Goal: Task Accomplishment & Management: Complete application form

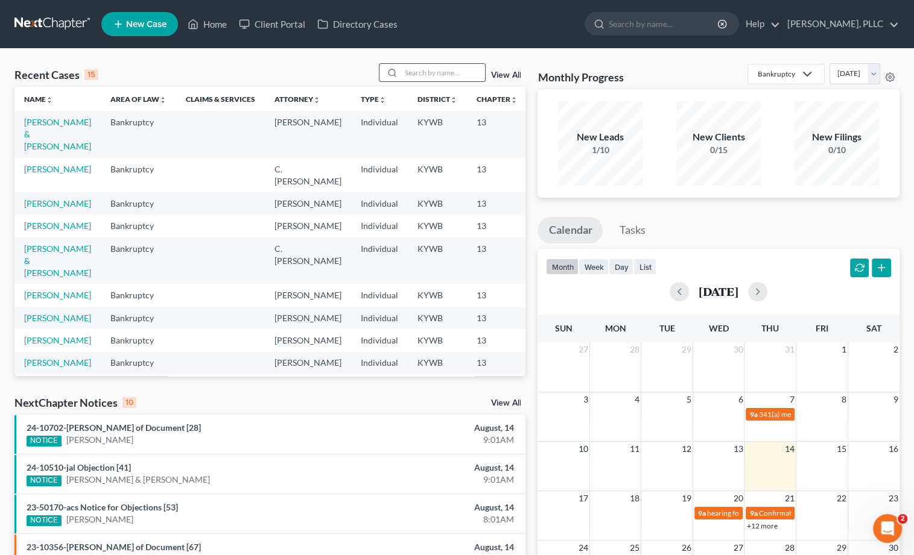
click at [444, 79] on input "search" at bounding box center [442, 72] width 84 height 17
type input "waddle"
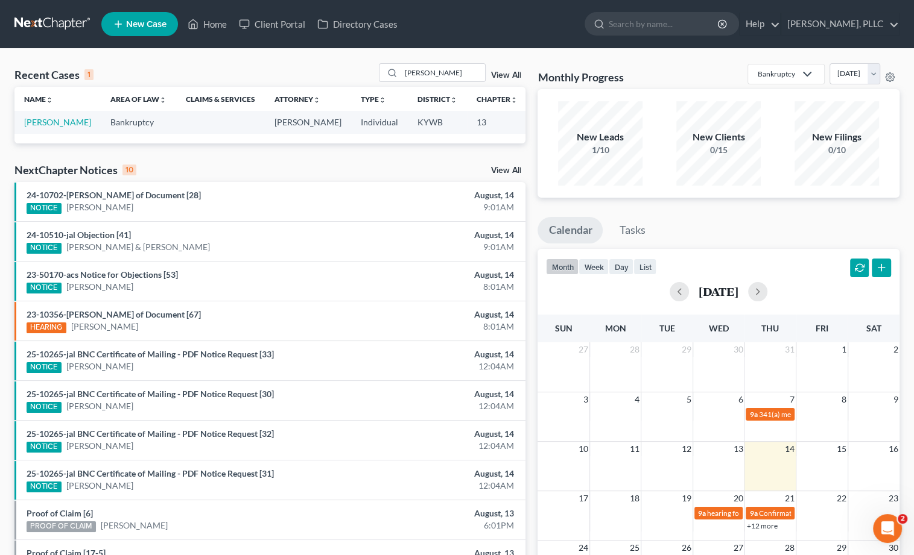
click at [37, 127] on td "[MEDICAL_DATA][PERSON_NAME]" at bounding box center [57, 122] width 86 height 22
click at [40, 124] on link "[MEDICAL_DATA][PERSON_NAME]" at bounding box center [57, 122] width 67 height 10
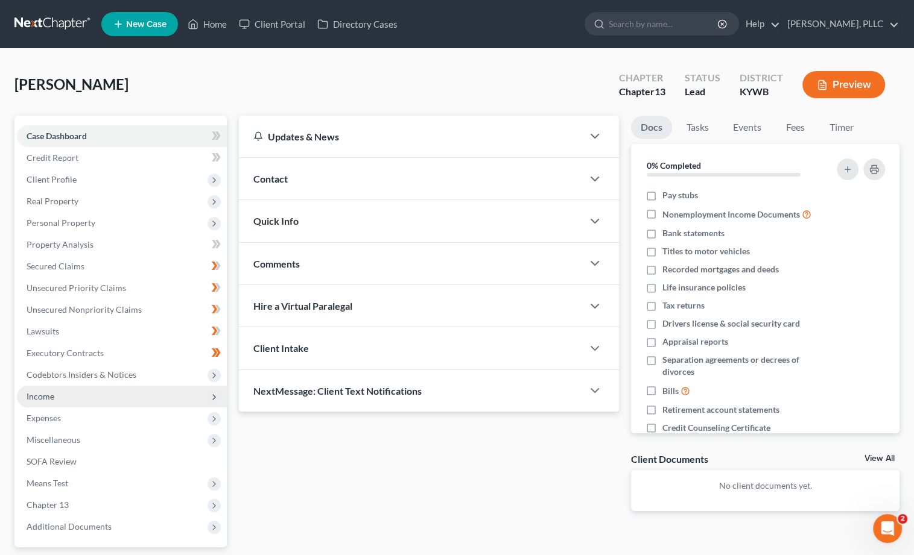
click at [56, 386] on span "Income" at bounding box center [122, 397] width 210 height 22
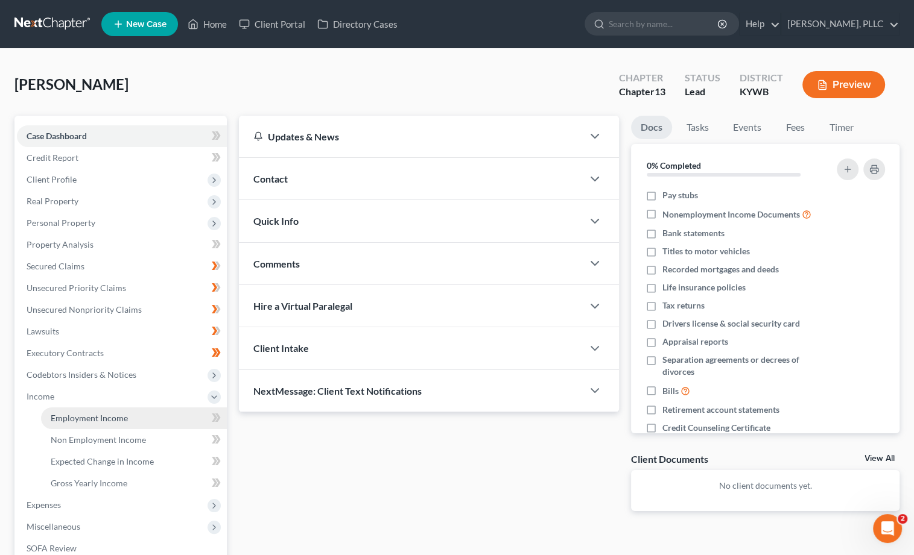
click at [96, 413] on span "Employment Income" at bounding box center [89, 418] width 77 height 10
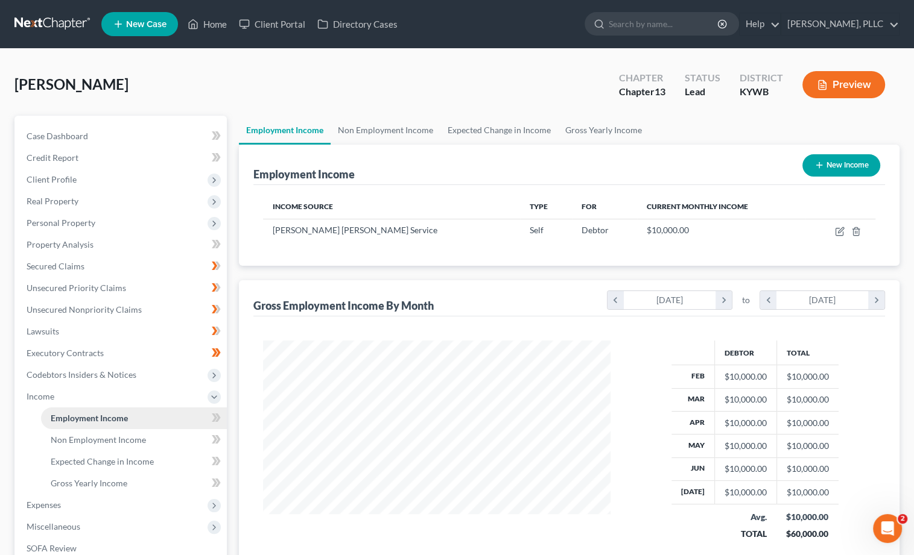
scroll to position [211, 371]
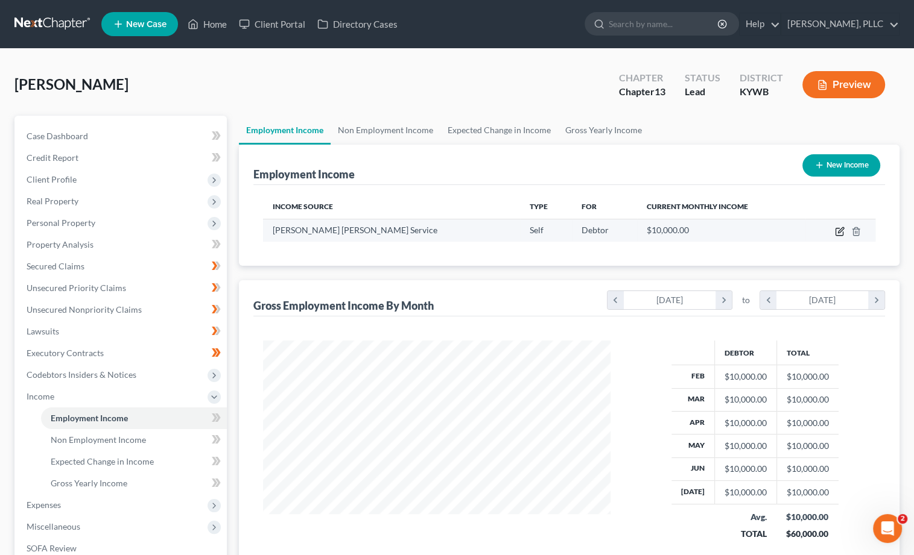
click at [839, 229] on icon "button" at bounding box center [840, 232] width 10 height 10
select select "1"
select select "0"
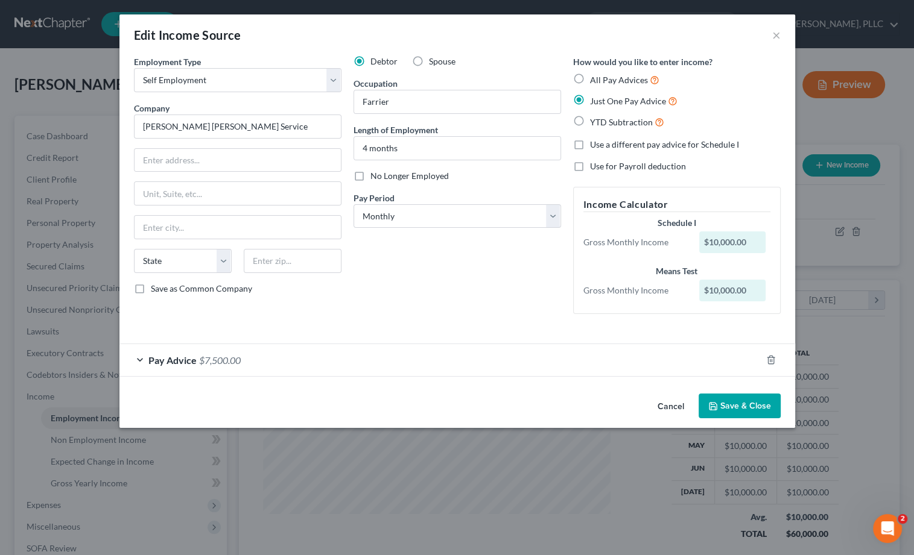
click at [189, 359] on span "Pay Advice" at bounding box center [172, 360] width 48 height 11
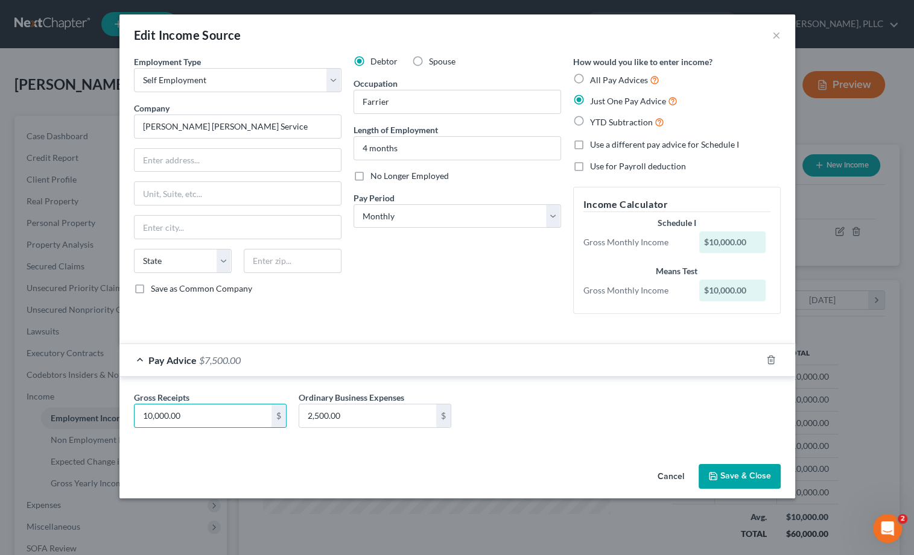
drag, startPoint x: 189, startPoint y: 414, endPoint x: 42, endPoint y: 392, distance: 148.7
click at [42, 392] on div "Edit Income Source × Employment Type * Select Full or Part Time Employment Self…" at bounding box center [457, 277] width 914 height 555
type input "6,126"
drag, startPoint x: 367, startPoint y: 420, endPoint x: 233, endPoint y: 386, distance: 138.1
type input "1,104.50"
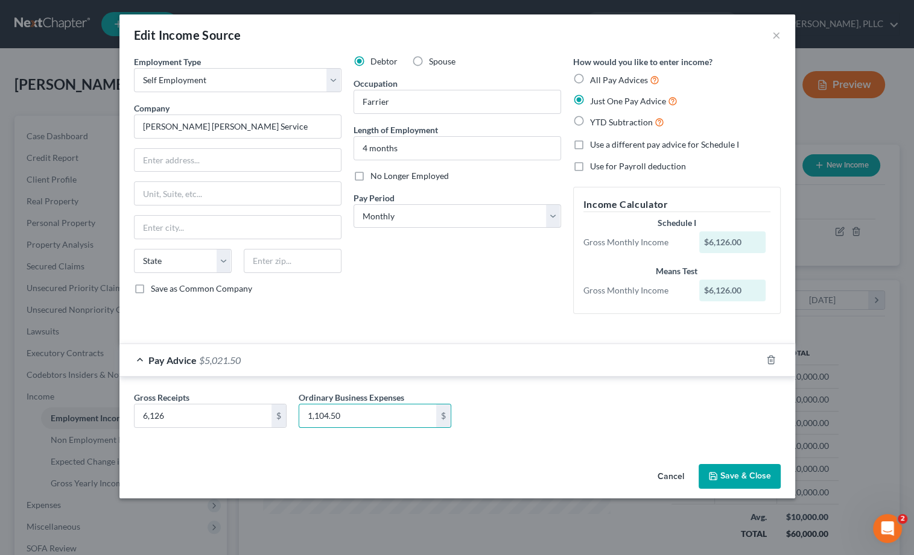
click at [769, 475] on button "Save & Close" at bounding box center [739, 476] width 82 height 25
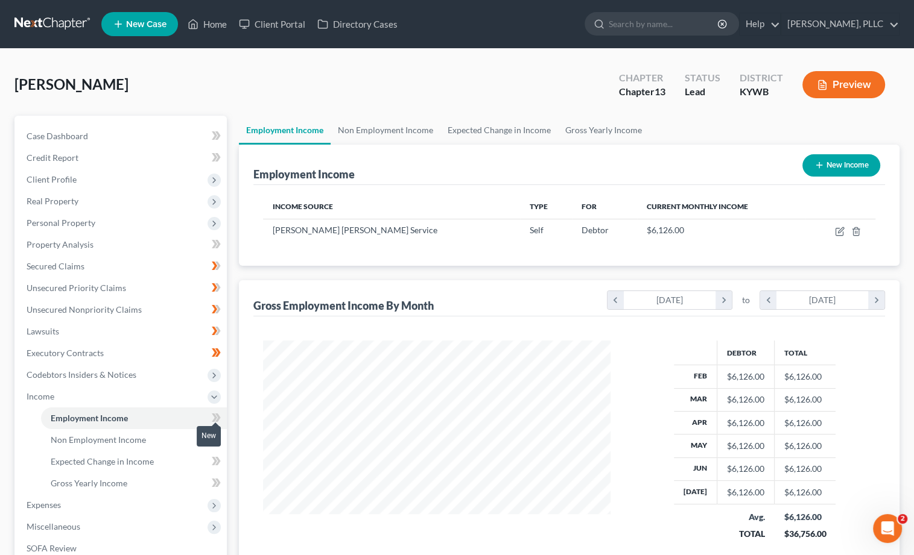
click at [217, 414] on icon at bounding box center [217, 418] width 5 height 8
click at [217, 435] on icon at bounding box center [217, 439] width 5 height 8
drag, startPoint x: 217, startPoint y: 429, endPoint x: 218, endPoint y: 450, distance: 20.5
click at [217, 432] on icon at bounding box center [216, 439] width 9 height 15
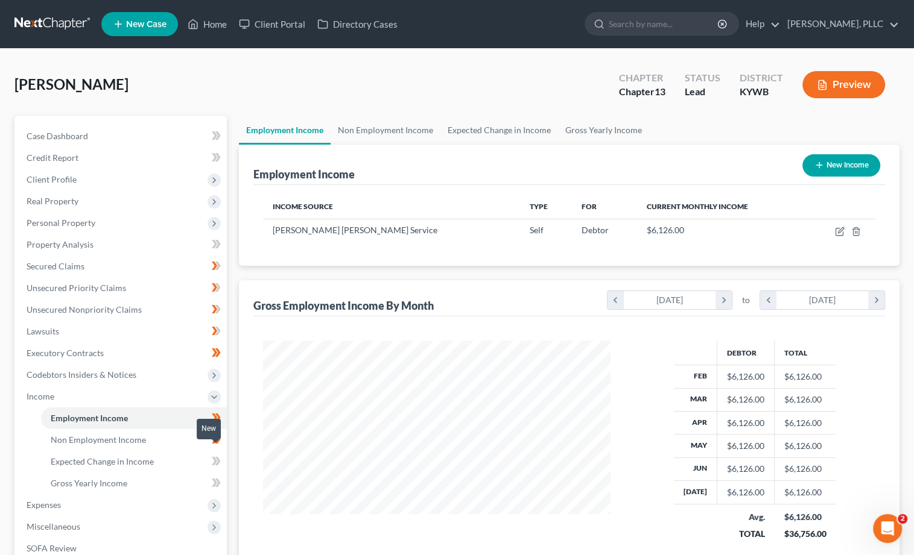
click at [218, 454] on icon at bounding box center [216, 461] width 9 height 15
drag, startPoint x: 218, startPoint y: 444, endPoint x: 217, endPoint y: 457, distance: 12.7
click at [218, 454] on icon at bounding box center [216, 461] width 9 height 15
click at [218, 479] on icon at bounding box center [217, 483] width 5 height 8
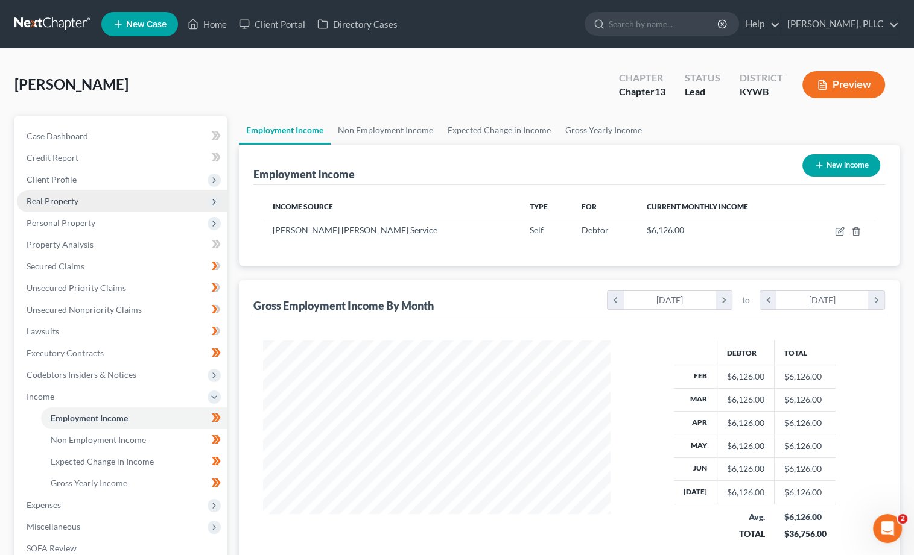
click at [70, 201] on span "Real Property" at bounding box center [53, 201] width 52 height 10
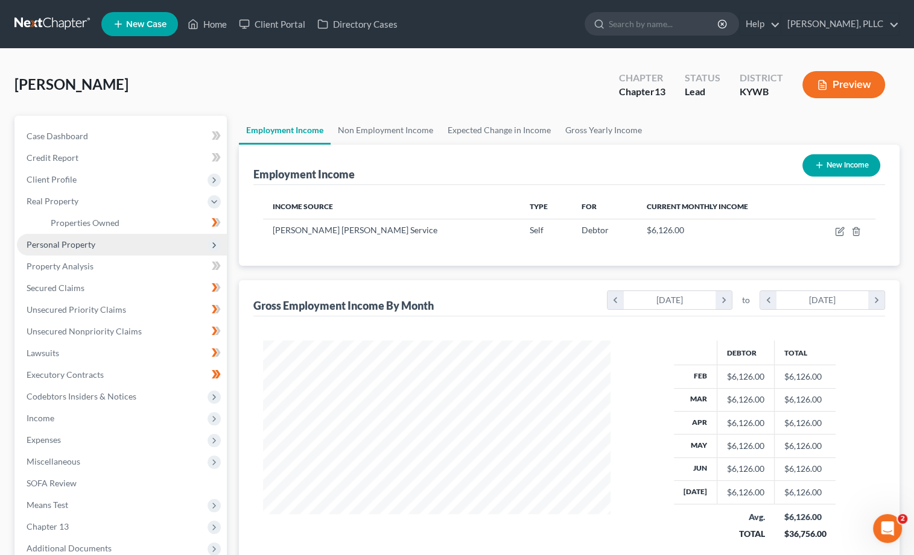
click at [80, 245] on span "Personal Property" at bounding box center [61, 244] width 69 height 10
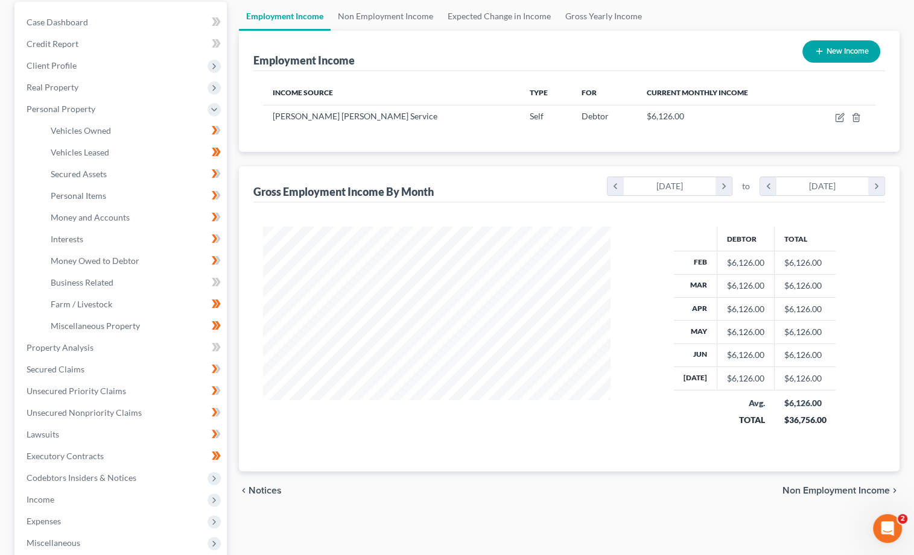
scroll to position [130, 0]
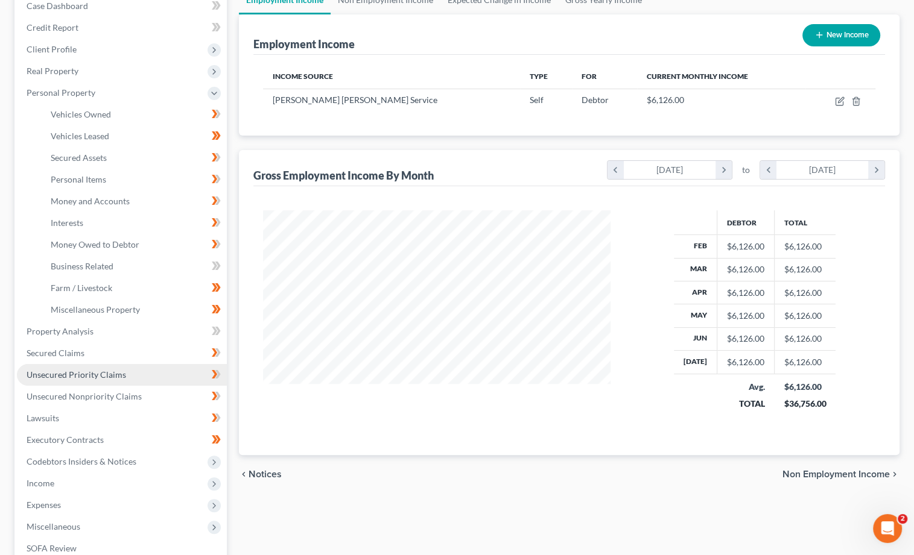
click at [110, 370] on span "Unsecured Priority Claims" at bounding box center [76, 375] width 99 height 10
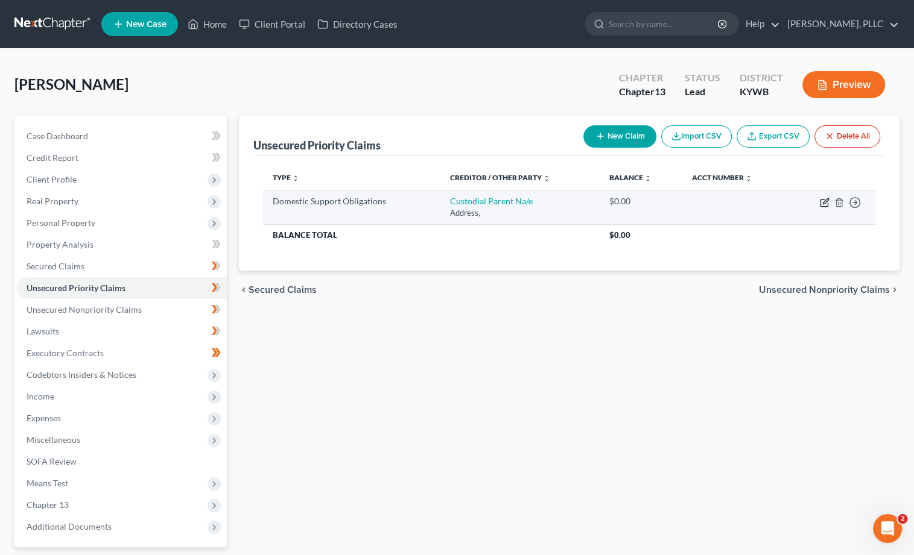
click at [823, 200] on icon "button" at bounding box center [824, 203] width 10 height 10
select select "0"
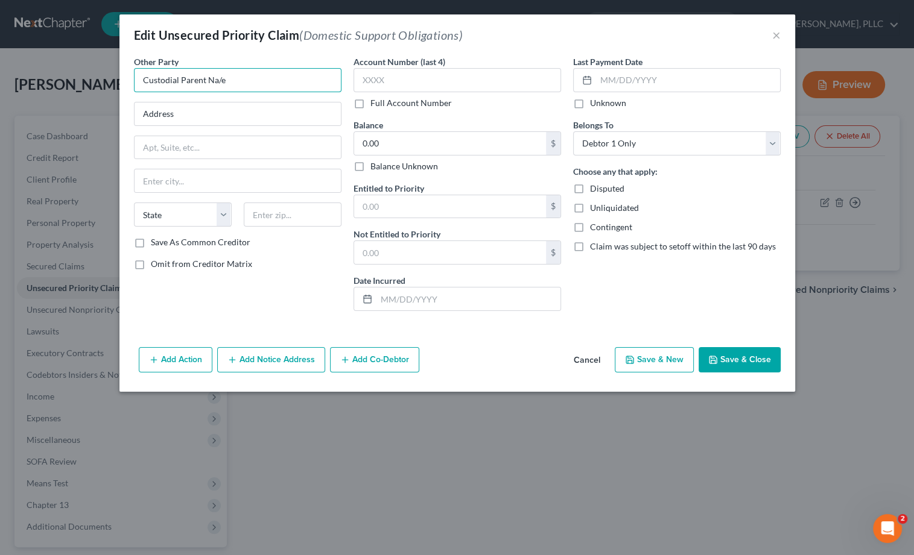
drag, startPoint x: 238, startPoint y: 82, endPoint x: 46, endPoint y: 70, distance: 192.1
click at [46, 70] on div "Edit Unsecured Priority Claim (Domestic Support Obligations) × Other Party * Cu…" at bounding box center [457, 277] width 914 height 555
type input "[PERSON_NAME]"
type input "9914 Third Street Rd"
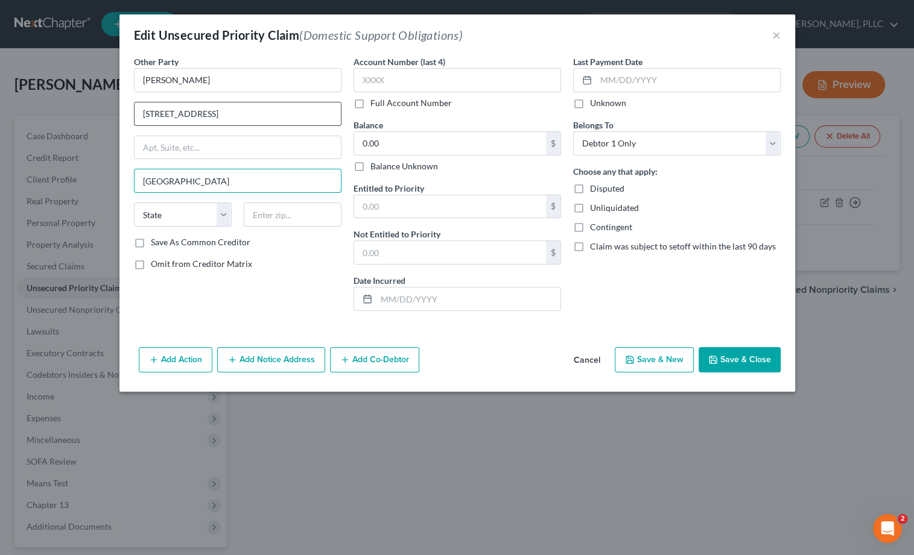
type input "[GEOGRAPHIC_DATA]"
select select "18"
type input "40272"
click at [728, 359] on button "Save & Close" at bounding box center [739, 359] width 82 height 25
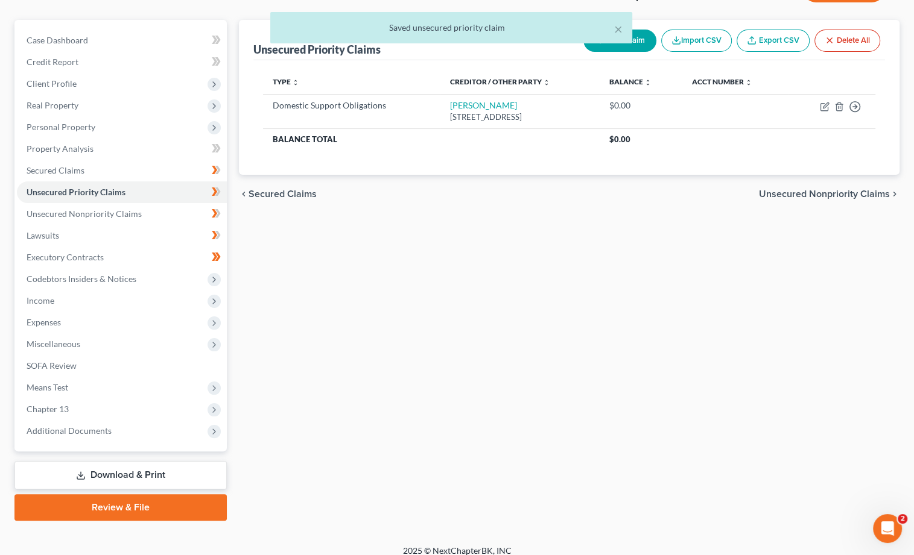
scroll to position [95, 0]
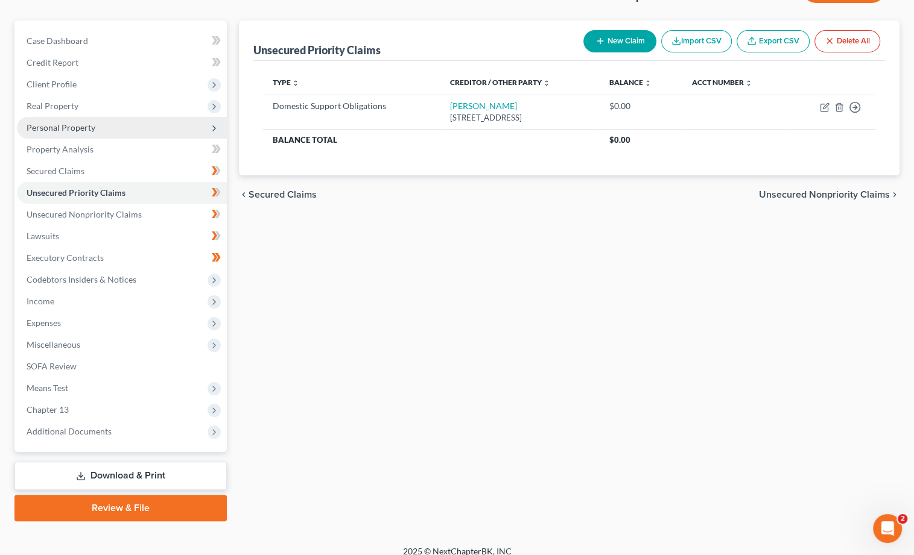
click at [107, 121] on span "Personal Property" at bounding box center [122, 128] width 210 height 22
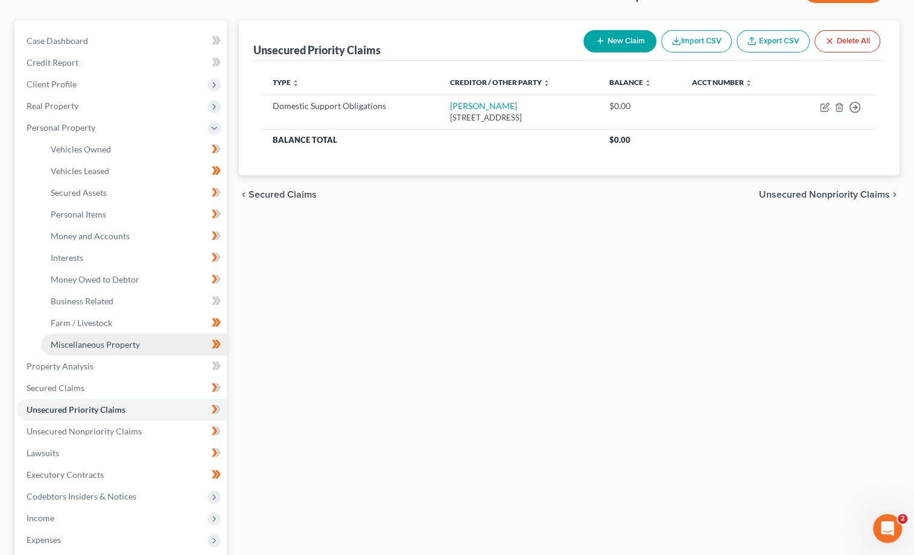
click at [134, 339] on span "Miscellaneous Property" at bounding box center [95, 344] width 89 height 10
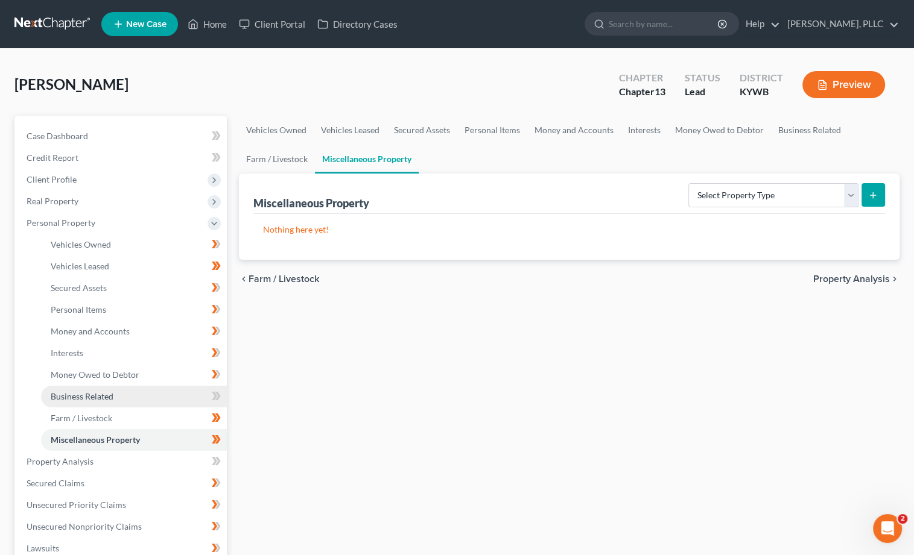
click at [110, 386] on link "Business Related" at bounding box center [134, 397] width 186 height 22
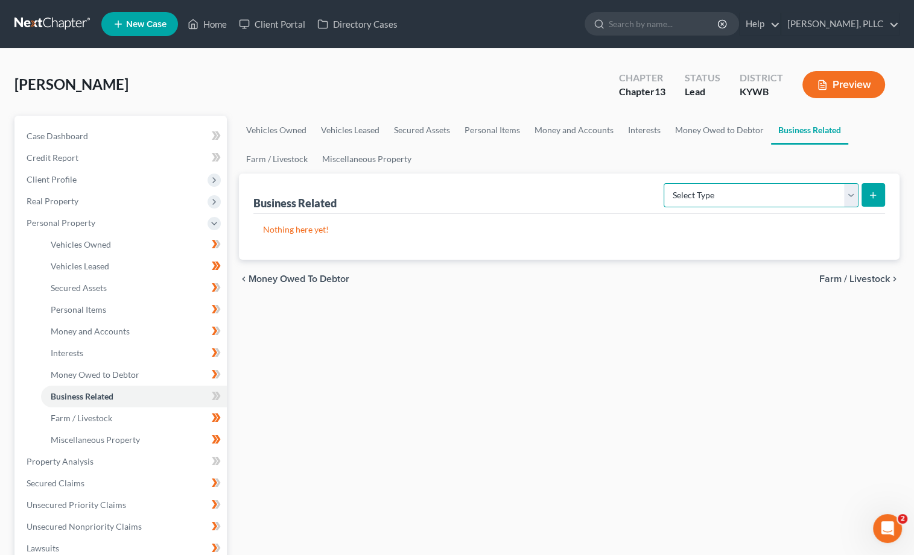
select select "other_business_related_property_not_listed"
click at [871, 192] on icon "submit" at bounding box center [873, 196] width 10 height 10
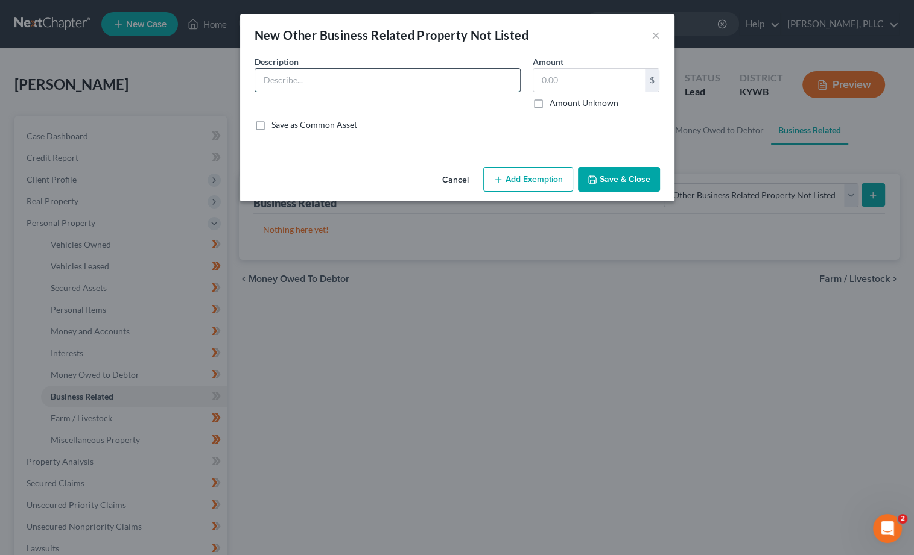
click at [286, 81] on input "text" at bounding box center [387, 80] width 265 height 23
type input "Tools for business use"
click at [570, 78] on input "text" at bounding box center [589, 80] width 112 height 23
type input "4,000"
click at [531, 185] on button "Add Exemption" at bounding box center [528, 179] width 90 height 25
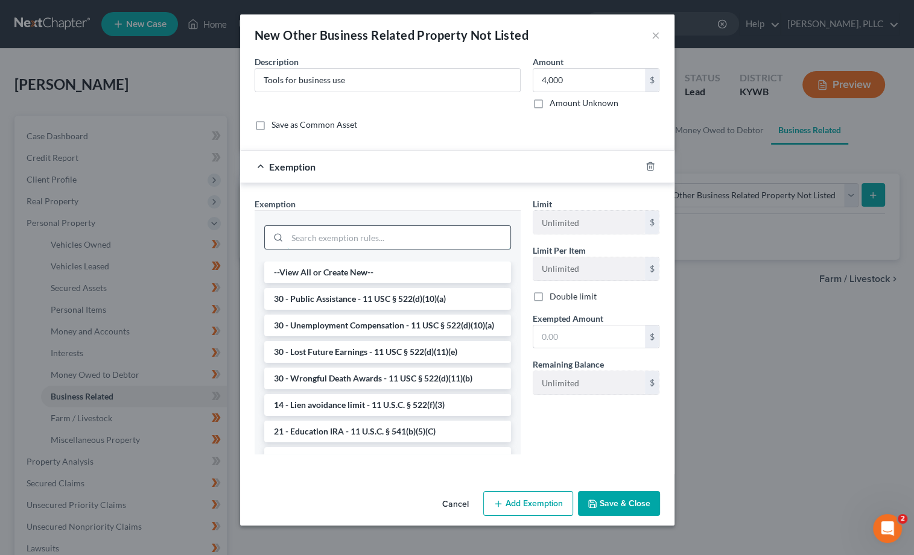
click at [352, 241] on input "search" at bounding box center [398, 237] width 223 height 23
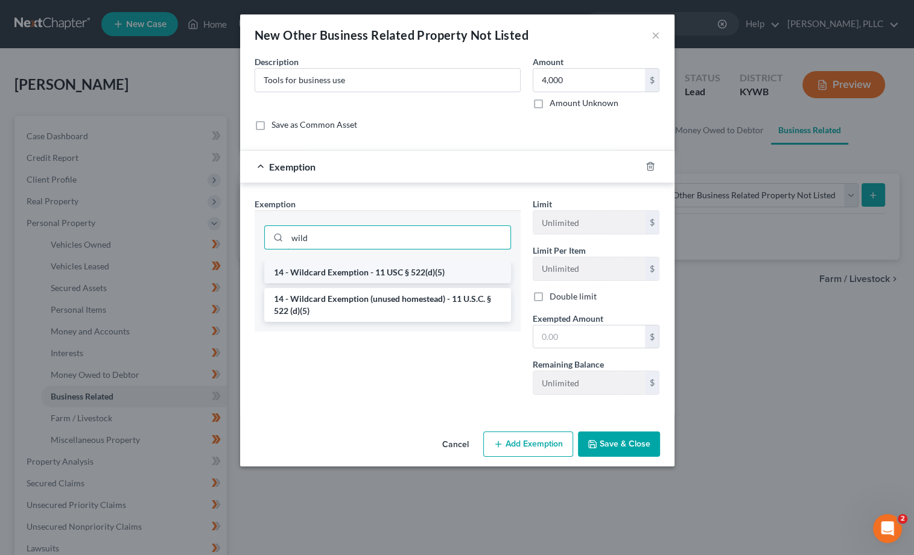
type input "wild"
click at [335, 268] on li "14 - Wildcard Exemption - 11 USC § 522(d)(5)" at bounding box center [387, 273] width 247 height 22
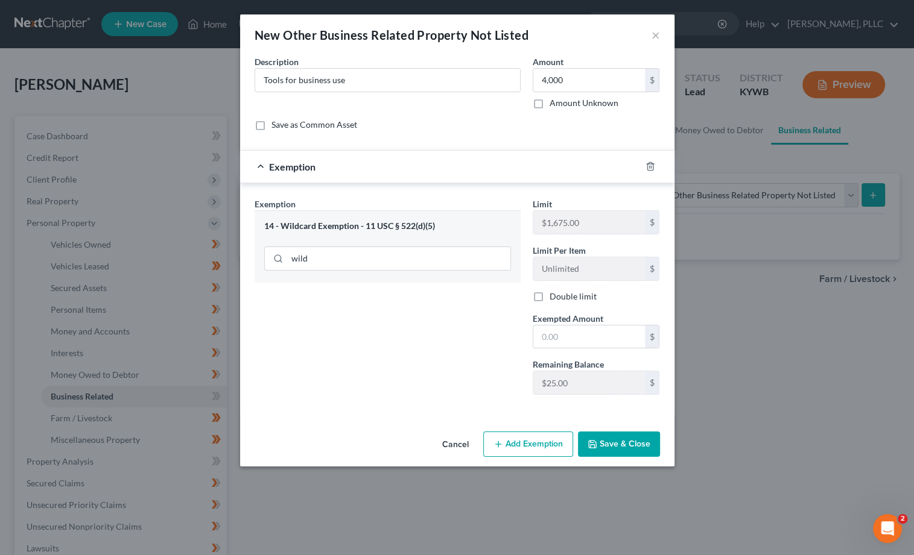
click at [457, 442] on button "Cancel" at bounding box center [455, 445] width 46 height 24
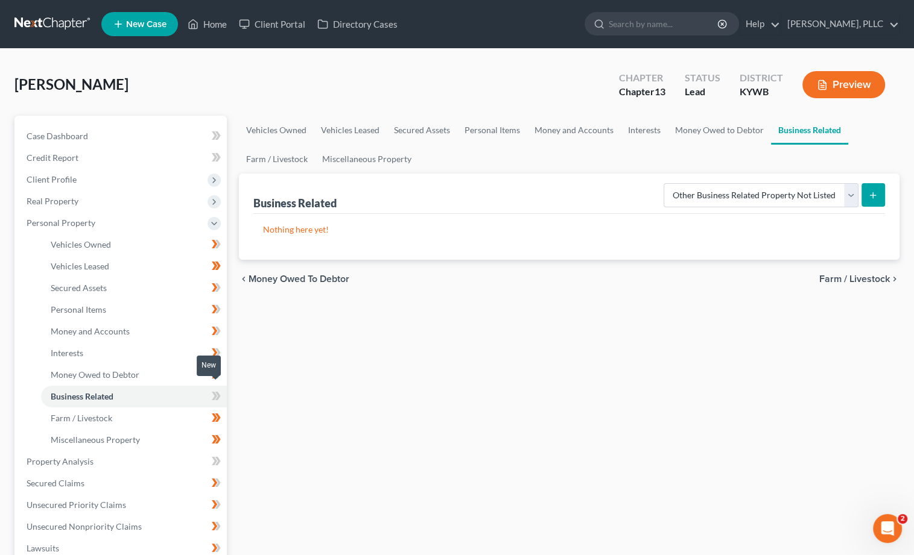
click at [220, 394] on icon at bounding box center [216, 396] width 9 height 15
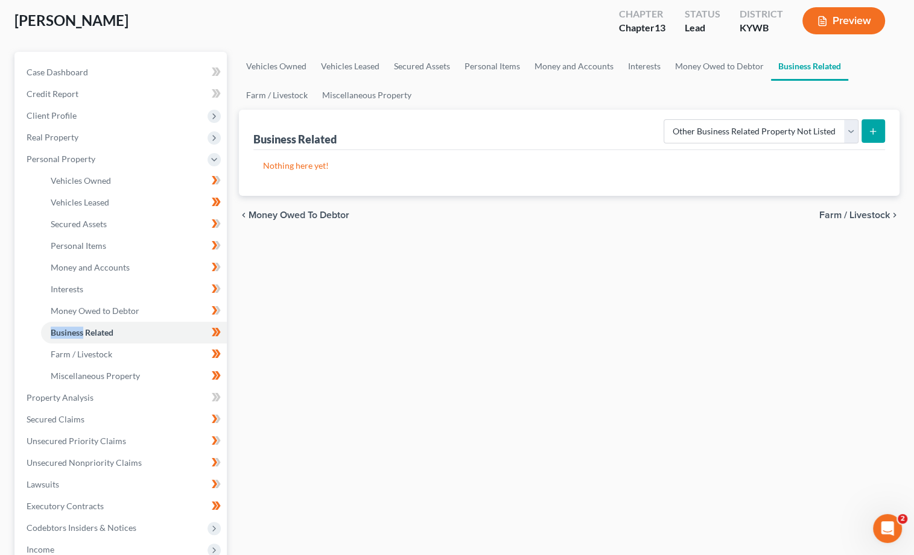
scroll to position [68, 0]
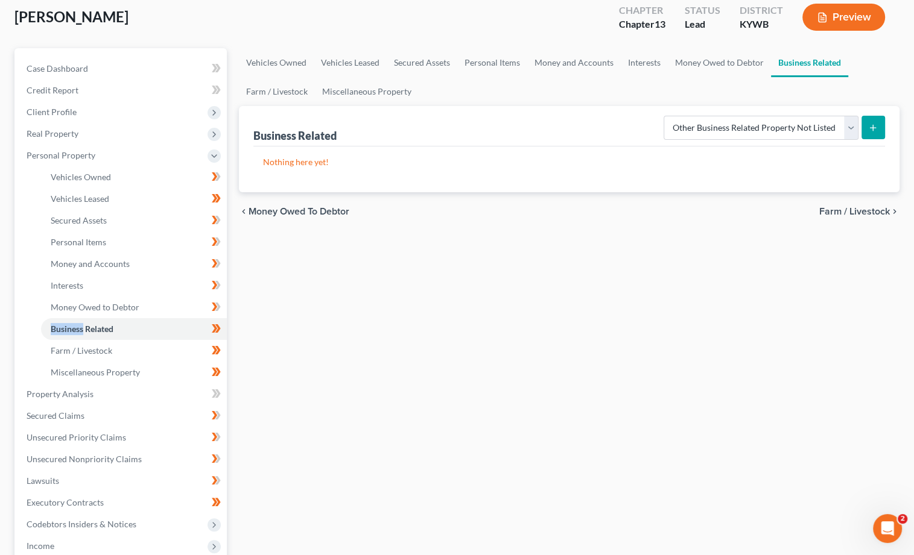
drag, startPoint x: 175, startPoint y: 323, endPoint x: 259, endPoint y: 309, distance: 85.0
click at [175, 323] on link "Business Related" at bounding box center [134, 329] width 186 height 22
click at [876, 126] on icon "submit" at bounding box center [873, 128] width 10 height 10
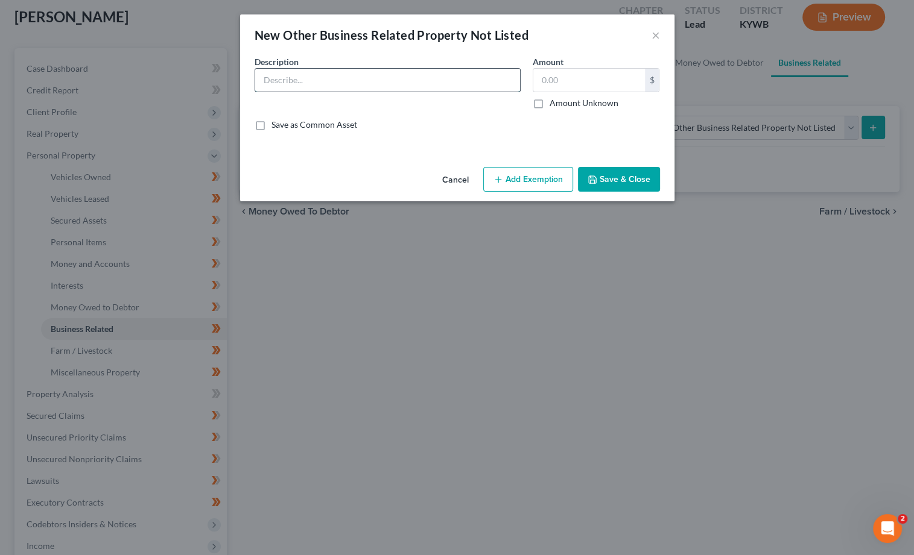
click at [371, 85] on input "text" at bounding box center [387, 80] width 265 height 23
type input "Various tools used for business"
click at [558, 78] on input "text" at bounding box center [589, 80] width 112 height 23
type input "2,500"
click at [543, 172] on button "Add Exemption" at bounding box center [528, 179] width 90 height 25
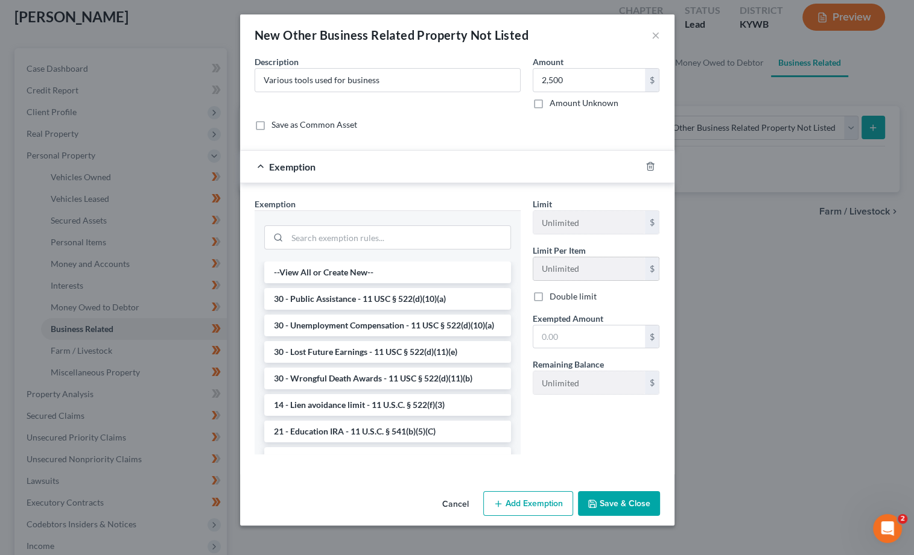
drag, startPoint x: 538, startPoint y: 168, endPoint x: 586, endPoint y: 276, distance: 117.4
click at [538, 168] on div "Exemption" at bounding box center [440, 167] width 400 height 32
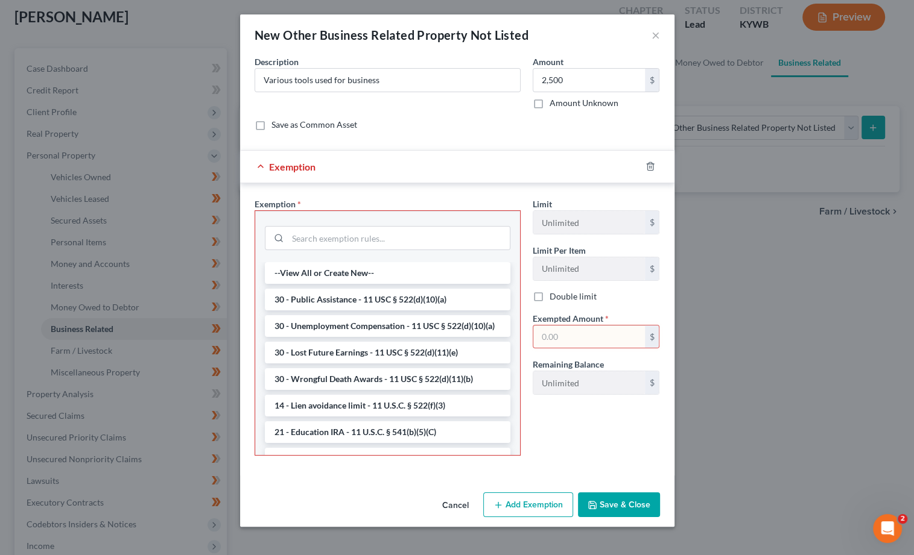
click at [636, 508] on button "Save & Close" at bounding box center [619, 505] width 82 height 25
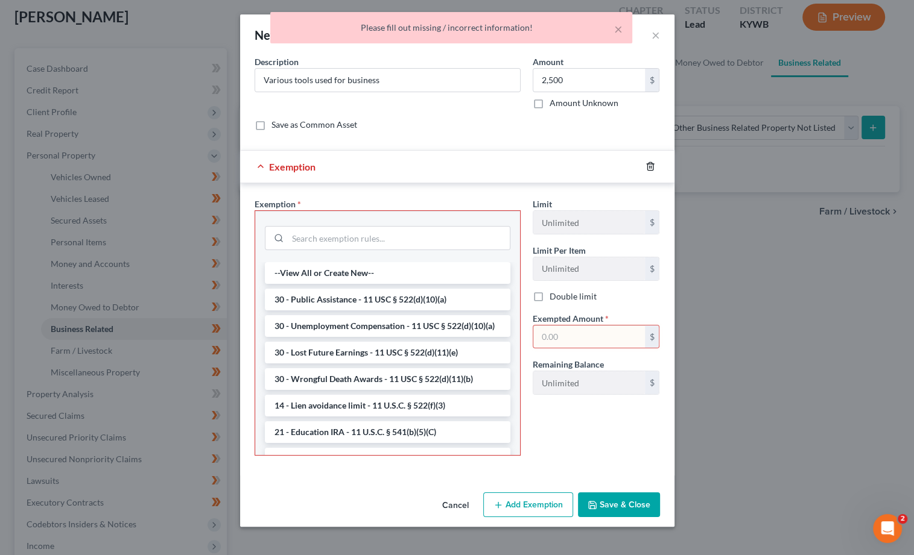
click at [652, 166] on icon "button" at bounding box center [649, 167] width 5 height 8
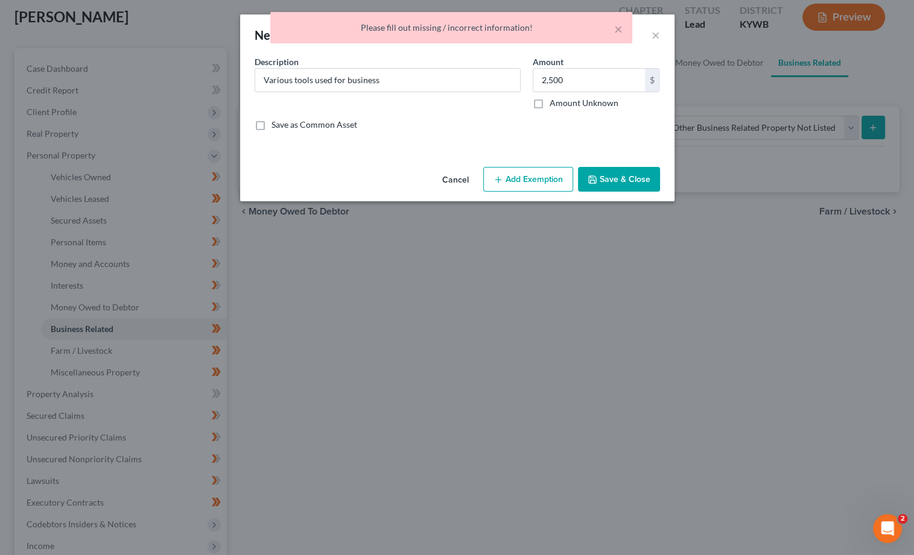
click at [624, 192] on div "Cancel Add Exemption Save & Close" at bounding box center [457, 182] width 434 height 40
click at [622, 183] on button "Save & Close" at bounding box center [619, 179] width 82 height 25
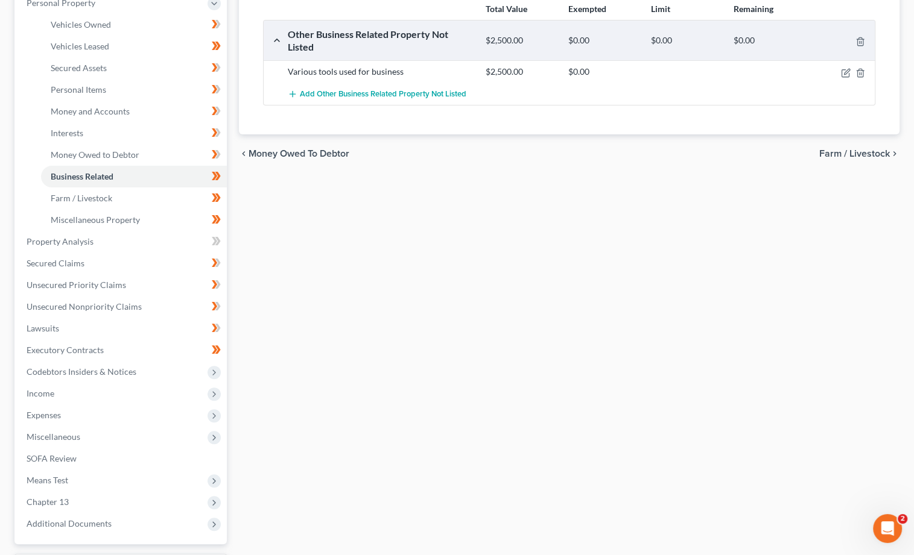
scroll to position [223, 0]
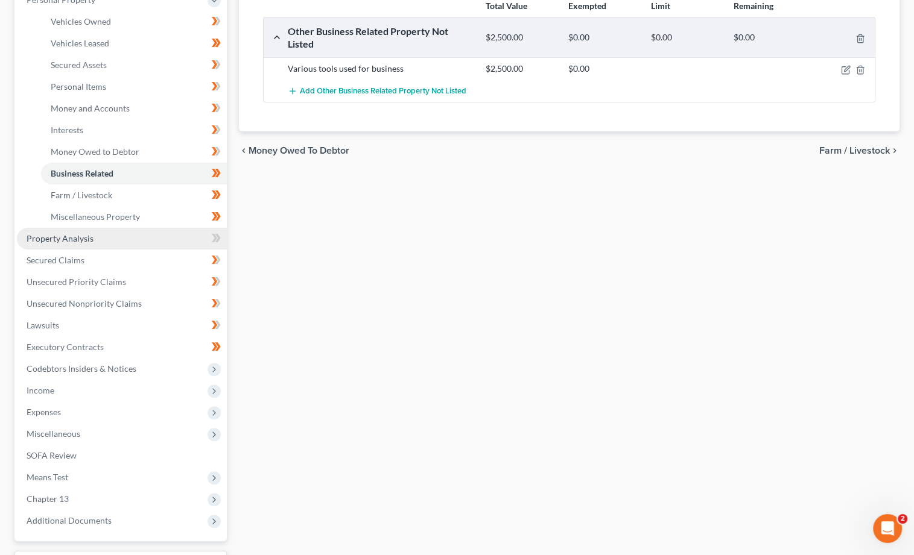
click at [148, 228] on link "Property Analysis" at bounding box center [122, 239] width 210 height 22
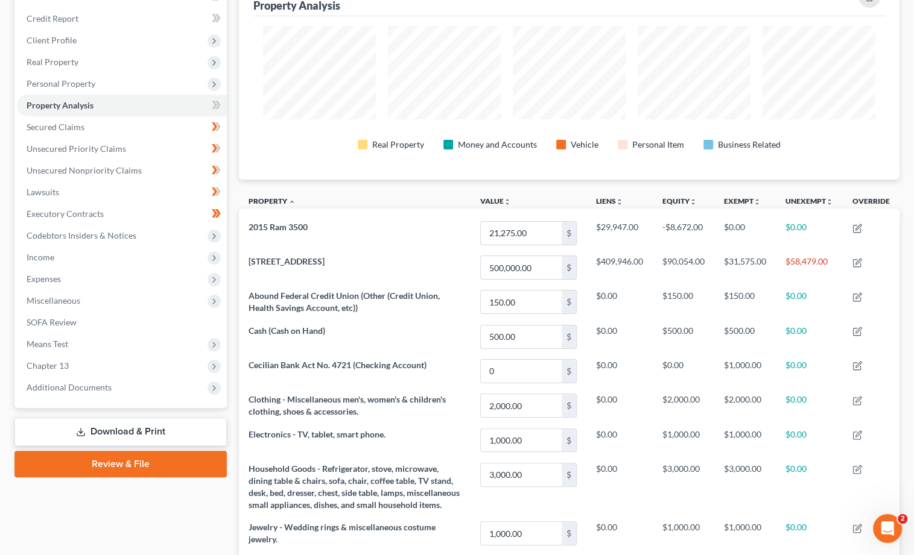
scroll to position [138, 0]
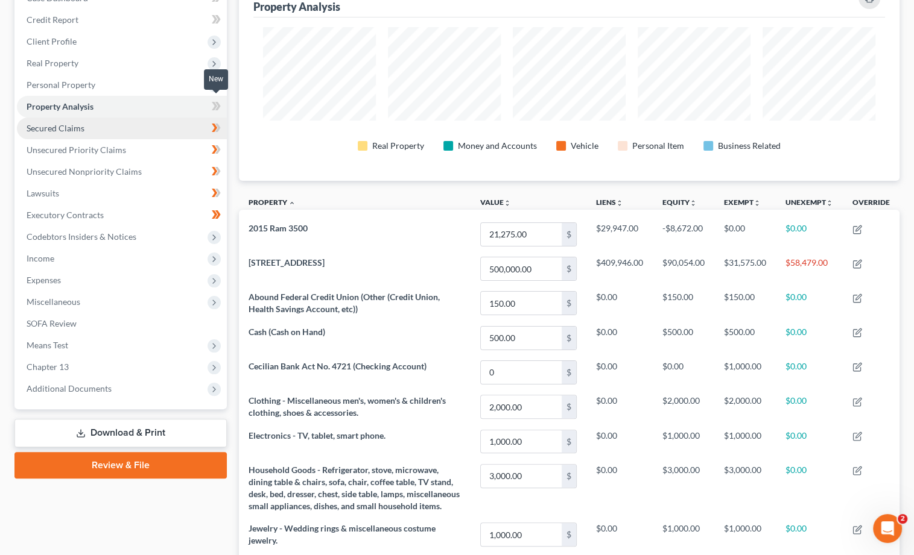
drag, startPoint x: 220, startPoint y: 103, endPoint x: 208, endPoint y: 112, distance: 15.4
click at [220, 103] on icon at bounding box center [216, 106] width 9 height 15
click at [163, 126] on link "Secured Claims" at bounding box center [122, 129] width 210 height 22
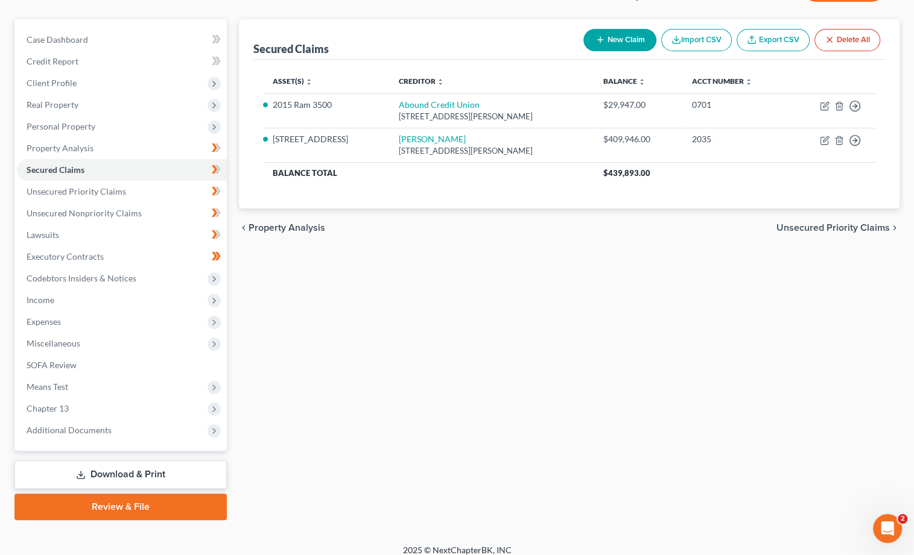
scroll to position [95, 0]
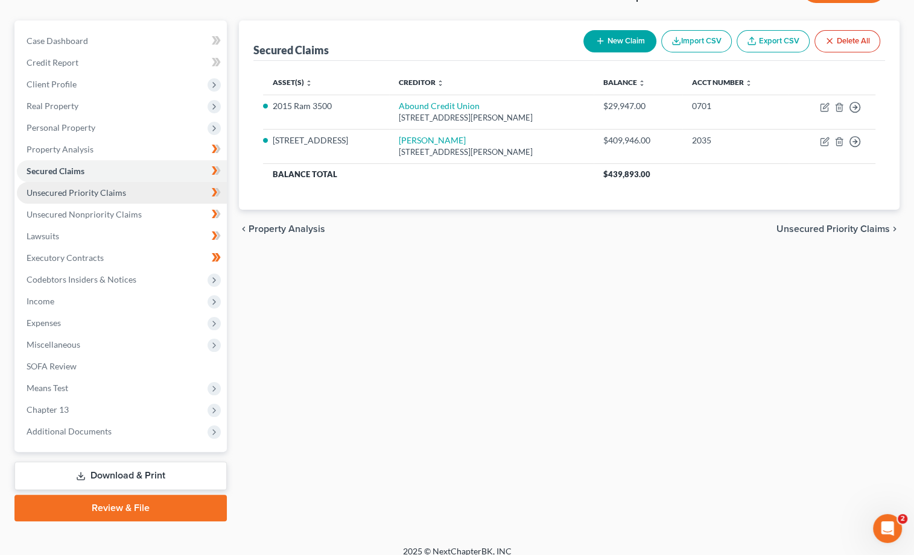
click at [131, 192] on link "Unsecured Priority Claims" at bounding box center [122, 193] width 210 height 22
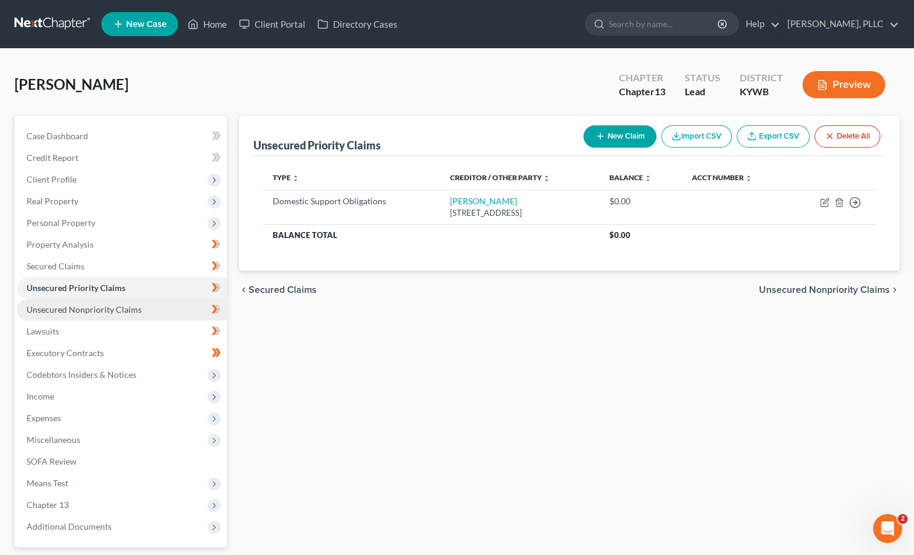
click at [106, 305] on span "Unsecured Nonpriority Claims" at bounding box center [84, 310] width 115 height 10
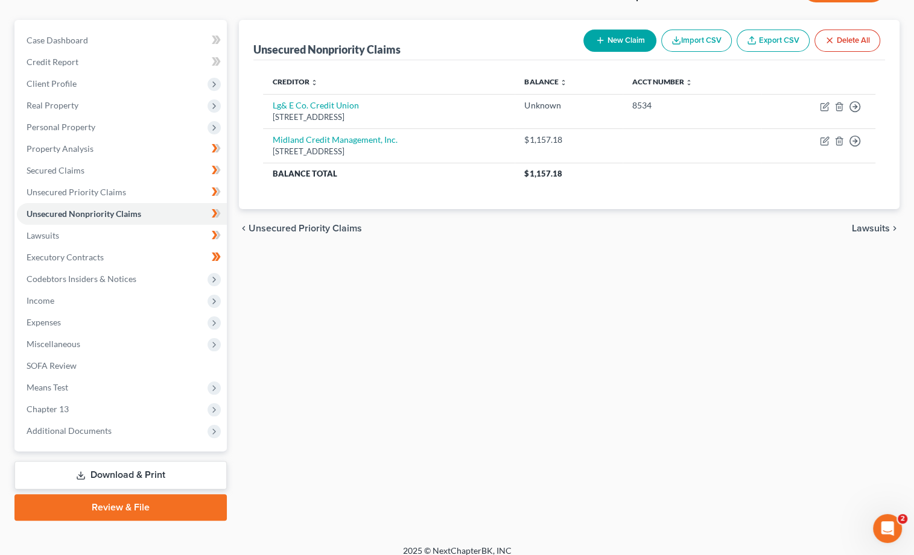
scroll to position [95, 0]
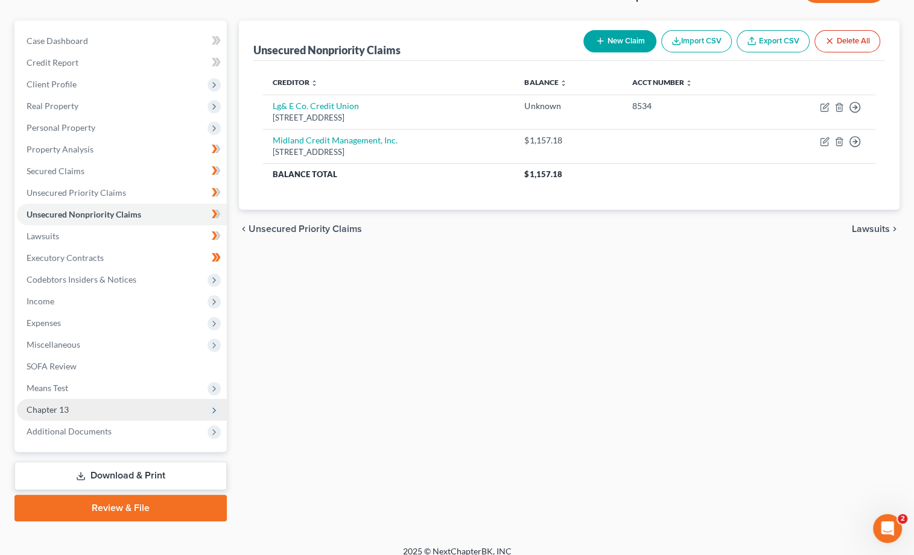
click at [66, 405] on span "Chapter 13" at bounding box center [48, 410] width 42 height 10
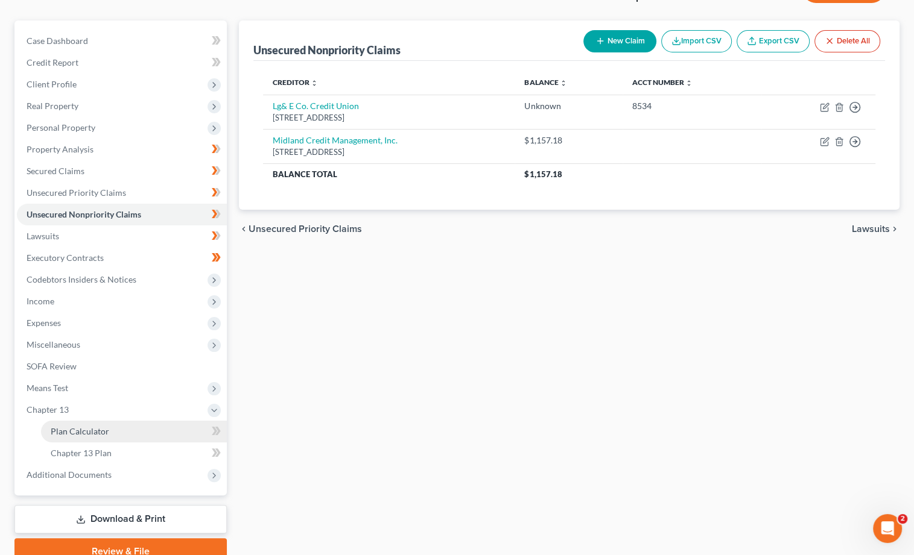
click at [88, 426] on span "Plan Calculator" at bounding box center [80, 431] width 58 height 10
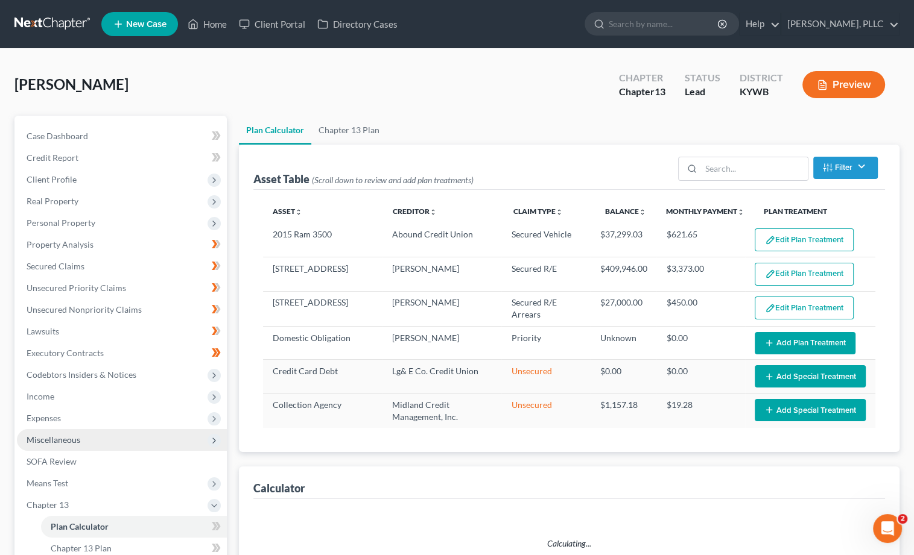
click at [89, 429] on span "Miscellaneous" at bounding box center [122, 440] width 210 height 22
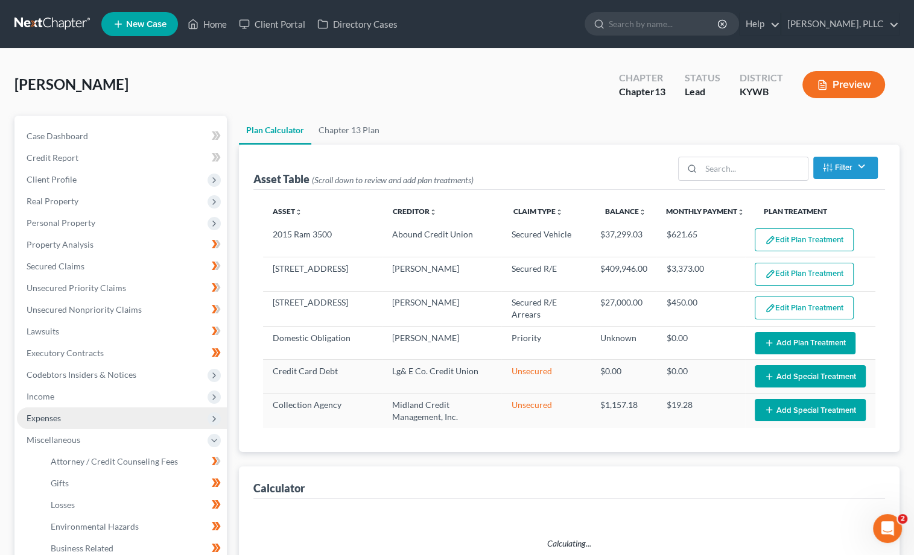
click at [94, 418] on span "Expenses" at bounding box center [122, 419] width 210 height 22
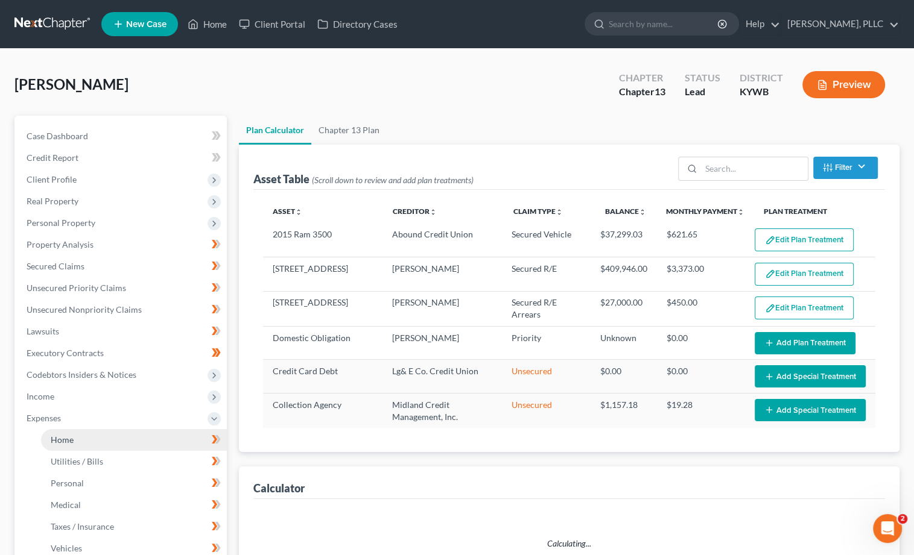
click at [88, 429] on link "Home" at bounding box center [134, 440] width 186 height 22
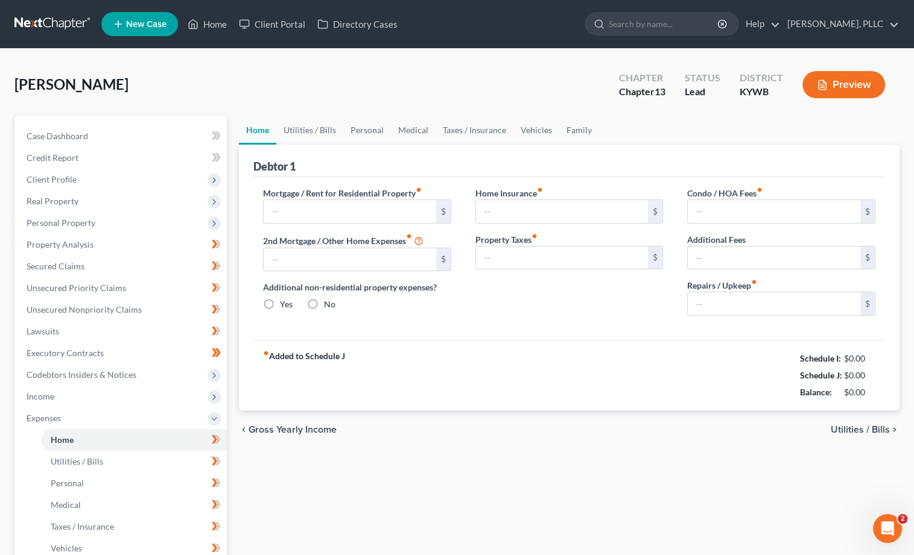
type input "3,373.16"
type input "0.00"
radio input "true"
type input "0.00"
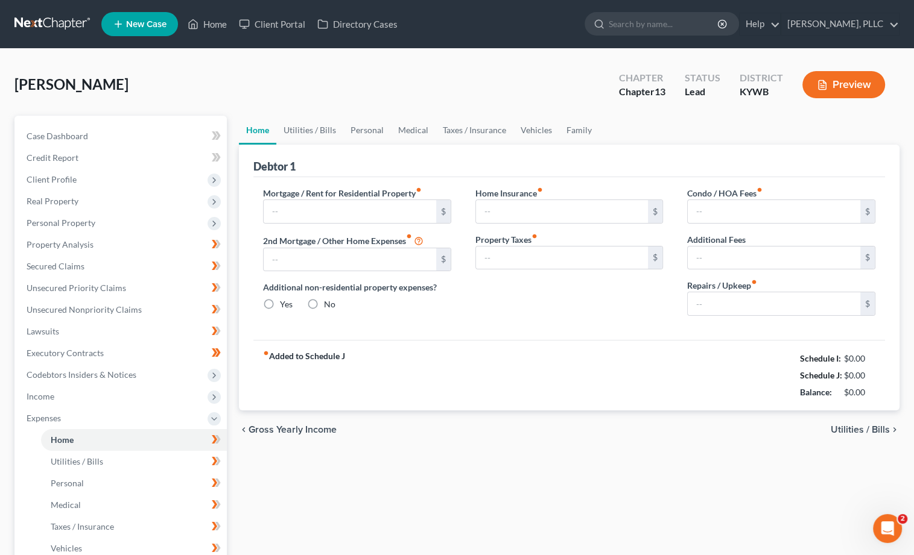
type input "0.00"
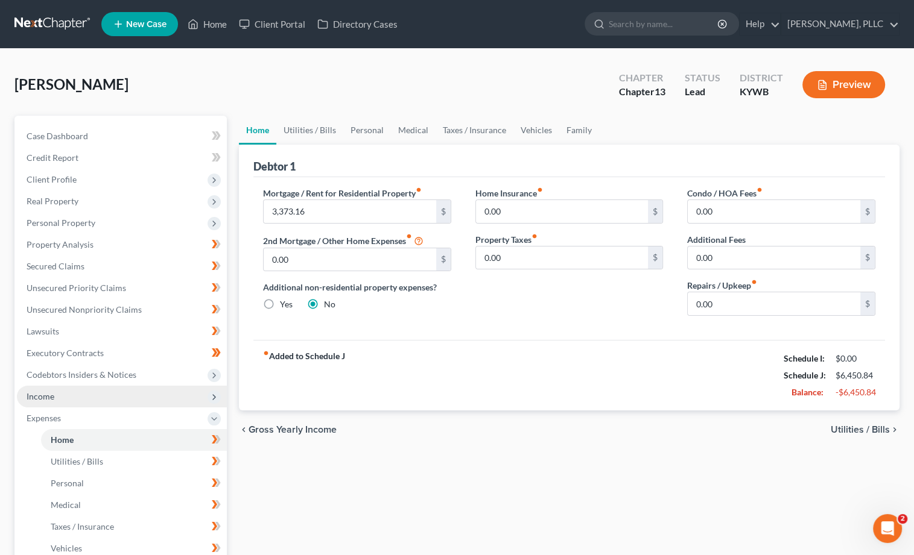
click at [75, 389] on span "Income" at bounding box center [122, 397] width 210 height 22
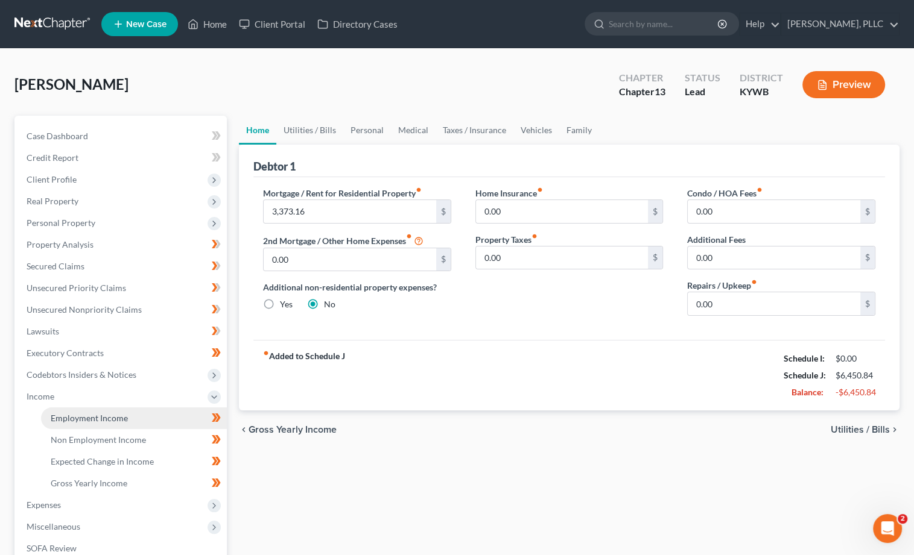
click at [71, 408] on link "Employment Income" at bounding box center [134, 419] width 186 height 22
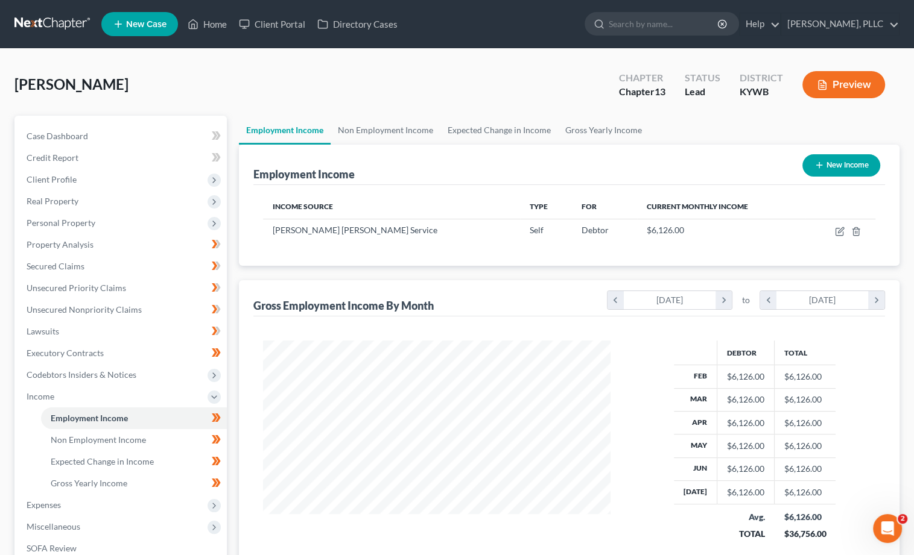
scroll to position [211, 371]
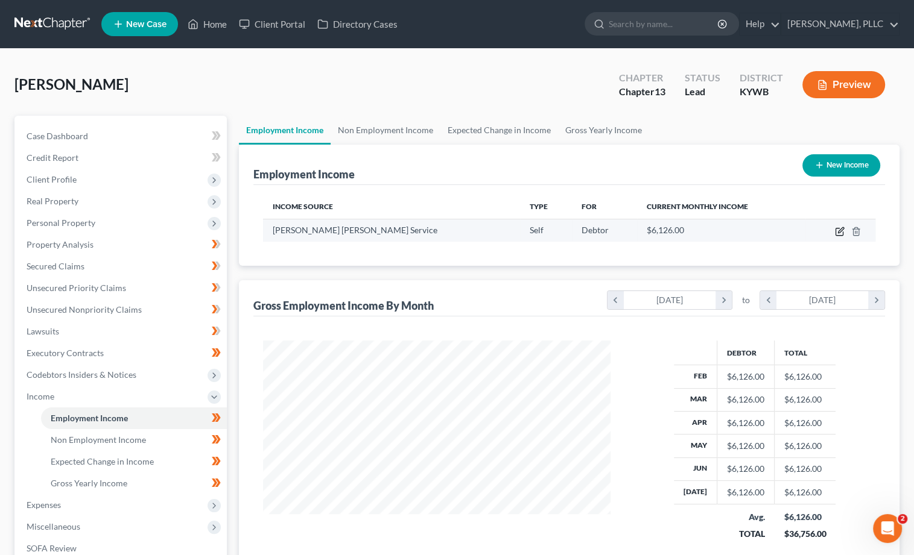
click at [838, 229] on icon "button" at bounding box center [840, 232] width 10 height 10
select select "1"
select select "0"
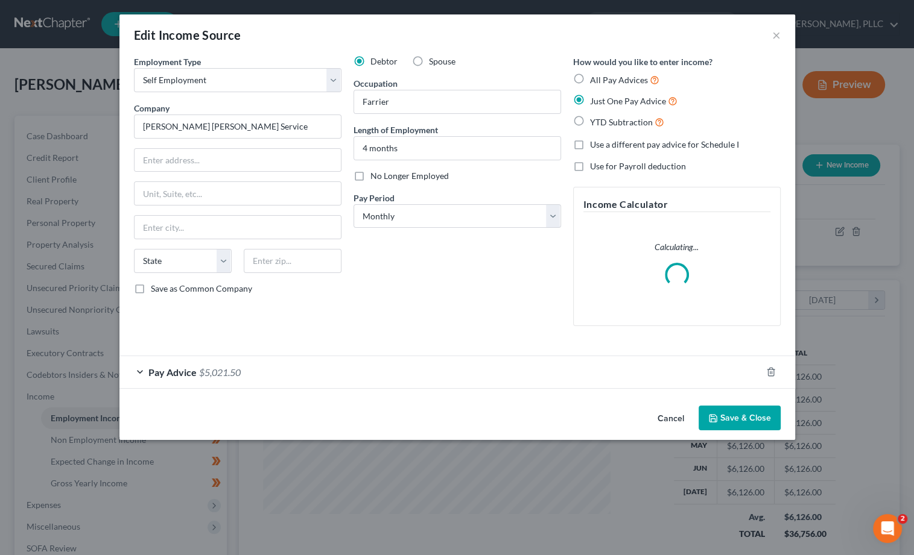
click at [722, 415] on button "Save & Close" at bounding box center [739, 418] width 82 height 25
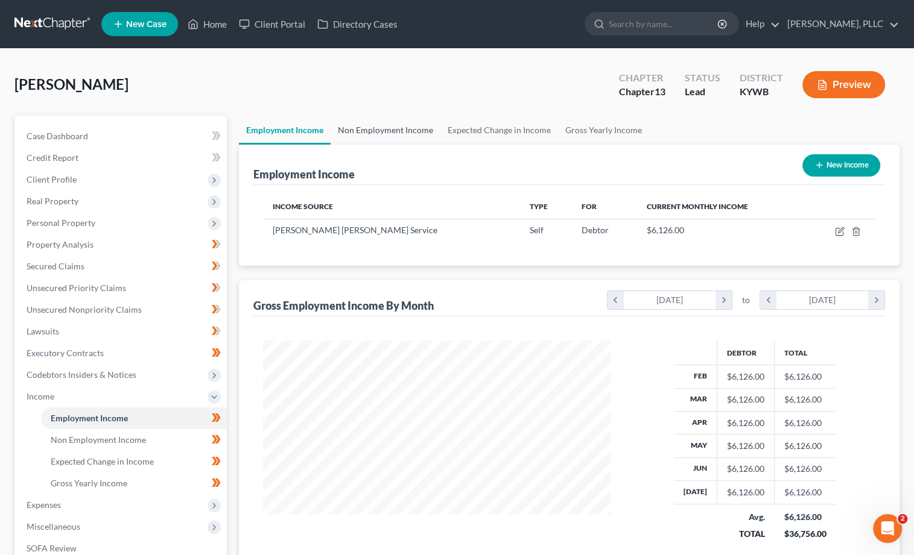
click at [394, 127] on link "Non Employment Income" at bounding box center [385, 130] width 110 height 29
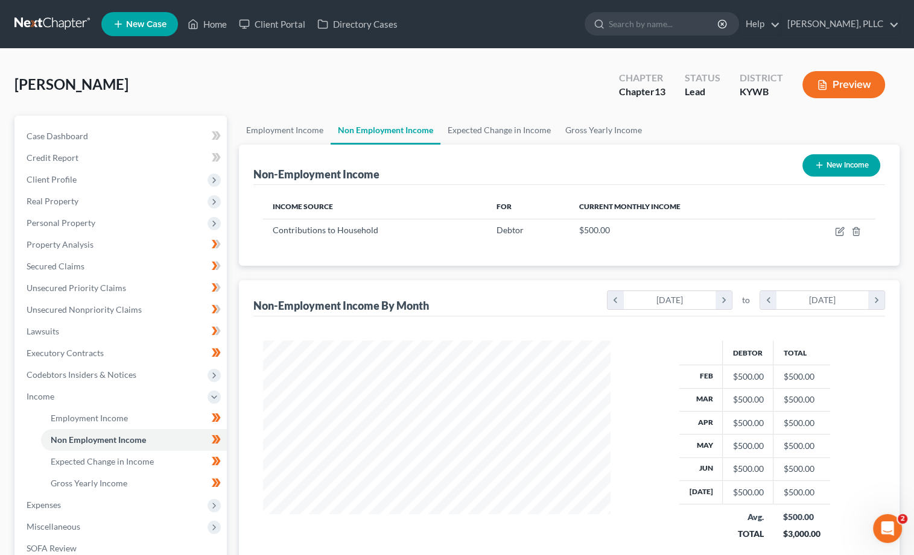
click at [818, 170] on button "New Income" at bounding box center [841, 165] width 78 height 22
select select "0"
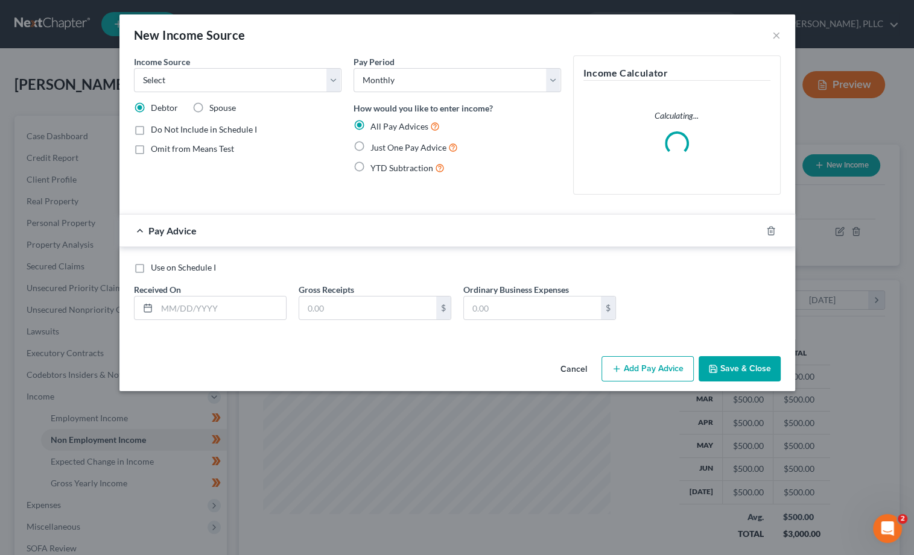
click at [573, 362] on button "Cancel" at bounding box center [574, 370] width 46 height 24
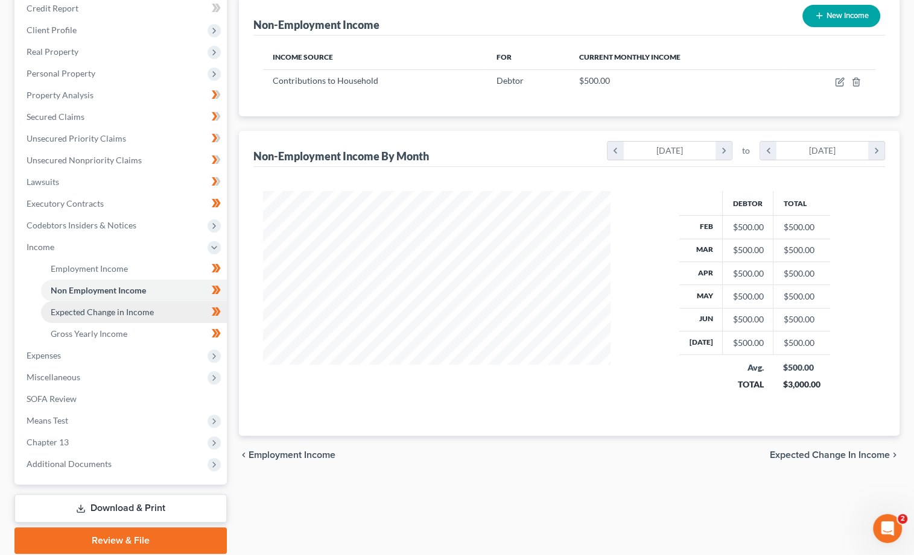
click at [121, 308] on link "Expected Change in Income" at bounding box center [134, 313] width 186 height 22
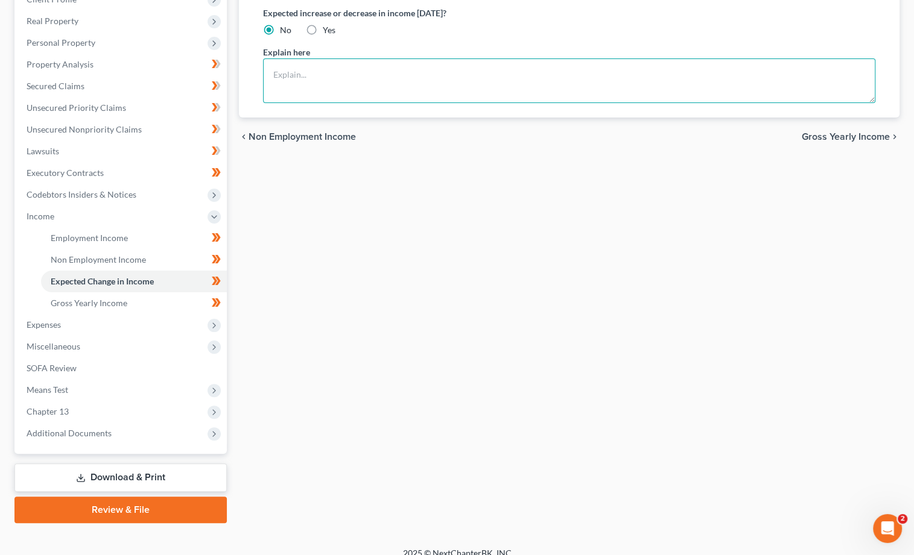
click at [322, 86] on textarea at bounding box center [569, 80] width 612 height 45
type textarea "B"
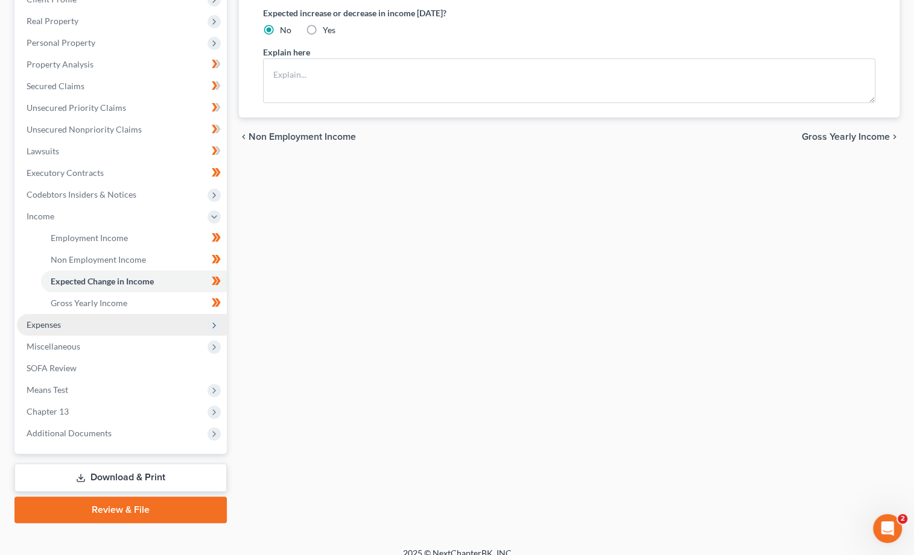
click at [32, 314] on span "Expenses" at bounding box center [122, 325] width 210 height 22
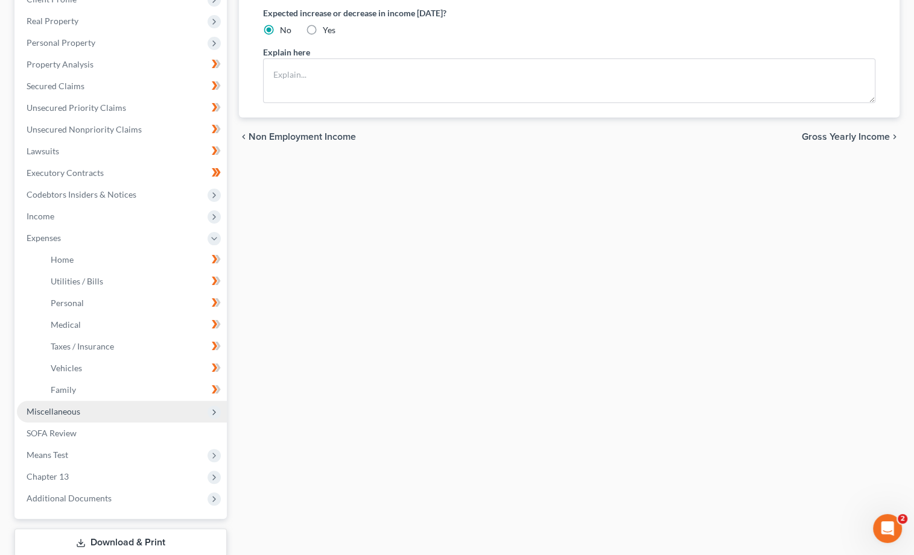
click at [45, 406] on span "Miscellaneous" at bounding box center [54, 411] width 54 height 10
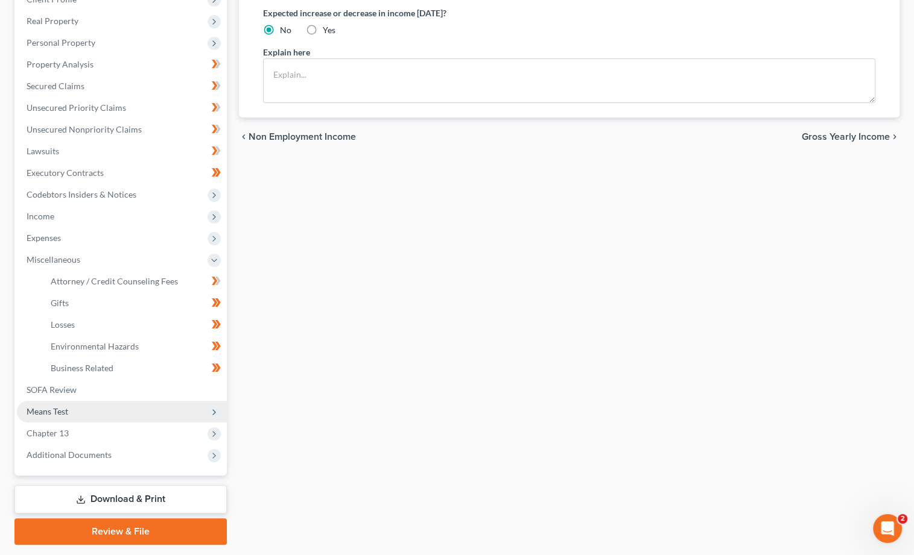
click at [54, 406] on span "Means Test" at bounding box center [48, 411] width 42 height 10
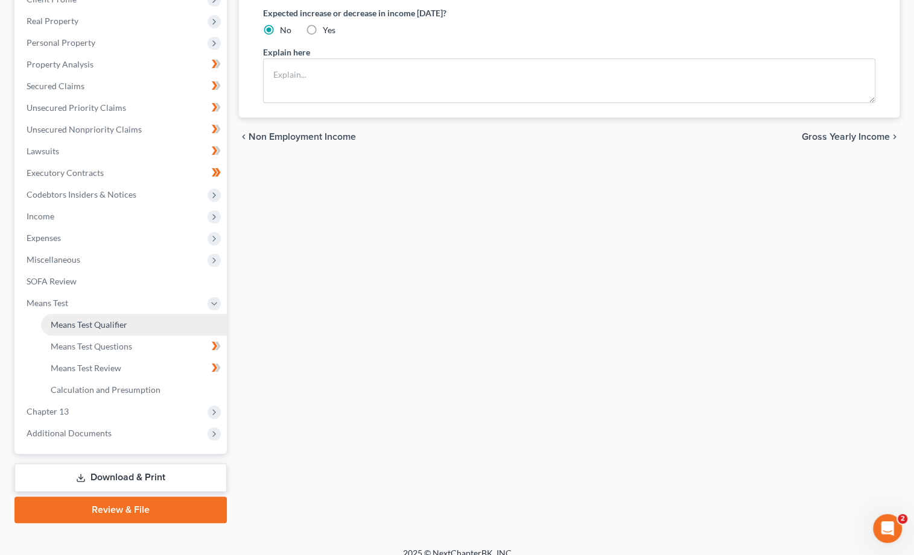
click at [84, 320] on span "Means Test Qualifier" at bounding box center [89, 325] width 77 height 10
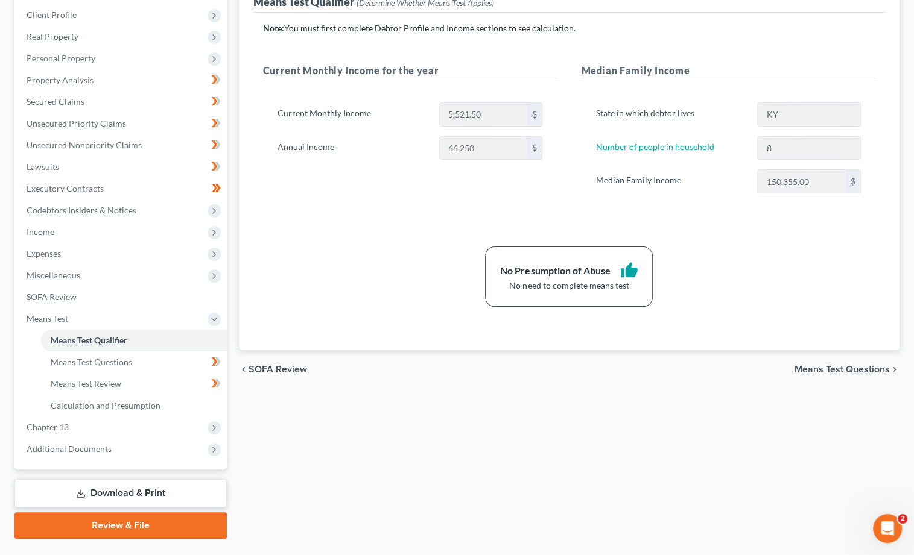
scroll to position [164, 0]
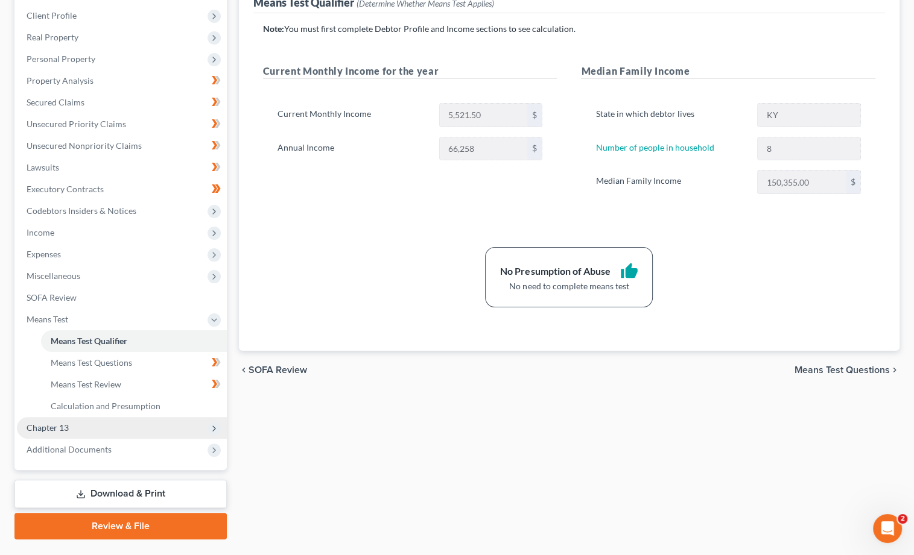
click at [81, 419] on span "Chapter 13" at bounding box center [122, 428] width 210 height 22
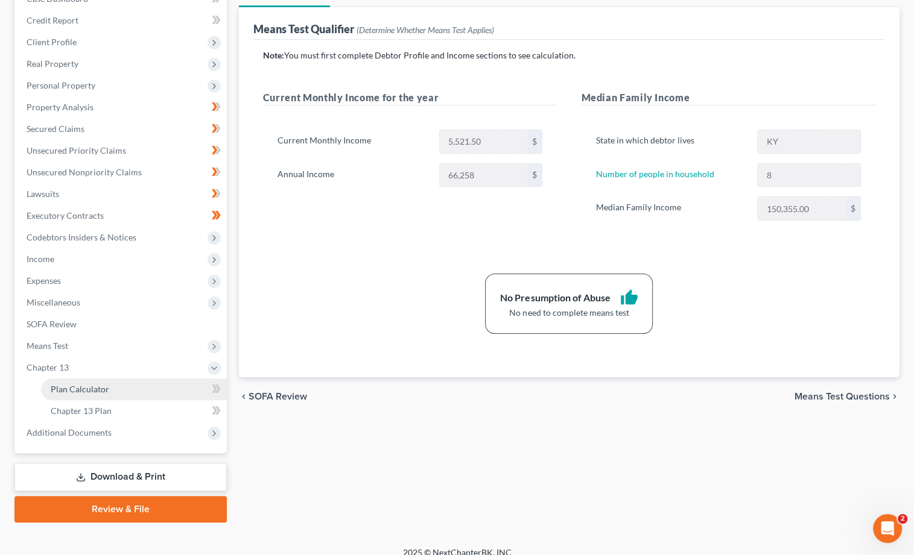
click at [104, 384] on span "Plan Calculator" at bounding box center [80, 389] width 58 height 10
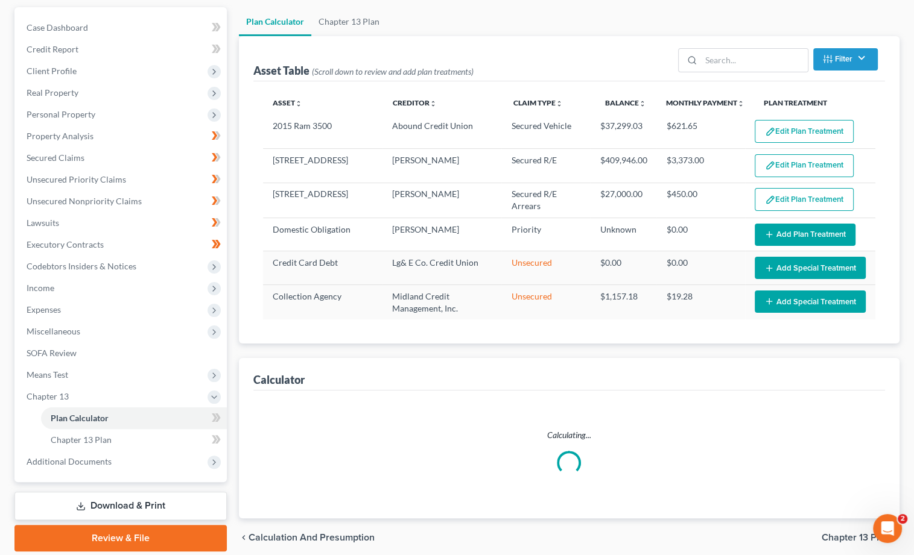
select select "59"
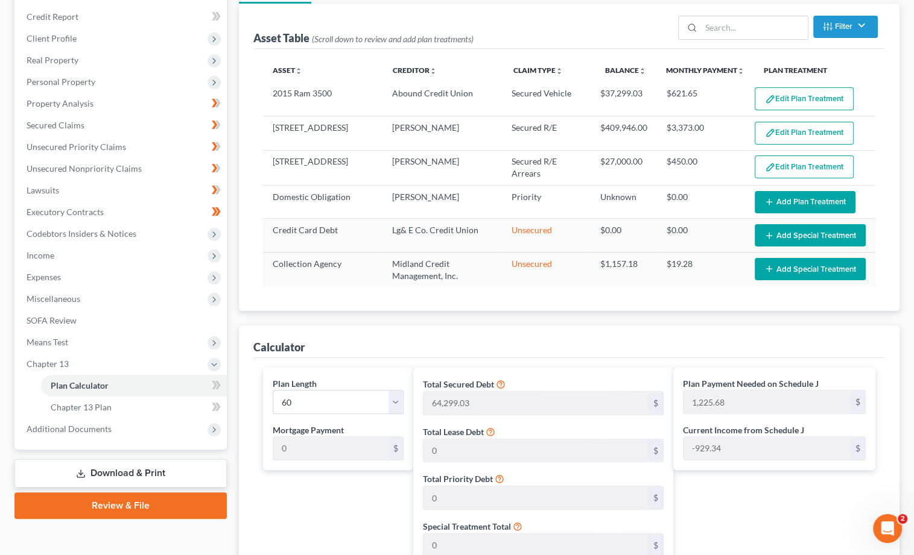
scroll to position [148, 0]
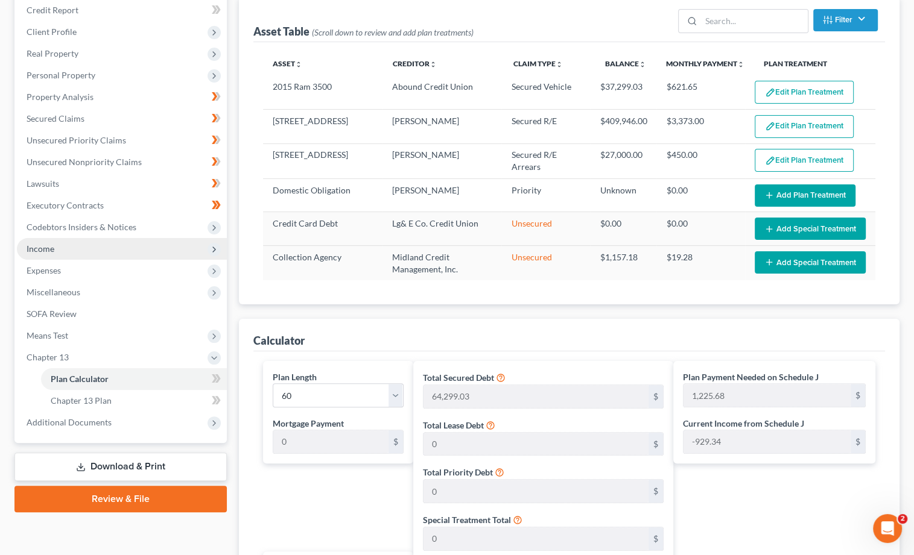
click at [90, 238] on span "Income" at bounding box center [122, 249] width 210 height 22
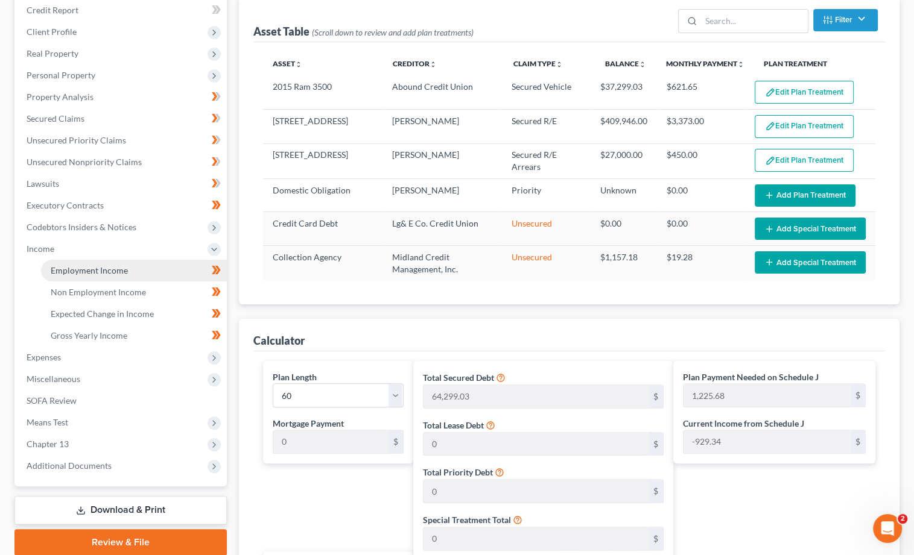
click at [99, 265] on span "Employment Income" at bounding box center [89, 270] width 77 height 10
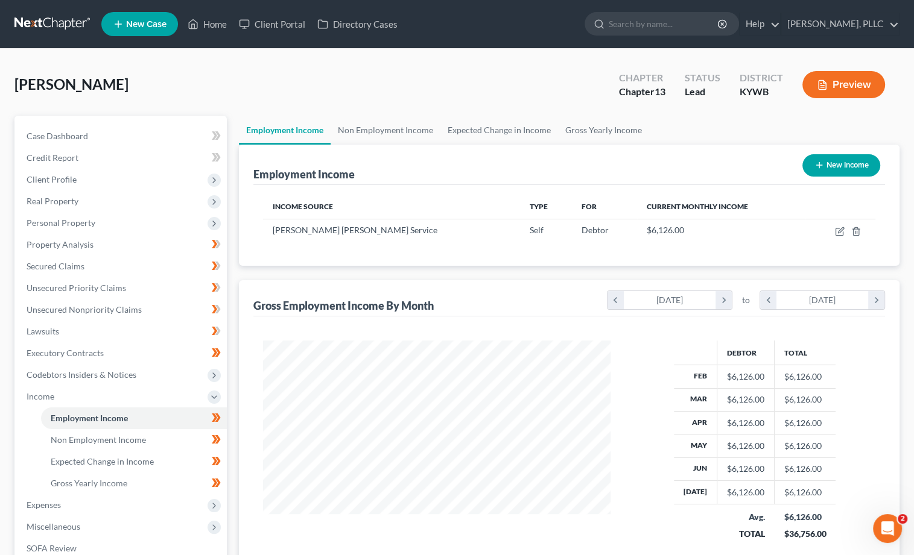
scroll to position [211, 371]
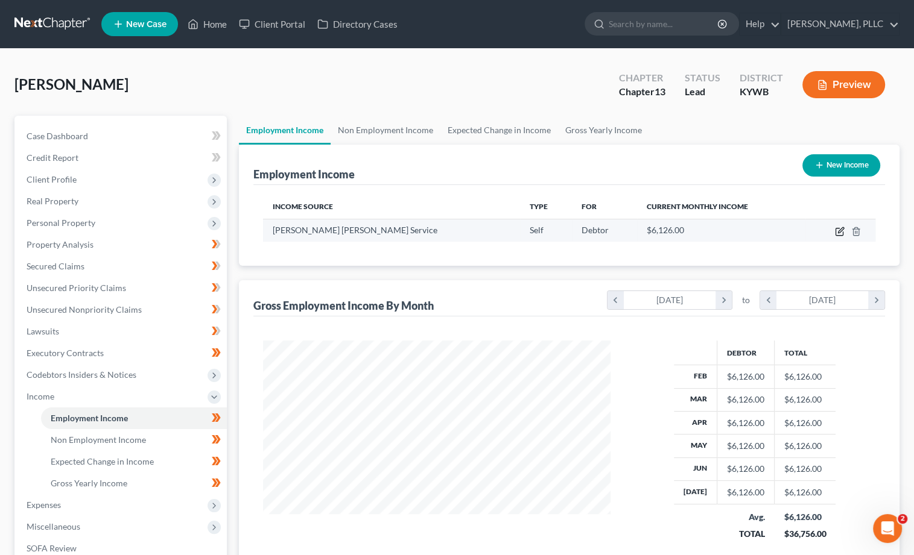
click at [839, 232] on icon "button" at bounding box center [840, 229] width 5 height 5
select select "1"
select select "0"
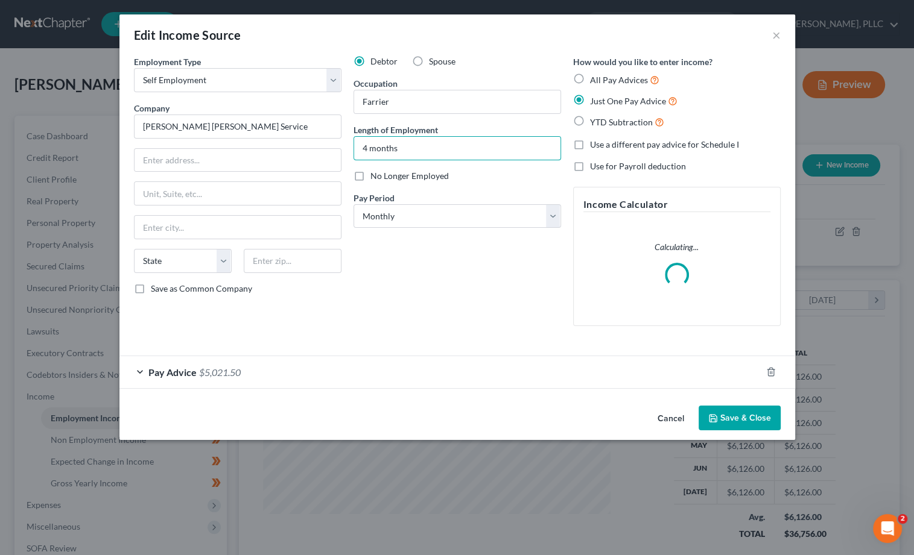
drag, startPoint x: 368, startPoint y: 147, endPoint x: 336, endPoint y: 147, distance: 31.4
click at [336, 147] on div "Employment Type * Select Full or Part Time Employment Self Employment Company *…" at bounding box center [457, 200] width 658 height 291
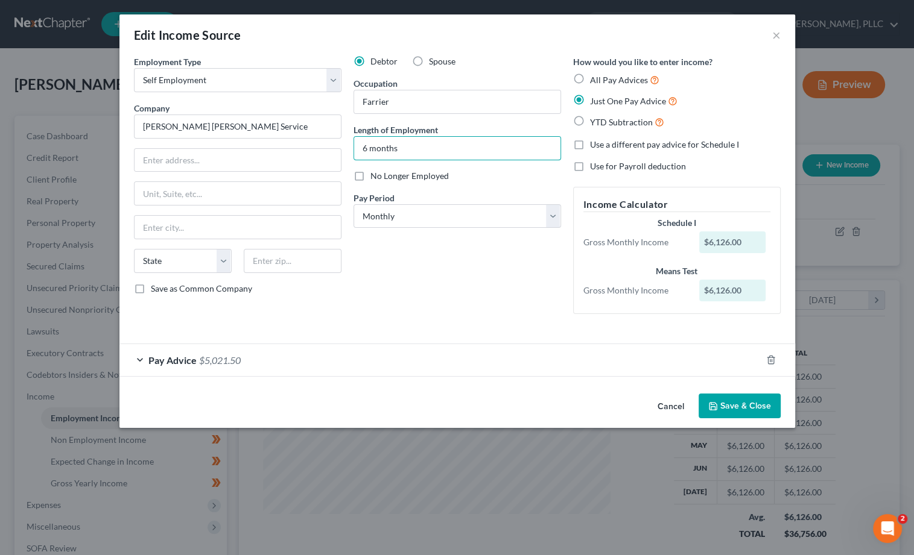
type input "6 months"
click at [750, 401] on button "Save & Close" at bounding box center [739, 406] width 82 height 25
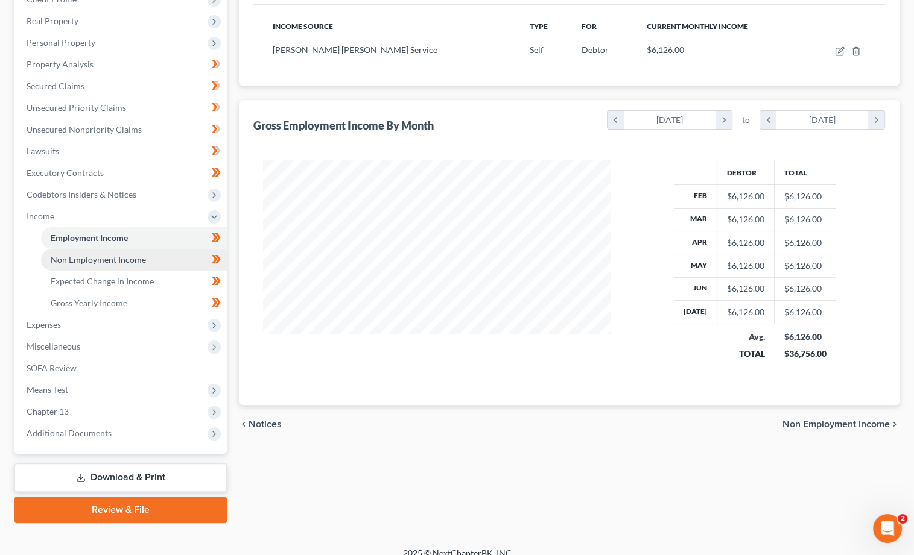
click at [111, 254] on span "Non Employment Income" at bounding box center [98, 259] width 95 height 10
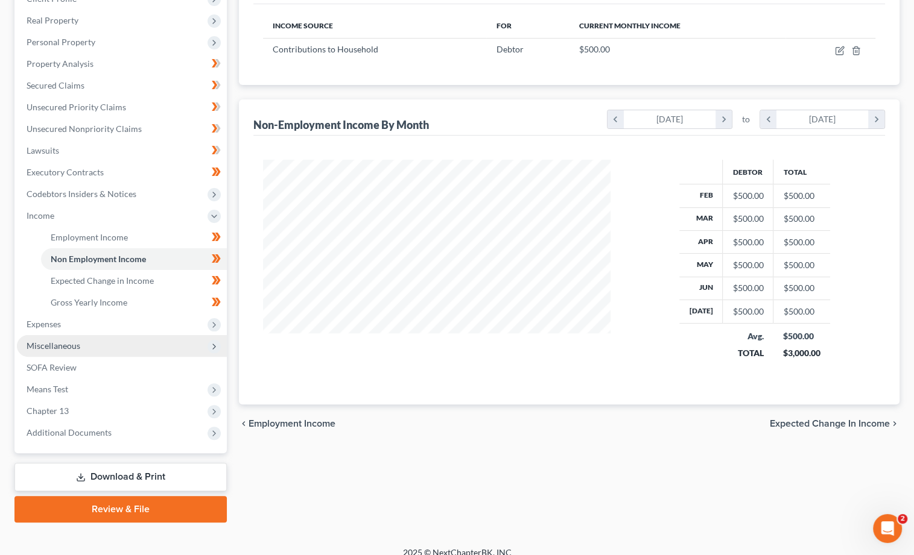
scroll to position [180, 0]
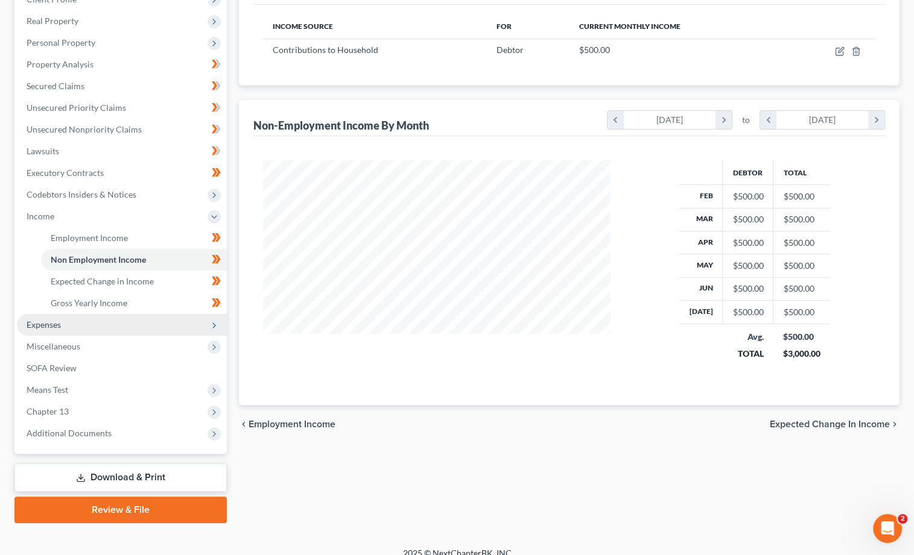
click at [86, 314] on span "Expenses" at bounding box center [122, 325] width 210 height 22
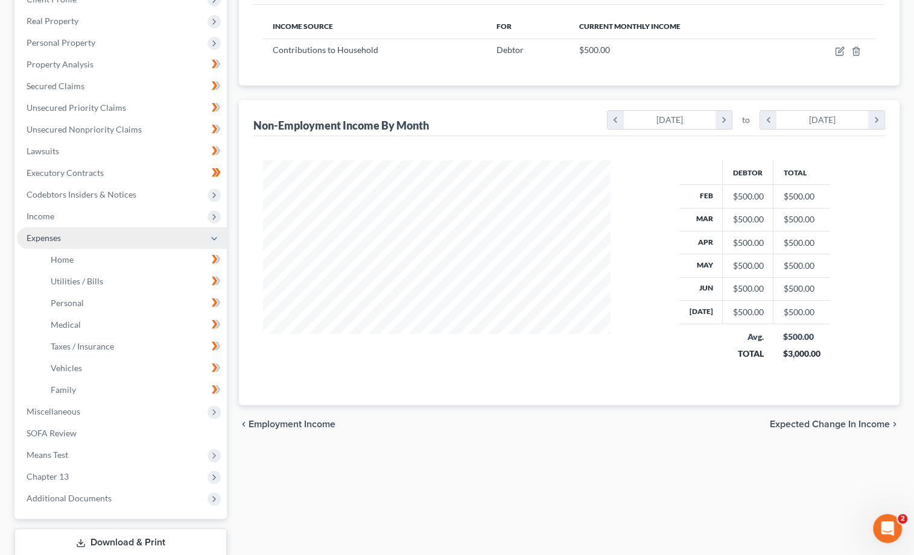
click at [86, 314] on link "Medical" at bounding box center [134, 325] width 186 height 22
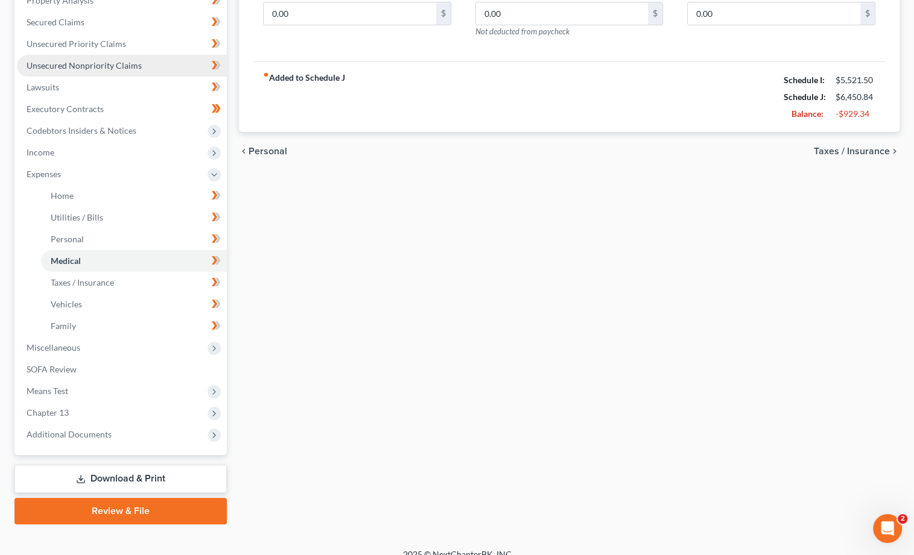
scroll to position [244, 0]
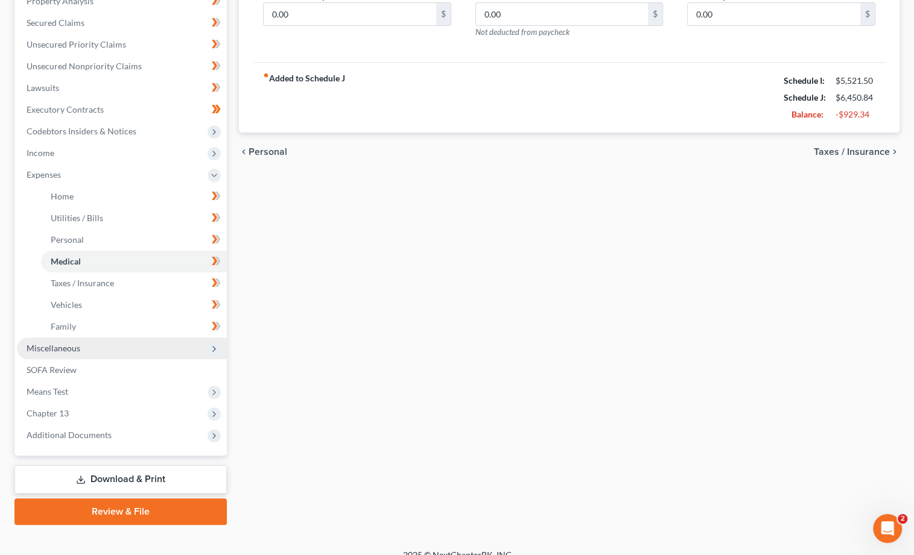
click at [55, 343] on span "Miscellaneous" at bounding box center [54, 348] width 54 height 10
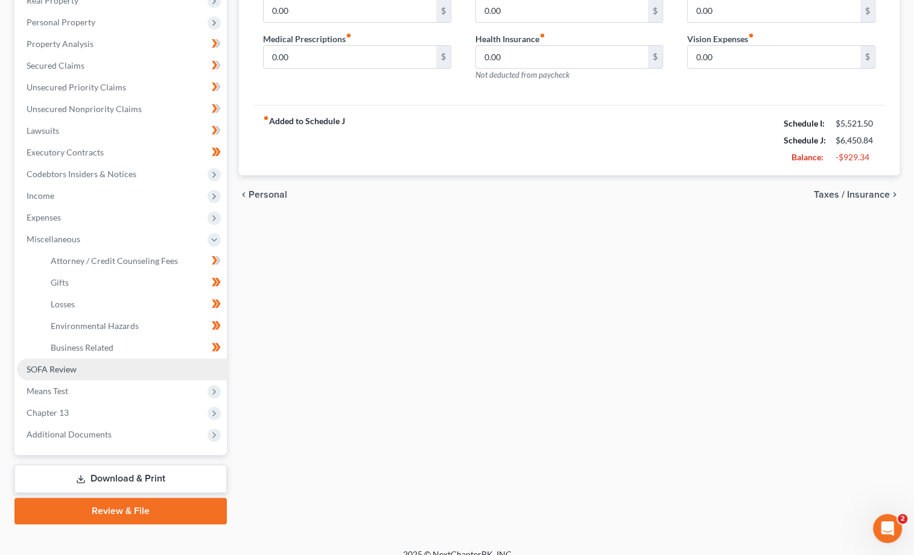
click at [54, 364] on span "SOFA Review" at bounding box center [52, 369] width 50 height 10
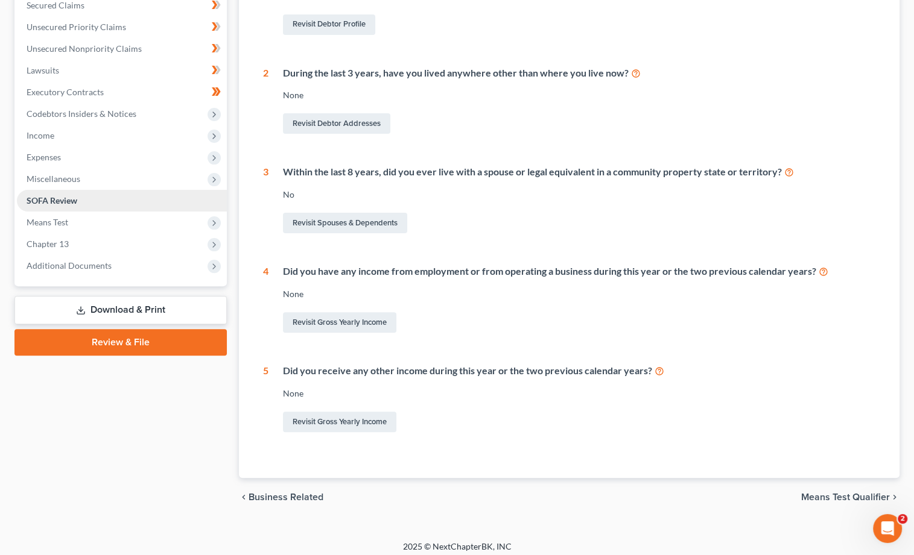
scroll to position [261, 0]
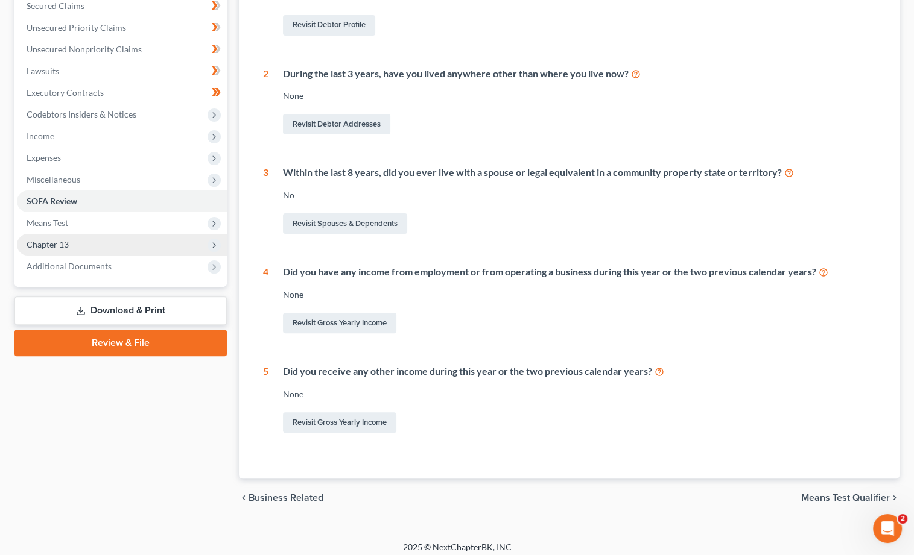
click at [66, 239] on span "Chapter 13" at bounding box center [48, 244] width 42 height 10
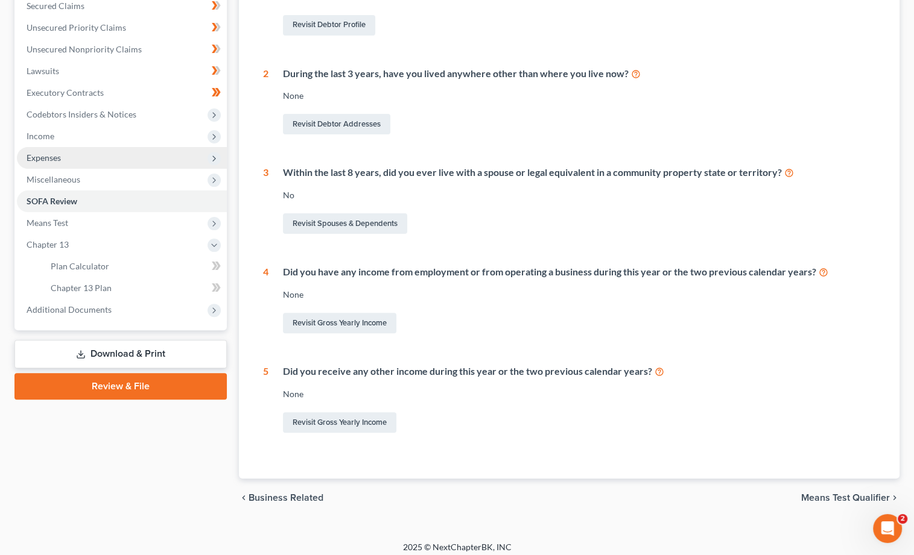
click at [66, 147] on span "Expenses" at bounding box center [122, 158] width 210 height 22
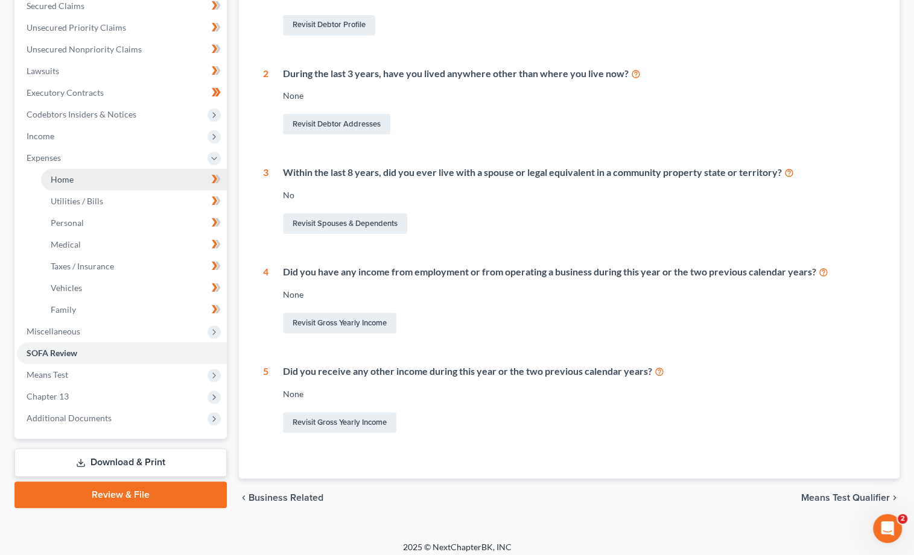
click at [57, 174] on span "Home" at bounding box center [62, 179] width 23 height 10
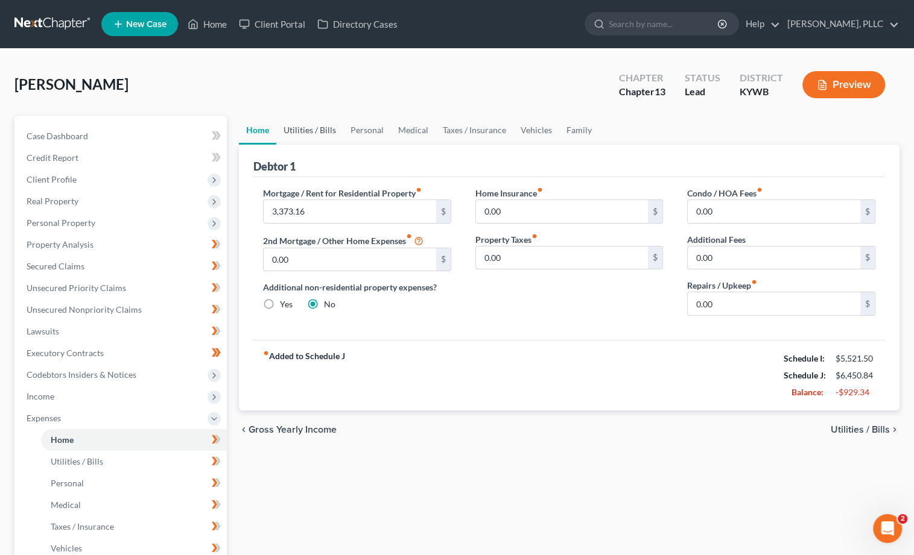
click at [317, 134] on link "Utilities / Bills" at bounding box center [309, 130] width 67 height 29
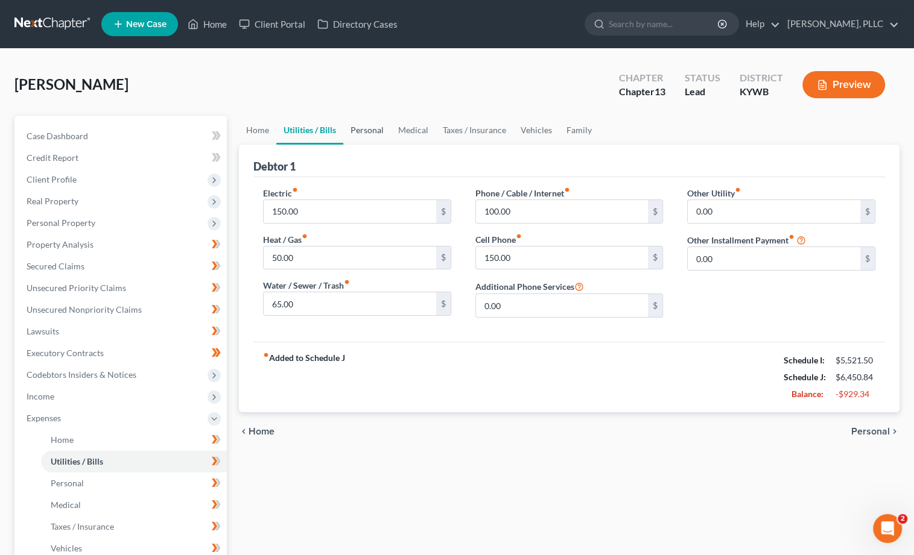
click at [356, 130] on link "Personal" at bounding box center [367, 130] width 48 height 29
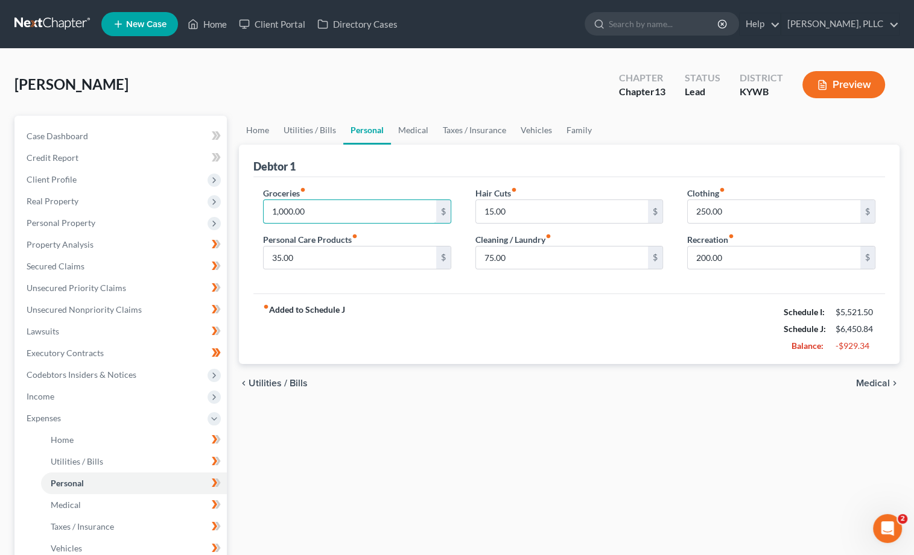
drag, startPoint x: 323, startPoint y: 208, endPoint x: 7, endPoint y: 197, distance: 316.2
click at [7, 197] on div "Waddle, Andrew Upgraded Chapter Chapter 13 Status Lead District KYWB Preview Pe…" at bounding box center [457, 421] width 914 height 744
drag, startPoint x: 510, startPoint y: 256, endPoint x: 414, endPoint y: 248, distance: 96.2
click at [414, 248] on div "Groceries fiber_manual_record 1,000.00 $ Personal Care Products fiber_manual_re…" at bounding box center [569, 233] width 636 height 93
type input "50"
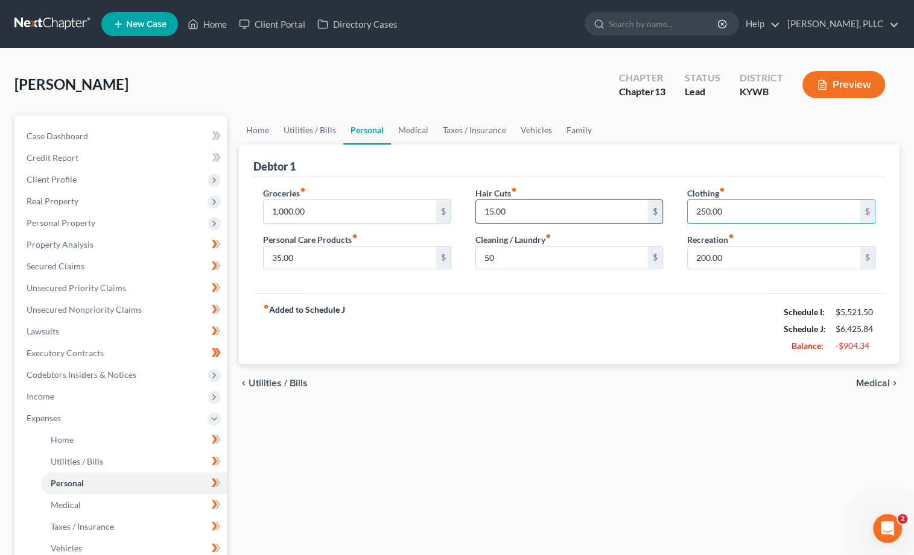
drag, startPoint x: 732, startPoint y: 209, endPoint x: 580, endPoint y: 204, distance: 152.1
click at [580, 204] on div "Groceries fiber_manual_record 1,000.00 $ Personal Care Products fiber_manual_re…" at bounding box center [569, 233] width 636 height 93
type input "150"
drag, startPoint x: 725, startPoint y: 253, endPoint x: 593, endPoint y: 245, distance: 132.9
click at [593, 245] on div "Groceries fiber_manual_record 1,000.00 $ Personal Care Products fiber_manual_re…" at bounding box center [569, 233] width 636 height 93
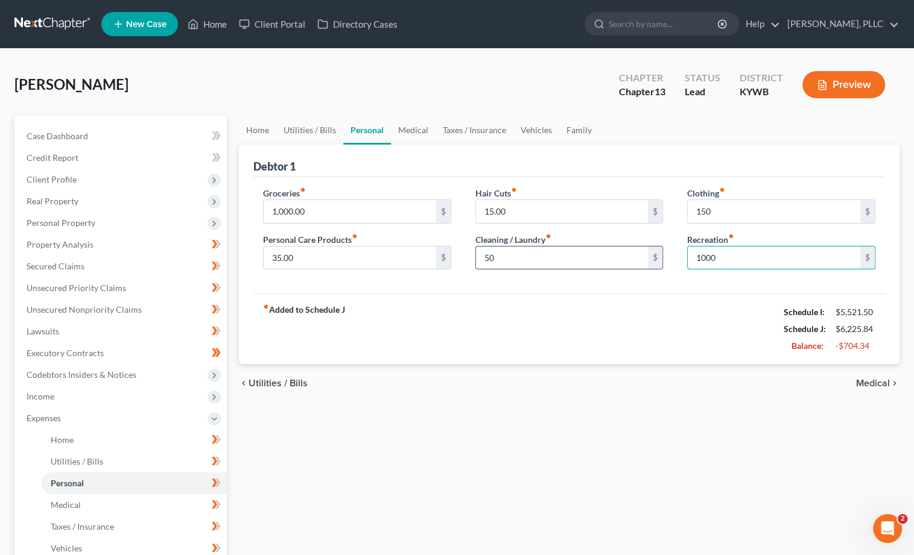
type input "1,000"
click at [408, 128] on link "Medical" at bounding box center [413, 130] width 45 height 29
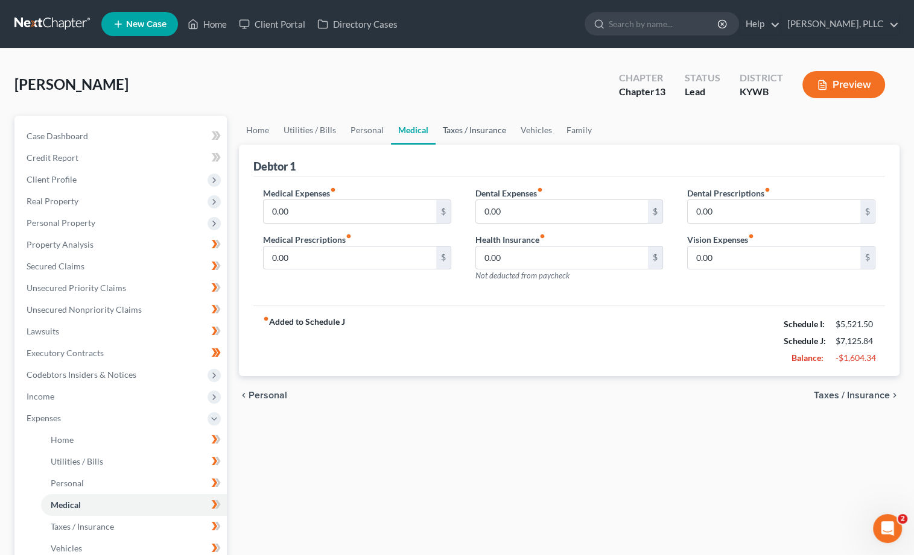
click at [442, 130] on link "Taxes / Insurance" at bounding box center [474, 130] width 78 height 29
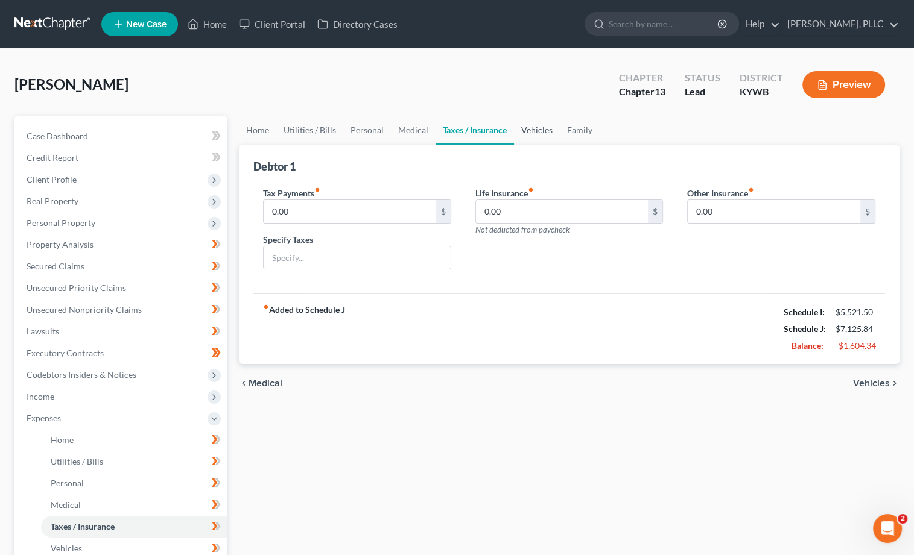
click at [552, 134] on link "Vehicles" at bounding box center [537, 130] width 46 height 29
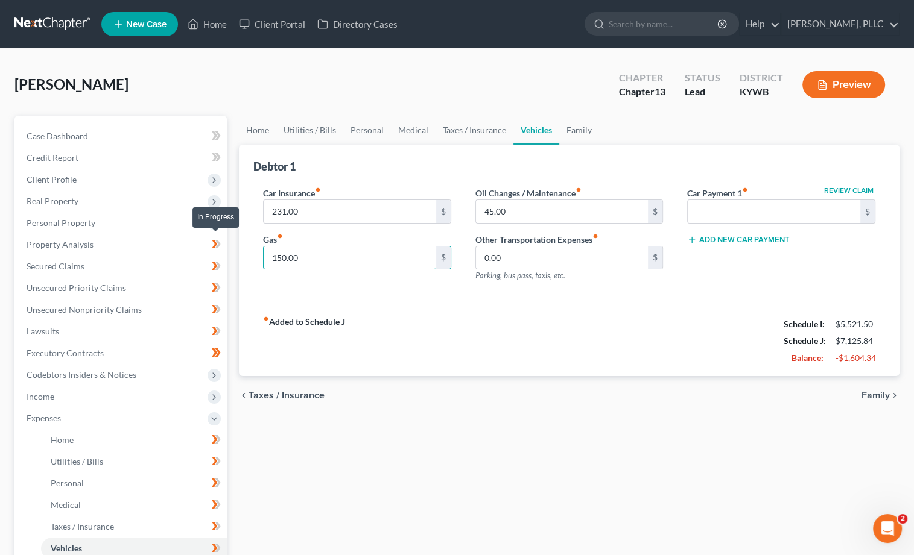
drag, startPoint x: 336, startPoint y: 254, endPoint x: 223, endPoint y: 245, distance: 113.8
click at [223, 245] on div "Petition Navigation Case Dashboard Payments Invoices Payments Payments Credit R…" at bounding box center [456, 442] width 897 height 653
type input "100"
click at [379, 360] on div "fiber_manual_record Added to Schedule J Schedule I: $5,521.50 Schedule J: $7,07…" at bounding box center [568, 341] width 631 height 71
click at [525, 258] on input "0.00" at bounding box center [562, 258] width 172 height 23
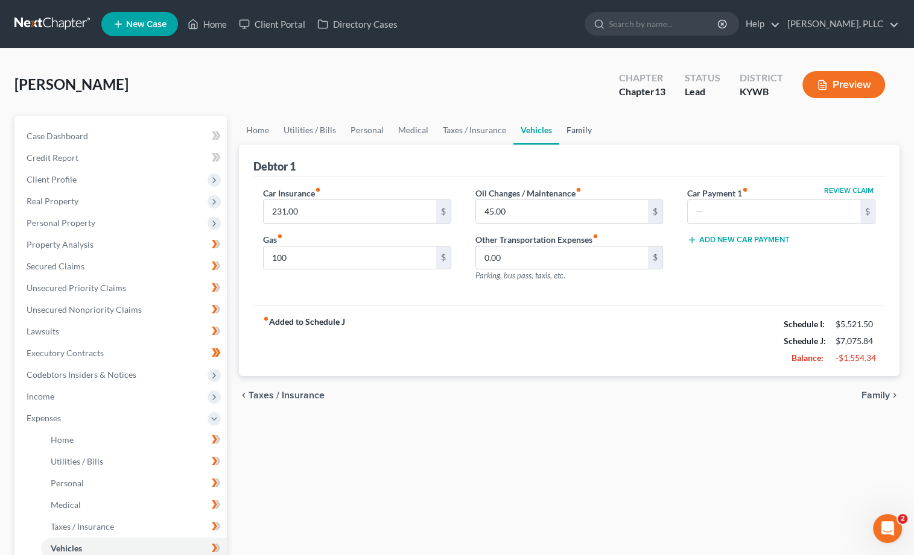
click at [576, 131] on link "Family" at bounding box center [579, 130] width 40 height 29
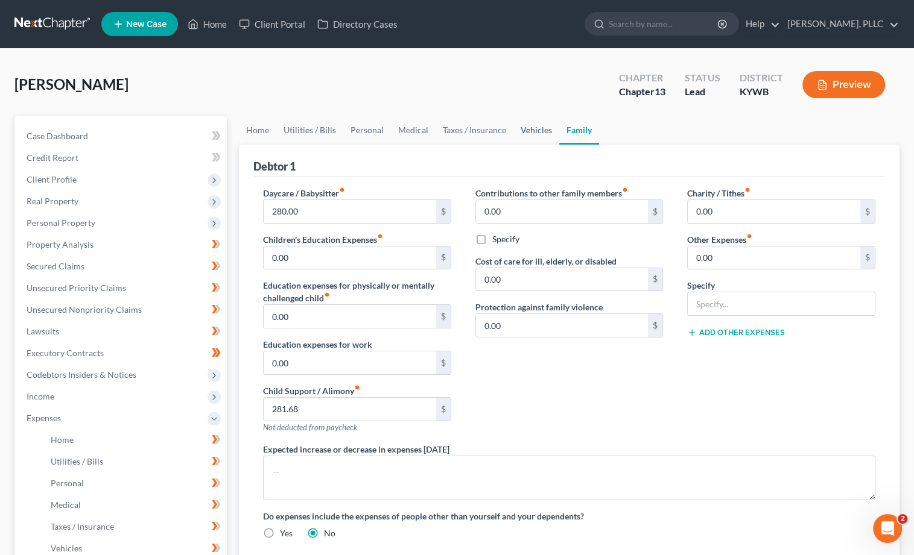
click at [526, 127] on link "Vehicles" at bounding box center [536, 130] width 46 height 29
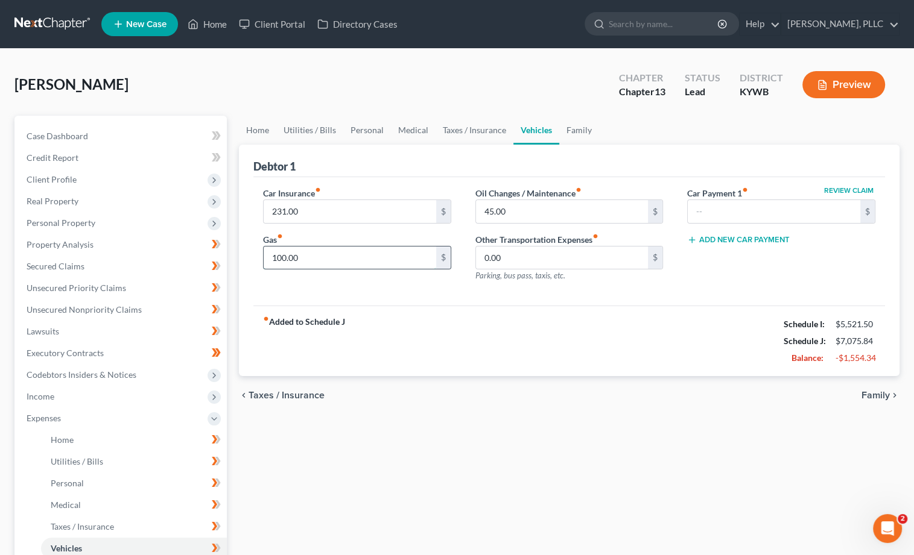
click at [356, 262] on input "100.00" at bounding box center [350, 258] width 172 height 23
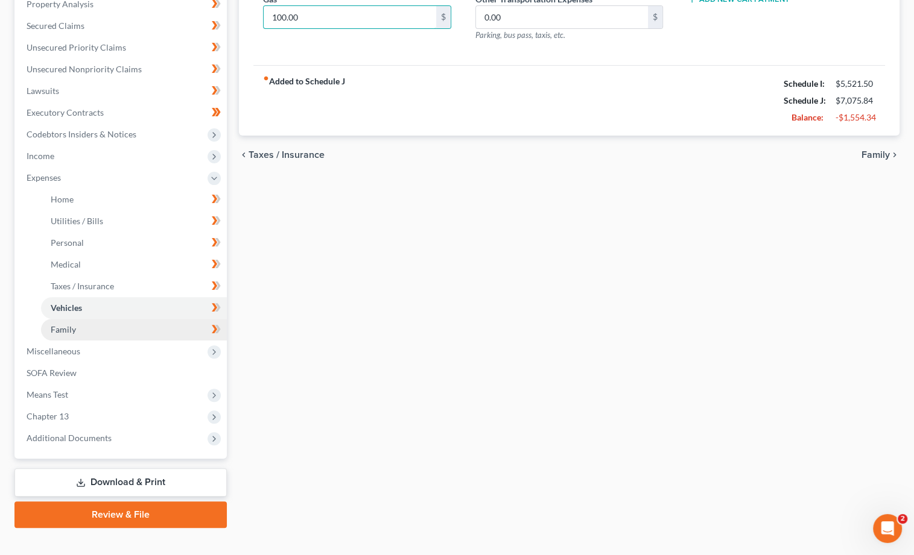
scroll to position [241, 0]
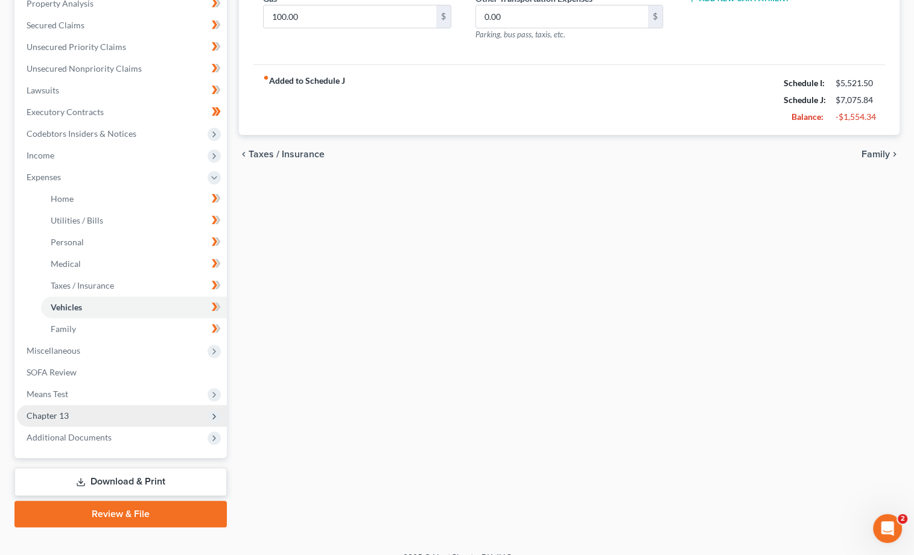
click at [47, 411] on span "Chapter 13" at bounding box center [48, 416] width 42 height 10
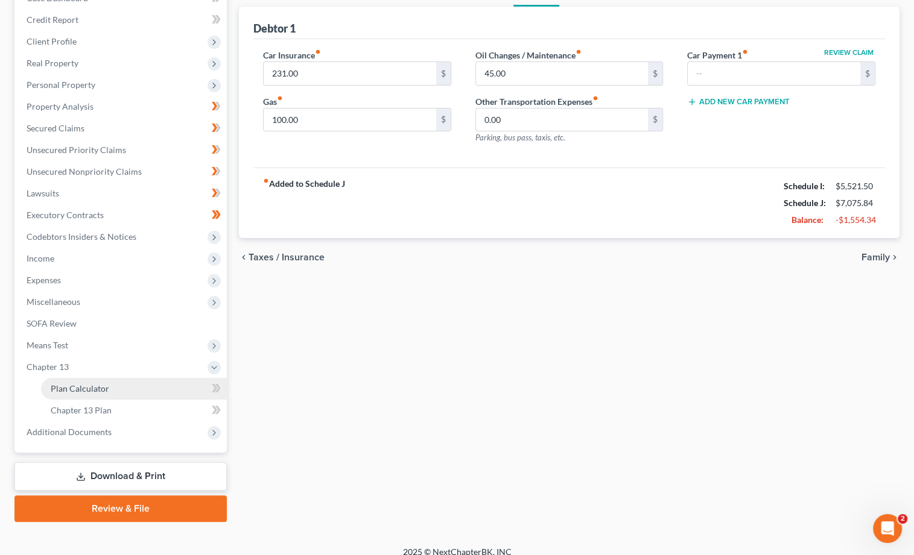
scroll to position [137, 0]
click at [72, 384] on span "Plan Calculator" at bounding box center [80, 389] width 58 height 10
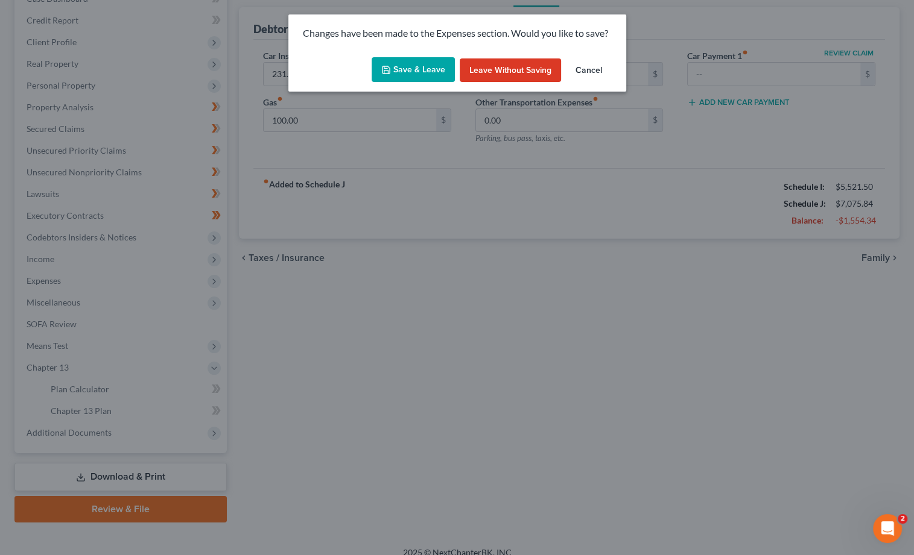
click at [422, 71] on button "Save & Leave" at bounding box center [412, 69] width 83 height 25
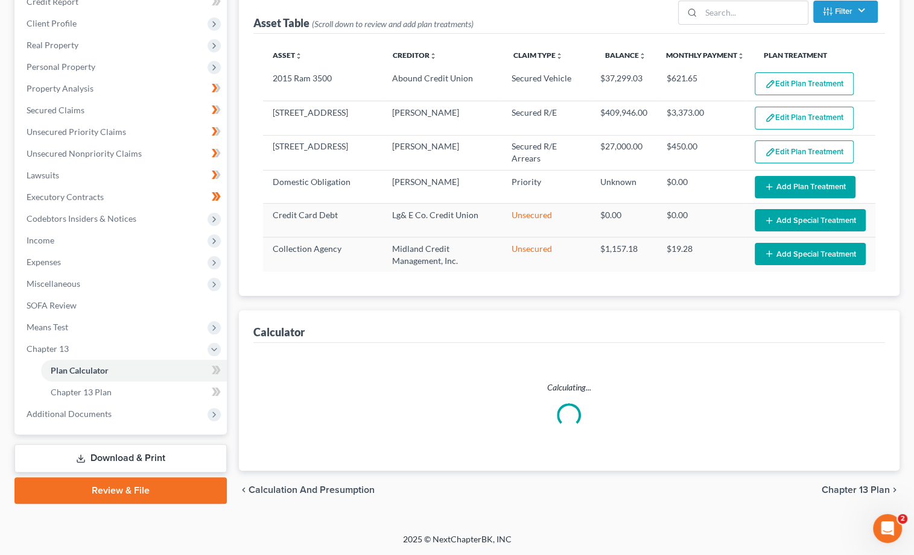
select select "59"
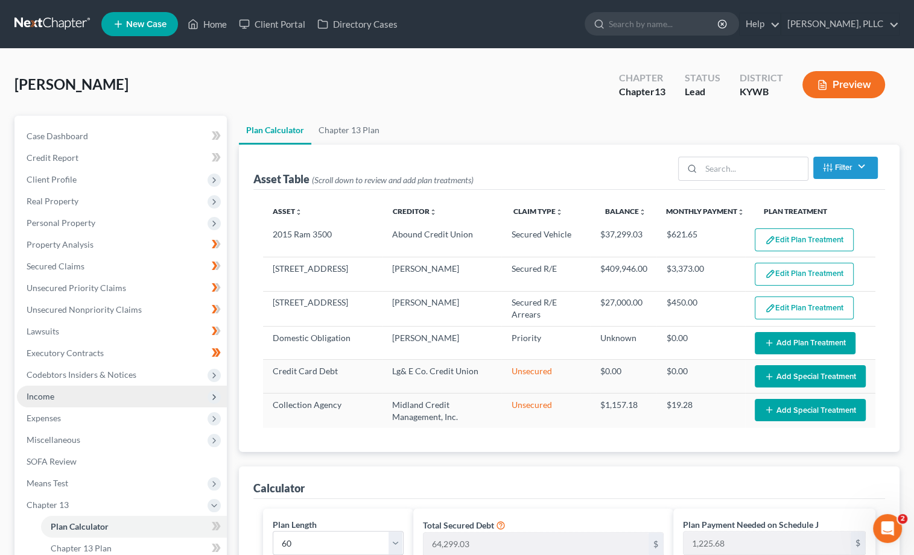
click at [54, 386] on span "Income" at bounding box center [122, 397] width 210 height 22
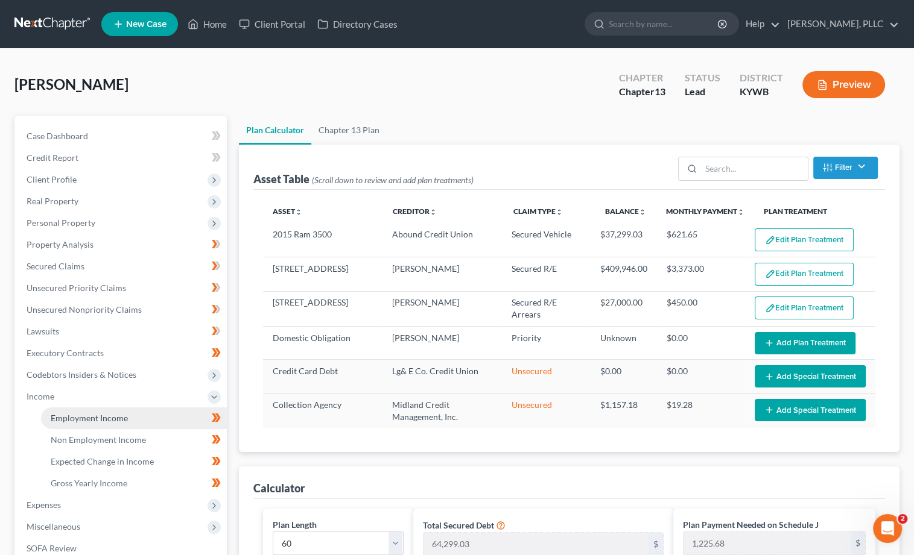
click at [92, 408] on link "Employment Income" at bounding box center [134, 419] width 186 height 22
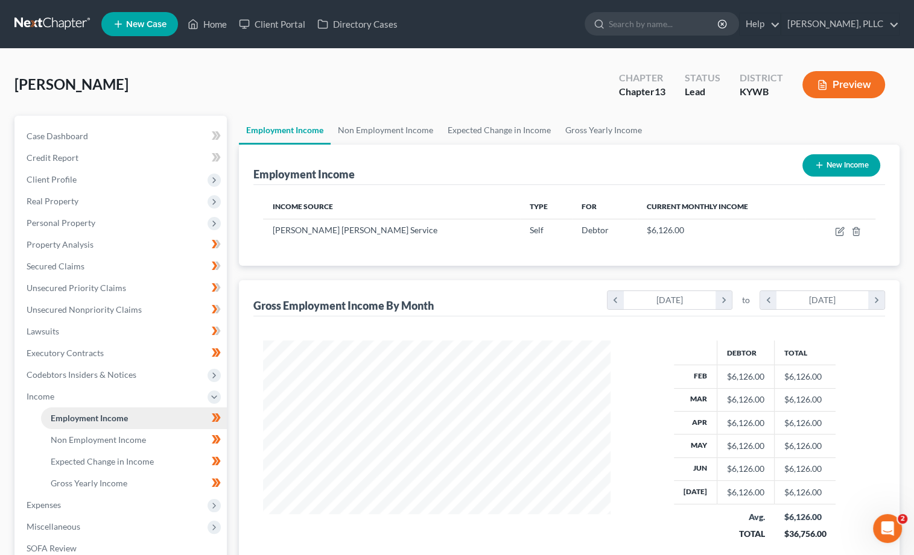
scroll to position [211, 371]
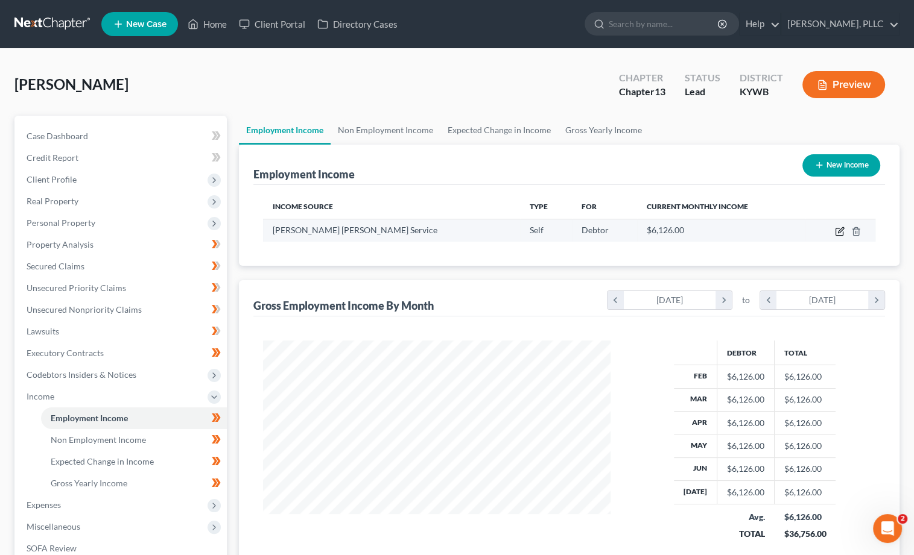
click at [839, 229] on icon "button" at bounding box center [840, 232] width 10 height 10
select select "1"
select select "0"
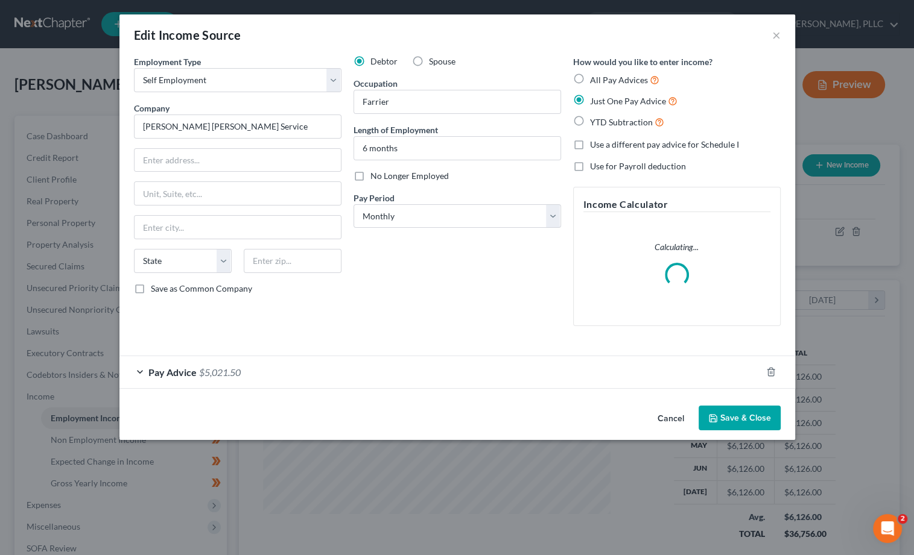
click at [233, 364] on div "Pay Advice $5,021.50" at bounding box center [440, 372] width 642 height 32
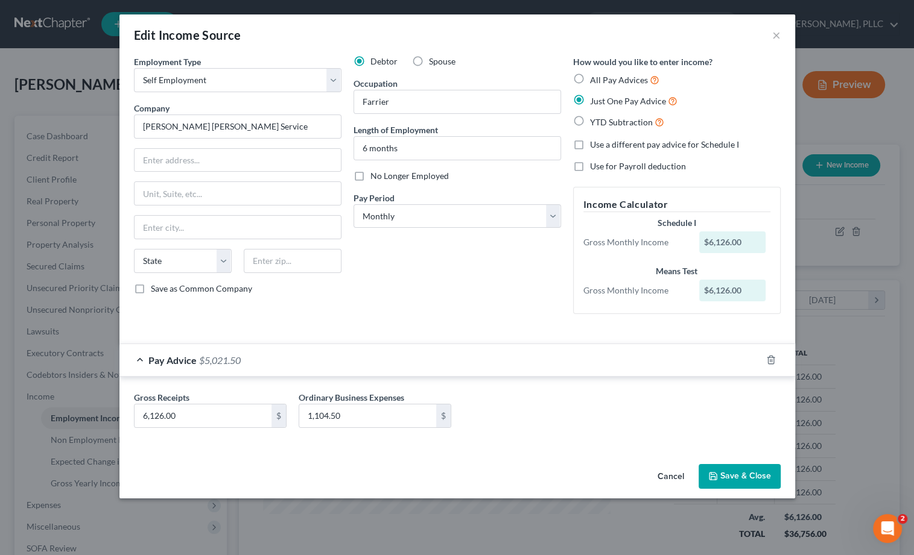
click at [724, 478] on button "Save & Close" at bounding box center [739, 476] width 82 height 25
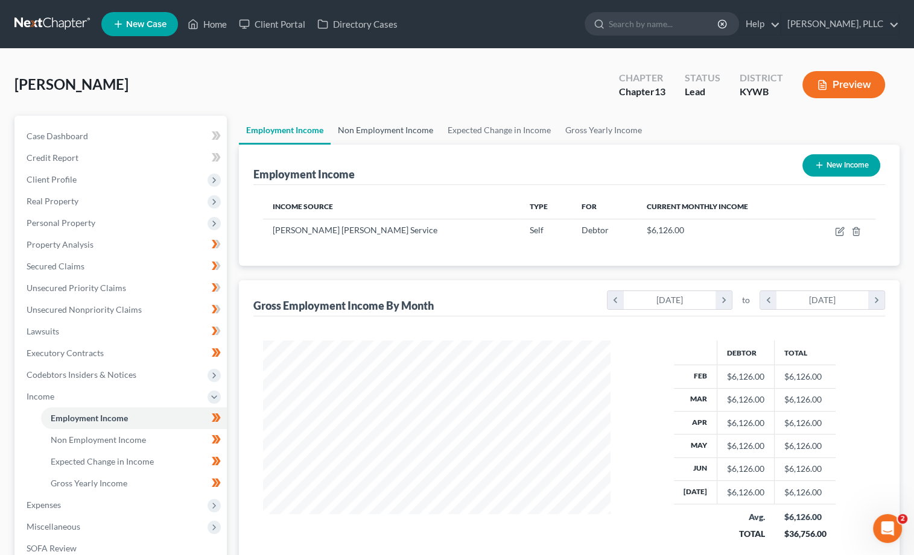
click at [384, 121] on link "Non Employment Income" at bounding box center [385, 130] width 110 height 29
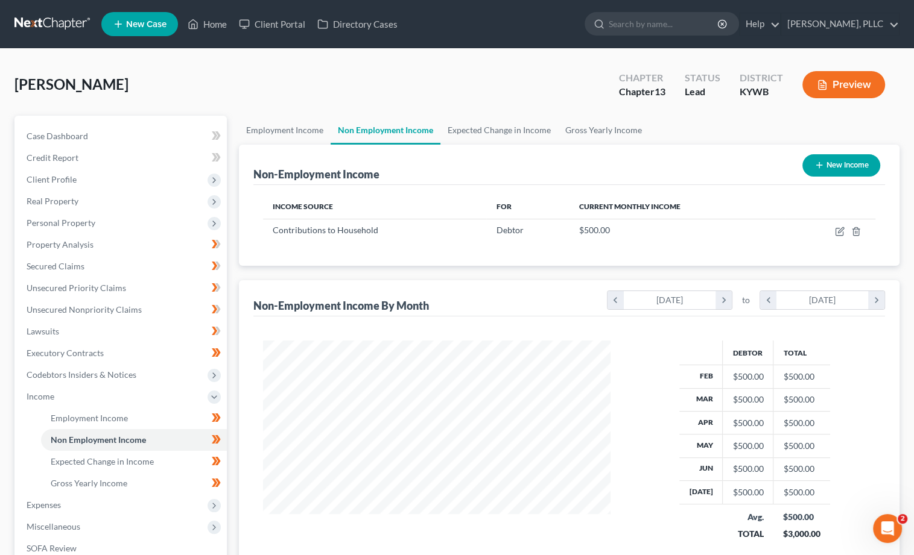
scroll to position [211, 371]
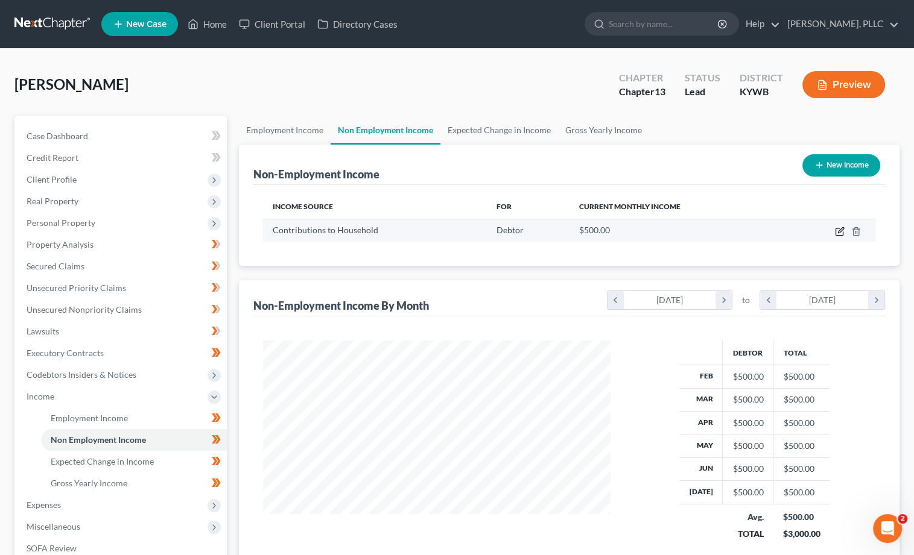
click at [838, 230] on icon "button" at bounding box center [840, 229] width 5 height 5
select select "8"
select select "0"
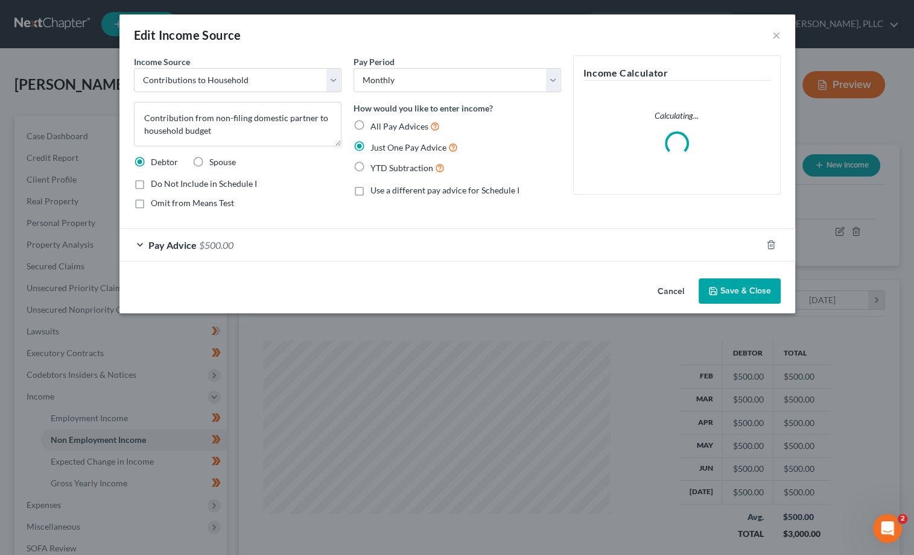
click at [187, 241] on span "Pay Advice" at bounding box center [172, 244] width 48 height 11
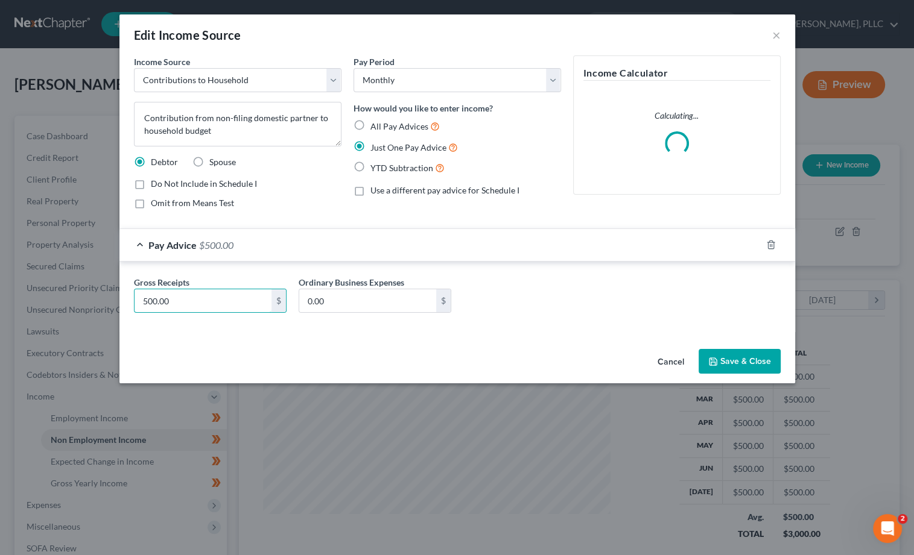
drag, startPoint x: 175, startPoint y: 295, endPoint x: 96, endPoint y: 289, distance: 79.2
click at [96, 289] on div "Edit Income Source × Income Source * Select Unemployment Disability (from emplo…" at bounding box center [457, 277] width 914 height 555
type input "1,000"
click at [740, 356] on button "Save & Close" at bounding box center [739, 361] width 82 height 25
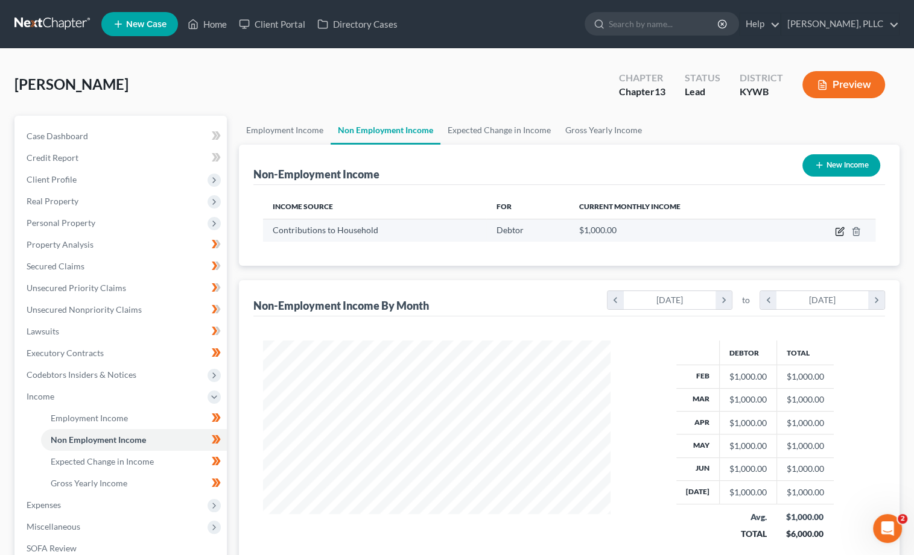
click at [838, 229] on icon "button" at bounding box center [838, 232] width 7 height 7
select select "8"
select select "0"
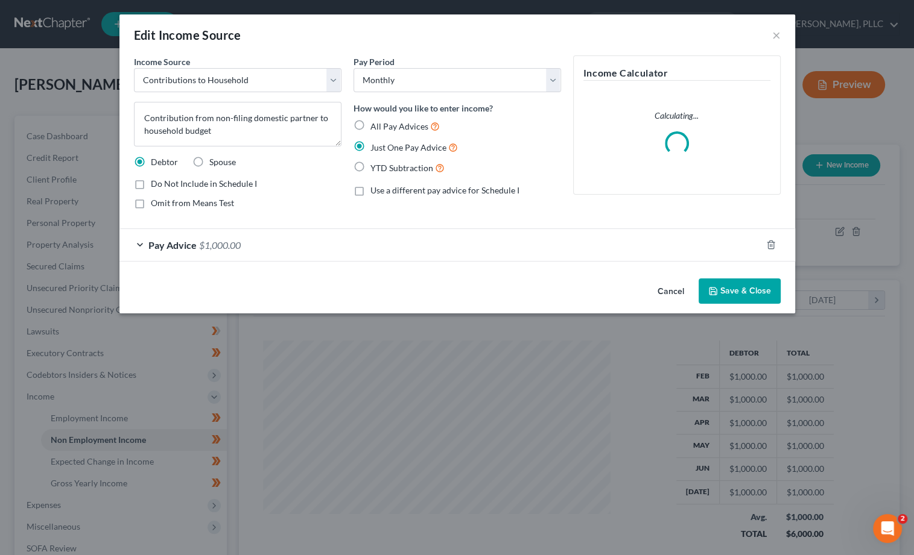
click at [729, 283] on button "Save & Close" at bounding box center [739, 291] width 82 height 25
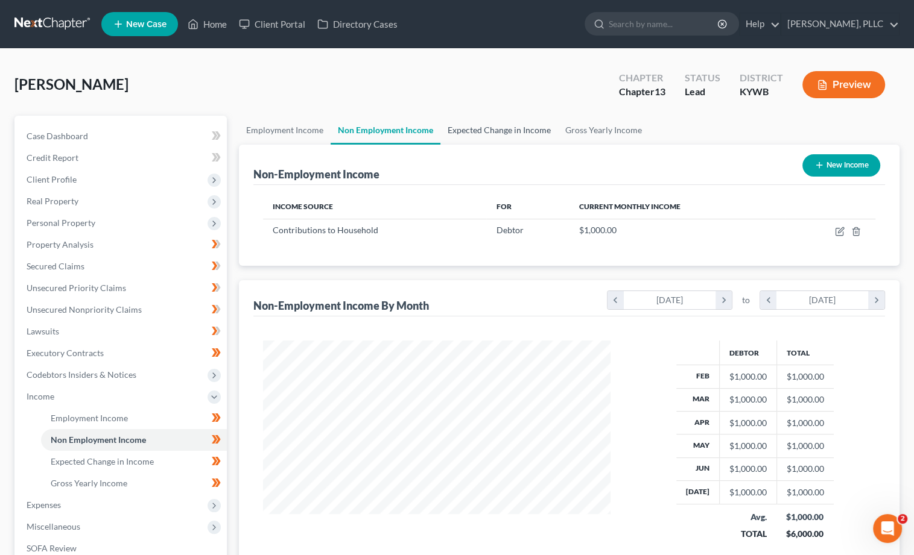
click at [497, 133] on link "Expected Change in Income" at bounding box center [499, 130] width 118 height 29
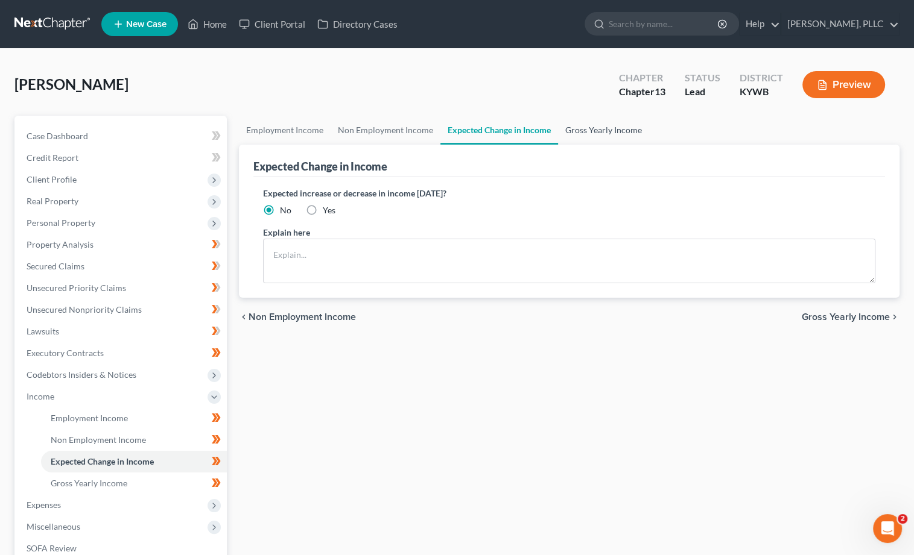
click at [602, 128] on link "Gross Yearly Income" at bounding box center [603, 130] width 91 height 29
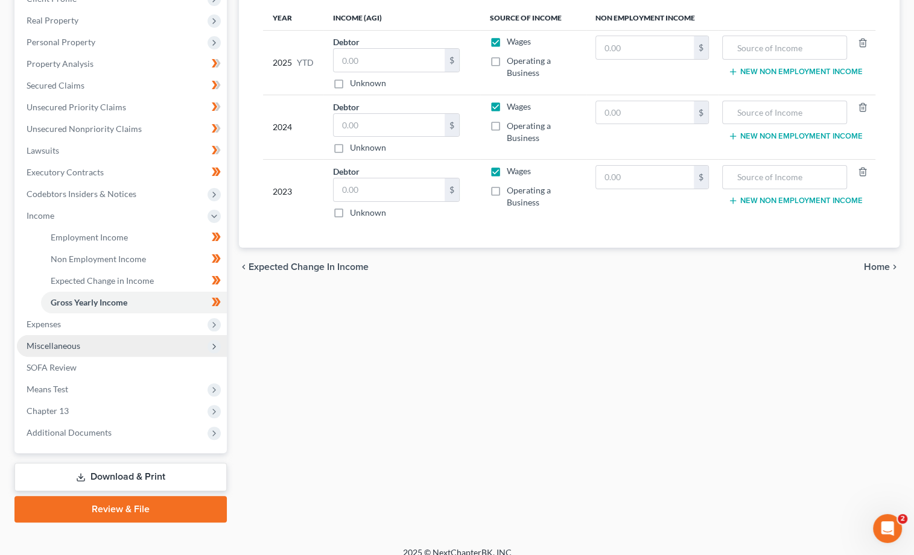
scroll to position [180, 0]
click at [74, 336] on span "Miscellaneous" at bounding box center [122, 347] width 210 height 22
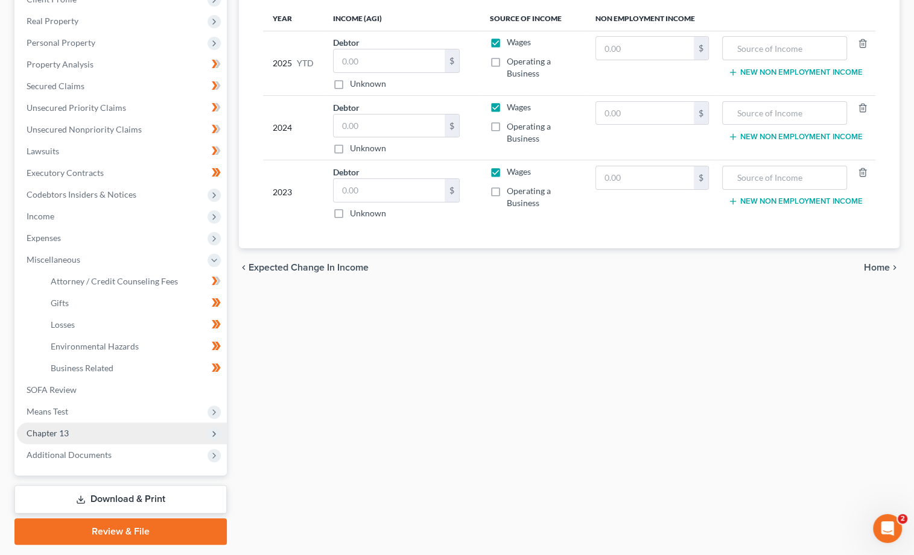
click at [64, 428] on span "Chapter 13" at bounding box center [48, 433] width 42 height 10
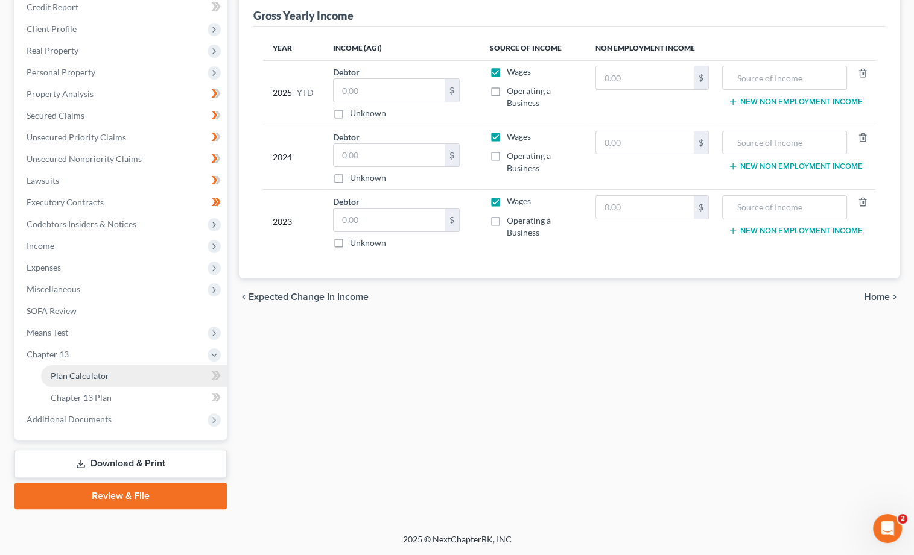
scroll to position [137, 0]
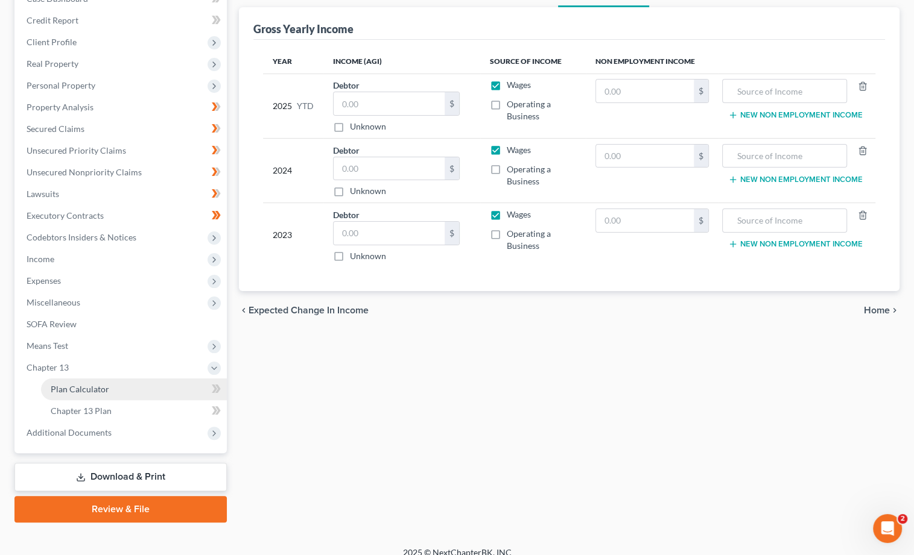
click at [100, 384] on span "Plan Calculator" at bounding box center [80, 389] width 58 height 10
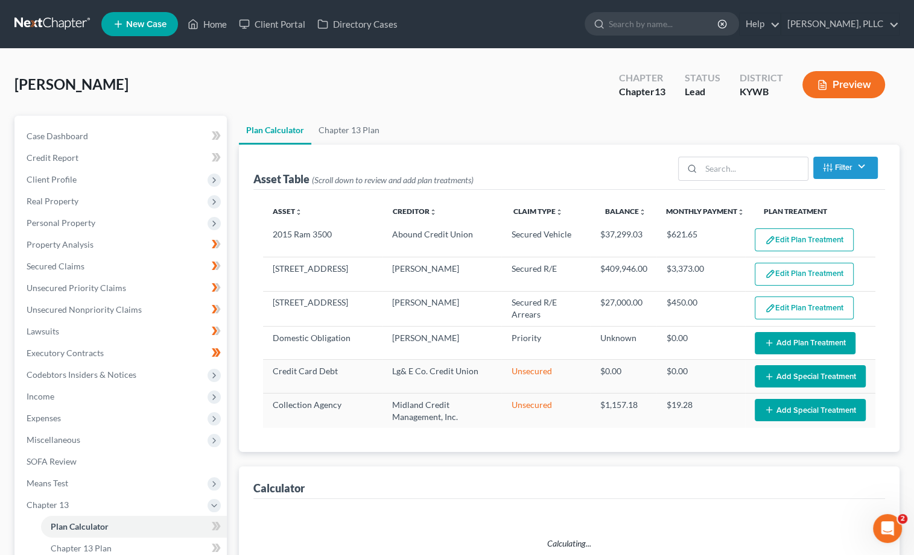
select select "59"
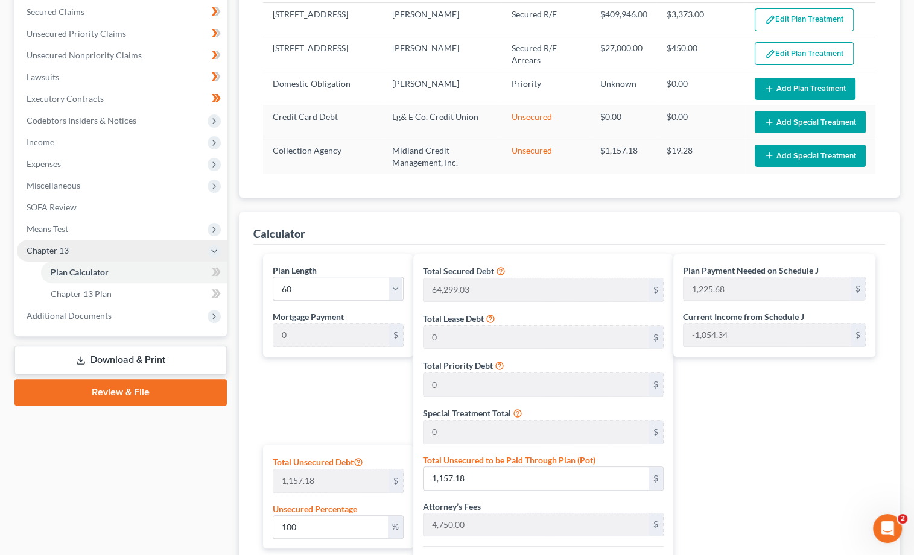
scroll to position [254, 0]
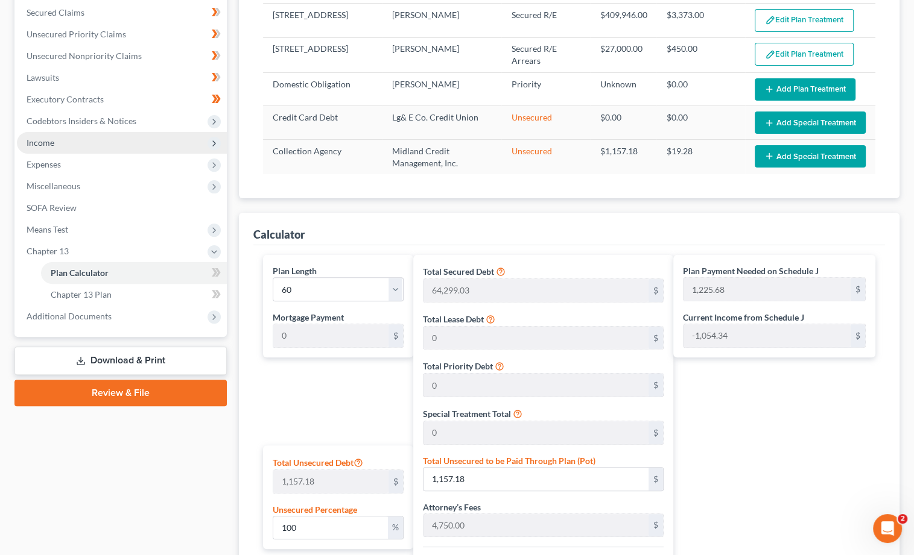
click at [64, 141] on span "Income" at bounding box center [122, 143] width 210 height 22
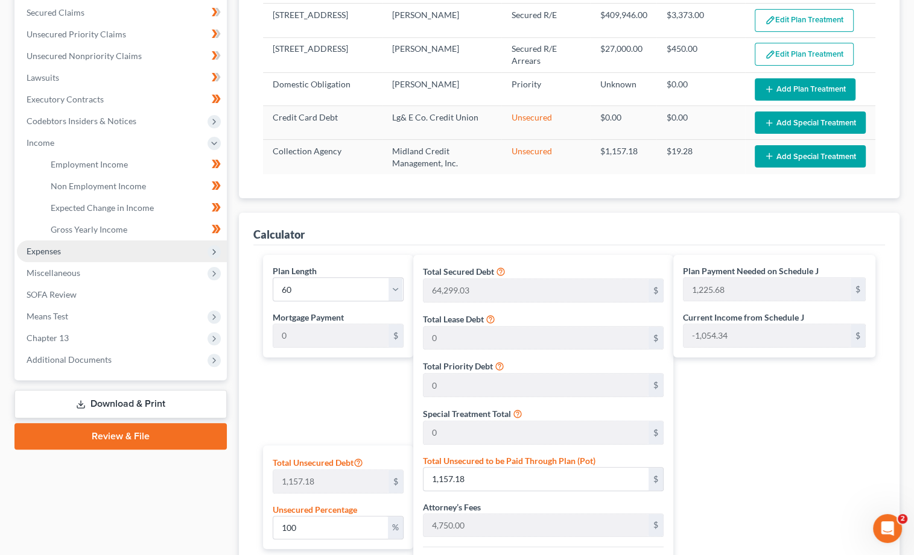
click at [103, 241] on span "Expenses" at bounding box center [122, 252] width 210 height 22
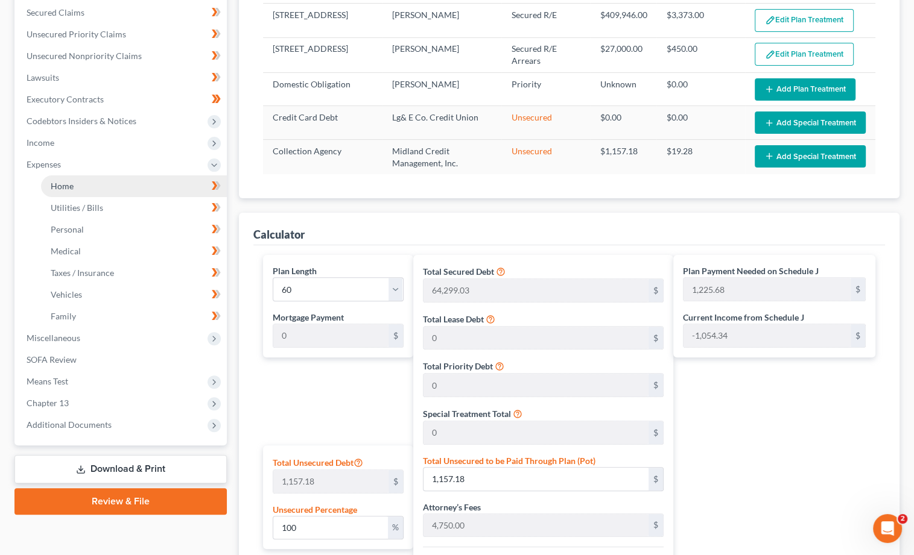
click at [95, 177] on link "Home" at bounding box center [134, 186] width 186 height 22
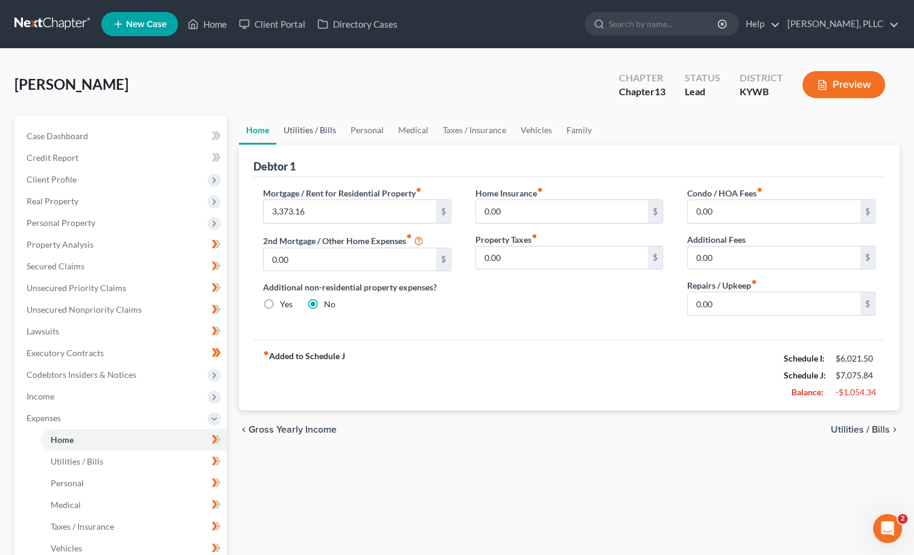
click at [317, 122] on link "Utilities / Bills" at bounding box center [309, 130] width 67 height 29
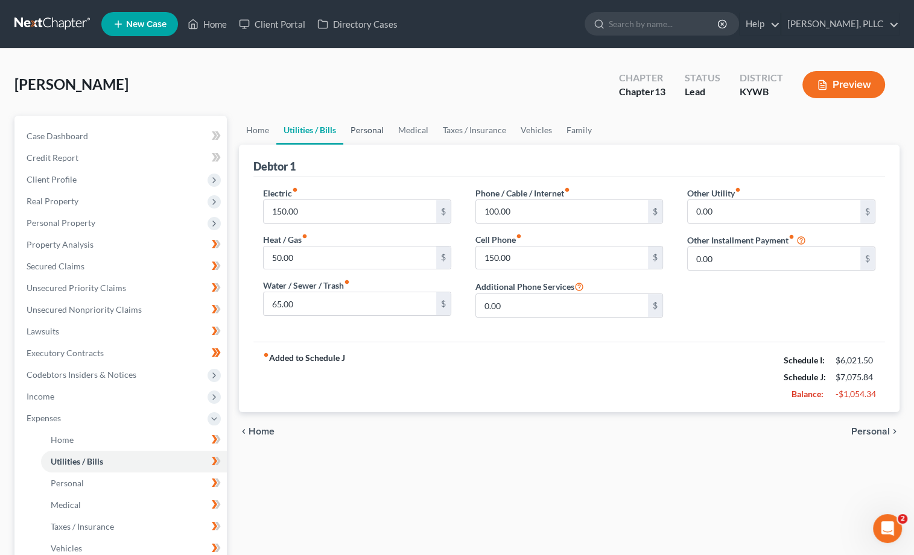
click at [368, 133] on link "Personal" at bounding box center [367, 130] width 48 height 29
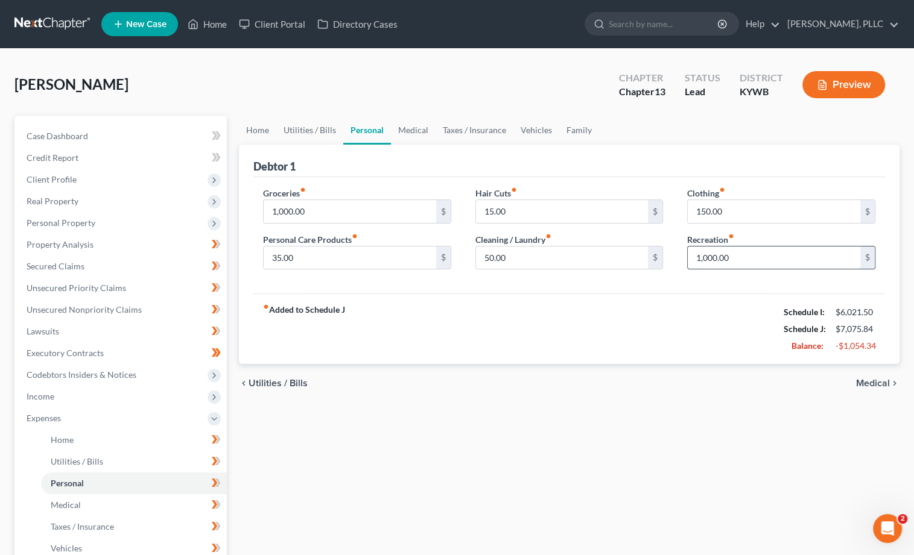
click at [713, 259] on input "1,000.00" at bounding box center [773, 258] width 172 height 23
type input "100.00"
click at [425, 125] on link "Medical" at bounding box center [413, 130] width 45 height 29
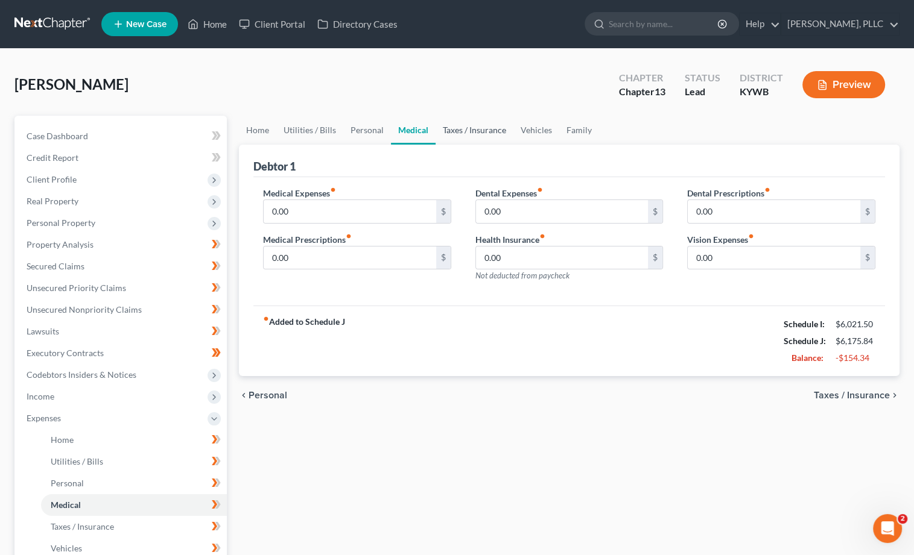
click at [458, 128] on link "Taxes / Insurance" at bounding box center [474, 130] width 78 height 29
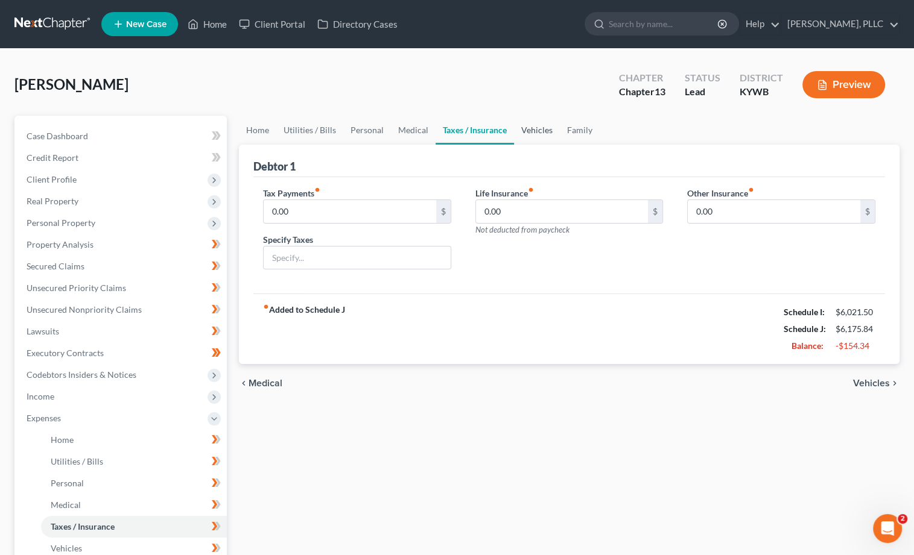
click at [530, 128] on link "Vehicles" at bounding box center [537, 130] width 46 height 29
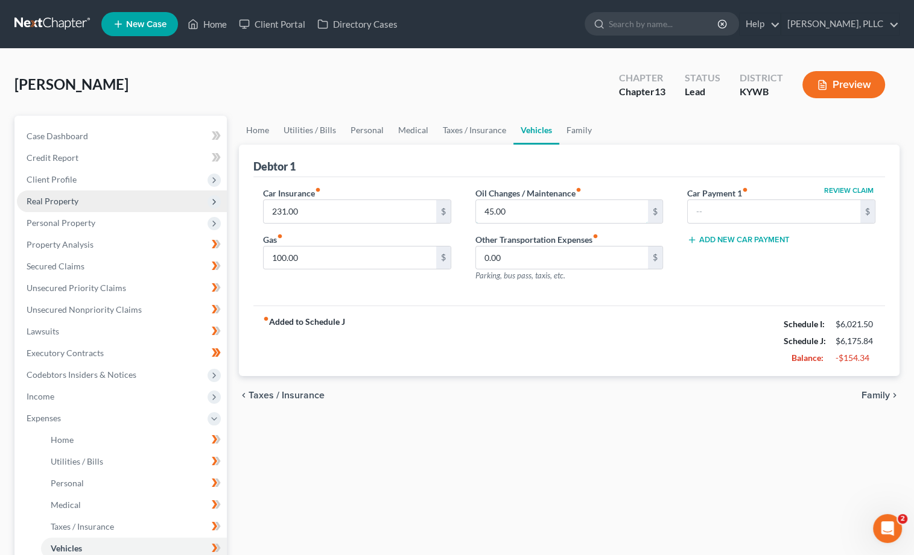
drag, startPoint x: 216, startPoint y: 201, endPoint x: 157, endPoint y: 201, distance: 59.1
click at [157, 201] on div "Petition Navigation Case Dashboard Payments Invoices Payments Payments Credit R…" at bounding box center [456, 442] width 897 height 653
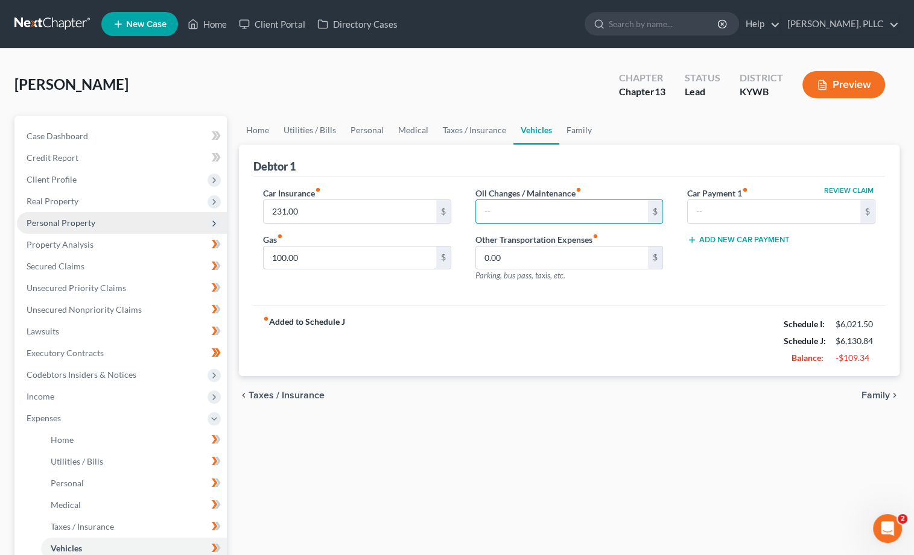
drag, startPoint x: 237, startPoint y: 228, endPoint x: 40, endPoint y: 209, distance: 198.1
click at [40, 209] on div "Petition Navigation Case Dashboard Payments Invoices Payments Payments Credit R…" at bounding box center [456, 442] width 897 height 653
drag, startPoint x: 451, startPoint y: 370, endPoint x: 438, endPoint y: 358, distance: 17.1
click at [453, 366] on div "fiber_manual_record Added to Schedule J Schedule I: $6,021.50 Schedule J: $6,03…" at bounding box center [568, 341] width 631 height 71
click at [589, 125] on link "Family" at bounding box center [579, 130] width 40 height 29
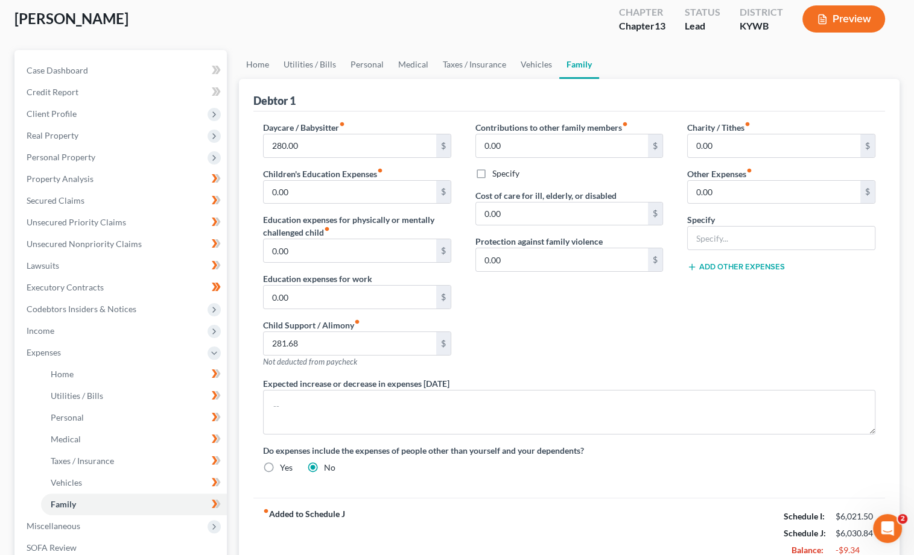
scroll to position [73, 0]
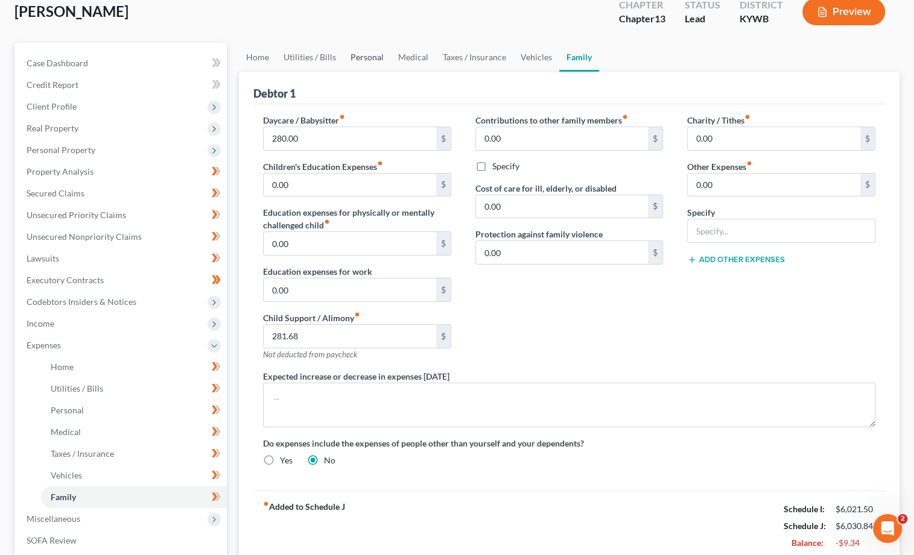
click at [373, 54] on link "Personal" at bounding box center [367, 57] width 48 height 29
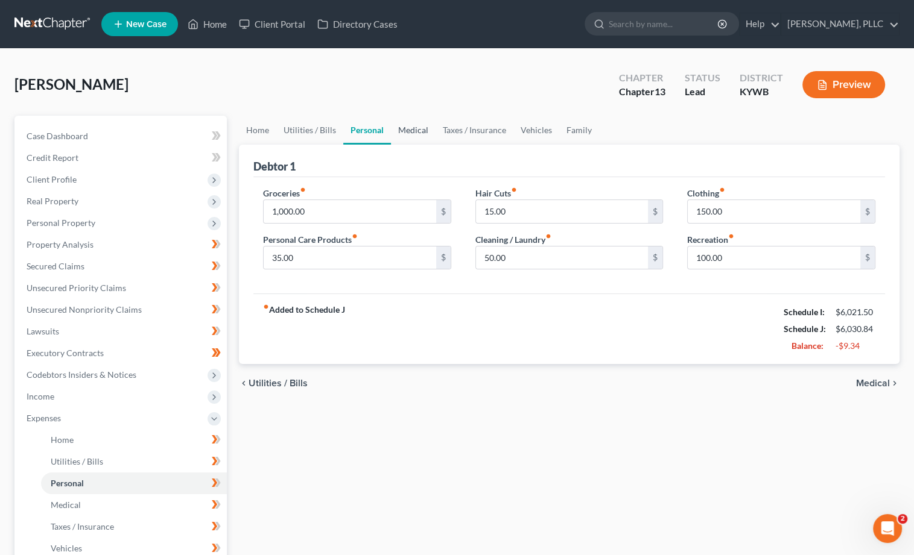
click at [406, 130] on link "Medical" at bounding box center [413, 130] width 45 height 29
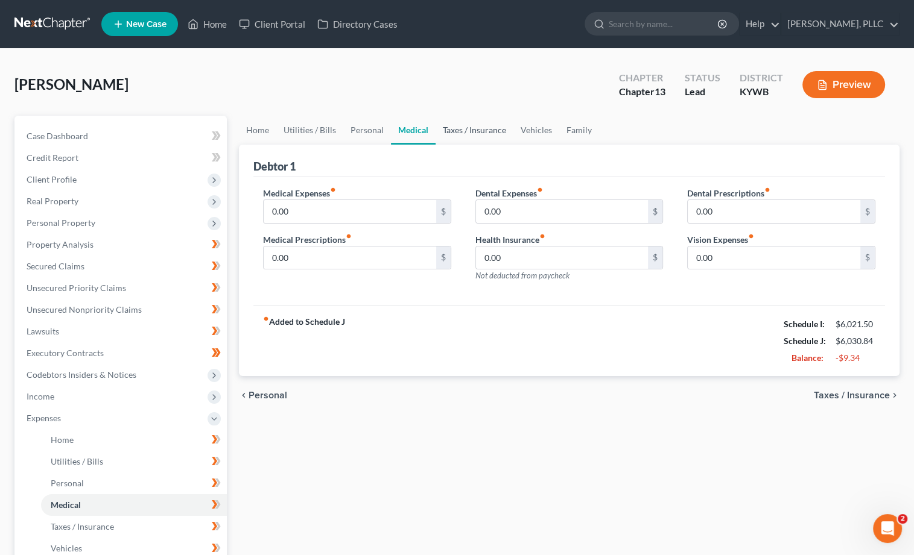
click at [476, 133] on link "Taxes / Insurance" at bounding box center [474, 130] width 78 height 29
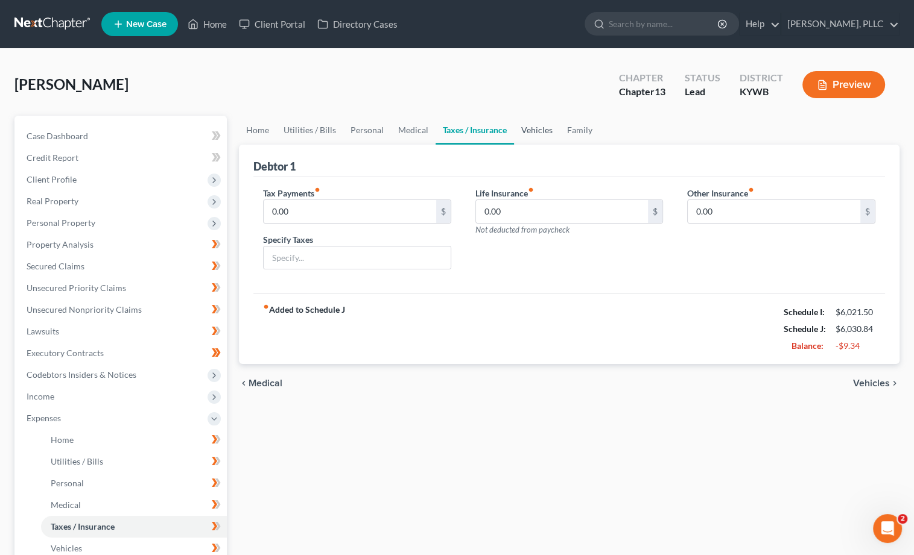
click at [533, 131] on link "Vehicles" at bounding box center [537, 130] width 46 height 29
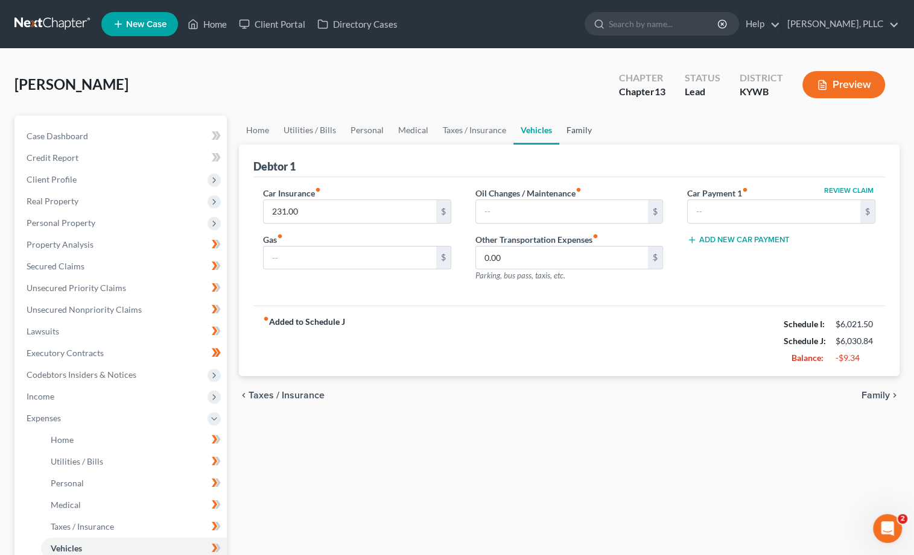
click at [572, 127] on link "Family" at bounding box center [579, 130] width 40 height 29
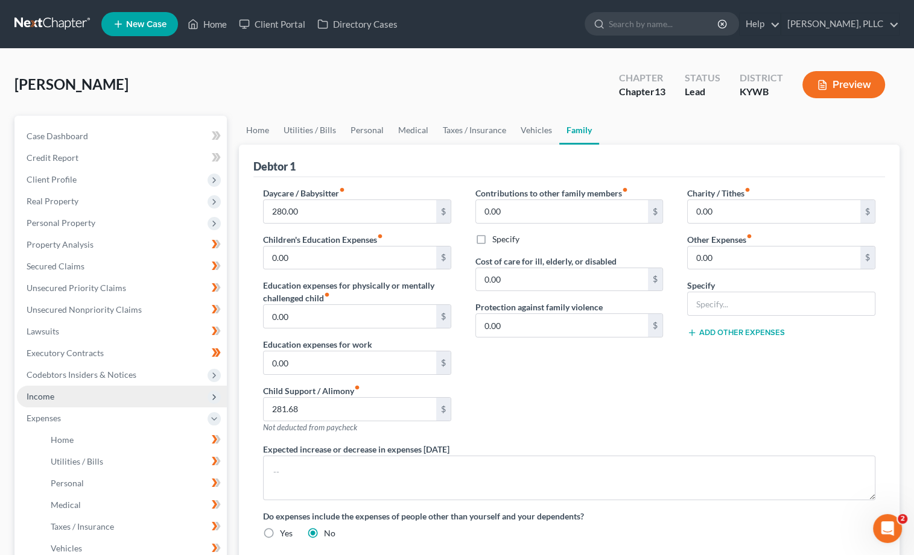
click at [80, 386] on span "Income" at bounding box center [122, 397] width 210 height 22
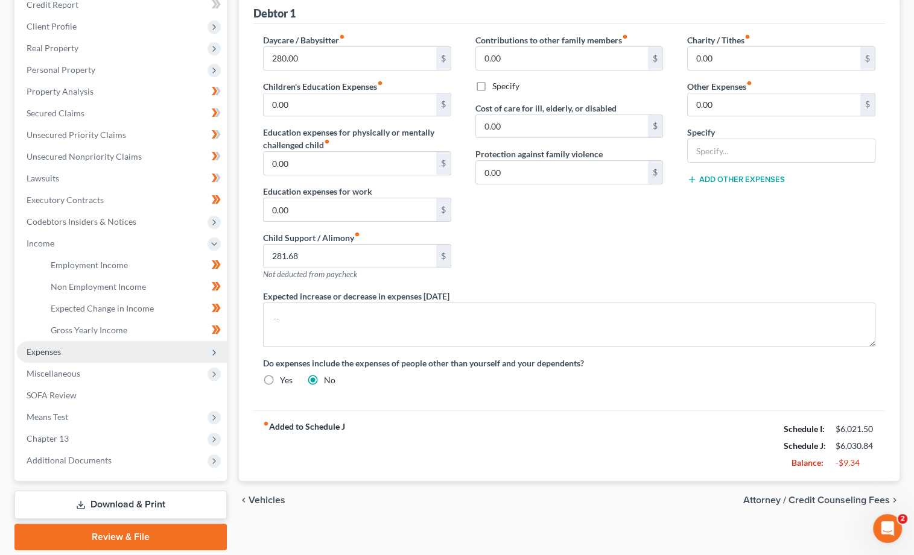
scroll to position [153, 0]
click at [91, 341] on span "Expenses" at bounding box center [122, 352] width 210 height 22
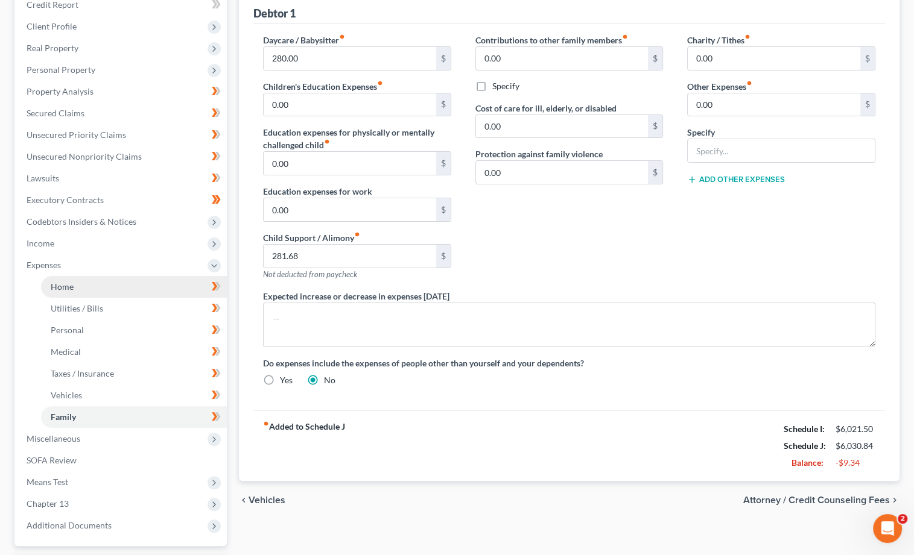
click at [88, 276] on link "Home" at bounding box center [134, 287] width 186 height 22
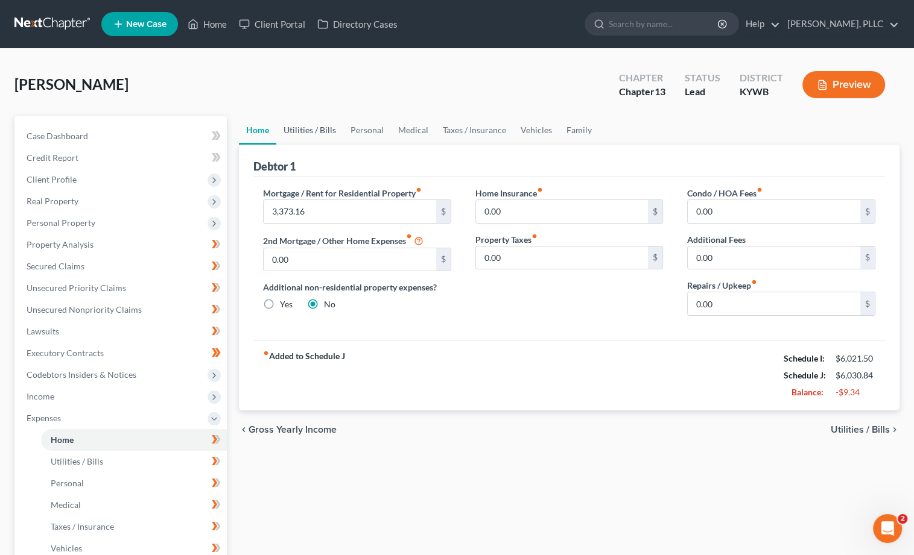
click at [293, 128] on link "Utilities / Bills" at bounding box center [309, 130] width 67 height 29
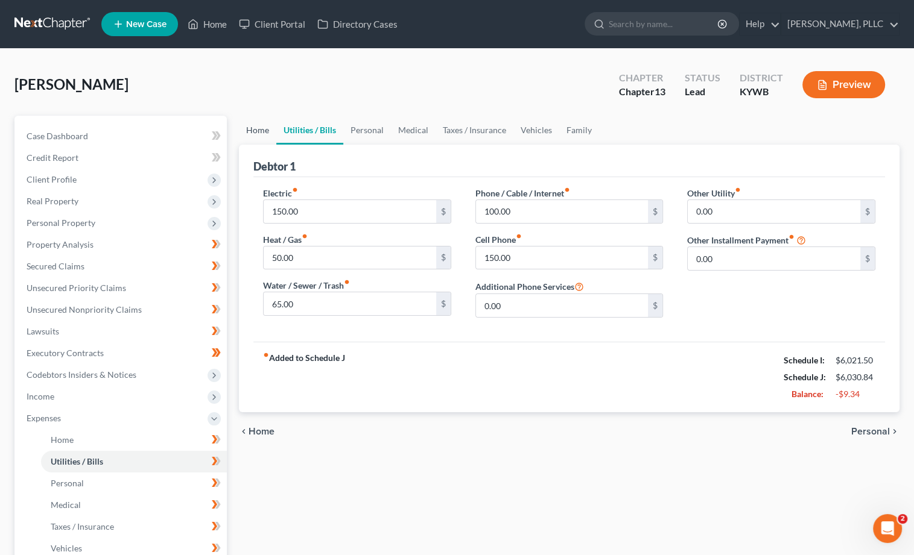
click at [257, 124] on link "Home" at bounding box center [257, 130] width 37 height 29
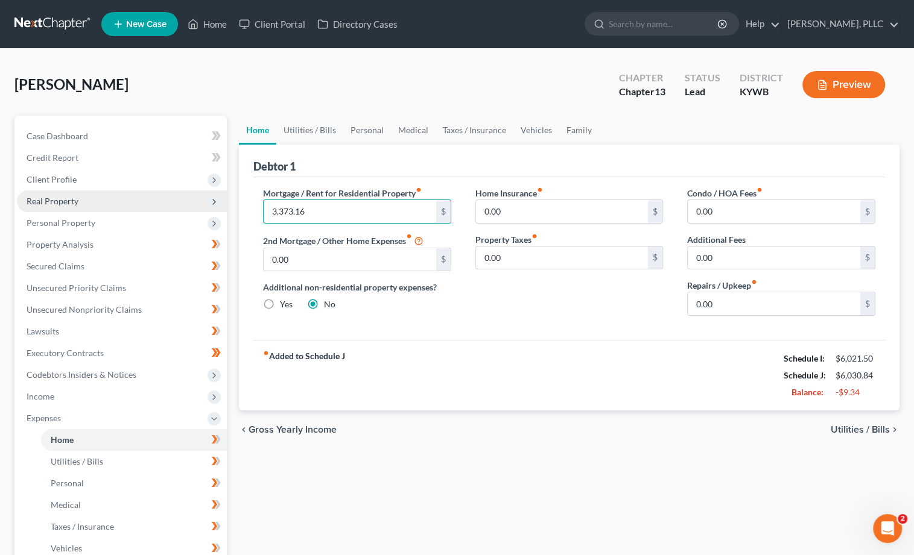
drag, startPoint x: 314, startPoint y: 213, endPoint x: 160, endPoint y: 195, distance: 154.2
click at [160, 195] on div "Petition Navigation Case Dashboard Payments Invoices Payments Payments Credit R…" at bounding box center [456, 442] width 897 height 653
type input "3,505.69"
click at [298, 130] on link "Utilities / Bills" at bounding box center [309, 130] width 67 height 29
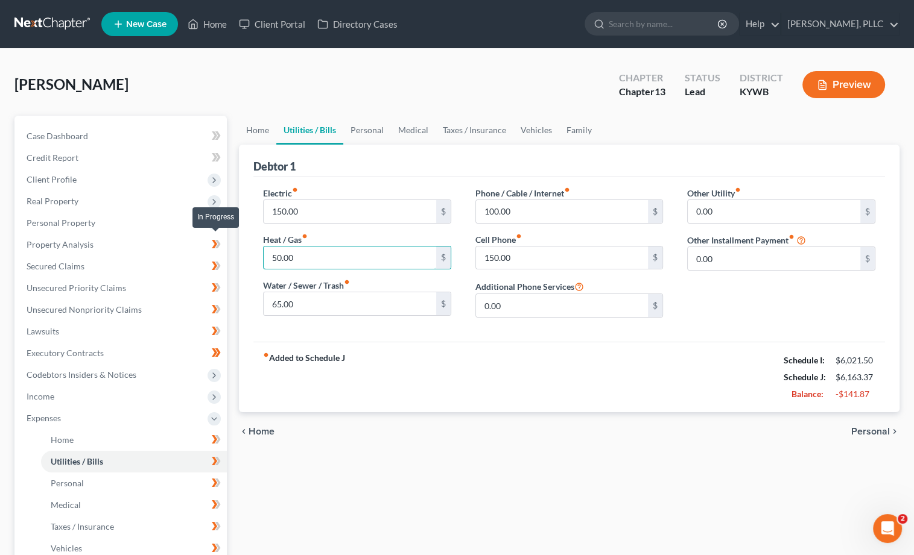
drag, startPoint x: 301, startPoint y: 262, endPoint x: 221, endPoint y: 239, distance: 83.4
click at [221, 239] on div "Petition Navigation Case Dashboard Payments Invoices Payments Payments Credit R…" at bounding box center [456, 442] width 897 height 653
type input "25"
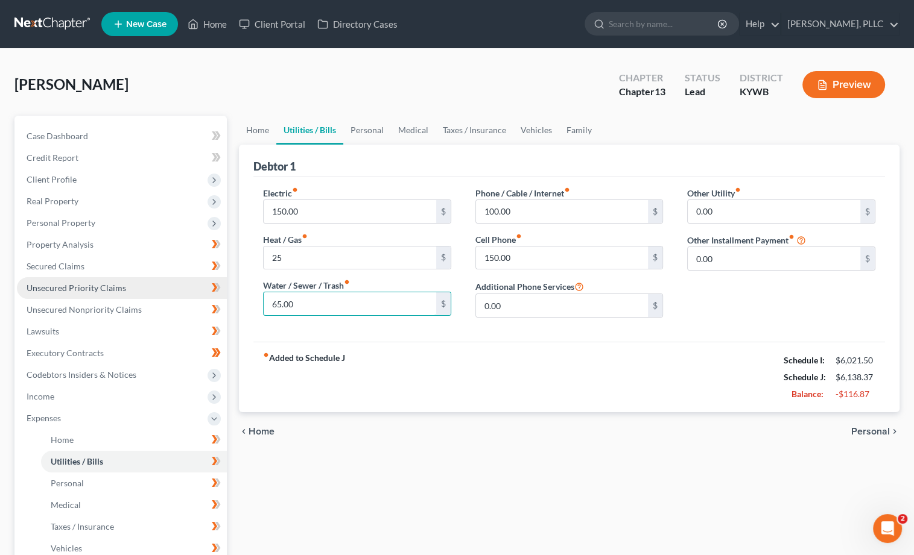
drag, startPoint x: 308, startPoint y: 304, endPoint x: 182, endPoint y: 288, distance: 127.0
click at [182, 288] on div "Petition Navigation Case Dashboard Payments Invoices Payments Payments Credit R…" at bounding box center [456, 442] width 897 height 653
type input "40"
click at [343, 124] on link "Personal" at bounding box center [367, 130] width 48 height 29
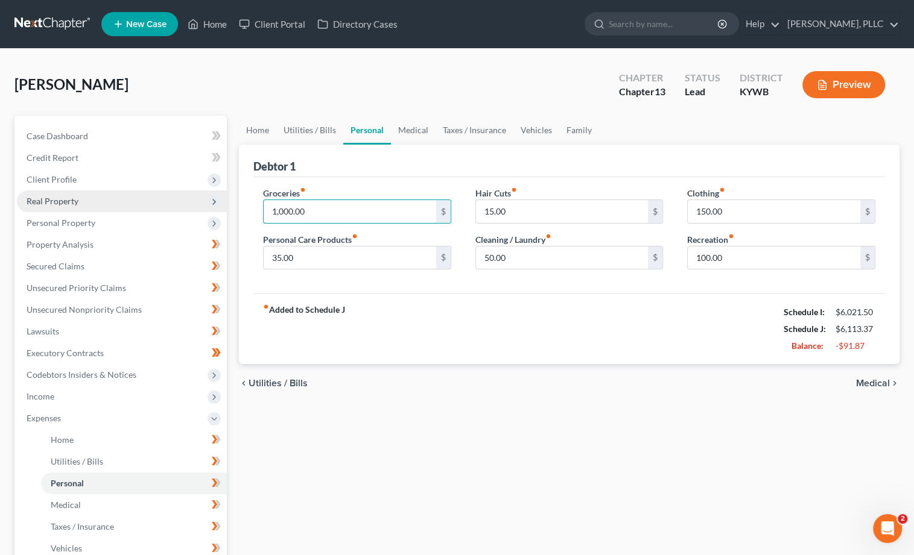
drag, startPoint x: 290, startPoint y: 205, endPoint x: 167, endPoint y: 200, distance: 123.1
click at [167, 200] on div "Petition Navigation Case Dashboard Payments Invoices Payments Payments Credit R…" at bounding box center [456, 442] width 897 height 653
type input "800"
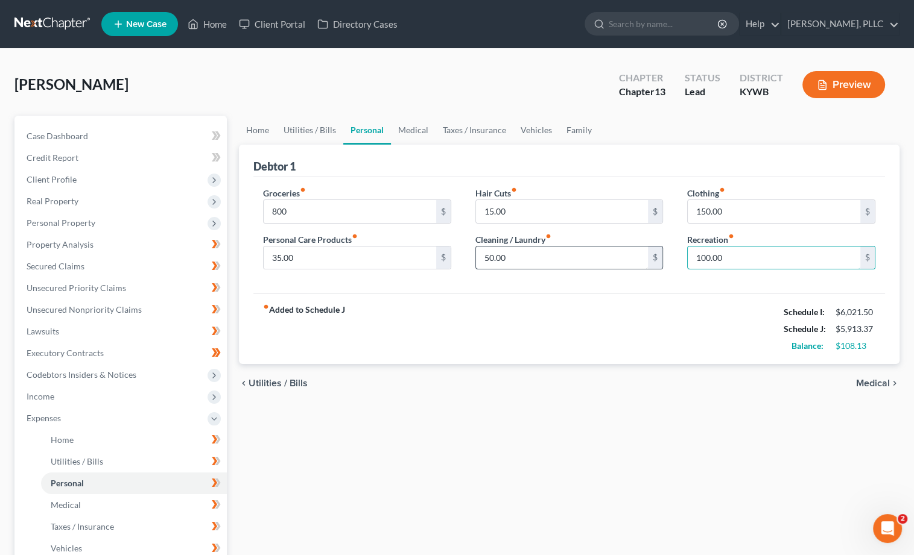
drag, startPoint x: 730, startPoint y: 256, endPoint x: 606, endPoint y: 244, distance: 124.1
click at [605, 244] on div "Groceries fiber_manual_record 800 $ Personal Care Products fiber_manual_record …" at bounding box center [569, 233] width 636 height 93
type input "50"
click at [408, 127] on link "Medical" at bounding box center [413, 130] width 45 height 29
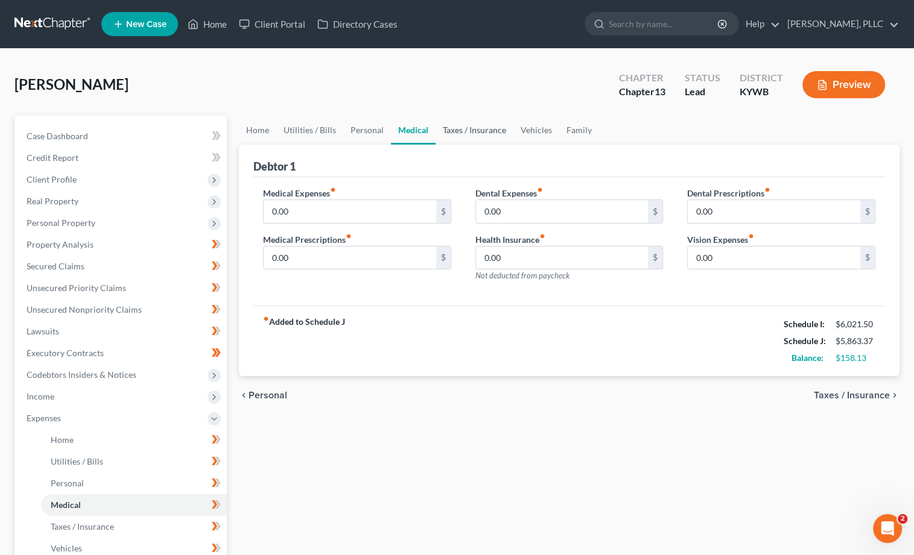
click at [445, 126] on link "Taxes / Insurance" at bounding box center [474, 130] width 78 height 29
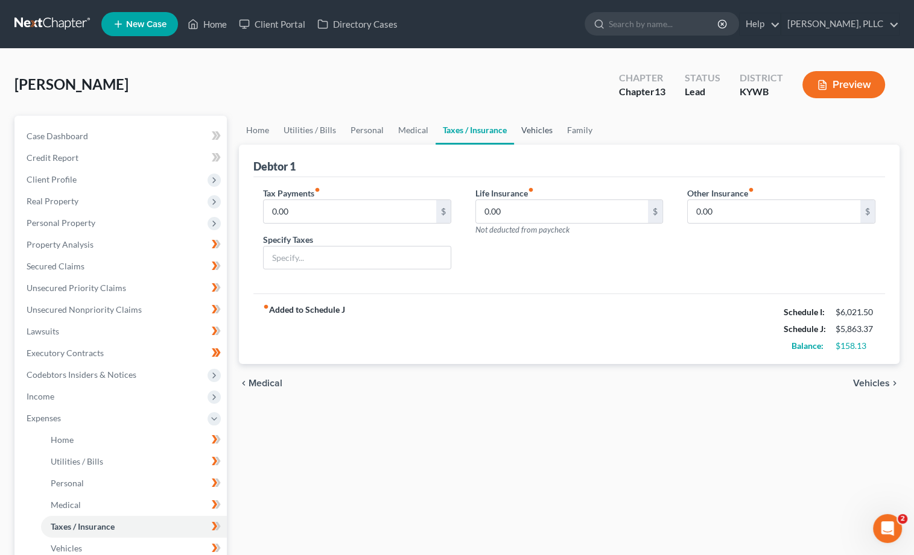
click at [538, 135] on link "Vehicles" at bounding box center [537, 130] width 46 height 29
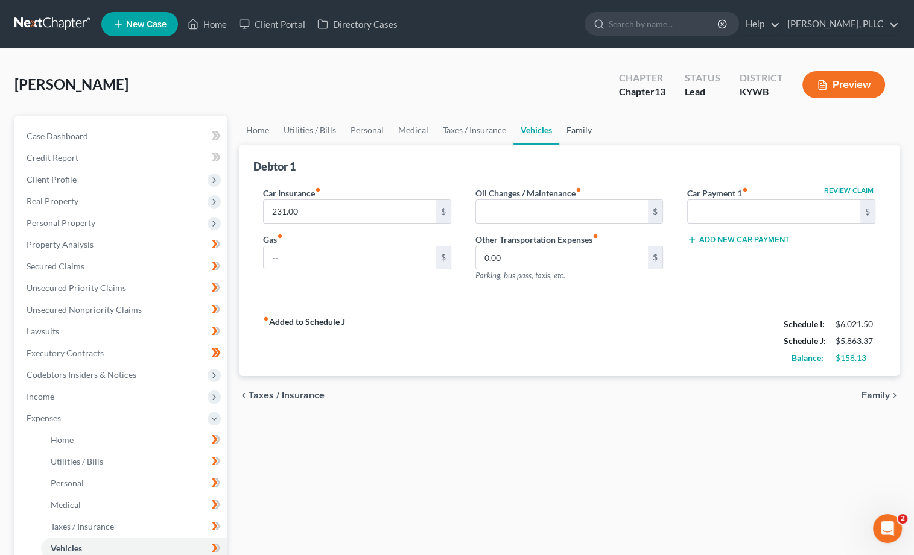
click at [564, 128] on link "Family" at bounding box center [579, 130] width 40 height 29
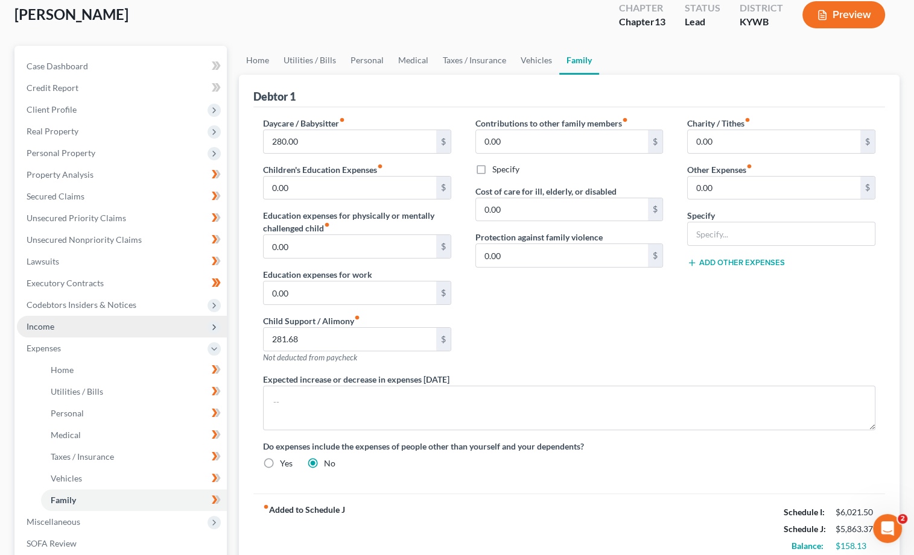
scroll to position [69, 0]
click at [150, 317] on span "Income" at bounding box center [122, 328] width 210 height 22
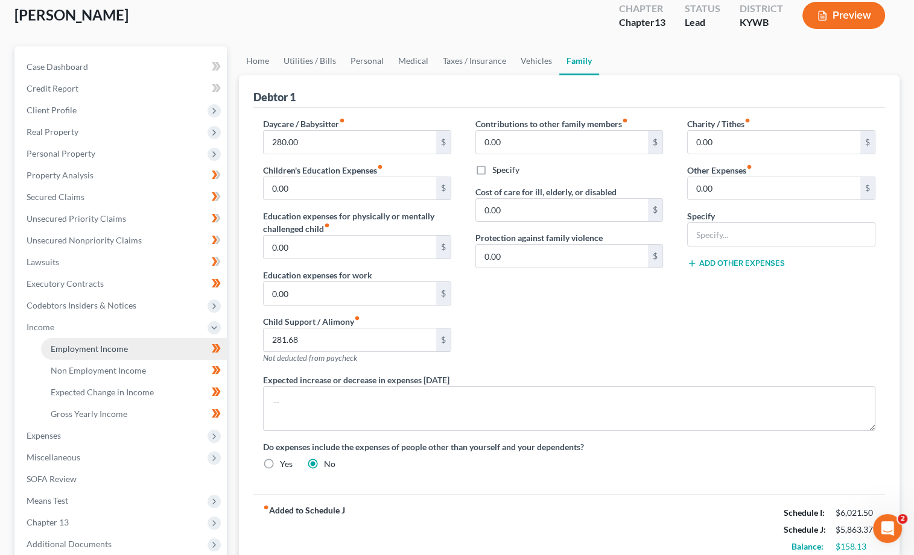
click at [101, 344] on span "Employment Income" at bounding box center [89, 349] width 77 height 10
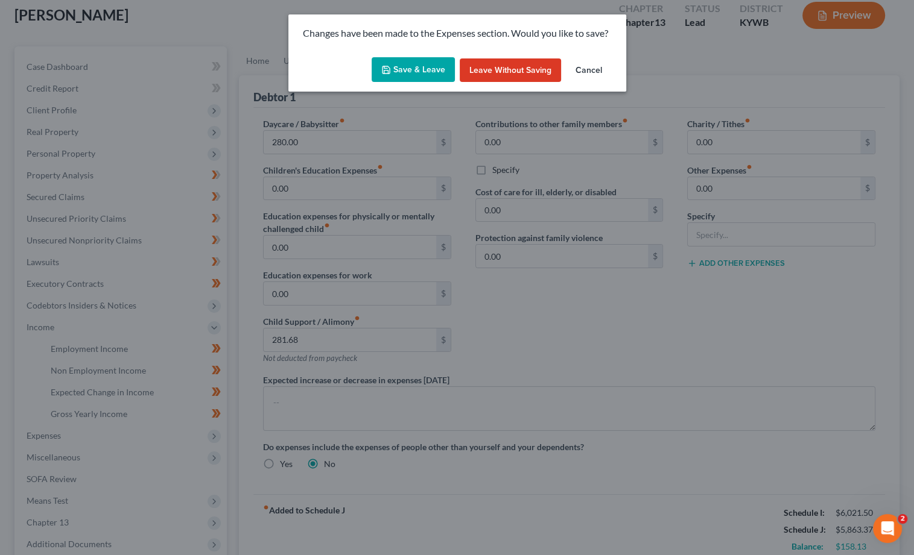
click at [422, 77] on button "Save & Leave" at bounding box center [412, 69] width 83 height 25
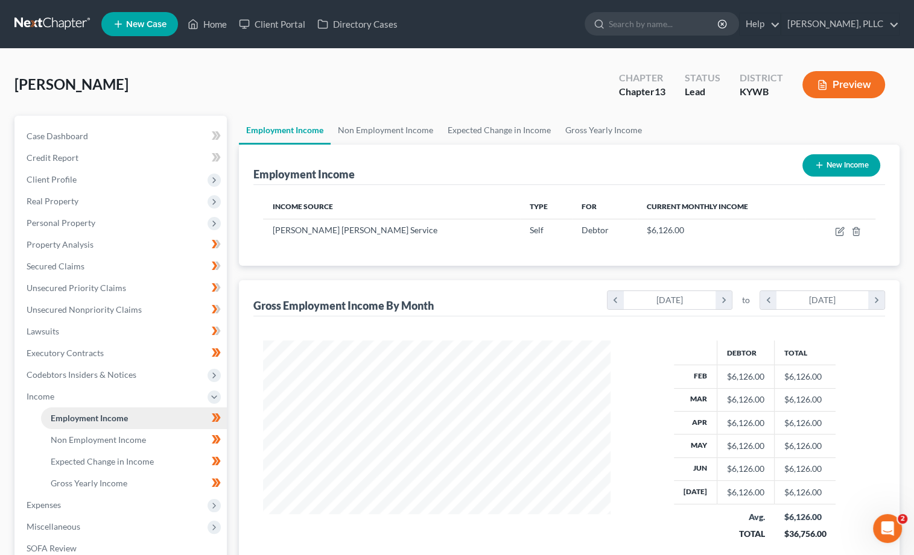
scroll to position [211, 371]
click at [408, 130] on link "Non Employment Income" at bounding box center [385, 130] width 110 height 29
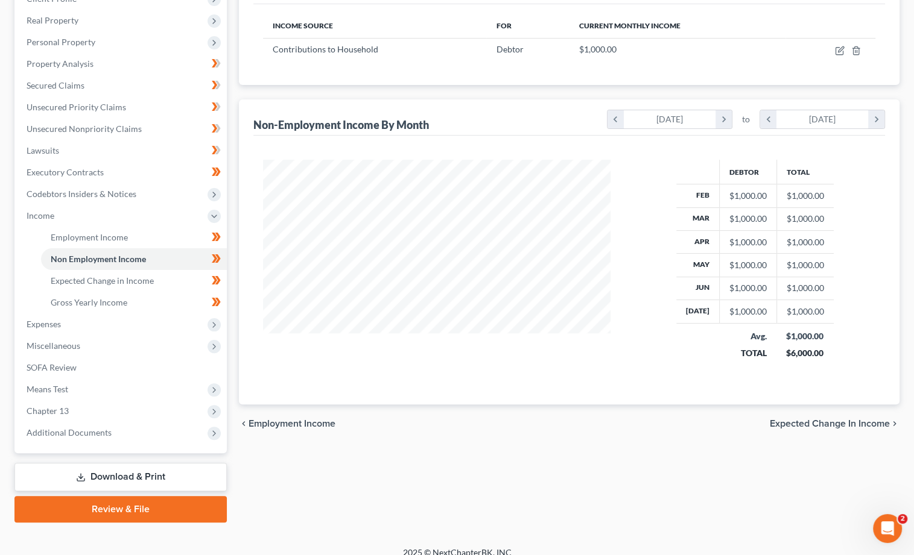
scroll to position [180, 0]
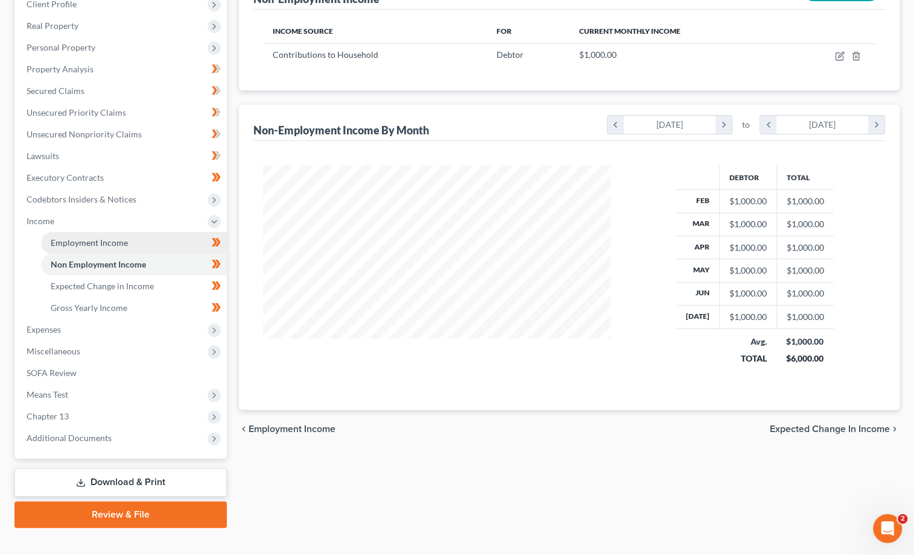
click at [79, 232] on link "Employment Income" at bounding box center [134, 243] width 186 height 22
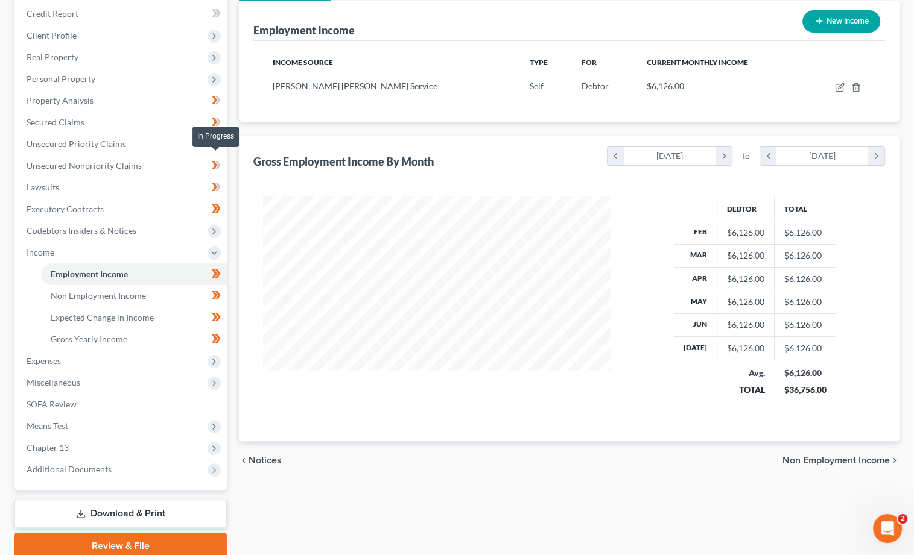
scroll to position [145, 0]
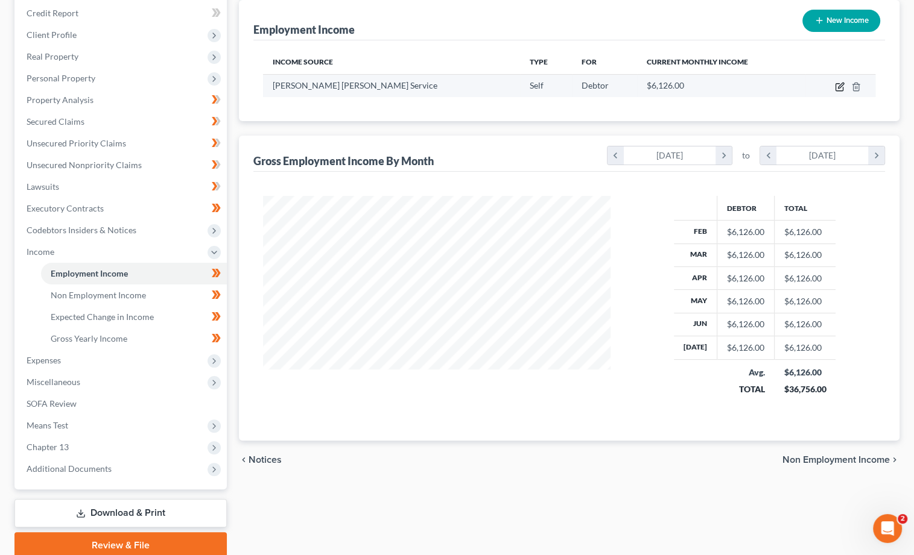
click at [835, 84] on icon "button" at bounding box center [840, 87] width 10 height 10
select select "1"
select select "0"
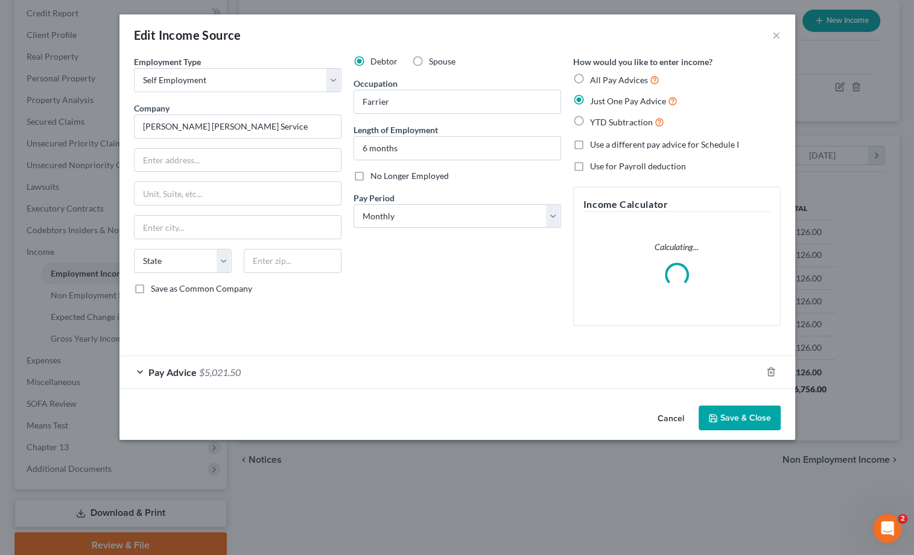
click at [189, 370] on span "Pay Advice" at bounding box center [172, 372] width 48 height 11
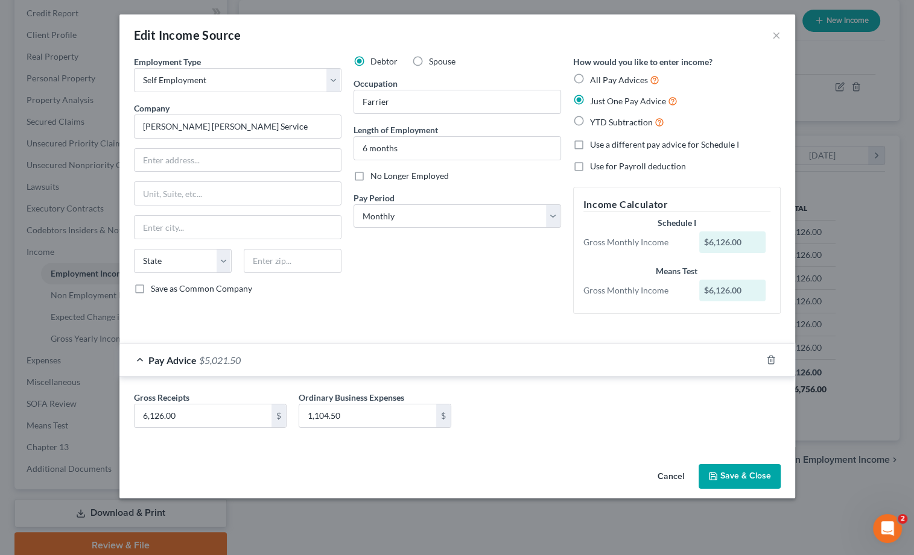
click at [751, 471] on button "Save & Close" at bounding box center [739, 476] width 82 height 25
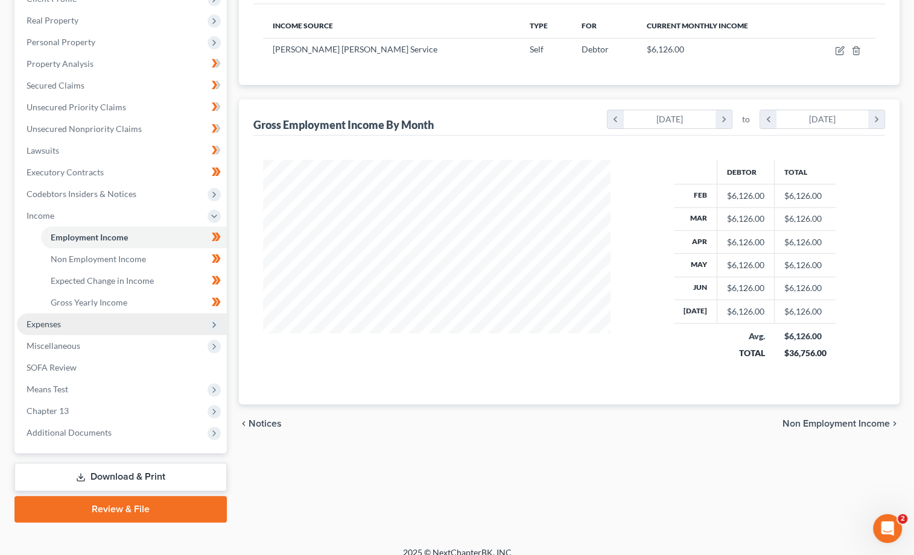
scroll to position [180, 0]
click at [34, 314] on span "Expenses" at bounding box center [122, 325] width 210 height 22
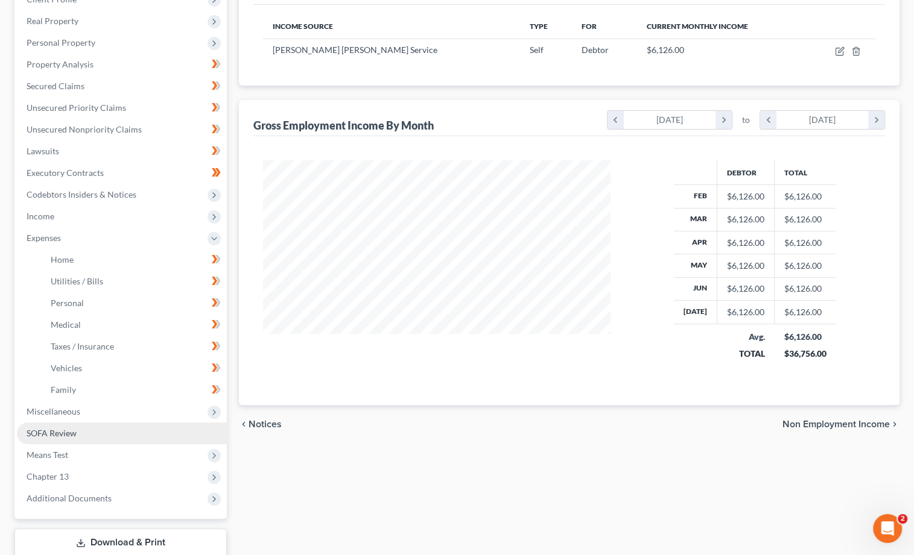
drag, startPoint x: 62, startPoint y: 463, endPoint x: 72, endPoint y: 426, distance: 38.9
click at [62, 472] on span "Chapter 13" at bounding box center [48, 477] width 42 height 10
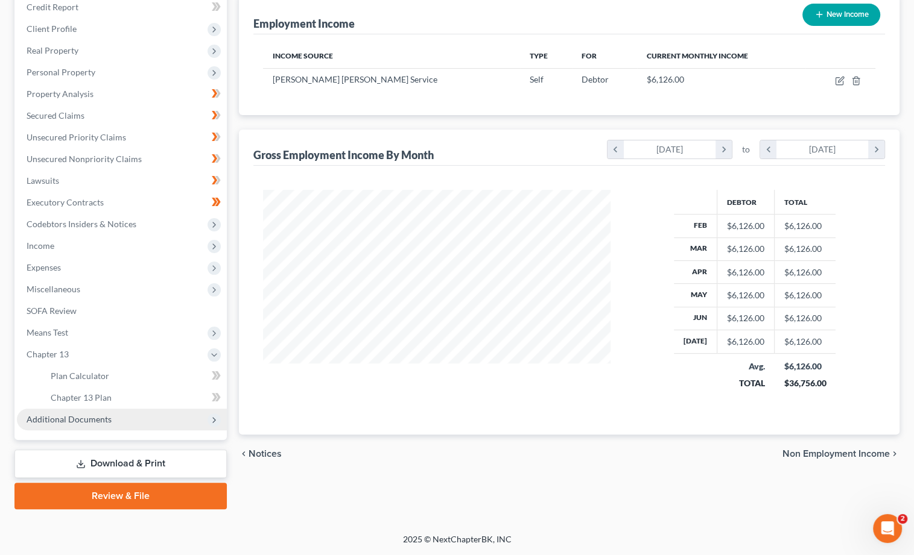
scroll to position [137, 0]
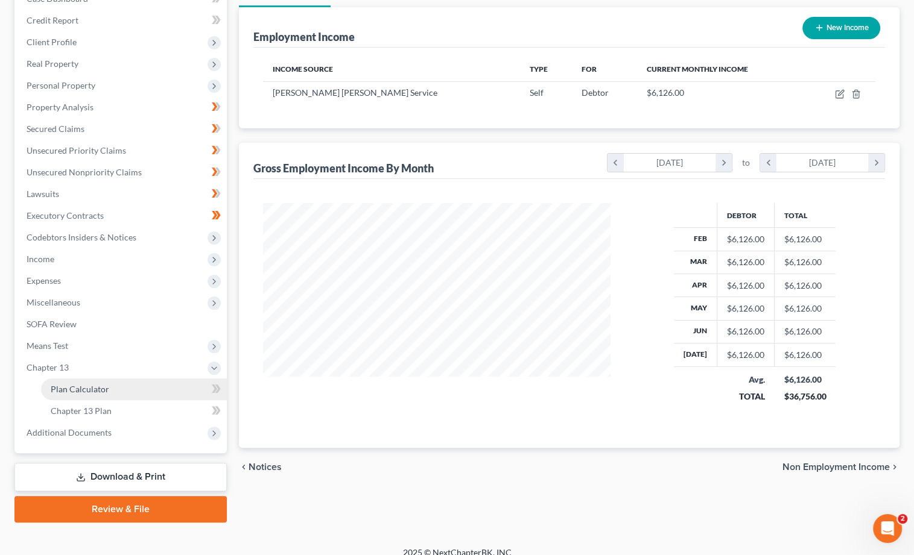
click at [88, 384] on span "Plan Calculator" at bounding box center [80, 389] width 58 height 10
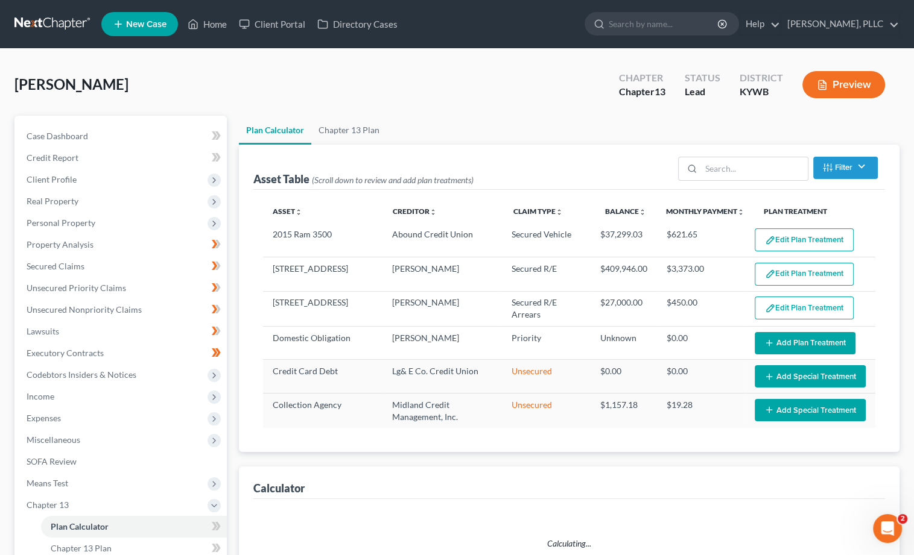
select select "59"
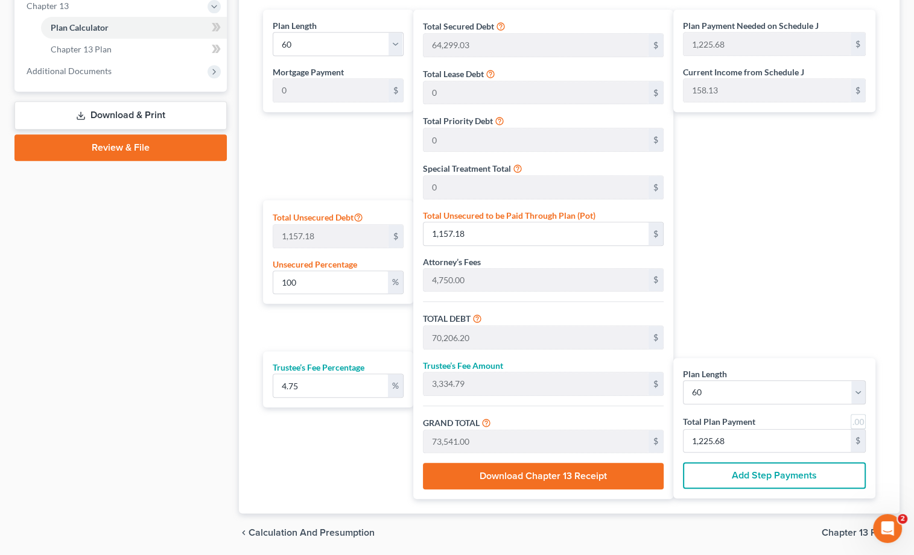
scroll to position [444, 0]
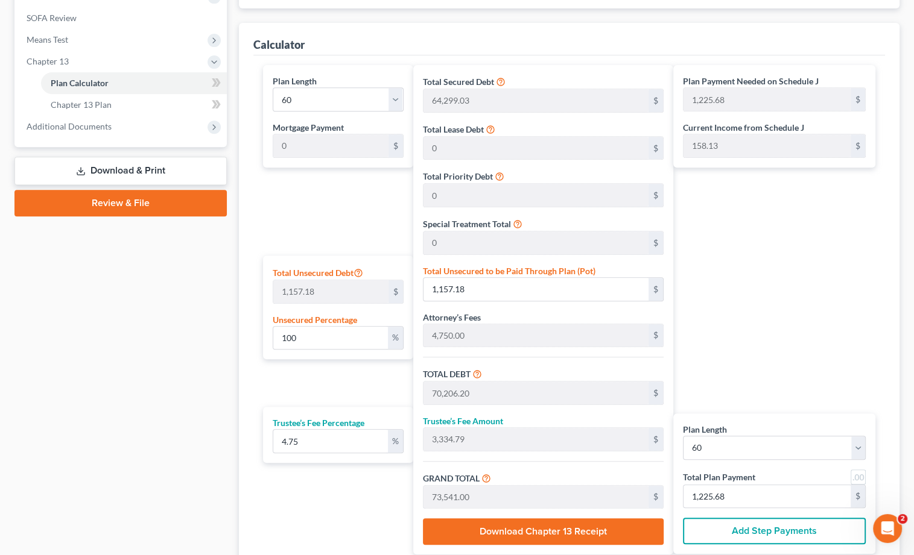
drag, startPoint x: 409, startPoint y: 411, endPoint x: 387, endPoint y: 408, distance: 22.5
click at [393, 409] on div "Trustee’s Fee Percentage 4.75 %" at bounding box center [338, 435] width 150 height 56
drag, startPoint x: 370, startPoint y: 417, endPoint x: 247, endPoint y: 414, distance: 122.4
click at [247, 414] on div "Calculator Plan Length 1 2 3 4 5 6 7 8 9 10 11 12 13 14 15 16 17 18 19 20 21 22…" at bounding box center [569, 296] width 660 height 546
click at [307, 386] on div "Plan Length 1 2 3 4 5 6 7 8 9 10 11 12 13 14 15 16 17 18 19 20 21 22 23 24 25 2…" at bounding box center [335, 310] width 156 height 490
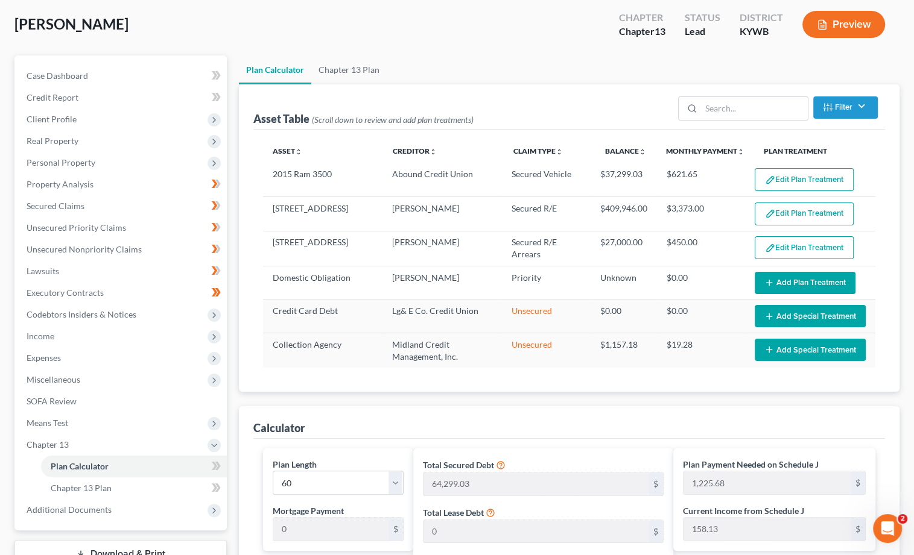
scroll to position [58, 0]
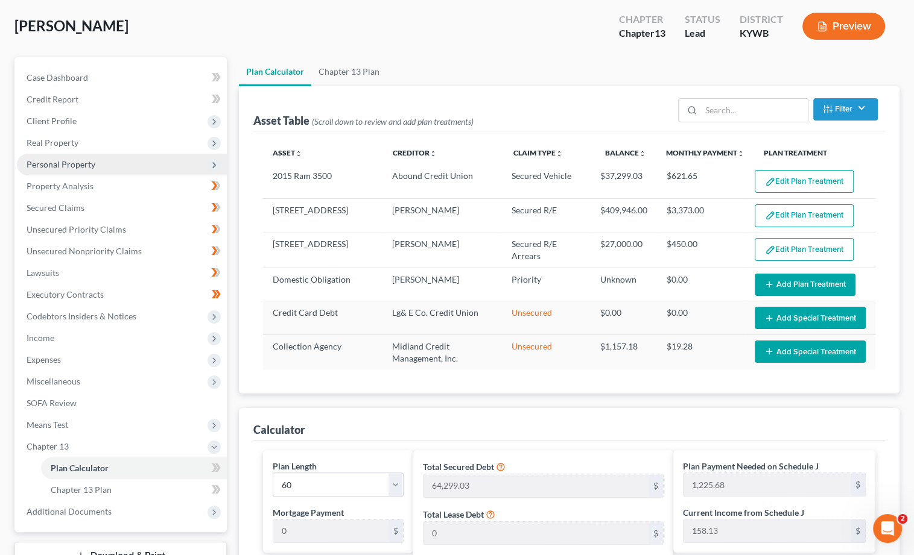
click at [91, 162] on span "Personal Property" at bounding box center [61, 164] width 69 height 10
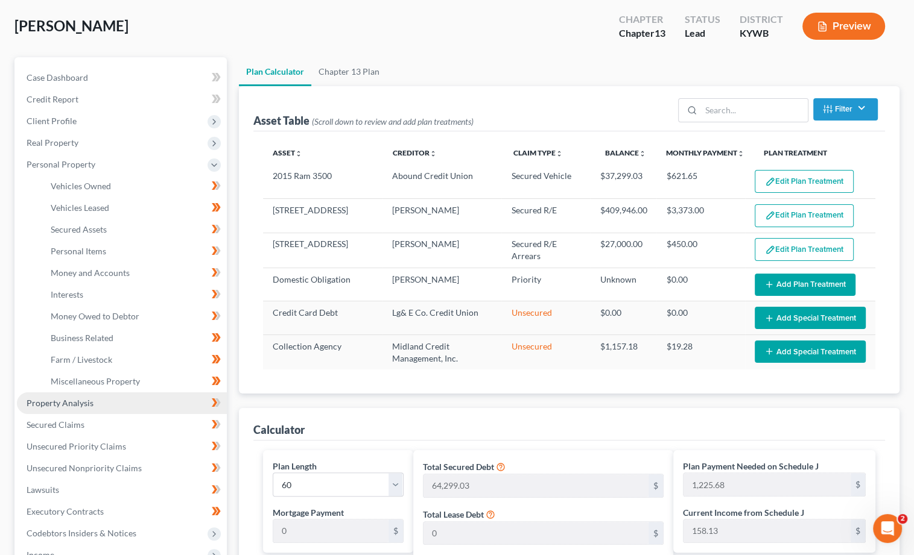
click at [58, 402] on link "Property Analysis" at bounding box center [122, 404] width 210 height 22
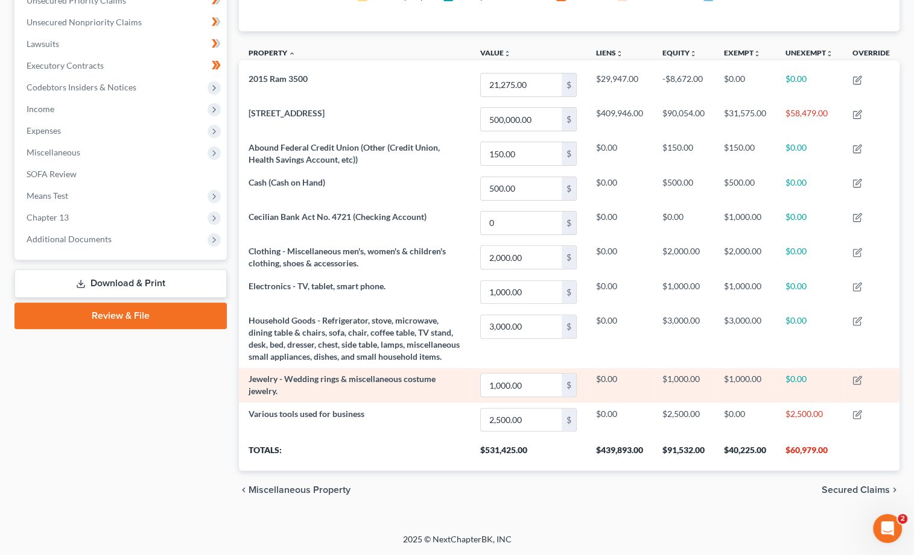
scroll to position [293, 0]
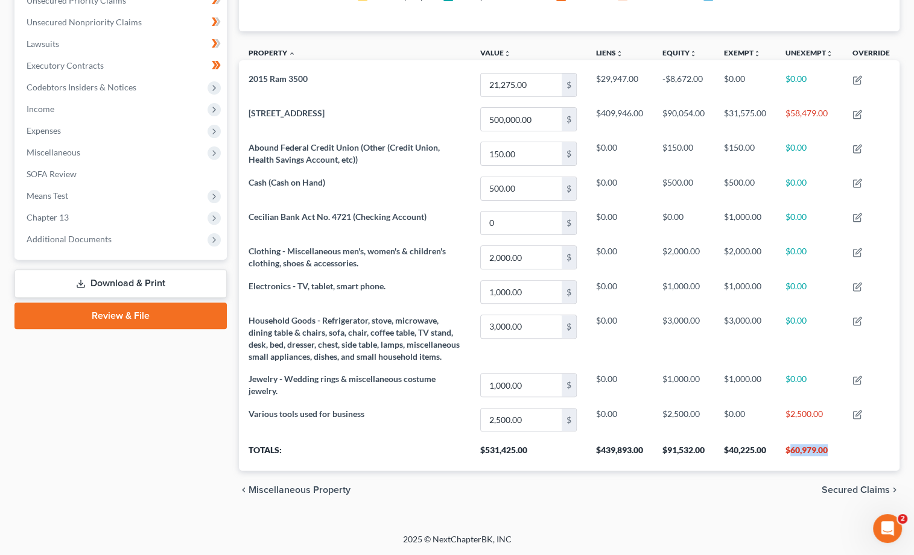
drag, startPoint x: 827, startPoint y: 450, endPoint x: 789, endPoint y: 450, distance: 37.4
click at [789, 450] on th "$60,979.00" at bounding box center [808, 454] width 67 height 34
copy th "60,979.00"
click at [113, 207] on span "Chapter 13" at bounding box center [122, 218] width 210 height 22
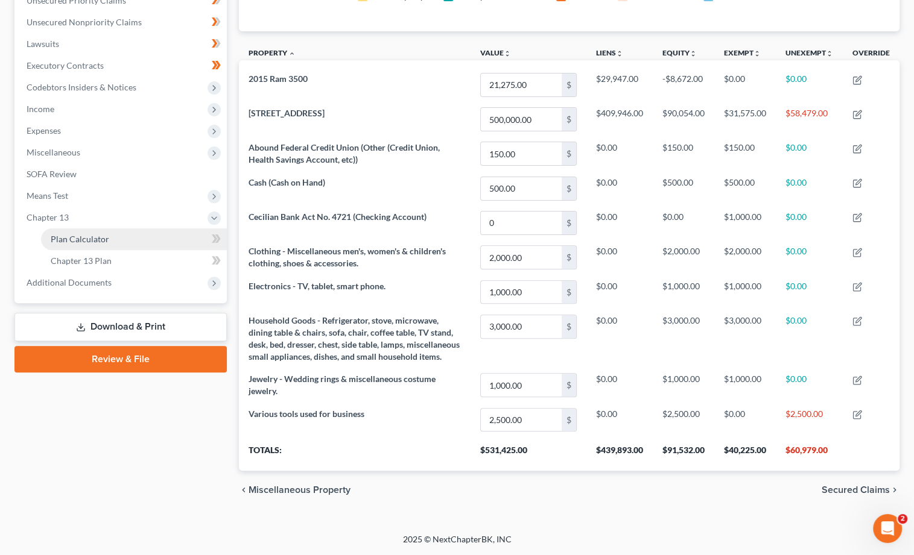
click at [103, 234] on span "Plan Calculator" at bounding box center [80, 239] width 58 height 10
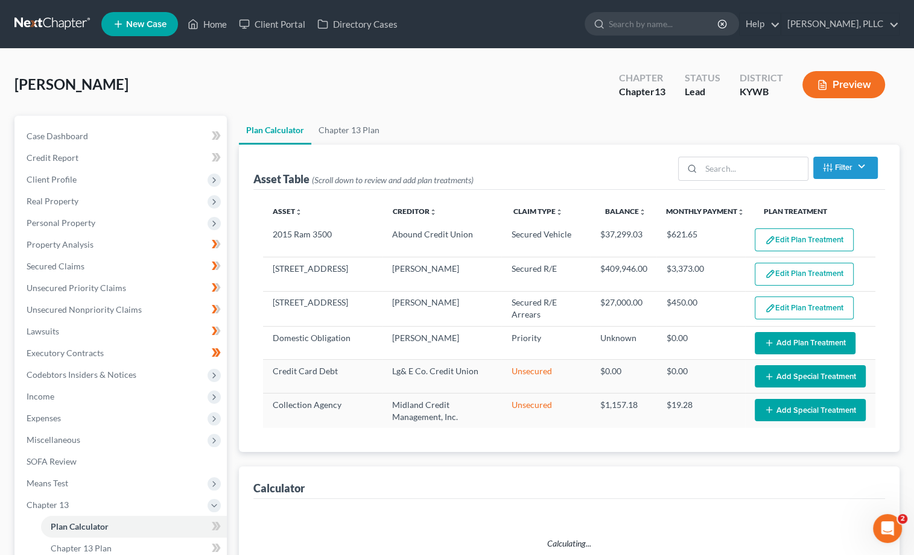
select select "59"
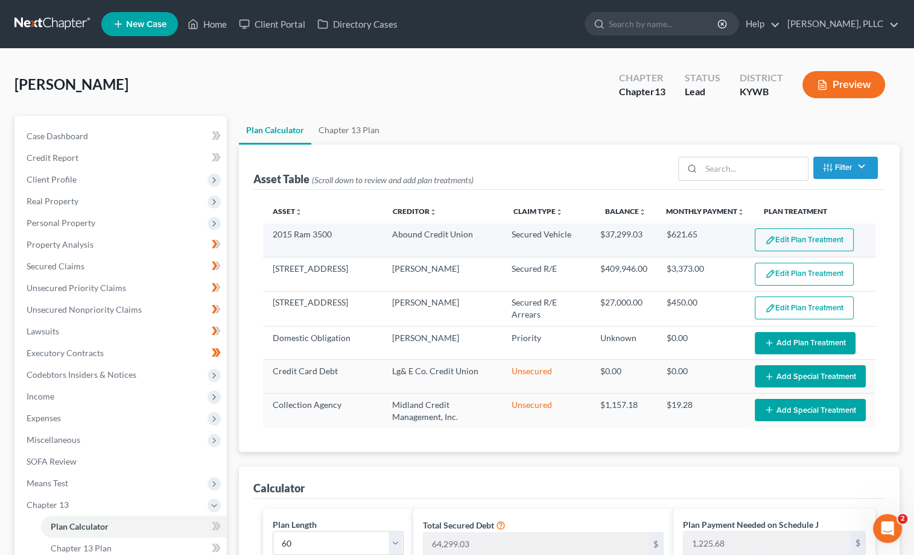
click at [822, 232] on button "Edit Plan Treatment" at bounding box center [803, 240] width 99 height 23
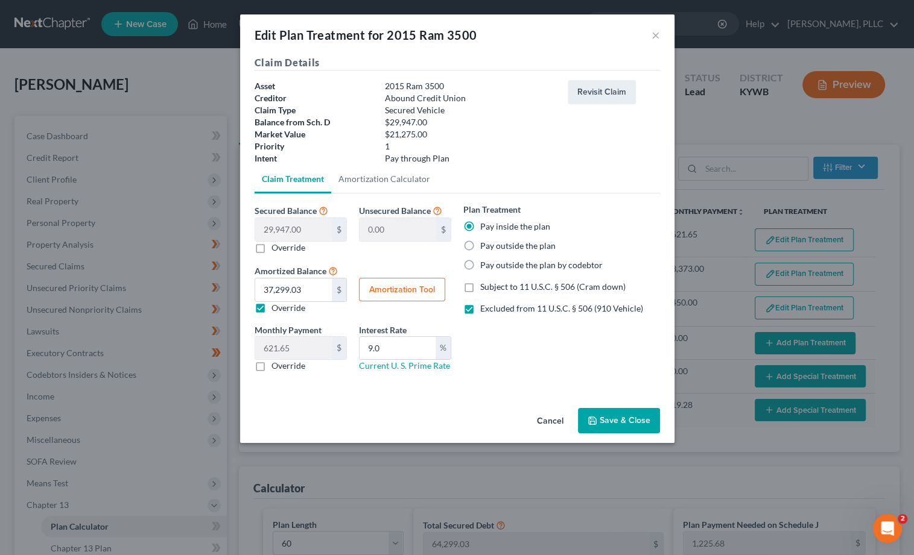
click at [401, 286] on button "Amortization Tool" at bounding box center [402, 290] width 86 height 24
type input "29,947.00"
type input "9.0"
type input "60"
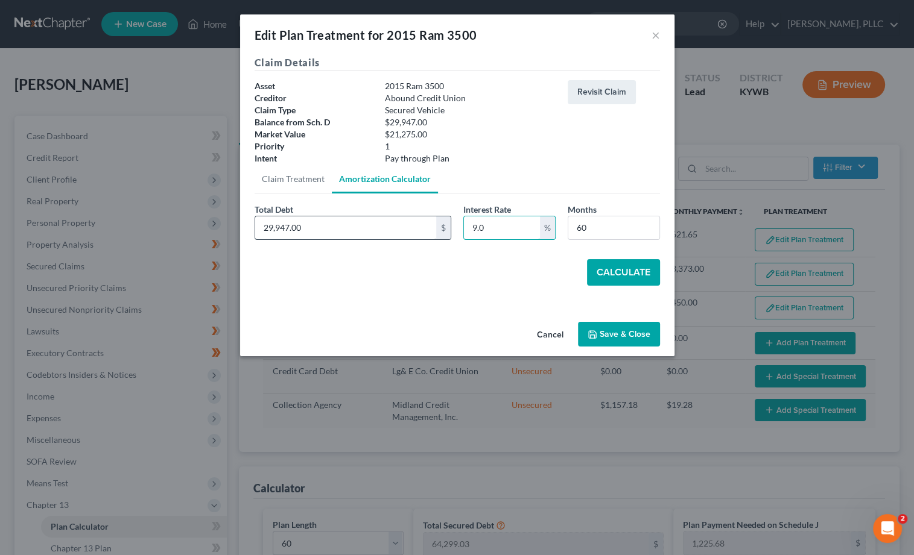
drag, startPoint x: 472, startPoint y: 224, endPoint x: 397, endPoint y: 223, distance: 74.2
click at [397, 223] on div "Total Debt 29,947.00 $ Interest Rate 9.0 % Months 60" at bounding box center [456, 226] width 417 height 46
type input "7.5"
click at [601, 270] on button "Calculate" at bounding box center [623, 272] width 73 height 27
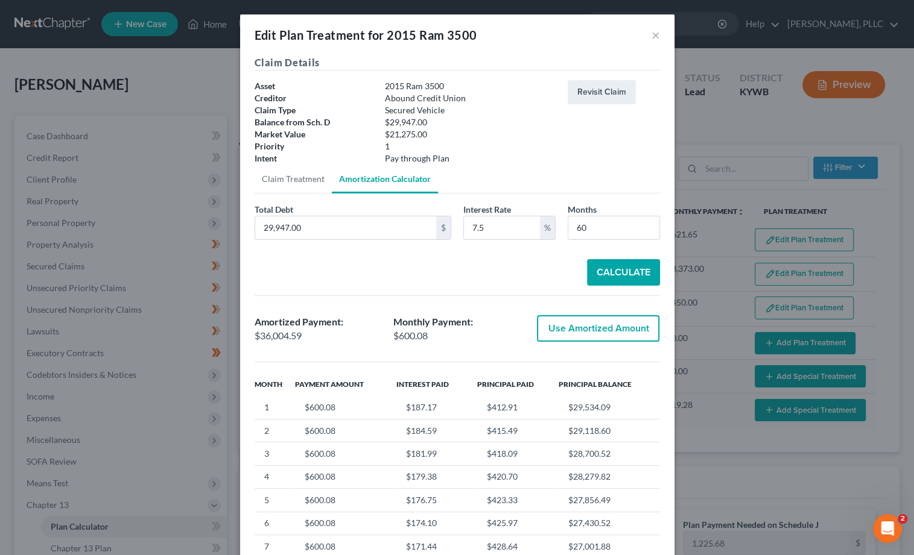
click at [592, 322] on button "Use Amortized Amount" at bounding box center [598, 328] width 122 height 27
type input "36,004.58"
type input "600.07"
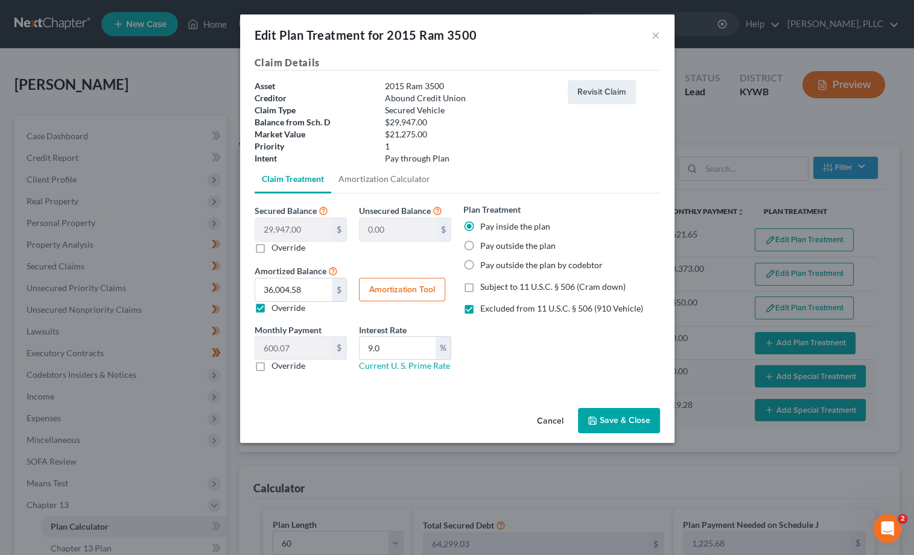
click at [598, 415] on button "Save & Close" at bounding box center [619, 420] width 82 height 25
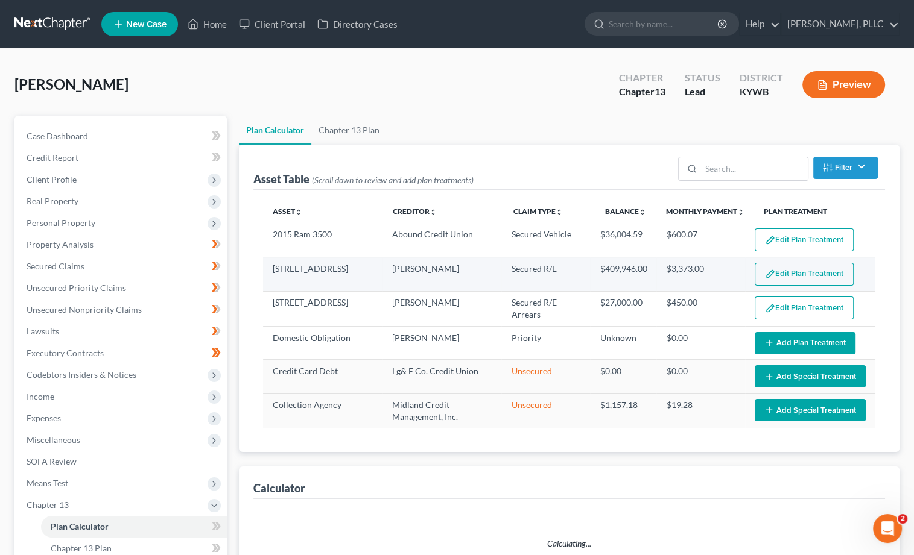
select select "59"
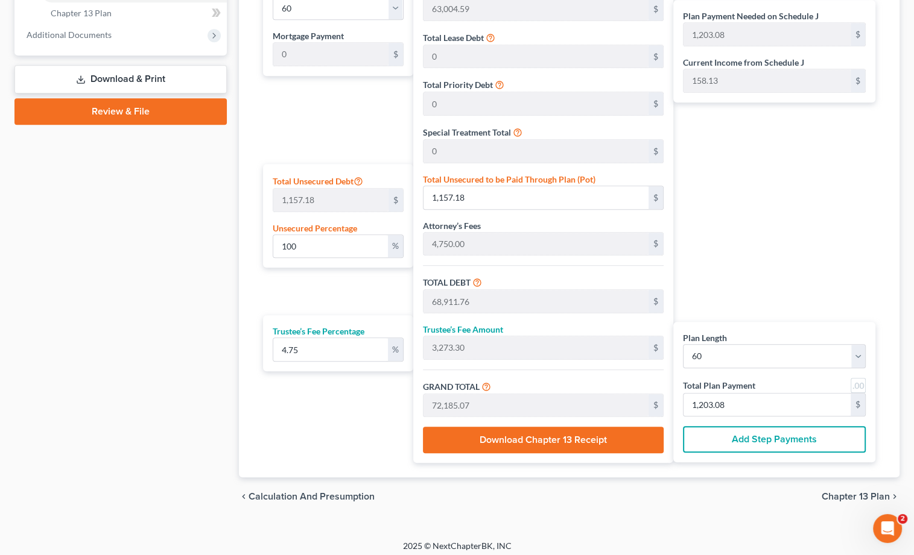
scroll to position [535, 0]
click at [768, 429] on button "Add Step Payments" at bounding box center [774, 440] width 183 height 27
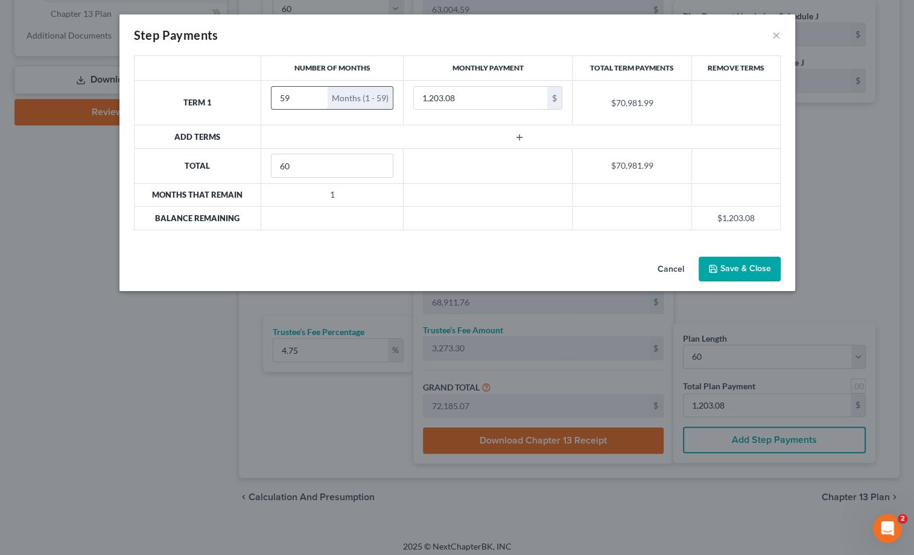
click at [316, 100] on input "59" at bounding box center [299, 98] width 56 height 23
click at [316, 100] on input "58" at bounding box center [299, 98] width 56 height 23
click at [316, 100] on input "57" at bounding box center [299, 98] width 56 height 23
click at [316, 100] on input "56" at bounding box center [299, 98] width 56 height 23
click at [316, 100] on input "55" at bounding box center [299, 98] width 56 height 23
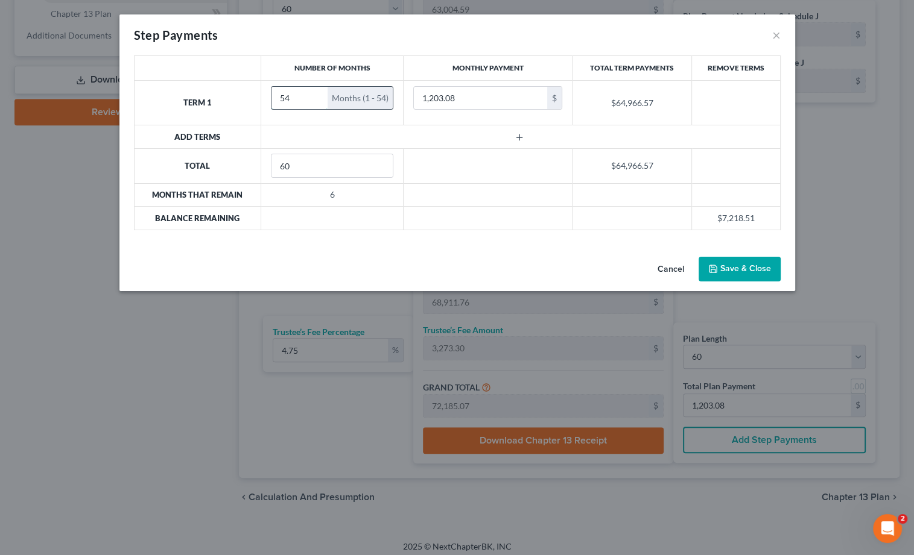
click at [316, 100] on input "54" at bounding box center [299, 98] width 56 height 23
click at [316, 100] on input "53" at bounding box center [299, 98] width 56 height 23
click at [316, 100] on input "52" at bounding box center [299, 98] width 56 height 23
click at [316, 100] on input "51" at bounding box center [299, 98] width 56 height 23
click at [316, 100] on input "50" at bounding box center [299, 98] width 56 height 23
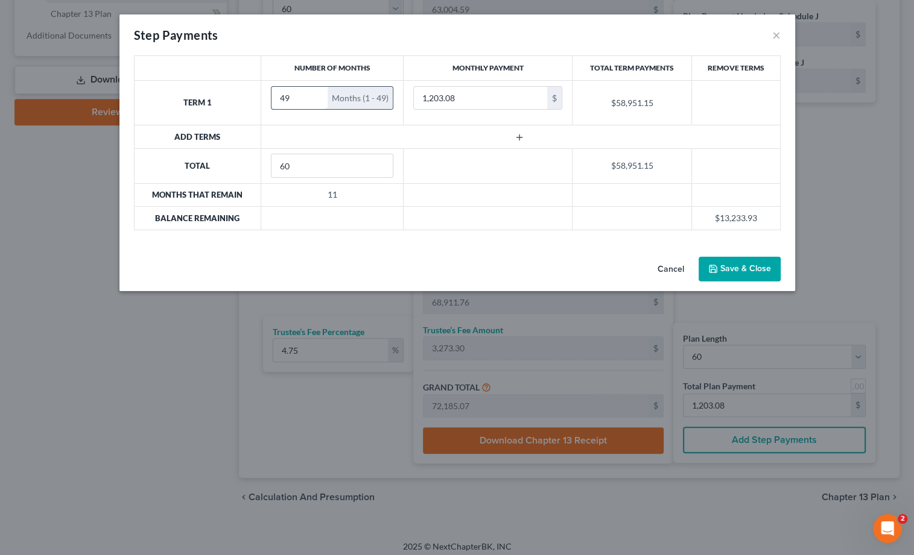
click at [316, 100] on input "49" at bounding box center [299, 98] width 56 height 23
click at [316, 100] on input "48" at bounding box center [299, 98] width 56 height 23
click at [316, 100] on input "47" at bounding box center [299, 98] width 56 height 23
click at [316, 100] on input "46" at bounding box center [299, 98] width 56 height 23
click at [316, 100] on input "45" at bounding box center [299, 98] width 56 height 23
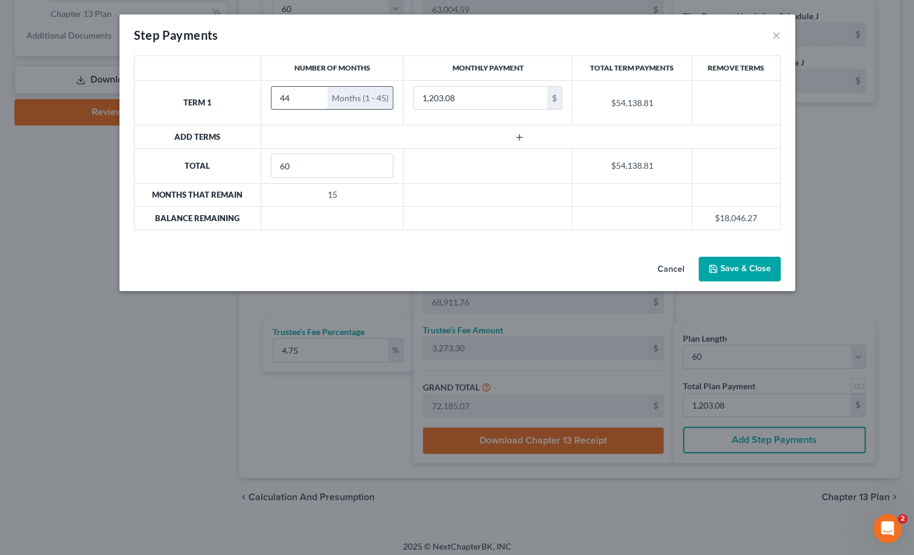
click at [316, 100] on input "44" at bounding box center [299, 98] width 56 height 23
click at [316, 100] on input "43" at bounding box center [299, 98] width 56 height 23
type input "42"
click at [316, 100] on input "42" at bounding box center [299, 98] width 56 height 23
click at [289, 81] on tr "Term 1 42 Months (1 - 42) 1,203.08 $ $50,529.56" at bounding box center [457, 102] width 646 height 45
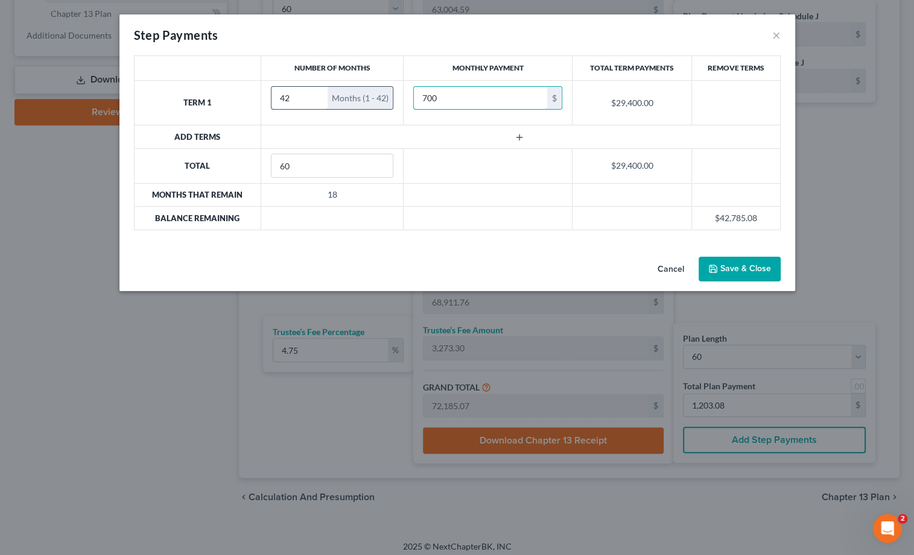
type input "700"
click at [315, 100] on input "41" at bounding box center [299, 98] width 56 height 23
click at [315, 100] on input "40" at bounding box center [299, 98] width 56 height 23
click at [315, 100] on input "39" at bounding box center [299, 98] width 56 height 23
click at [315, 100] on input "38" at bounding box center [299, 98] width 56 height 23
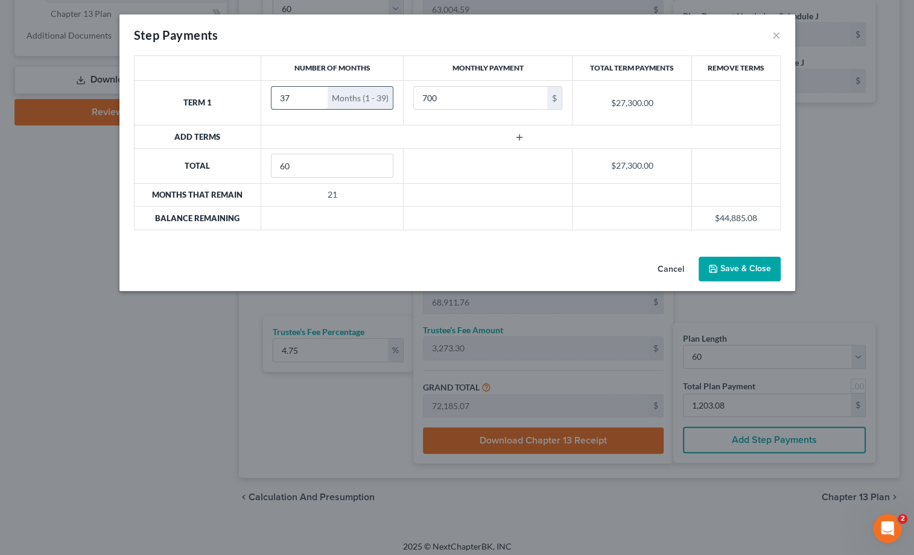
click at [315, 100] on input "37" at bounding box center [299, 98] width 56 height 23
click at [315, 100] on input "36" at bounding box center [299, 98] width 56 height 23
click at [315, 100] on input "35" at bounding box center [299, 98] width 56 height 23
click at [315, 100] on input "34" at bounding box center [299, 98] width 56 height 23
click at [315, 100] on input "33" at bounding box center [299, 98] width 56 height 23
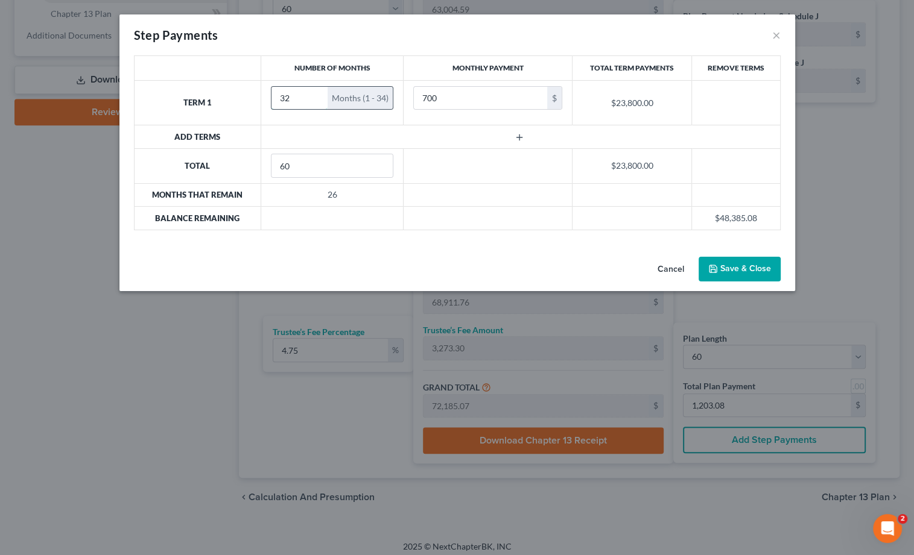
click at [315, 100] on input "32" at bounding box center [299, 98] width 56 height 23
click at [315, 100] on input "31" at bounding box center [299, 98] width 56 height 23
click at [315, 100] on input "30" at bounding box center [299, 98] width 56 height 23
click at [315, 100] on input "29" at bounding box center [299, 98] width 56 height 23
click at [315, 100] on input "28" at bounding box center [299, 98] width 56 height 23
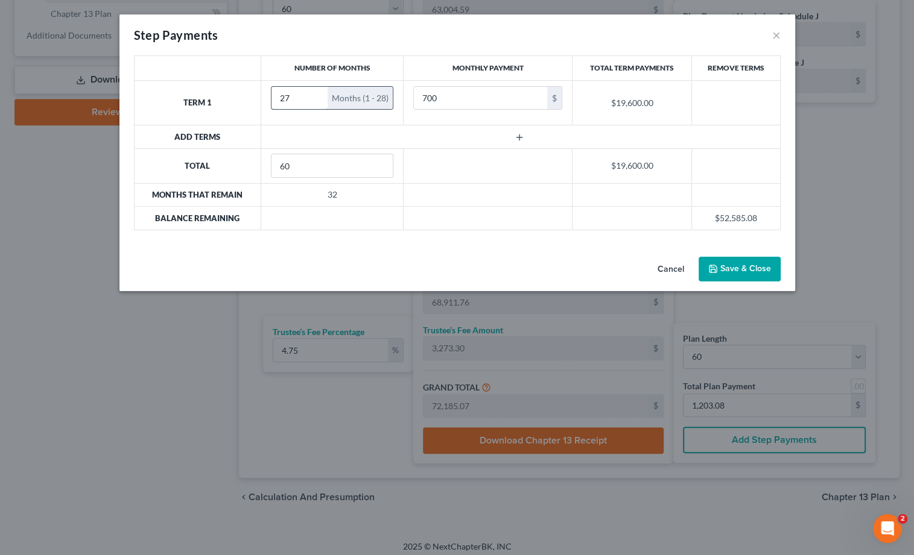
click at [315, 100] on input "27" at bounding box center [299, 98] width 56 height 23
click at [315, 100] on input "26" at bounding box center [299, 98] width 56 height 23
click at [315, 100] on input "25" at bounding box center [299, 98] width 56 height 23
type input "24"
click at [315, 100] on input "24" at bounding box center [299, 98] width 56 height 23
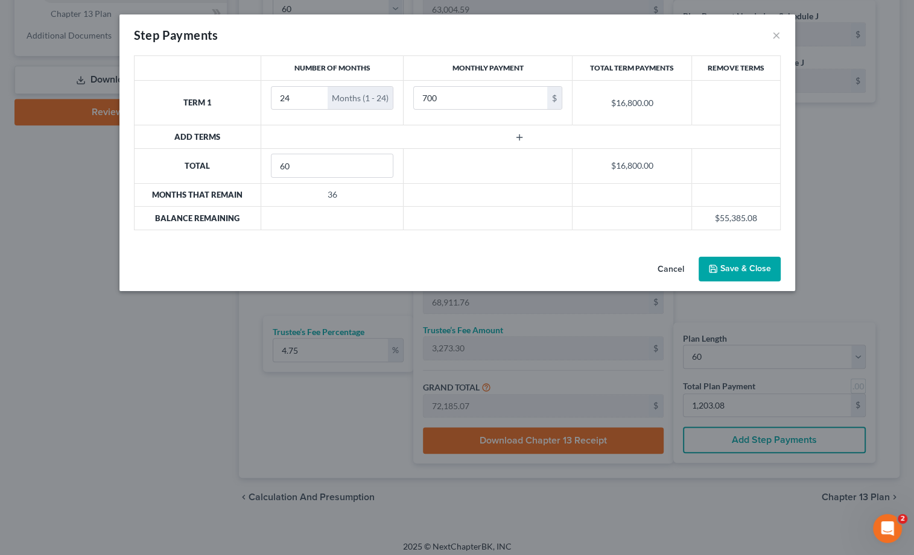
click at [522, 134] on icon "button" at bounding box center [519, 138] width 10 height 10
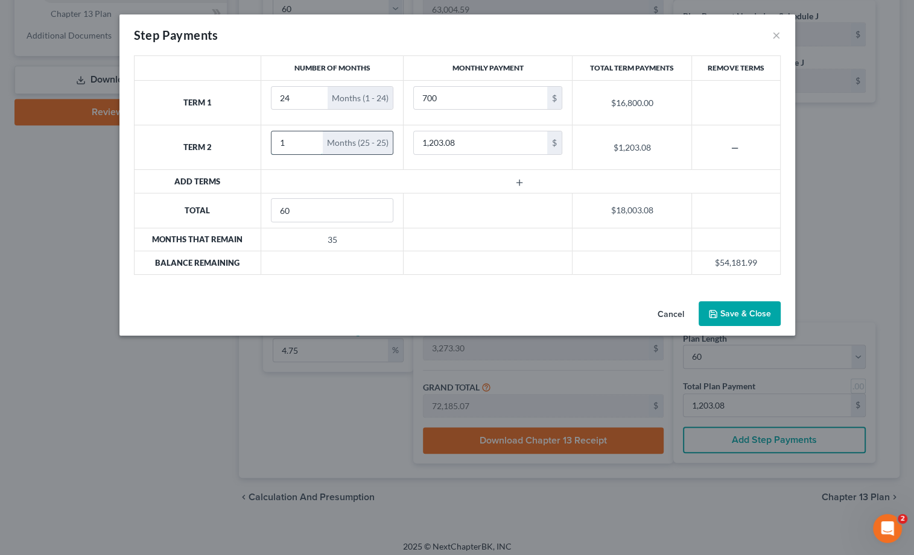
click at [321, 139] on input "1" at bounding box center [296, 142] width 51 height 23
click at [309, 139] on input "2" at bounding box center [296, 142] width 51 height 23
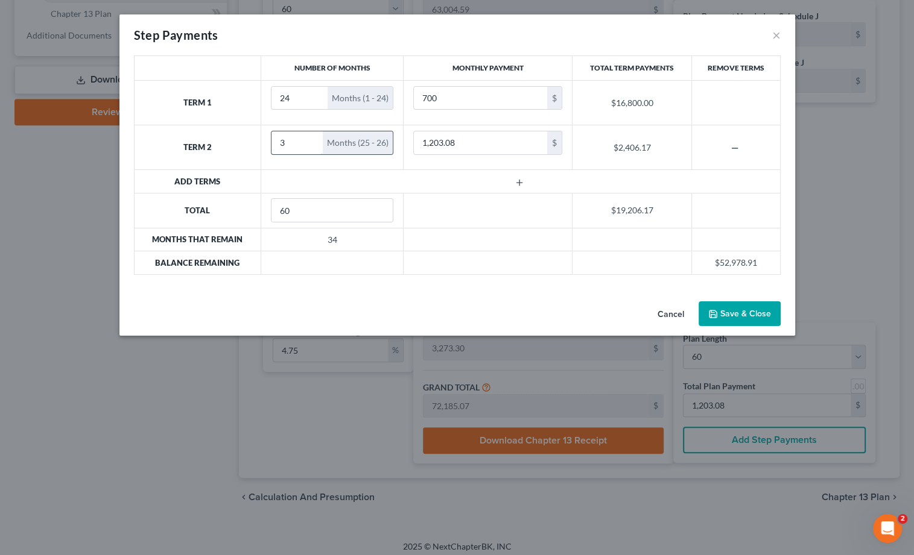
click at [309, 139] on input "3" at bounding box center [296, 142] width 51 height 23
click at [309, 139] on input "4" at bounding box center [296, 142] width 51 height 23
click at [309, 139] on input "5" at bounding box center [296, 142] width 51 height 23
click at [309, 139] on input "6" at bounding box center [296, 142] width 51 height 23
click at [309, 139] on input "7" at bounding box center [296, 142] width 51 height 23
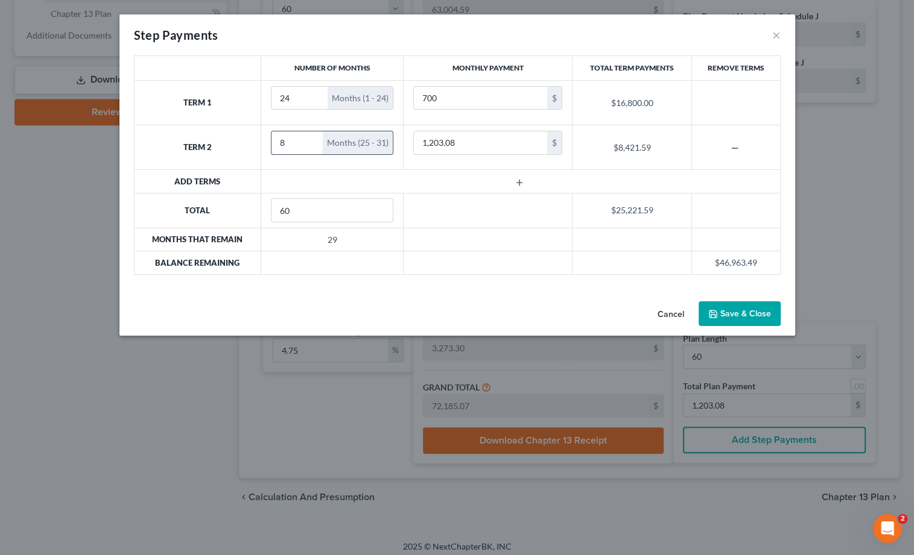
click at [309, 139] on input "8" at bounding box center [296, 142] width 51 height 23
click at [309, 139] on input "9" at bounding box center [296, 142] width 51 height 23
click at [309, 139] on input "10" at bounding box center [296, 142] width 51 height 23
click at [309, 139] on input "11" at bounding box center [296, 142] width 51 height 23
click at [309, 139] on input "12" at bounding box center [296, 142] width 51 height 23
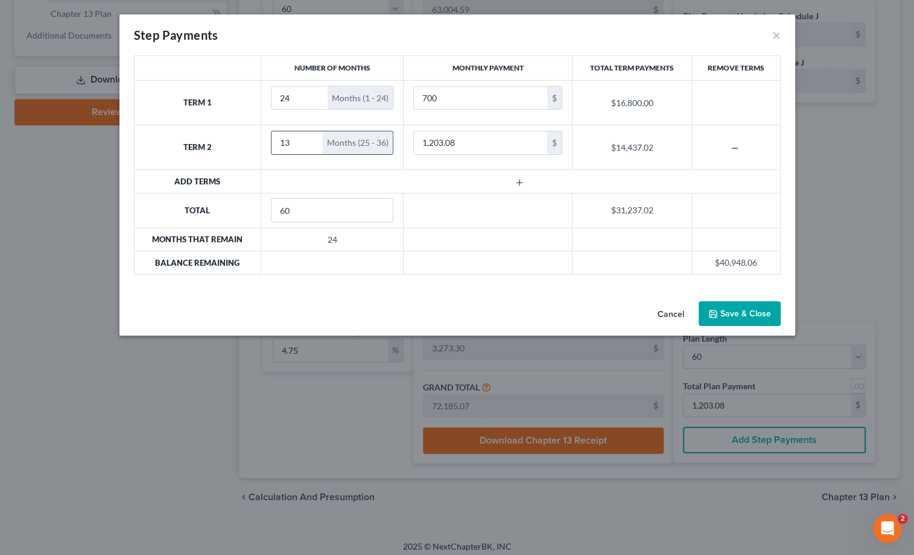
click at [309, 139] on input "13" at bounding box center [296, 142] width 51 height 23
click at [309, 139] on input "14" at bounding box center [296, 142] width 51 height 23
click at [309, 139] on input "15" at bounding box center [296, 142] width 51 height 23
click at [309, 139] on input "16" at bounding box center [296, 142] width 51 height 23
click at [309, 139] on input "17" at bounding box center [296, 142] width 51 height 23
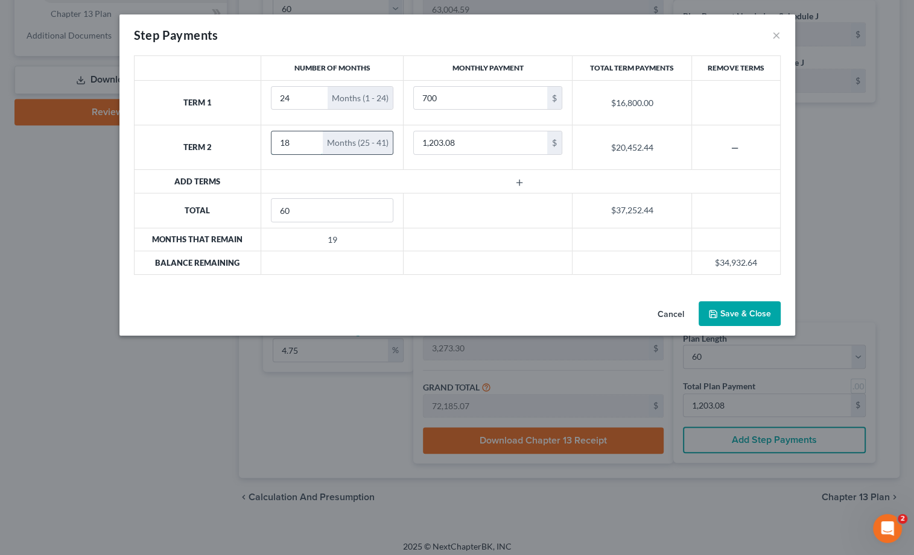
click at [309, 139] on input "18" at bounding box center [296, 142] width 51 height 23
click at [309, 139] on input "19" at bounding box center [296, 142] width 51 height 23
click at [309, 139] on input "20" at bounding box center [296, 142] width 51 height 23
click at [309, 139] on input "21" at bounding box center [296, 142] width 51 height 23
click at [309, 139] on input "22" at bounding box center [296, 142] width 51 height 23
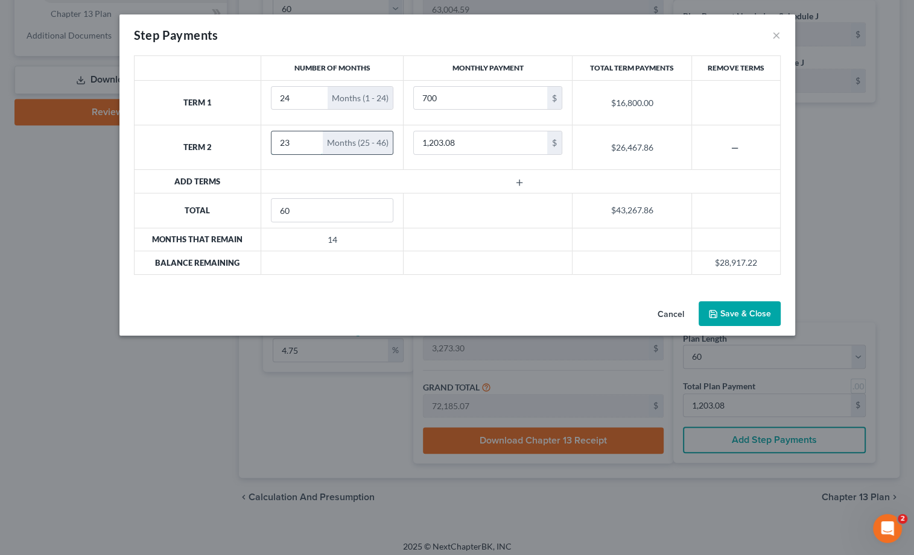
click at [309, 139] on input "23" at bounding box center [296, 142] width 51 height 23
click at [309, 139] on input "24" at bounding box center [296, 142] width 51 height 23
click at [309, 139] on input "25" at bounding box center [296, 142] width 51 height 23
click at [309, 139] on input "26" at bounding box center [296, 142] width 51 height 23
click at [309, 139] on input "27" at bounding box center [296, 142] width 51 height 23
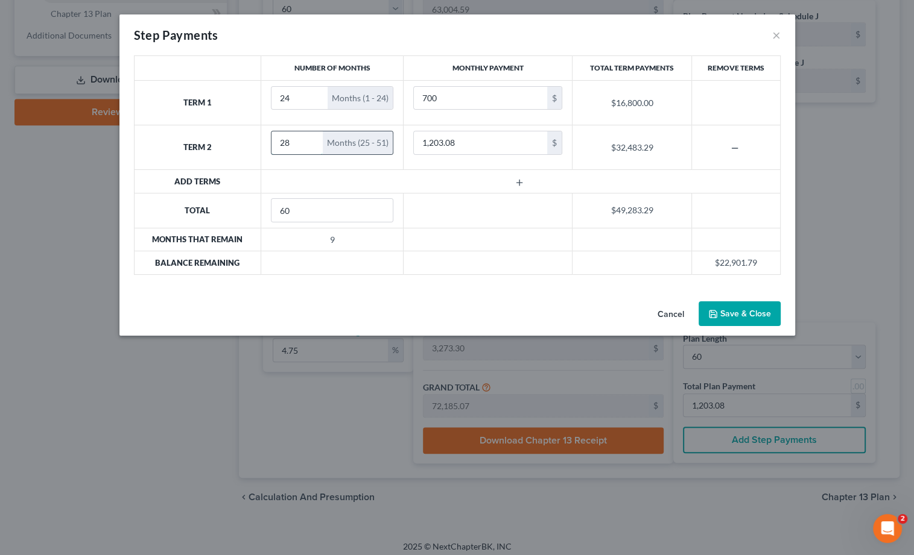
click at [309, 139] on input "28" at bounding box center [296, 142] width 51 height 23
click at [309, 139] on input "29" at bounding box center [296, 142] width 51 height 23
click at [309, 139] on input "30" at bounding box center [296, 142] width 51 height 23
click at [309, 139] on input "31" at bounding box center [296, 142] width 51 height 23
click at [309, 139] on input "32" at bounding box center [296, 142] width 51 height 23
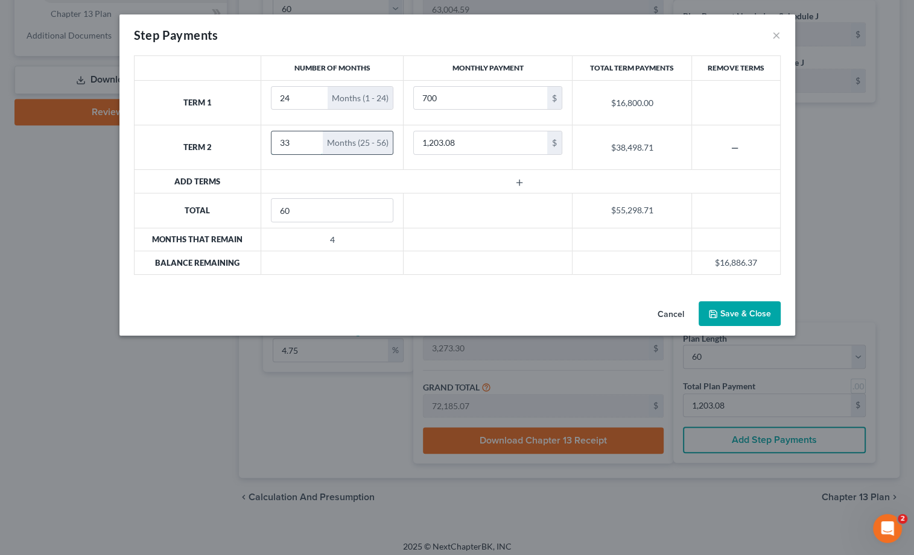
click at [309, 139] on input "33" at bounding box center [296, 142] width 51 height 23
click at [309, 139] on input "34" at bounding box center [296, 142] width 51 height 23
click at [309, 139] on input "35" at bounding box center [296, 142] width 51 height 23
type input "36"
click at [309, 139] on input "36" at bounding box center [296, 142] width 51 height 23
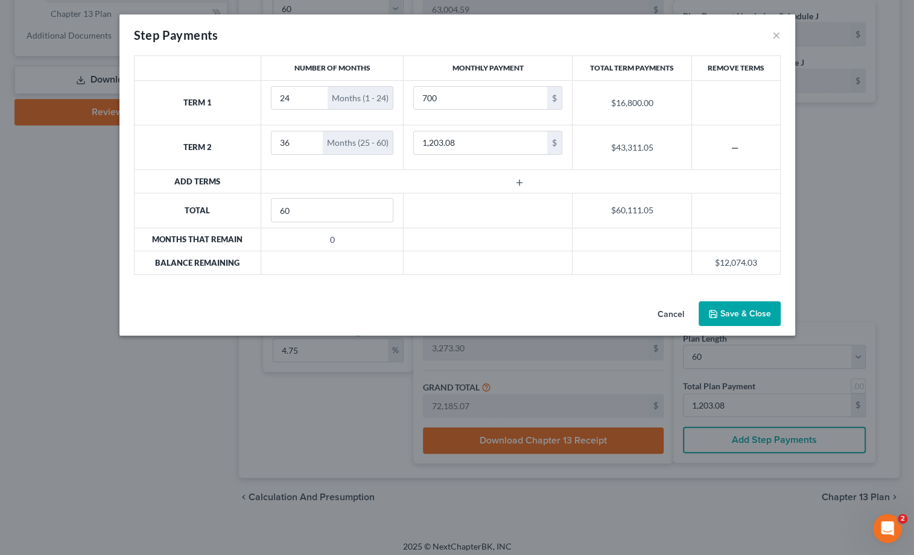
click at [401, 174] on td at bounding box center [520, 181] width 519 height 23
drag, startPoint x: 404, startPoint y: 134, endPoint x: 352, endPoint y: 129, distance: 52.1
click at [352, 129] on tr "Term 2 36 Months (25 - 60) 1,203.08 $ $43,311.05" at bounding box center [457, 147] width 646 height 45
type input "1,300"
drag, startPoint x: 454, startPoint y: 144, endPoint x: 393, endPoint y: 139, distance: 61.7
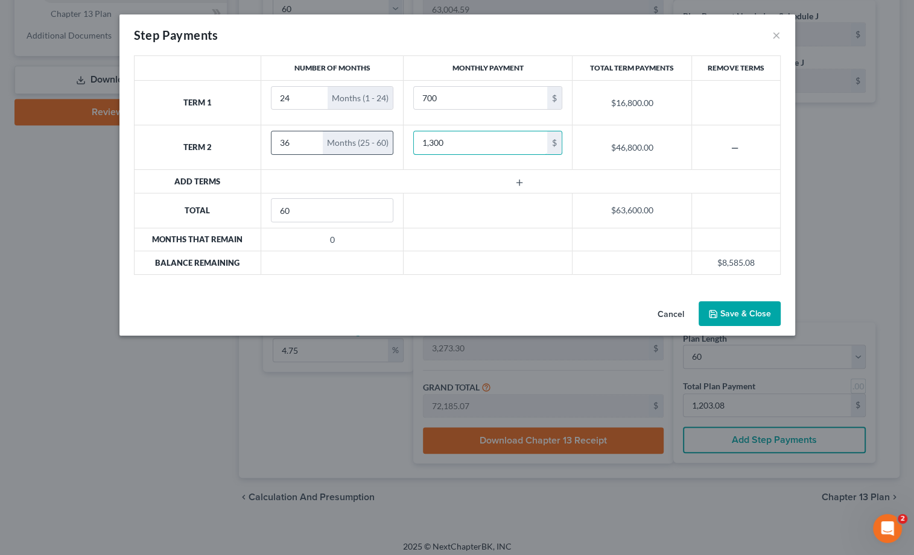
click at [393, 139] on tr "Term 2 36 Months (25 - 60) 1,300 $ $46,800.00" at bounding box center [457, 147] width 646 height 45
type input "1,540"
click at [731, 306] on button "Save & Close" at bounding box center [739, 314] width 82 height 25
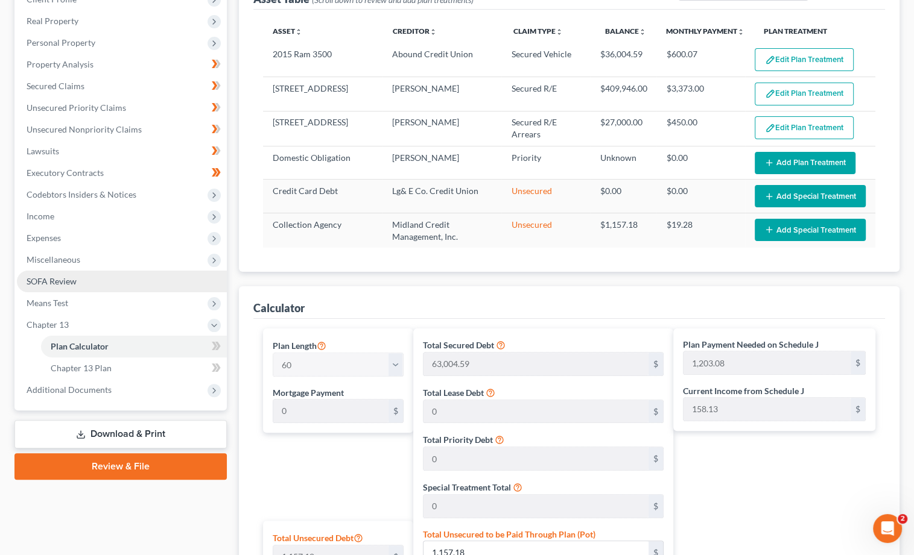
scroll to position [179, 0]
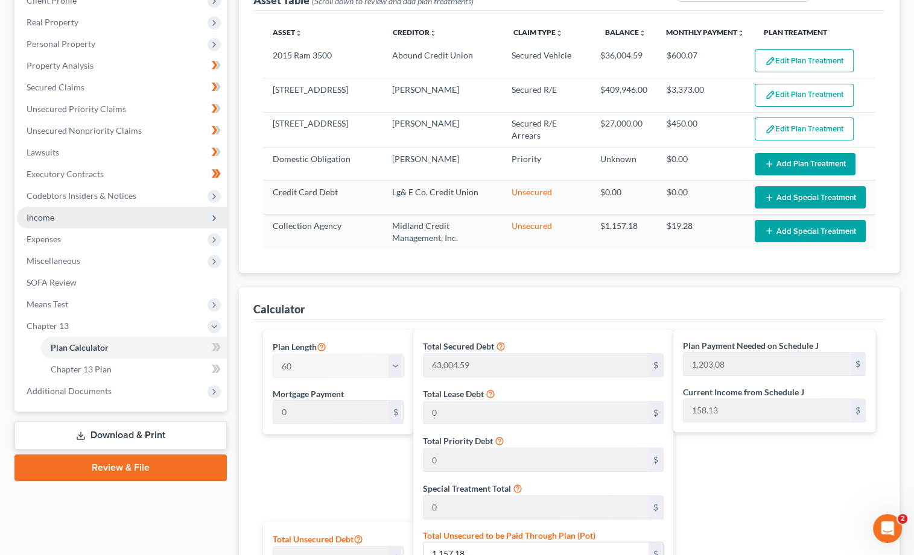
click at [98, 211] on span "Income" at bounding box center [122, 218] width 210 height 22
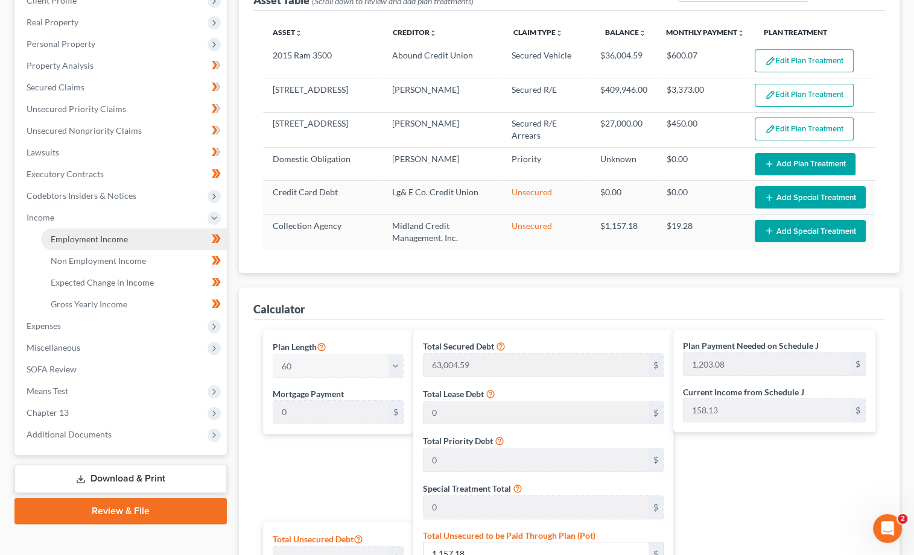
click at [93, 229] on link "Employment Income" at bounding box center [134, 240] width 186 height 22
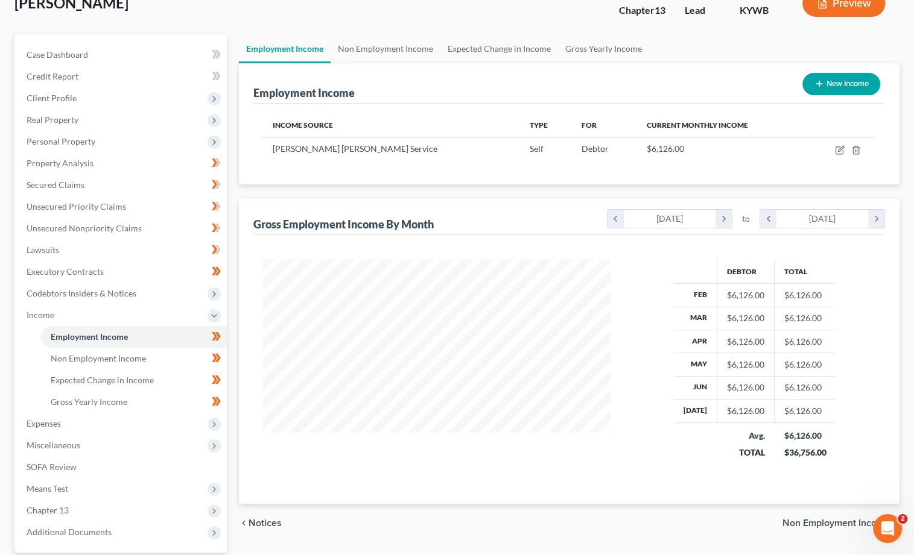
scroll to position [81, 0]
click at [836, 147] on icon "button" at bounding box center [840, 150] width 10 height 10
select select "1"
select select "0"
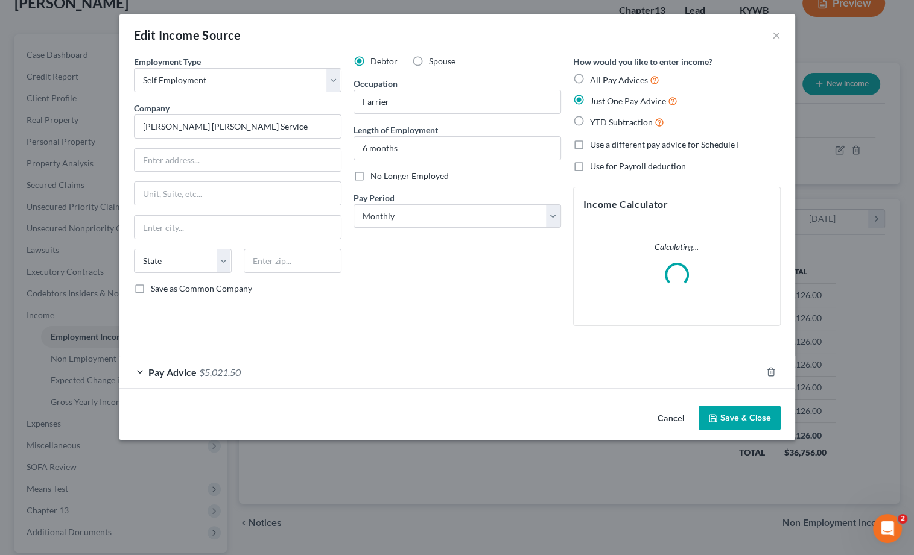
click at [192, 368] on span "Pay Advice" at bounding box center [172, 372] width 48 height 11
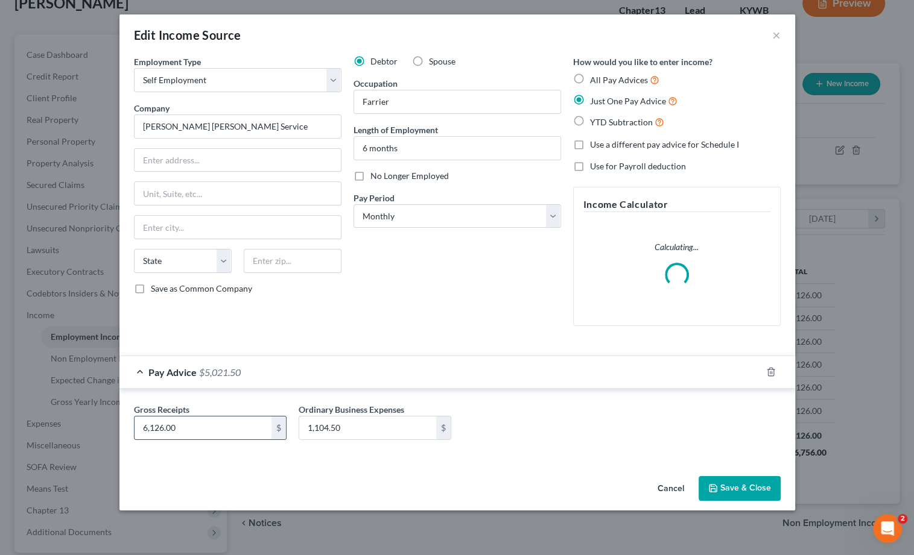
click at [148, 425] on input "6,126.00" at bounding box center [202, 428] width 137 height 23
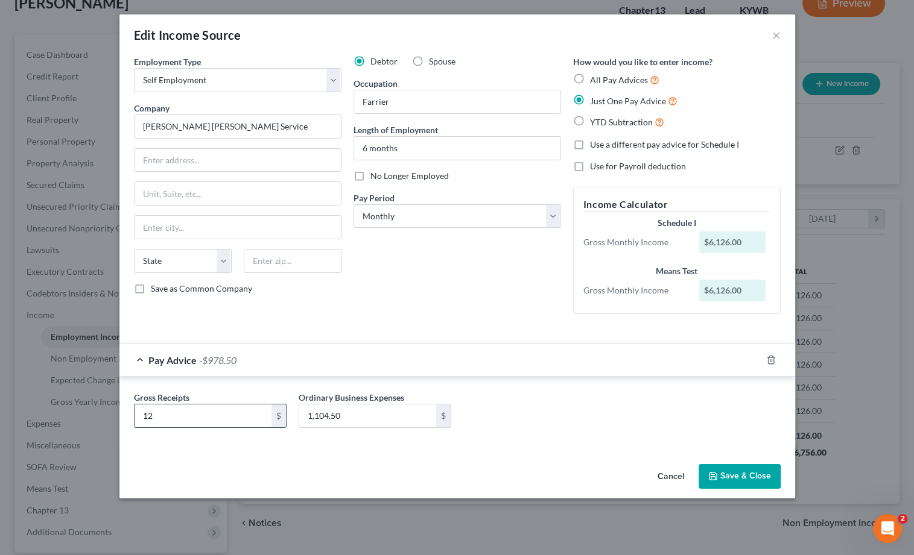
type input "1"
type input "7,126"
click at [755, 470] on button "Save & Close" at bounding box center [739, 476] width 82 height 25
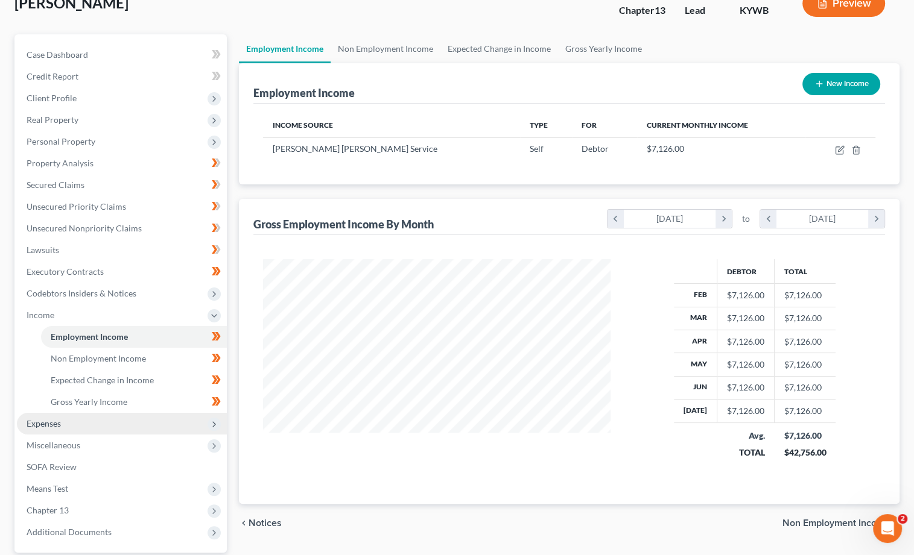
click at [133, 422] on span "Expenses" at bounding box center [122, 424] width 210 height 22
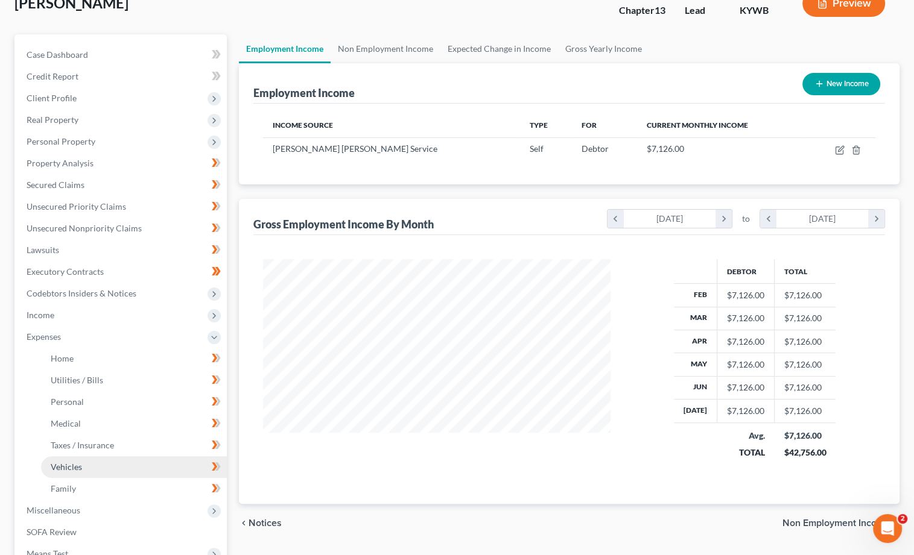
click at [130, 456] on link "Vehicles" at bounding box center [134, 467] width 186 height 22
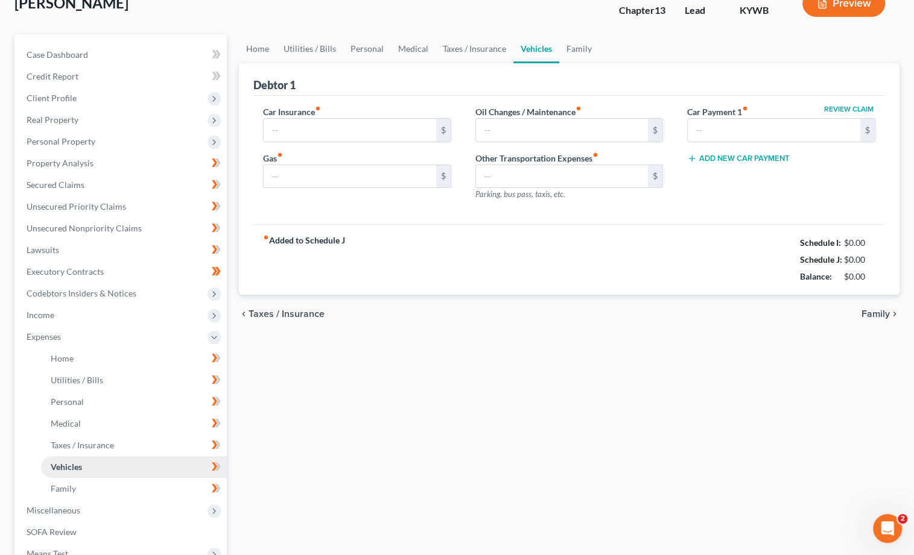
scroll to position [4, 0]
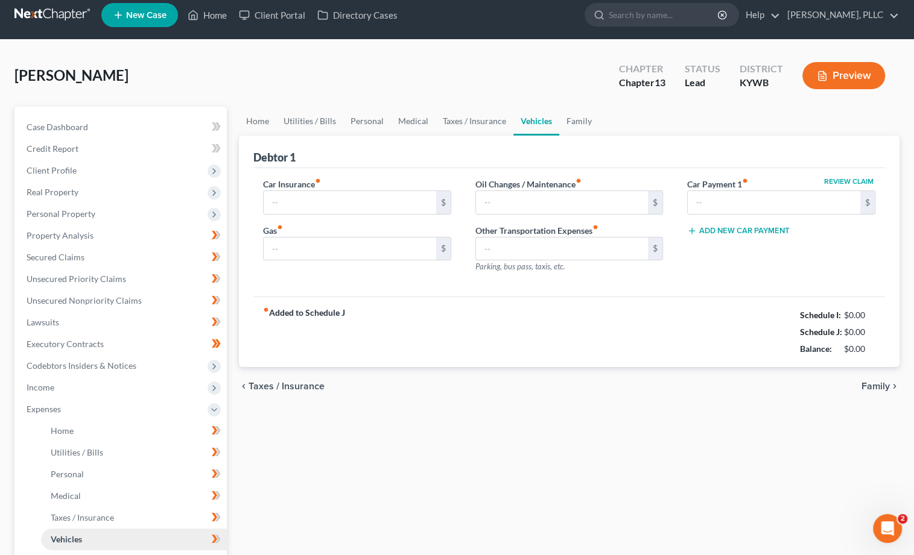
type input "231.00"
type input "0.00"
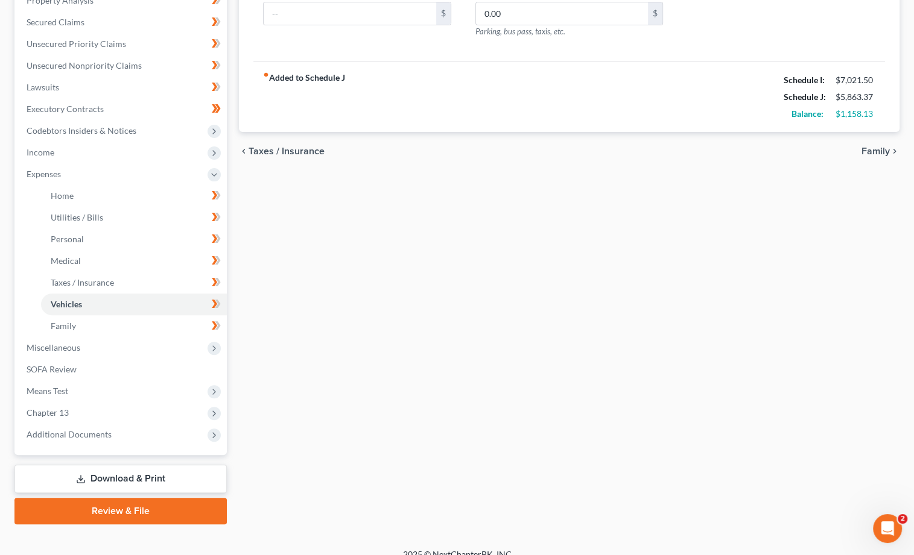
scroll to position [244, 0]
click at [87, 403] on span "Chapter 13" at bounding box center [122, 414] width 210 height 22
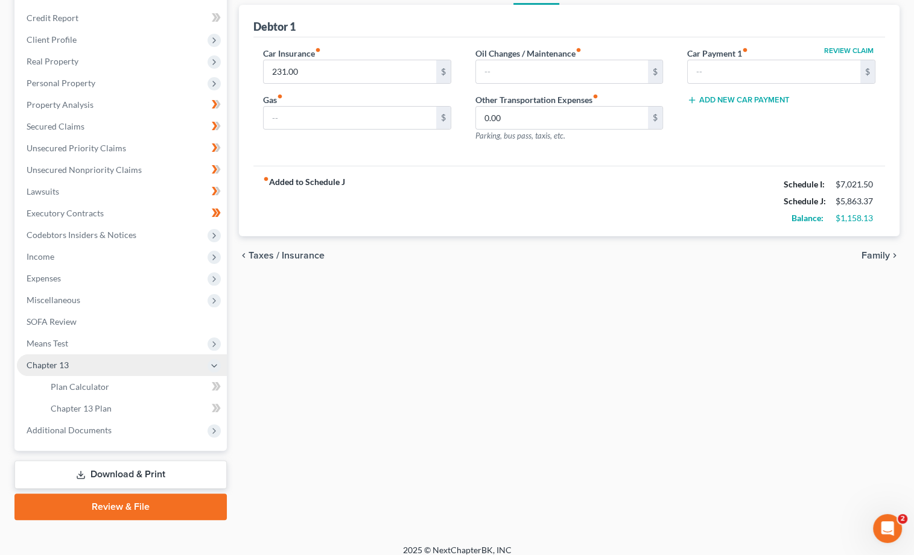
scroll to position [137, 0]
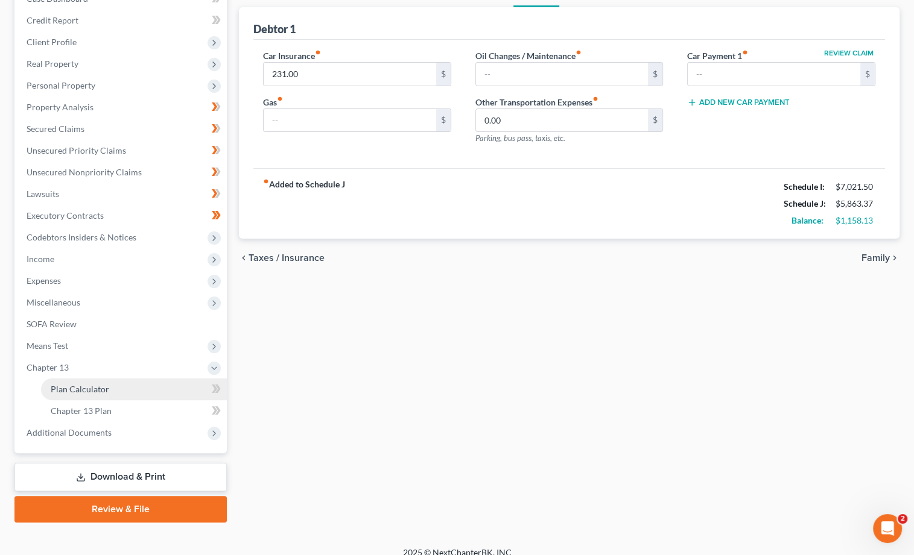
click at [96, 384] on span "Plan Calculator" at bounding box center [80, 389] width 58 height 10
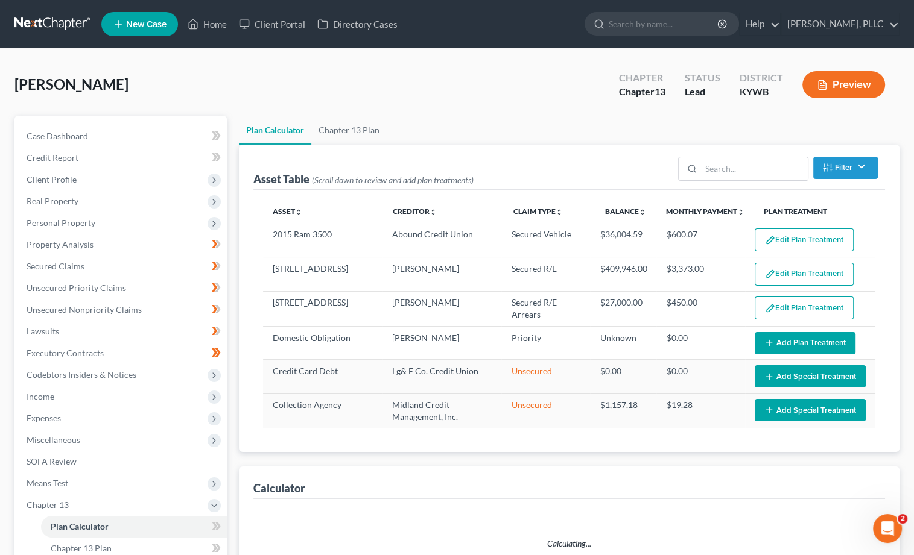
select select "59"
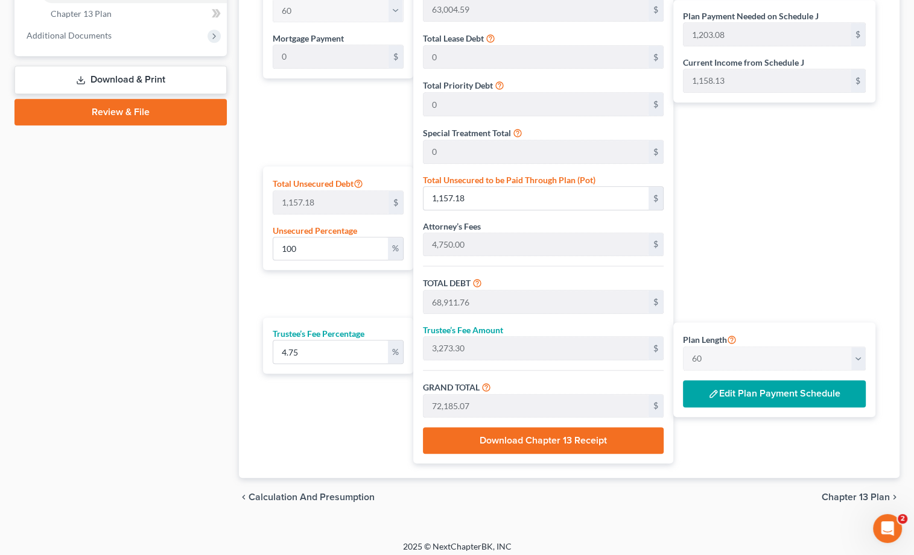
scroll to position [534, 0]
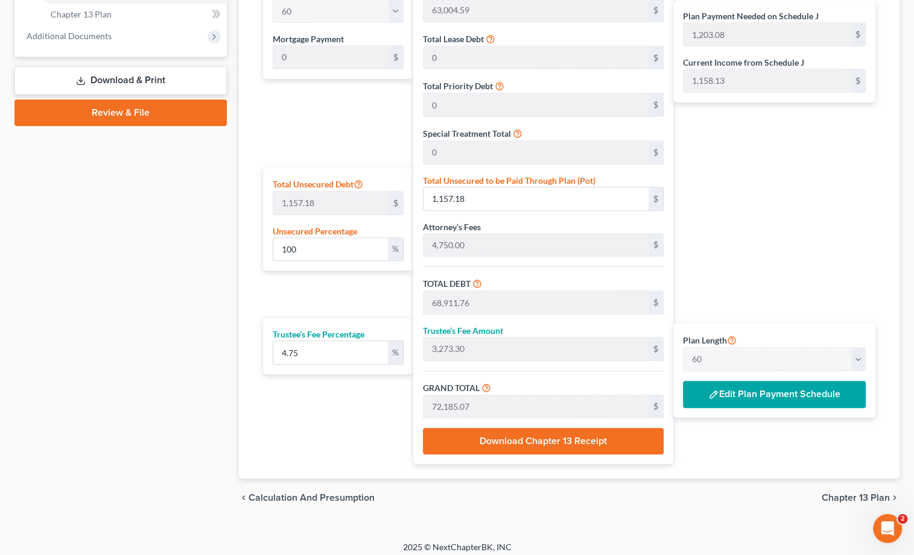
click at [746, 386] on button "Edit Plan Payment Schedule" at bounding box center [774, 395] width 183 height 28
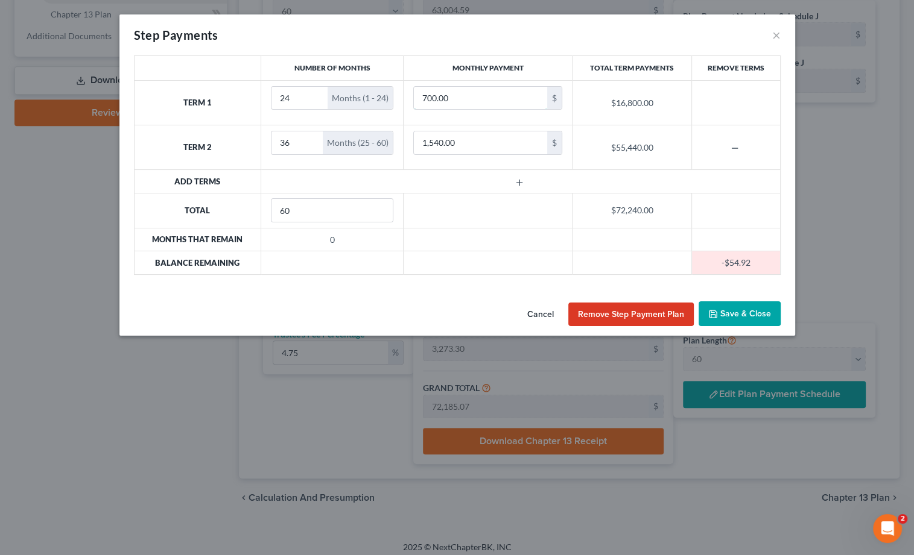
drag, startPoint x: 478, startPoint y: 96, endPoint x: 216, endPoint y: 83, distance: 262.1
click at [216, 83] on tr "Term 1 24 Months (1 - 24) 700.00 $ $16,800.00" at bounding box center [457, 102] width 646 height 45
type input "900"
click at [314, 93] on input "25" at bounding box center [299, 98] width 56 height 23
click at [314, 93] on input "26" at bounding box center [299, 98] width 56 height 23
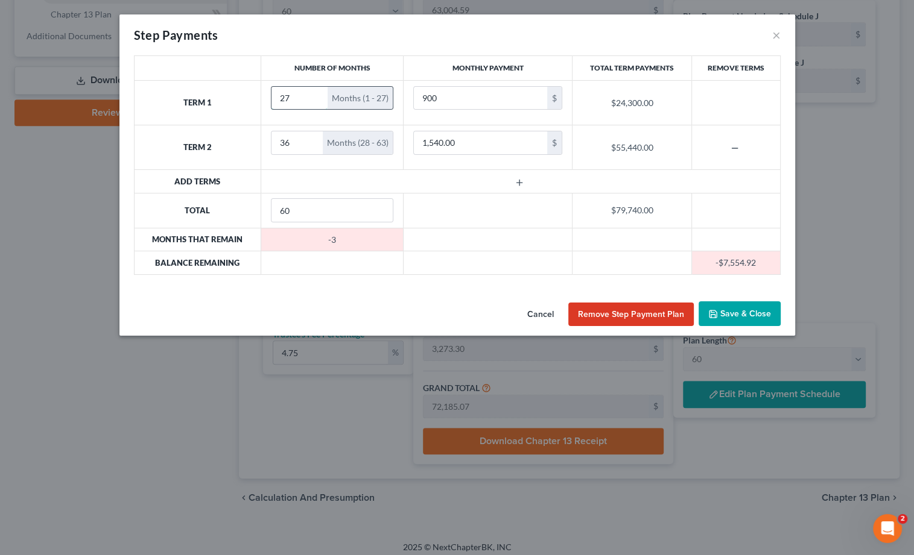
click at [314, 93] on input "27" at bounding box center [299, 98] width 56 height 23
click at [314, 93] on input "28" at bounding box center [299, 98] width 56 height 23
click at [314, 93] on input "29" at bounding box center [299, 98] width 56 height 23
click at [314, 93] on input "30" at bounding box center [299, 98] width 56 height 23
click at [314, 93] on input "31" at bounding box center [299, 98] width 56 height 23
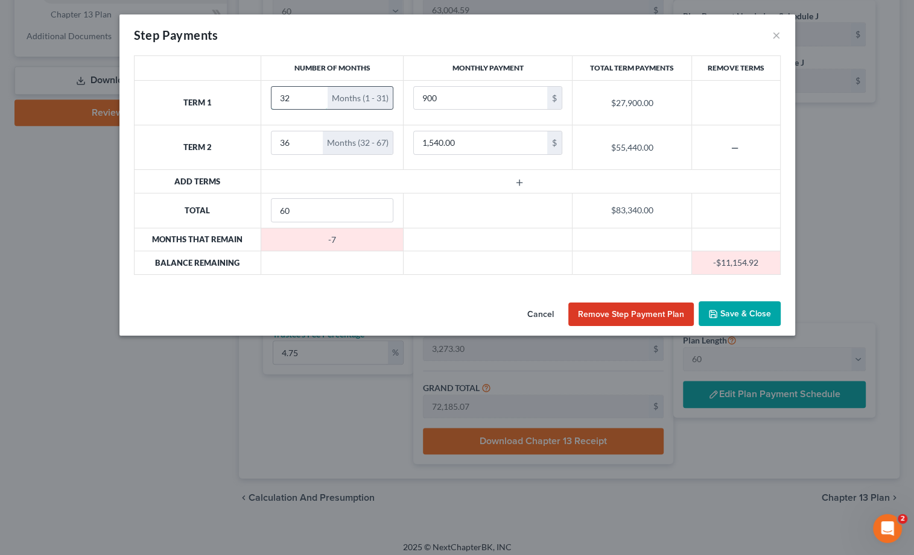
click at [314, 93] on input "32" at bounding box center [299, 98] width 56 height 23
click at [314, 93] on input "33" at bounding box center [299, 98] width 56 height 23
click at [314, 93] on input "34" at bounding box center [299, 98] width 56 height 23
click at [314, 93] on input "35" at bounding box center [299, 98] width 56 height 23
type input "36"
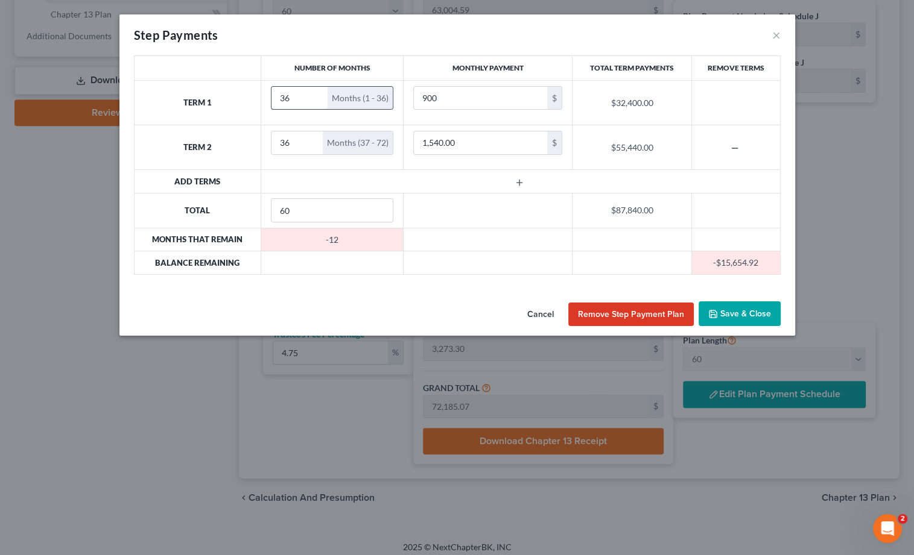
click at [314, 93] on input "36" at bounding box center [299, 98] width 56 height 23
click at [311, 145] on input "35" at bounding box center [296, 142] width 51 height 23
click at [311, 145] on input "34" at bounding box center [296, 142] width 51 height 23
click at [311, 145] on input "33" at bounding box center [296, 142] width 51 height 23
click at [311, 145] on input "32" at bounding box center [296, 142] width 51 height 23
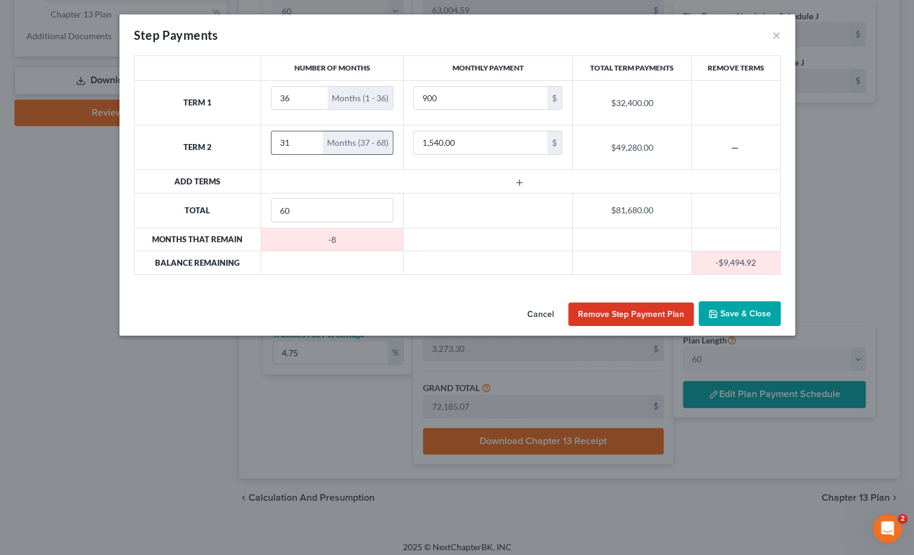
click at [311, 145] on input "31" at bounding box center [296, 142] width 51 height 23
click at [311, 145] on input "30" at bounding box center [296, 142] width 51 height 23
click at [311, 145] on input "29" at bounding box center [296, 142] width 51 height 23
click at [311, 145] on input "28" at bounding box center [296, 142] width 51 height 23
click at [311, 145] on input "27" at bounding box center [296, 142] width 51 height 23
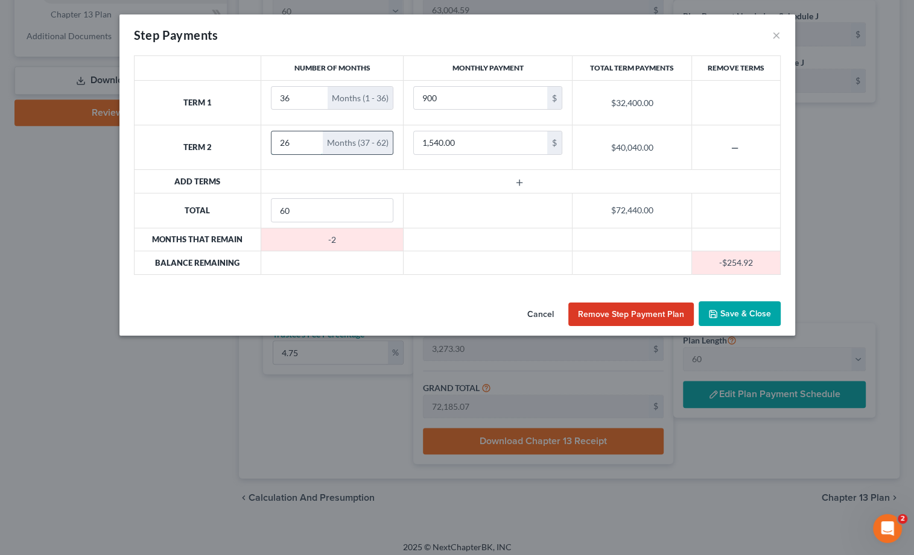
click at [311, 145] on input "26" at bounding box center [296, 142] width 51 height 23
click at [311, 145] on input "25" at bounding box center [296, 142] width 51 height 23
type input "24"
click at [311, 145] on input "24" at bounding box center [296, 142] width 51 height 23
drag, startPoint x: 478, startPoint y: 145, endPoint x: 333, endPoint y: 132, distance: 145.9
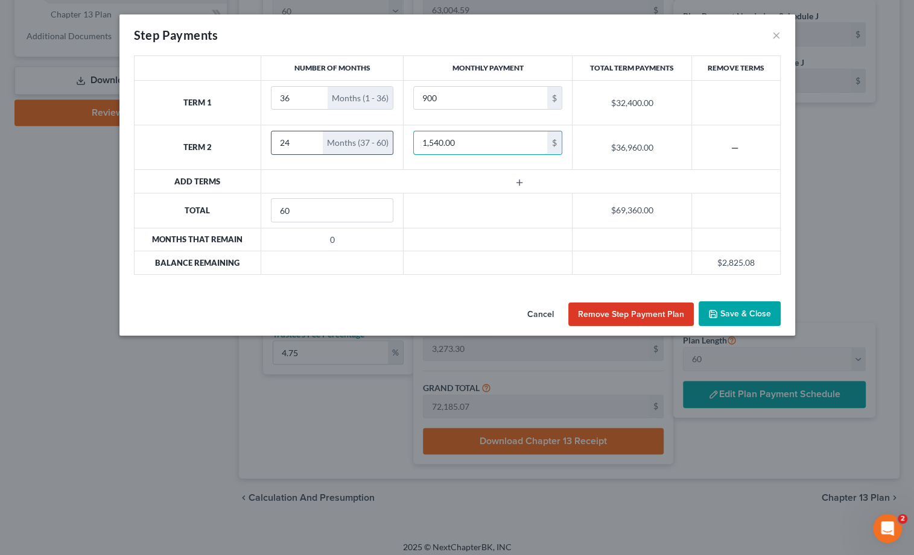
click at [333, 132] on tr "Term 2 24 Months (37 - 60) 1,540.00 $ $36,960.00" at bounding box center [457, 147] width 646 height 45
type input "1,600"
click at [316, 100] on input "35" at bounding box center [299, 98] width 56 height 23
click at [316, 100] on input "34" at bounding box center [299, 98] width 56 height 23
click at [316, 100] on input "33" at bounding box center [299, 98] width 56 height 23
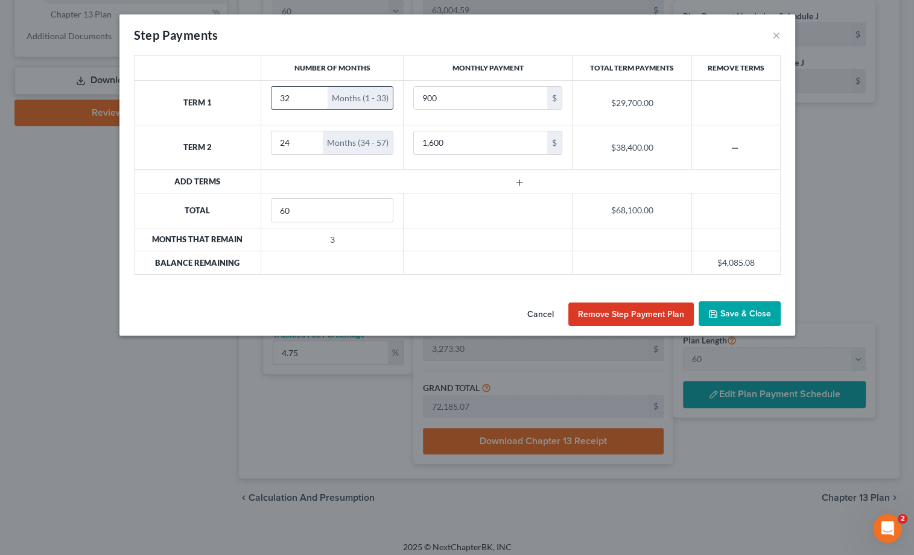
click at [316, 100] on input "32" at bounding box center [299, 98] width 56 height 23
click at [316, 100] on input "31" at bounding box center [299, 98] width 56 height 23
click at [316, 100] on input "30" at bounding box center [299, 98] width 56 height 23
click at [316, 100] on input "29" at bounding box center [299, 98] width 56 height 23
click at [316, 100] on input "28" at bounding box center [299, 98] width 56 height 23
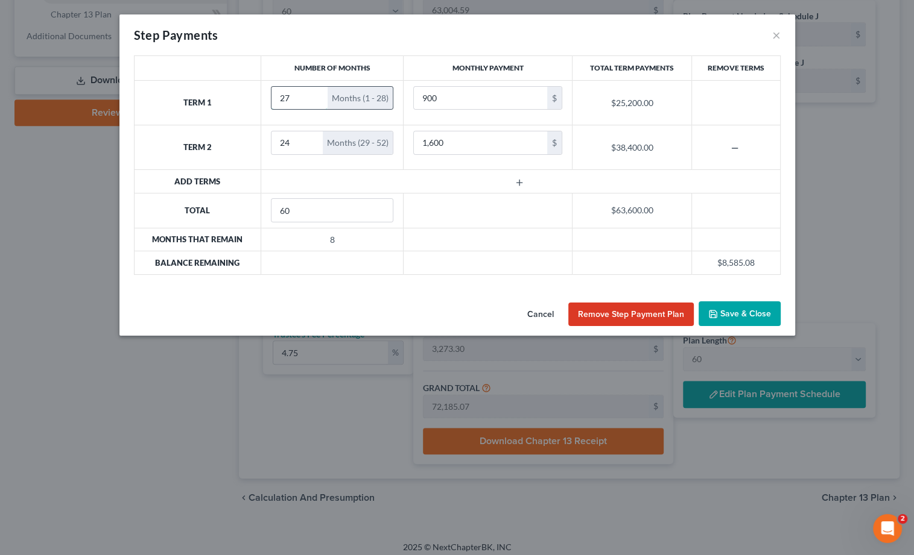
click at [316, 100] on input "27" at bounding box center [299, 98] width 56 height 23
click at [316, 100] on input "26" at bounding box center [299, 98] width 56 height 23
click at [316, 100] on input "25" at bounding box center [299, 98] width 56 height 23
type input "24"
click at [316, 100] on input "24" at bounding box center [299, 98] width 56 height 23
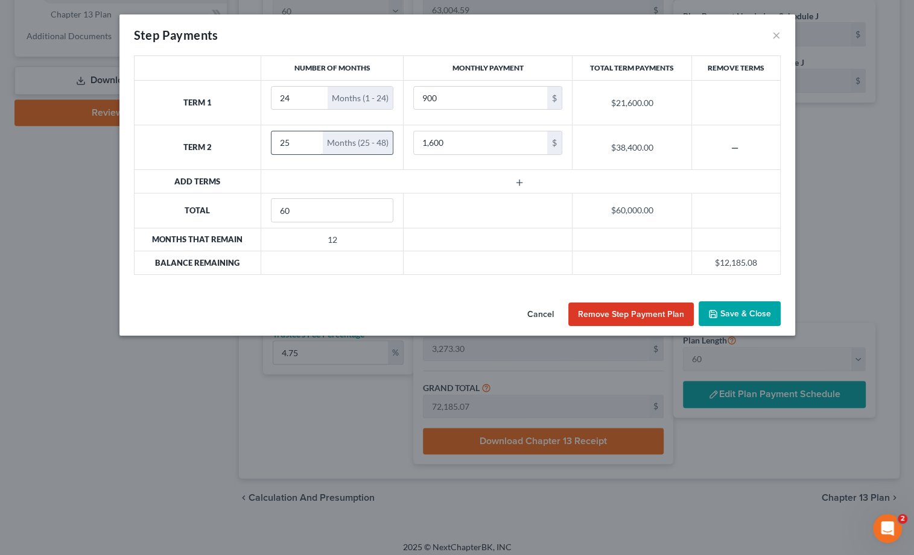
click at [309, 139] on input "25" at bounding box center [296, 142] width 51 height 23
click at [309, 139] on input "26" at bounding box center [296, 142] width 51 height 23
click at [309, 139] on input "27" at bounding box center [296, 142] width 51 height 23
click at [309, 139] on input "28" at bounding box center [296, 142] width 51 height 23
click at [309, 139] on input "29" at bounding box center [296, 142] width 51 height 23
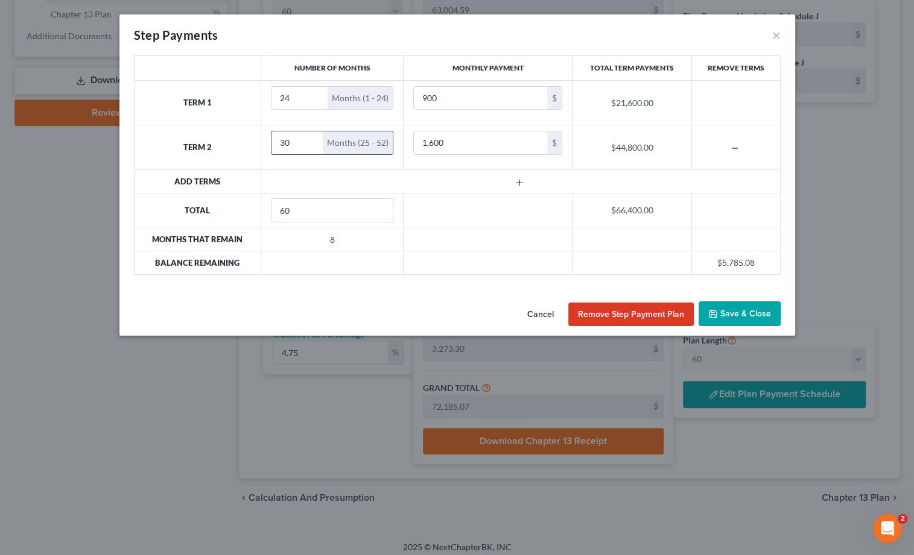
click at [309, 139] on input "30" at bounding box center [296, 142] width 51 height 23
click at [309, 139] on input "31" at bounding box center [296, 142] width 51 height 23
click at [309, 139] on input "32" at bounding box center [296, 142] width 51 height 23
click at [309, 139] on input "33" at bounding box center [296, 142] width 51 height 23
click at [309, 139] on input "34" at bounding box center [296, 142] width 51 height 23
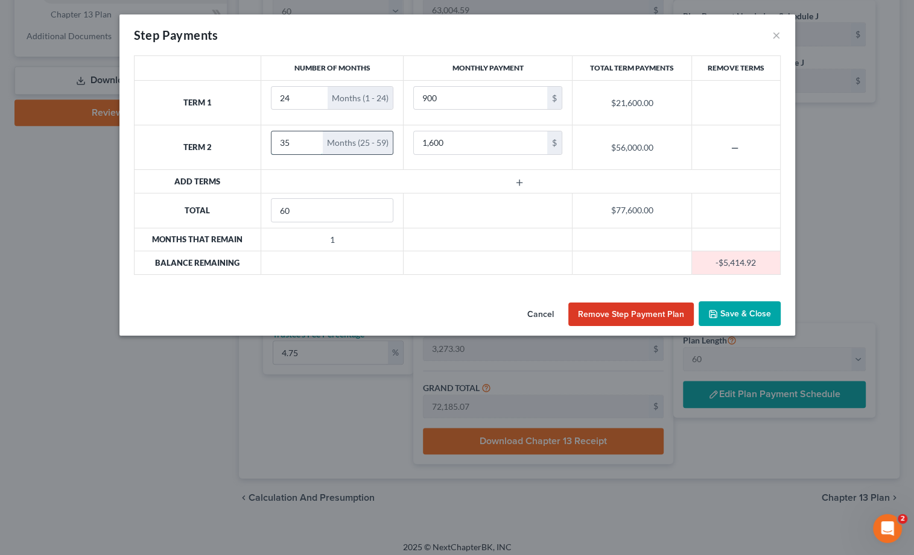
click at [309, 139] on input "35" at bounding box center [296, 142] width 51 height 23
type input "36"
click at [309, 139] on input "36" at bounding box center [296, 142] width 51 height 23
drag, startPoint x: 412, startPoint y: 142, endPoint x: 374, endPoint y: 138, distance: 38.2
click at [374, 138] on tr "Term 2 36 Months (25 - 60) 1,600 $ $57,600.00" at bounding box center [457, 147] width 646 height 45
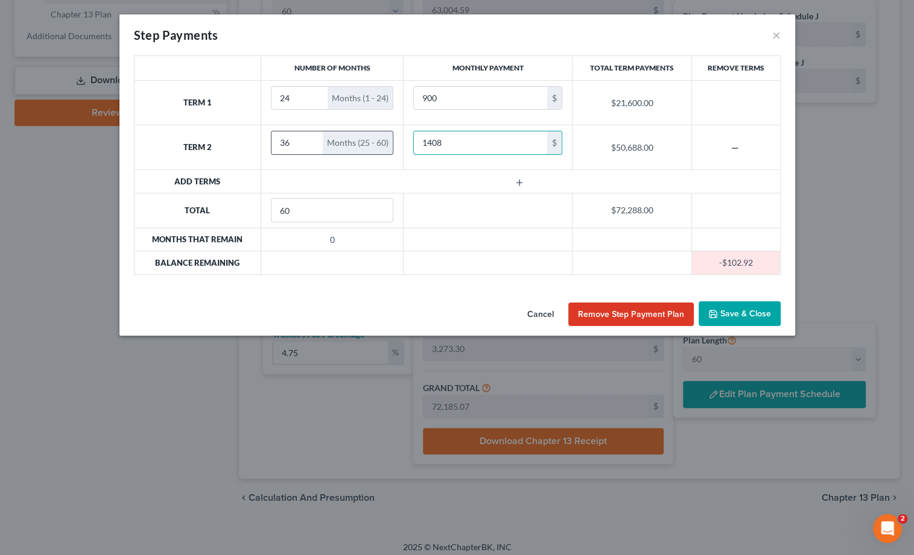
type input "1,408"
click at [737, 306] on button "Save & Close" at bounding box center [739, 314] width 82 height 25
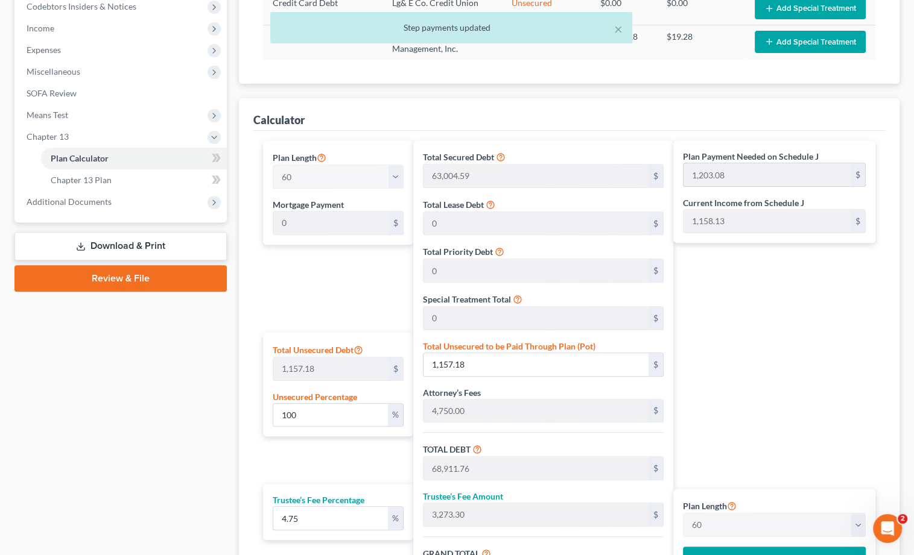
scroll to position [229, 0]
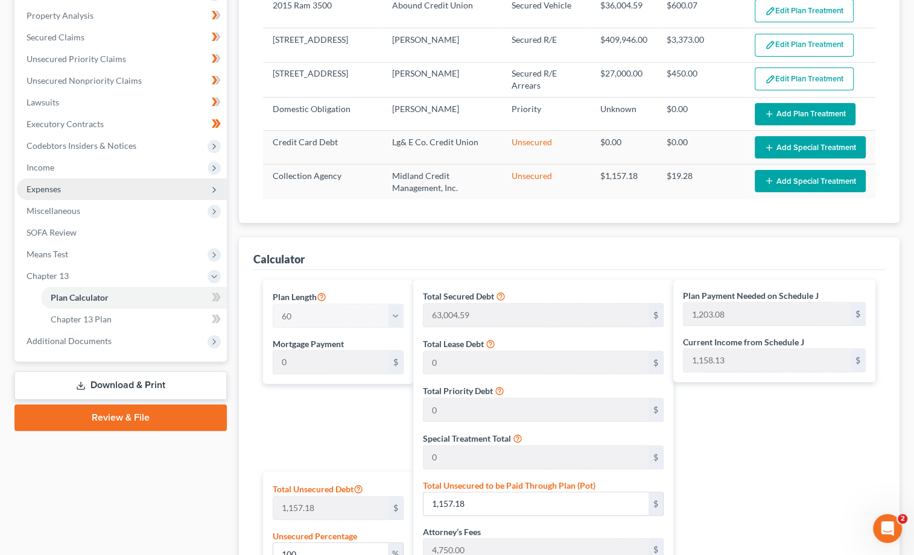
click at [64, 178] on span "Expenses" at bounding box center [122, 189] width 210 height 22
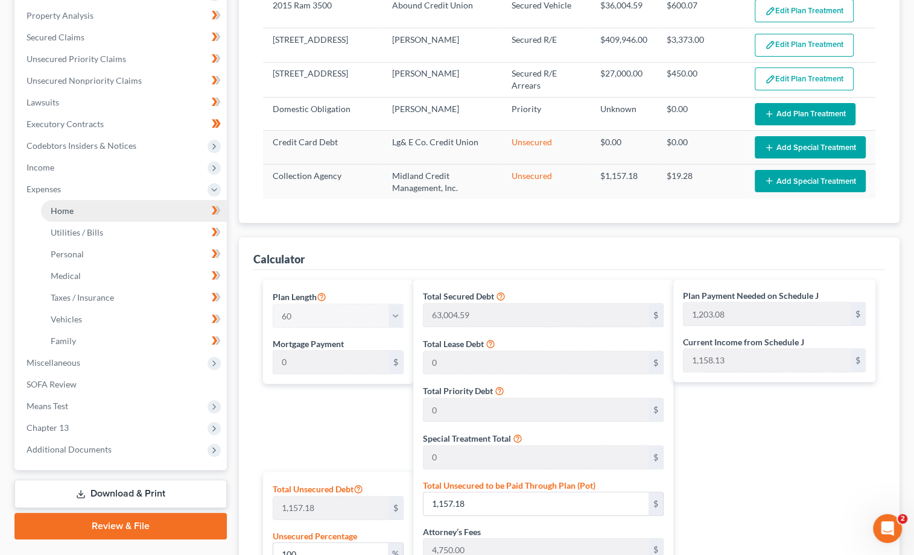
click at [67, 206] on span "Home" at bounding box center [62, 211] width 23 height 10
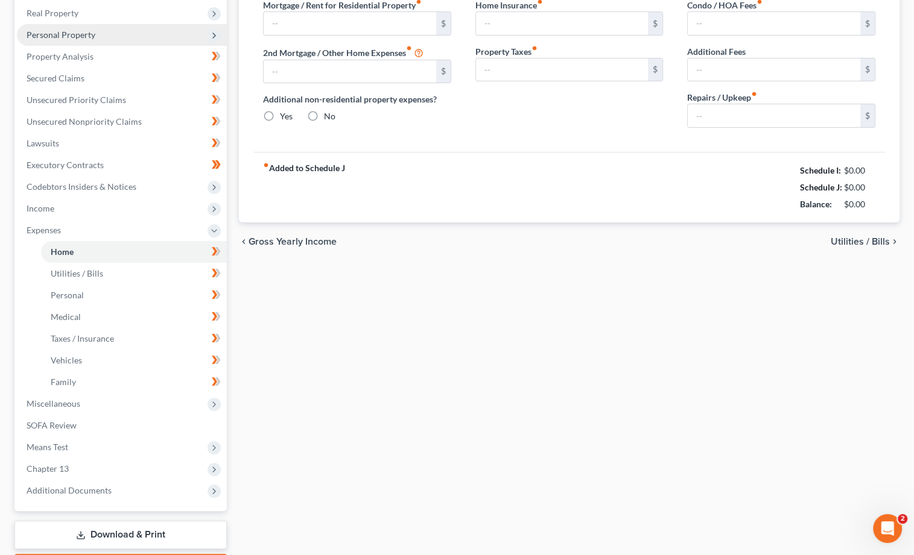
type input "3,505.69"
type input "0.00"
radio input "true"
type input "0.00"
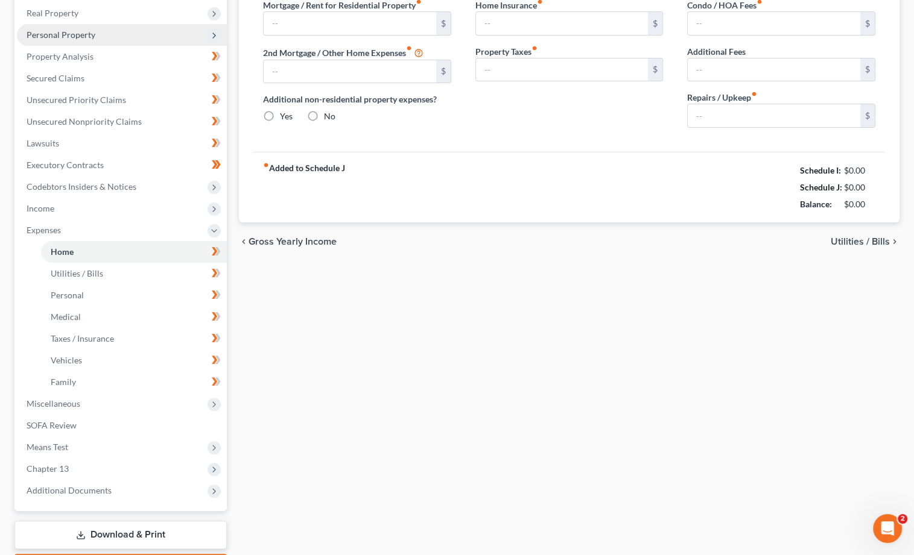
type input "0.00"
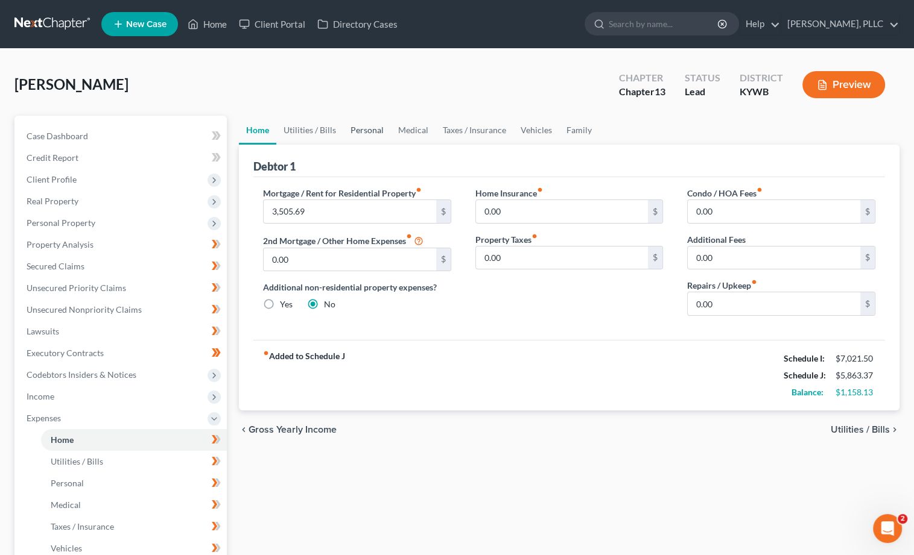
click at [353, 128] on link "Personal" at bounding box center [367, 130] width 48 height 29
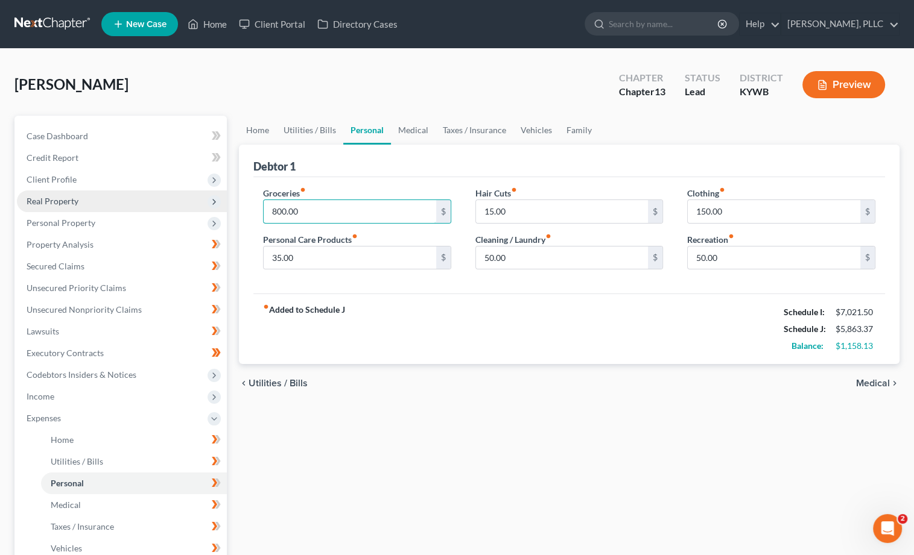
drag, startPoint x: 157, startPoint y: 189, endPoint x: 148, endPoint y: 189, distance: 9.7
click at [148, 189] on div "Petition Navigation Case Dashboard Payments Invoices Payments Payments Credit R…" at bounding box center [456, 442] width 897 height 653
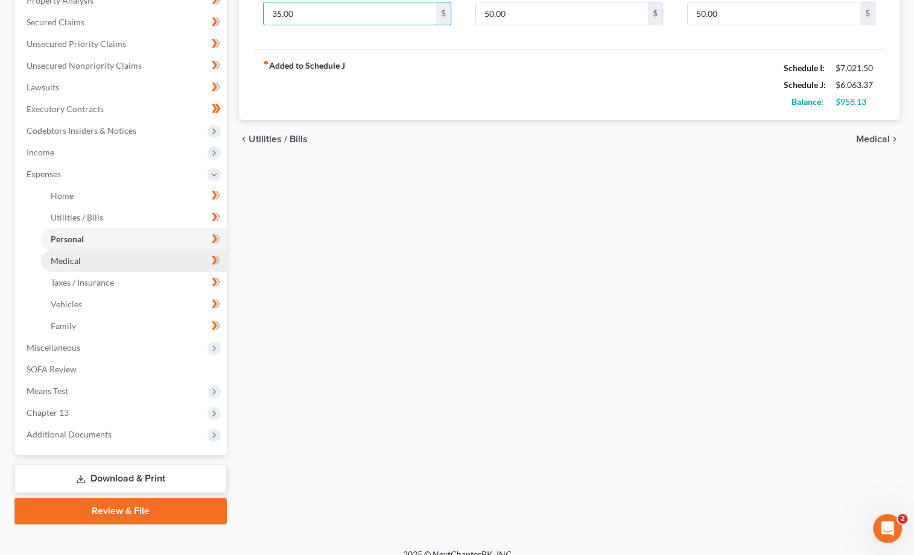
scroll to position [244, 0]
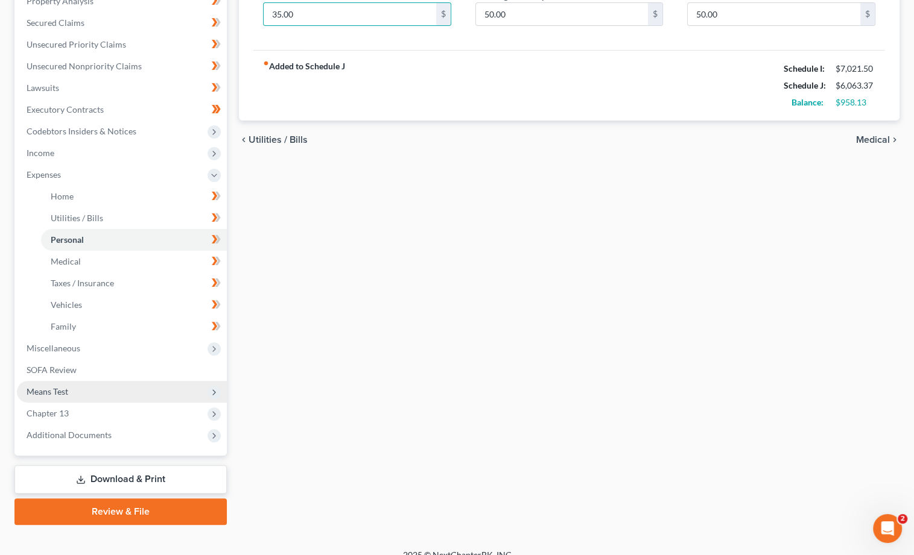
click at [72, 381] on span "Means Test" at bounding box center [122, 392] width 210 height 22
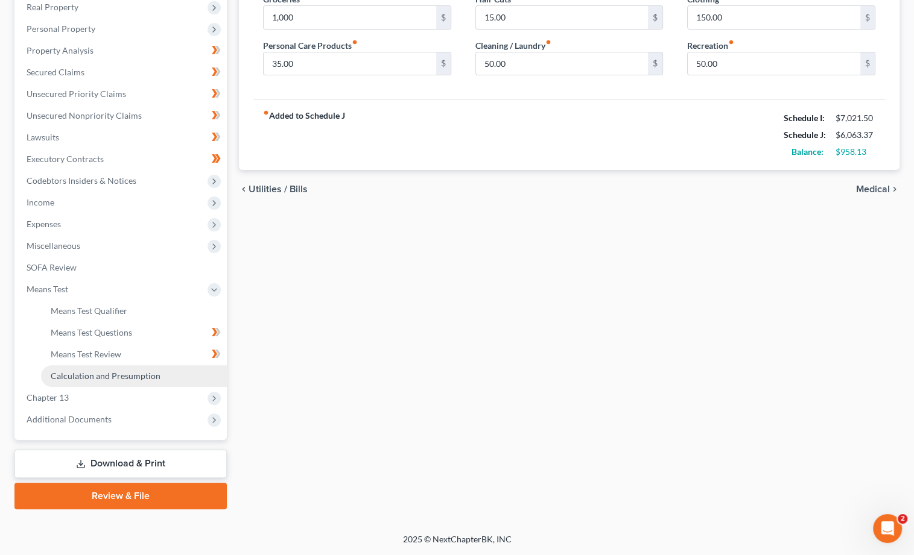
scroll to position [180, 0]
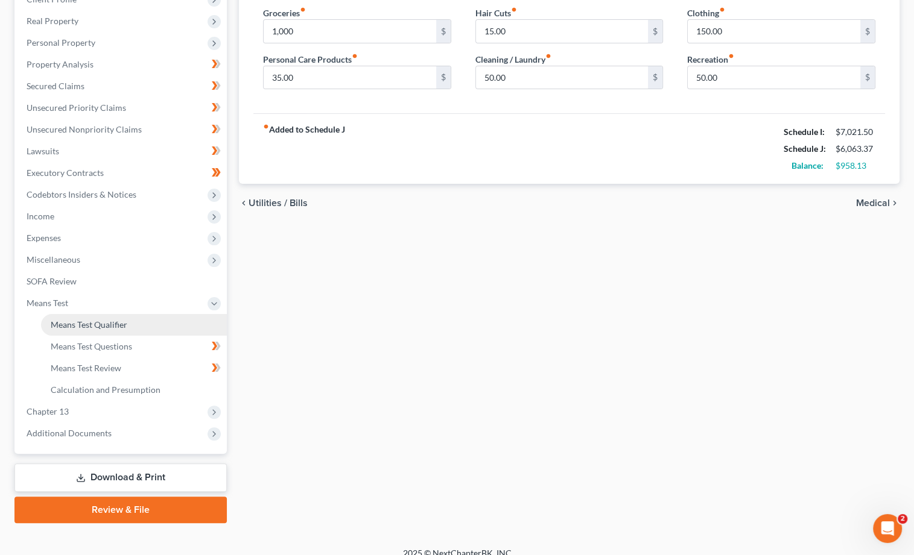
click at [112, 320] on span "Means Test Qualifier" at bounding box center [89, 325] width 77 height 10
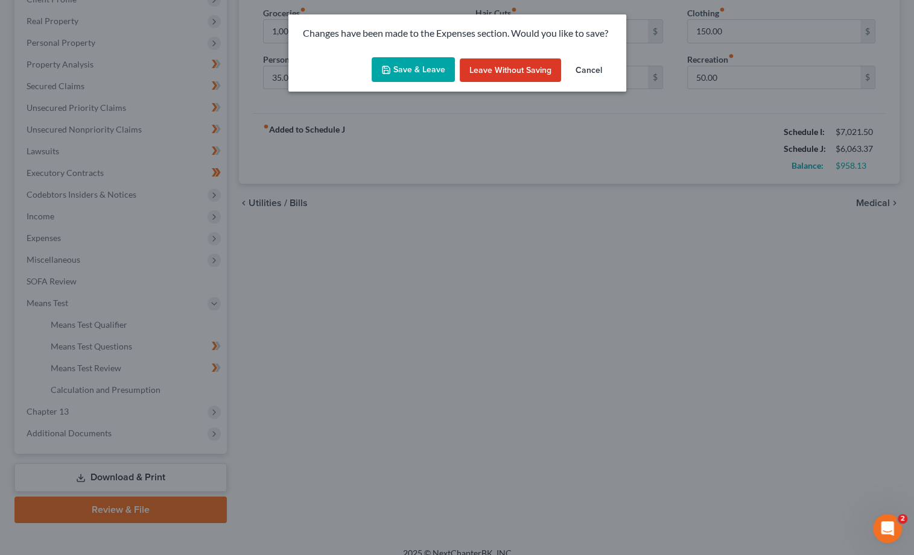
click at [414, 75] on button "Save & Leave" at bounding box center [412, 69] width 83 height 25
type input "1,000.00"
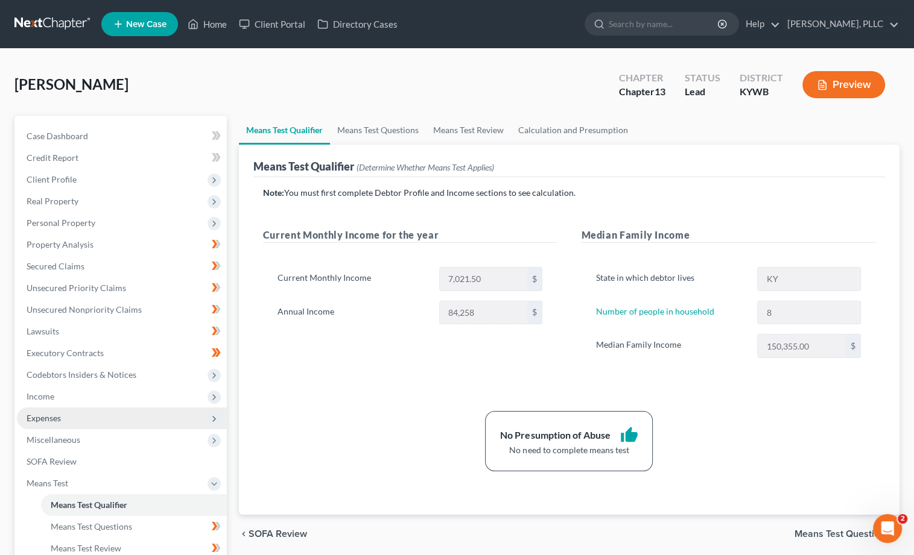
click at [91, 410] on span "Expenses" at bounding box center [122, 419] width 210 height 22
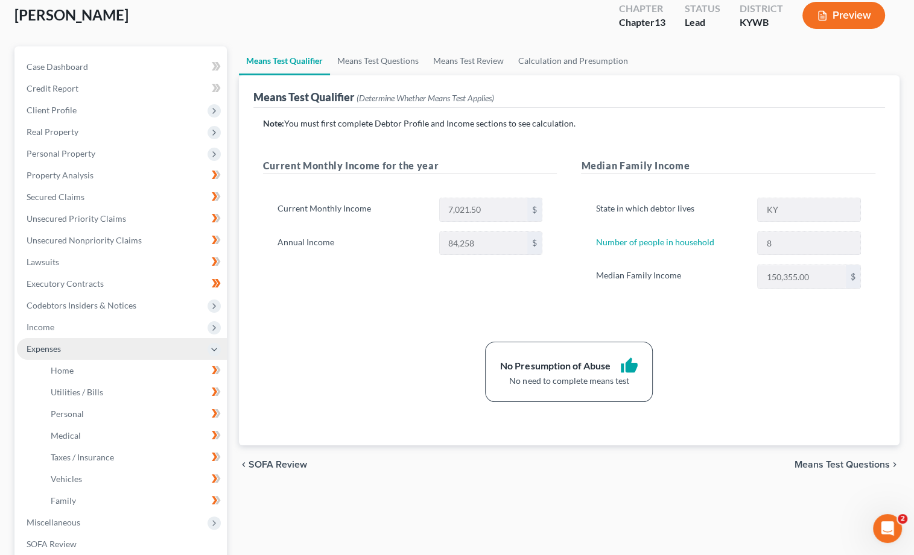
scroll to position [60, 0]
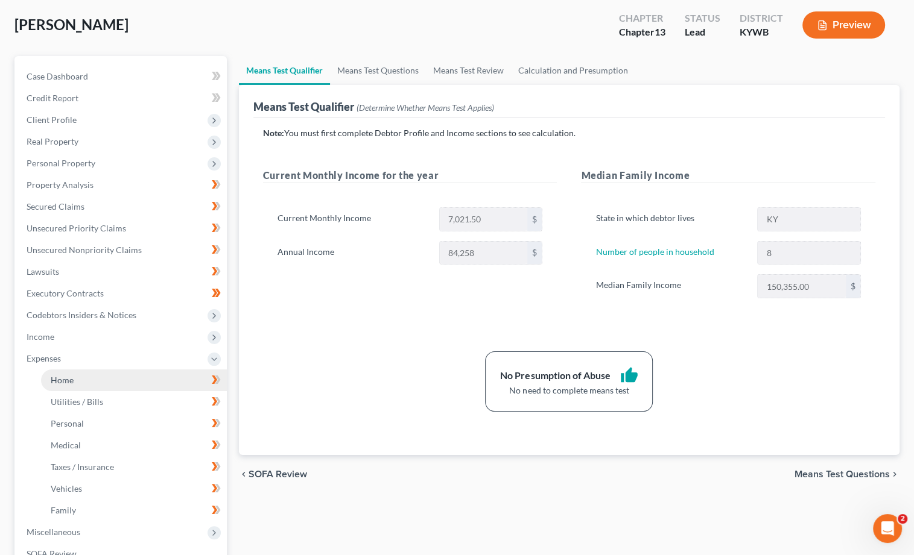
click at [82, 374] on link "Home" at bounding box center [134, 381] width 186 height 22
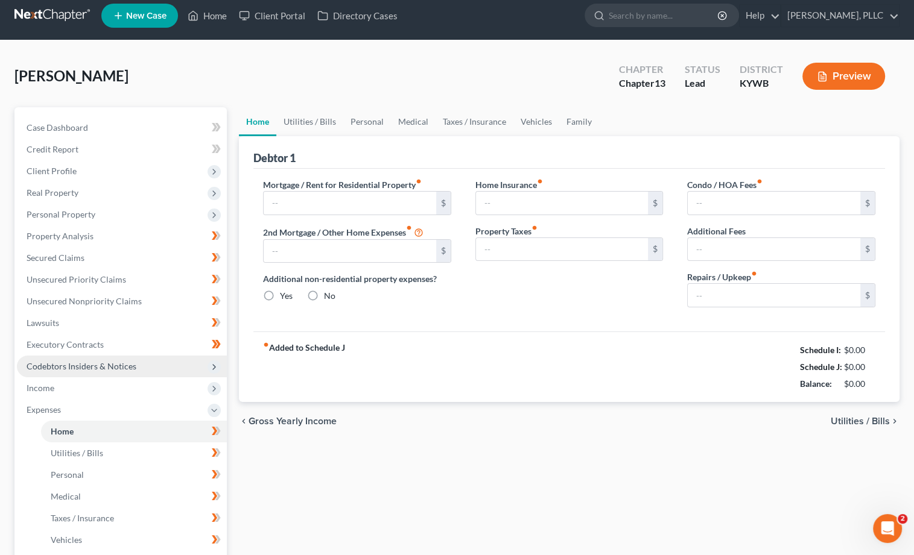
type input "3,505.69"
type input "0.00"
radio input "true"
type input "0.00"
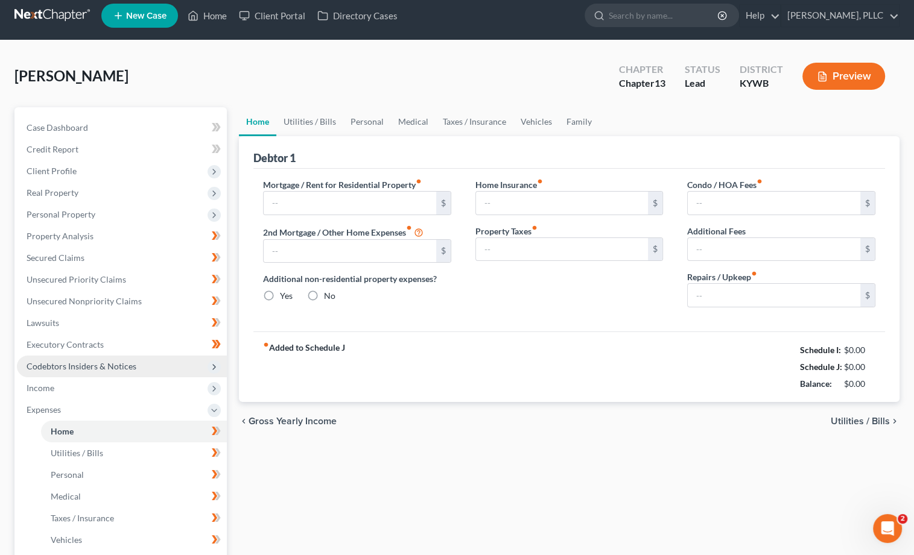
type input "0.00"
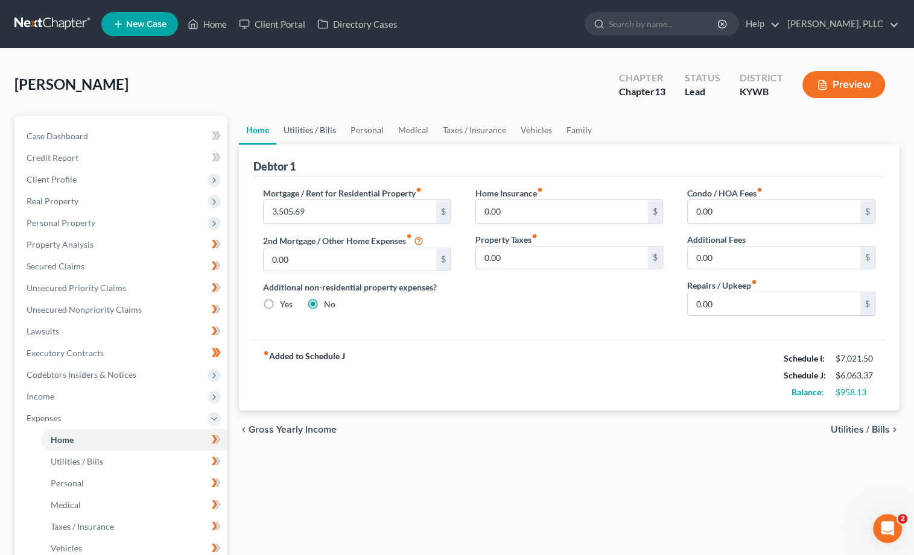
click at [301, 136] on link "Utilities / Bills" at bounding box center [309, 130] width 67 height 29
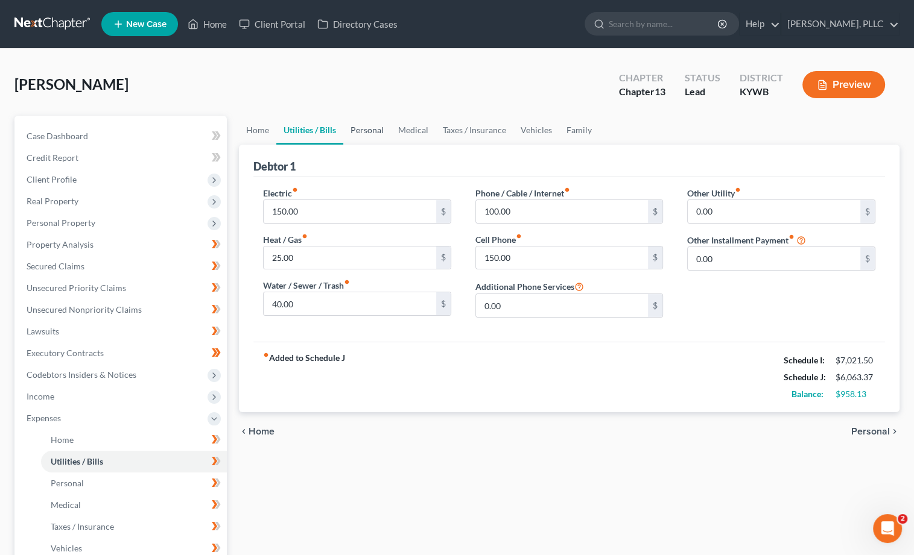
click at [368, 132] on link "Personal" at bounding box center [367, 130] width 48 height 29
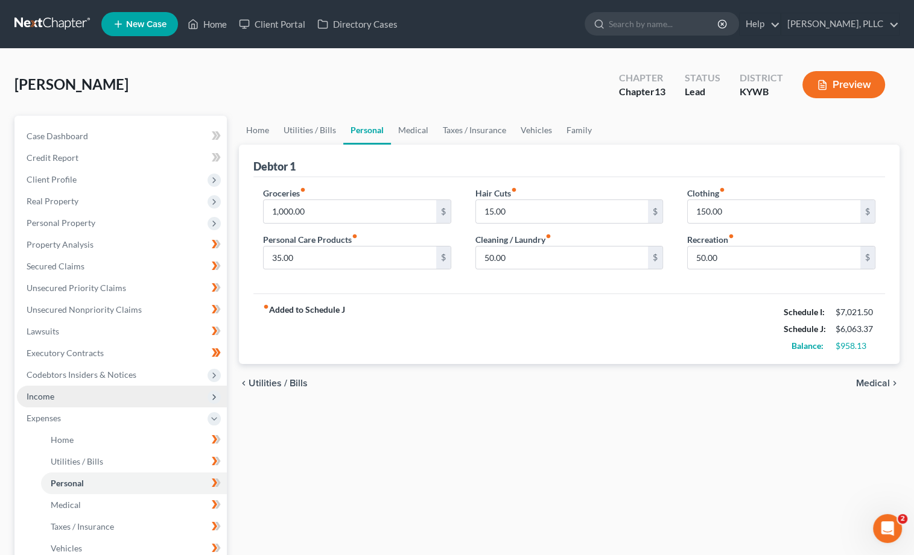
click at [76, 388] on span "Income" at bounding box center [122, 397] width 210 height 22
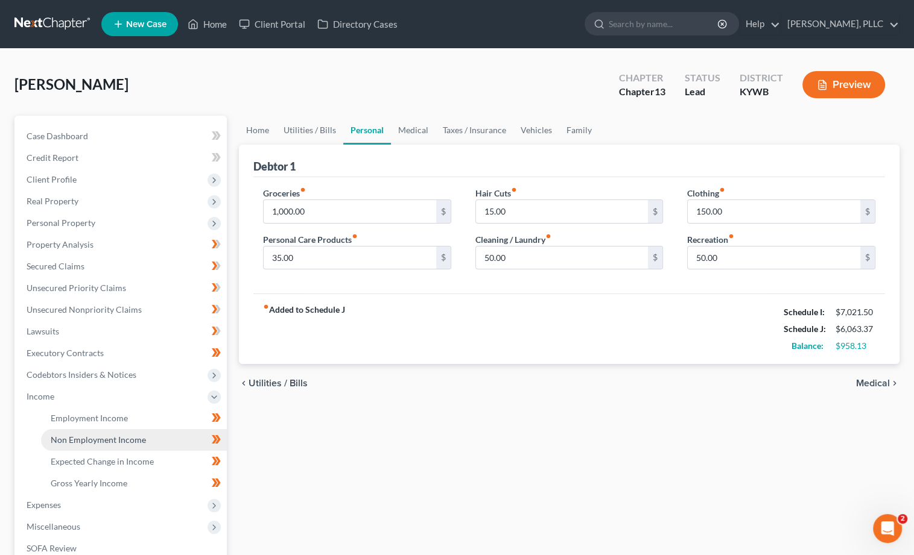
click at [78, 437] on link "Non Employment Income" at bounding box center [134, 440] width 186 height 22
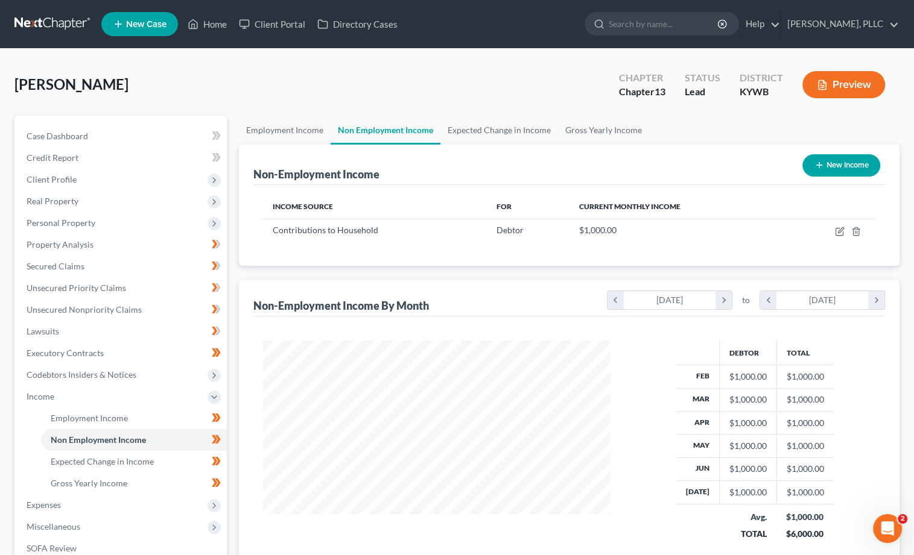
scroll to position [211, 371]
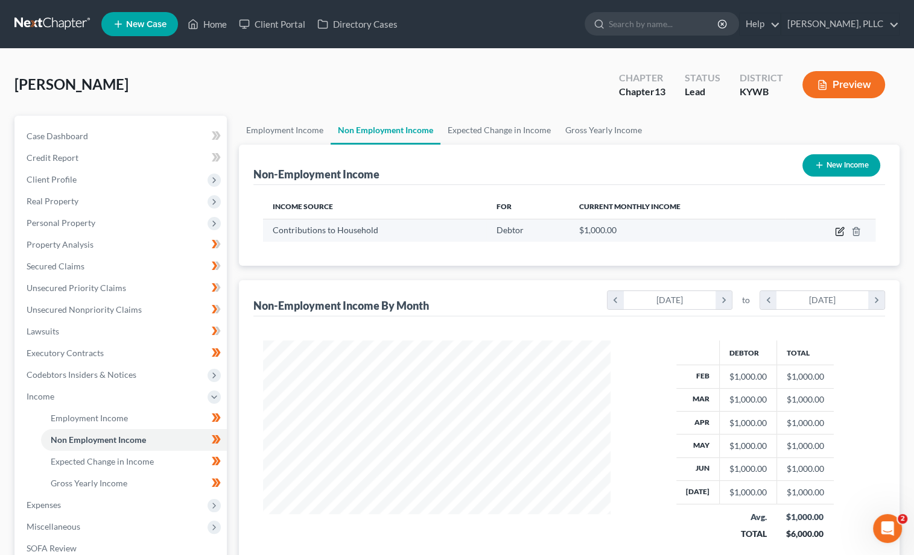
click at [839, 232] on icon "button" at bounding box center [840, 232] width 10 height 10
select select "8"
select select "0"
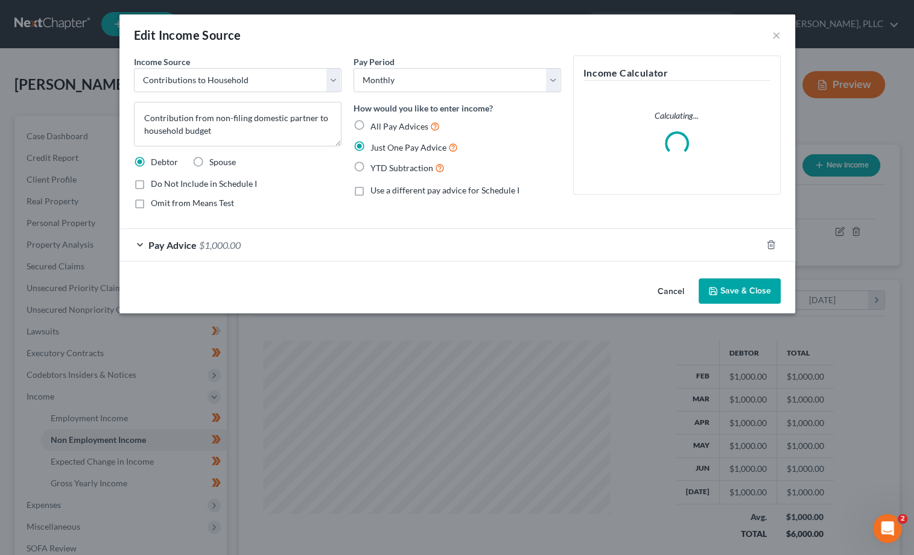
click at [205, 247] on span "$1,000.00" at bounding box center [220, 244] width 42 height 11
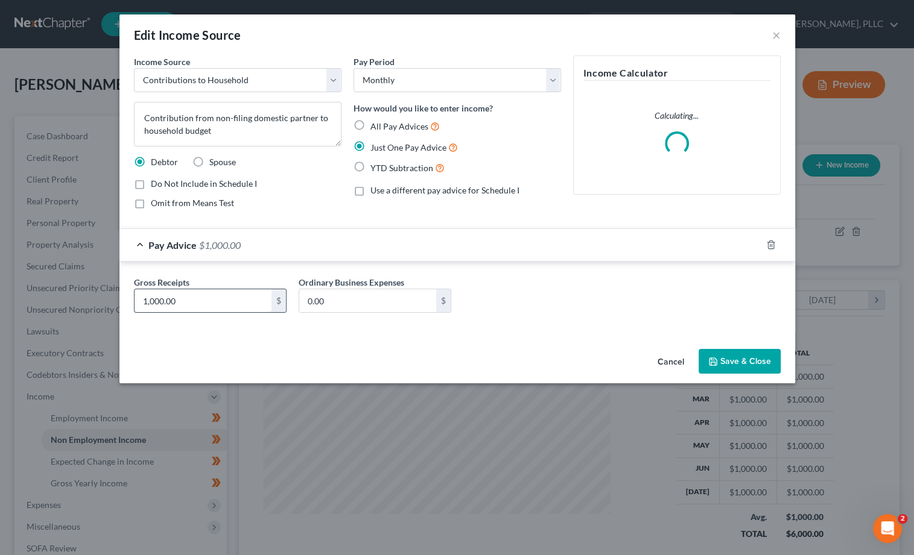
click at [146, 298] on input "1,000.00" at bounding box center [202, 300] width 137 height 23
type input "0"
type input "800"
click at [766, 357] on div "Cancel Save & Close" at bounding box center [456, 364] width 675 height 40
click at [762, 358] on button "Save & Close" at bounding box center [739, 361] width 82 height 25
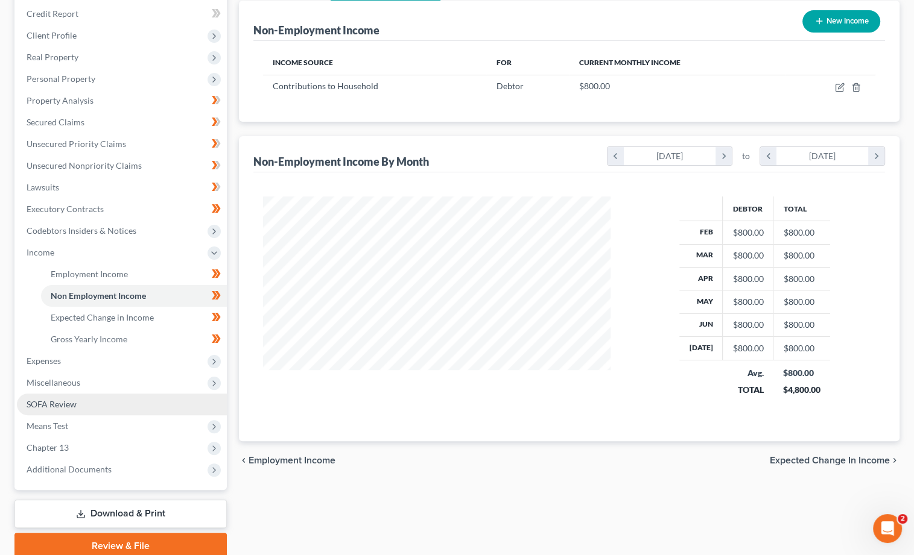
scroll to position [156, 0]
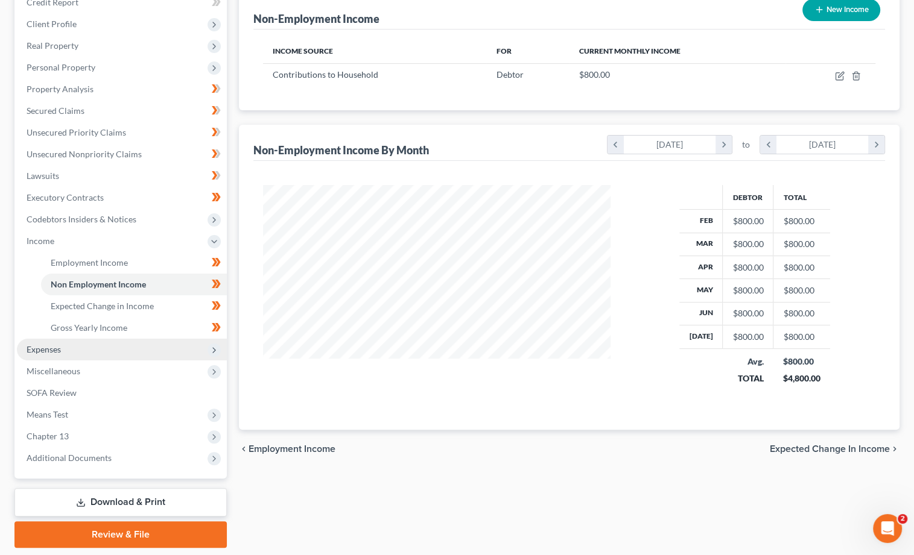
click at [49, 344] on span "Expenses" at bounding box center [44, 349] width 34 height 10
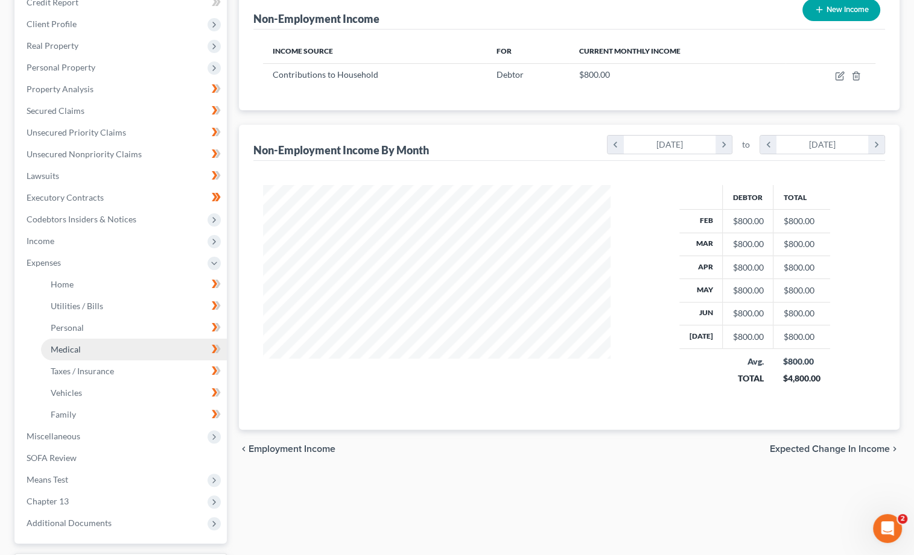
click at [58, 344] on span "Medical" at bounding box center [66, 349] width 30 height 10
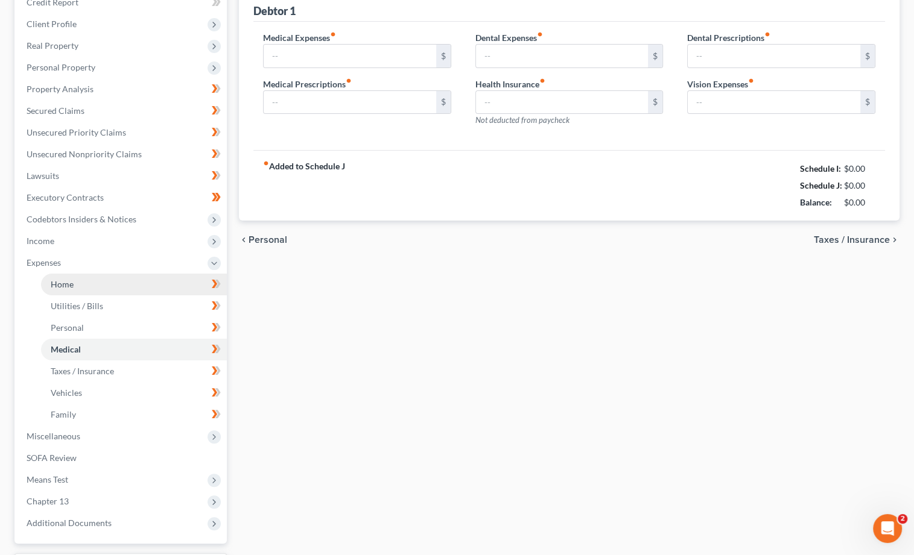
scroll to position [30, 0]
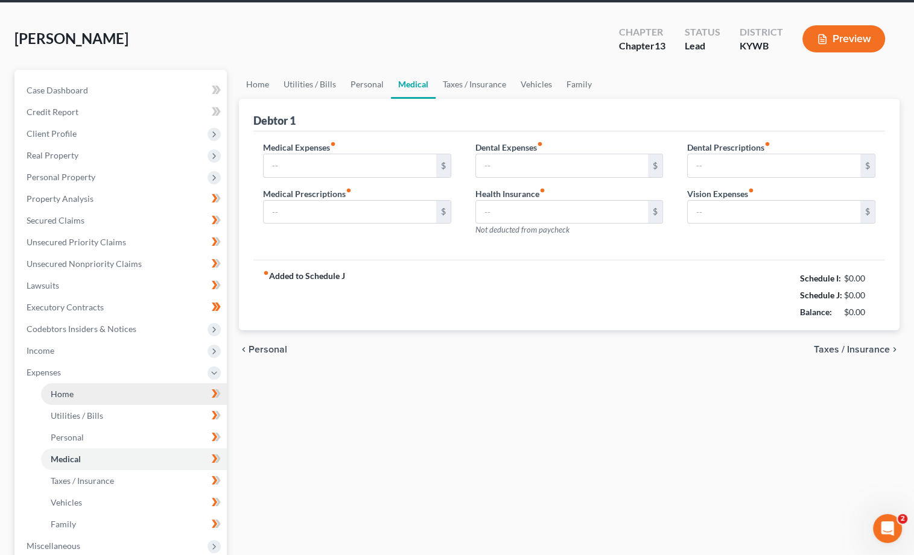
type input "0.00"
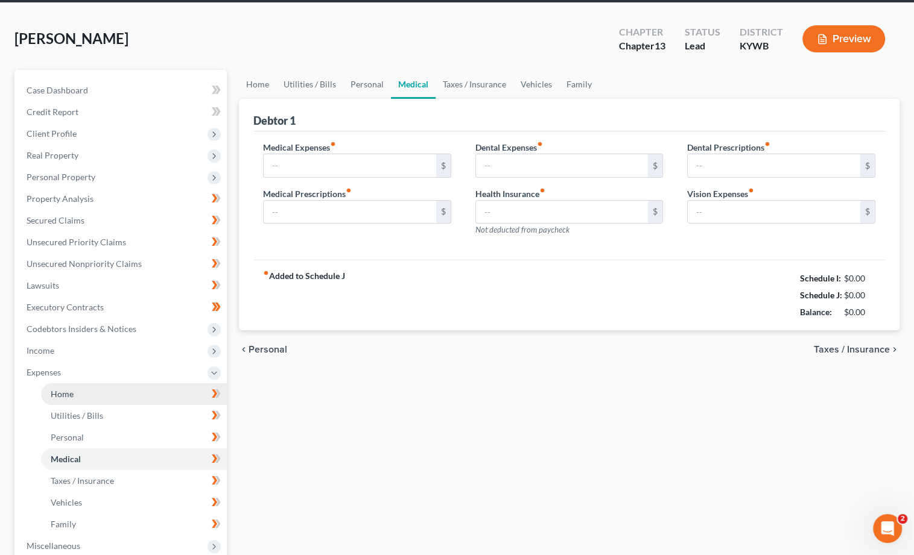
type input "0.00"
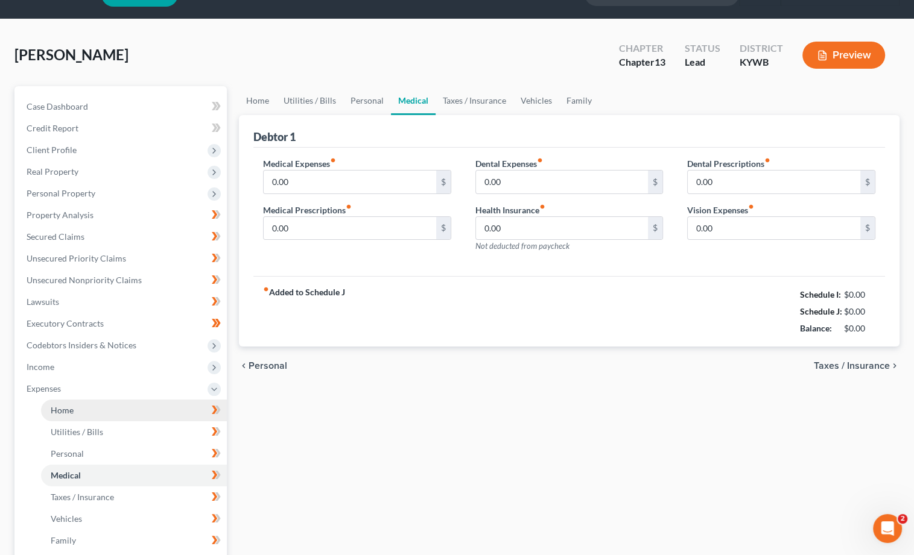
scroll to position [0, 0]
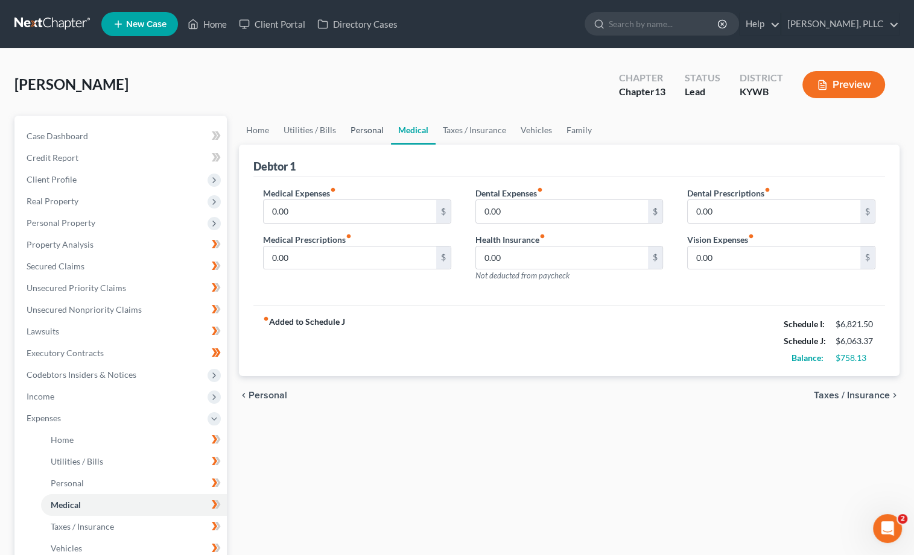
click at [379, 133] on link "Personal" at bounding box center [367, 130] width 48 height 29
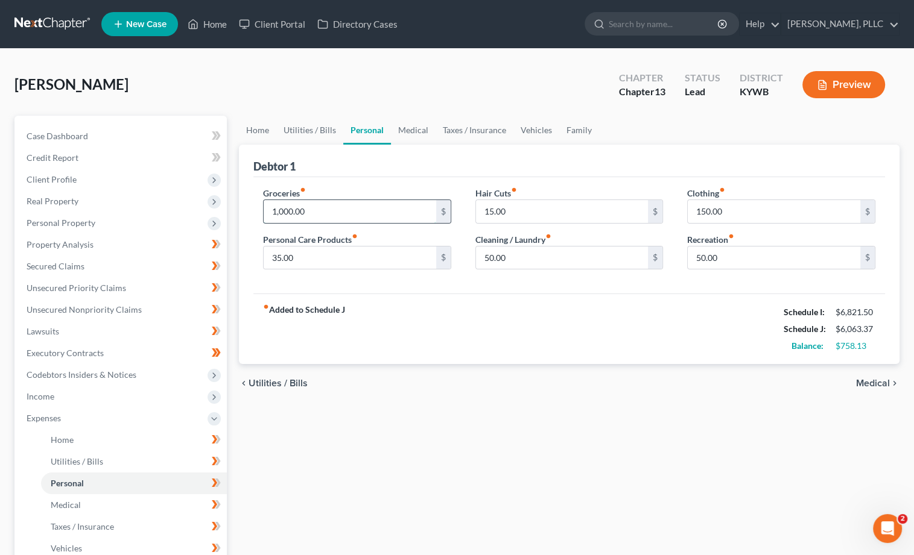
click at [275, 209] on input "1,000.00" at bounding box center [350, 211] width 172 height 23
click at [420, 126] on link "Medical" at bounding box center [413, 130] width 45 height 29
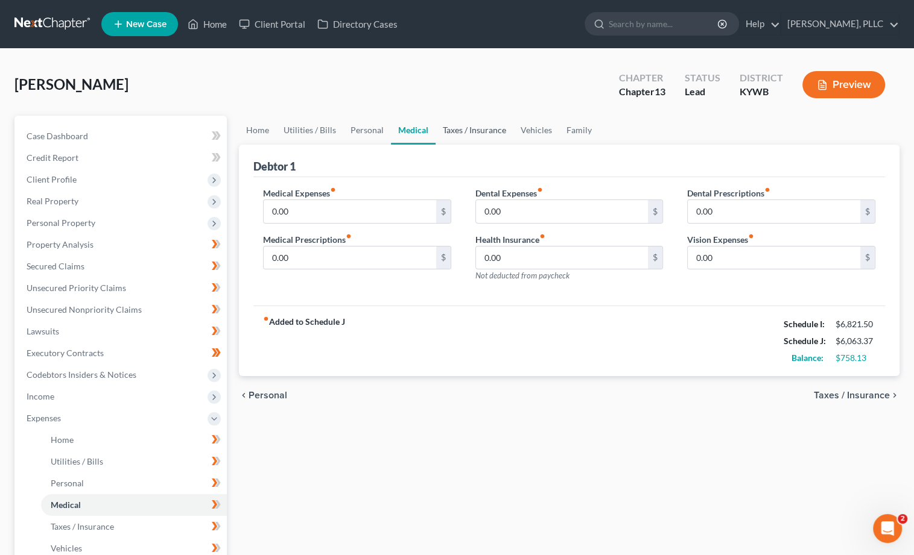
click at [470, 131] on link "Taxes / Insurance" at bounding box center [474, 130] width 78 height 29
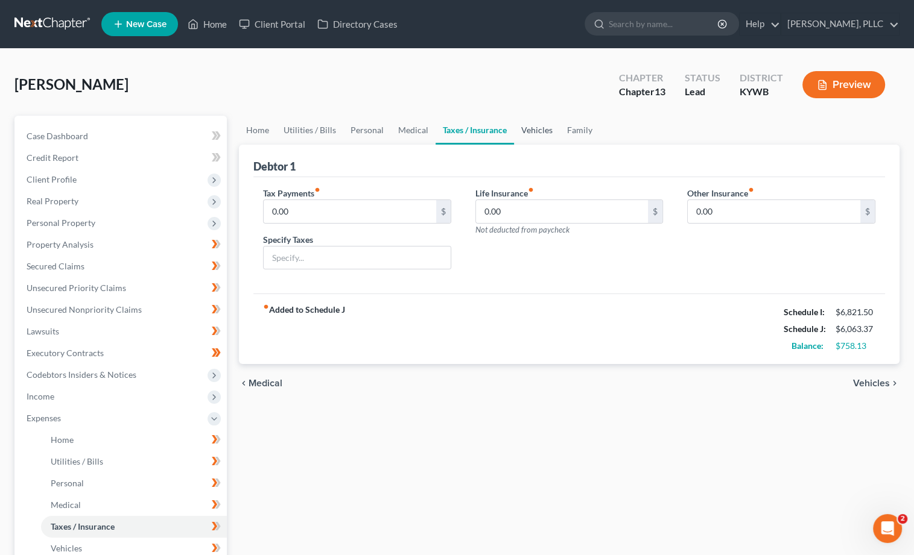
click at [531, 130] on link "Vehicles" at bounding box center [537, 130] width 46 height 29
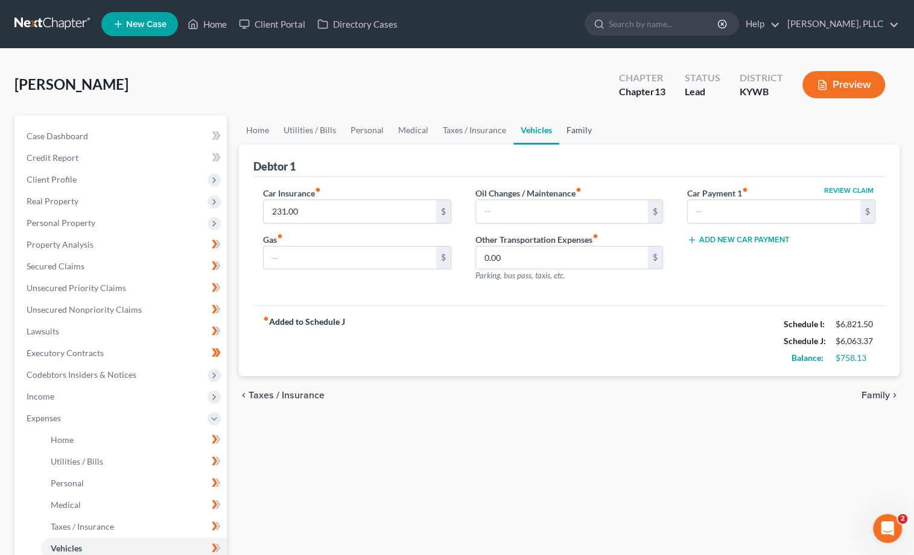
click at [570, 129] on link "Family" at bounding box center [579, 130] width 40 height 29
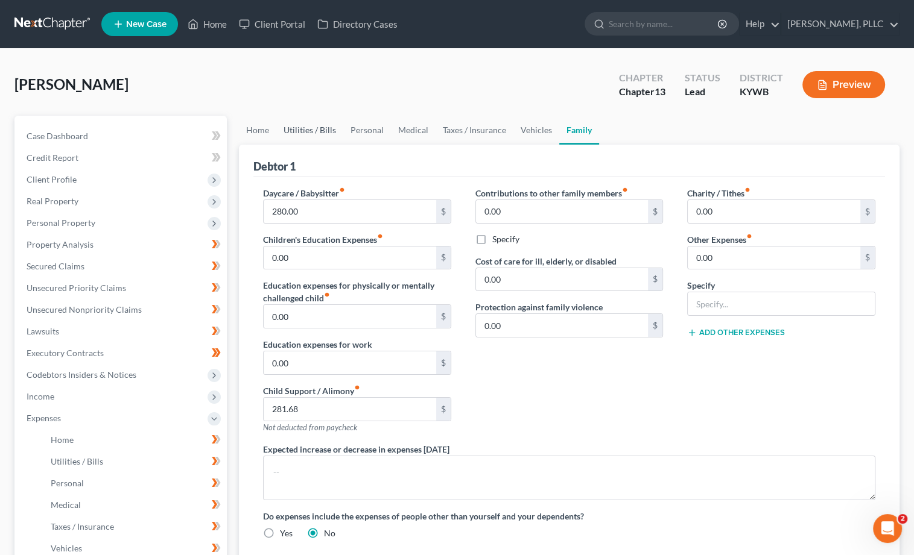
drag, startPoint x: 277, startPoint y: 129, endPoint x: 285, endPoint y: 128, distance: 7.9
click at [277, 129] on link "Utilities / Bills" at bounding box center [309, 130] width 67 height 29
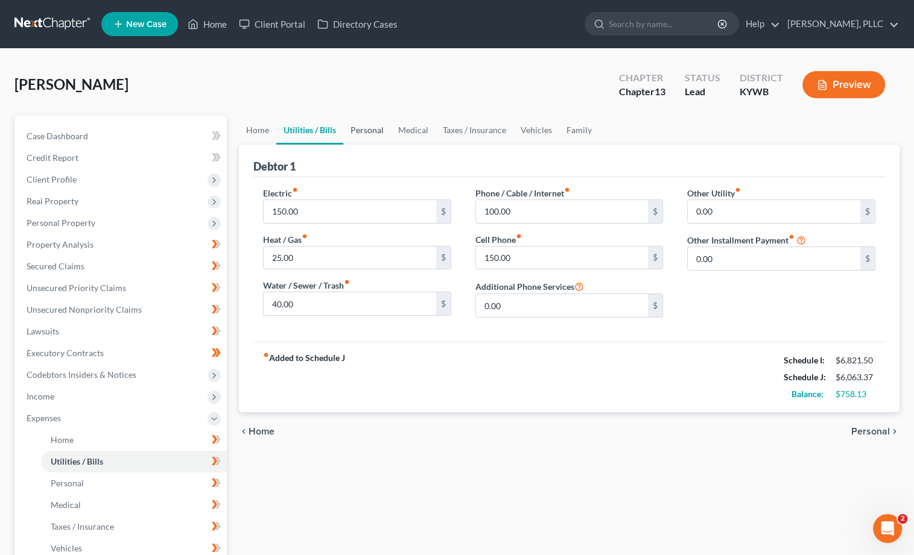
click at [354, 128] on link "Personal" at bounding box center [367, 130] width 48 height 29
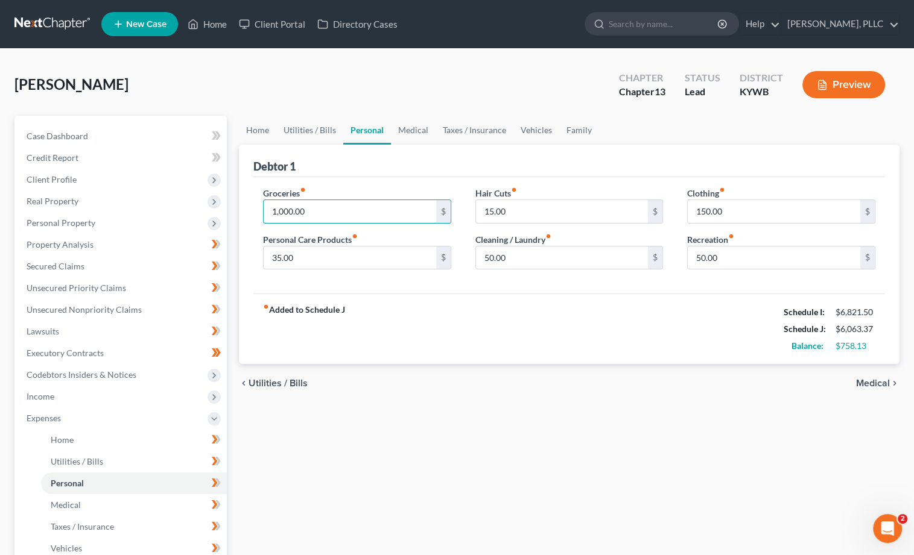
drag, startPoint x: 262, startPoint y: 207, endPoint x: 244, endPoint y: 206, distance: 17.5
click at [244, 206] on div "Debtor 1 Groceries fiber_manual_record 1,000.00 $ Personal Care Products fiber_…" at bounding box center [569, 255] width 660 height 220
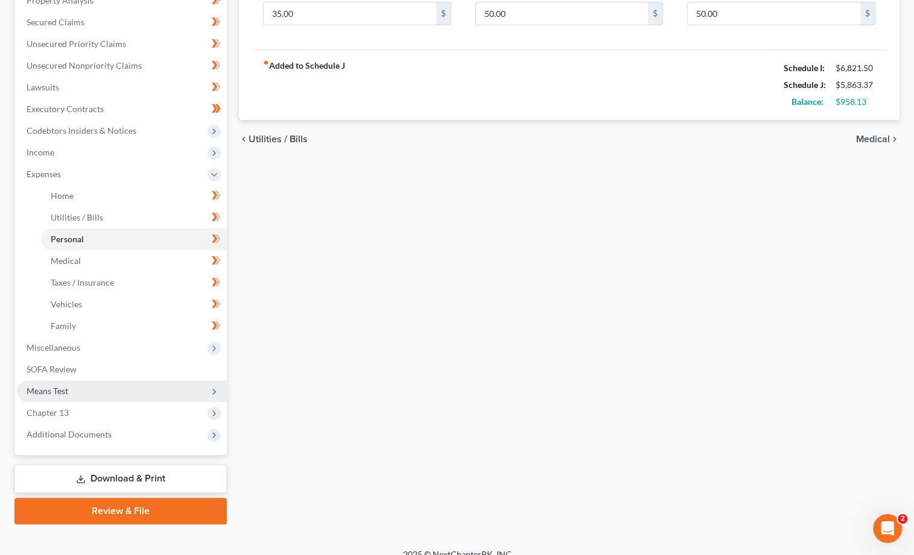
scroll to position [244, 0]
type input "800.00"
click at [103, 381] on span "Means Test" at bounding box center [122, 392] width 210 height 22
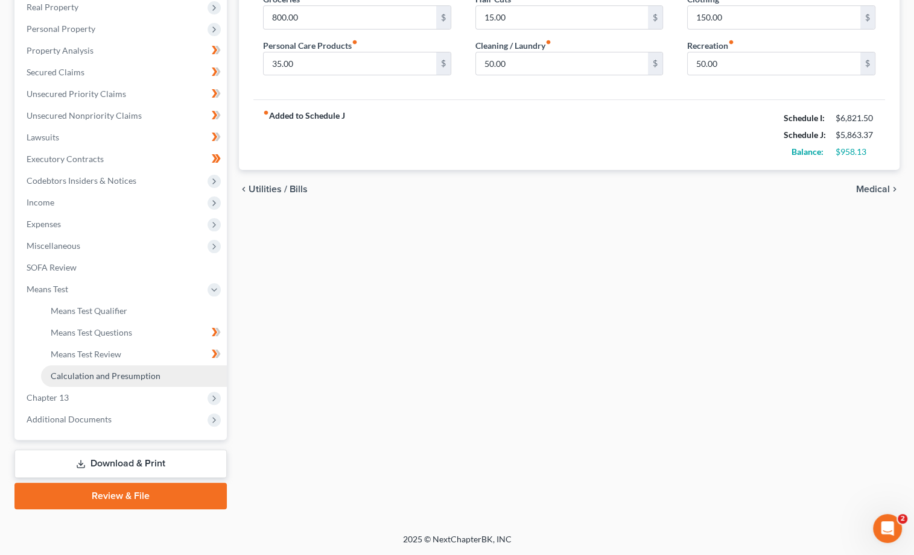
scroll to position [180, 0]
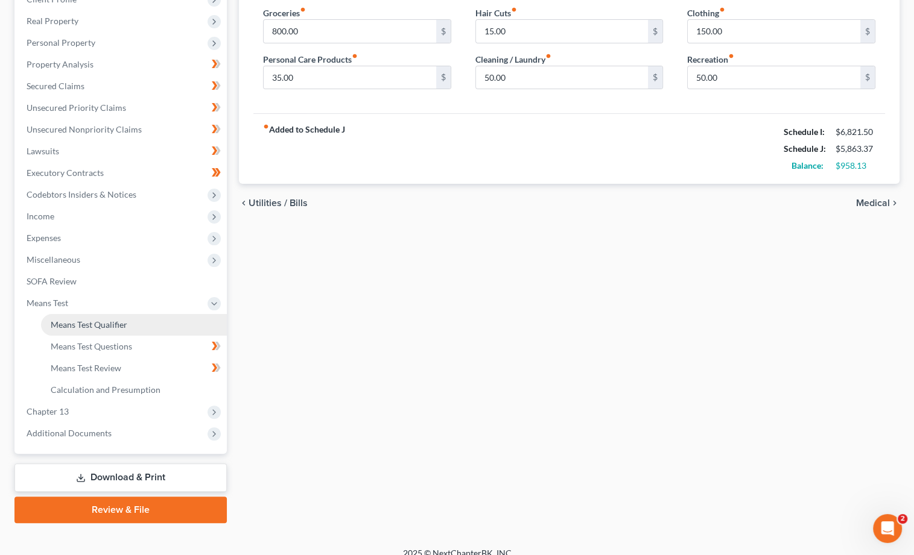
click at [104, 320] on span "Means Test Qualifier" at bounding box center [89, 325] width 77 height 10
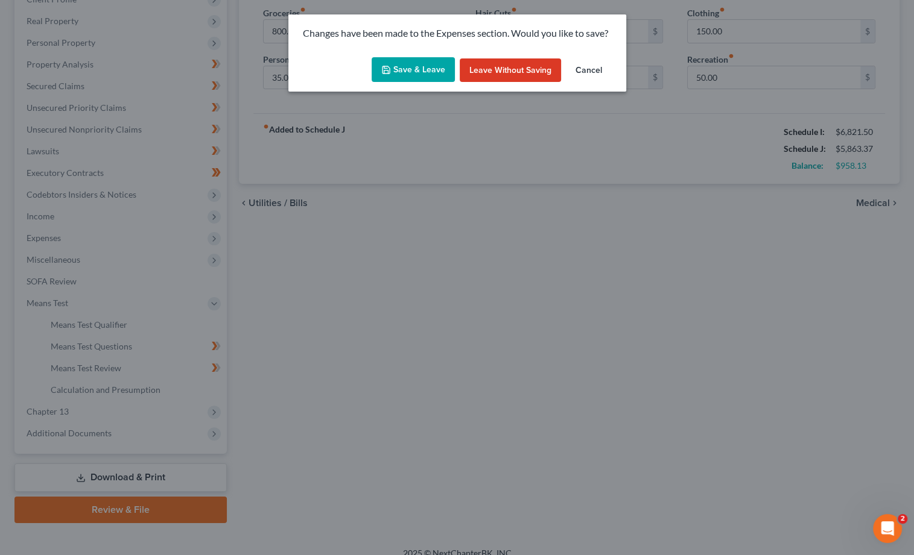
click at [398, 68] on button "Save & Leave" at bounding box center [412, 69] width 83 height 25
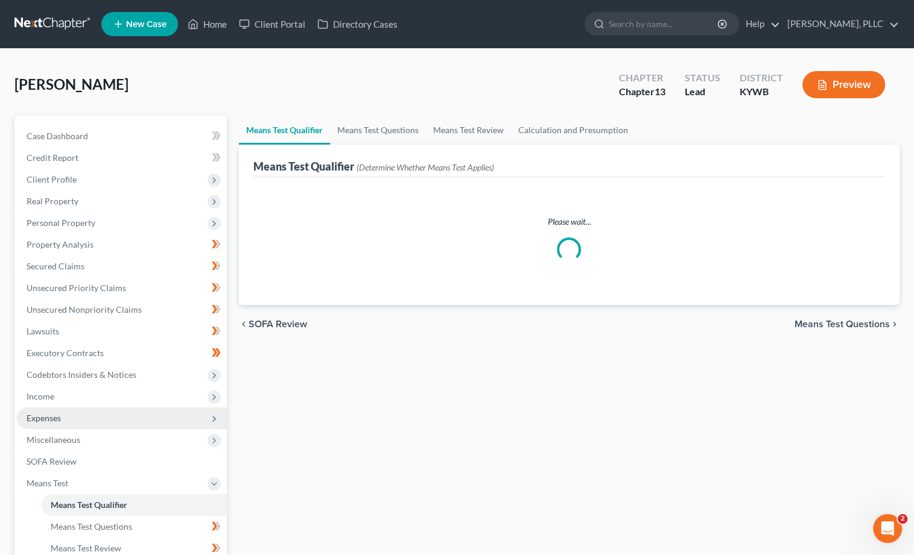
click at [77, 408] on span "Expenses" at bounding box center [122, 419] width 210 height 22
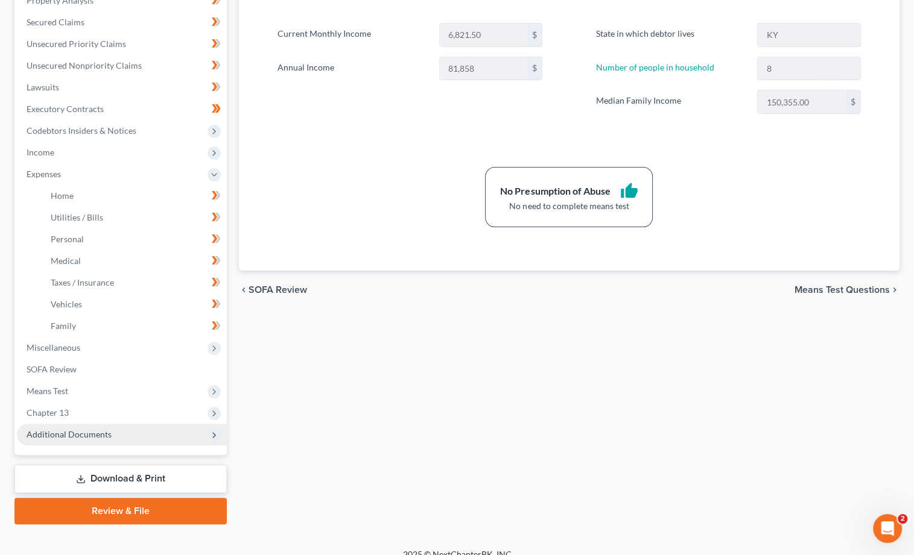
scroll to position [244, 0]
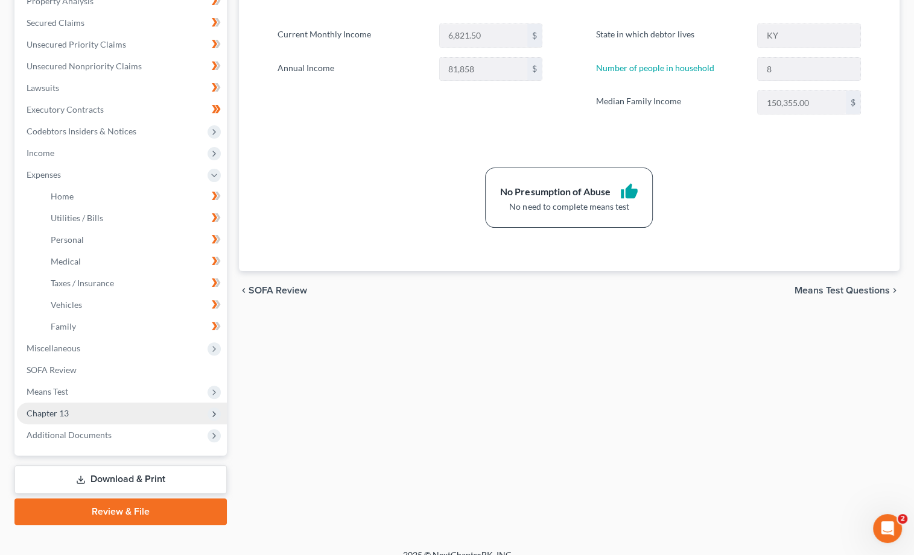
click at [109, 405] on span "Chapter 13" at bounding box center [122, 414] width 210 height 22
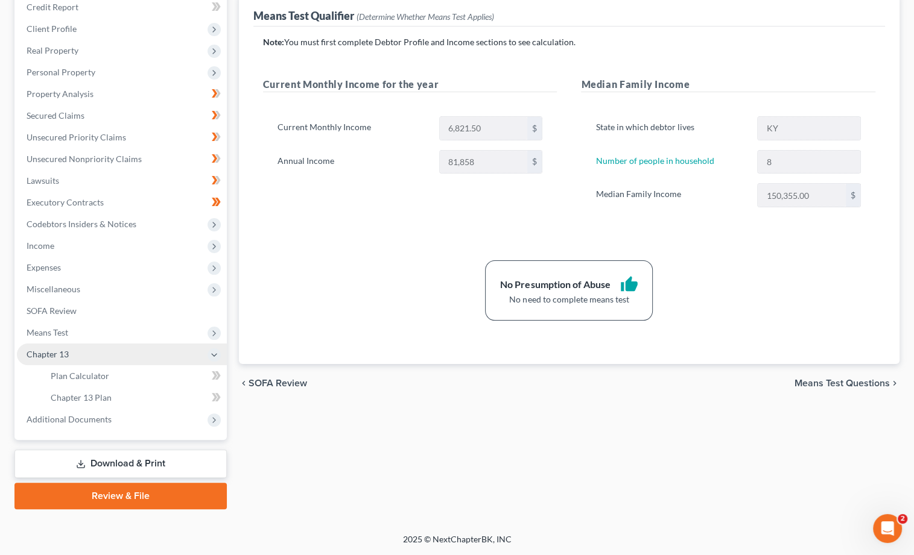
scroll to position [137, 0]
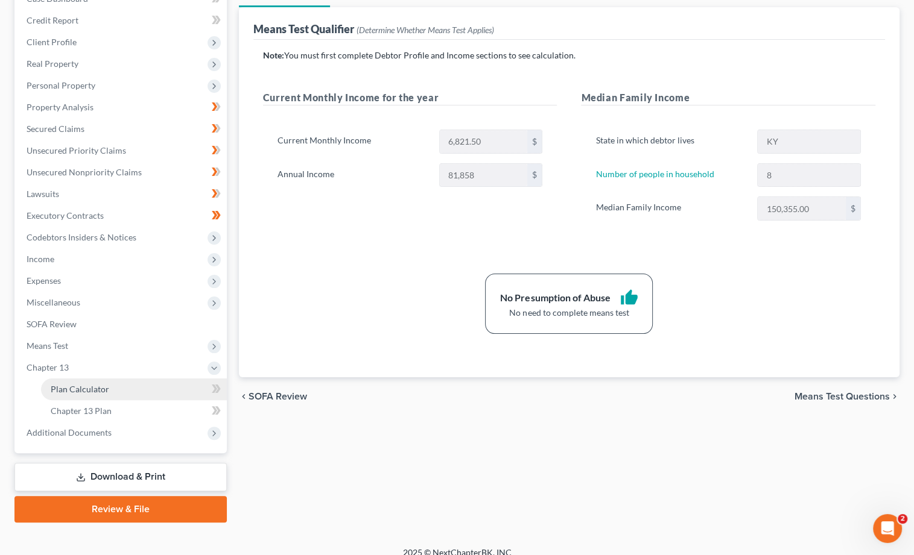
click at [104, 384] on span "Plan Calculator" at bounding box center [80, 389] width 58 height 10
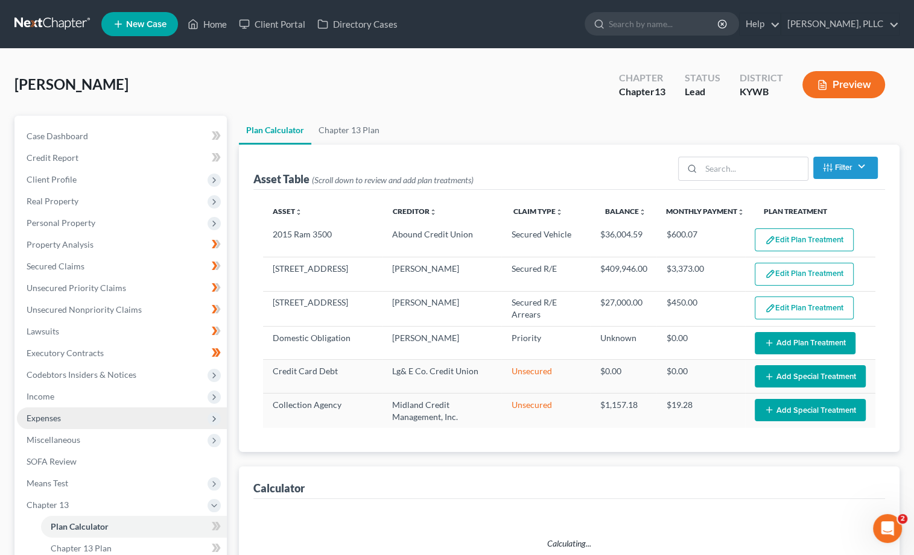
select select "59"
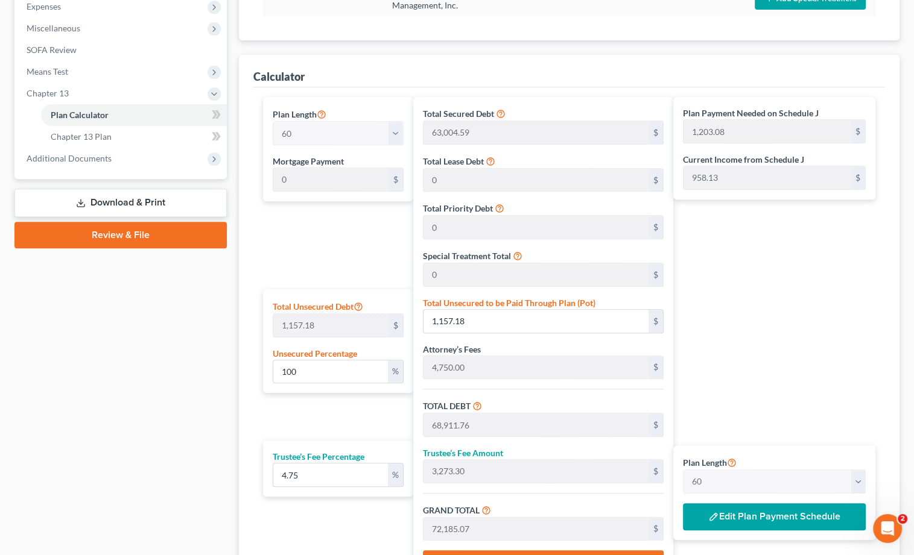
scroll to position [399, 0]
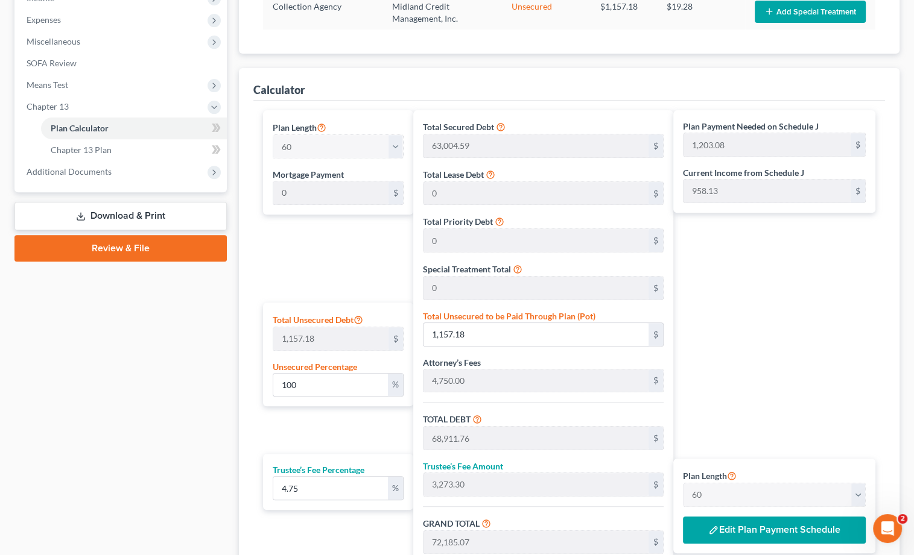
click at [116, 203] on link "Download & Print" at bounding box center [120, 216] width 212 height 28
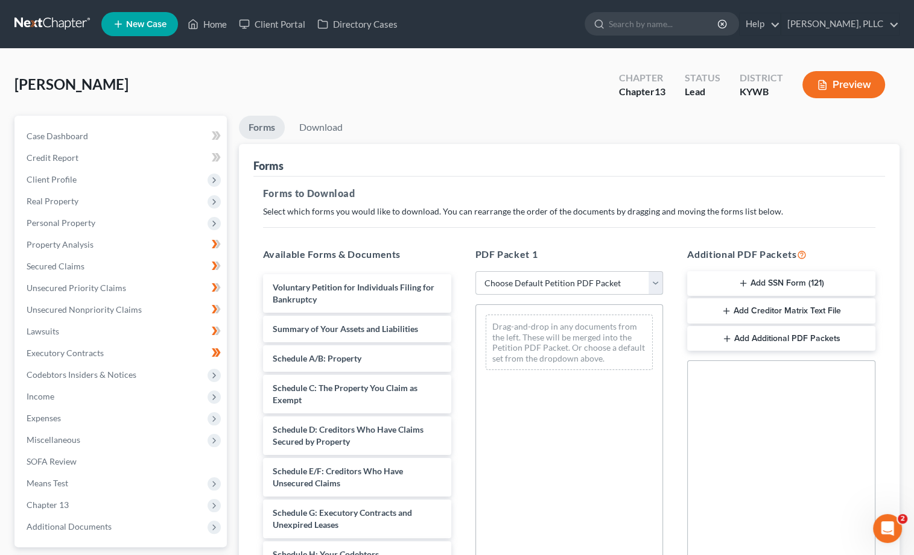
select select "3"
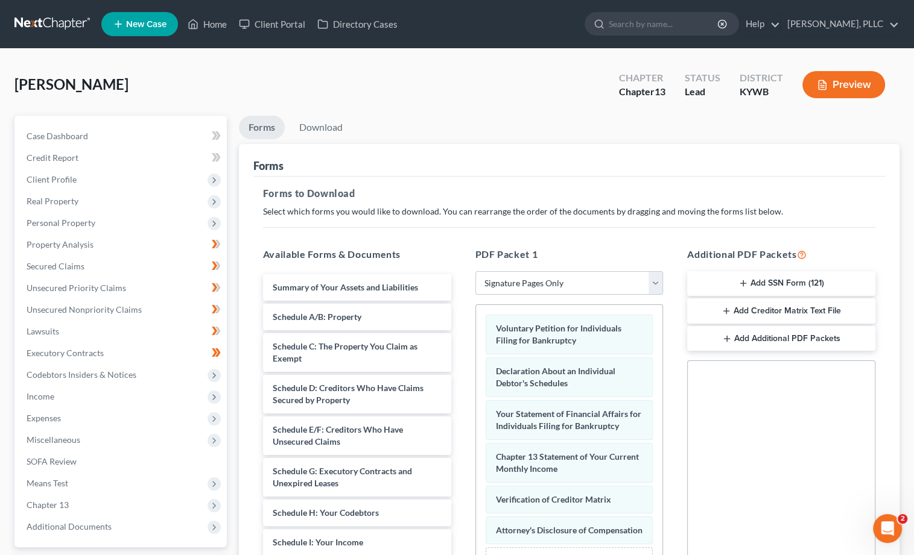
click at [774, 279] on button "Add SSN Form (121)" at bounding box center [781, 283] width 188 height 25
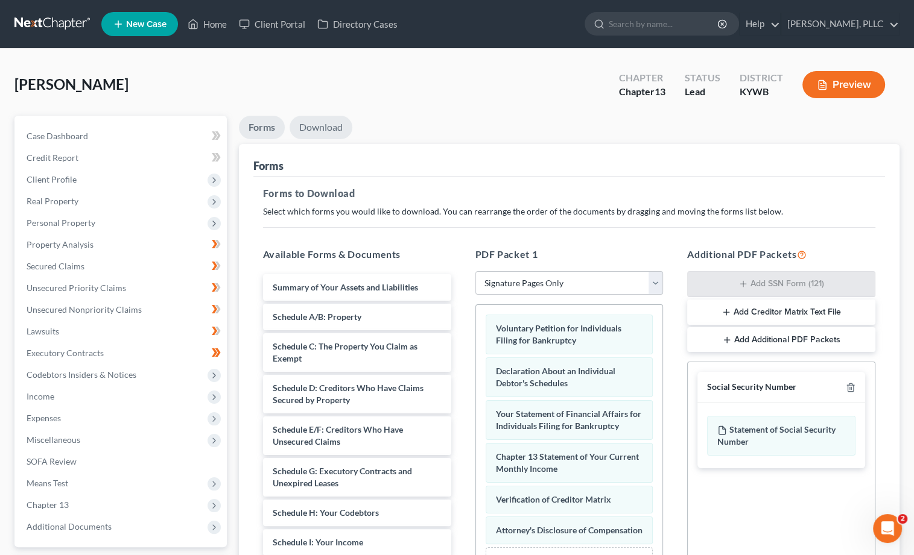
click at [326, 125] on link "Download" at bounding box center [320, 128] width 63 height 24
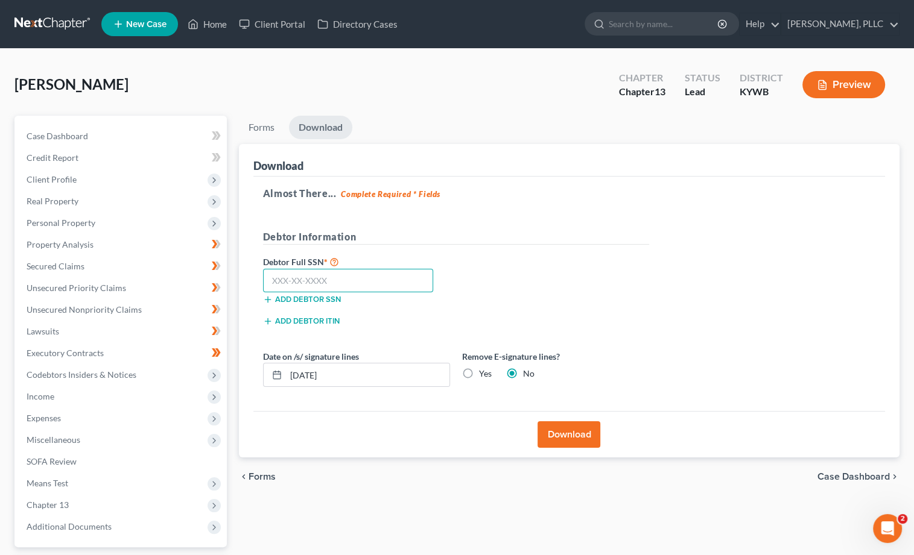
click at [355, 277] on input "text" at bounding box center [348, 281] width 171 height 24
type input "401-37-8713"
click at [591, 434] on button "Download" at bounding box center [568, 435] width 63 height 27
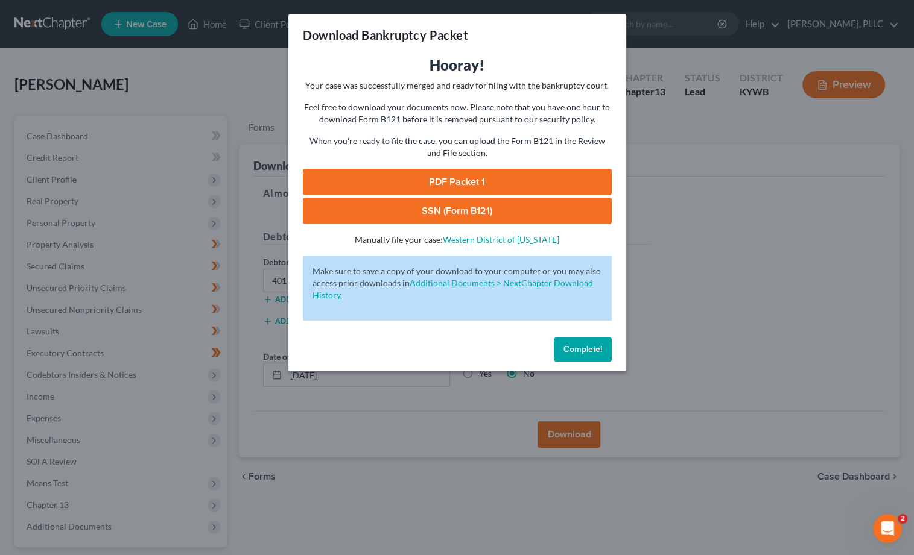
click at [445, 209] on link "SSN (Form B121)" at bounding box center [457, 211] width 309 height 27
click at [461, 176] on link "PDF Packet 1" at bounding box center [457, 182] width 309 height 27
click at [574, 344] on span "Complete!" at bounding box center [582, 349] width 39 height 10
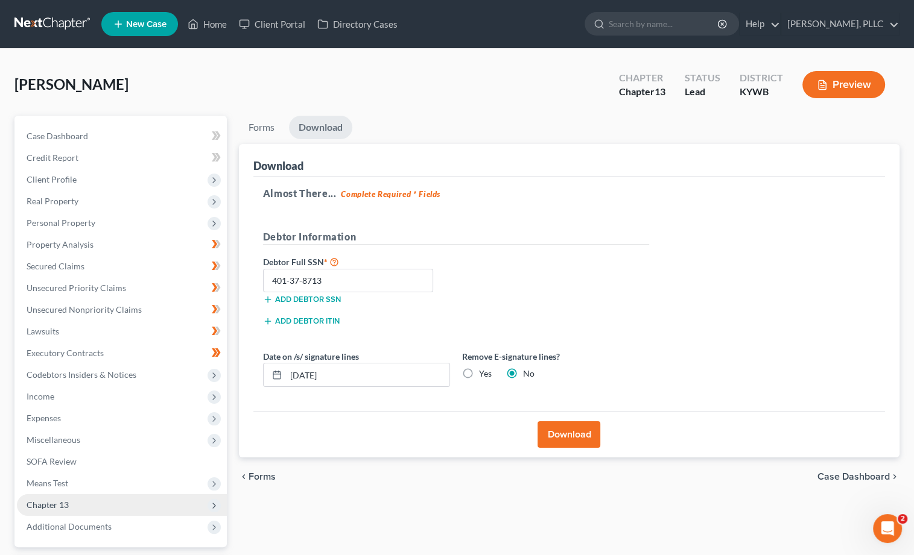
click at [106, 496] on span "Chapter 13" at bounding box center [122, 505] width 210 height 22
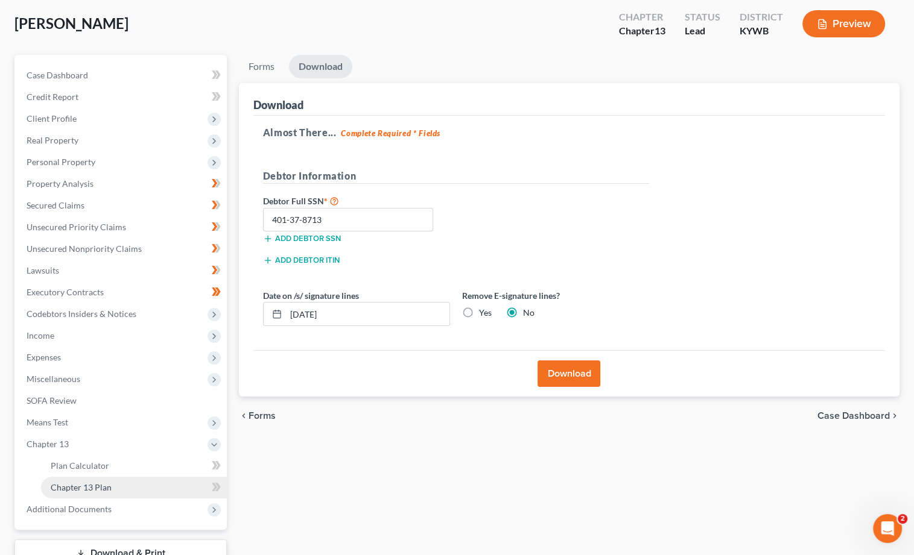
click at [119, 478] on link "Chapter 13 Plan" at bounding box center [134, 488] width 186 height 22
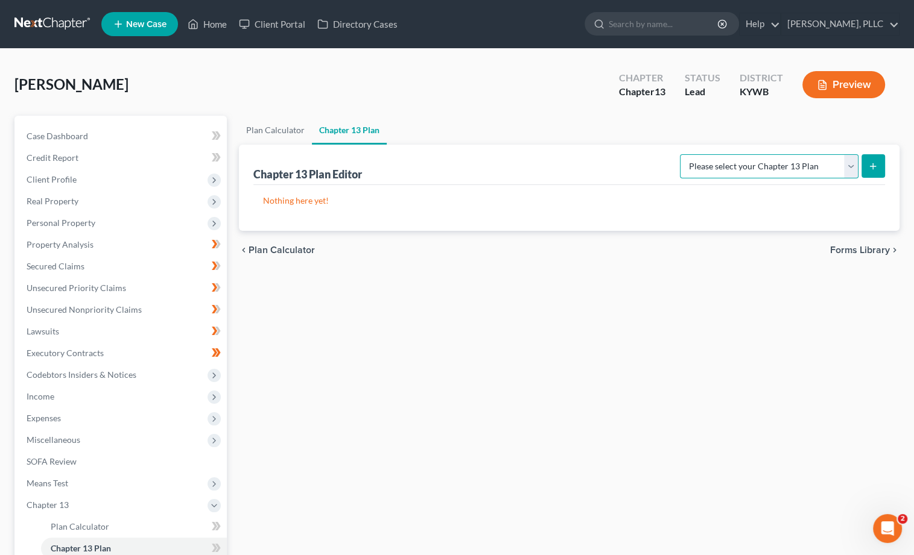
select select "0"
click at [870, 164] on icon "submit" at bounding box center [873, 167] width 10 height 10
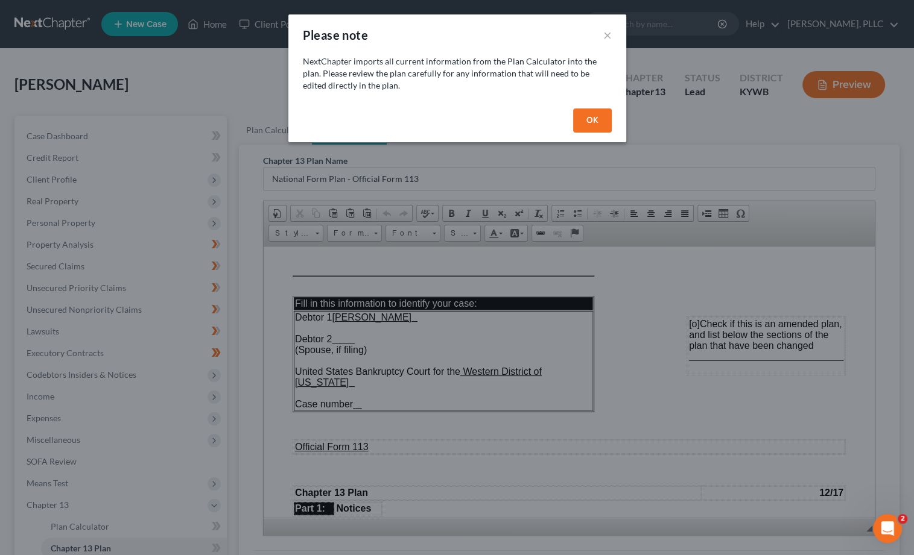
click at [599, 121] on button "OK" at bounding box center [592, 121] width 39 height 24
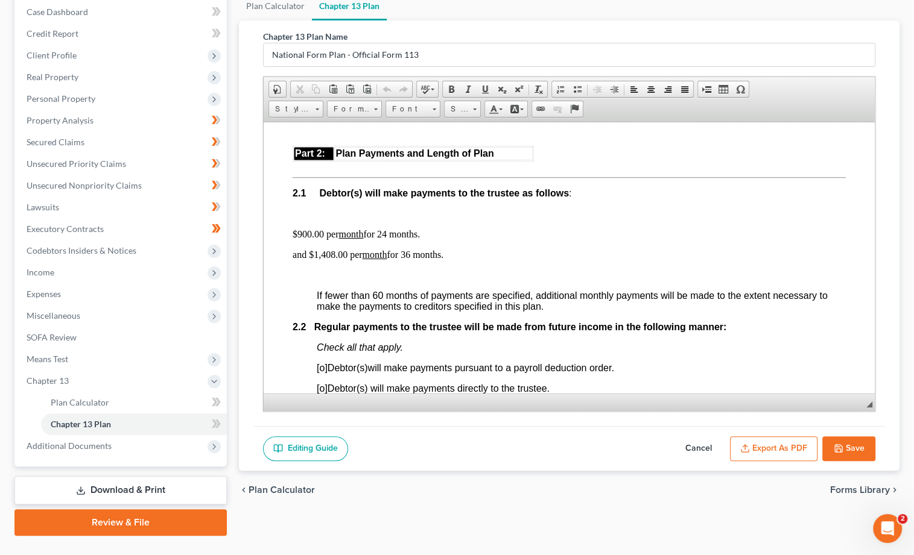
scroll to position [650, 0]
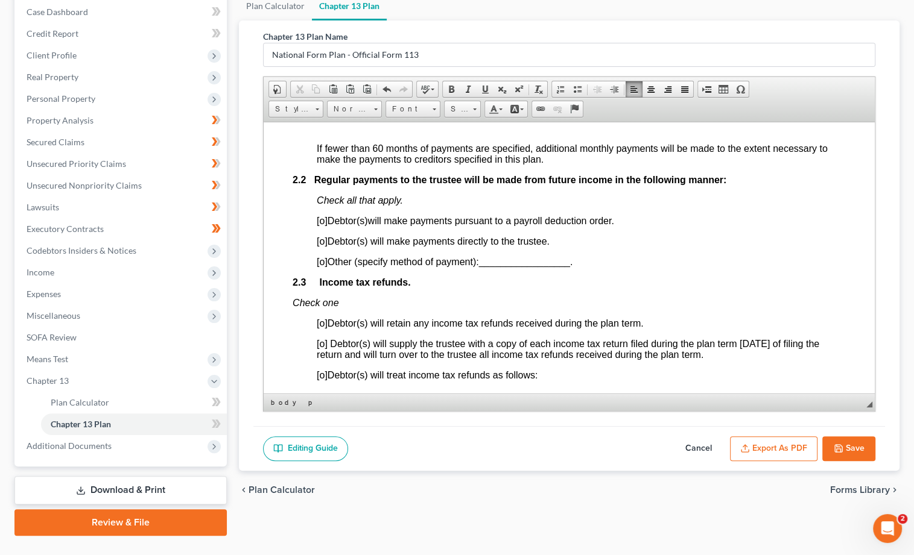
scroll to position [777, 0]
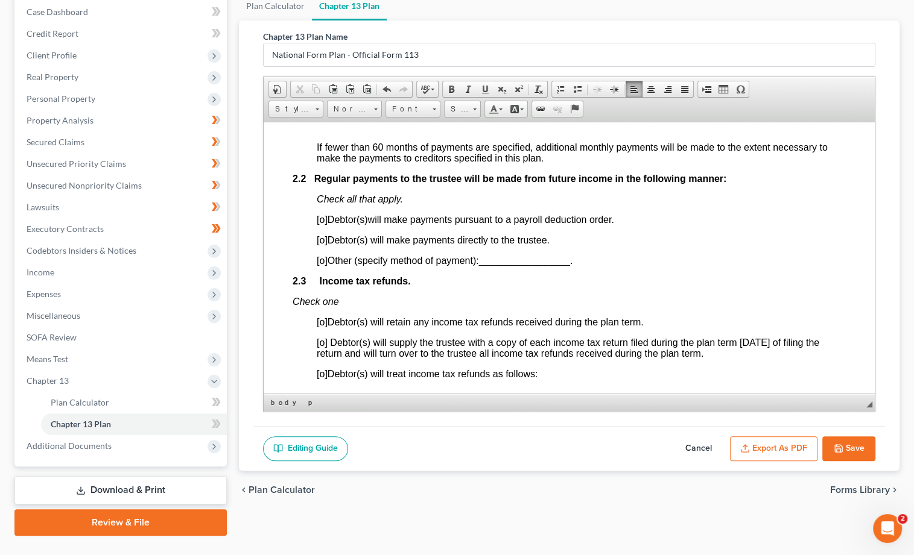
click at [323, 245] on span "[o]" at bounding box center [321, 240] width 11 height 10
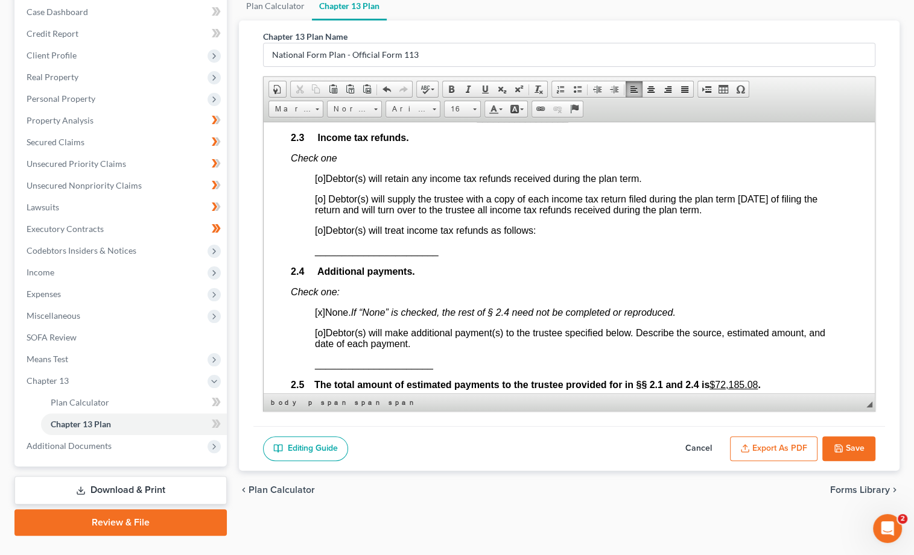
scroll to position [921, 2]
click at [319, 183] on span "[o]" at bounding box center [319, 177] width 11 height 10
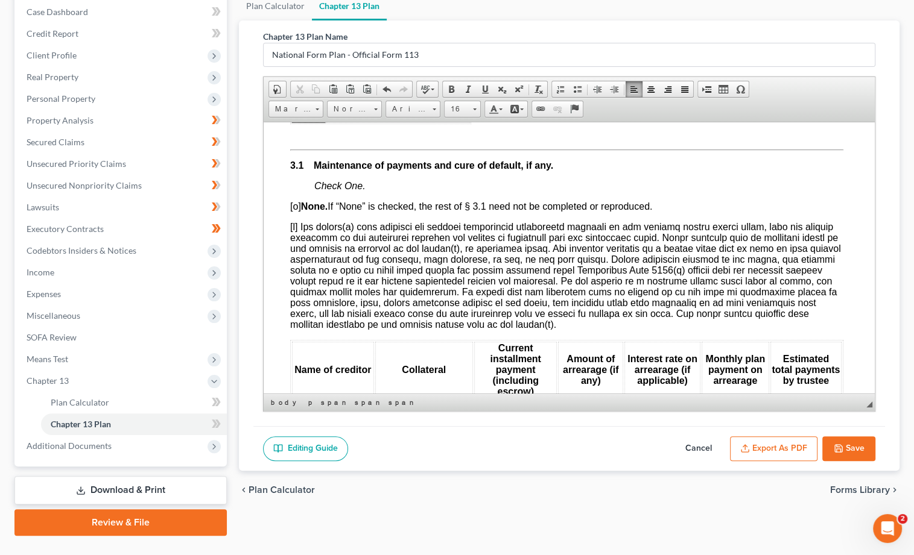
scroll to position [1237, 2]
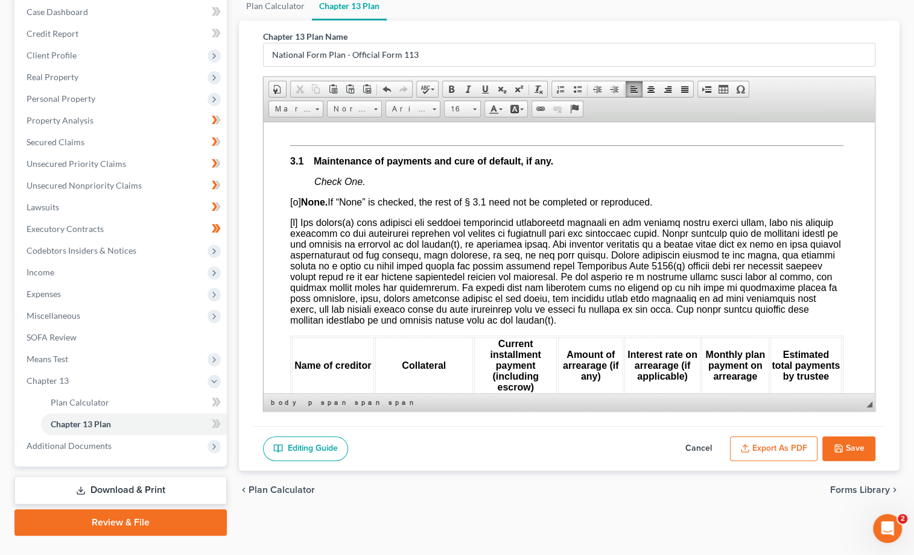
click at [307, 135] on p at bounding box center [565, 129] width 553 height 11
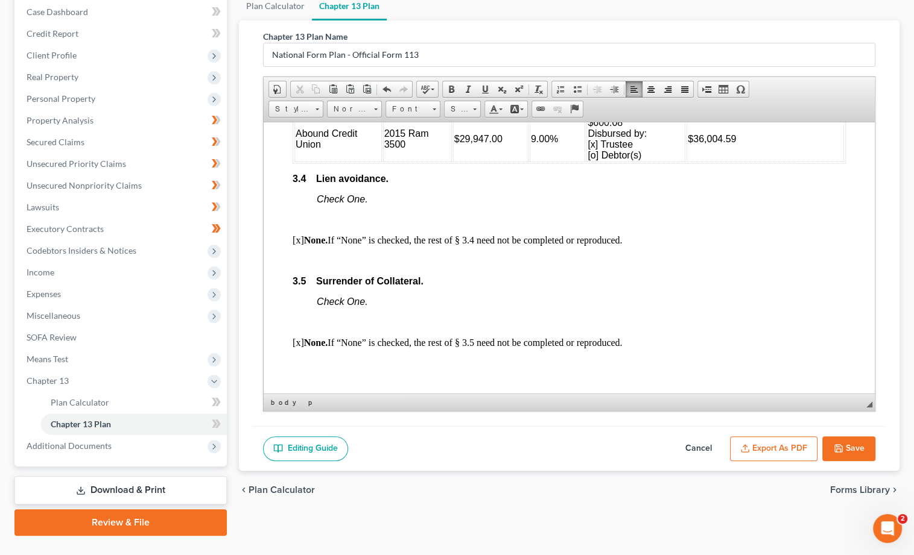
scroll to position [1881, 0]
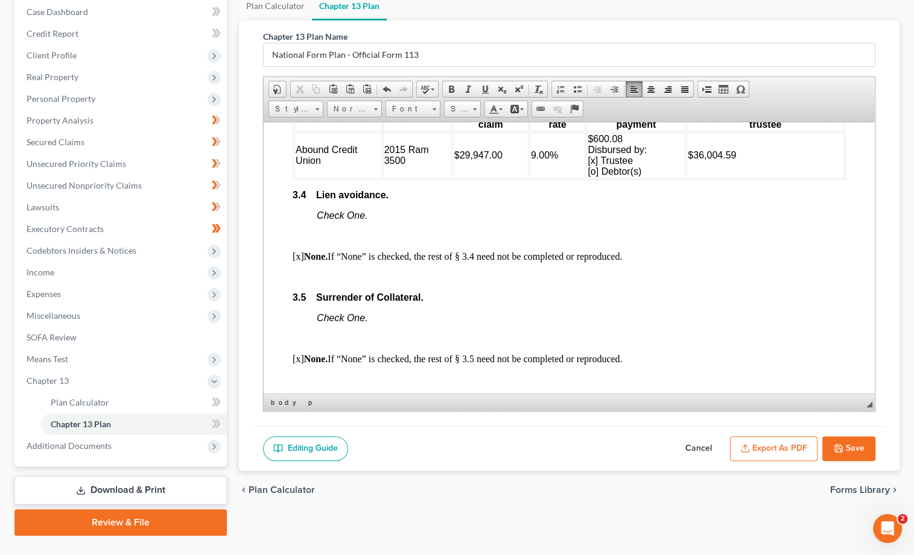
click at [540, 160] on span "9.00%" at bounding box center [543, 155] width 27 height 10
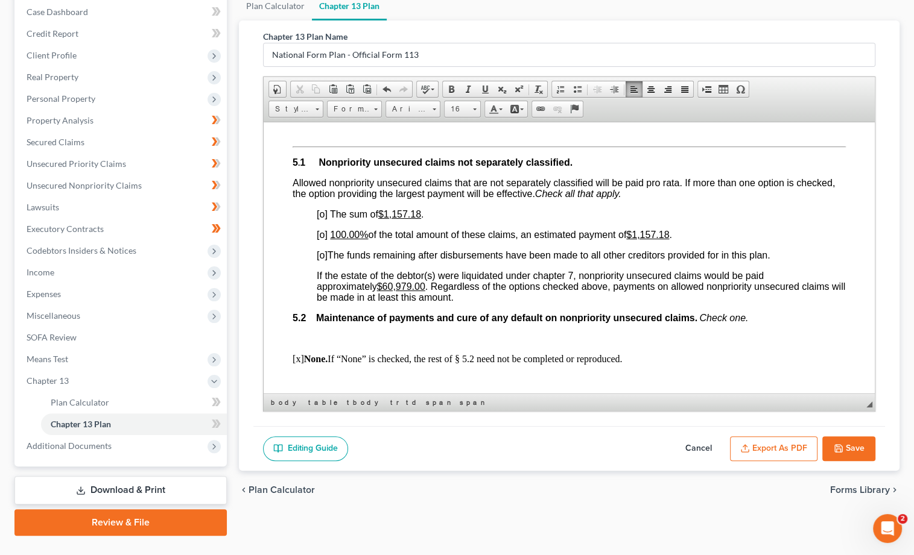
scroll to position [2700, 0]
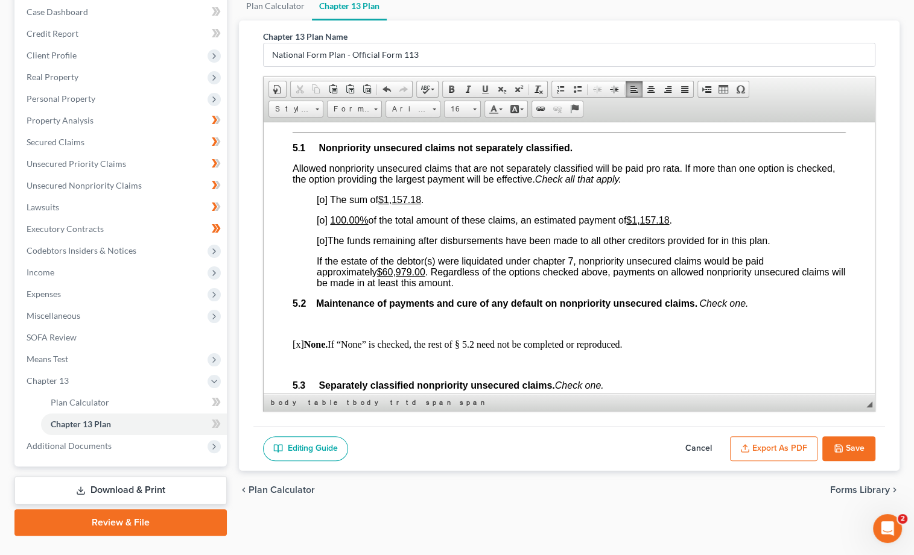
click at [324, 225] on span "[o]" at bounding box center [321, 220] width 11 height 10
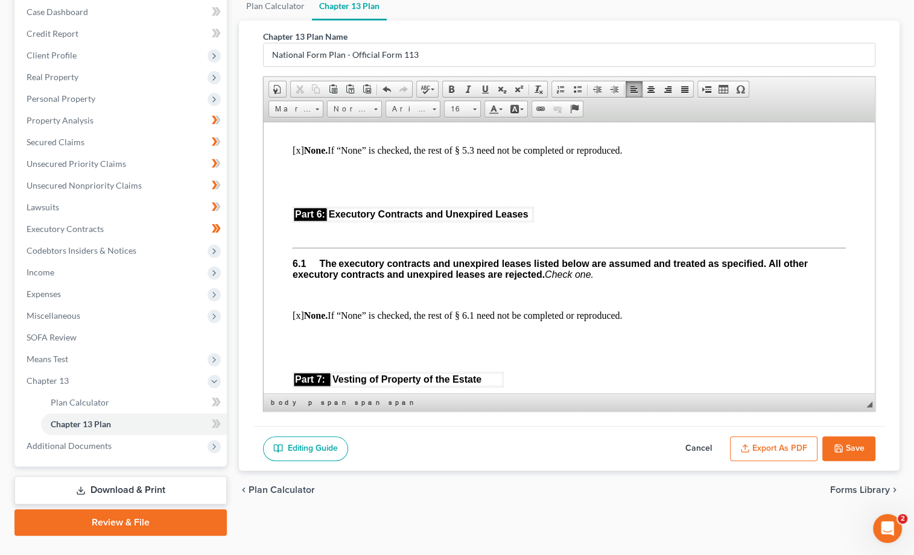
scroll to position [2977, 0]
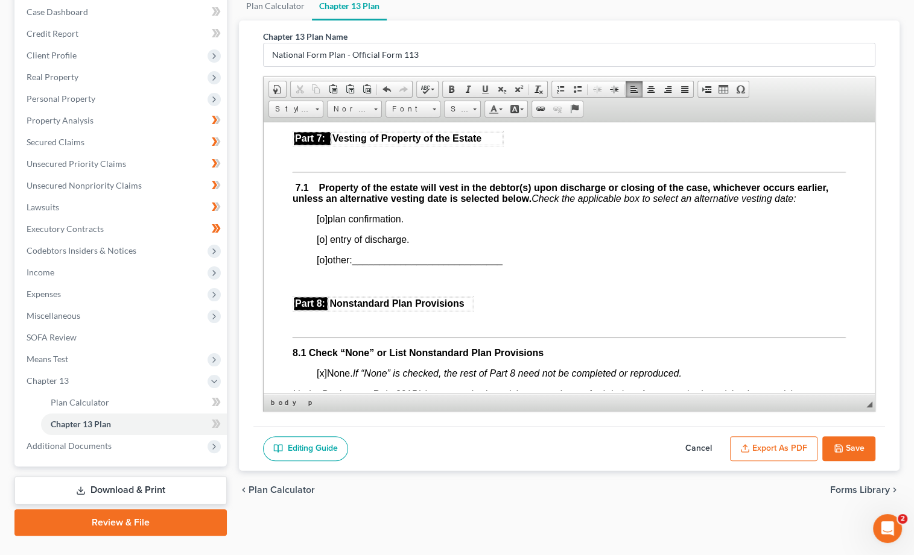
scroll to position [3179, 0]
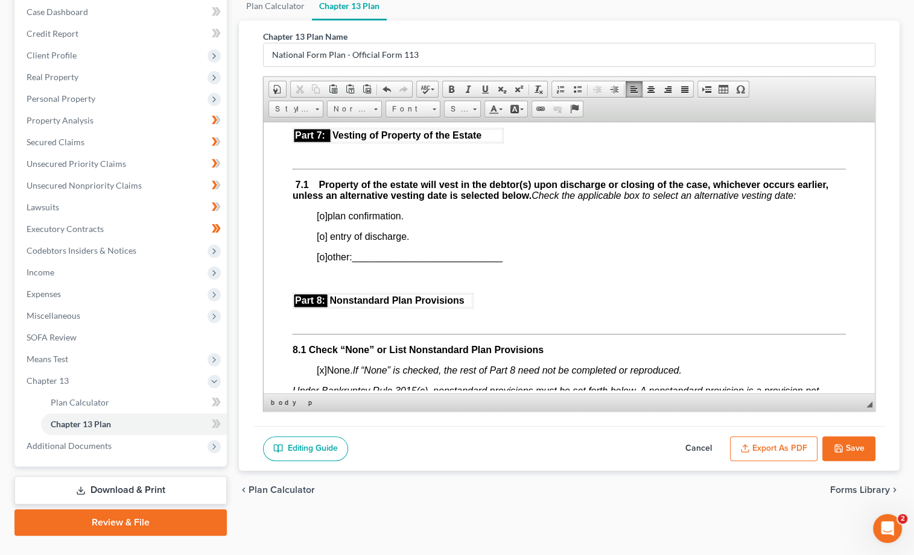
click at [343, 159] on p at bounding box center [568, 153] width 553 height 11
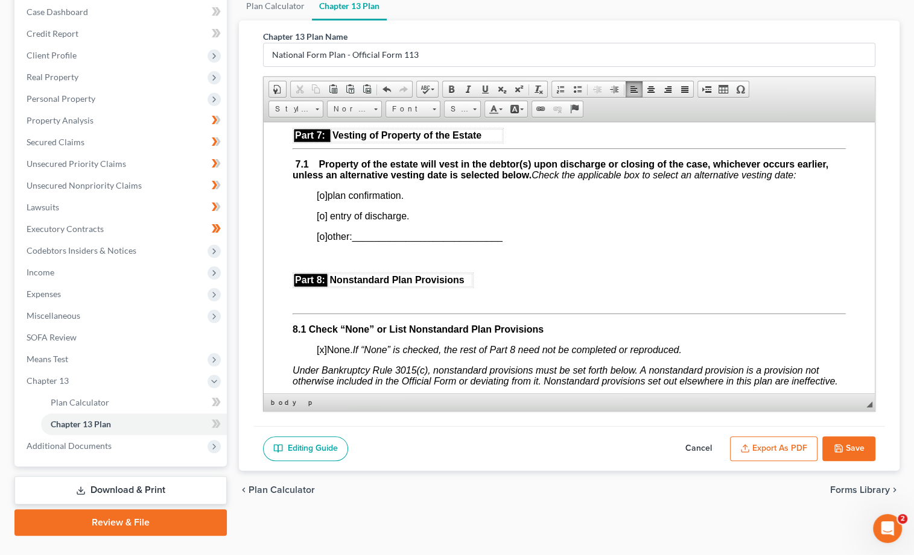
click at [323, 200] on span "[o]" at bounding box center [321, 195] width 11 height 10
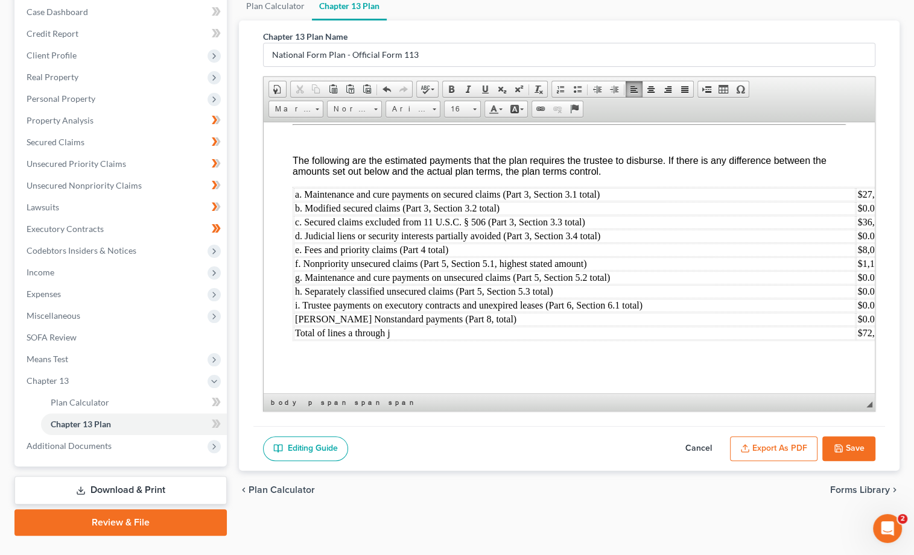
scroll to position [4053, 0]
click at [744, 450] on icon "button" at bounding box center [744, 451] width 7 height 2
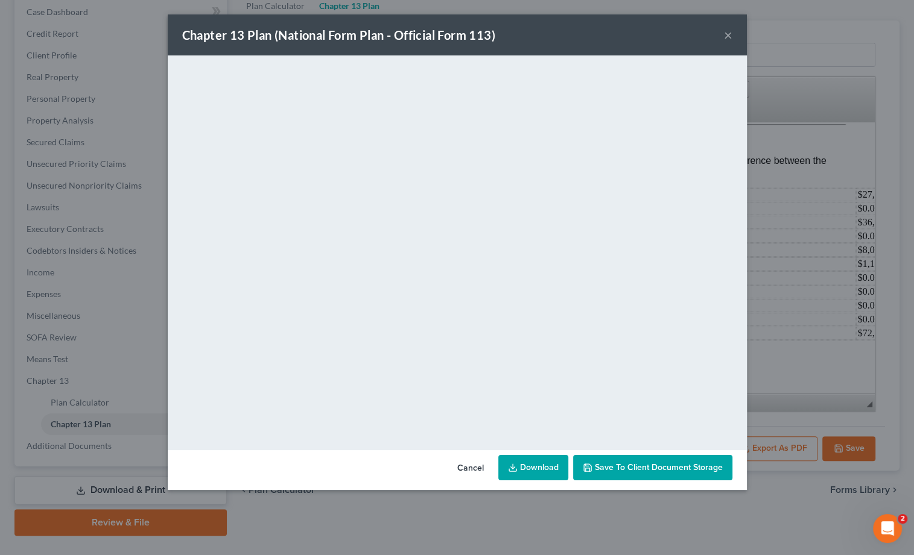
drag, startPoint x: 471, startPoint y: 467, endPoint x: 479, endPoint y: 469, distance: 8.0
click at [471, 467] on button "Cancel" at bounding box center [470, 468] width 46 height 24
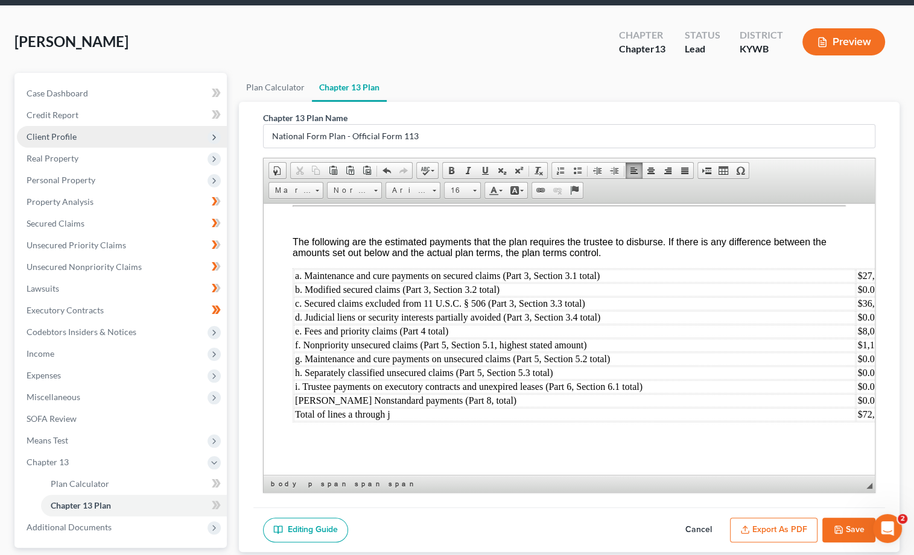
scroll to position [41, 0]
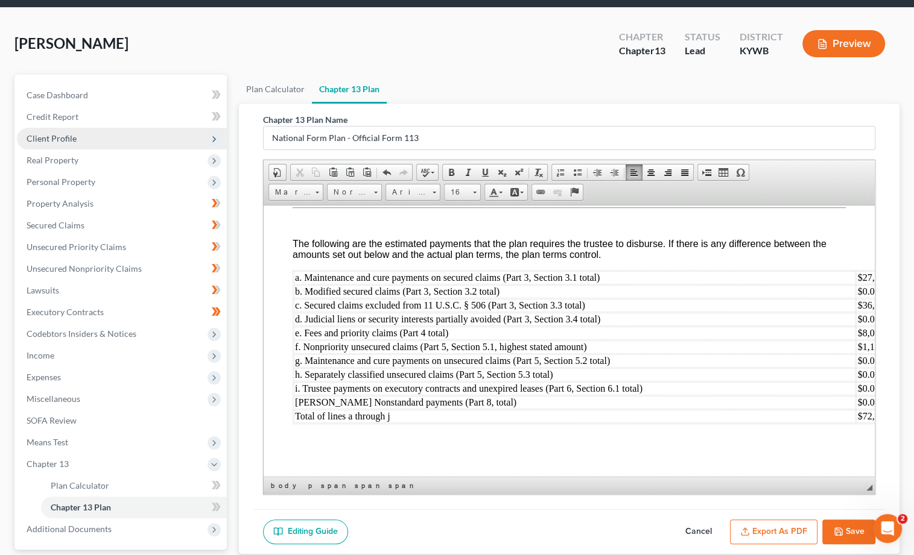
click at [78, 139] on span "Client Profile" at bounding box center [122, 139] width 210 height 22
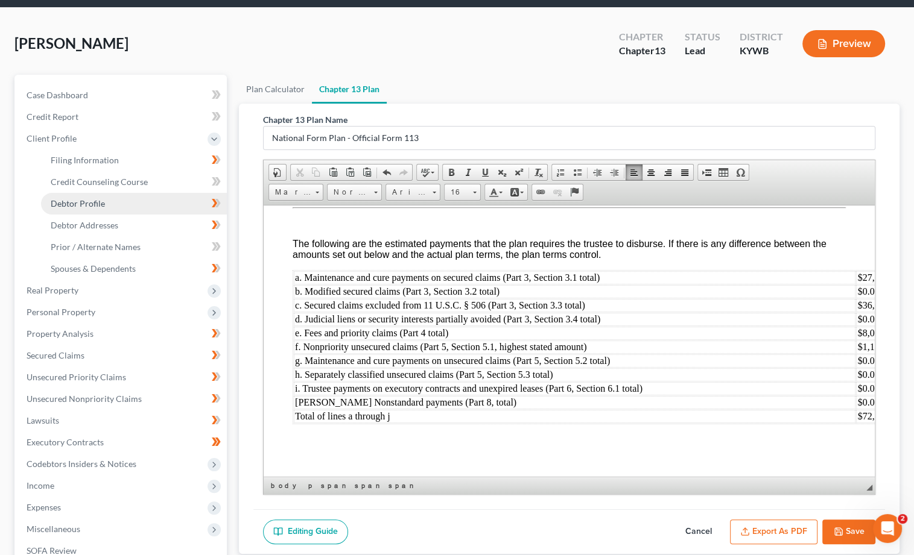
click at [100, 198] on span "Debtor Profile" at bounding box center [78, 203] width 54 height 10
select select "3"
select select "7"
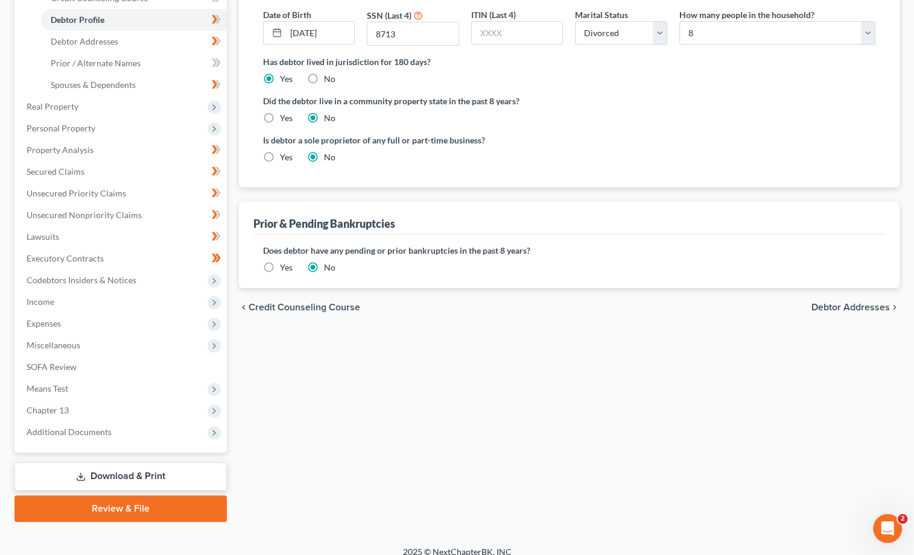
scroll to position [222, 0]
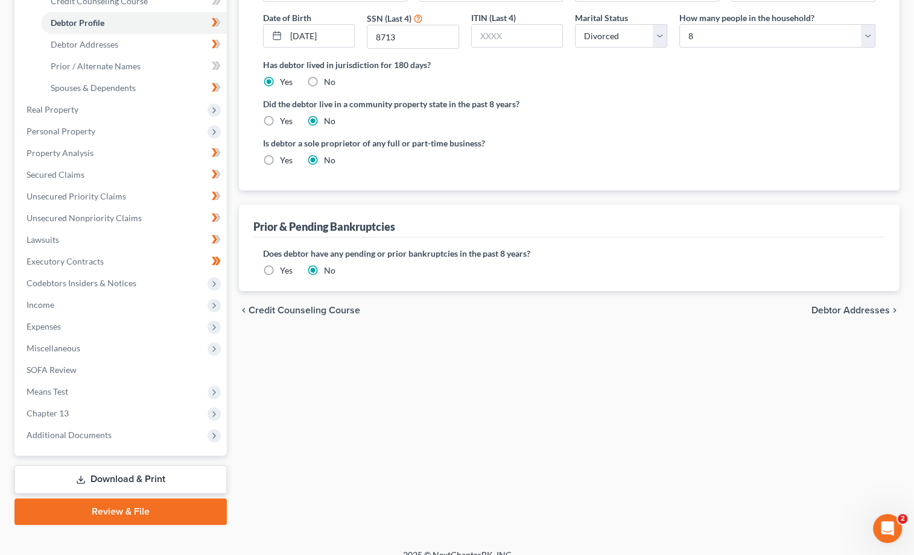
click at [280, 156] on label "Yes" at bounding box center [286, 160] width 13 height 12
click at [285, 156] on input "Yes" at bounding box center [289, 158] width 8 height 8
radio input "true"
radio input "false"
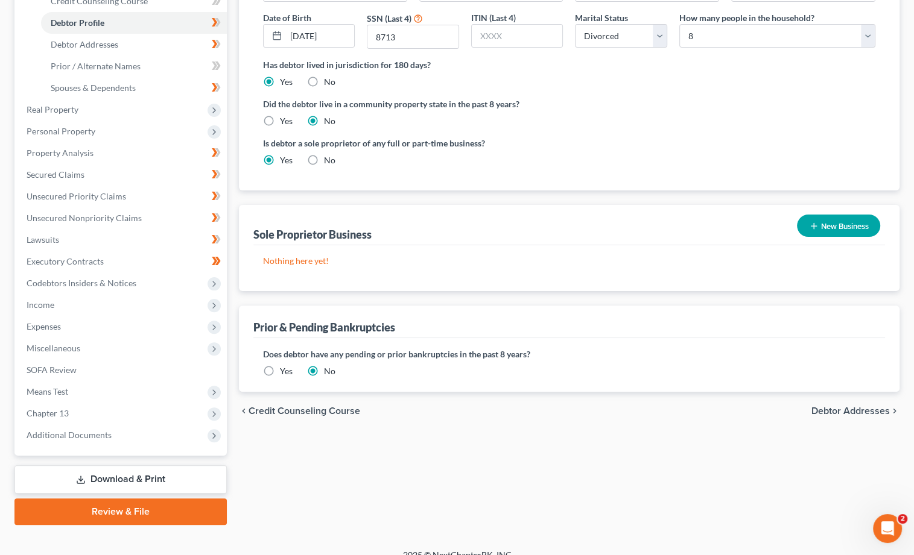
click at [847, 223] on button "New Business" at bounding box center [838, 226] width 83 height 22
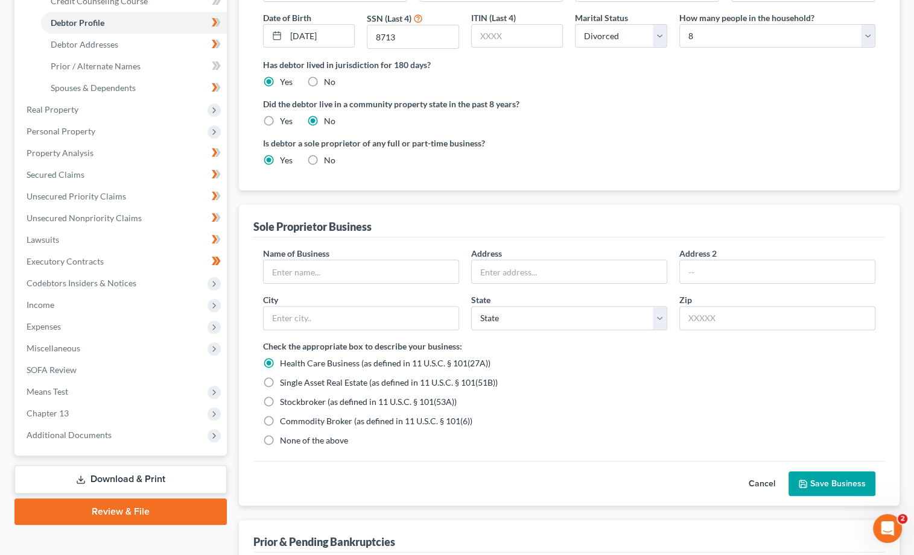
click at [280, 437] on label "None of the above" at bounding box center [314, 441] width 68 height 12
click at [285, 437] on input "None of the above" at bounding box center [289, 439] width 8 height 8
radio input "true"
radio input "false"
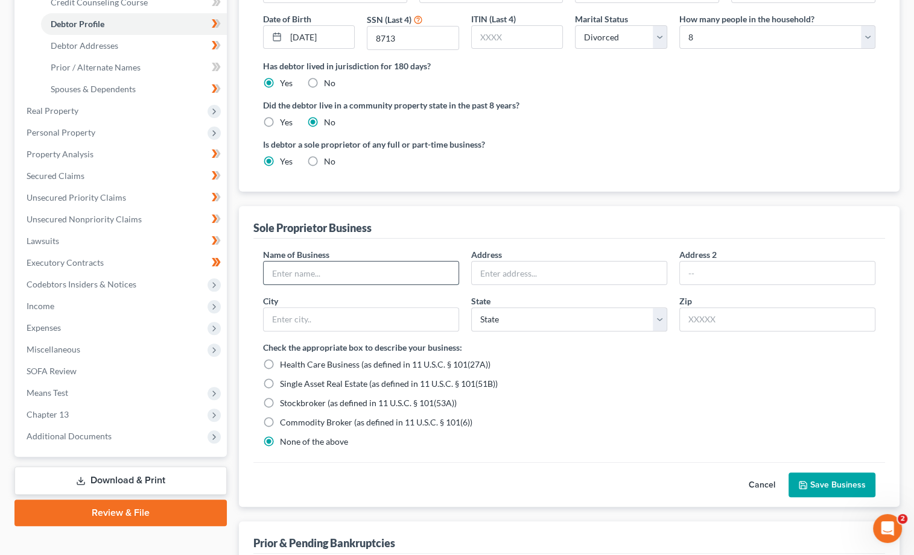
click at [346, 264] on input "text" at bounding box center [361, 273] width 195 height 23
type input "Andrew Waddle Ferrier Services"
type input "[STREET_ADDRESS]"
type input "[GEOGRAPHIC_DATA]"
select select "18"
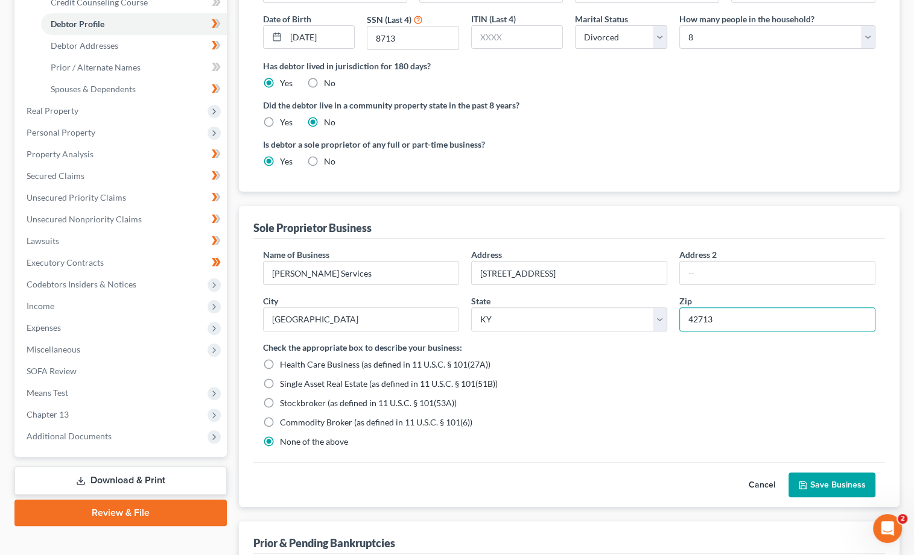
type input "42713"
click at [813, 491] on button "Save Business" at bounding box center [831, 485] width 87 height 25
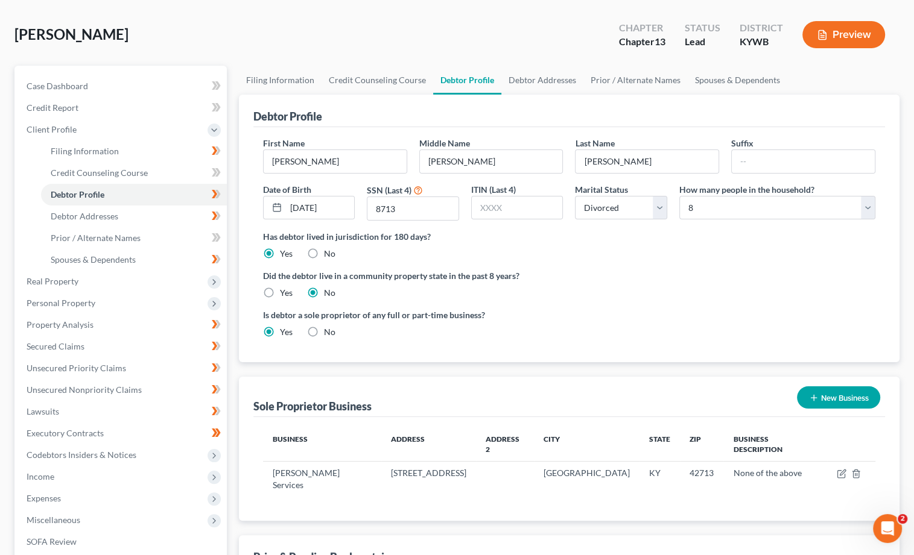
scroll to position [45, 0]
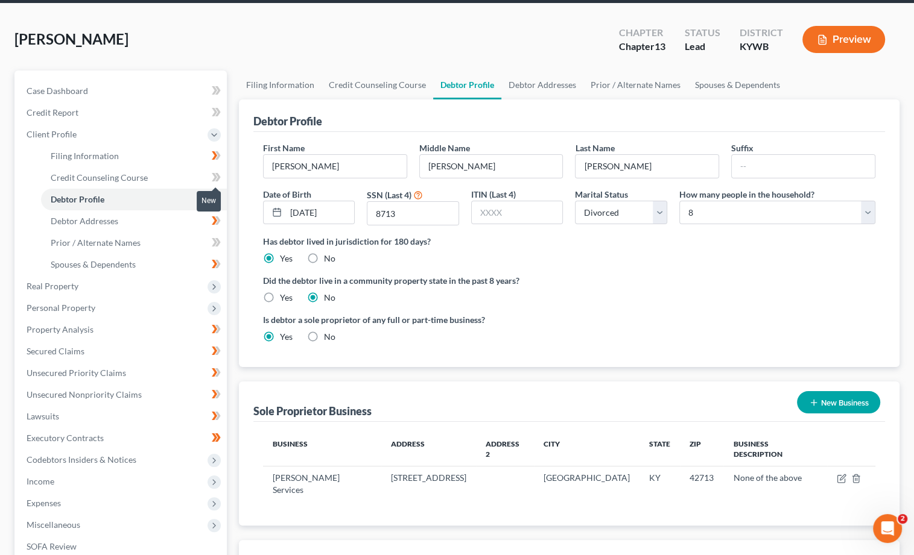
click at [225, 175] on span at bounding box center [216, 179] width 21 height 18
click at [124, 150] on link "Filing Information" at bounding box center [134, 156] width 186 height 22
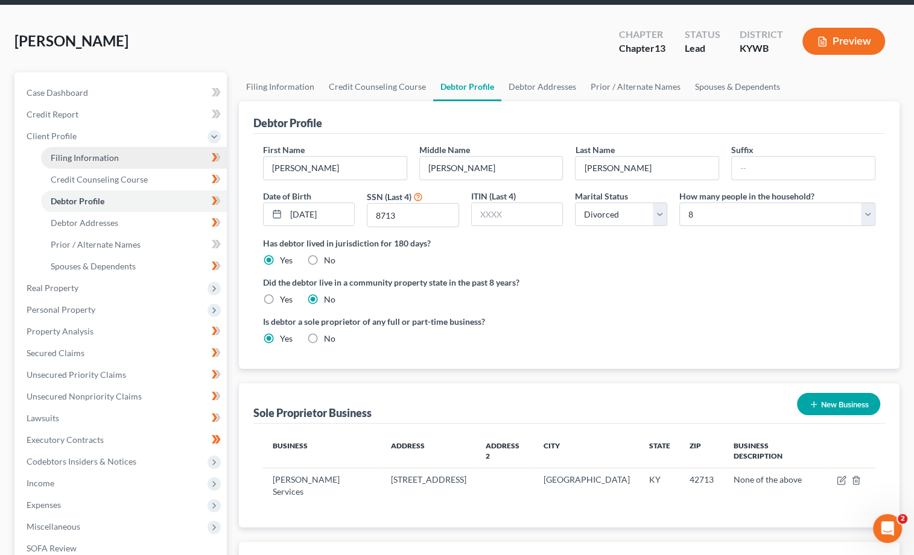
select select "1"
select select "0"
select select "3"
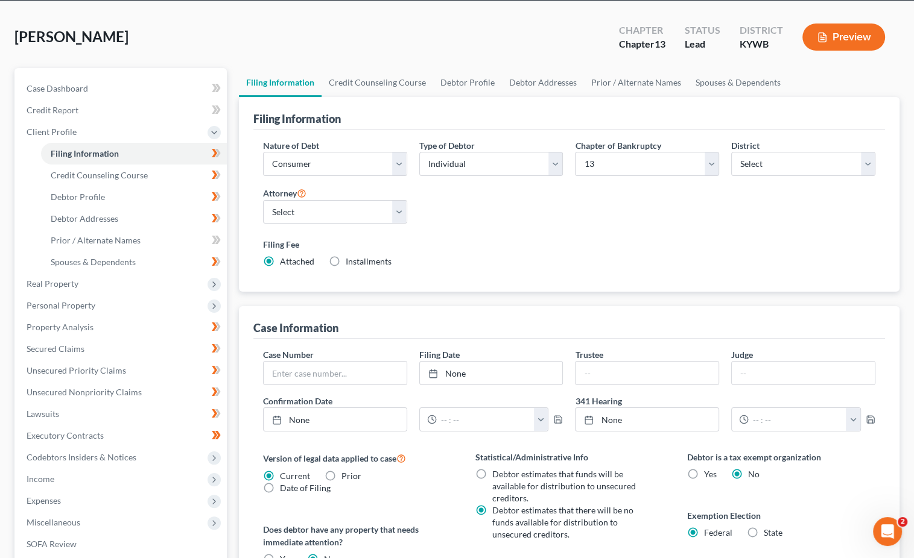
scroll to position [46, 0]
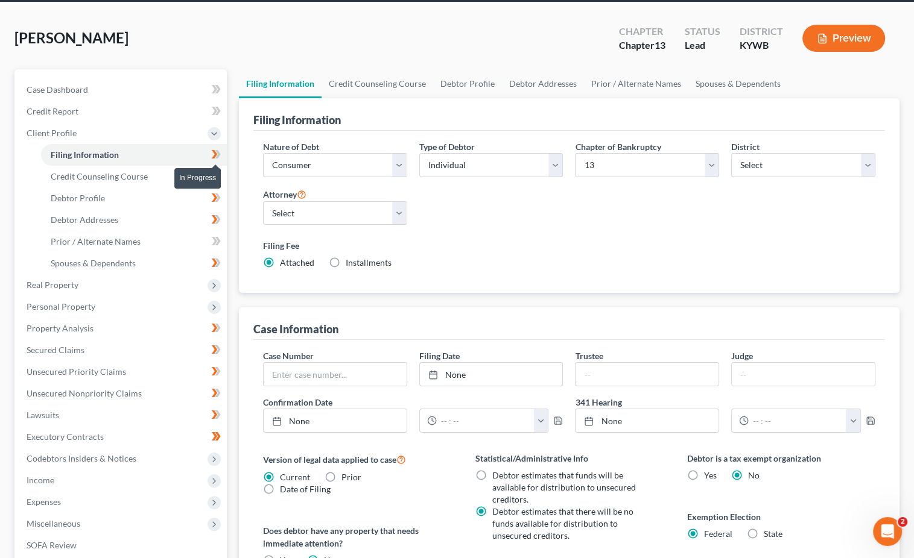
click at [219, 154] on icon at bounding box center [216, 154] width 9 height 15
click at [182, 171] on link "Credit Counseling Course" at bounding box center [134, 177] width 186 height 22
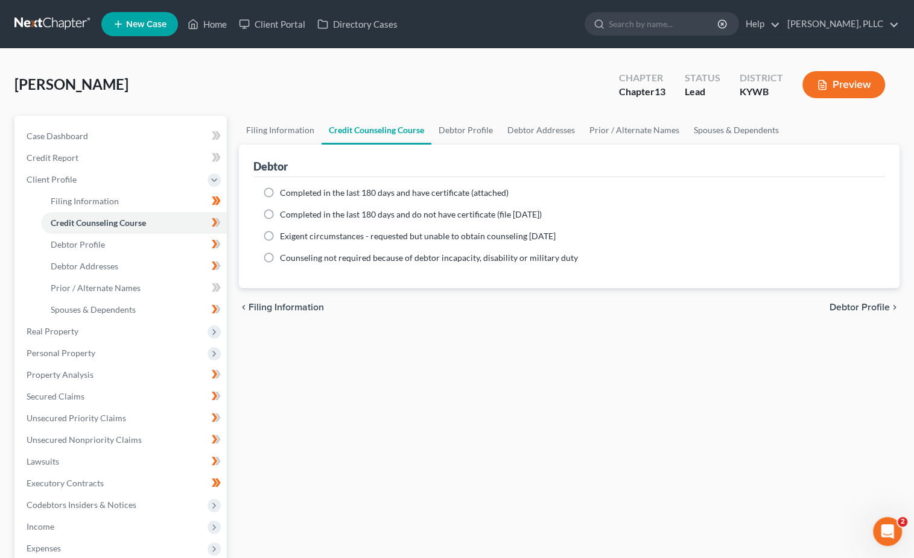
click at [280, 192] on label "Completed in the last 180 days and have certificate (attached)" at bounding box center [394, 193] width 229 height 12
click at [285, 192] on input "Completed in the last 180 days and have certificate (attached)" at bounding box center [289, 191] width 8 height 8
radio input "true"
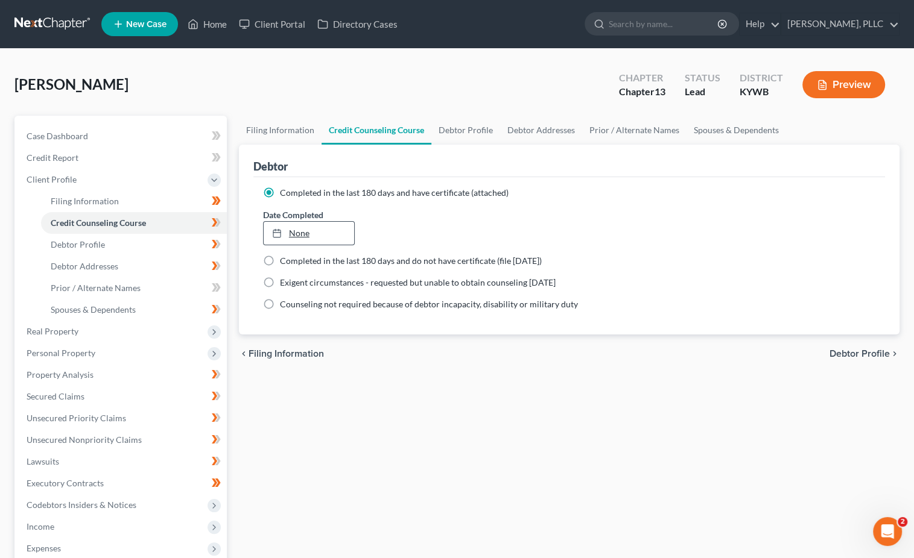
click at [301, 233] on link "None" at bounding box center [309, 233] width 91 height 23
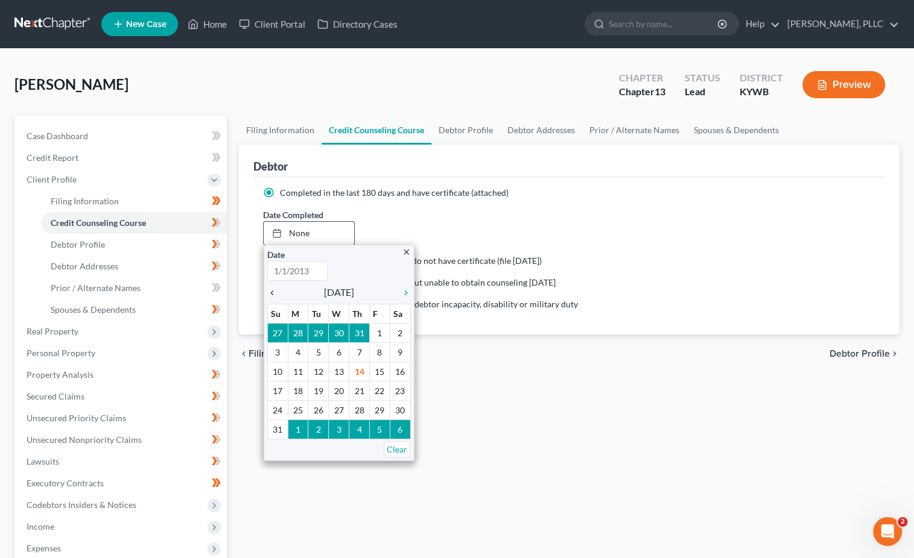
type input "8/14/2025"
click at [274, 289] on icon "chevron_left" at bounding box center [275, 293] width 16 height 10
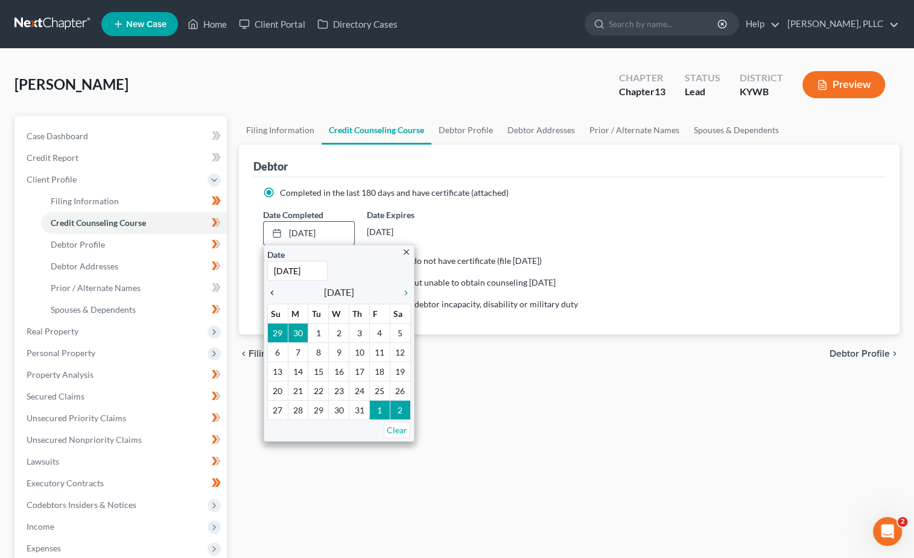
click at [274, 289] on icon "chevron_left" at bounding box center [275, 293] width 16 height 10
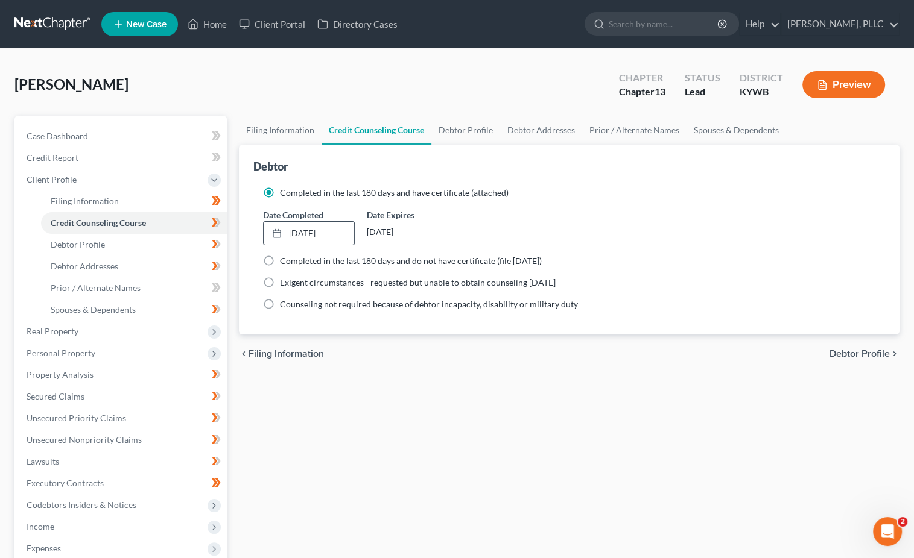
click at [280, 261] on label "Completed in the last 180 days and do not have certificate (file within 14 days)" at bounding box center [411, 261] width 262 height 12
click at [285, 261] on input "Completed in the last 180 days and do not have certificate (file within 14 days)" at bounding box center [289, 259] width 8 height 8
radio input "true"
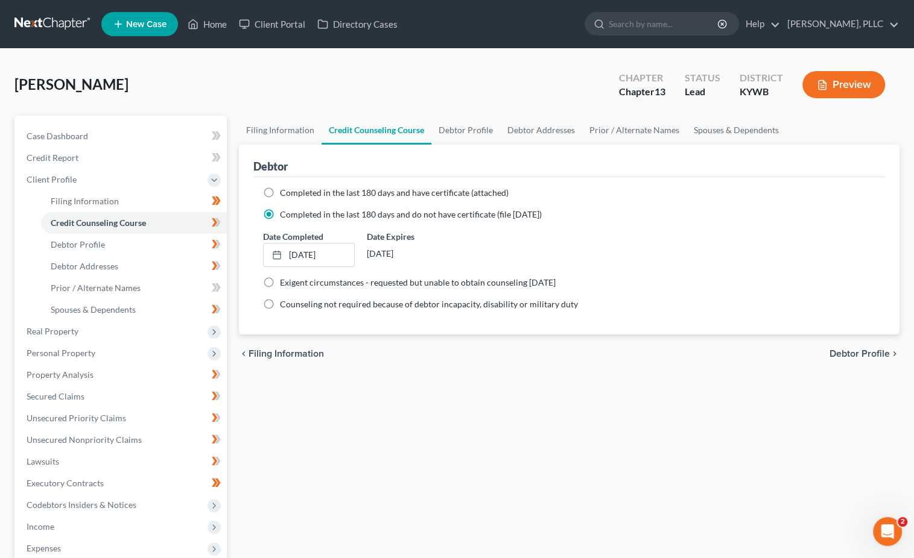
click at [280, 189] on label "Completed in the last 180 days and have certificate (attached)" at bounding box center [394, 193] width 229 height 12
click at [285, 189] on input "Completed in the last 180 days and have certificate (attached)" at bounding box center [289, 191] width 8 height 8
radio input "true"
radio input "false"
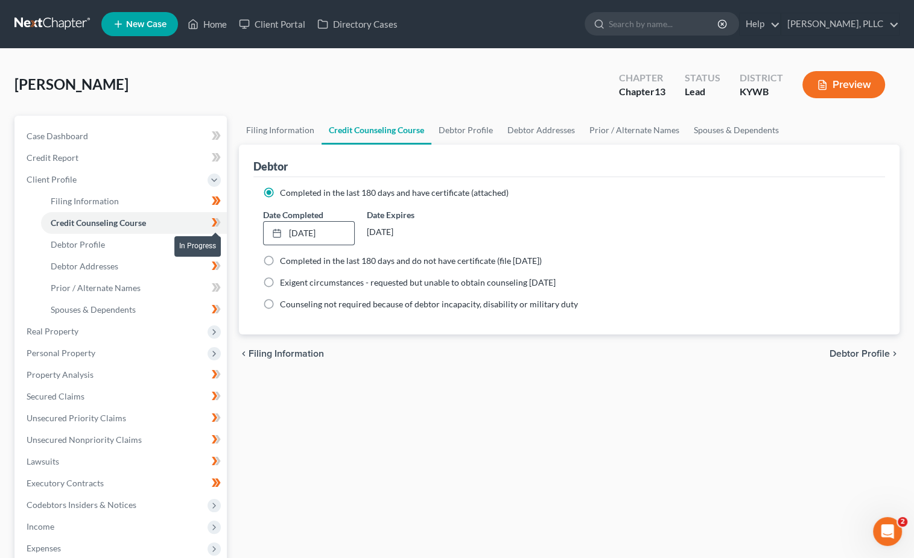
drag, startPoint x: 221, startPoint y: 223, endPoint x: 209, endPoint y: 225, distance: 12.2
click at [221, 223] on span at bounding box center [216, 224] width 21 height 18
click at [134, 239] on link "Debtor Profile" at bounding box center [134, 245] width 186 height 22
select select "3"
select select "7"
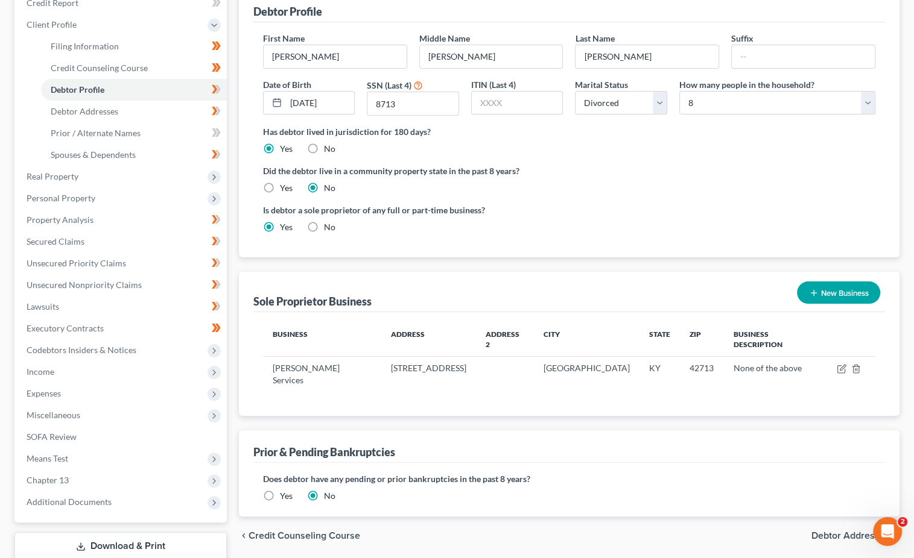
scroll to position [156, 0]
click at [118, 361] on span "Income" at bounding box center [122, 372] width 210 height 22
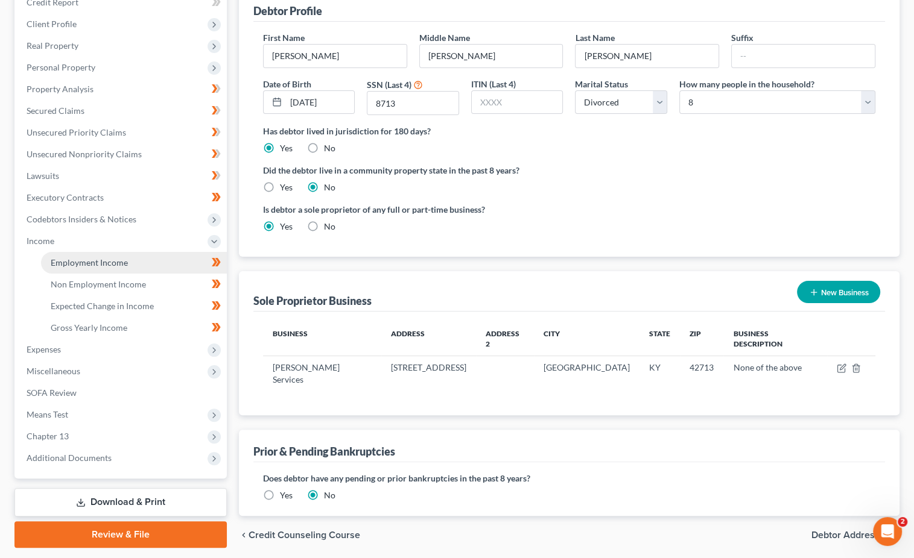
click at [92, 257] on span "Employment Income" at bounding box center [89, 262] width 77 height 10
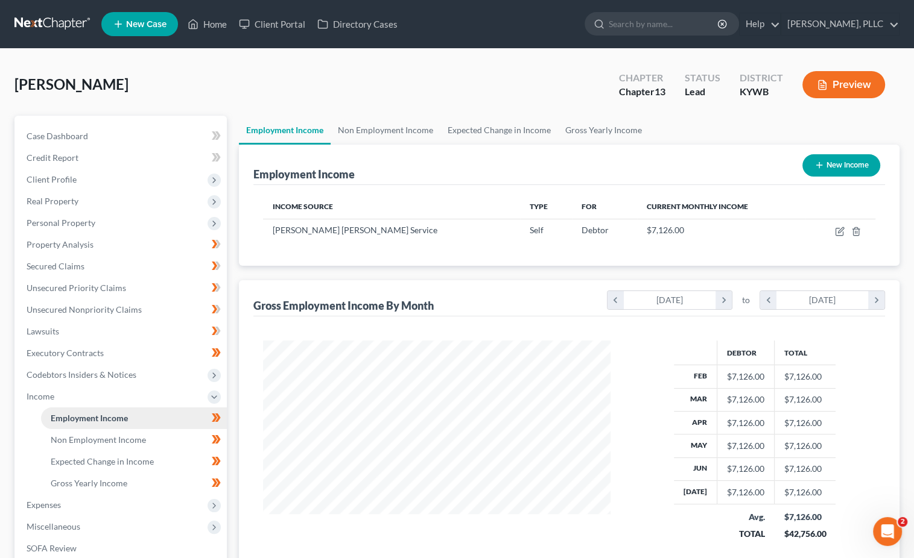
scroll to position [211, 371]
click at [67, 181] on span "Client Profile" at bounding box center [52, 179] width 50 height 10
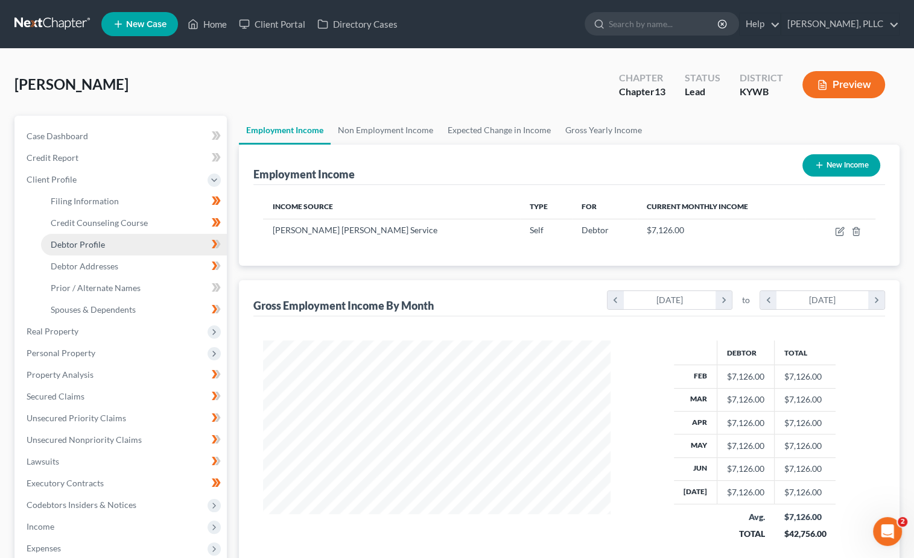
click at [68, 239] on span "Debtor Profile" at bounding box center [78, 244] width 54 height 10
select select "3"
select select "7"
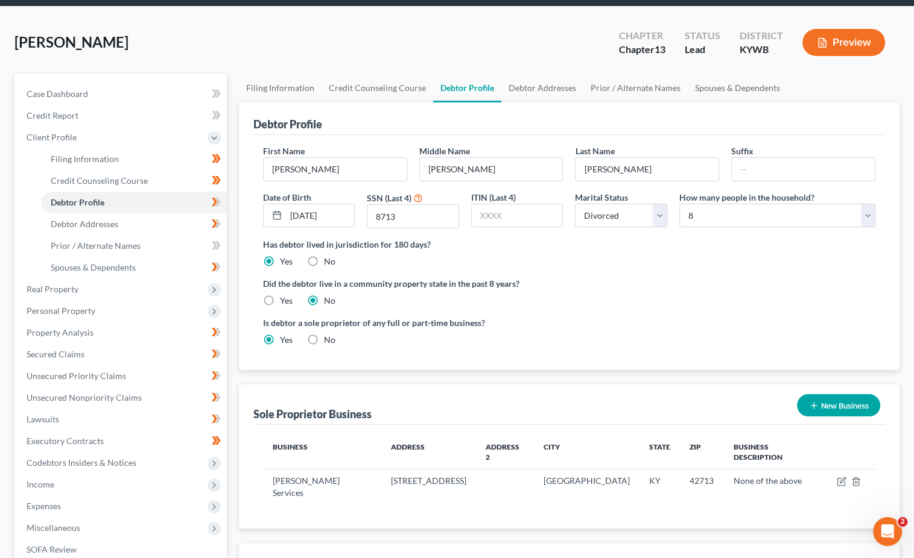
scroll to position [102, 0]
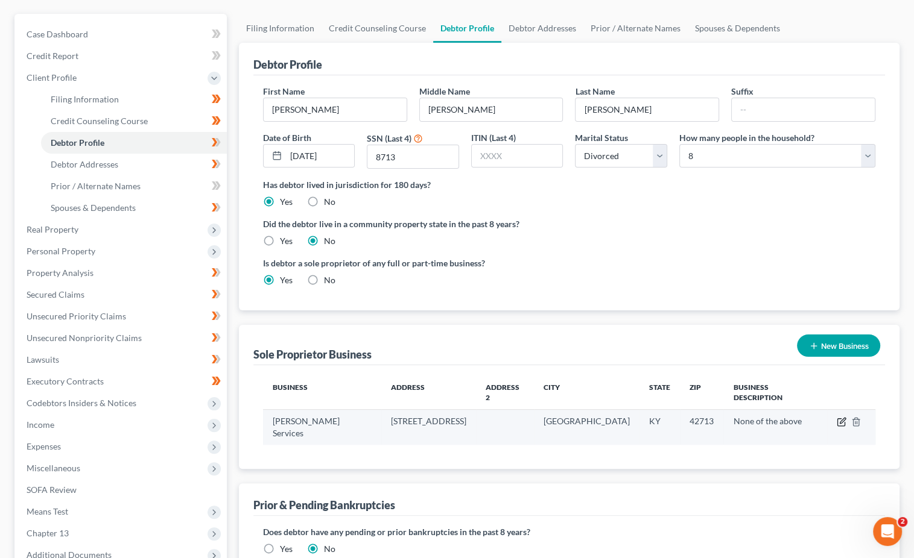
click at [839, 417] on icon "button" at bounding box center [841, 422] width 10 height 10
select select "18"
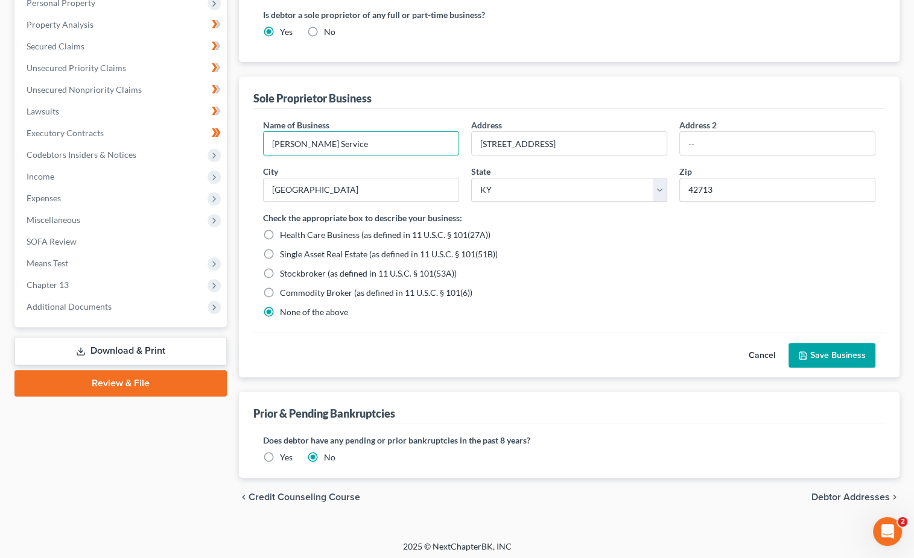
type input "Andrew Waddle Ferrier Service"
click at [824, 356] on button "Save Business" at bounding box center [831, 355] width 87 height 25
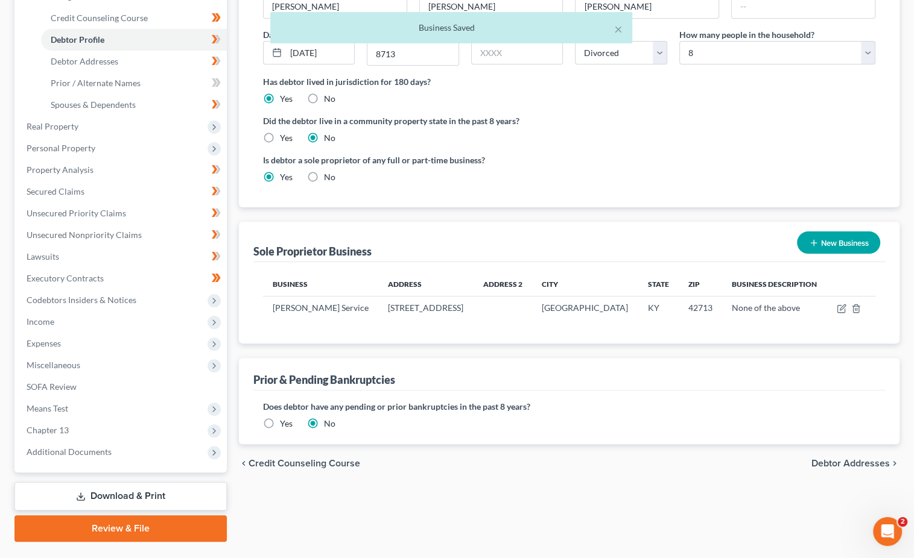
scroll to position [161, 0]
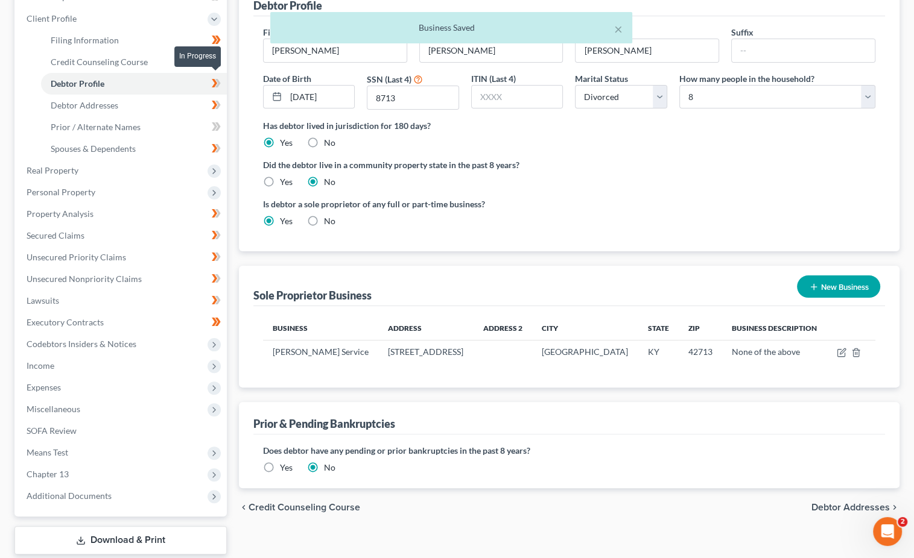
click at [219, 79] on icon at bounding box center [217, 83] width 5 height 8
click at [156, 104] on link "Debtor Addresses" at bounding box center [134, 106] width 186 height 22
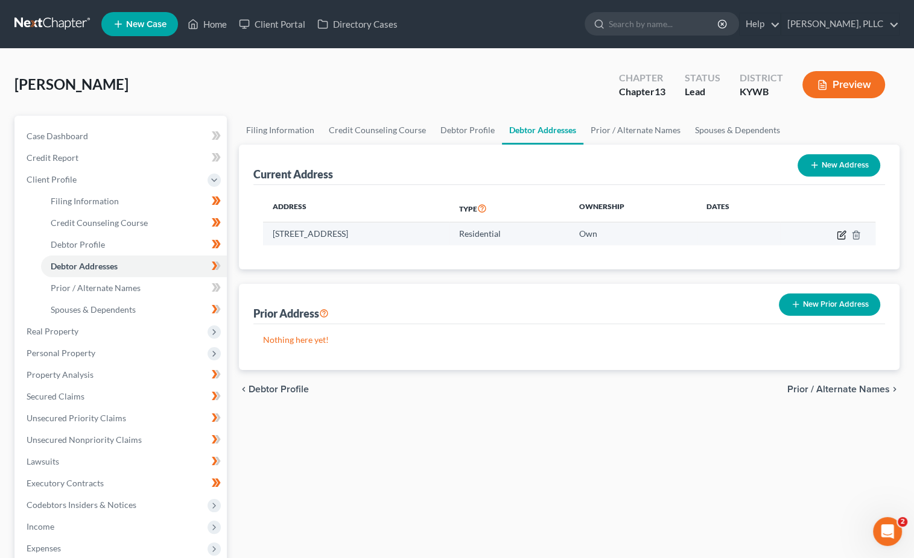
click at [842, 233] on icon "button" at bounding box center [841, 233] width 5 height 5
select select "18"
select select "0"
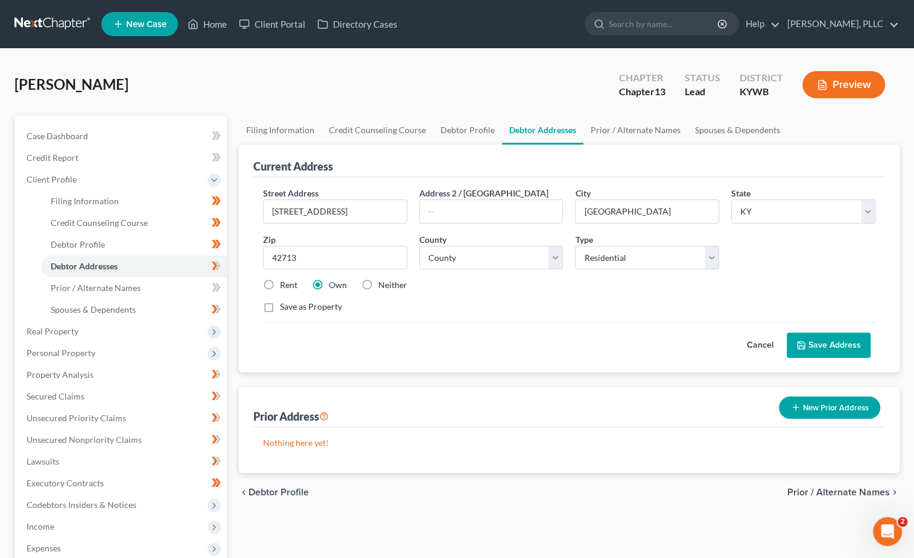
click at [830, 343] on button "Save Address" at bounding box center [828, 345] width 84 height 25
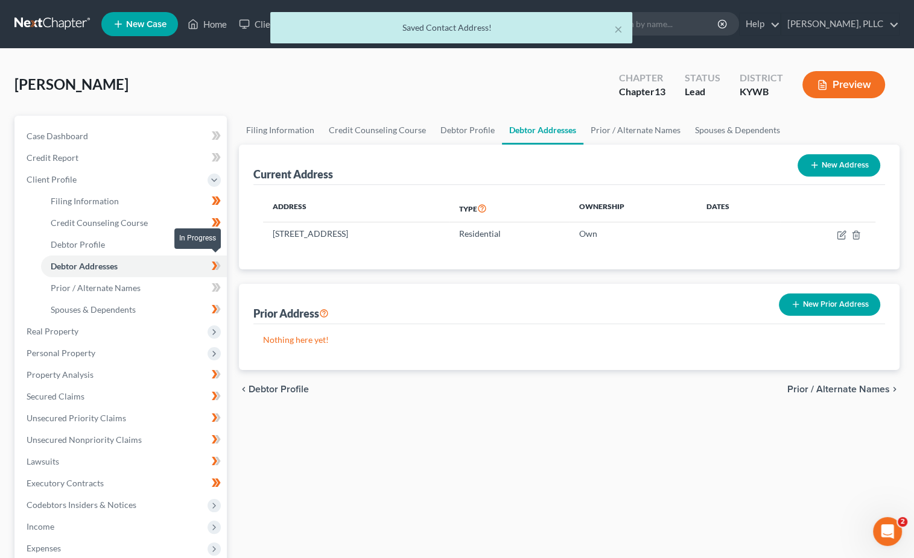
click at [219, 262] on icon at bounding box center [217, 266] width 5 height 8
click at [217, 282] on icon at bounding box center [216, 287] width 9 height 15
click at [216, 282] on icon at bounding box center [216, 287] width 9 height 15
click at [175, 302] on link "Spouses & Dependents" at bounding box center [134, 310] width 186 height 22
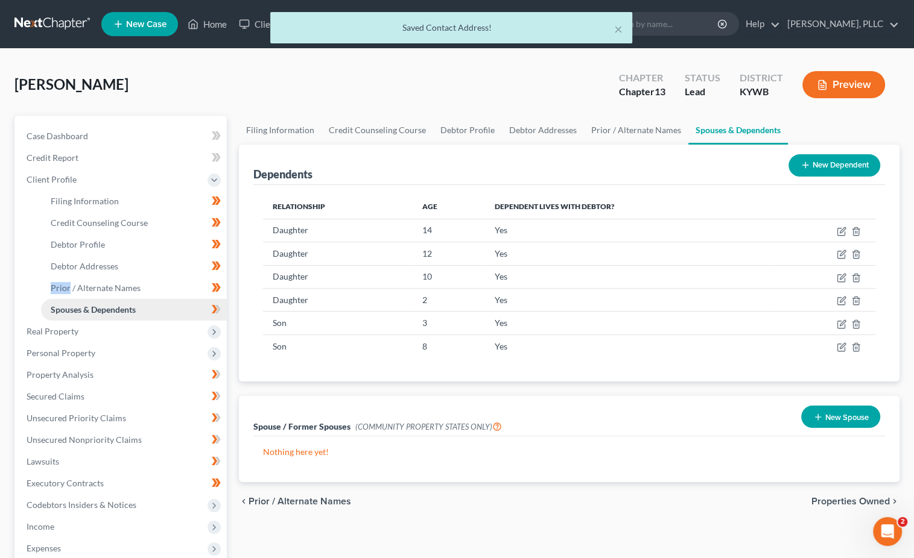
scroll to position [34, 0]
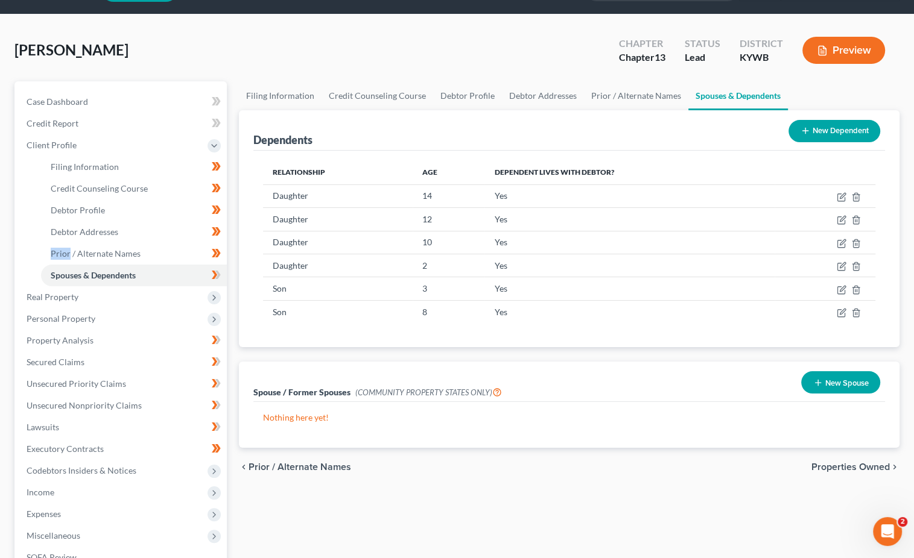
click at [810, 134] on button "New Dependent" at bounding box center [834, 131] width 92 height 22
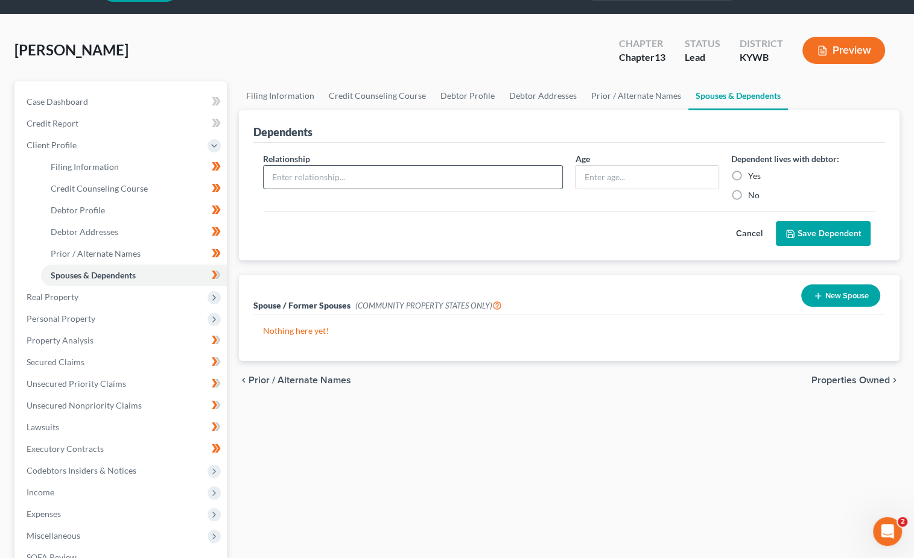
click at [380, 181] on input "text" at bounding box center [413, 177] width 299 height 23
type input "Non-filing domestic partner"
click at [603, 175] on input "text" at bounding box center [646, 177] width 143 height 23
type input "28"
click at [748, 170] on label "Yes" at bounding box center [754, 176] width 13 height 12
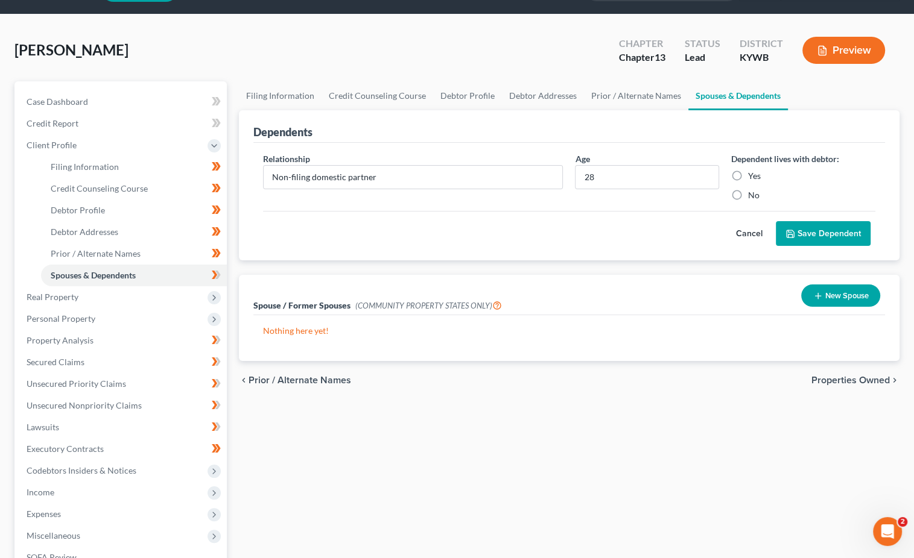
click at [753, 170] on input "Yes" at bounding box center [757, 174] width 8 height 8
radio input "true"
click at [828, 233] on button "Save Dependent" at bounding box center [822, 233] width 95 height 25
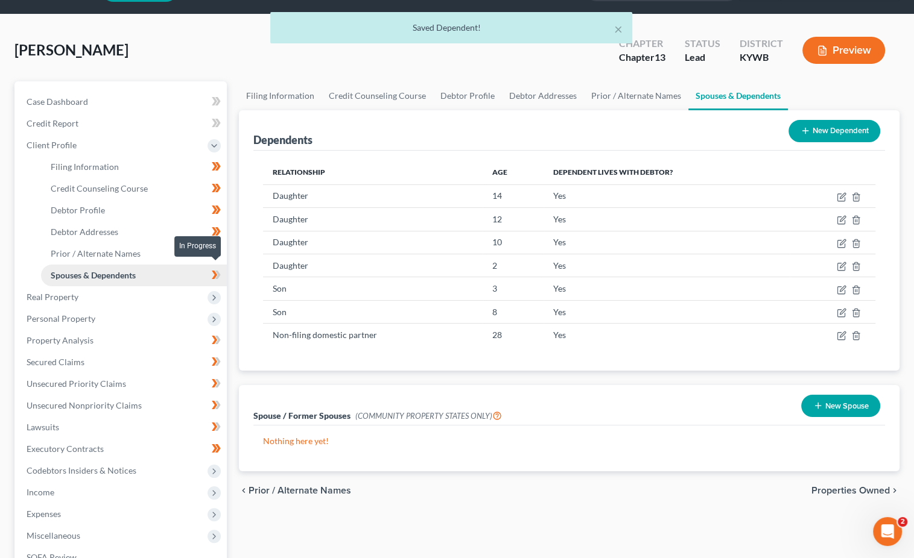
drag, startPoint x: 221, startPoint y: 266, endPoint x: 204, endPoint y: 277, distance: 19.6
click at [221, 268] on span at bounding box center [216, 277] width 21 height 18
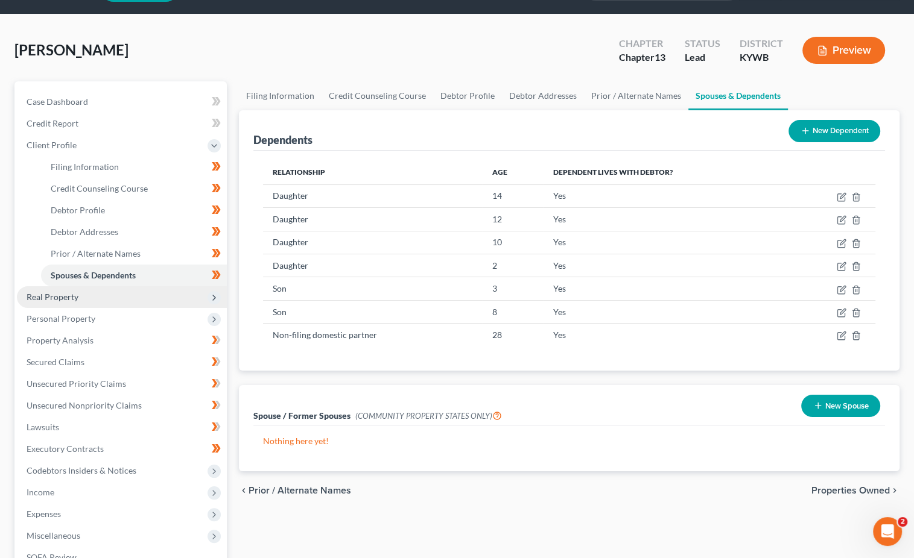
click at [185, 286] on span "Real Property" at bounding box center [122, 297] width 210 height 22
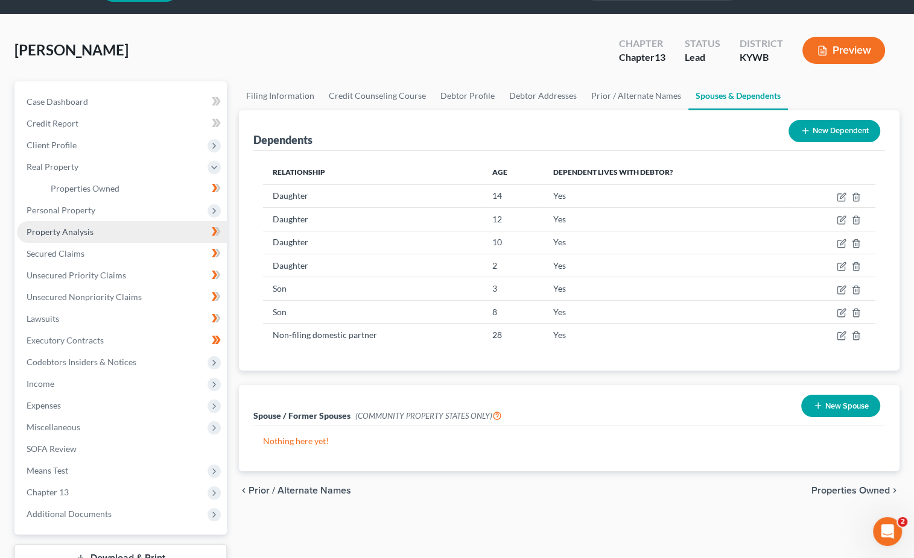
click at [131, 226] on link "Property Analysis" at bounding box center [122, 232] width 210 height 22
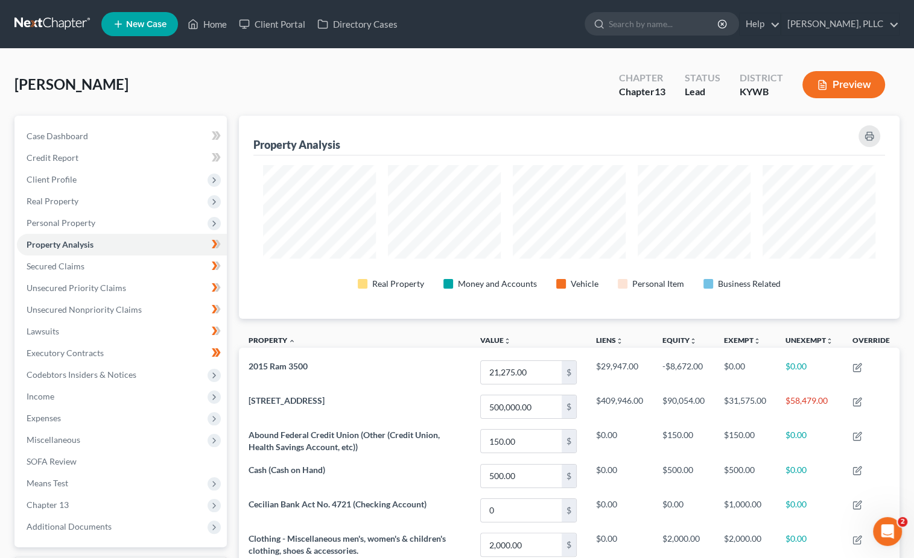
scroll to position [602811, 602354]
click at [107, 200] on span "Real Property" at bounding box center [122, 202] width 210 height 22
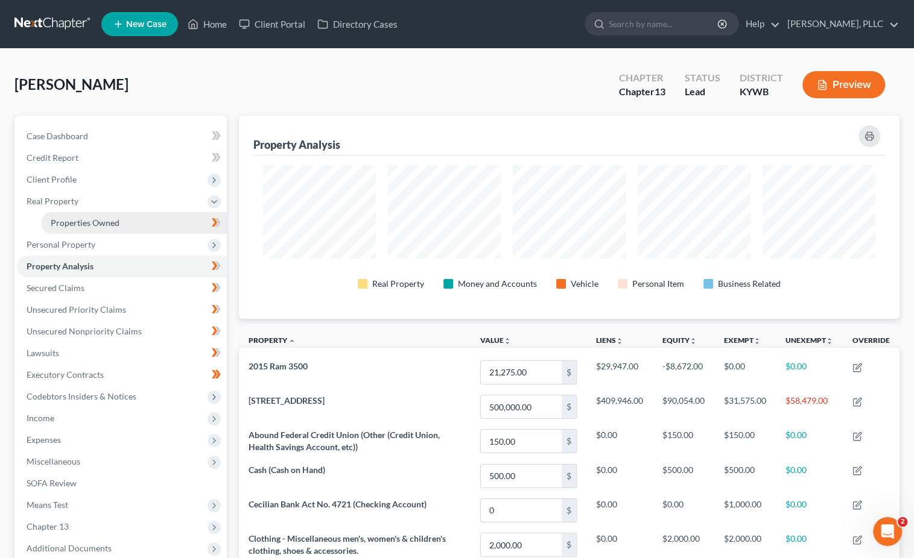
click at [98, 218] on span "Properties Owned" at bounding box center [85, 223] width 69 height 10
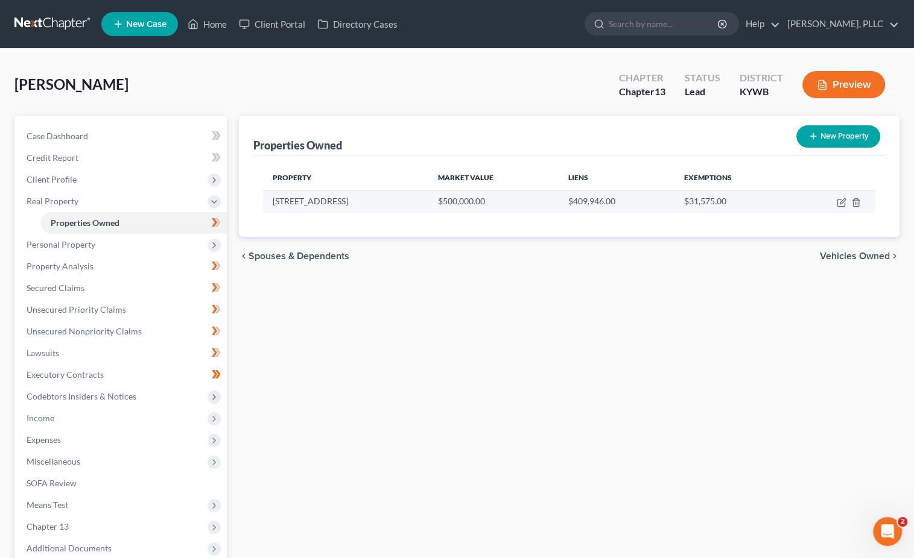
click at [835, 203] on td at bounding box center [833, 201] width 84 height 23
click at [838, 201] on icon "button" at bounding box center [841, 203] width 10 height 10
select select "18"
select select "49"
select select "0"
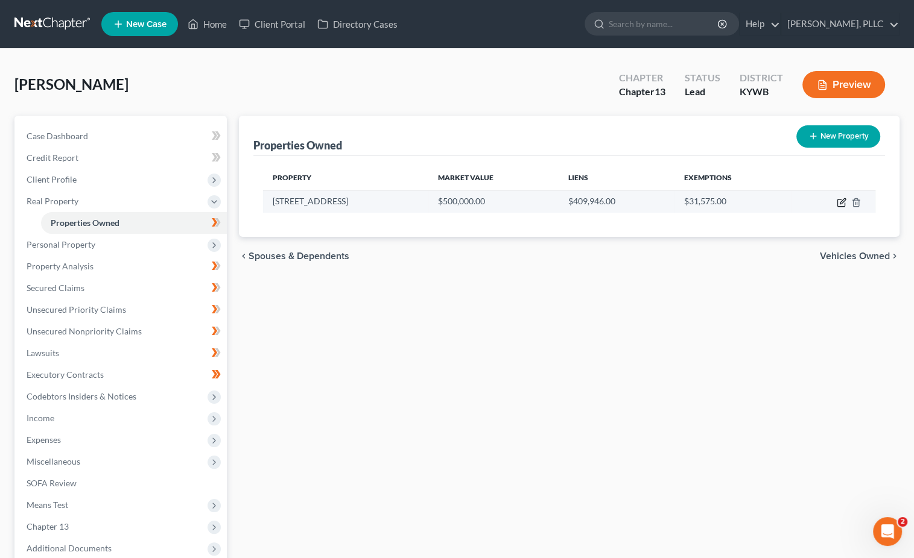
select select "0"
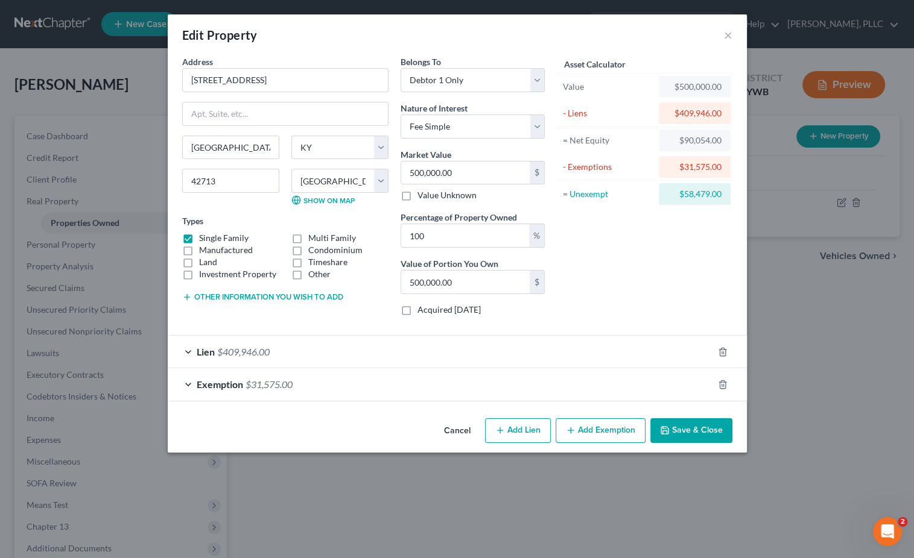
click at [241, 353] on span "$409,946.00" at bounding box center [243, 351] width 52 height 11
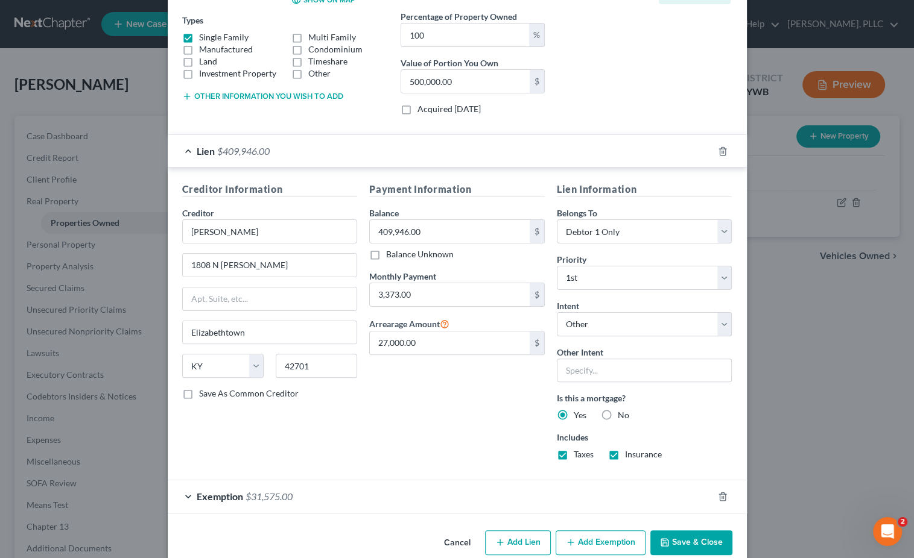
scroll to position [207, 0]
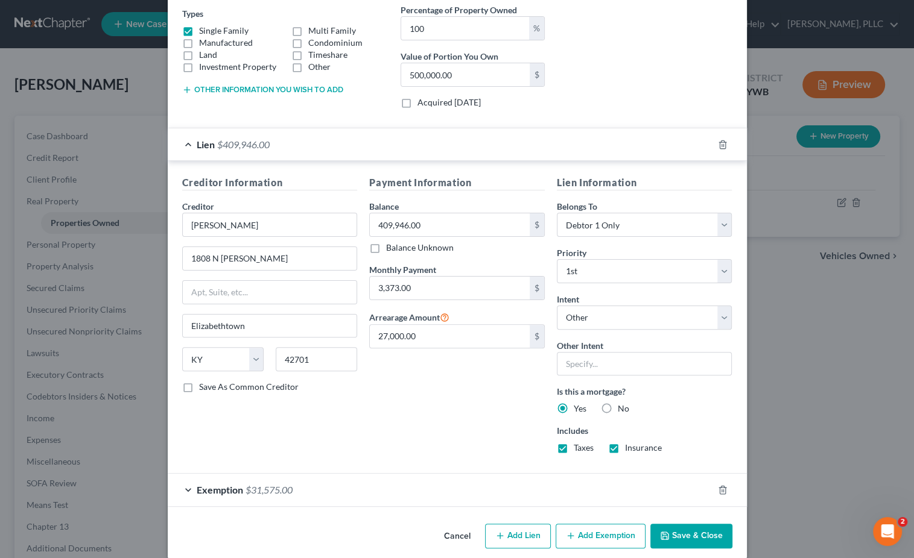
click at [666, 535] on icon "button" at bounding box center [665, 536] width 10 height 10
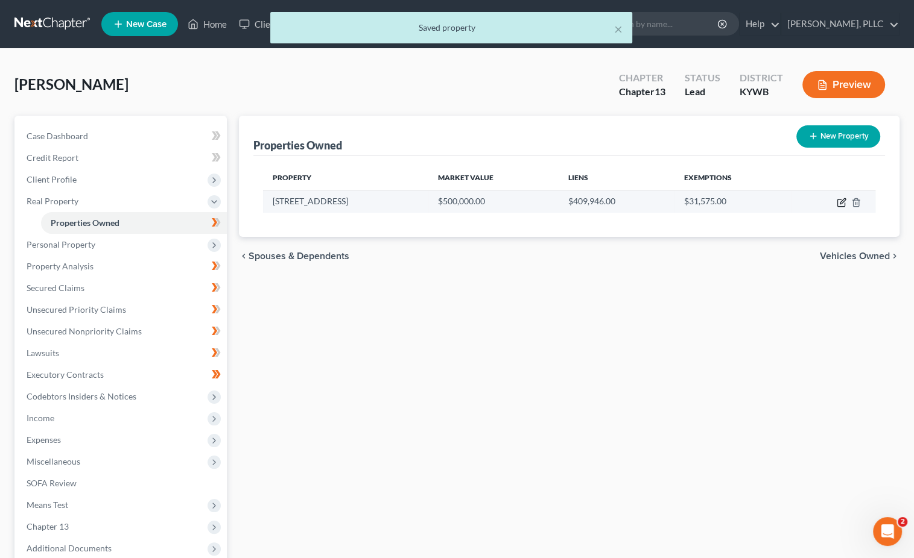
click at [845, 204] on icon "button" at bounding box center [841, 203] width 10 height 10
select select "18"
select select "49"
select select "0"
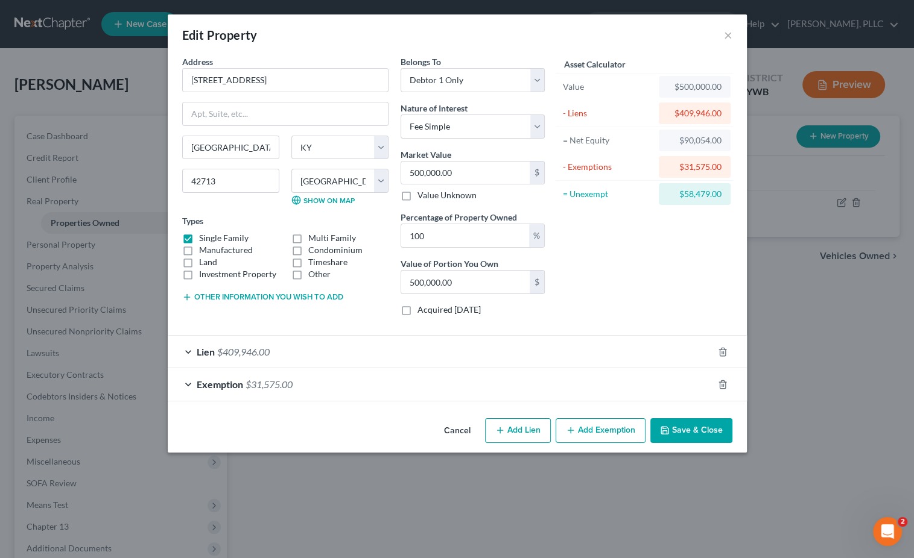
click at [214, 386] on span "Exemption" at bounding box center [220, 384] width 46 height 11
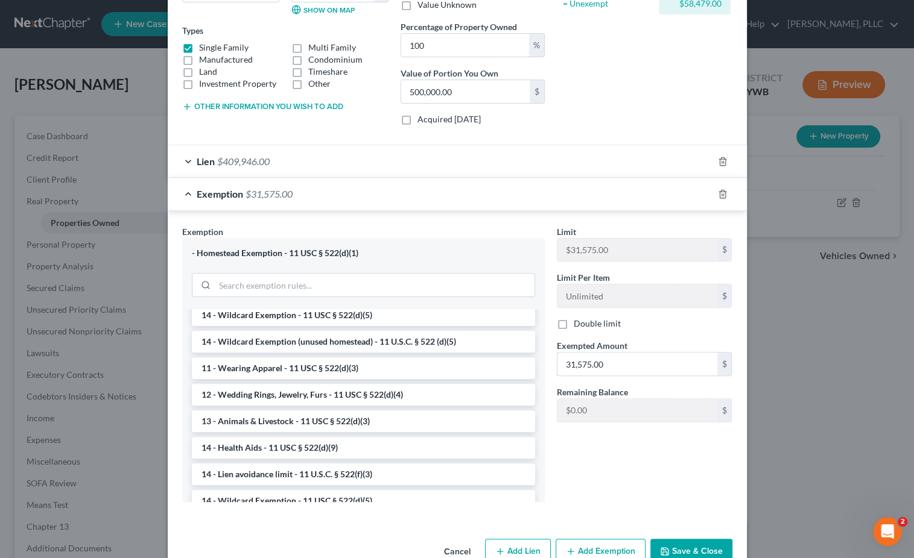
scroll to position [140, 0]
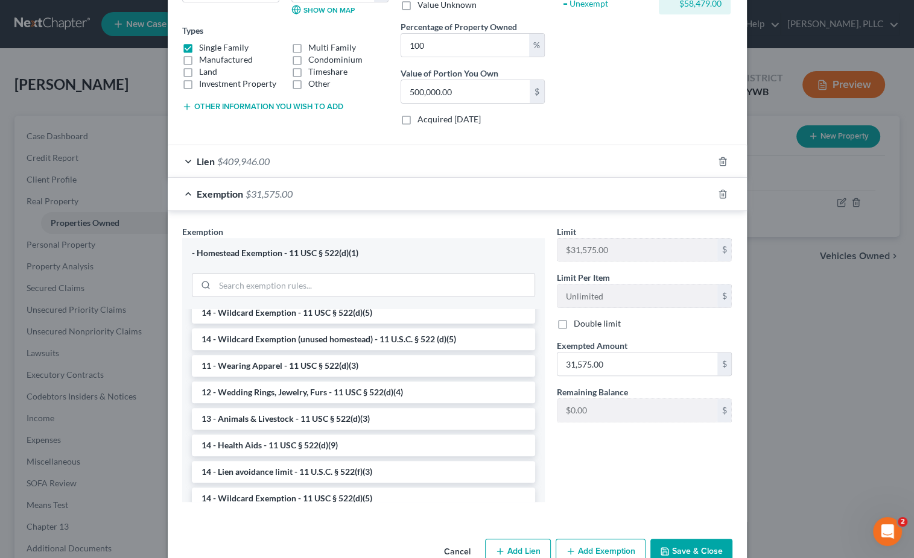
click at [675, 545] on button "Save & Close" at bounding box center [691, 551] width 82 height 25
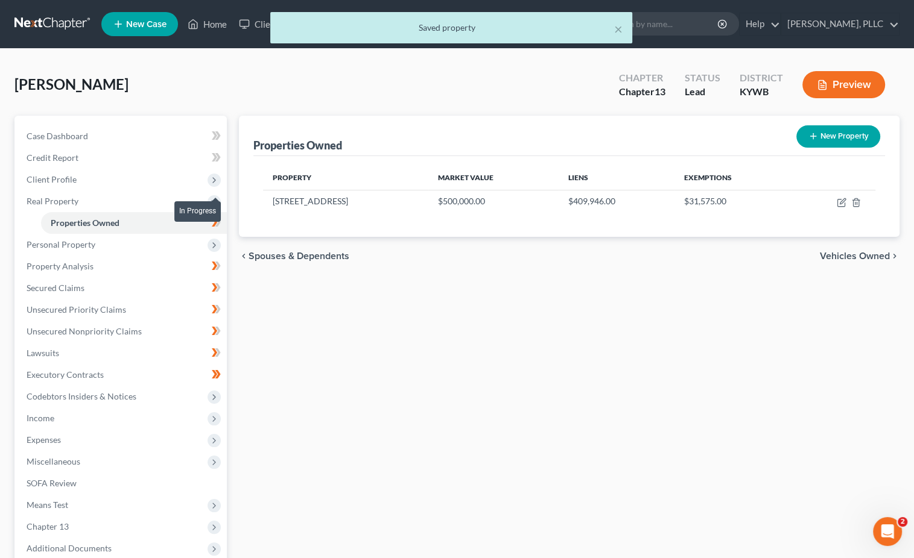
click at [223, 223] on span at bounding box center [216, 224] width 21 height 18
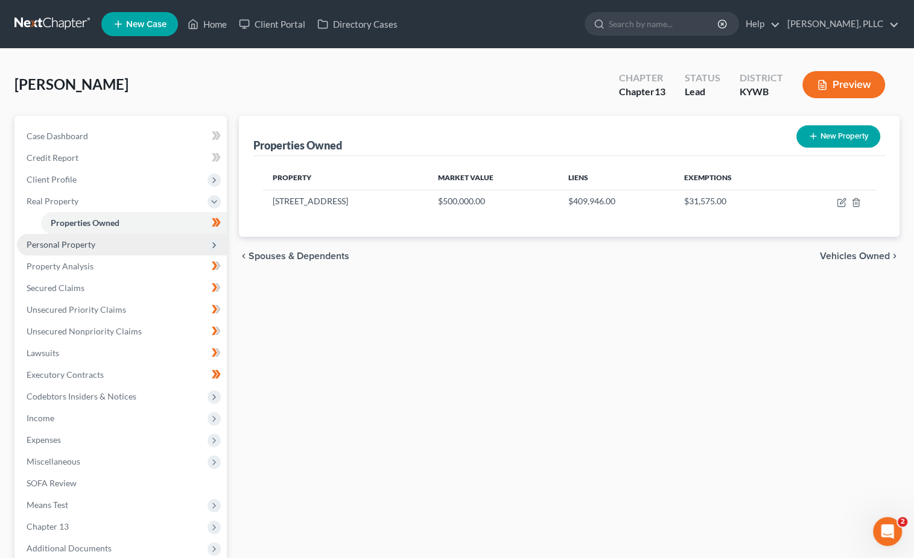
click at [150, 238] on span "Personal Property" at bounding box center [122, 245] width 210 height 22
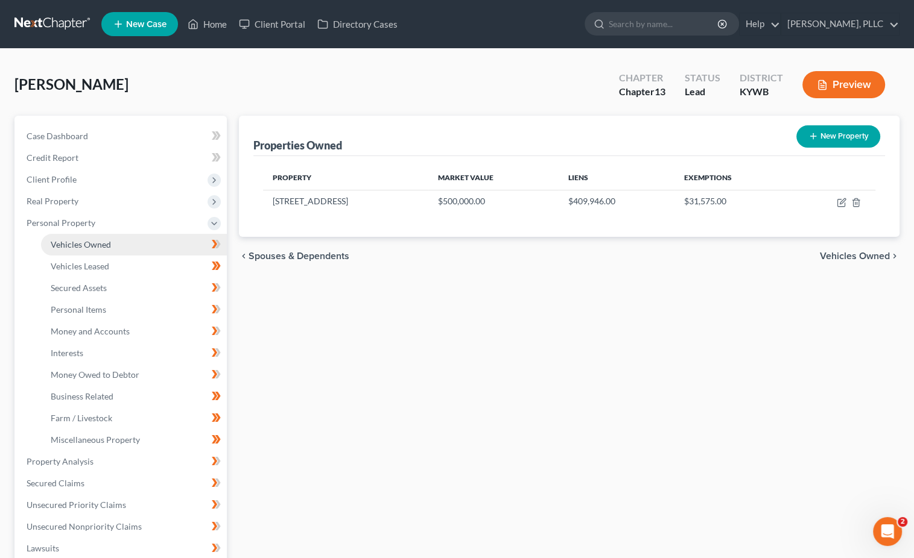
click at [136, 244] on link "Vehicles Owned" at bounding box center [134, 245] width 186 height 22
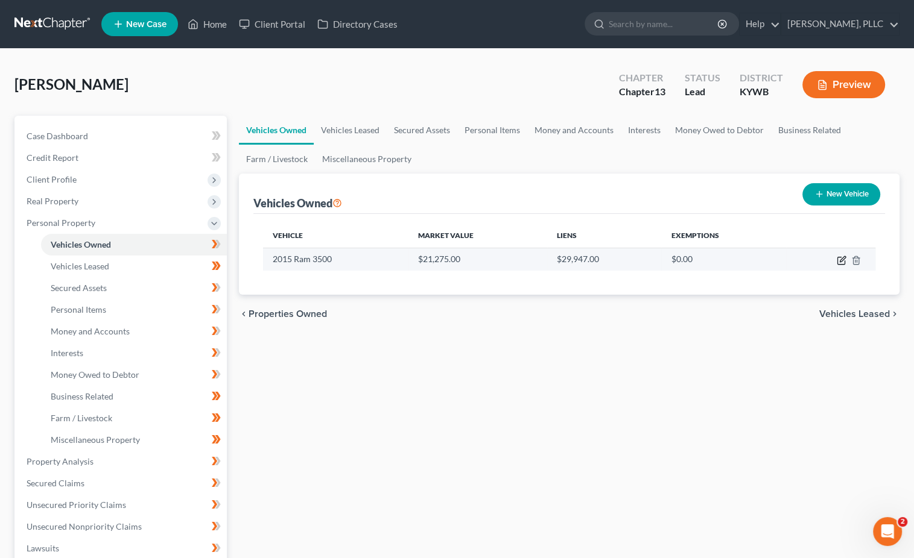
click at [839, 258] on icon "button" at bounding box center [841, 261] width 10 height 10
select select "0"
select select "11"
select select "2"
select select "0"
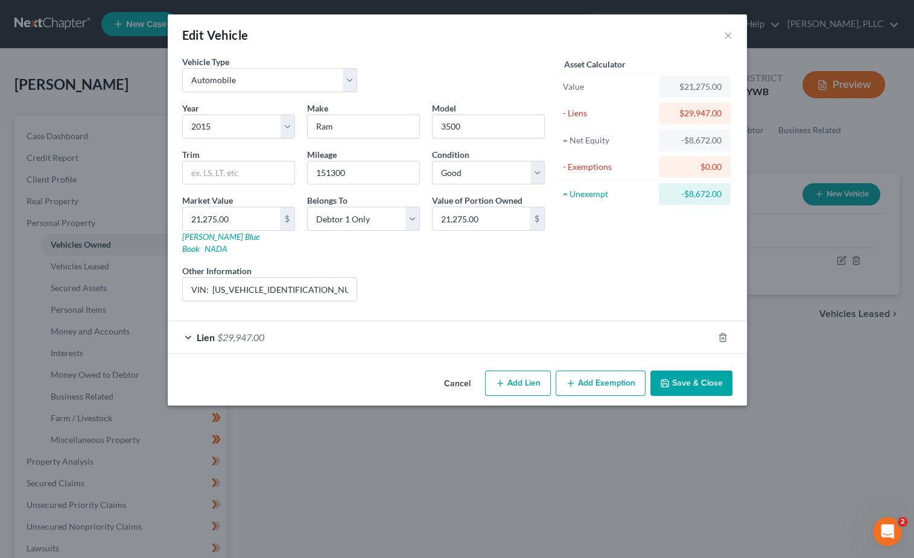
click at [675, 377] on button "Save & Close" at bounding box center [691, 383] width 82 height 25
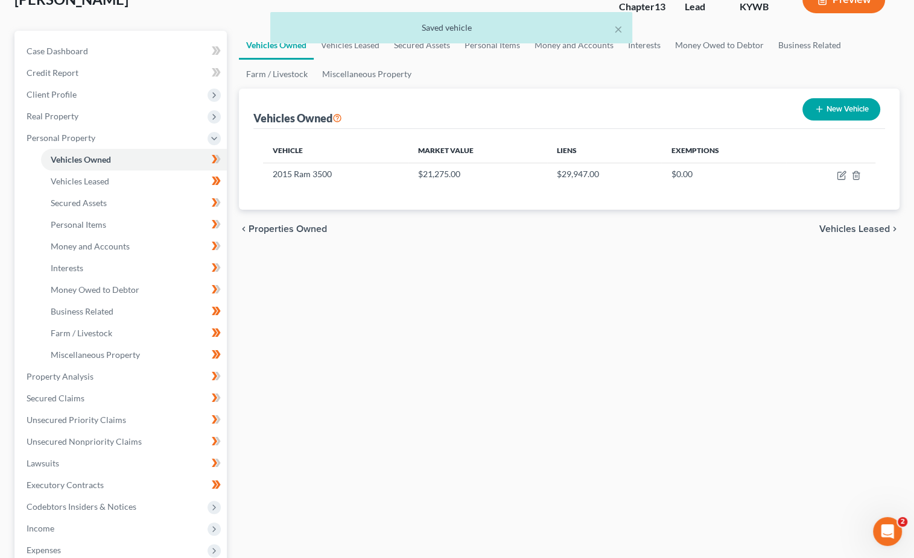
scroll to position [91, 0]
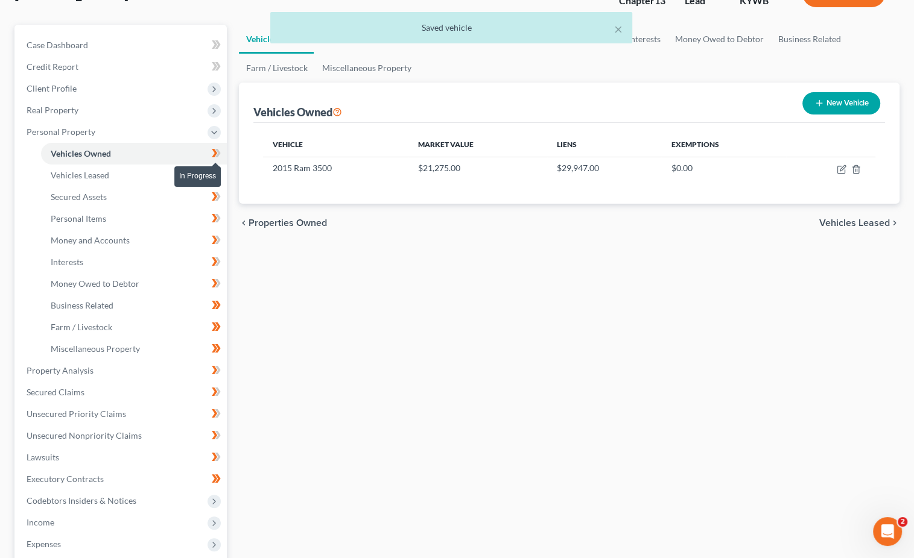
click at [223, 152] on span at bounding box center [216, 155] width 21 height 18
click at [148, 171] on link "Vehicles Leased" at bounding box center [134, 176] width 186 height 22
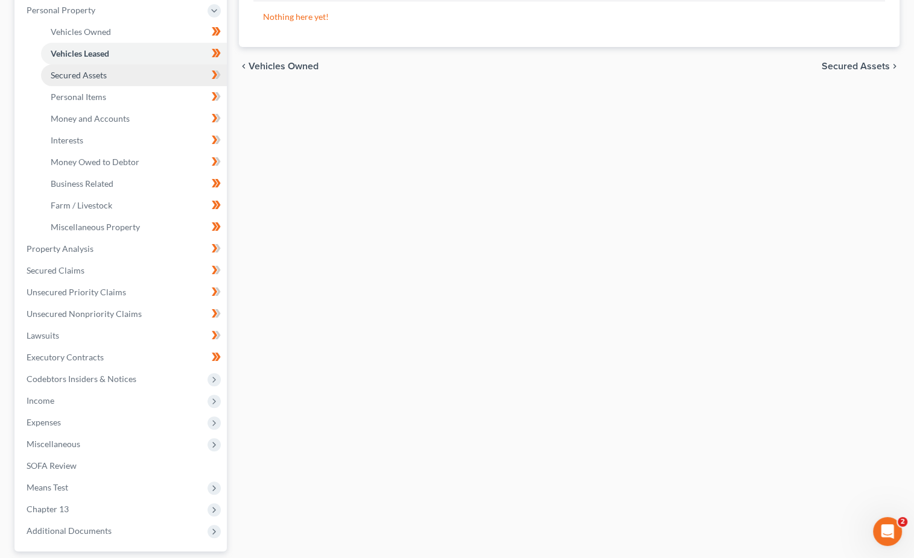
click at [162, 75] on link "Secured Assets" at bounding box center [134, 76] width 186 height 22
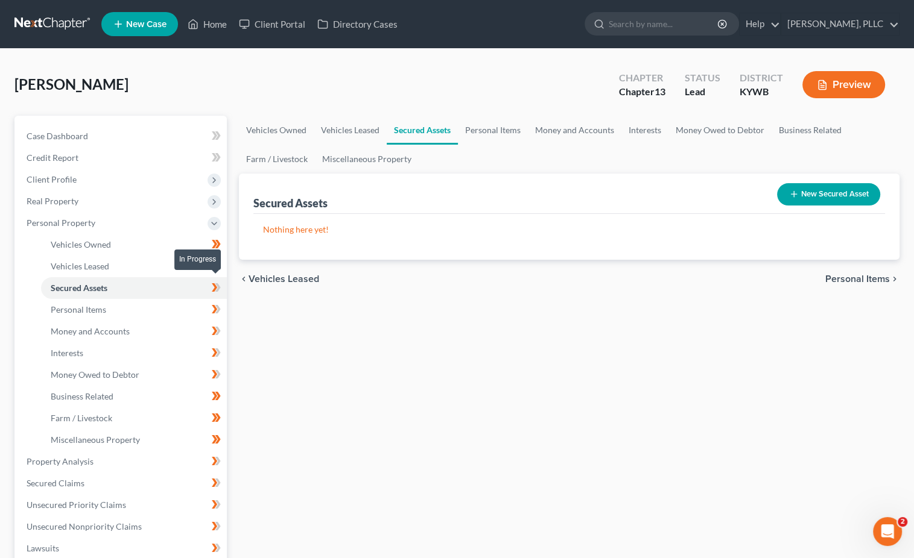
click at [219, 284] on icon at bounding box center [216, 287] width 9 height 15
click at [168, 306] on link "Personal Items" at bounding box center [134, 310] width 186 height 22
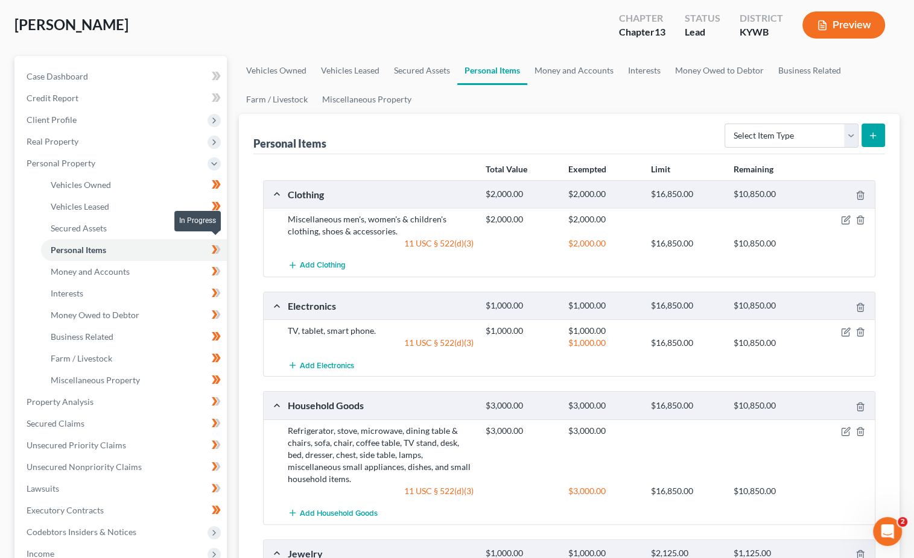
scroll to position [58, 0]
click at [219, 247] on icon at bounding box center [216, 251] width 9 height 15
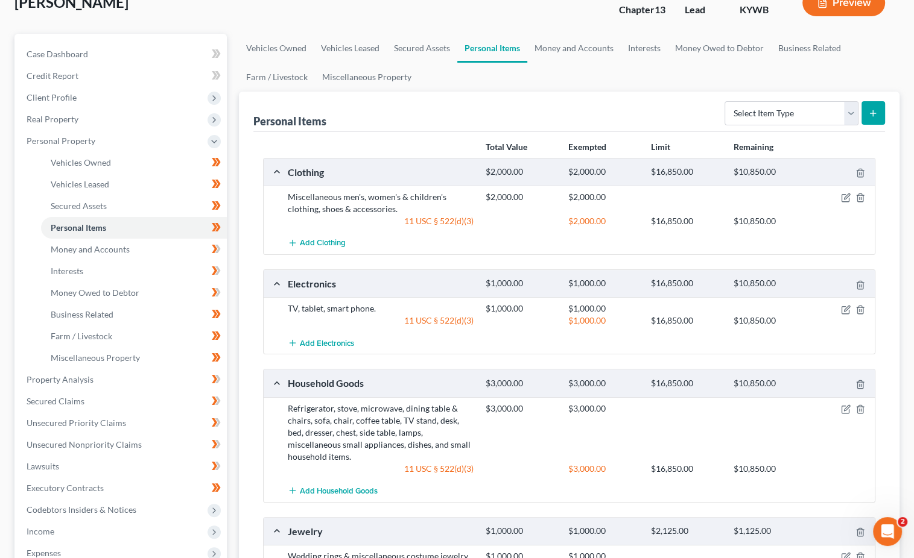
scroll to position [83, 0]
click at [218, 245] on icon at bounding box center [216, 248] width 9 height 15
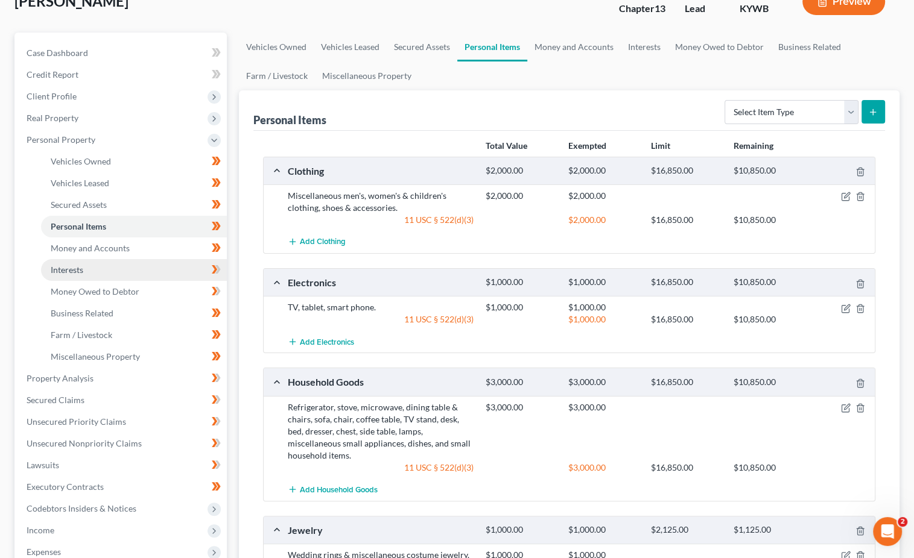
click at [165, 263] on link "Interests" at bounding box center [134, 270] width 186 height 22
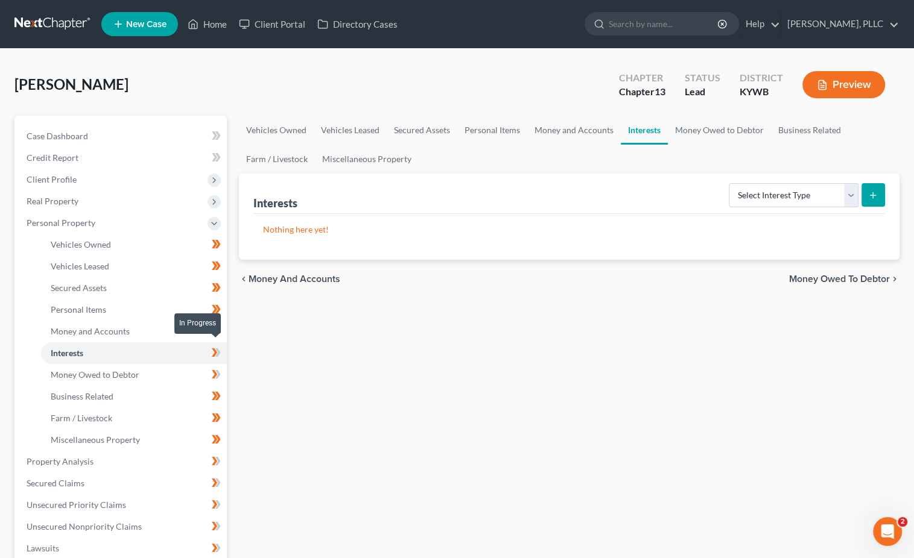
click at [216, 349] on icon at bounding box center [214, 353] width 5 height 8
click at [187, 368] on link "Money Owed to Debtor" at bounding box center [134, 375] width 186 height 22
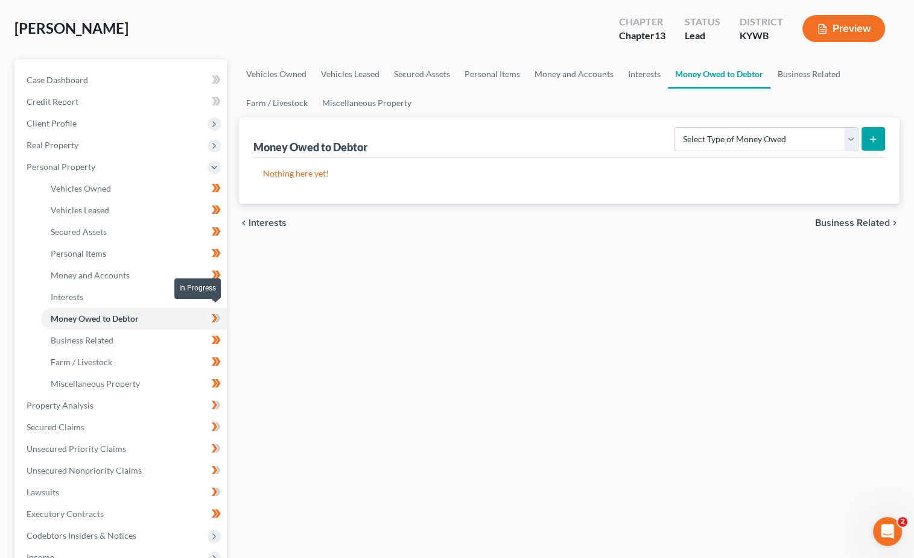
click at [220, 314] on icon at bounding box center [217, 318] width 5 height 8
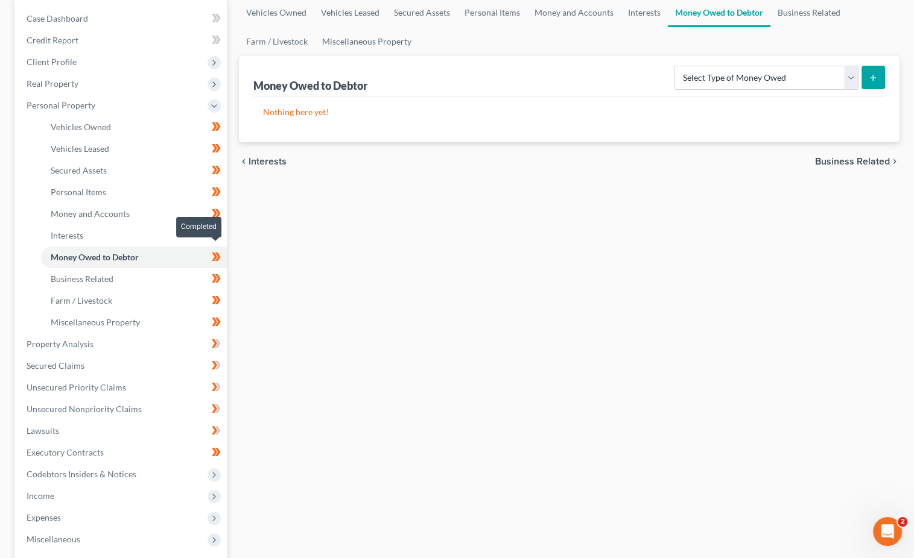
scroll to position [116, 0]
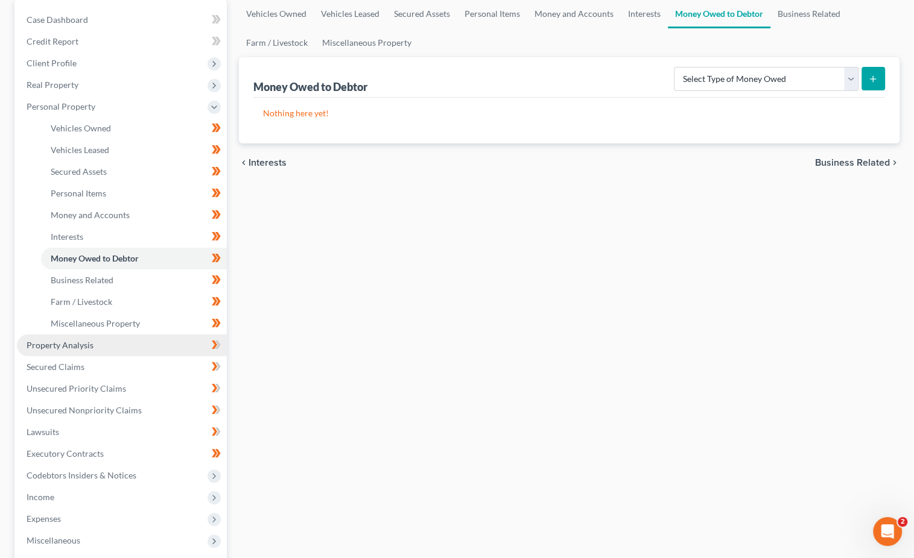
click at [178, 336] on link "Property Analysis" at bounding box center [122, 346] width 210 height 22
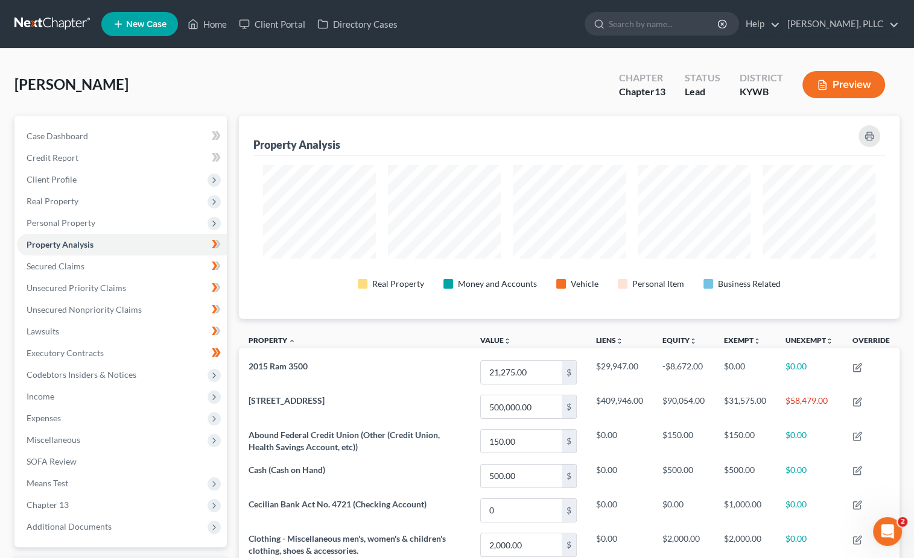
scroll to position [203, 661]
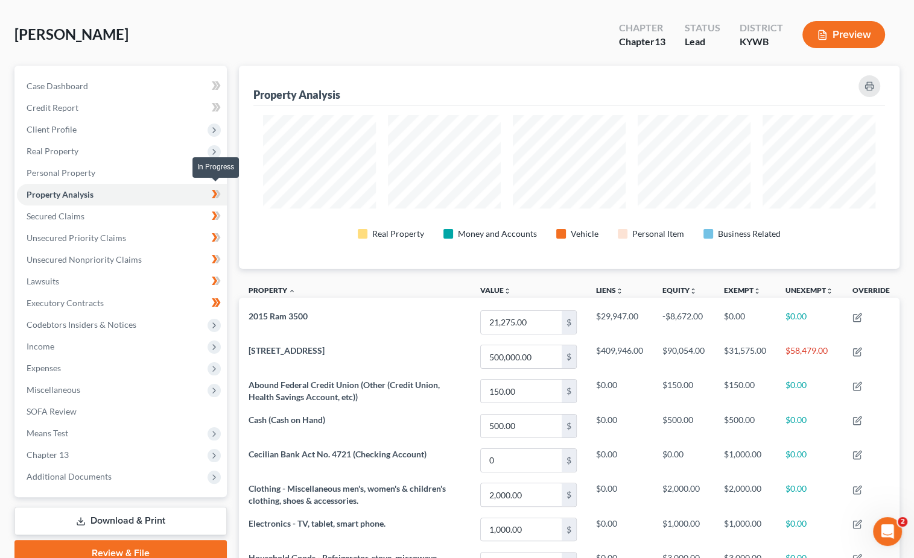
click at [221, 197] on span at bounding box center [216, 196] width 21 height 18
click at [166, 215] on link "Secured Claims" at bounding box center [122, 217] width 210 height 22
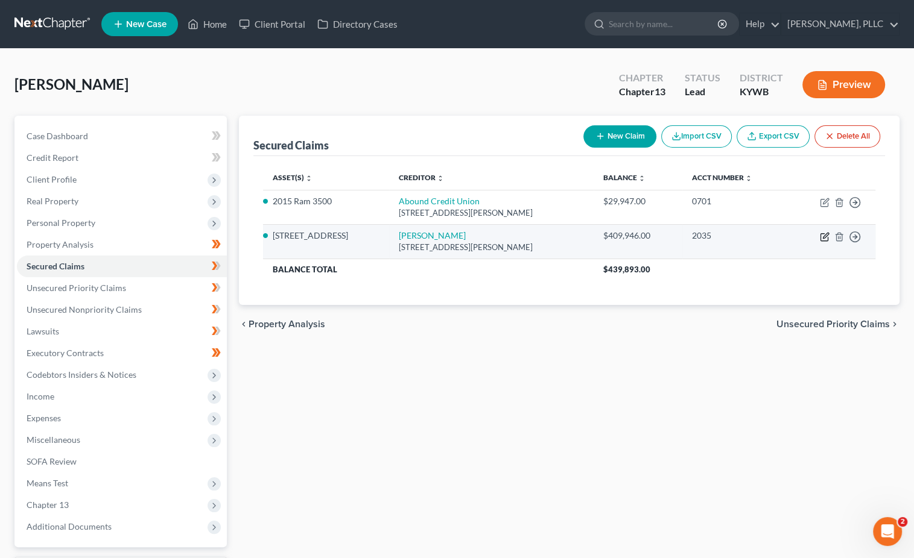
click at [824, 232] on icon "button" at bounding box center [824, 237] width 10 height 10
select select "18"
select select "4"
select select "0"
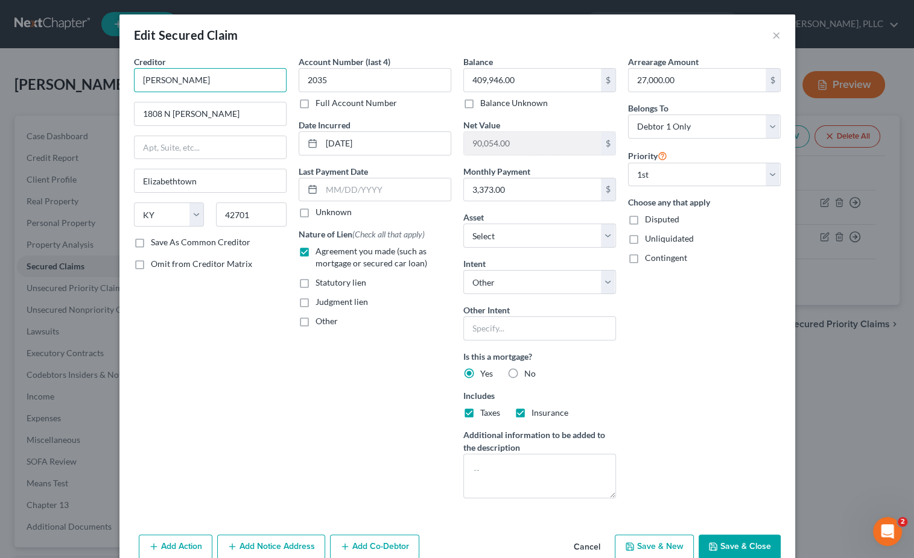
drag, startPoint x: 196, startPoint y: 78, endPoint x: 72, endPoint y: 69, distance: 123.9
click at [72, 69] on div "Edit Secured Claim × Creditor * Cecilian Bk 1808 N Dixie Elizabethtown State AL…" at bounding box center [457, 279] width 914 height 558
type input "The Cecilian Bank"
type input "1808 N. Dixie"
drag, startPoint x: 538, startPoint y: 187, endPoint x: 326, endPoint y: 168, distance: 213.7
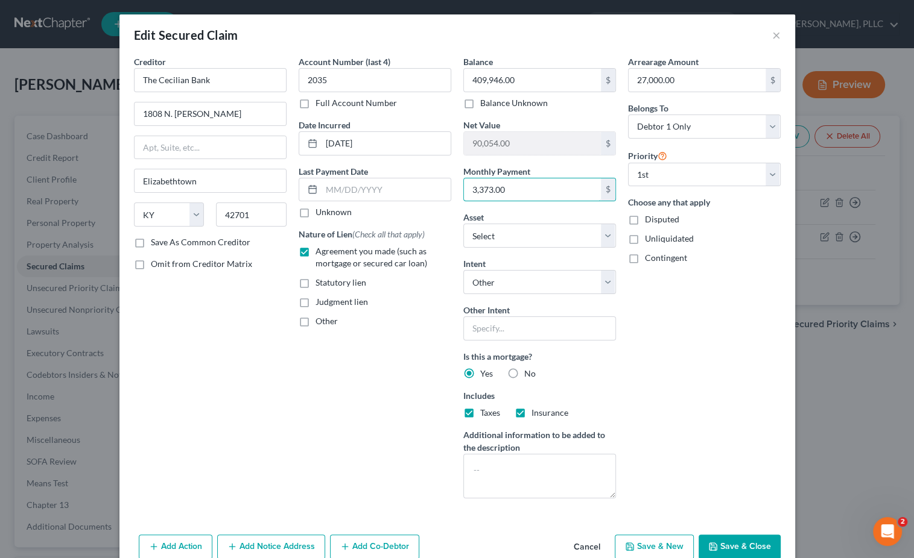
click at [324, 168] on div "Creditor * The Cecilian Bank 1808 N. Dixie Elizabethtown State AL AK AR AZ CA C…" at bounding box center [457, 281] width 658 height 453
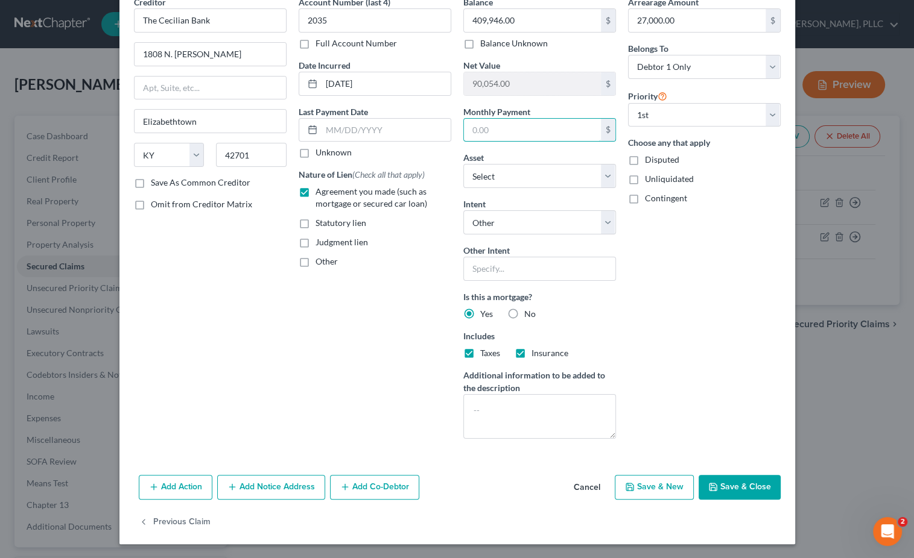
scroll to position [59, 0]
click at [731, 484] on button "Save & Close" at bounding box center [739, 488] width 82 height 25
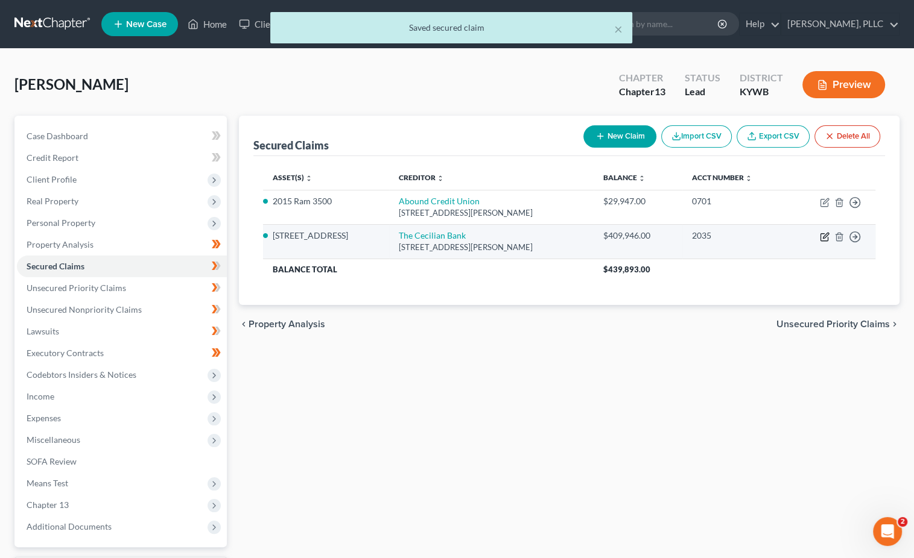
click at [826, 236] on icon "button" at bounding box center [824, 237] width 10 height 10
select select "18"
select select "2"
select select "4"
select select "0"
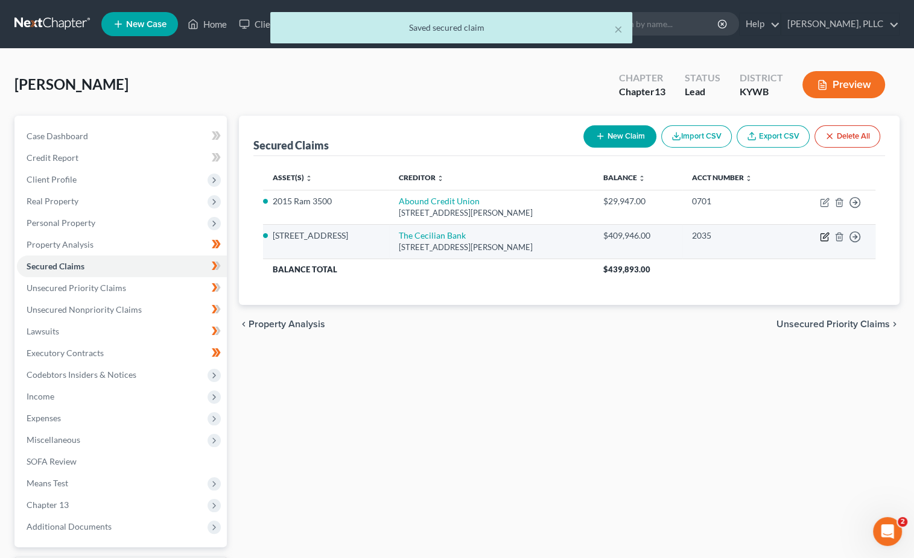
select select "0"
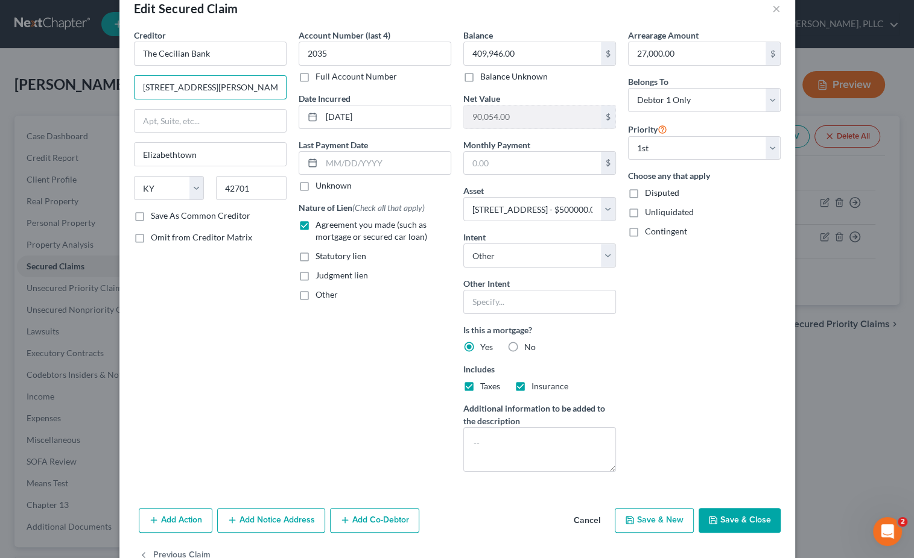
scroll to position [27, 0]
type input "[STREET_ADDRESS][PERSON_NAME]"
click at [723, 522] on button "Save & Close" at bounding box center [739, 520] width 82 height 25
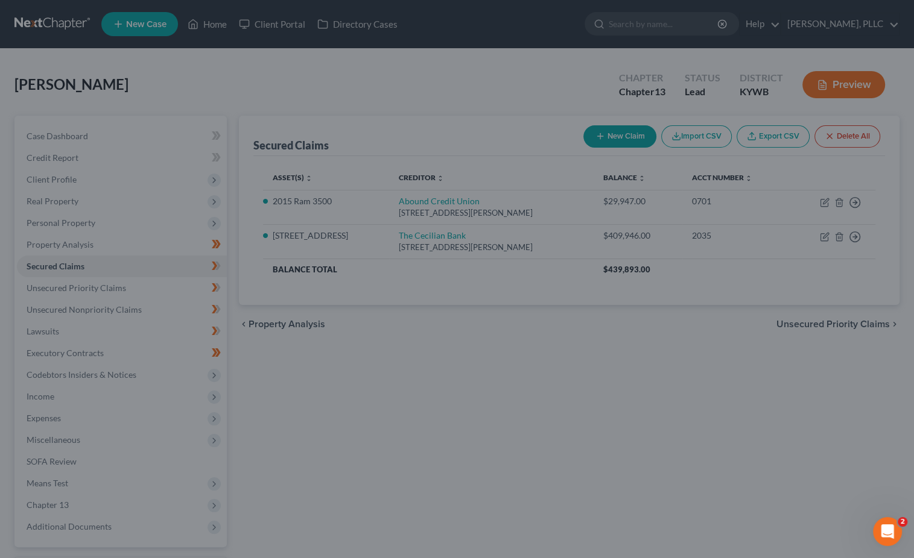
select select "2"
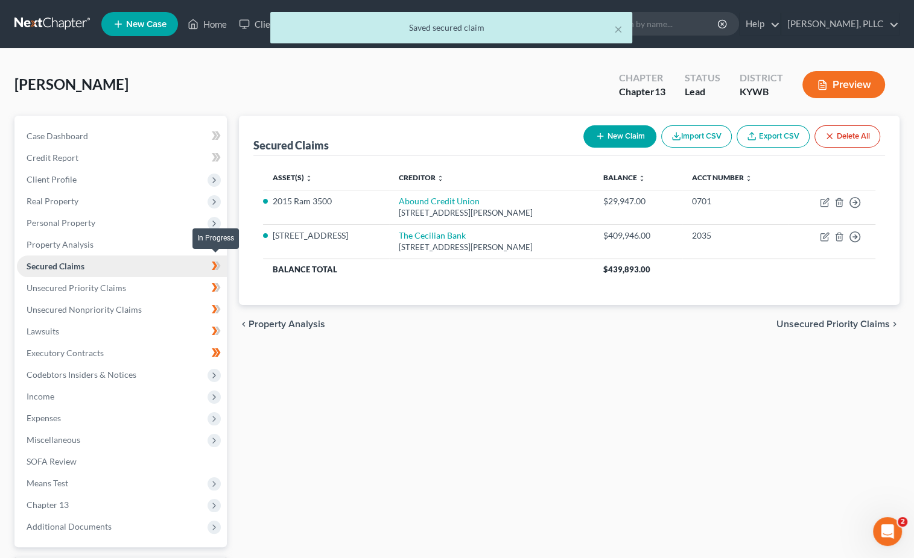
drag, startPoint x: 220, startPoint y: 262, endPoint x: 195, endPoint y: 271, distance: 27.1
click at [220, 262] on icon at bounding box center [216, 266] width 9 height 15
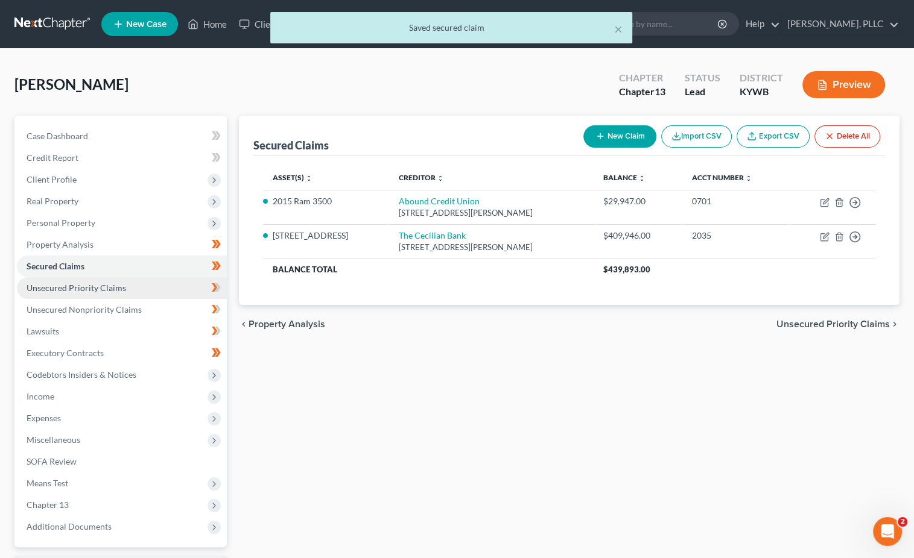
click at [179, 282] on link "Unsecured Priority Claims" at bounding box center [122, 288] width 210 height 22
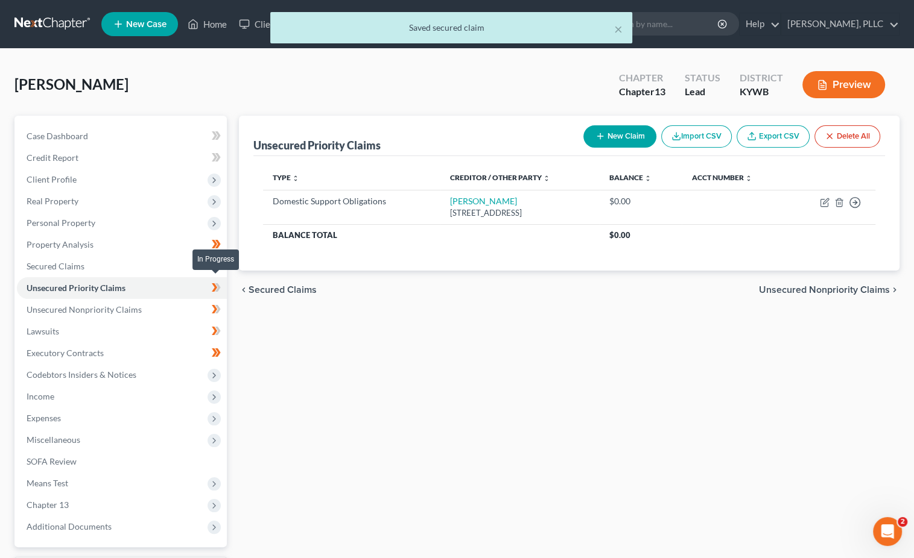
click at [221, 285] on span at bounding box center [216, 289] width 21 height 18
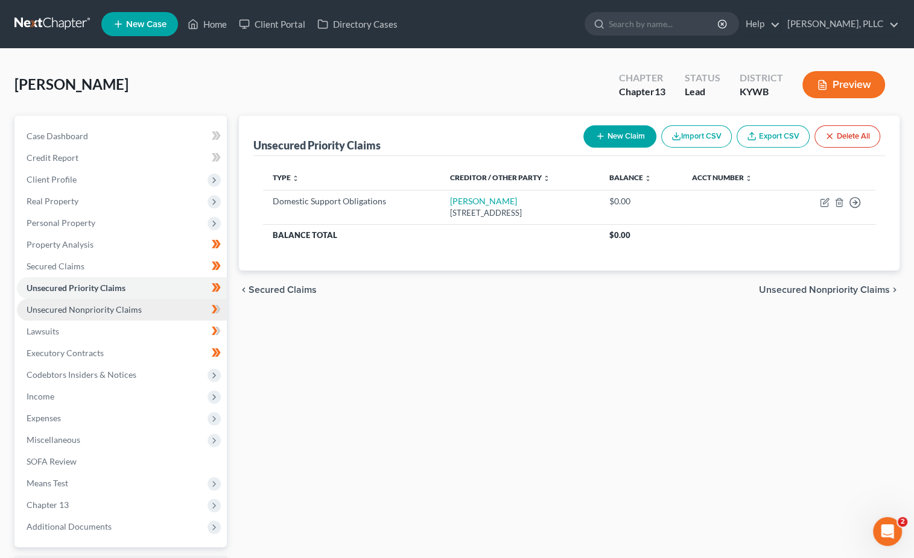
click at [142, 300] on link "Unsecured Nonpriority Claims" at bounding box center [122, 310] width 210 height 22
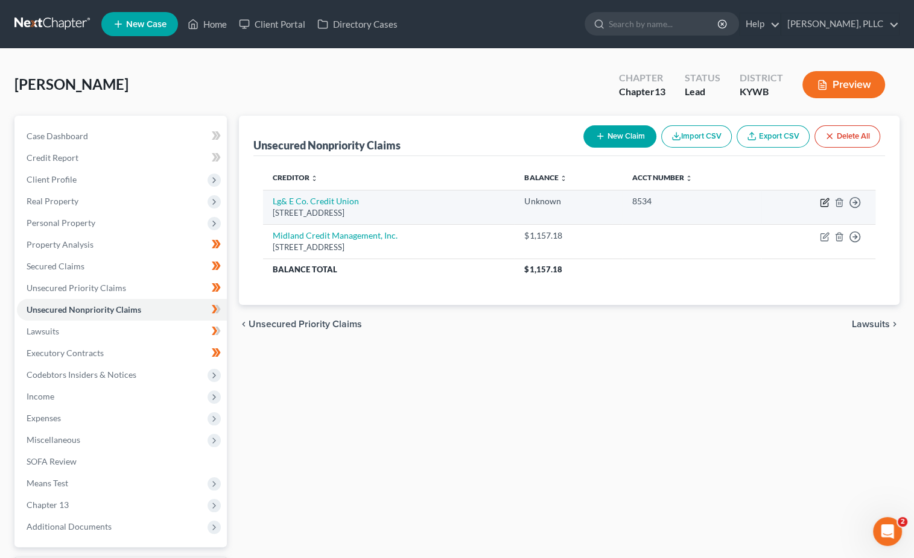
click at [824, 202] on icon "button" at bounding box center [825, 200] width 5 height 5
select select "18"
select select "2"
select select "0"
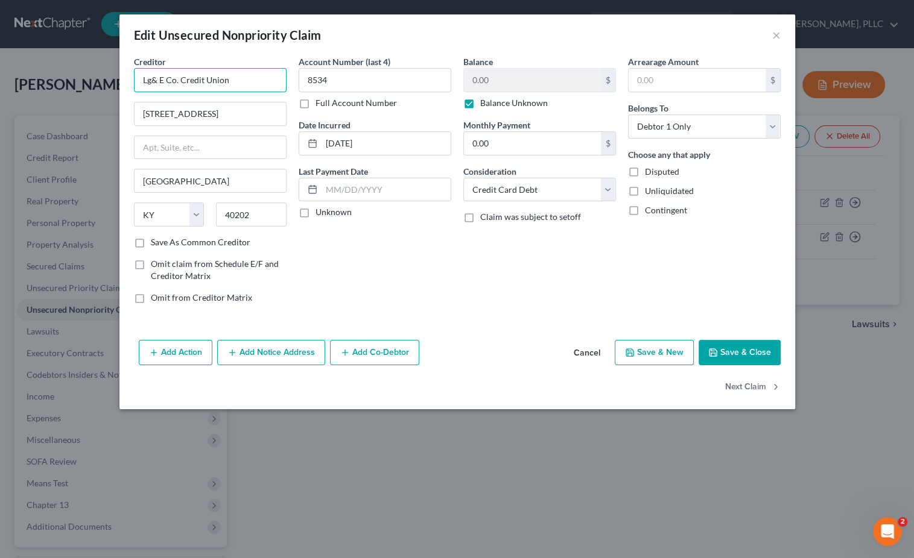
click at [153, 81] on input "Lg& E Co. Credit Union" at bounding box center [210, 80] width 153 height 24
type input "LG & E Co. Credit Union"
click at [751, 350] on button "Save & Close" at bounding box center [739, 352] width 82 height 25
type input "0"
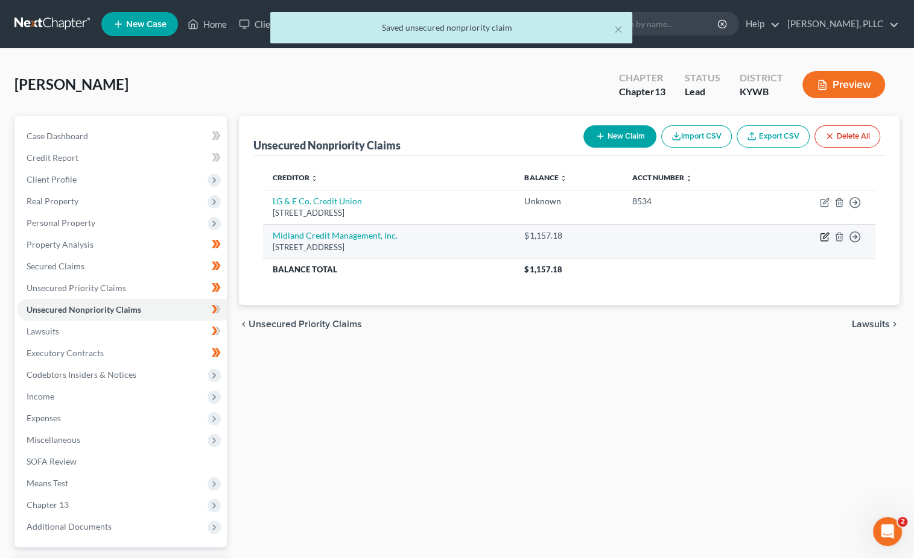
click at [823, 233] on icon "button" at bounding box center [824, 237] width 10 height 10
select select "4"
select select "1"
select select "0"
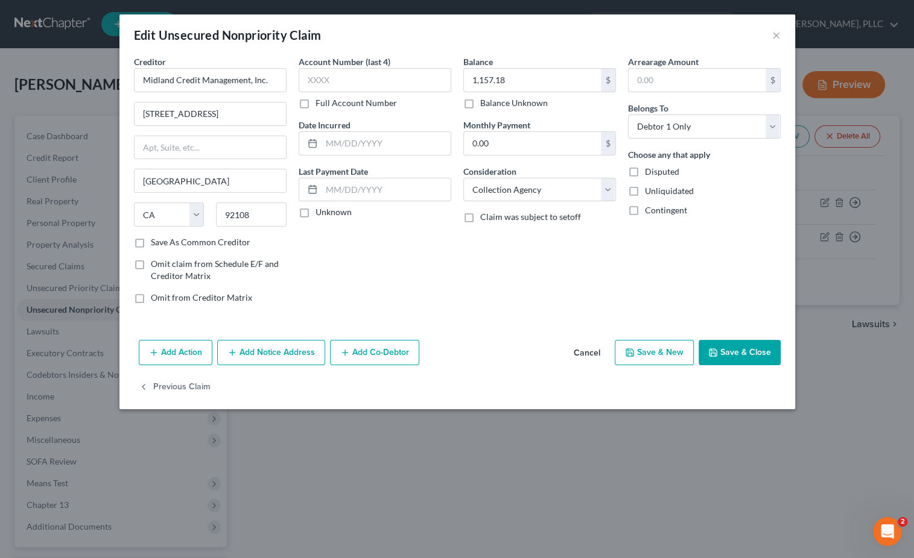
click at [731, 345] on button "Save & Close" at bounding box center [739, 352] width 82 height 25
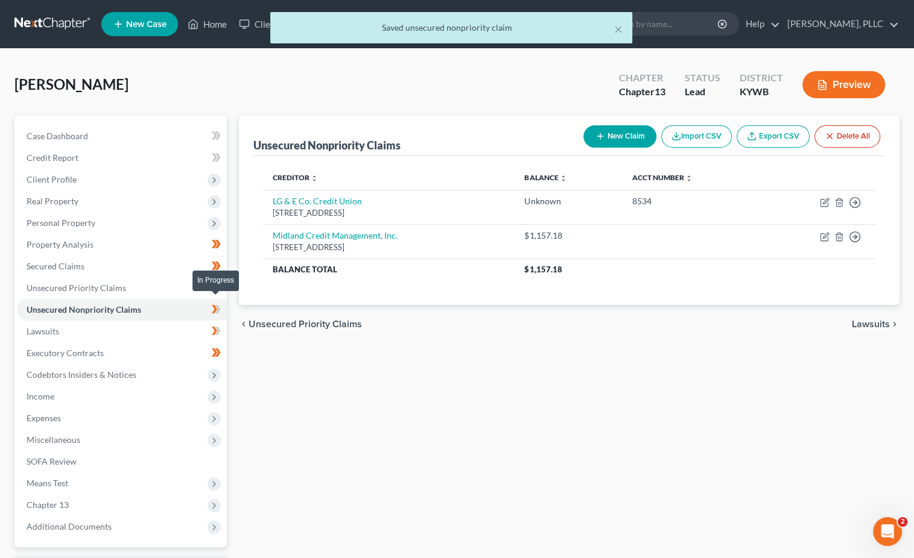
click at [218, 305] on icon at bounding box center [217, 309] width 5 height 8
click at [177, 324] on link "Lawsuits" at bounding box center [122, 332] width 210 height 22
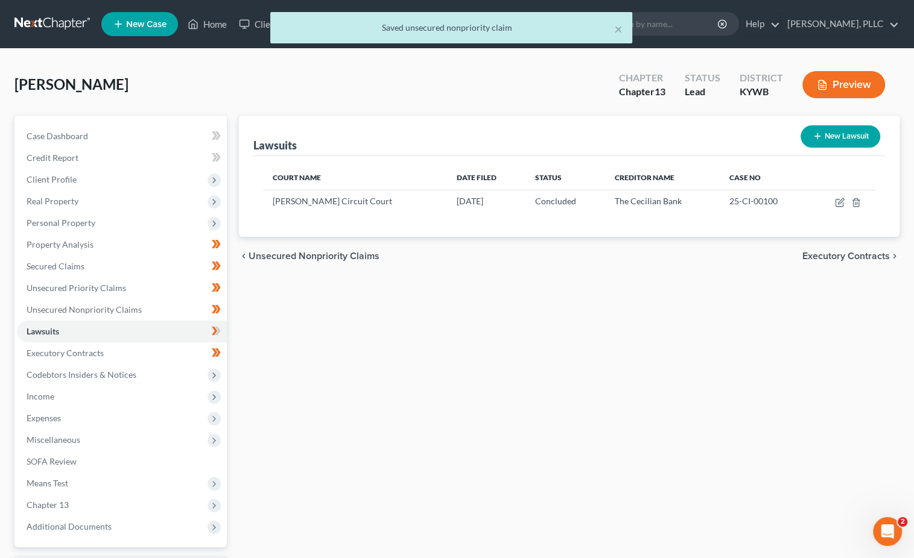
scroll to position [42, 0]
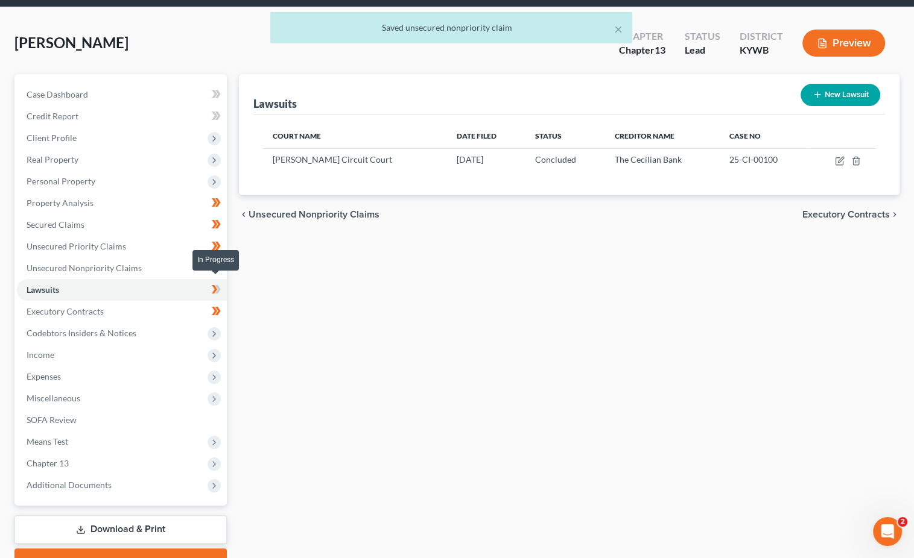
click at [219, 288] on icon at bounding box center [216, 289] width 9 height 15
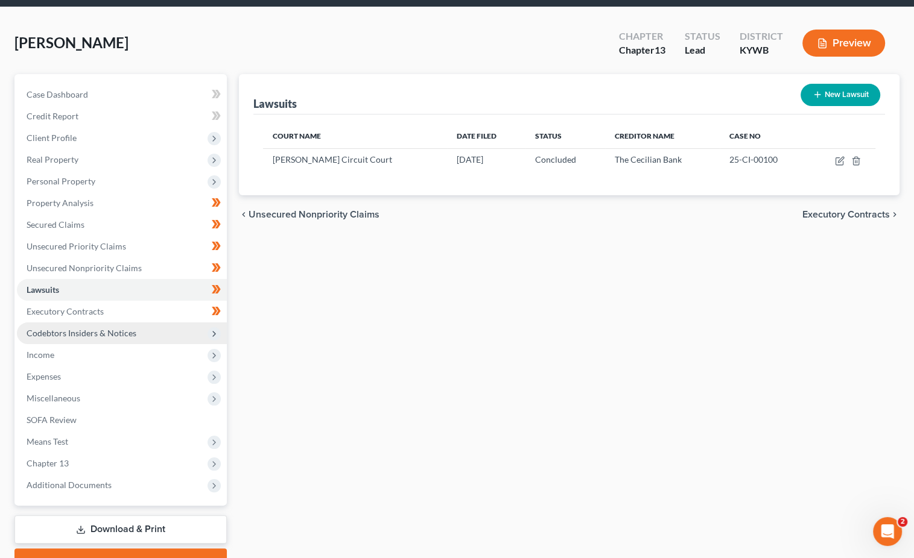
click at [189, 326] on span "Codebtors Insiders & Notices" at bounding box center [122, 334] width 210 height 22
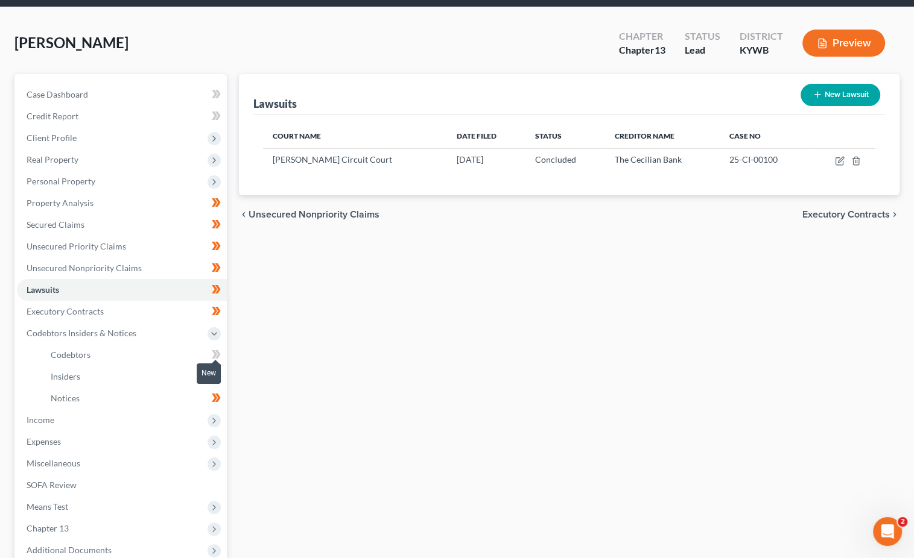
click at [213, 347] on icon at bounding box center [216, 354] width 9 height 15
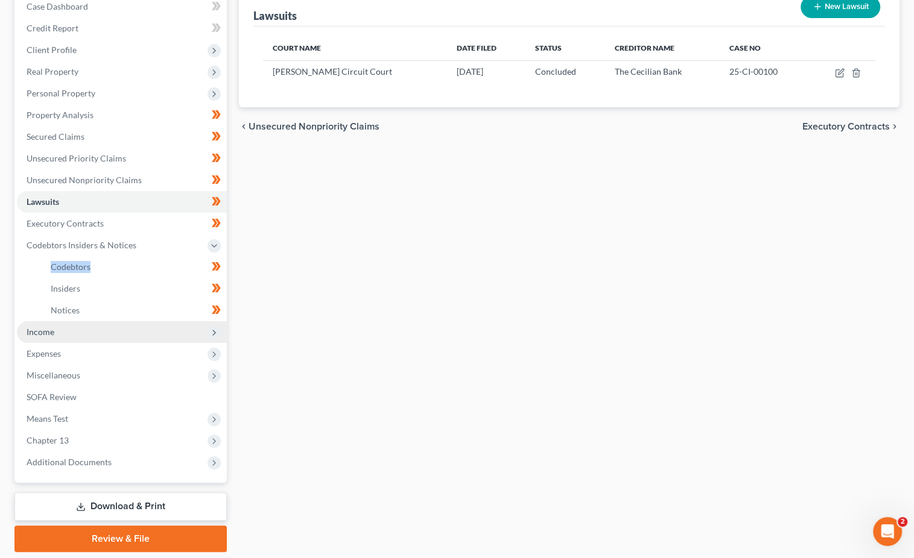
scroll to position [132, 0]
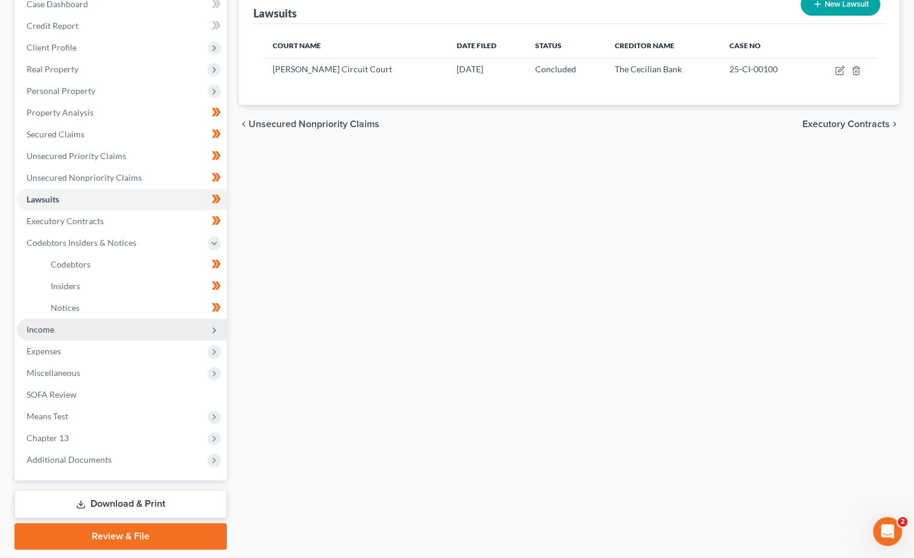
click at [133, 319] on span "Income" at bounding box center [122, 330] width 210 height 22
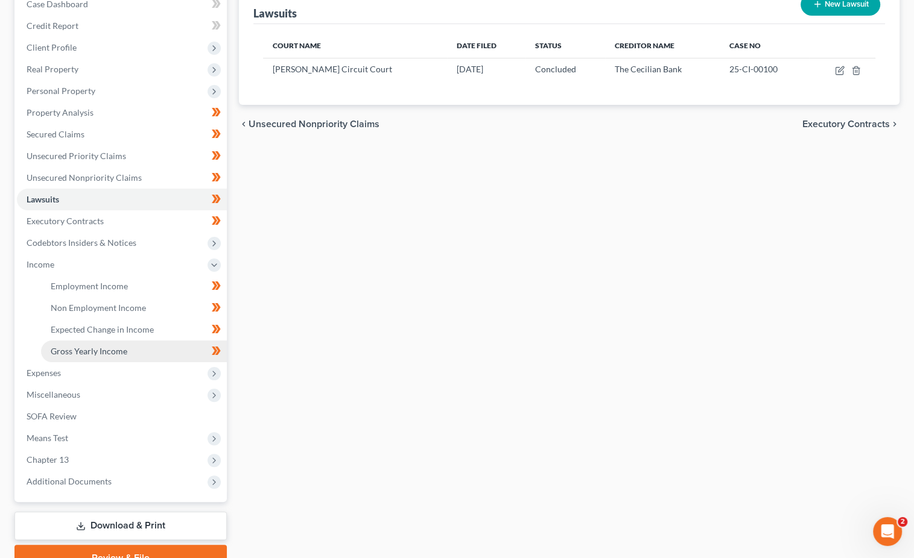
click at [144, 347] on link "Gross Yearly Income" at bounding box center [134, 352] width 186 height 22
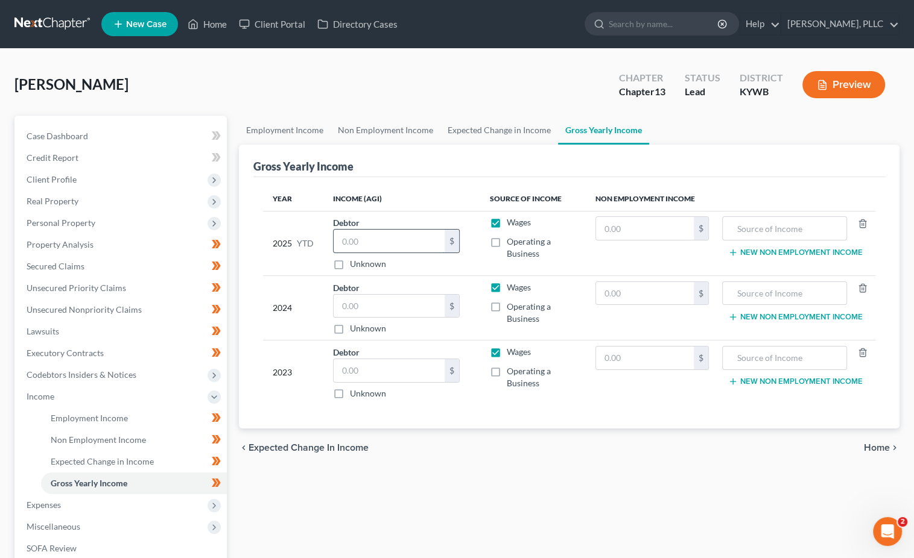
click at [367, 245] on input "text" at bounding box center [388, 241] width 111 height 23
type input "42,756"
drag, startPoint x: 367, startPoint y: 309, endPoint x: 183, endPoint y: 551, distance: 303.7
click at [365, 309] on input "text" at bounding box center [388, 306] width 111 height 23
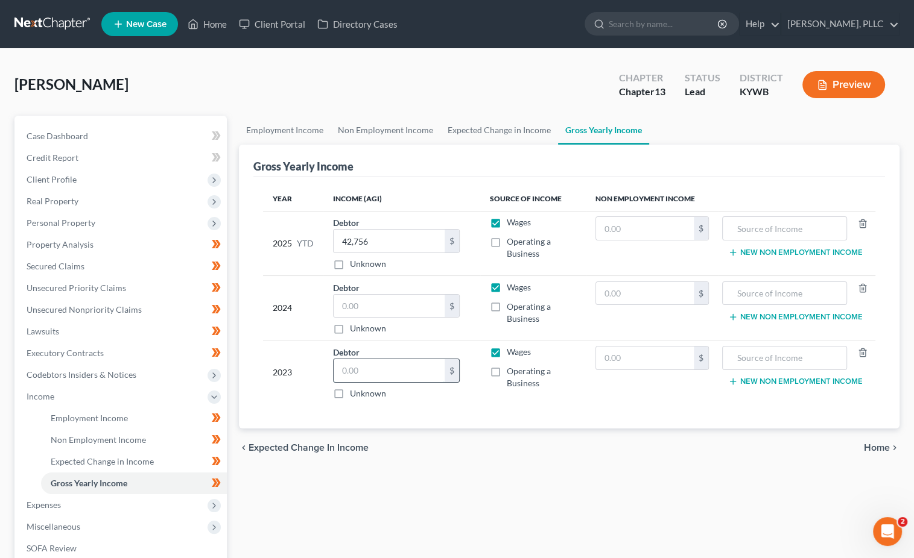
click at [359, 370] on input "text" at bounding box center [388, 370] width 111 height 23
type input "79,053"
type input "7,870"
type input "2022 Tax Refund"
click at [351, 306] on input "text" at bounding box center [388, 306] width 111 height 23
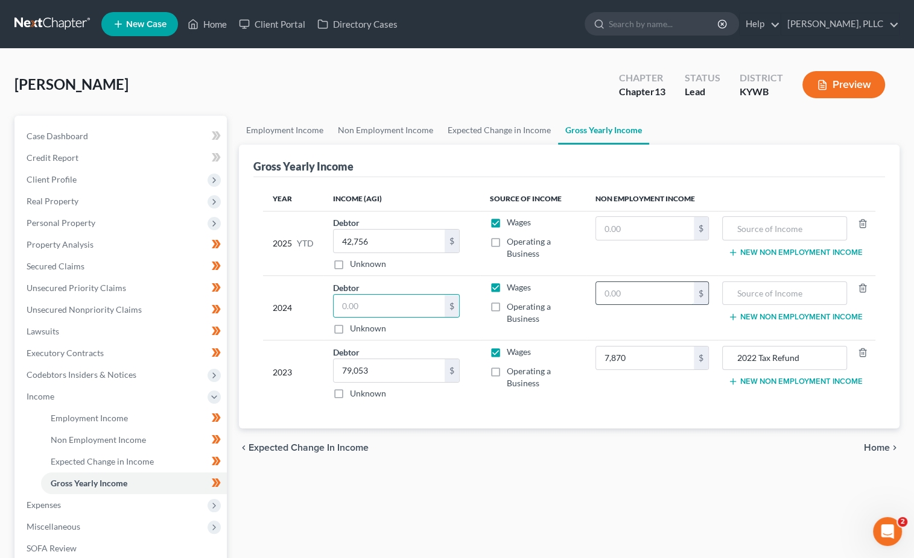
click at [647, 297] on input "text" at bounding box center [644, 293] width 97 height 23
type input "2,909"
type input "2023 Tax Refund"
click at [393, 298] on input "text" at bounding box center [388, 306] width 111 height 23
click at [622, 229] on input "text" at bounding box center [644, 228] width 97 height 23
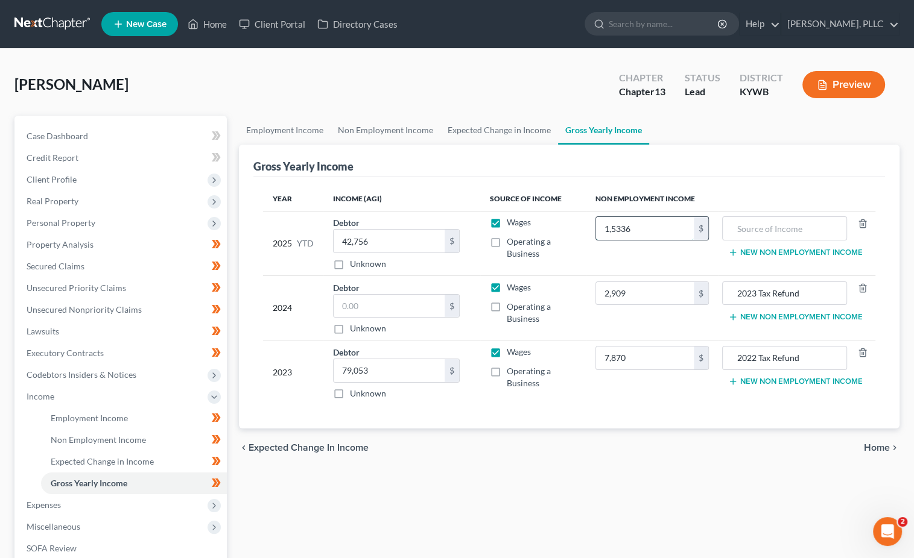
type input "15,336"
type input "2024 Tax Refund"
click at [397, 303] on input "text" at bounding box center [388, 306] width 111 height 23
type input "63,707"
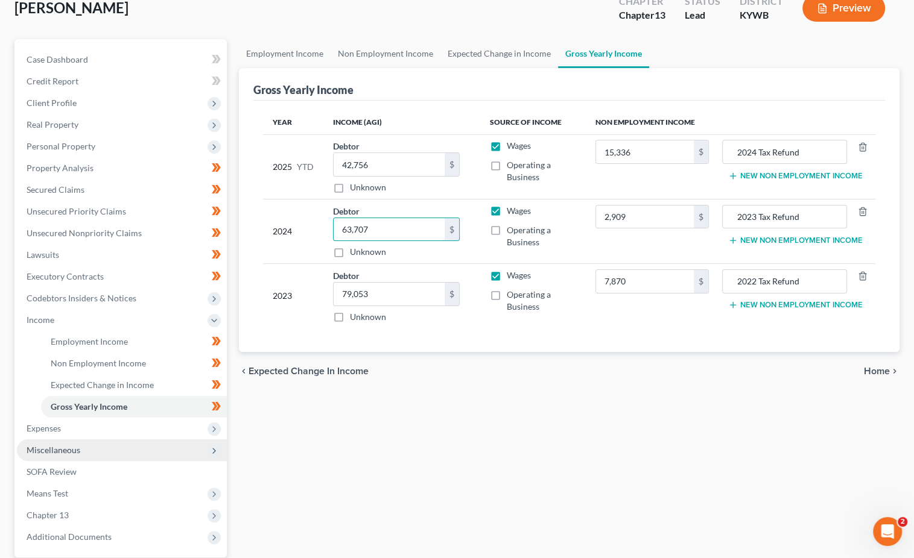
scroll to position [98, 0]
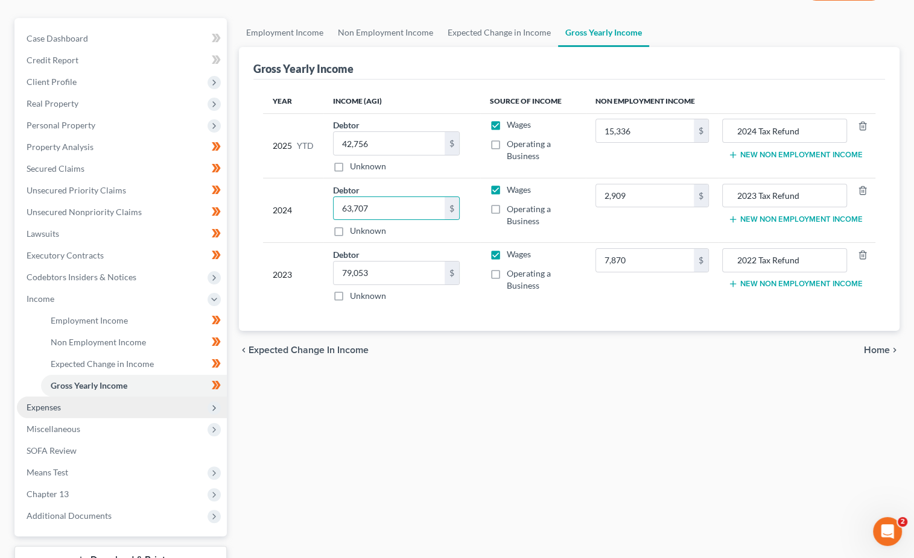
click at [163, 402] on span "Expenses" at bounding box center [122, 408] width 210 height 22
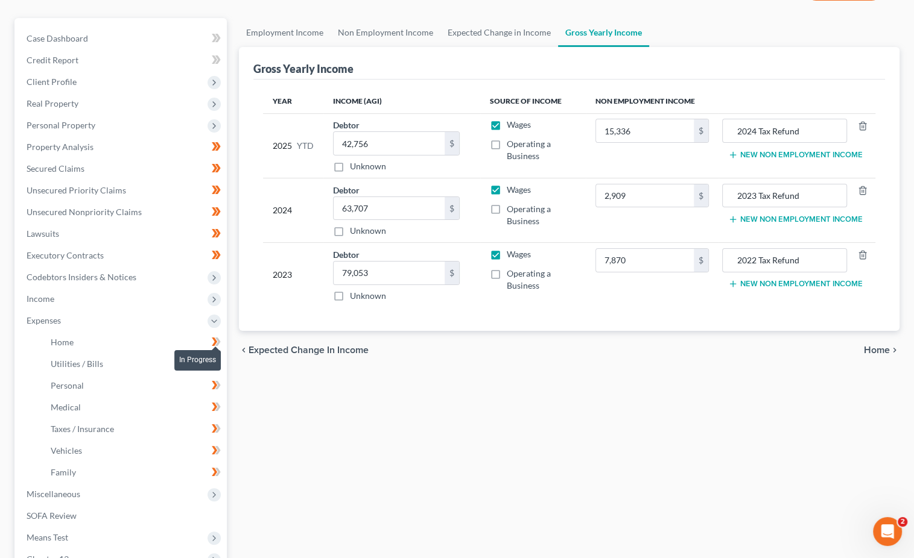
click at [217, 338] on icon at bounding box center [217, 342] width 5 height 8
click at [219, 359] on icon at bounding box center [217, 363] width 5 height 8
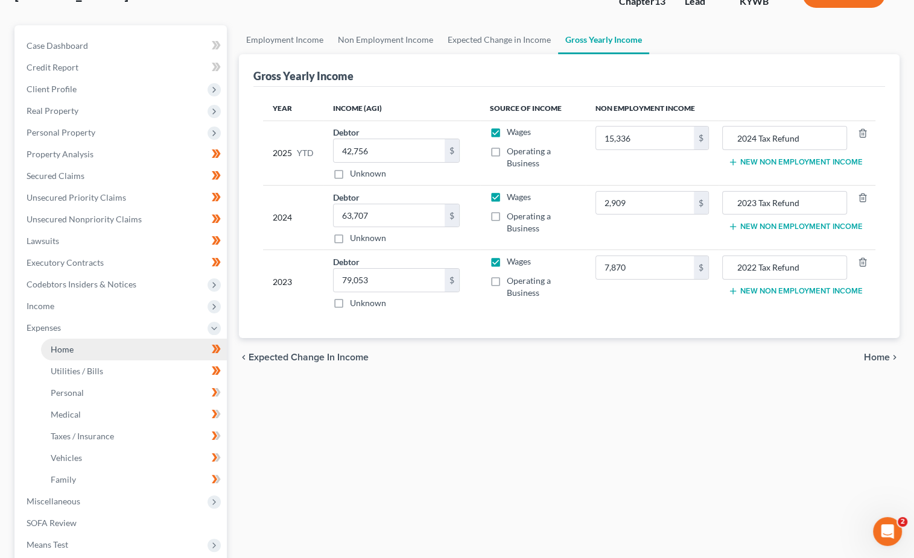
click at [139, 343] on link "Home" at bounding box center [134, 350] width 186 height 22
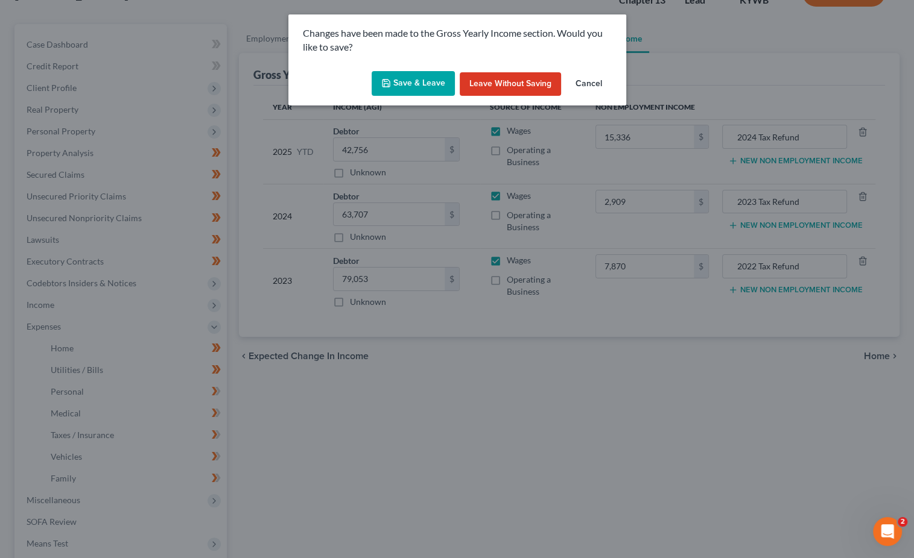
click at [599, 84] on button "Cancel" at bounding box center [589, 84] width 46 height 24
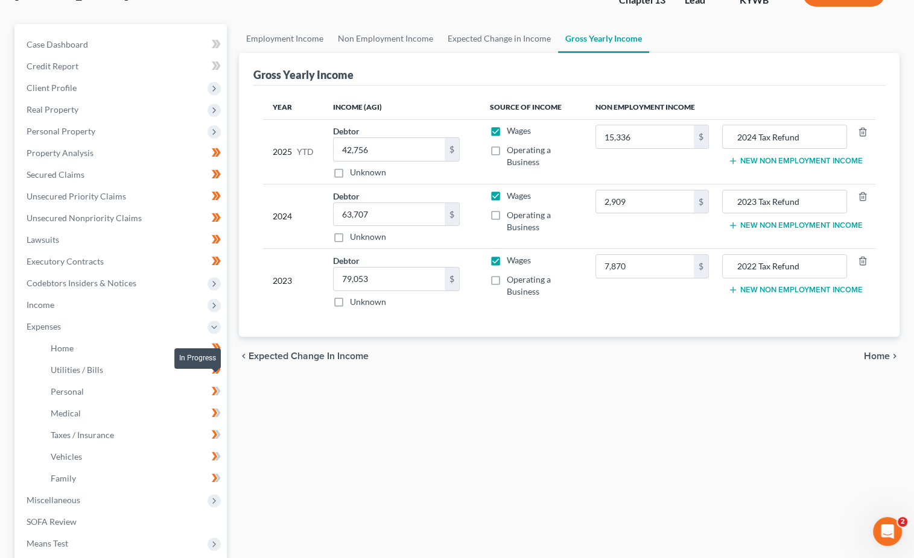
click at [217, 387] on icon at bounding box center [217, 391] width 5 height 8
click at [214, 409] on icon at bounding box center [214, 413] width 5 height 8
drag, startPoint x: 215, startPoint y: 426, endPoint x: 215, endPoint y: 433, distance: 7.3
click at [215, 431] on icon at bounding box center [214, 435] width 5 height 8
drag, startPoint x: 217, startPoint y: 446, endPoint x: 218, endPoint y: 459, distance: 13.3
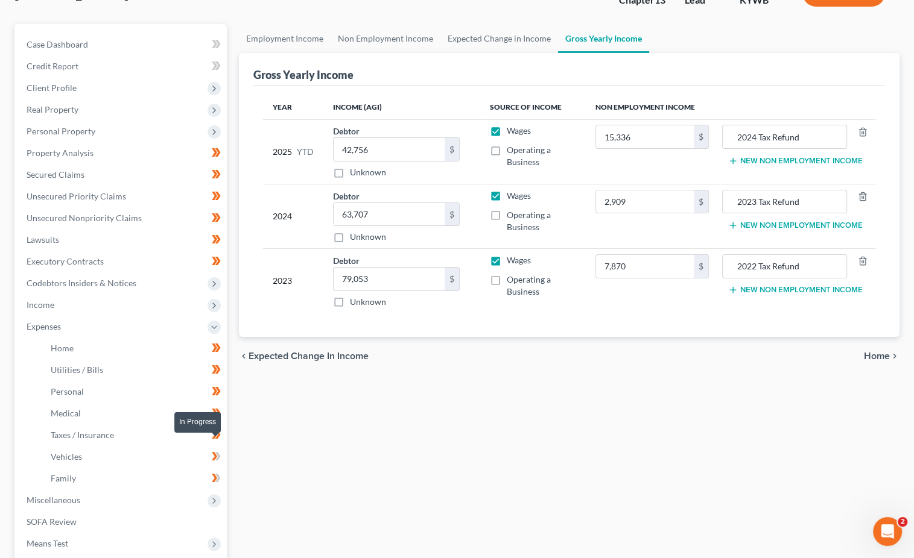
click at [217, 452] on icon at bounding box center [217, 456] width 5 height 8
drag, startPoint x: 218, startPoint y: 467, endPoint x: 223, endPoint y: 471, distance: 6.9
click at [218, 474] on icon at bounding box center [217, 478] width 5 height 8
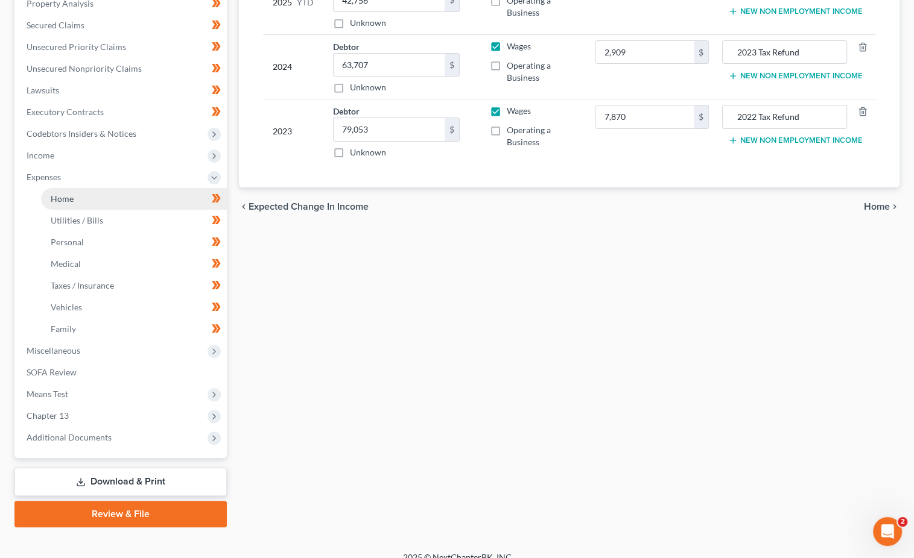
scroll to position [241, 0]
click at [116, 188] on link "Home" at bounding box center [134, 199] width 186 height 22
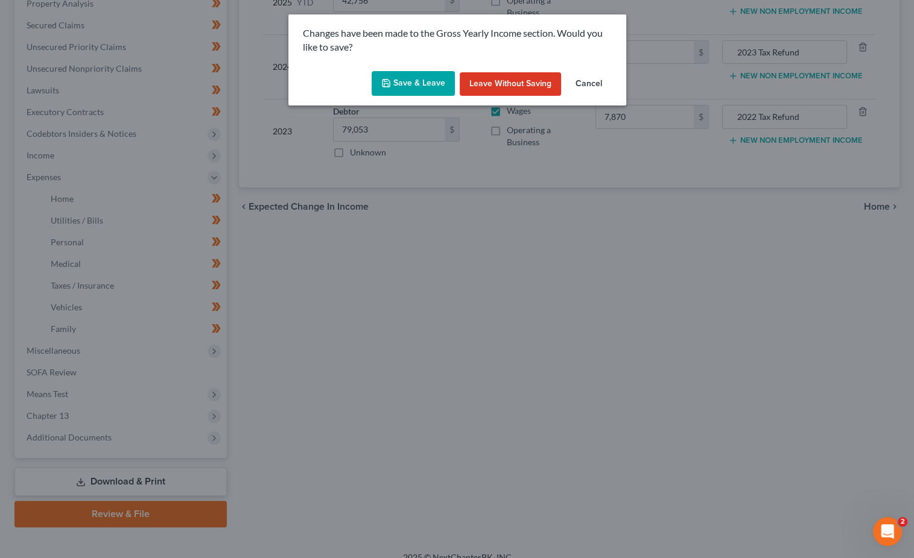
click at [407, 80] on button "Save & Leave" at bounding box center [412, 83] width 83 height 25
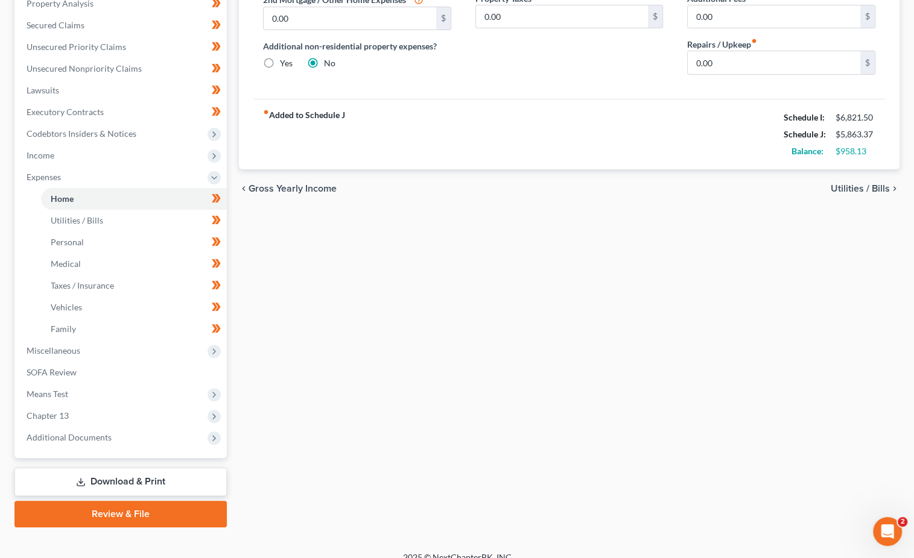
scroll to position [241, 0]
click at [165, 345] on span "Miscellaneous" at bounding box center [122, 351] width 210 height 22
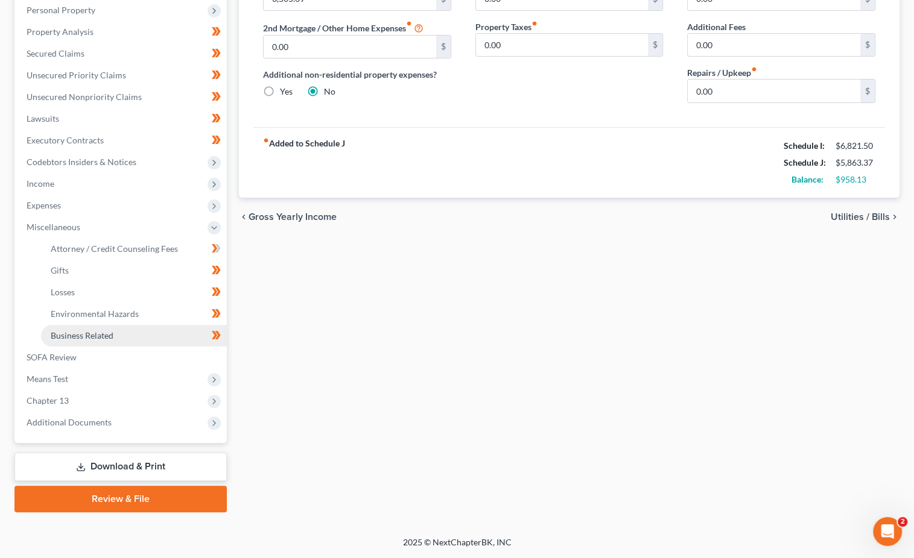
scroll to position [198, 0]
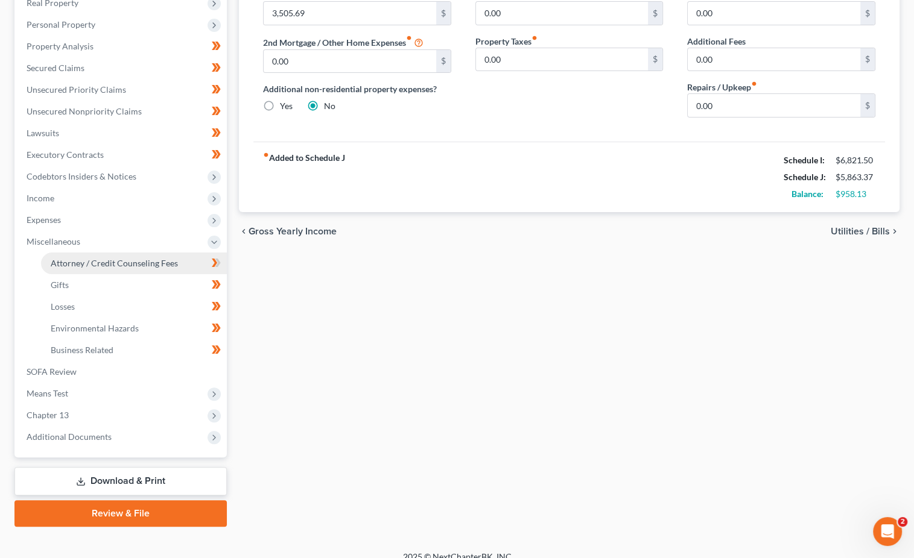
click at [145, 258] on span "Attorney / Credit Counseling Fees" at bounding box center [114, 263] width 127 height 10
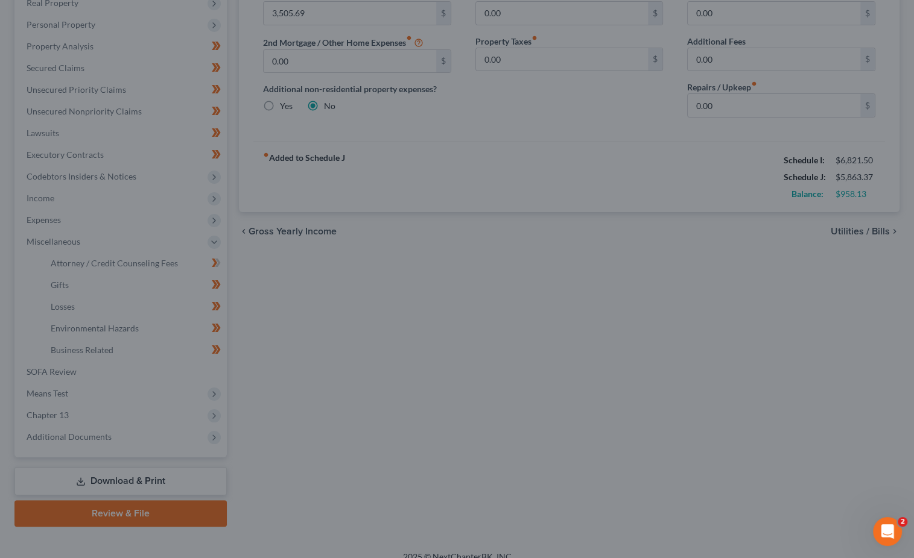
click at [479, 347] on div at bounding box center [457, 279] width 914 height 558
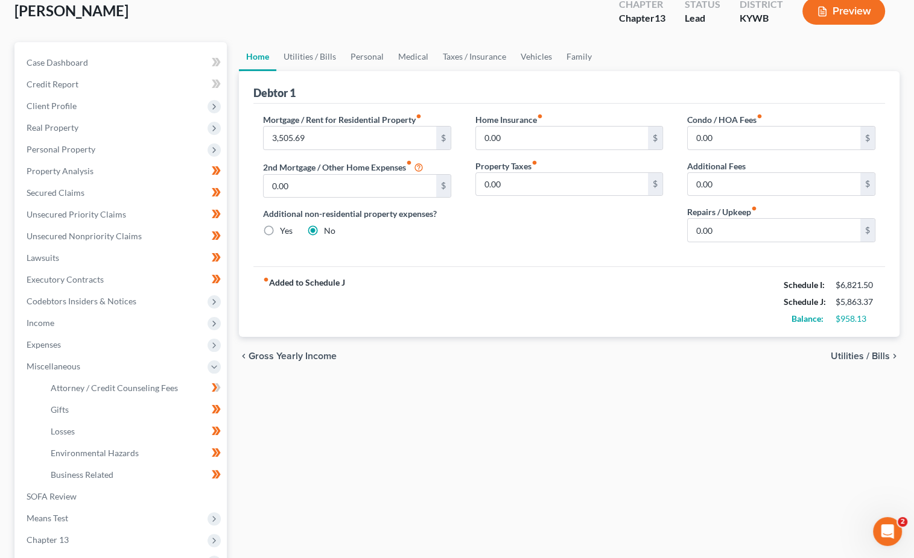
scroll to position [72, 0]
click at [161, 384] on span "Attorney / Credit Counseling Fees" at bounding box center [114, 389] width 127 height 10
click at [466, 388] on div "Home Utilities / Bills Personal Medical Taxes / Insurance Vehicles Family Debto…" at bounding box center [569, 348] width 672 height 610
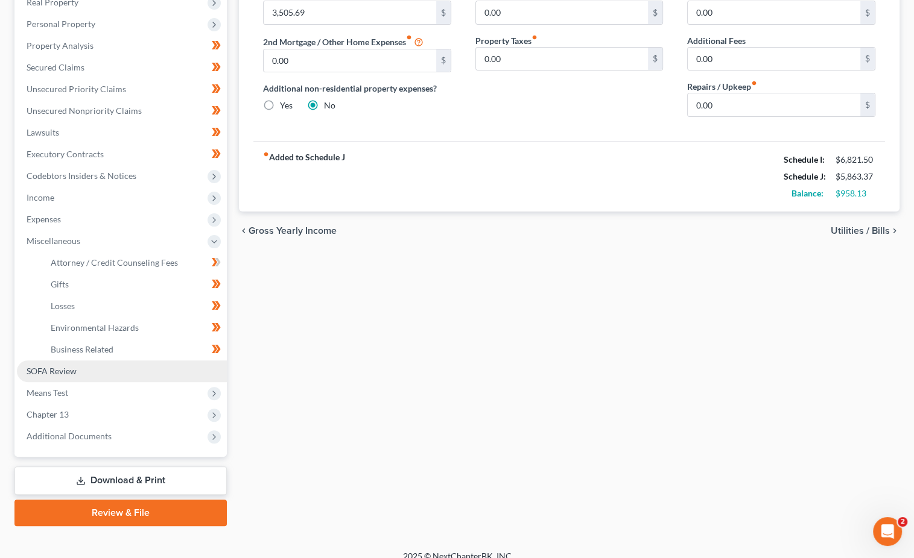
scroll to position [198, 0]
click at [131, 364] on link "SOFA Review" at bounding box center [122, 372] width 210 height 22
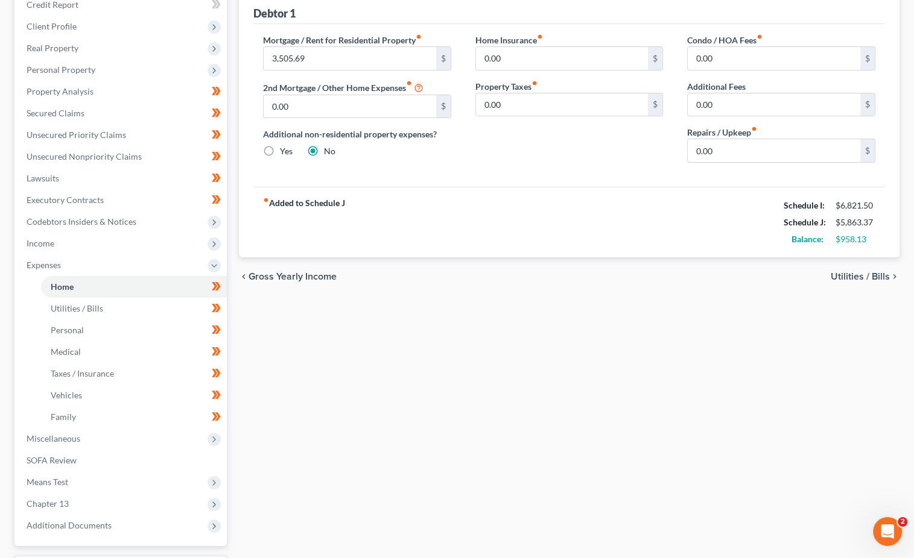
scroll to position [153, 0]
click at [68, 434] on span "Miscellaneous" at bounding box center [54, 439] width 54 height 10
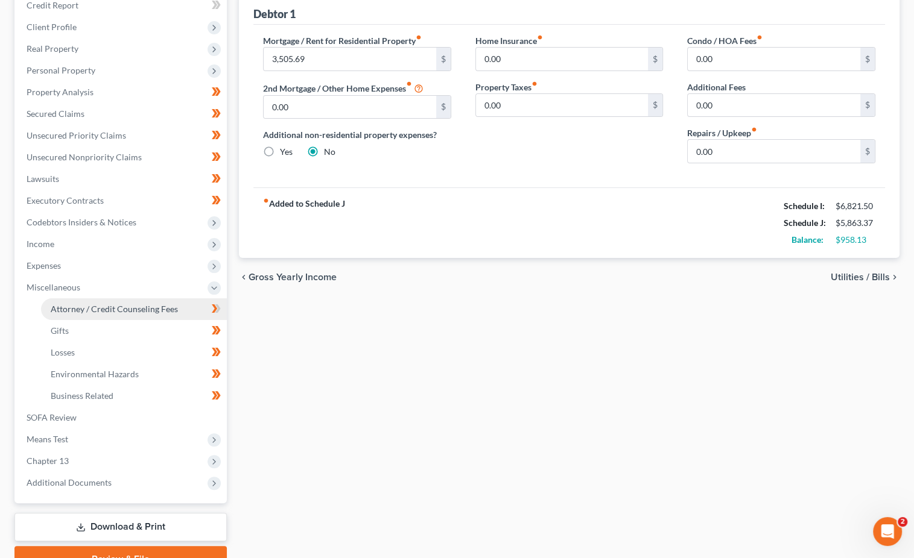
click at [109, 304] on span "Attorney / Credit Counseling Fees" at bounding box center [114, 309] width 127 height 10
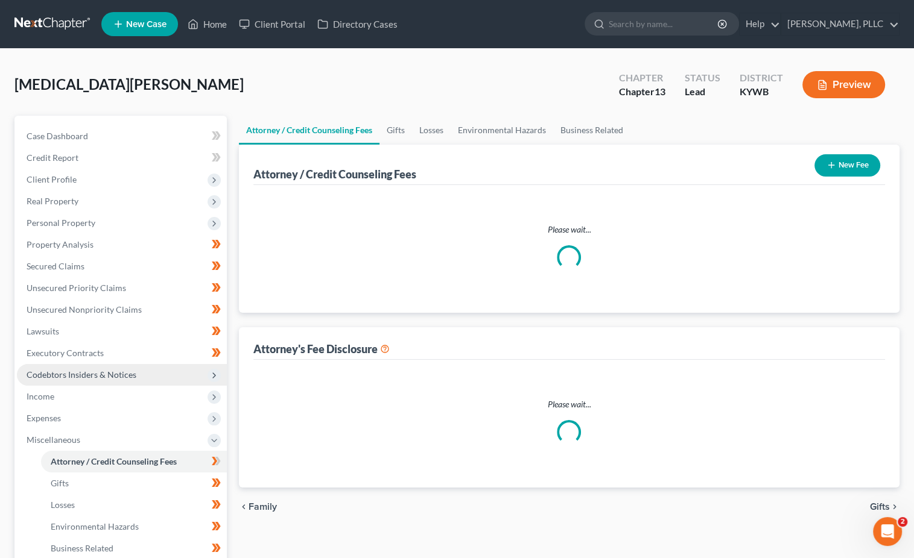
select select "0"
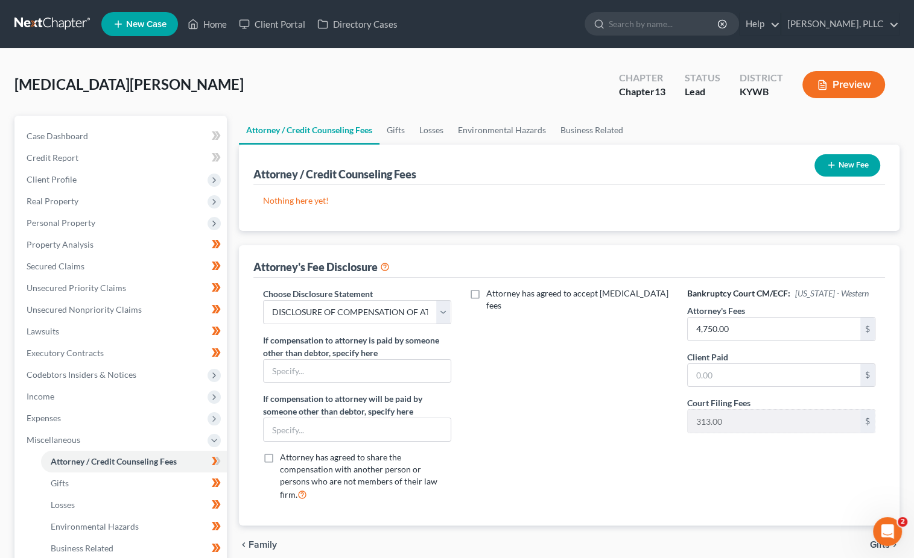
click at [830, 160] on icon "button" at bounding box center [831, 165] width 10 height 10
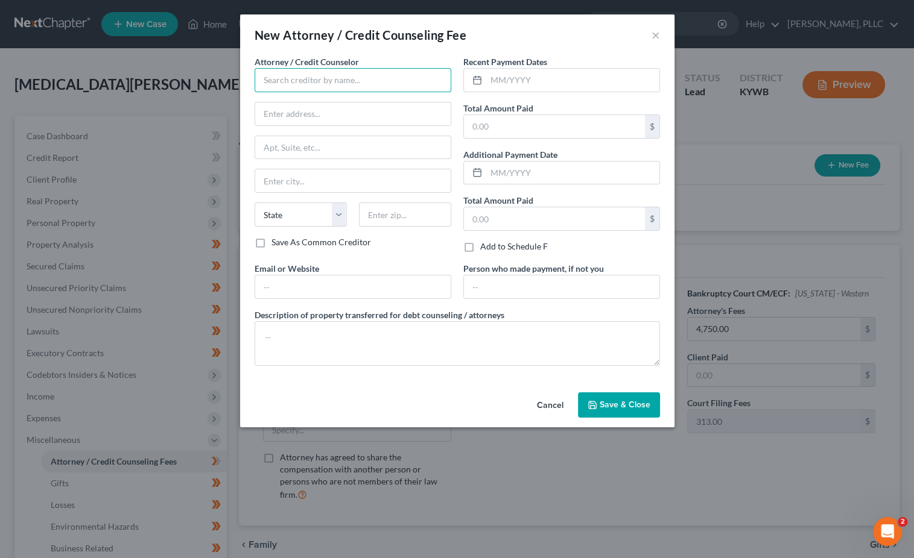
click at [341, 76] on input "text" at bounding box center [352, 80] width 197 height 24
type input "Access Counseling, Inc."
drag, startPoint x: 335, startPoint y: 99, endPoint x: 425, endPoint y: 82, distance: 91.4
click at [336, 98] on div "Access Counseling, Inc." at bounding box center [326, 101] width 125 height 12
type input "[STREET_ADDRESS]"
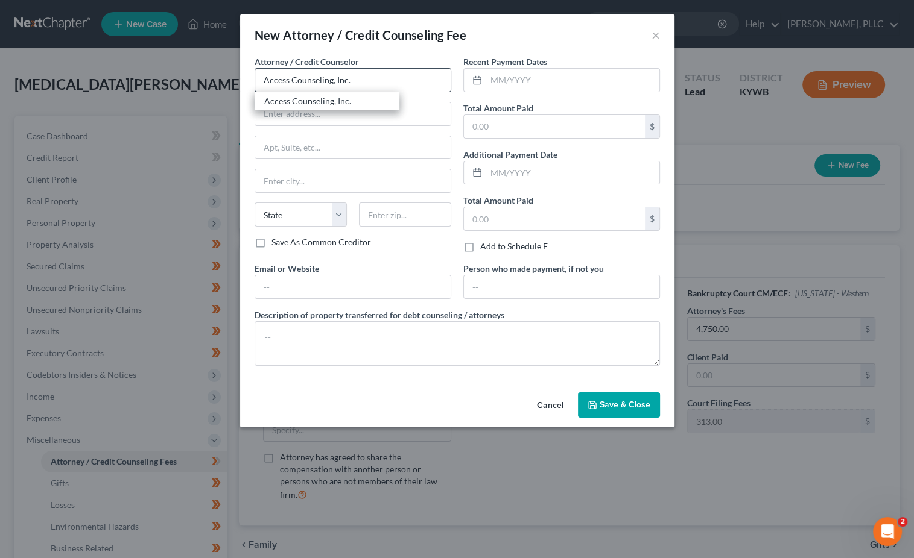
type input "[GEOGRAPHIC_DATA]"
select select "4"
type input "90071"
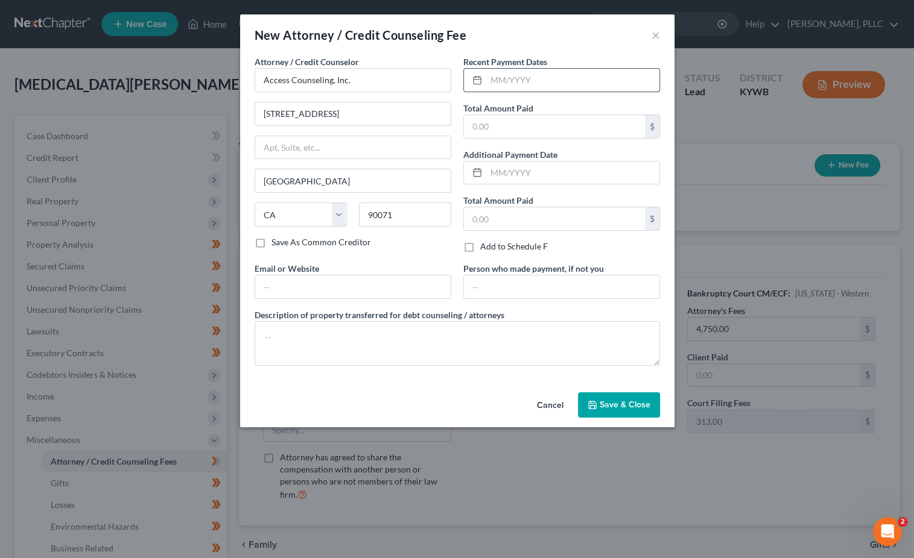
click at [499, 75] on input "text" at bounding box center [572, 80] width 173 height 23
type input "06/2025"
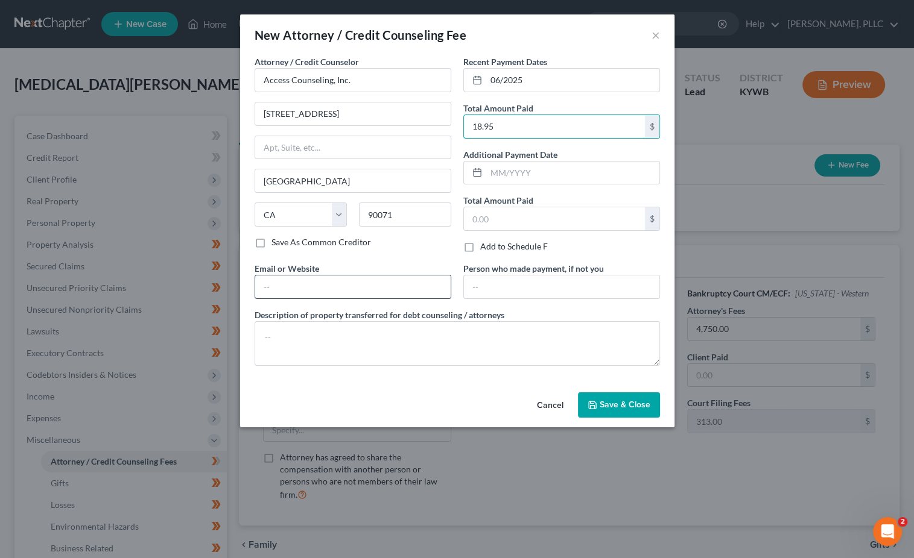
type input "18.95"
type input "[DOMAIN_NAME]"
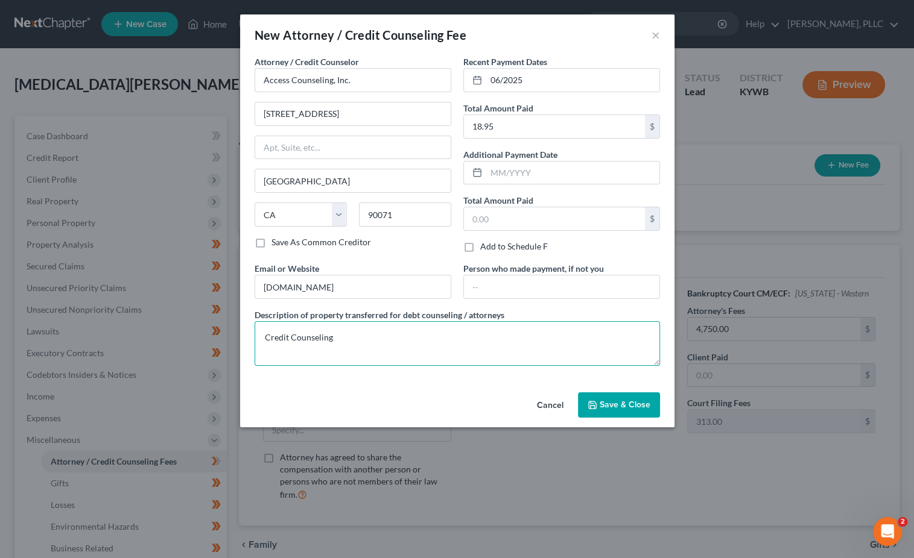
type textarea "Credit Counseling"
click at [632, 406] on span "Save & Close" at bounding box center [624, 405] width 51 height 10
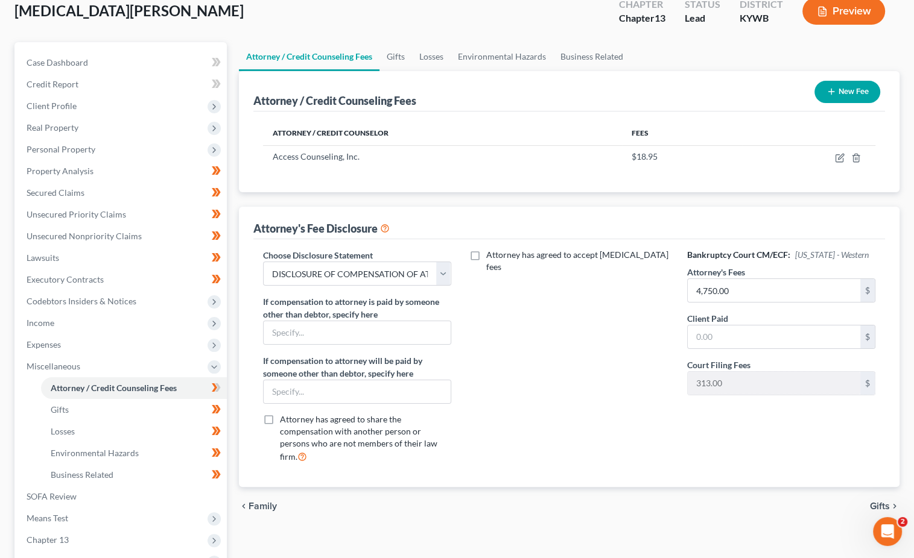
scroll to position [78, 0]
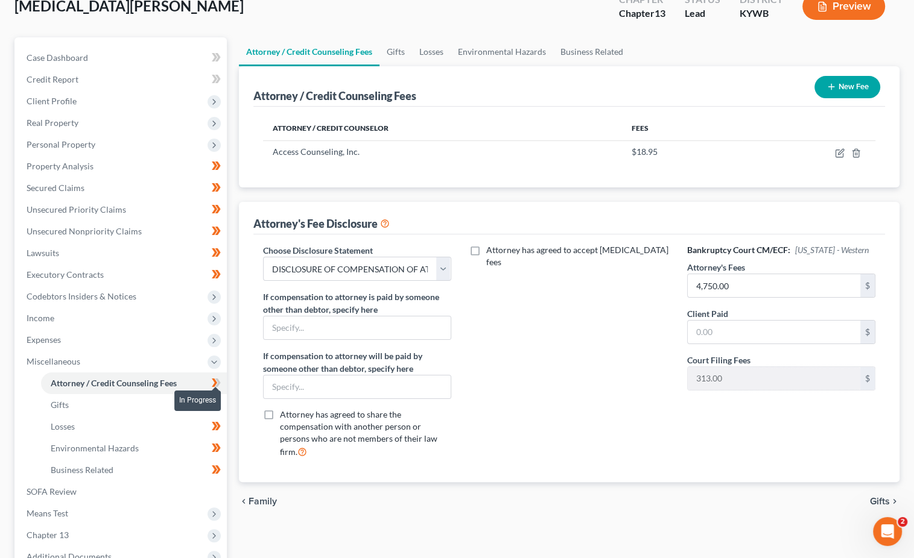
click at [219, 379] on icon at bounding box center [217, 383] width 5 height 8
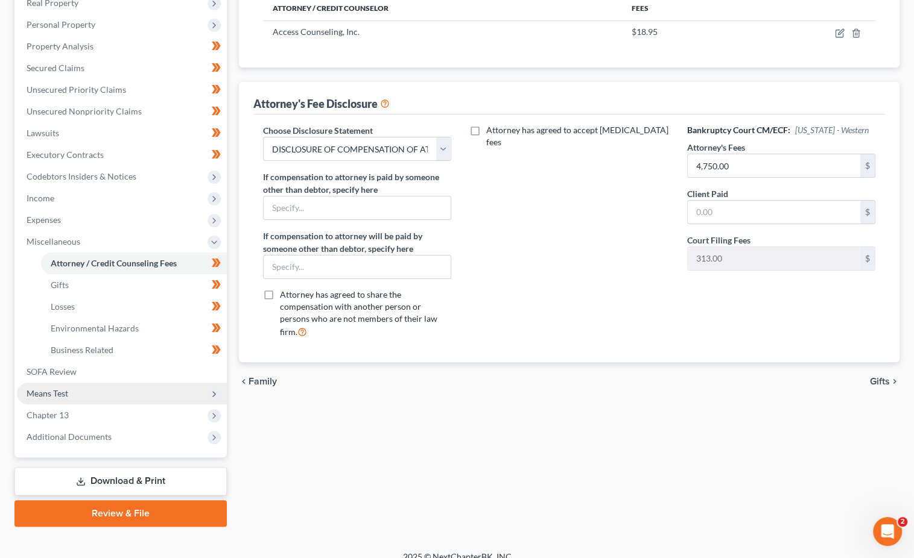
click at [178, 383] on span "Means Test" at bounding box center [122, 394] width 210 height 22
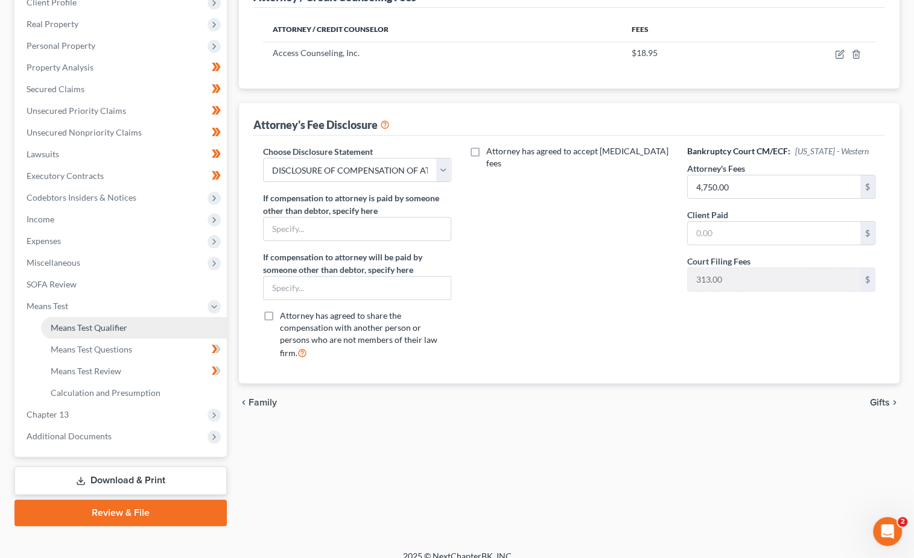
click at [113, 323] on span "Means Test Qualifier" at bounding box center [89, 328] width 77 height 10
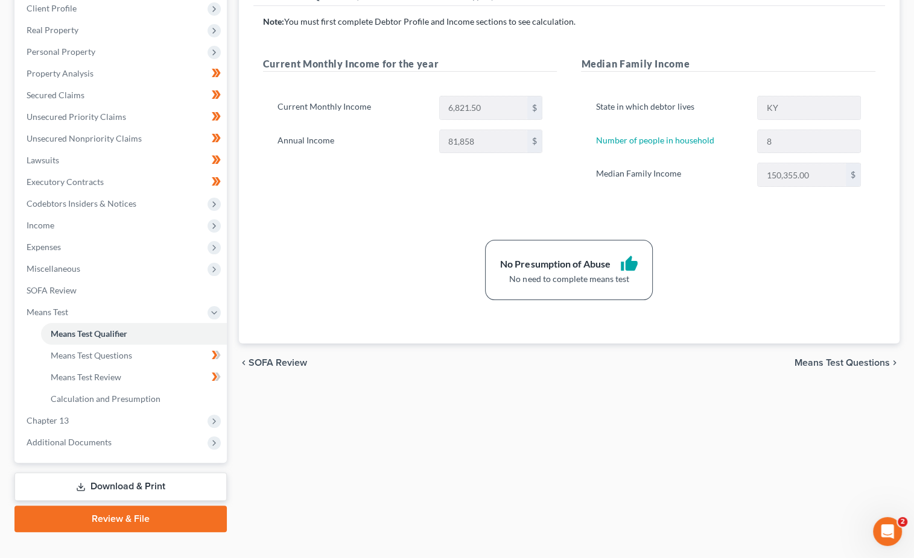
scroll to position [163, 0]
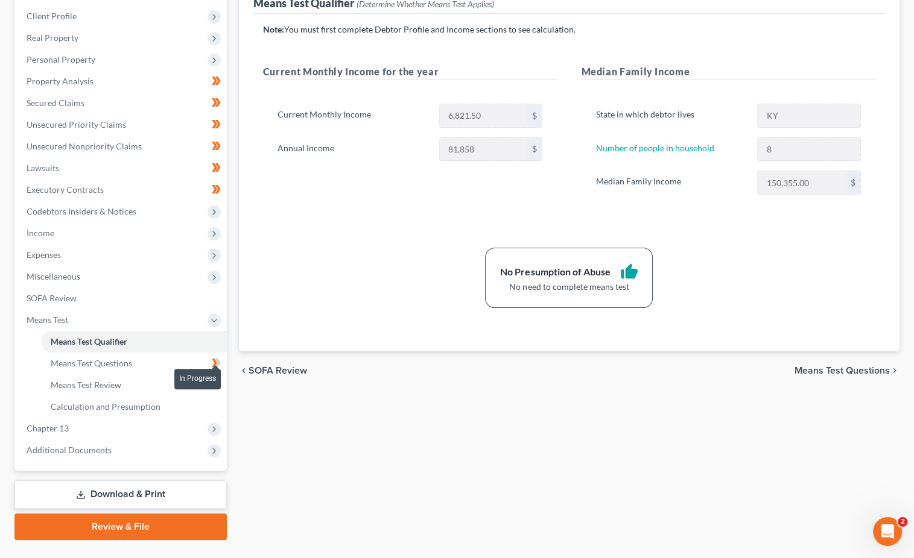
drag, startPoint x: 216, startPoint y: 352, endPoint x: 212, endPoint y: 372, distance: 20.9
click at [216, 359] on icon at bounding box center [214, 363] width 5 height 8
click at [218, 381] on icon at bounding box center [217, 385] width 5 height 8
click at [119, 418] on span "Chapter 13" at bounding box center [122, 429] width 210 height 22
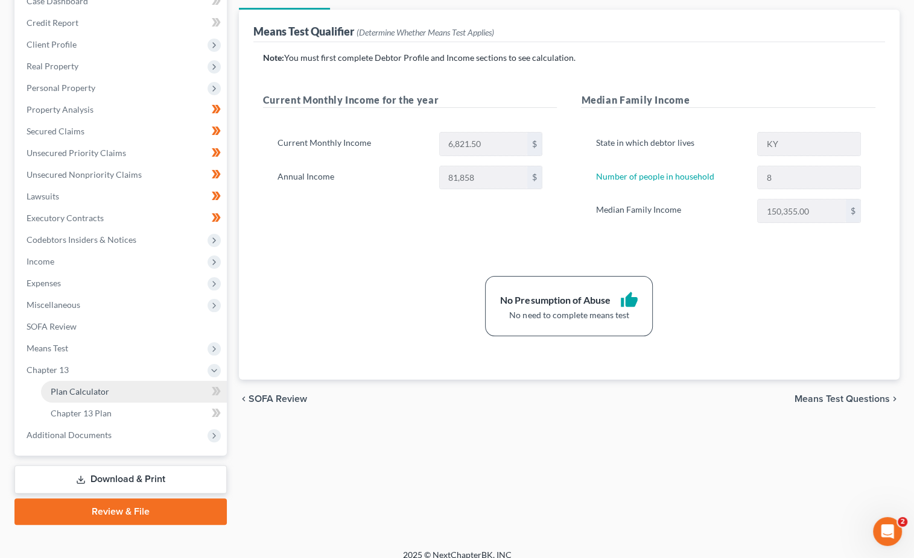
click at [132, 383] on link "Plan Calculator" at bounding box center [134, 392] width 186 height 22
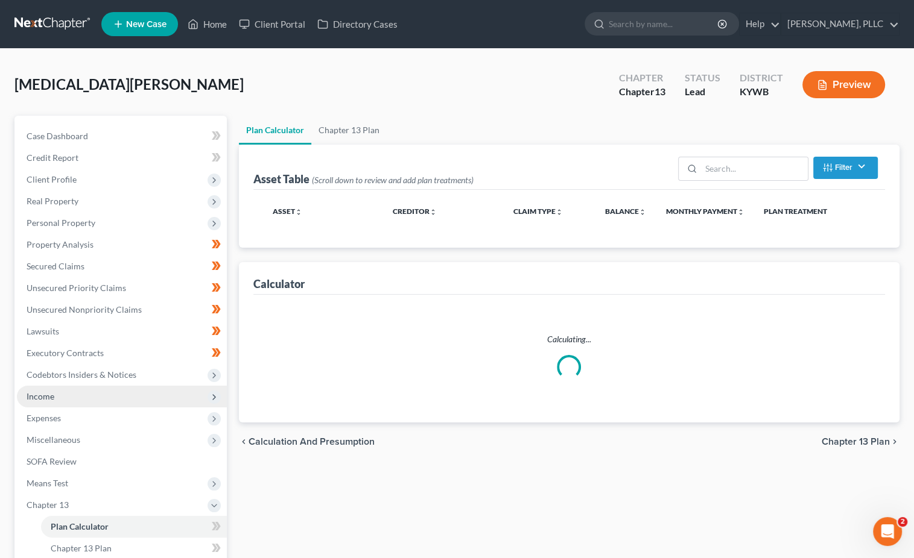
select select "59"
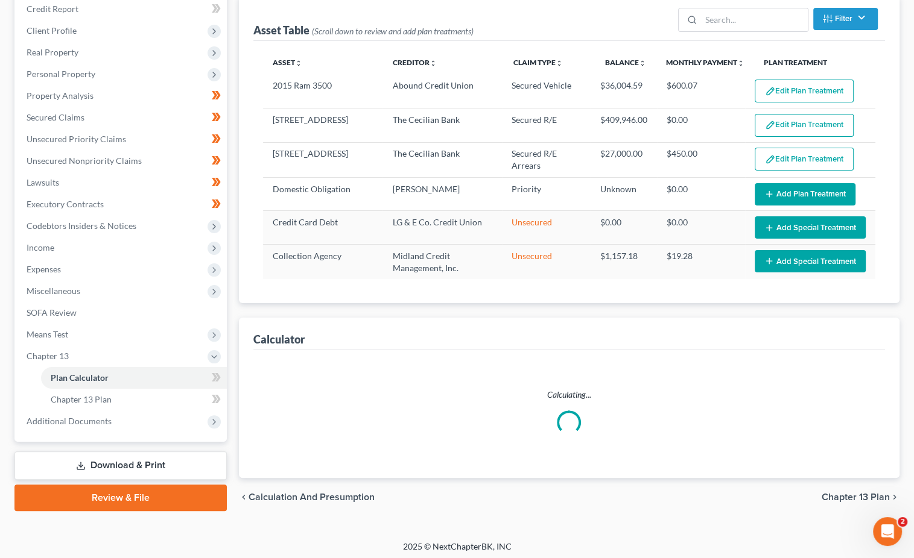
select select "59"
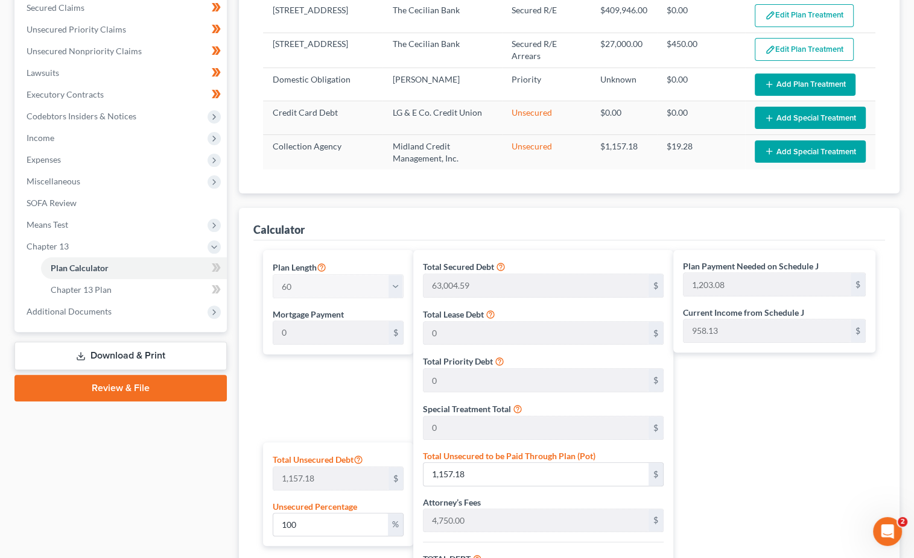
scroll to position [205, 0]
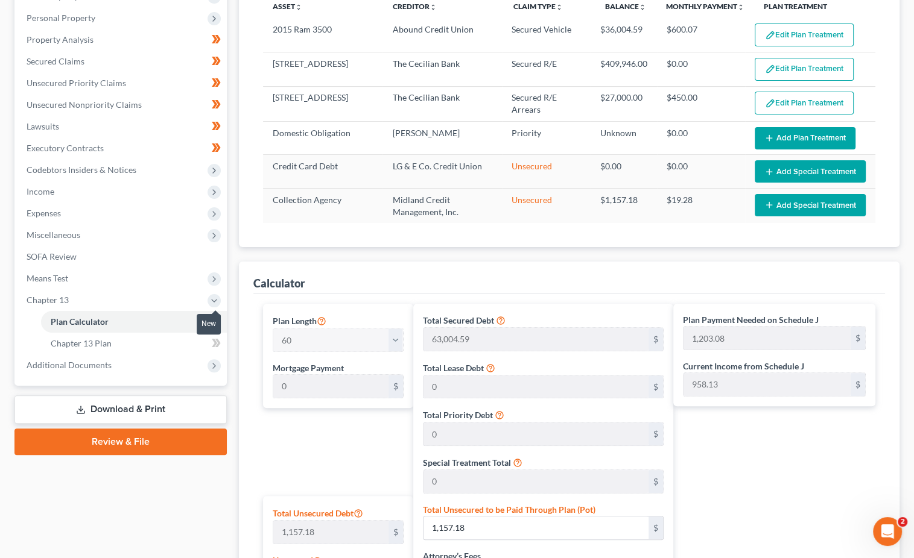
click at [224, 314] on span at bounding box center [216, 323] width 21 height 18
click at [168, 333] on link "Chapter 13 Plan" at bounding box center [134, 344] width 186 height 22
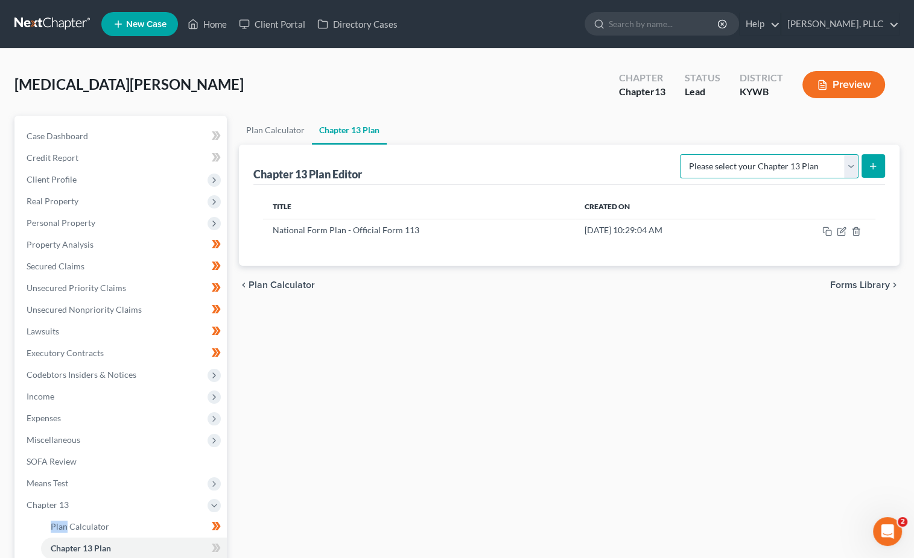
select select "0"
click at [870, 166] on line "submit" at bounding box center [872, 166] width 5 height 0
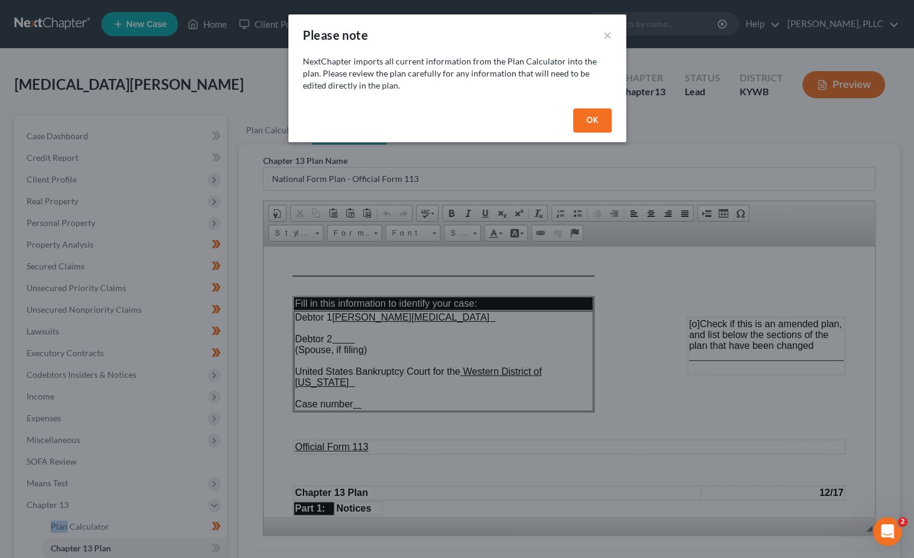
click at [607, 122] on button "OK" at bounding box center [592, 121] width 39 height 24
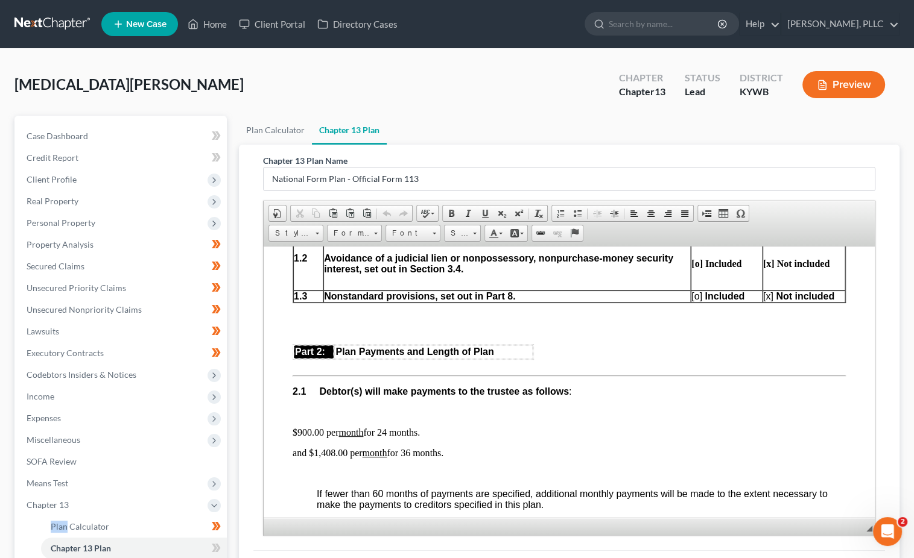
scroll to position [586, 0]
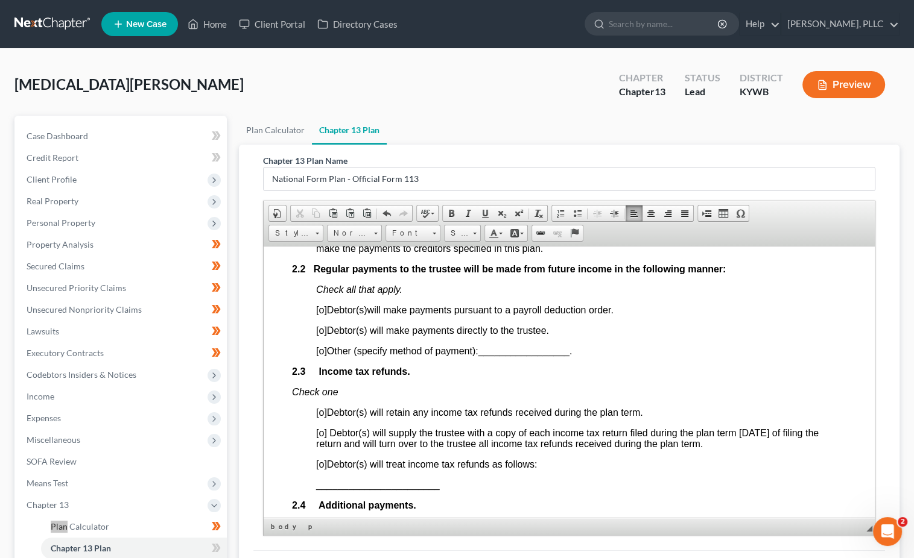
scroll to position [792, 1]
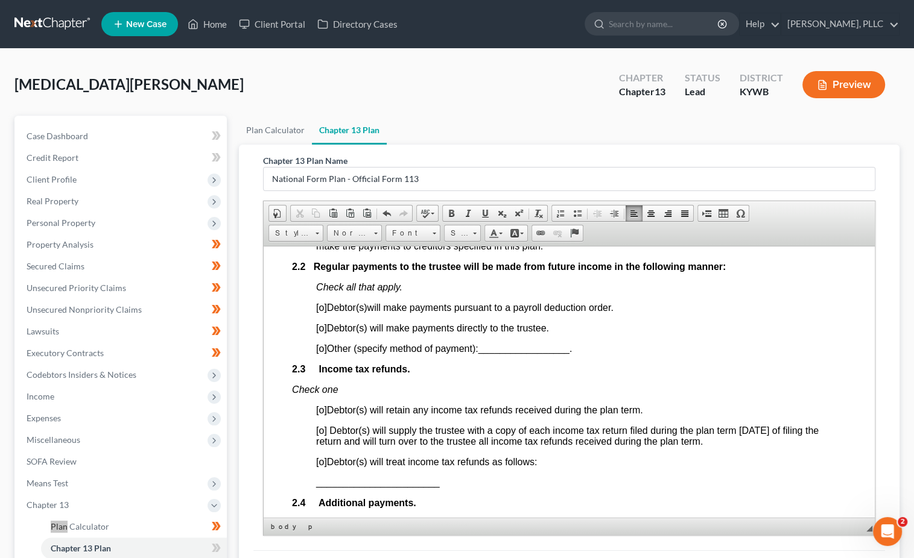
drag, startPoint x: 323, startPoint y: 335, endPoint x: 335, endPoint y: 337, distance: 12.2
click at [323, 312] on span "[o]" at bounding box center [320, 307] width 11 height 10
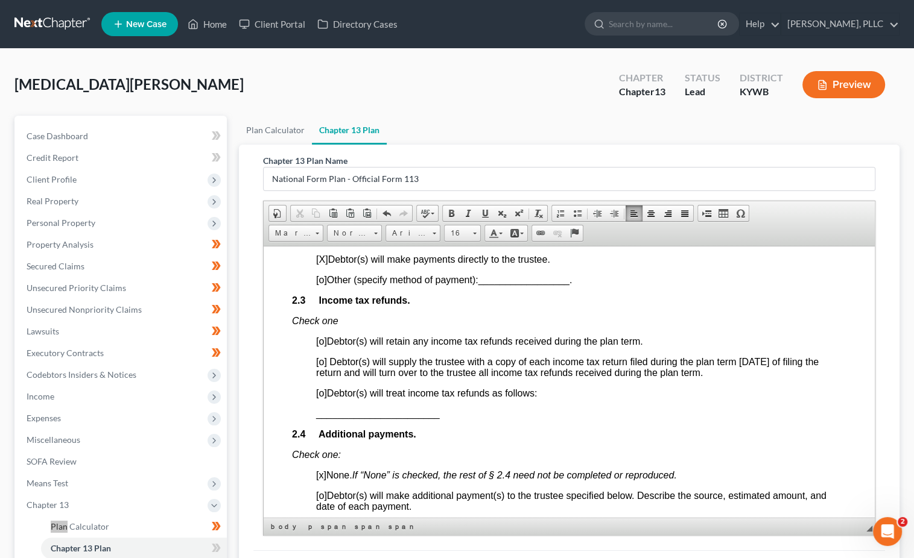
scroll to position [868, 1]
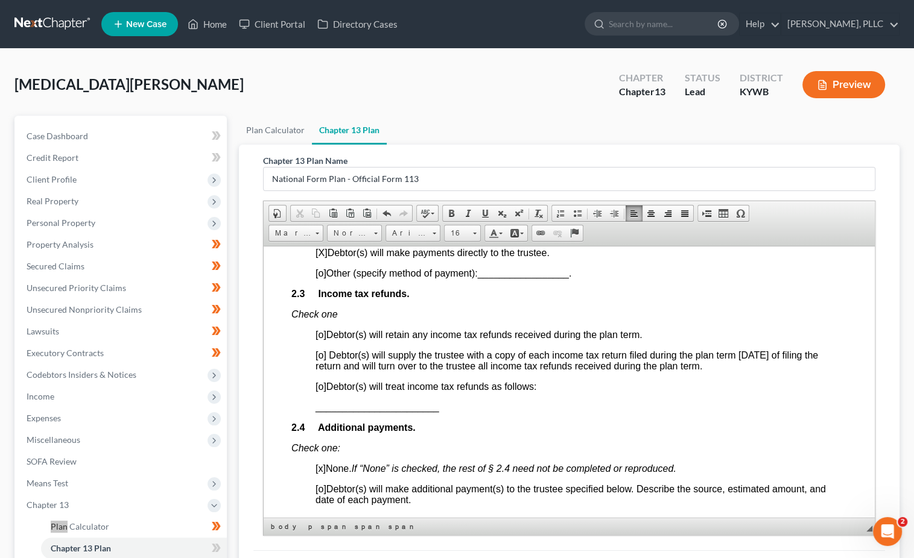
click at [321, 339] on span "[o]" at bounding box center [320, 334] width 11 height 10
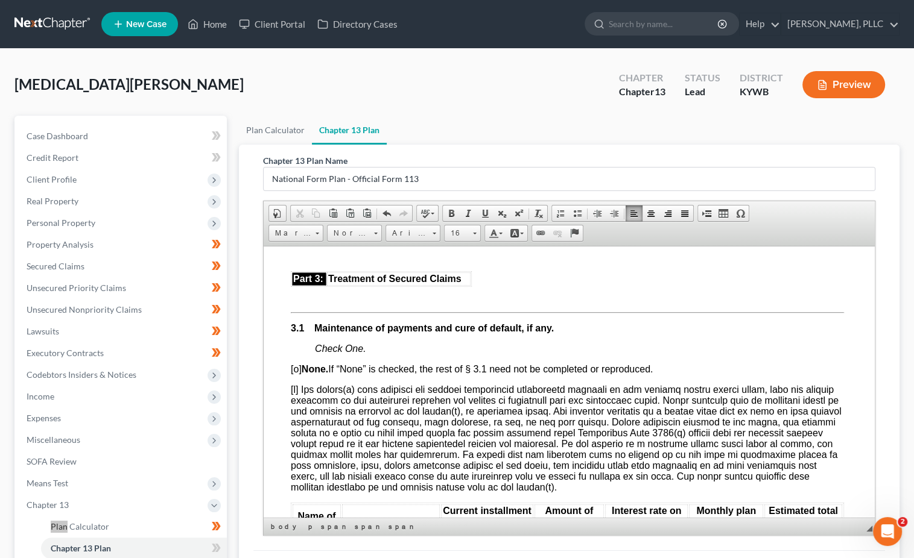
scroll to position [1173, 1]
click at [305, 302] on p at bounding box center [567, 296] width 553 height 11
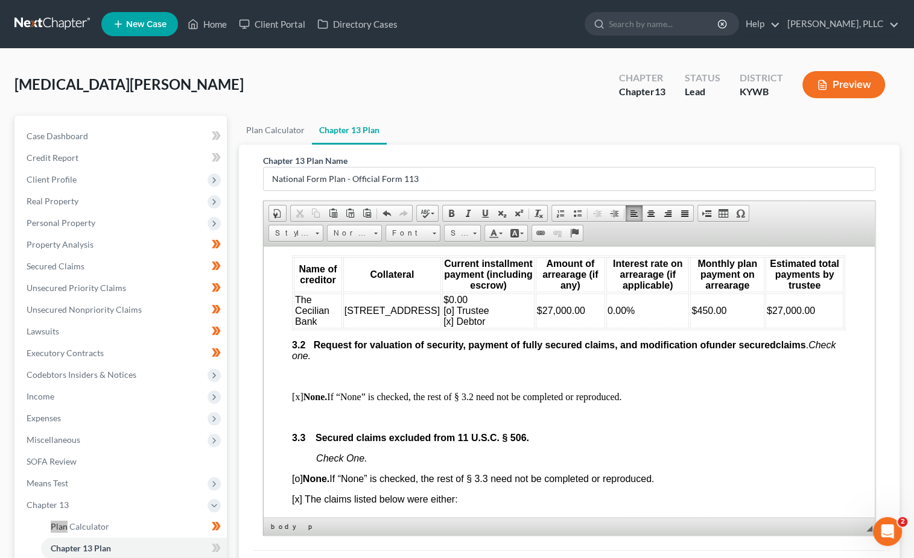
scroll to position [1403, 1]
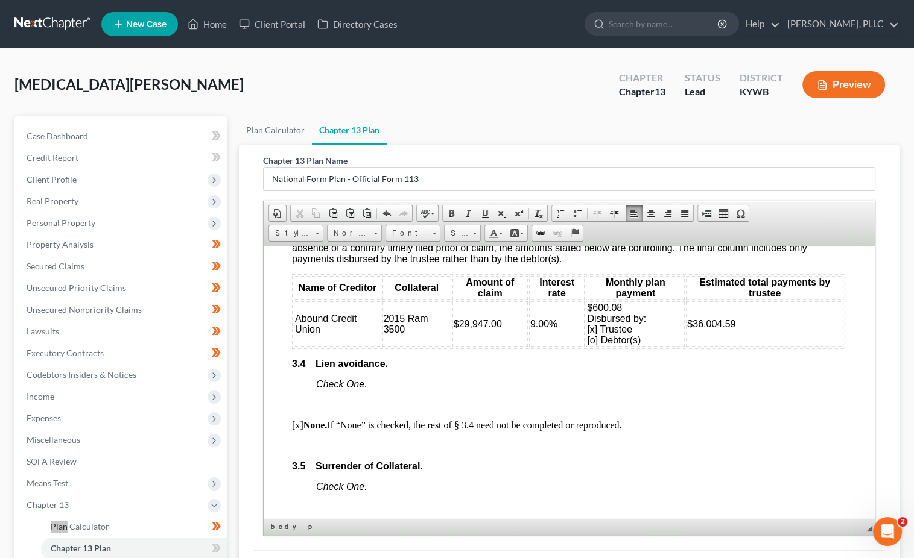
scroll to position [1757, 1]
click at [540, 329] on span "9.00%" at bounding box center [542, 323] width 27 height 10
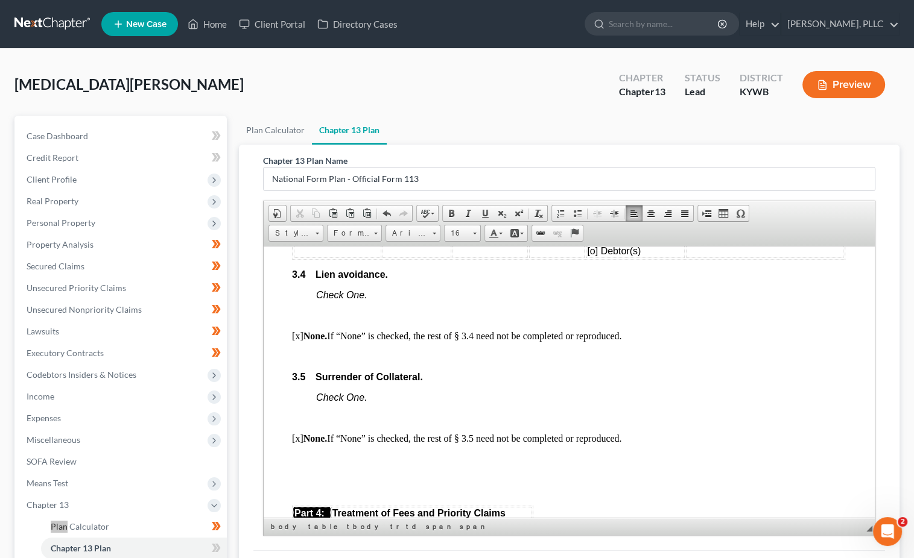
scroll to position [1859, 1]
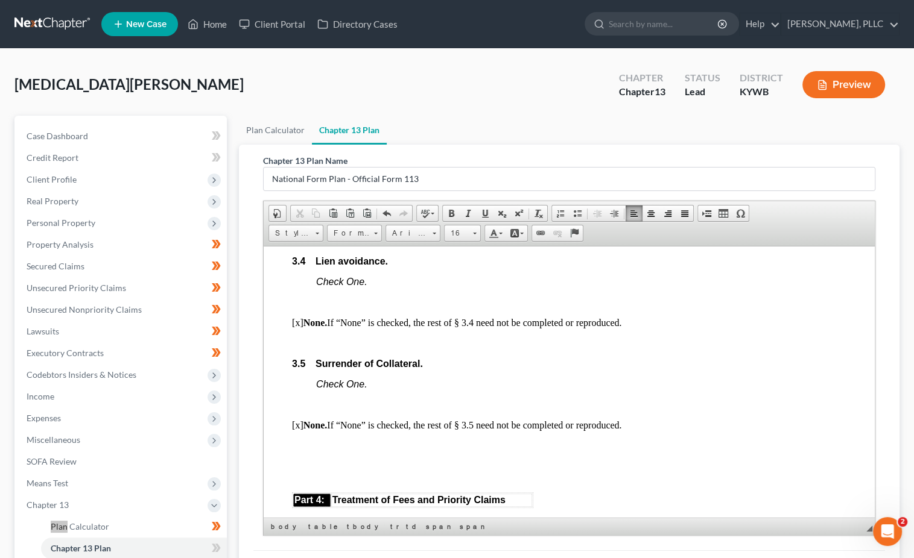
click at [342, 381] on body "Fill in this information to identify your case: Debtor 1 [PERSON_NAME][MEDICAL_…" at bounding box center [567, 476] width 553 height 4120
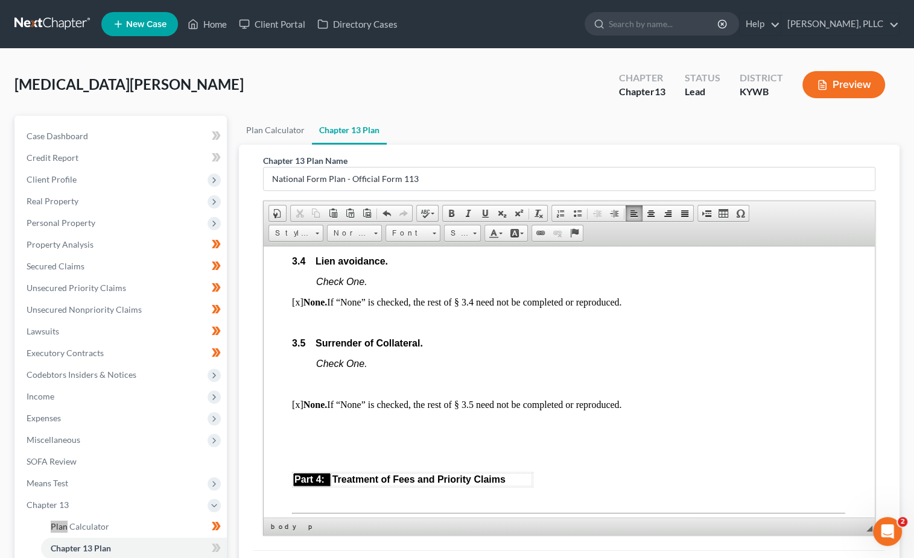
click at [292, 464] on body "Fill in this information to identify your case: Debtor 1 [PERSON_NAME][MEDICAL_…" at bounding box center [567, 465] width 553 height 4099
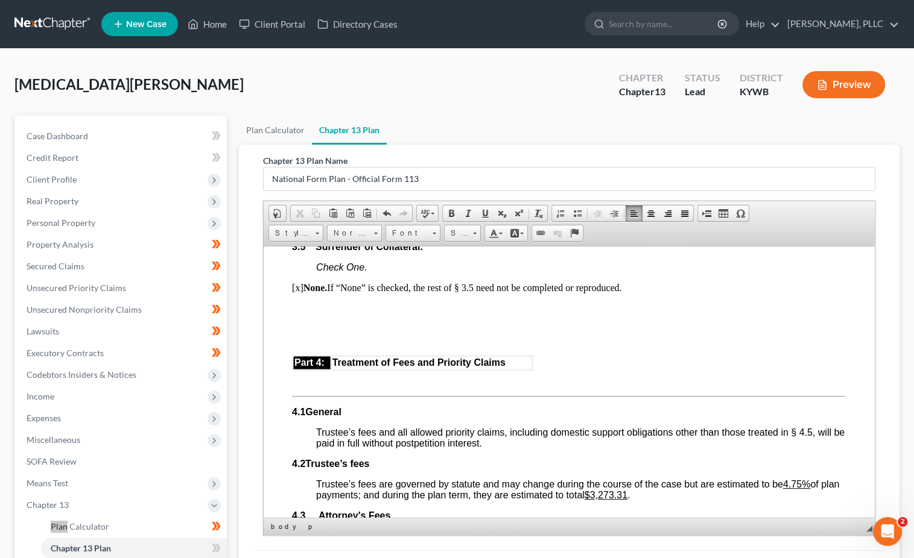
scroll to position [1962, 1]
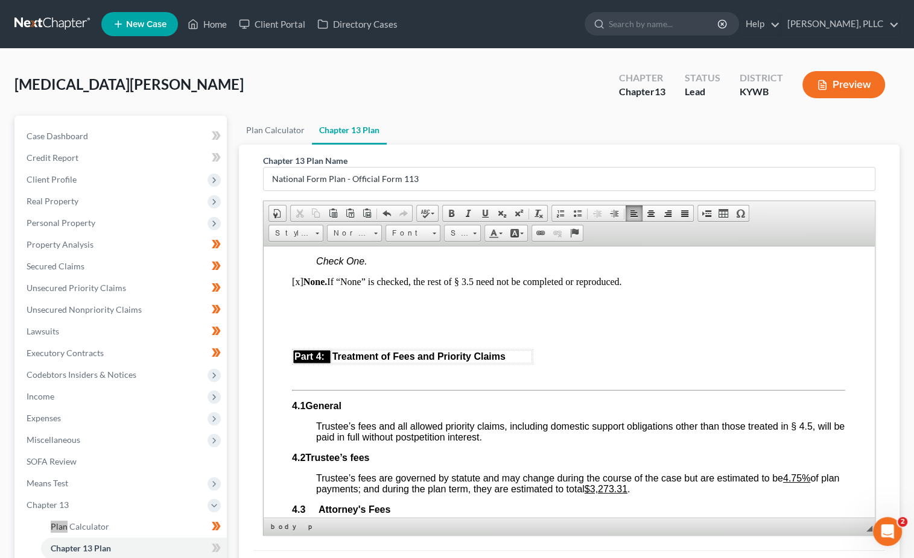
click at [283, 409] on html "Fill in this information to identify your case: Debtor 1 [PERSON_NAME][MEDICAL_…" at bounding box center [567, 352] width 611 height 4137
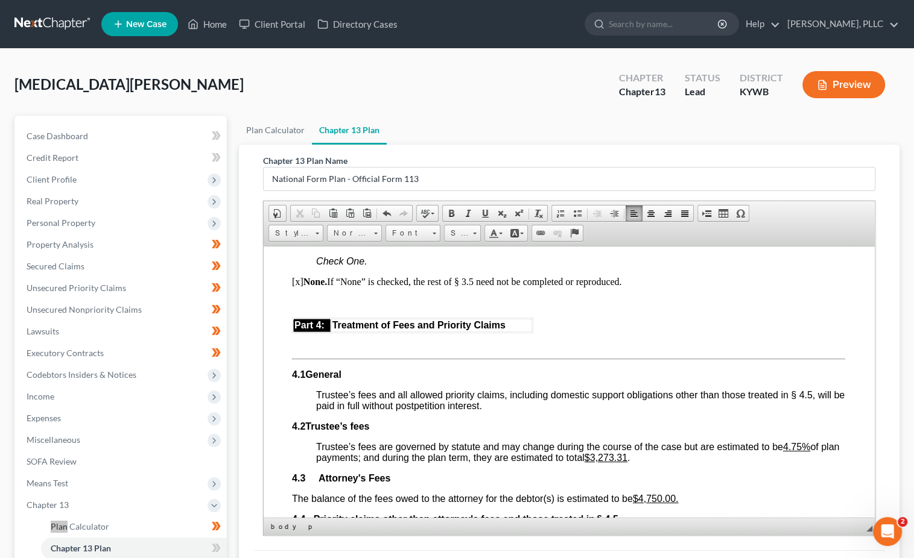
click at [292, 349] on p at bounding box center [567, 343] width 553 height 11
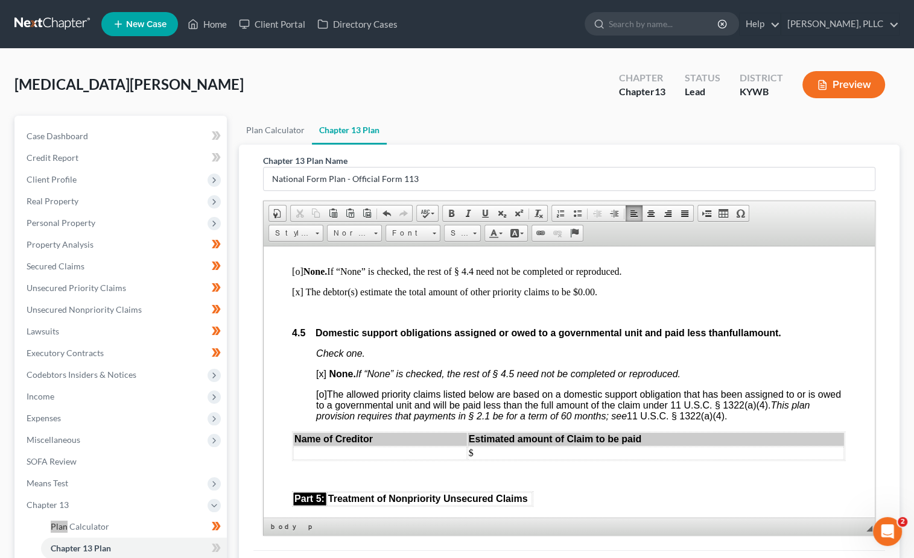
scroll to position [2250, 0]
click at [301, 342] on body "Fill in this information to identify your case: Debtor 1 [PERSON_NAME][MEDICAL_…" at bounding box center [568, 38] width 553 height 4027
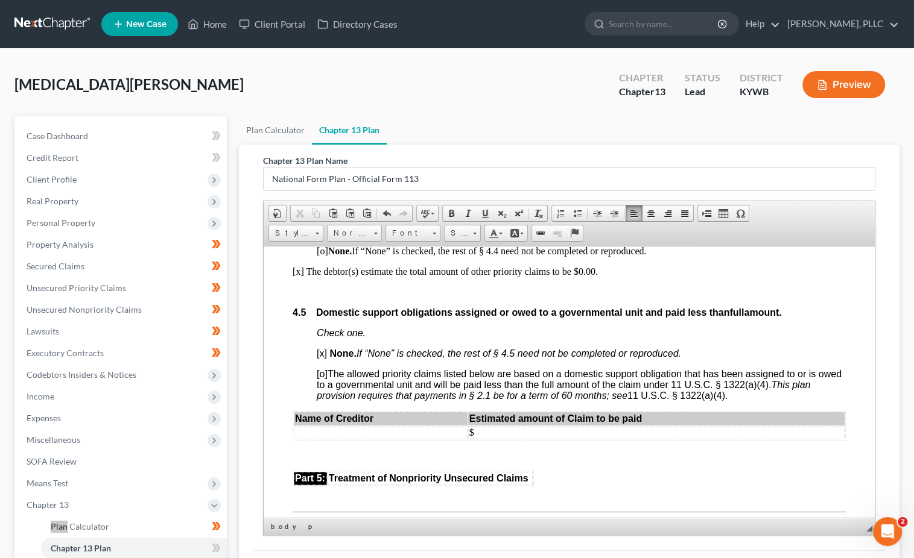
click at [291, 352] on html "Fill in this information to identify your case: Debtor 1 [PERSON_NAME][MEDICAL_…" at bounding box center [568, 28] width 611 height 4064
click at [286, 353] on html "Fill in this information to identify your case: Debtor 1 [PERSON_NAME][MEDICAL_…" at bounding box center [568, 28] width 611 height 4064
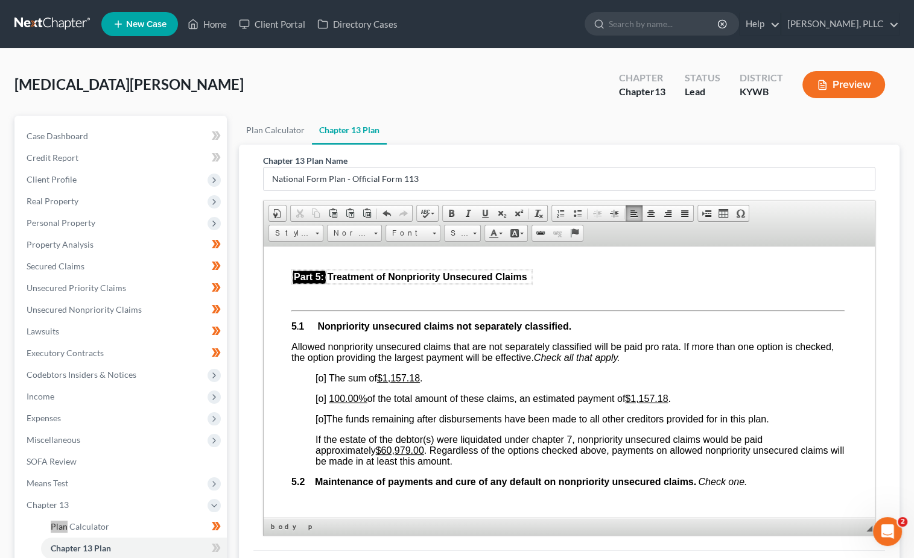
scroll to position [2455, 1]
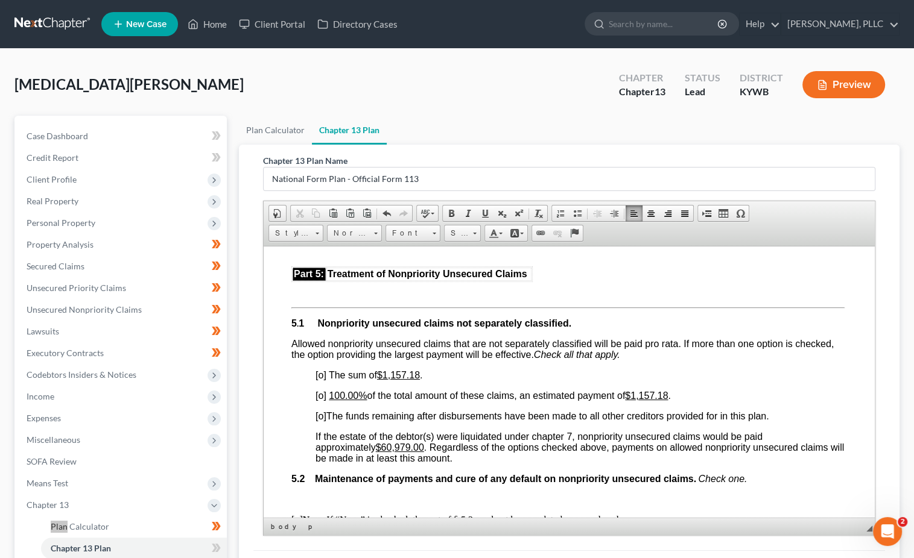
click at [296, 297] on p at bounding box center [567, 291] width 553 height 11
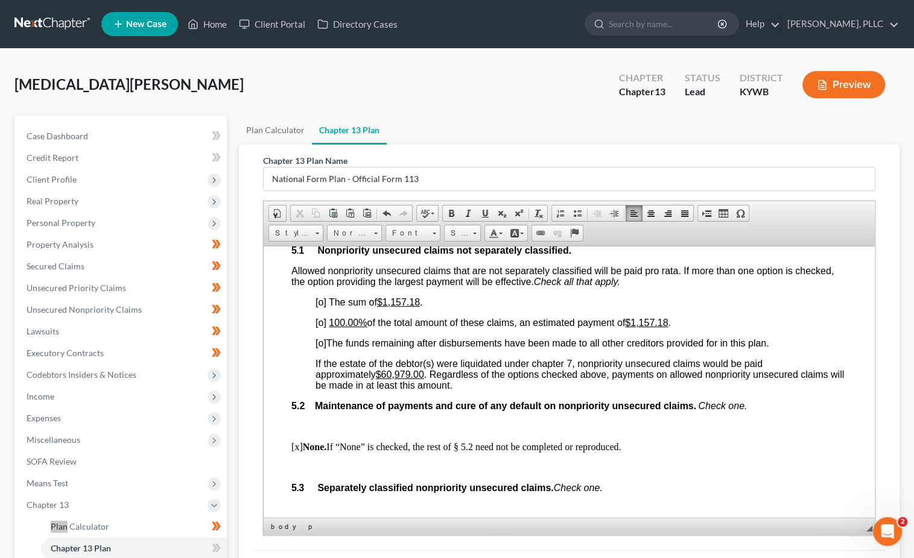
scroll to position [2520, 1]
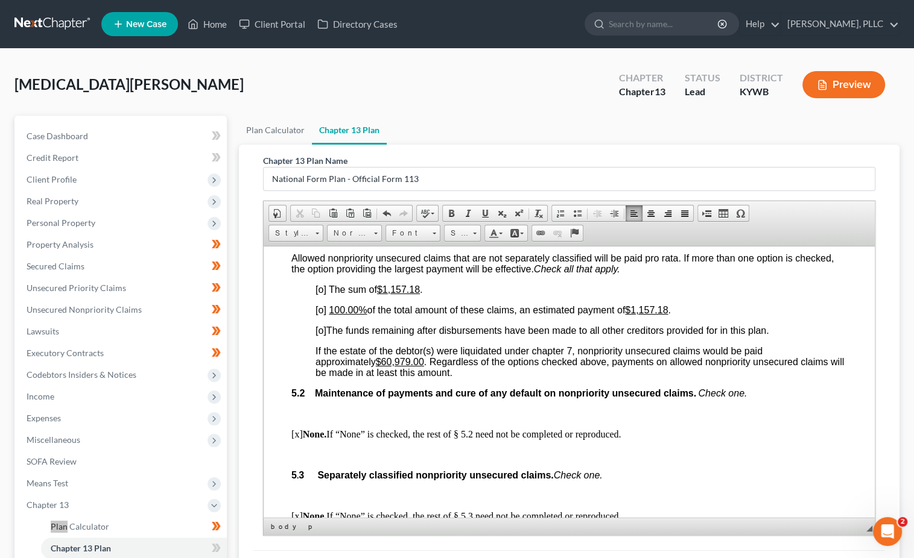
click at [320, 315] on span "[o]" at bounding box center [320, 310] width 11 height 10
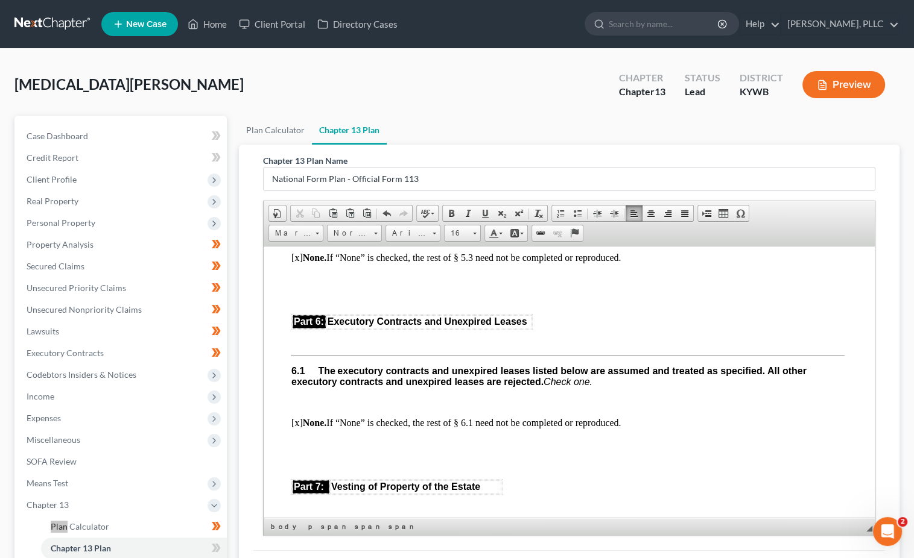
scroll to position [2783, 1]
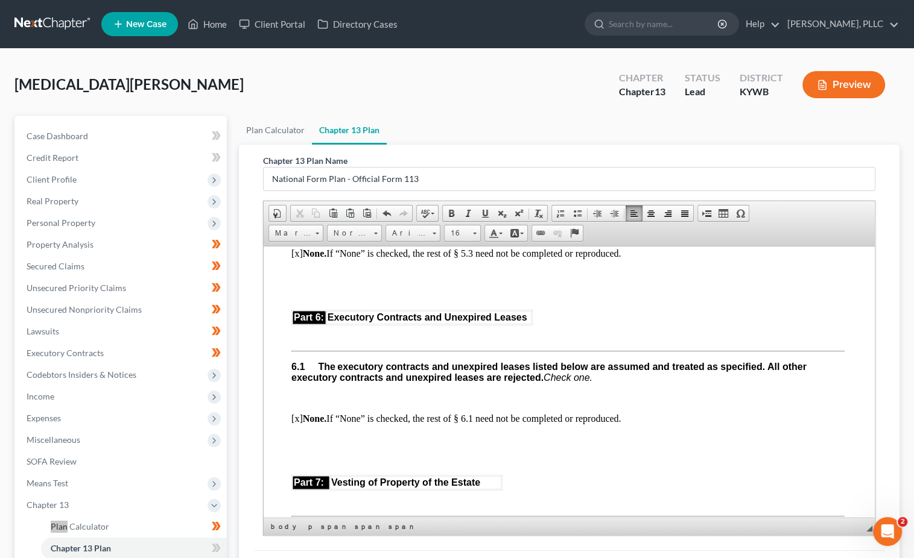
click at [319, 300] on p at bounding box center [579, 294] width 529 height 11
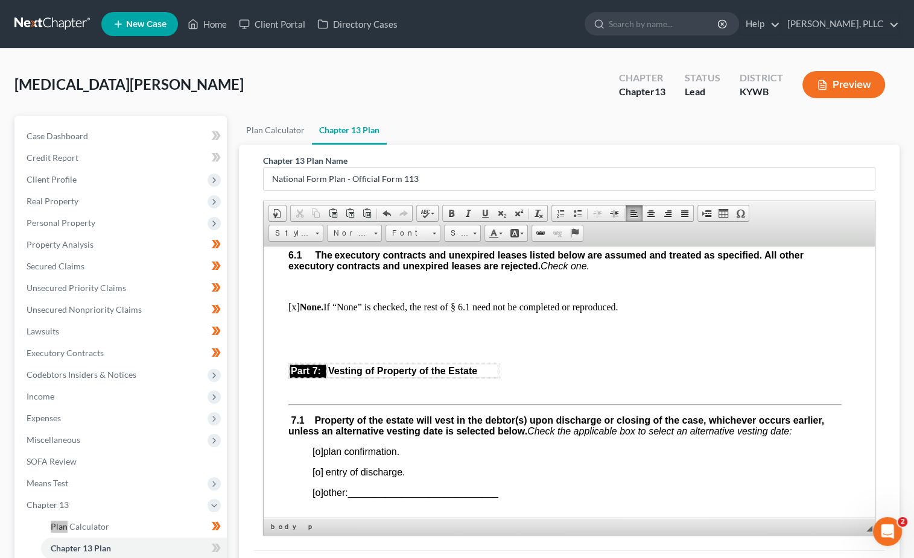
scroll to position [2872, 4]
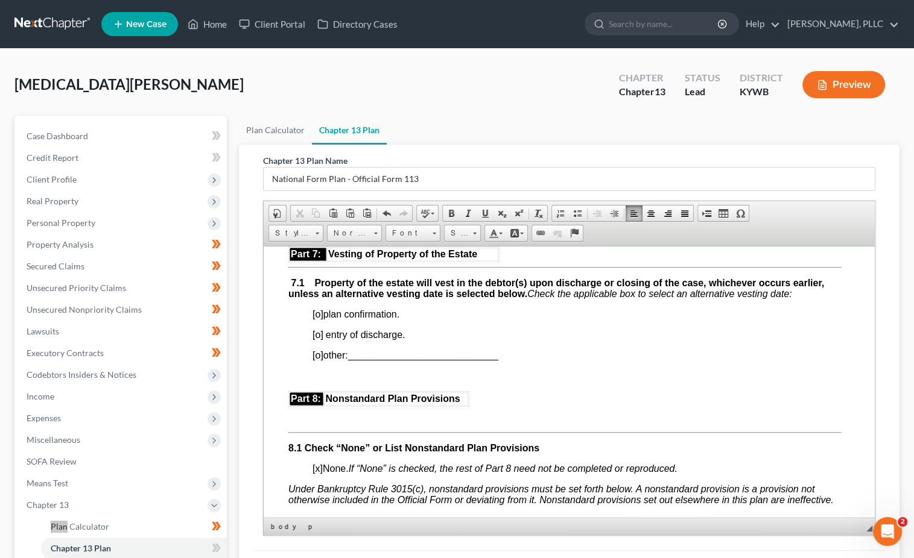
scroll to position [2958, 4]
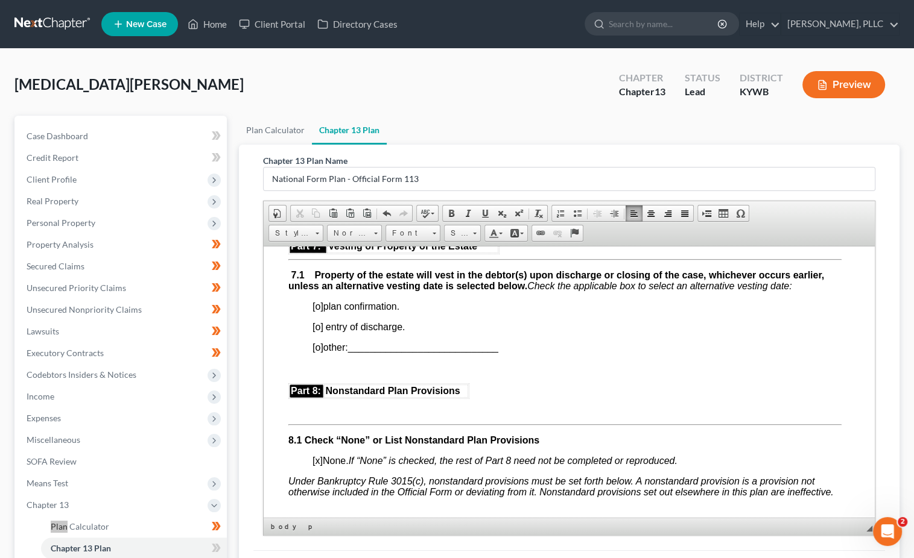
click at [320, 311] on span "[o]" at bounding box center [317, 306] width 11 height 10
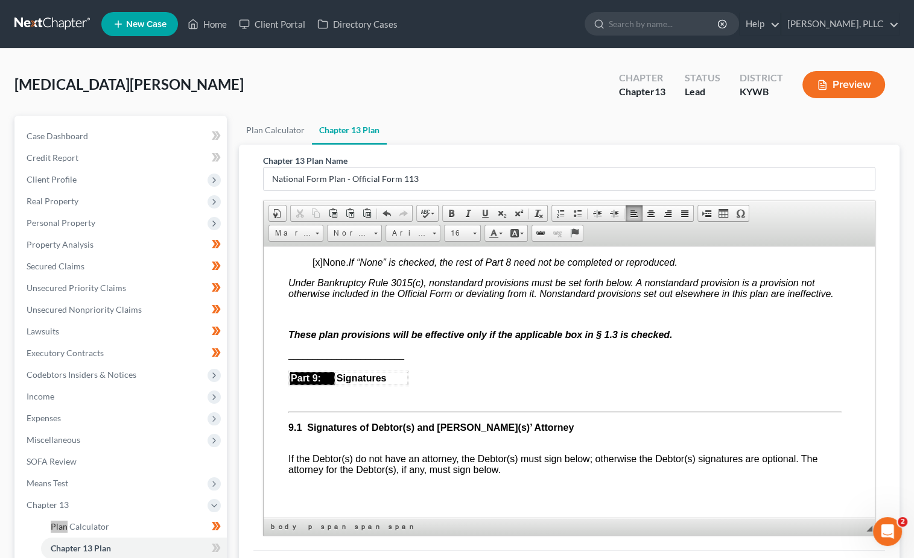
scroll to position [3156, 4]
click at [306, 216] on p at bounding box center [564, 210] width 553 height 11
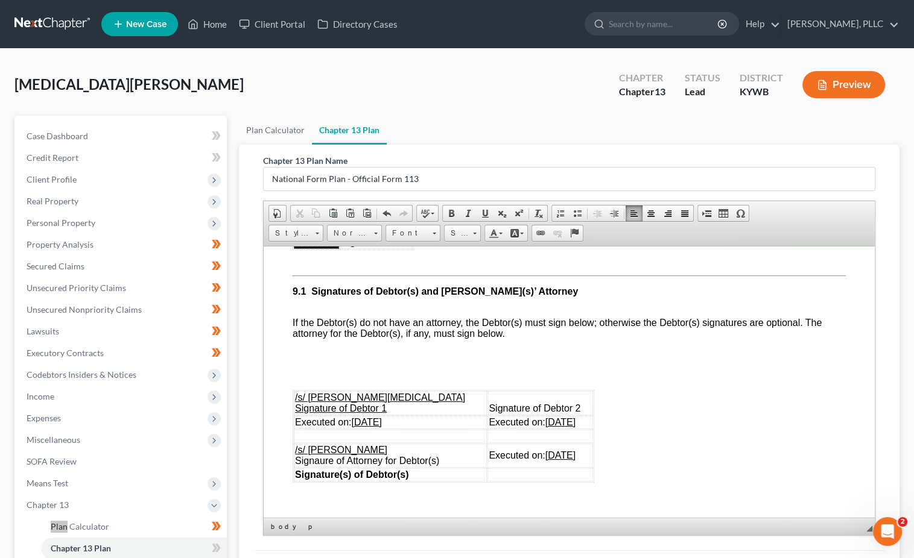
scroll to position [3272, 0]
click at [303, 265] on p at bounding box center [568, 259] width 553 height 11
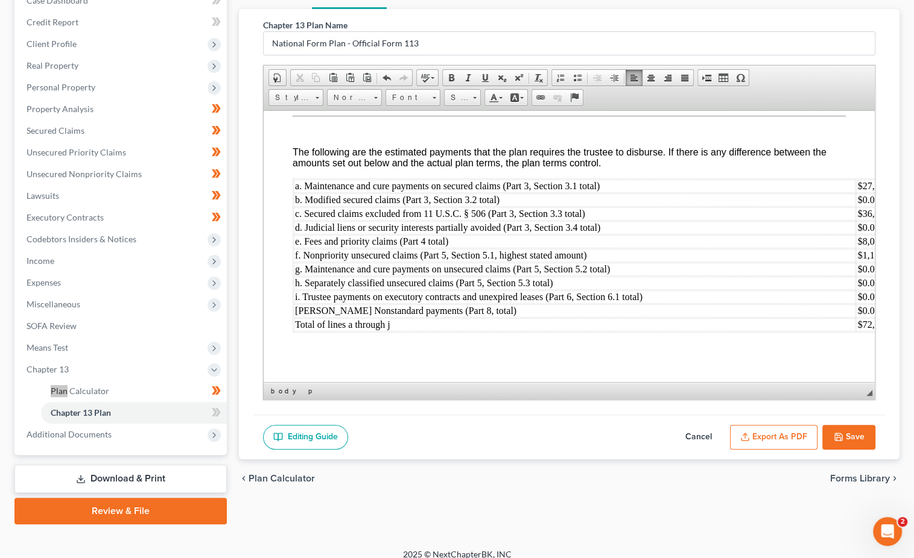
scroll to position [135, 0]
click at [769, 430] on button "Export as PDF" at bounding box center [773, 438] width 87 height 25
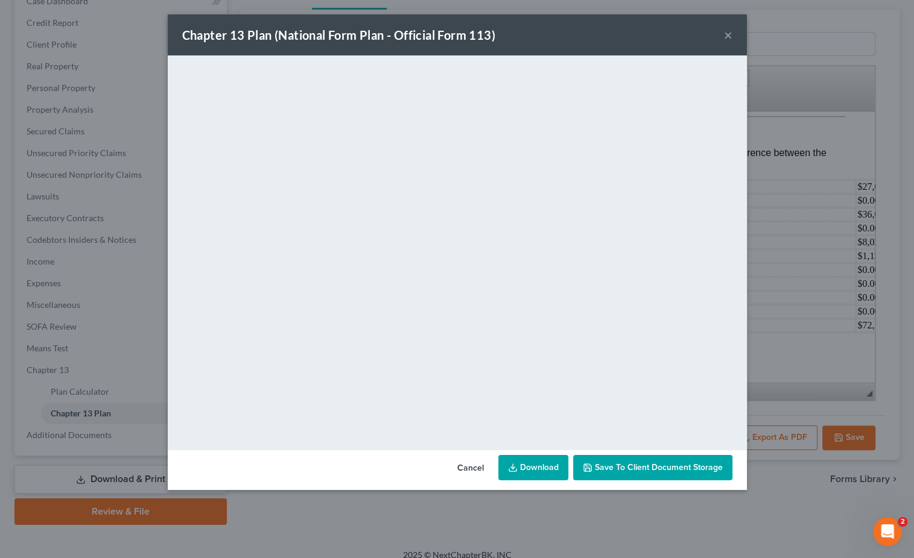
click at [731, 36] on div "Chapter 13 Plan (National Form Plan - Official Form 113) ×" at bounding box center [457, 34] width 579 height 41
click at [728, 36] on button "×" at bounding box center [728, 35] width 8 height 14
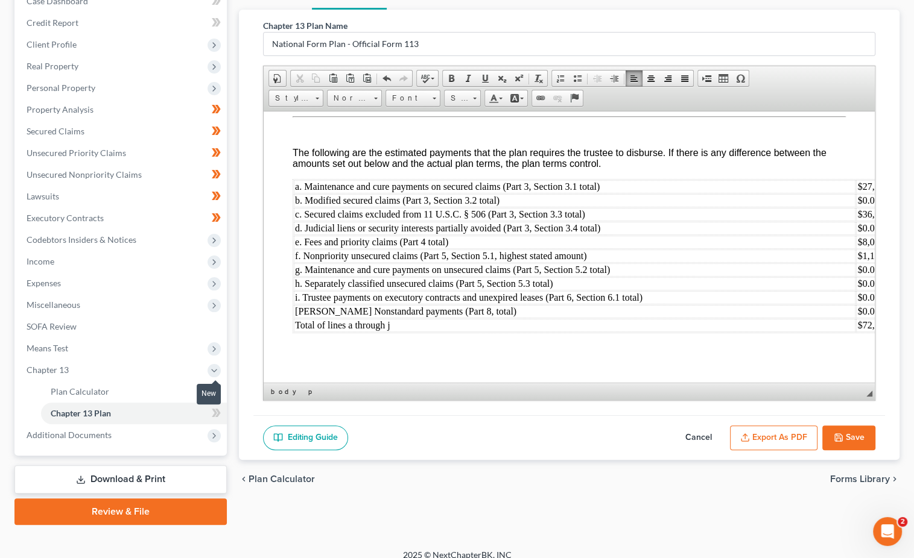
click at [221, 406] on span at bounding box center [216, 415] width 21 height 18
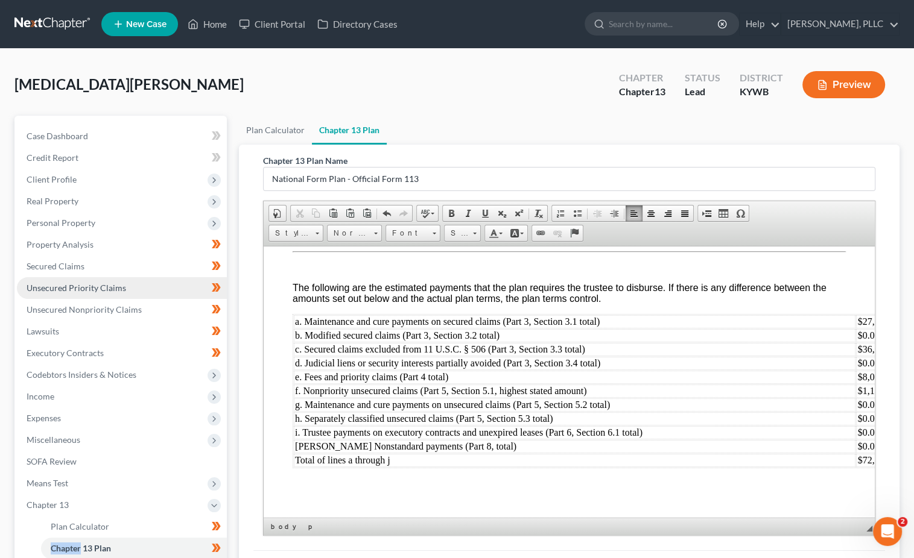
scroll to position [0, 0]
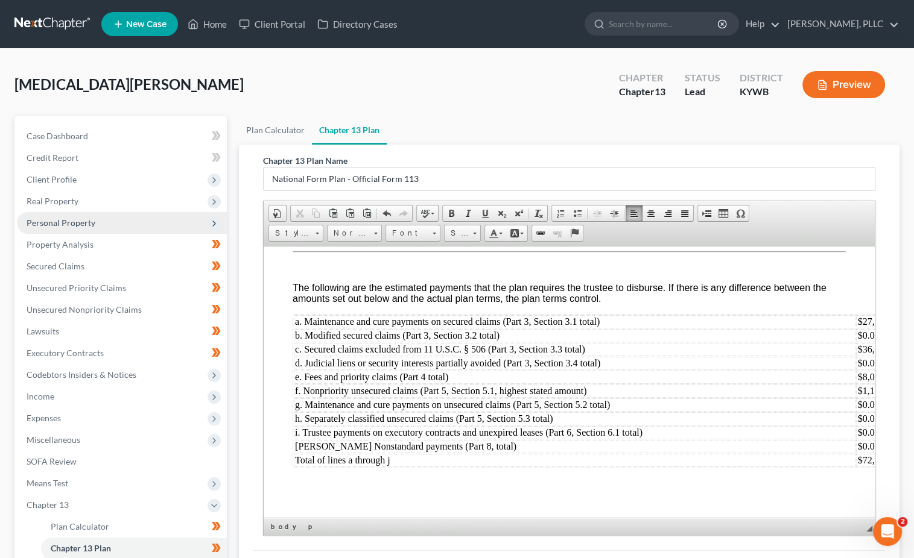
click at [92, 223] on span "Personal Property" at bounding box center [61, 223] width 69 height 10
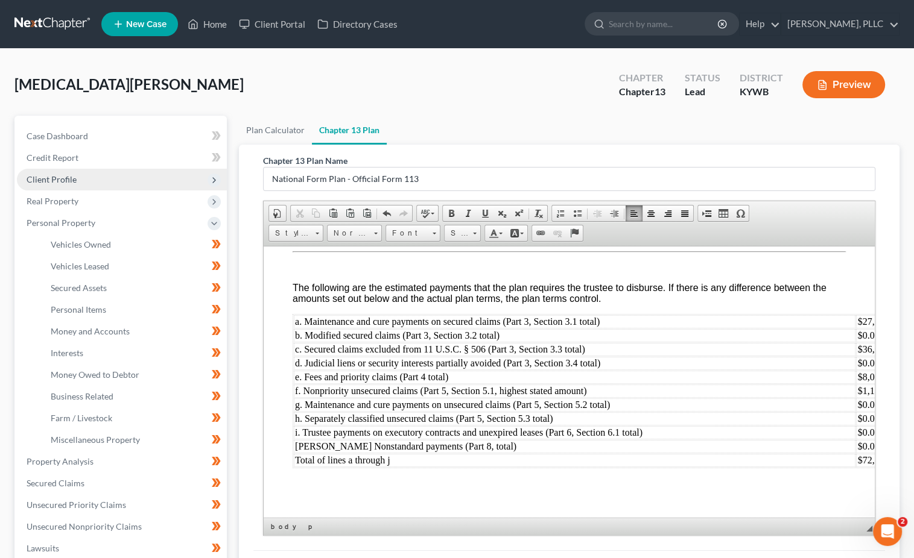
click at [83, 182] on span "Client Profile" at bounding box center [122, 180] width 210 height 22
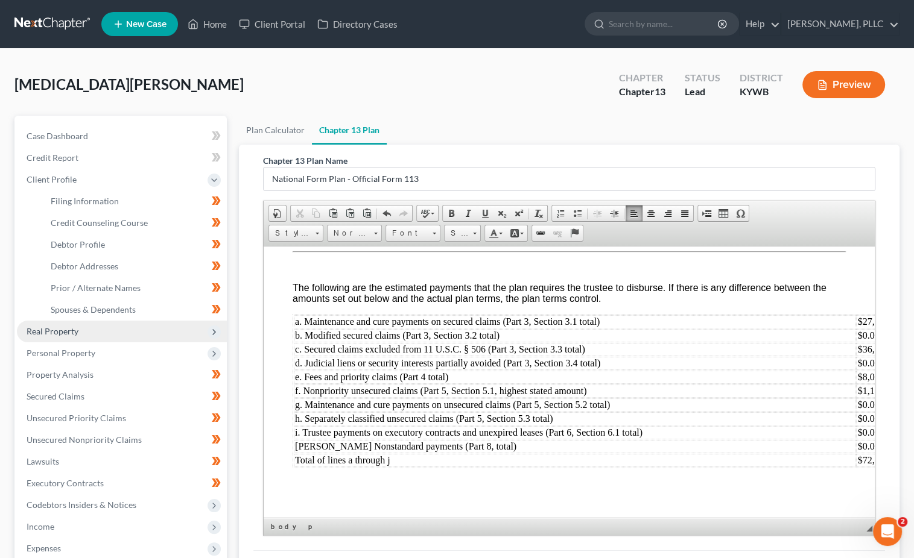
click at [65, 326] on span "Real Property" at bounding box center [53, 331] width 52 height 10
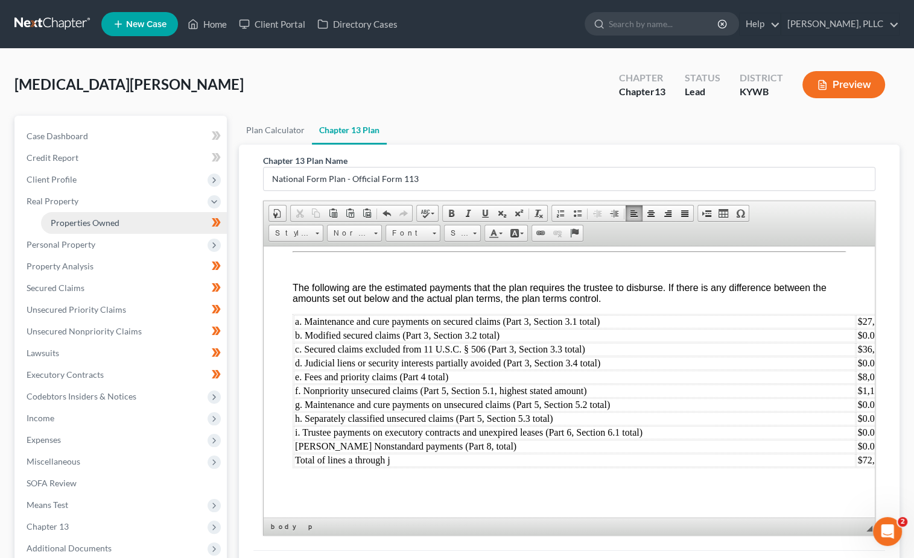
click at [75, 224] on span "Properties Owned" at bounding box center [85, 223] width 69 height 10
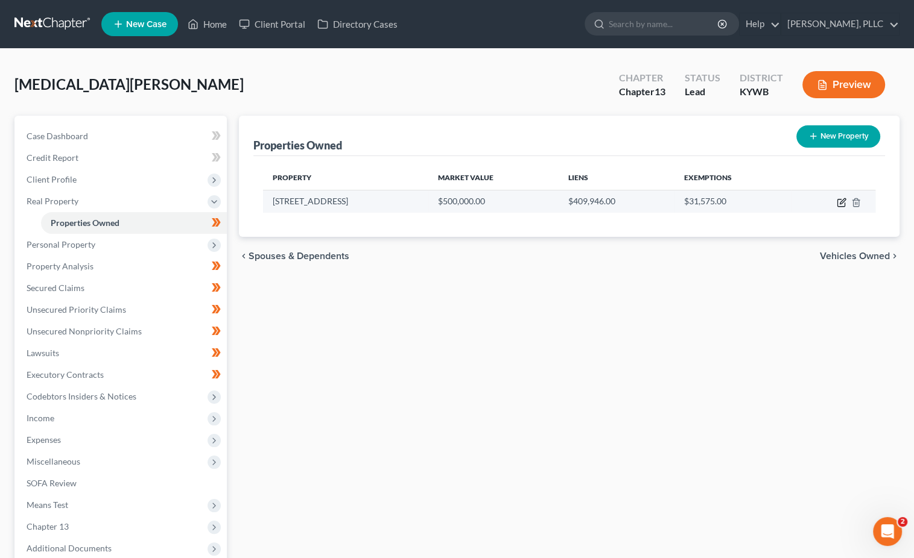
click at [842, 201] on icon "button" at bounding box center [841, 200] width 5 height 5
select select "18"
select select "0"
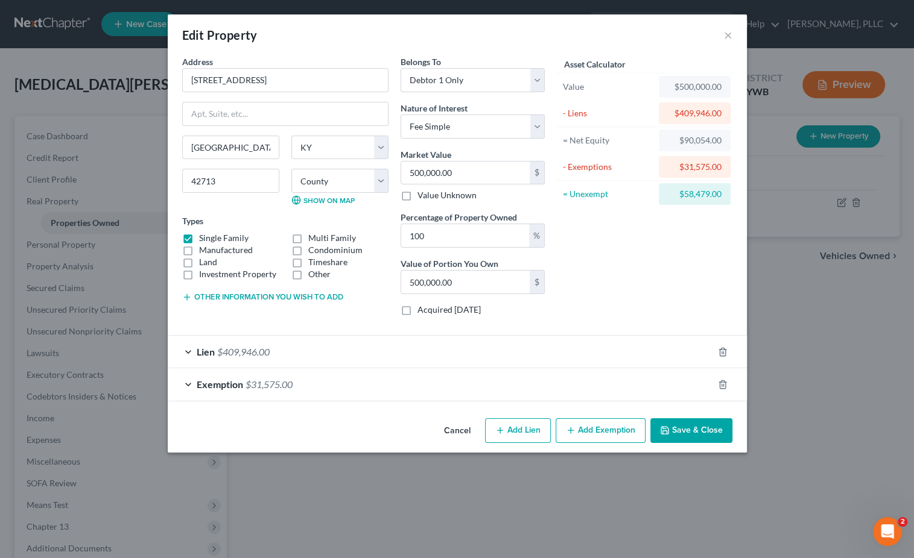
click at [265, 347] on span "$409,946.00" at bounding box center [243, 351] width 52 height 11
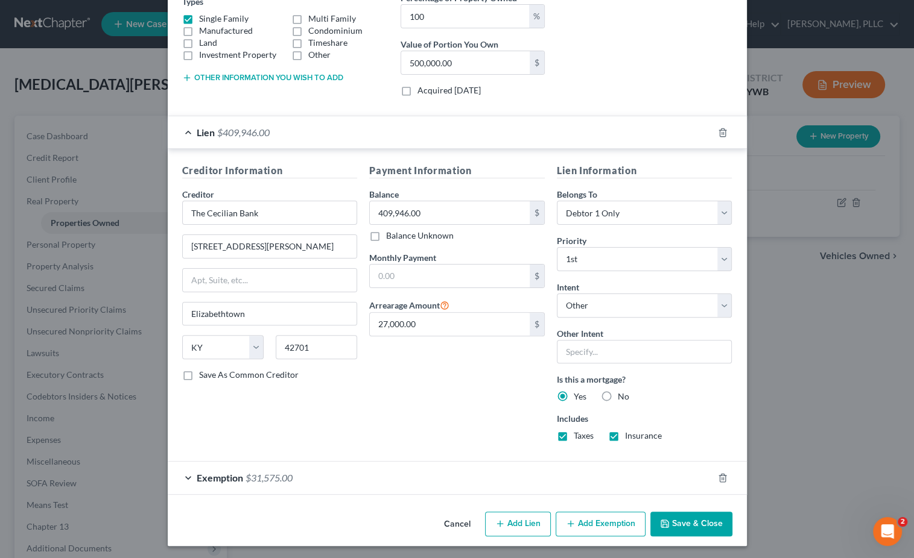
scroll to position [219, 0]
click at [687, 517] on button "Save & Close" at bounding box center [691, 525] width 82 height 25
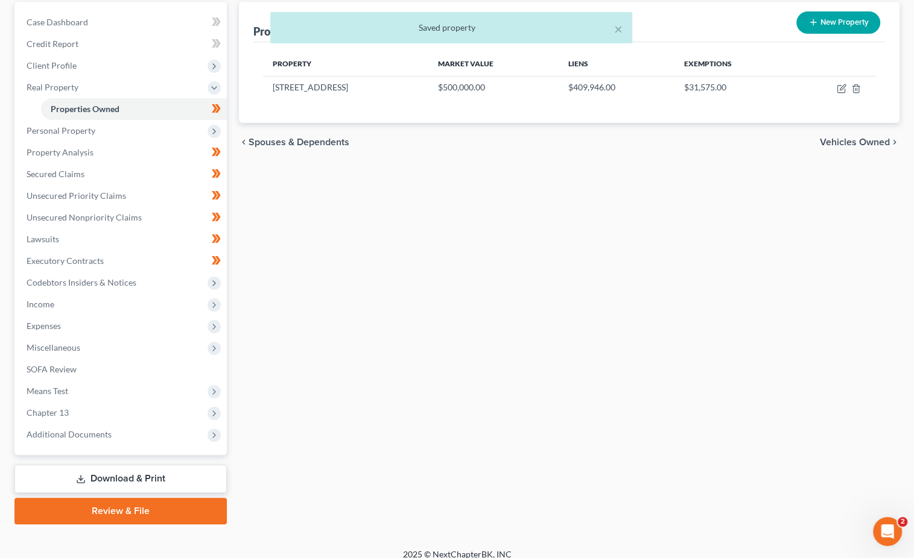
scroll to position [113, 0]
click at [128, 403] on span "Chapter 13" at bounding box center [122, 414] width 210 height 22
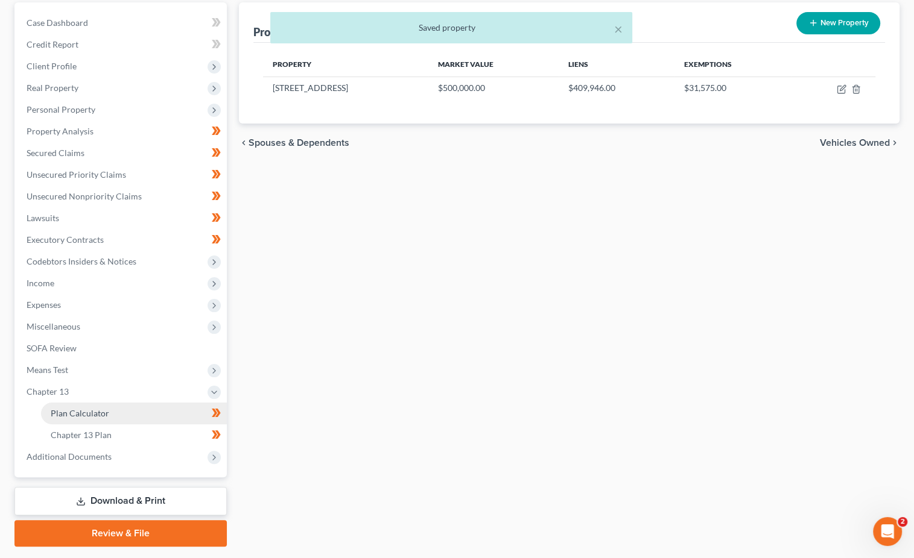
click at [112, 405] on link "Plan Calculator" at bounding box center [134, 414] width 186 height 22
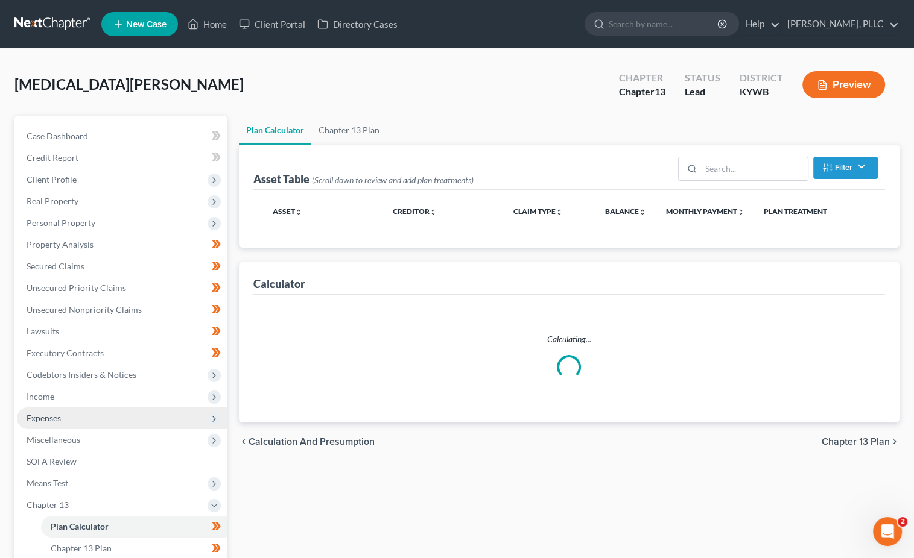
select select "59"
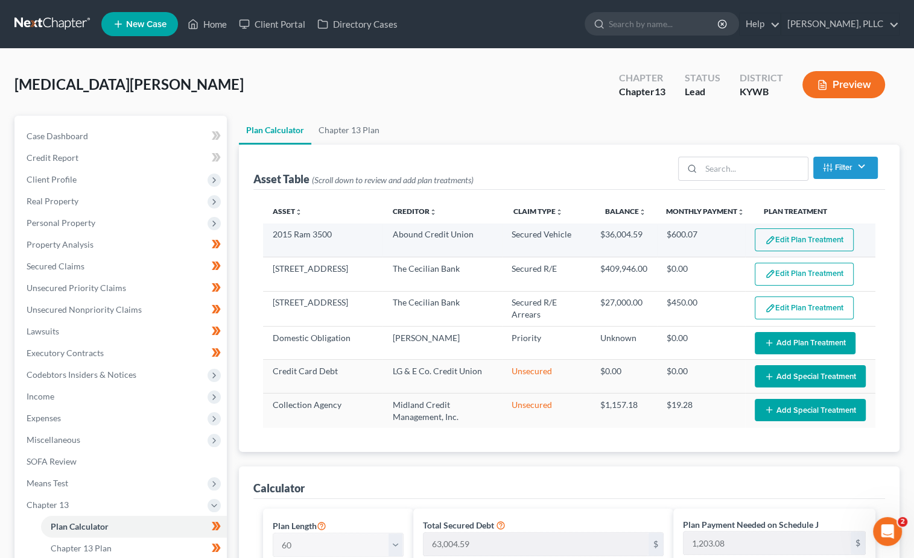
click at [794, 236] on button "Edit Plan Treatment" at bounding box center [803, 240] width 99 height 23
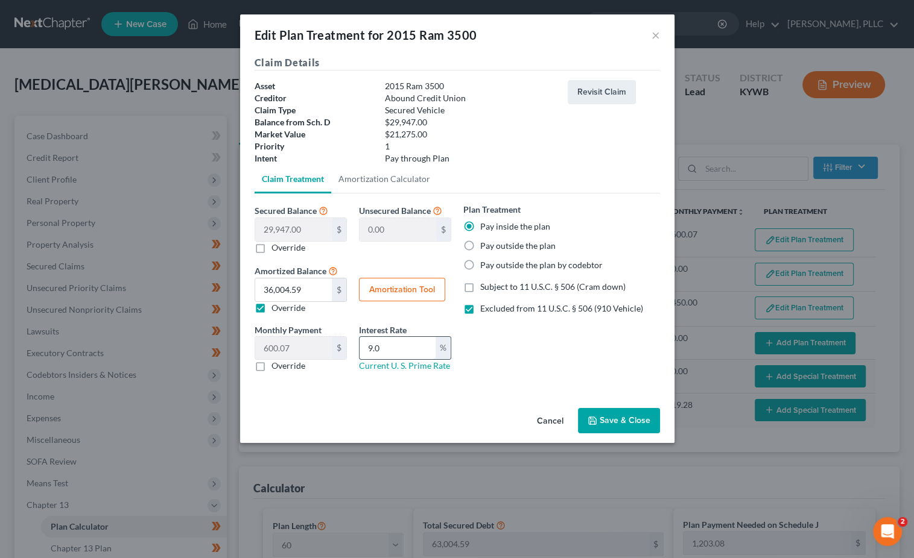
click at [327, 341] on div "Monthly Payment 600.07 $ 0.00 $ Override Interest Rate 9.0 % Current U. S. Prim…" at bounding box center [352, 353] width 209 height 58
click at [297, 333] on div "Monthly Payment 600.07 $ 0.00 $ Override Interest Rate 9.0 % Current U. S. Prim…" at bounding box center [352, 353] width 209 height 58
type input "7.5"
click at [628, 430] on div "Cancel Save & Close" at bounding box center [457, 423] width 434 height 40
drag, startPoint x: 622, startPoint y: 415, endPoint x: 605, endPoint y: 410, distance: 17.6
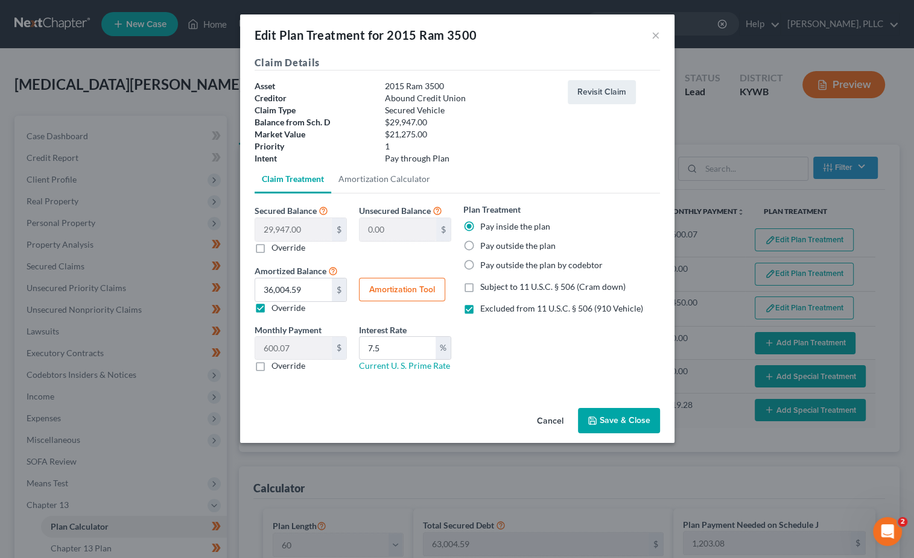
click at [622, 415] on button "Save & Close" at bounding box center [619, 420] width 82 height 25
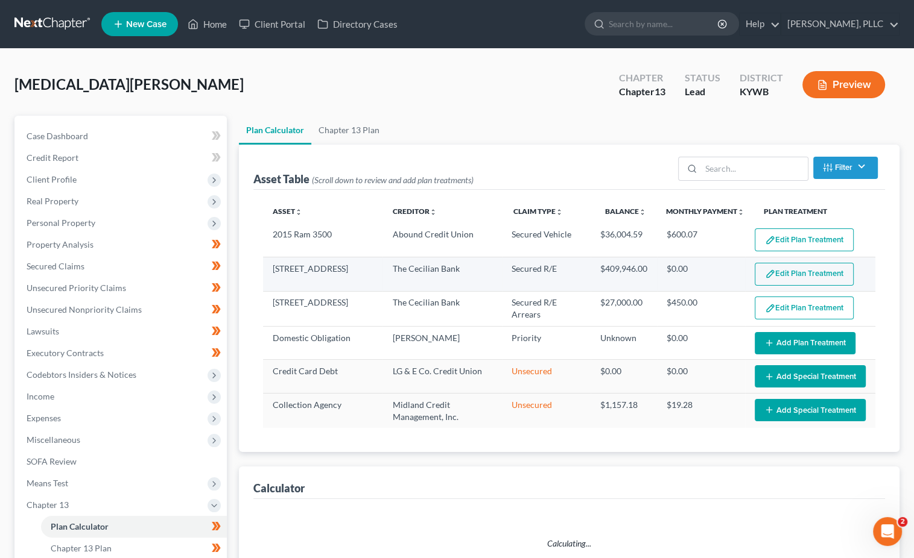
select select "59"
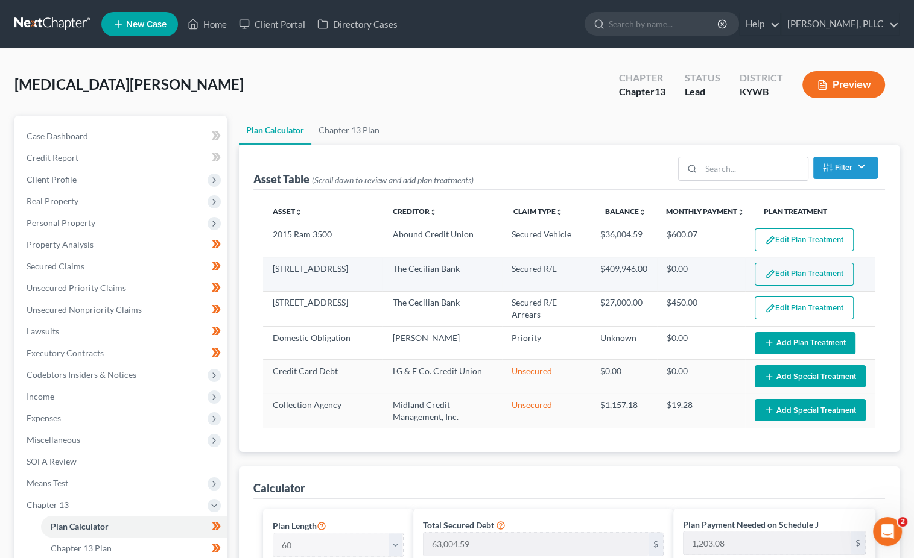
click at [810, 274] on button "Edit Plan Treatment" at bounding box center [803, 274] width 99 height 23
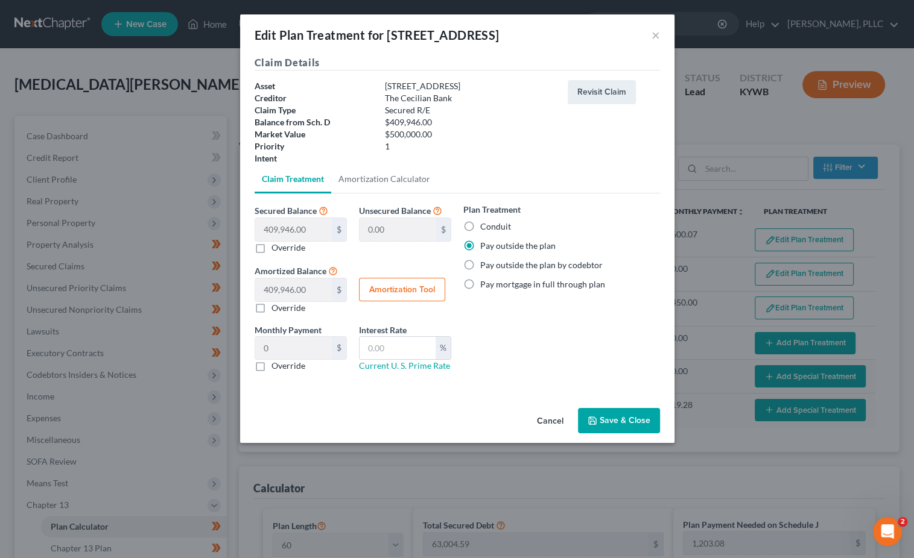
click at [621, 409] on button "Save & Close" at bounding box center [619, 420] width 82 height 25
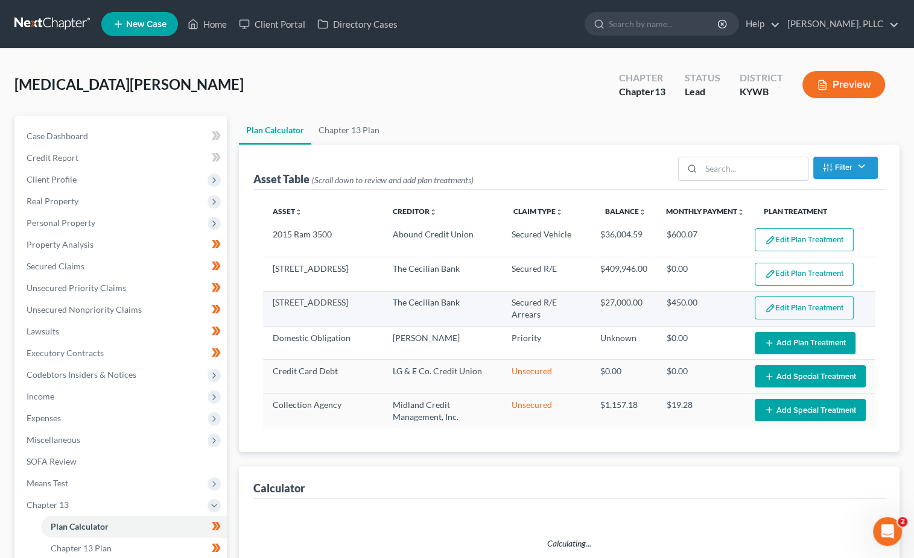
click at [781, 306] on button "Edit Plan Treatment" at bounding box center [803, 308] width 99 height 23
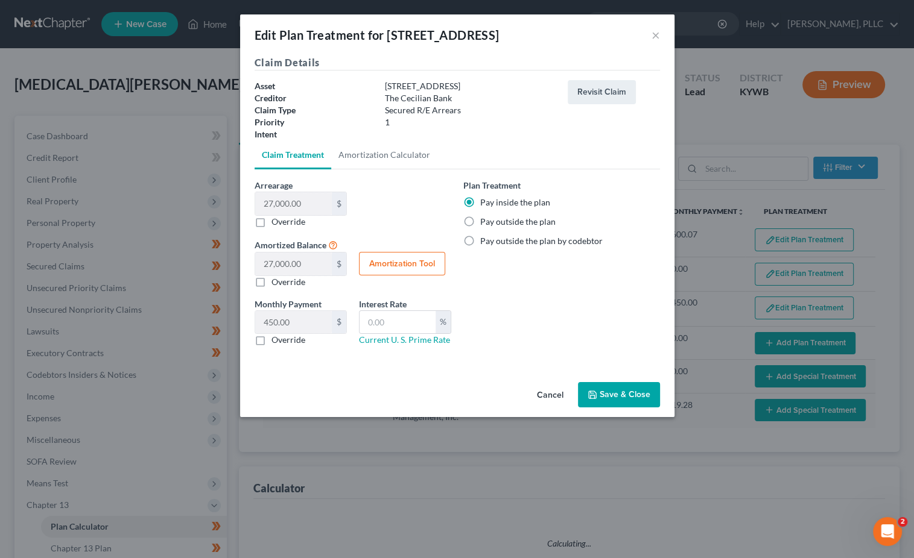
select select "59"
click at [608, 386] on button "Save & Close" at bounding box center [619, 394] width 82 height 25
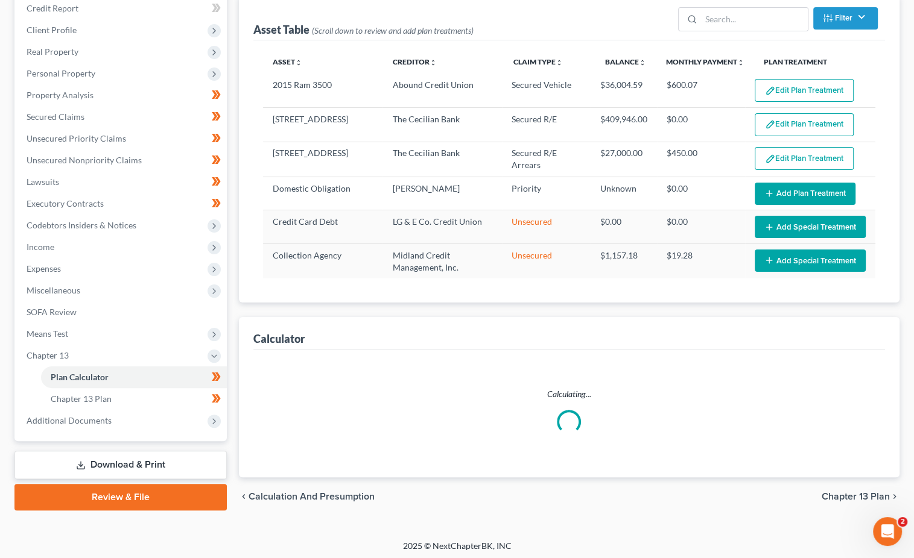
select select "59"
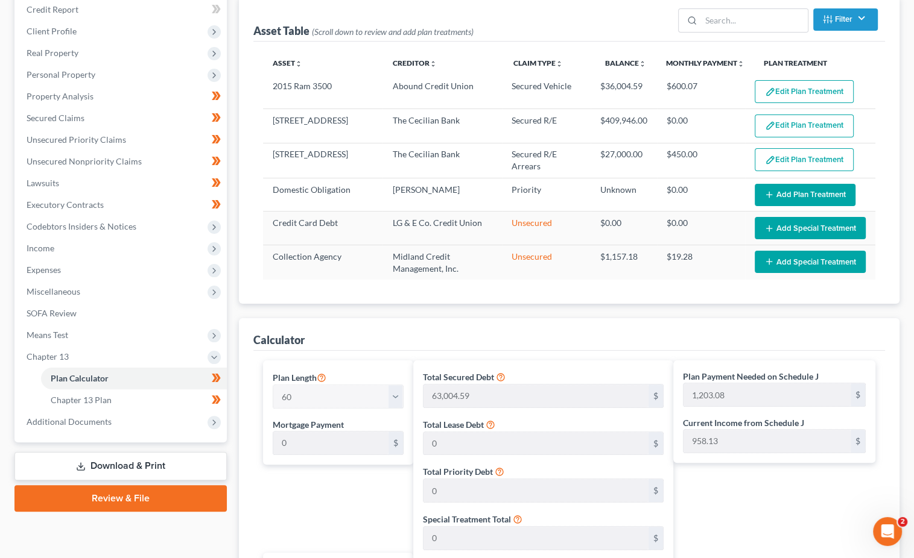
scroll to position [148, 0]
click at [132, 452] on link "Download & Print" at bounding box center [120, 466] width 212 height 28
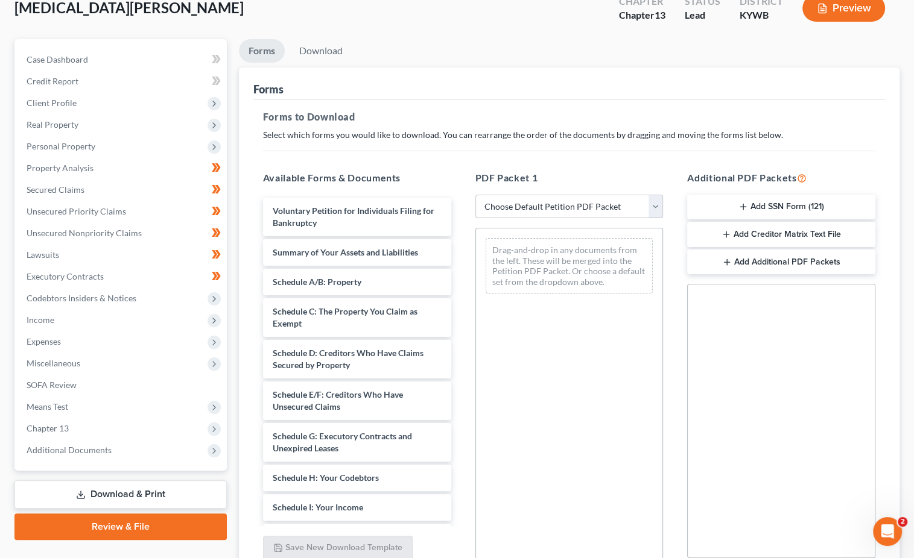
scroll to position [97, 0]
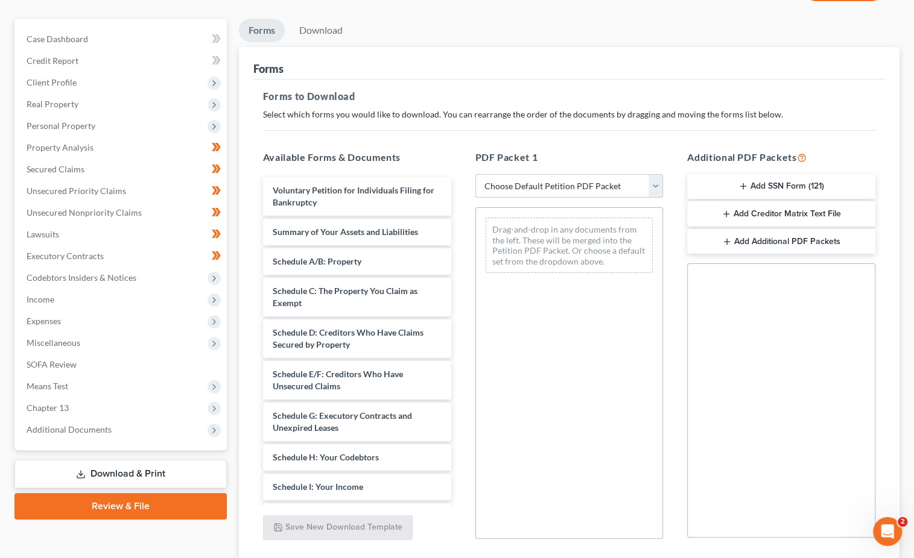
select select "7"
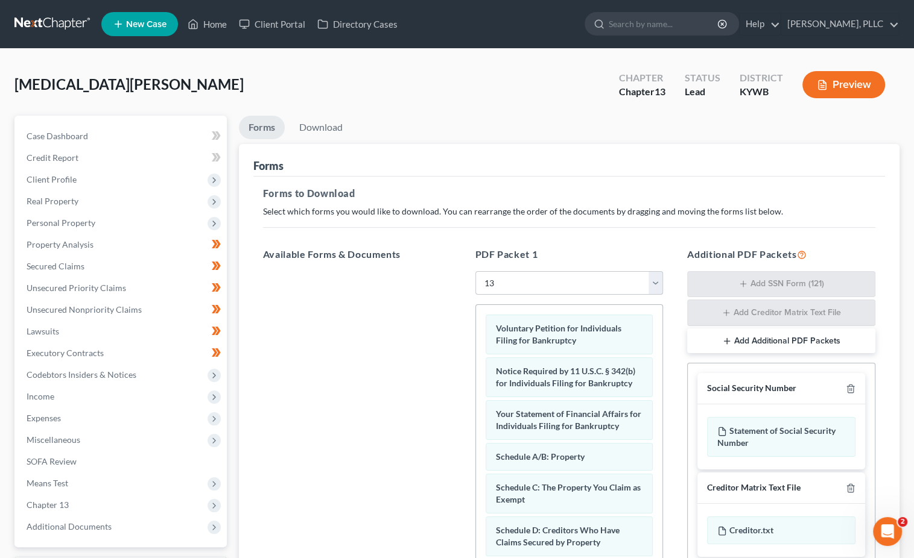
scroll to position [0, 0]
click at [338, 127] on link "Download" at bounding box center [320, 128] width 63 height 24
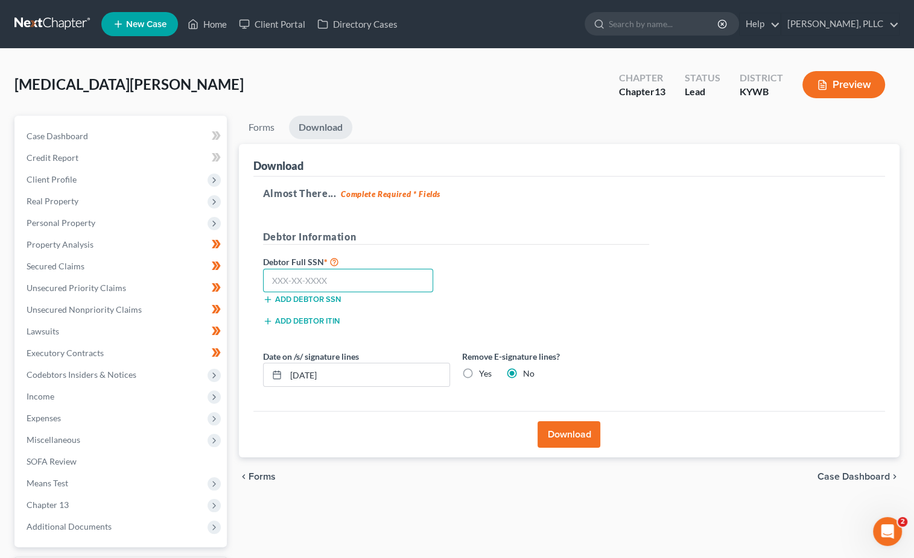
click at [279, 277] on input "text" at bounding box center [348, 281] width 171 height 24
paste input "401-37-8713"
type input "401-37-8713"
click at [572, 435] on button "Download" at bounding box center [568, 435] width 63 height 27
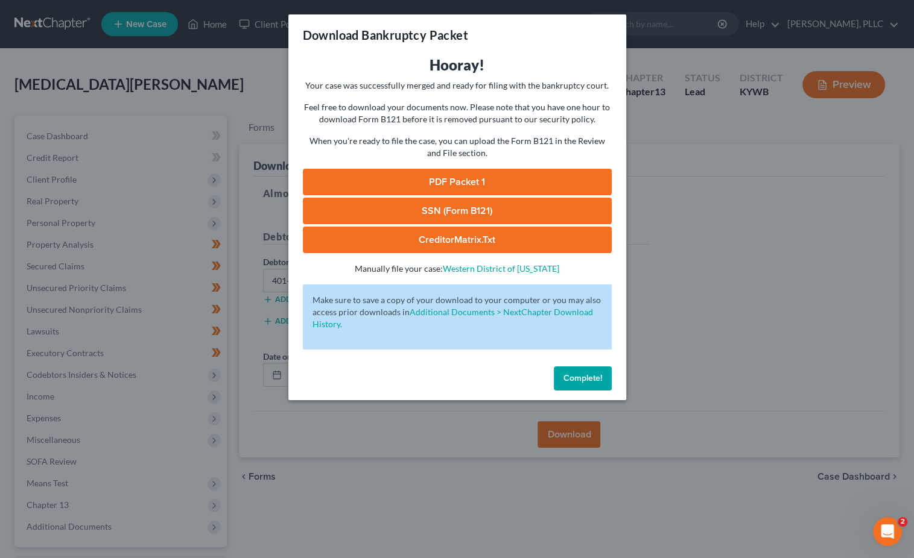
click at [485, 185] on link "PDF Packet 1" at bounding box center [457, 182] width 309 height 27
click at [444, 205] on link "SSN (Form B121)" at bounding box center [457, 211] width 309 height 27
click at [452, 233] on link "CreditorMatrix.txt" at bounding box center [457, 240] width 309 height 27
click at [578, 373] on span "Complete!" at bounding box center [582, 378] width 39 height 10
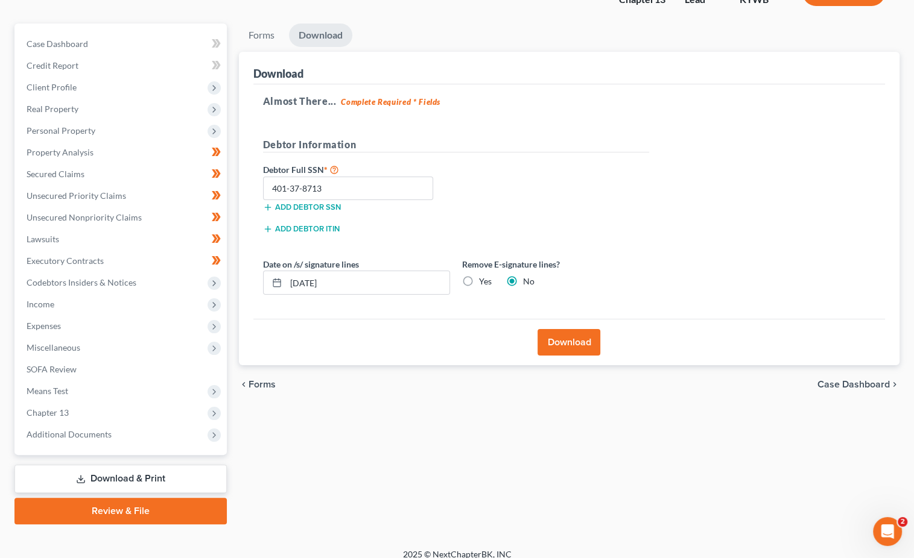
click at [118, 498] on link "Review & File" at bounding box center [120, 511] width 212 height 27
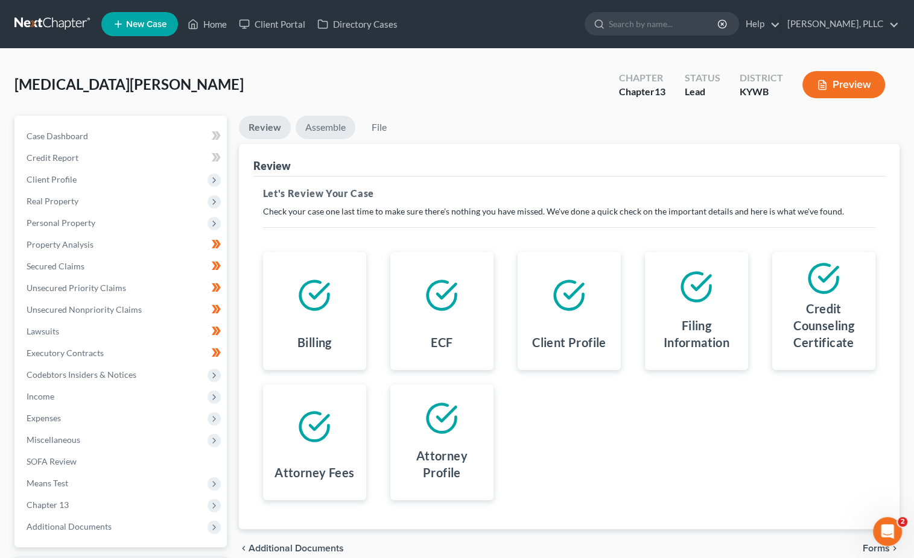
click at [335, 125] on link "Assemble" at bounding box center [325, 128] width 60 height 24
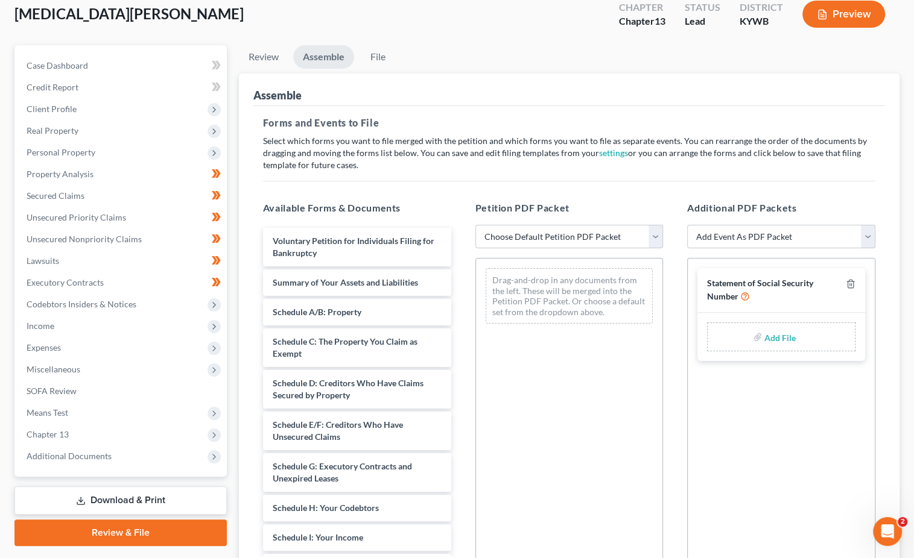
scroll to position [62, 0]
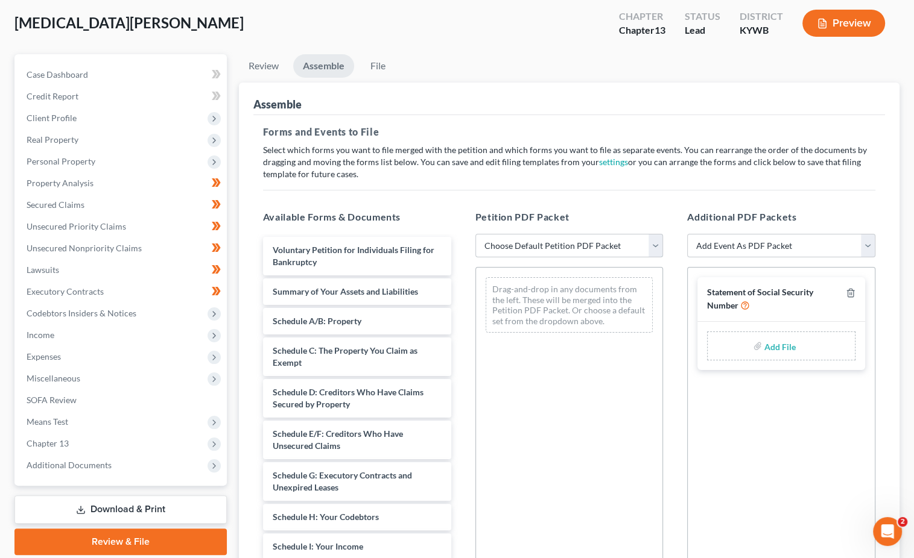
select select "1"
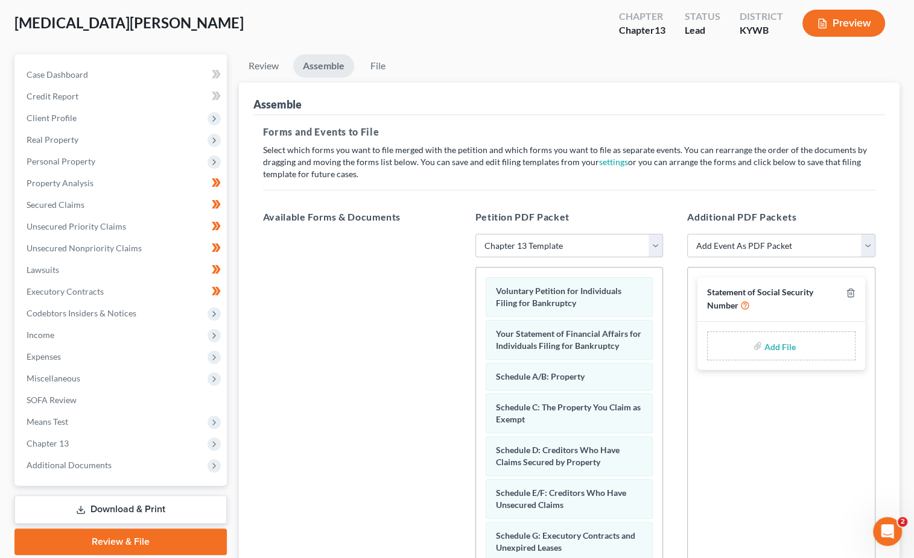
click at [774, 335] on input "file" at bounding box center [778, 346] width 29 height 22
click at [101, 460] on span "Additional Documents" at bounding box center [69, 465] width 85 height 10
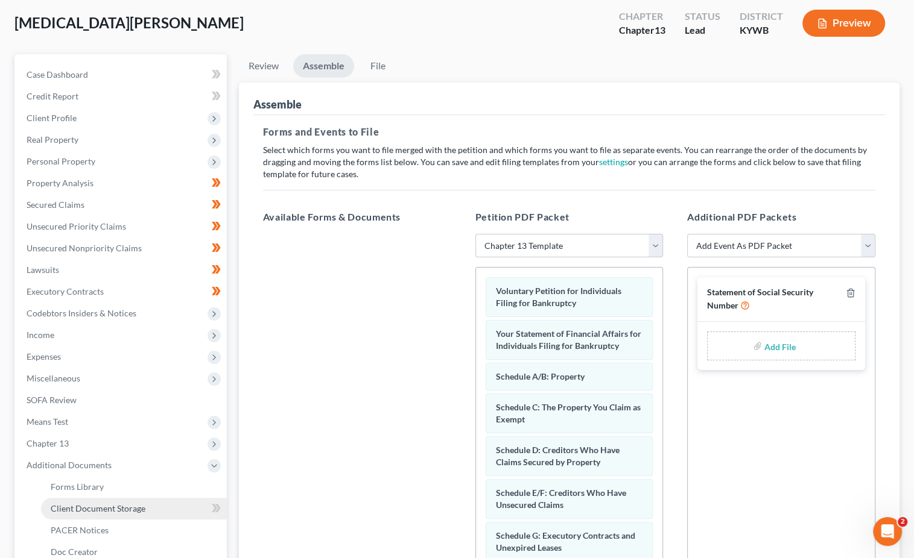
click at [98, 504] on span "Client Document Storage" at bounding box center [98, 509] width 95 height 10
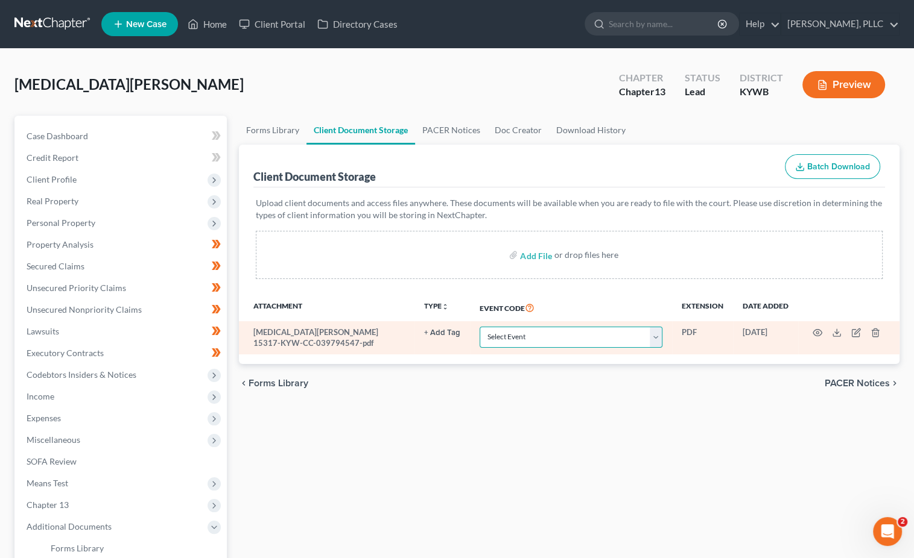
select select "7"
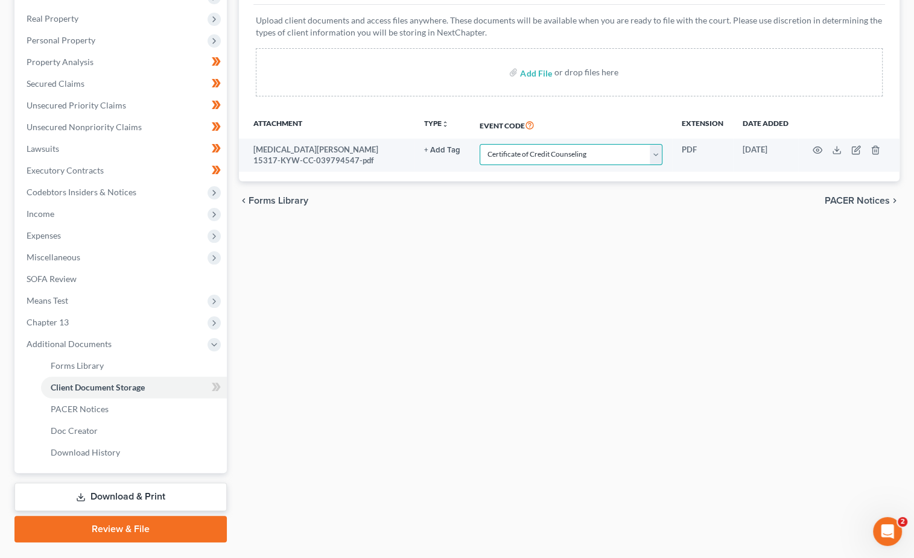
scroll to position [181, 0]
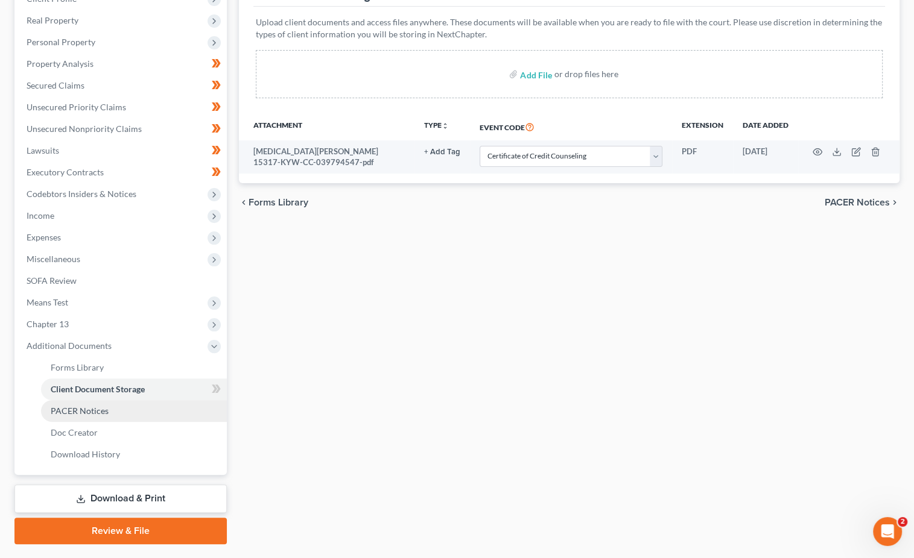
click at [63, 406] on link "PACER Notices" at bounding box center [134, 411] width 186 height 22
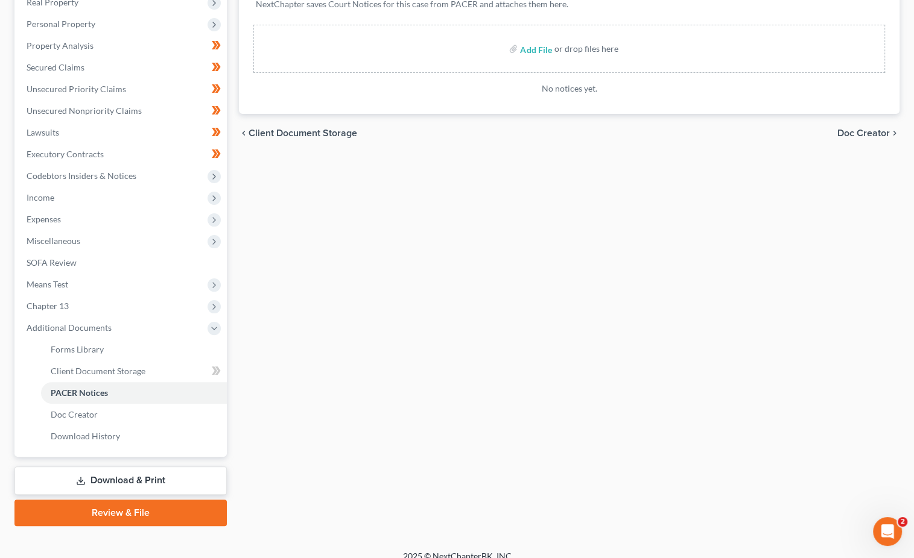
scroll to position [198, 0]
click at [107, 501] on link "Review & File" at bounding box center [120, 514] width 212 height 27
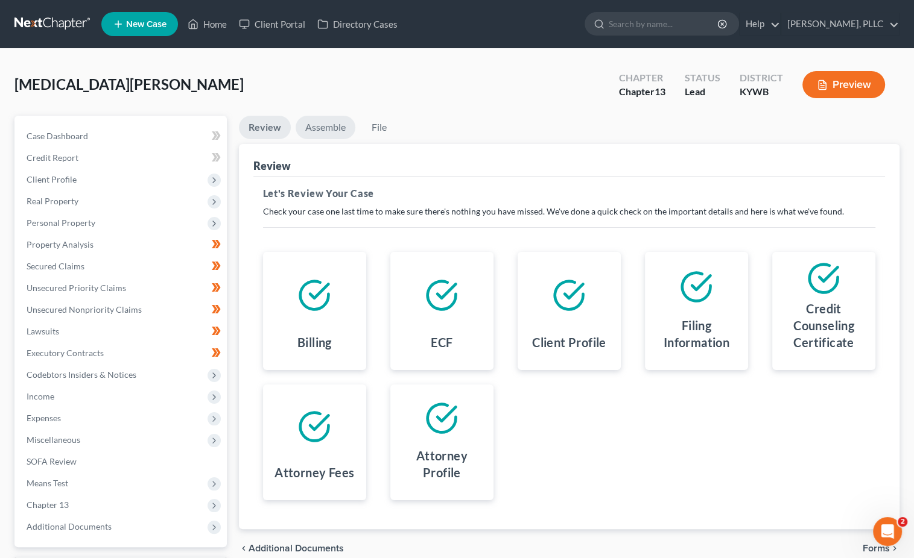
click at [326, 117] on link "Assemble" at bounding box center [325, 128] width 60 height 24
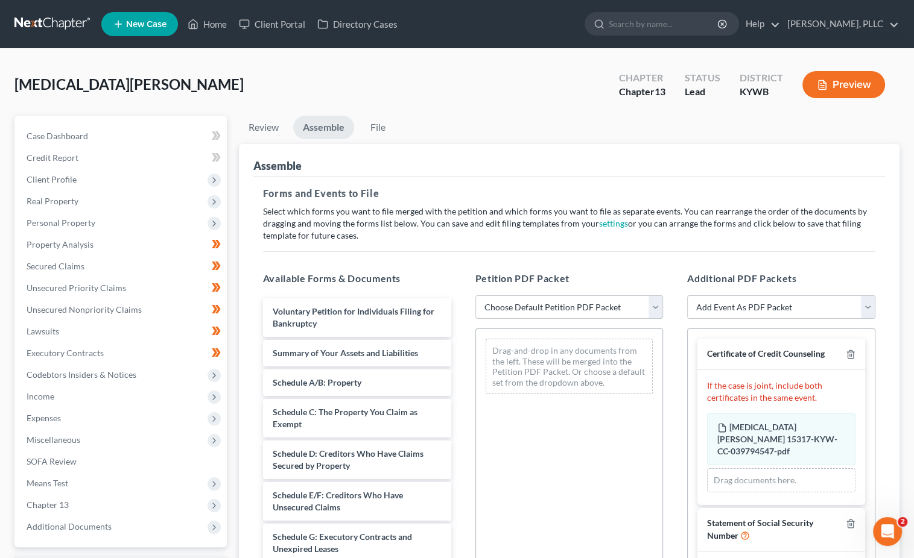
select select "1"
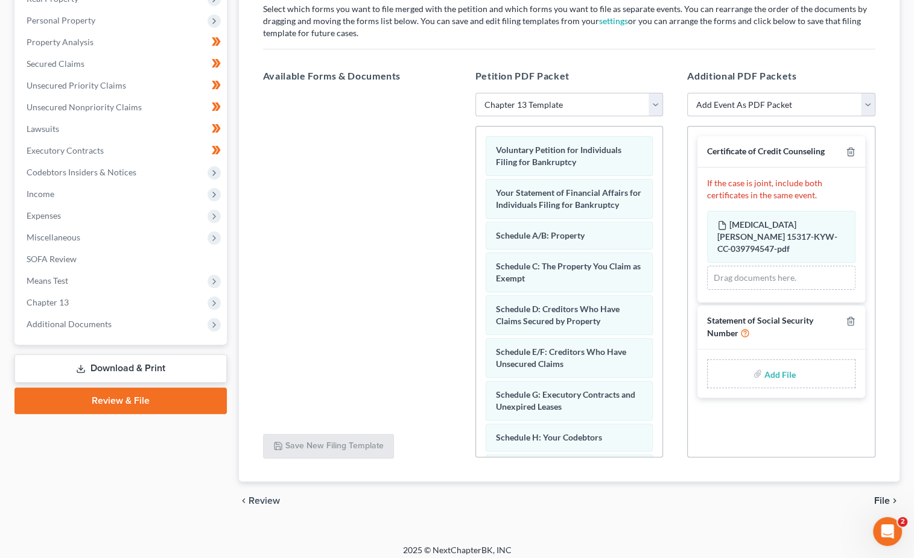
scroll to position [205, 0]
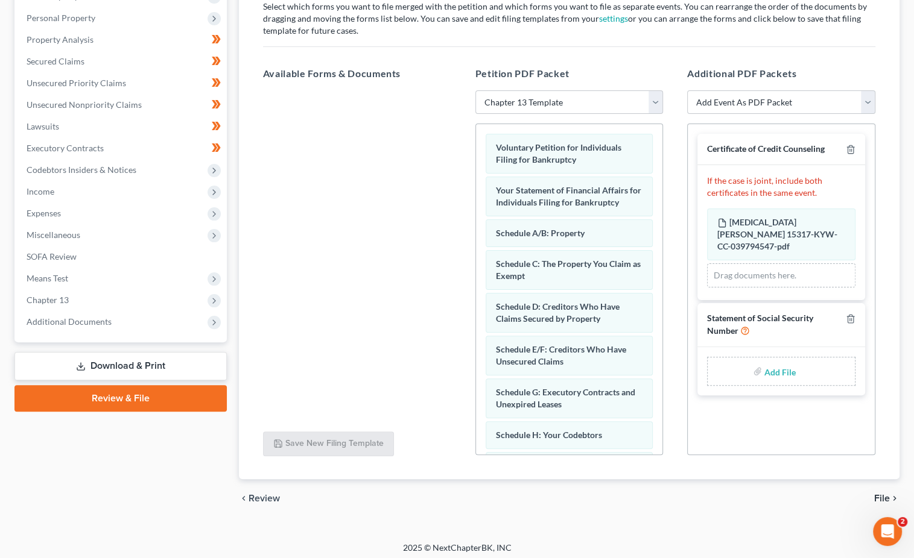
click at [774, 361] on input "file" at bounding box center [778, 372] width 29 height 22
type input "C:\fakepath\[DATE] SSN.pdf"
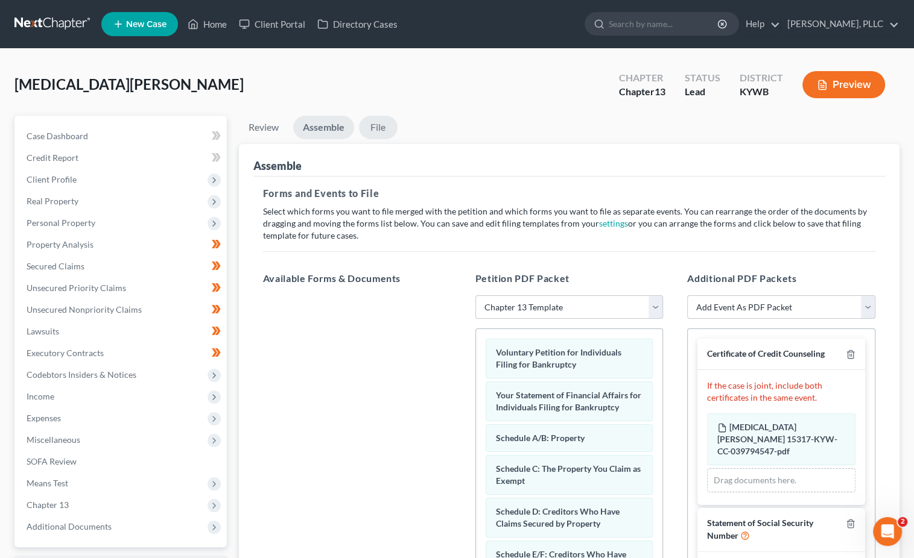
scroll to position [0, 0]
click at [381, 128] on link "File" at bounding box center [378, 128] width 39 height 24
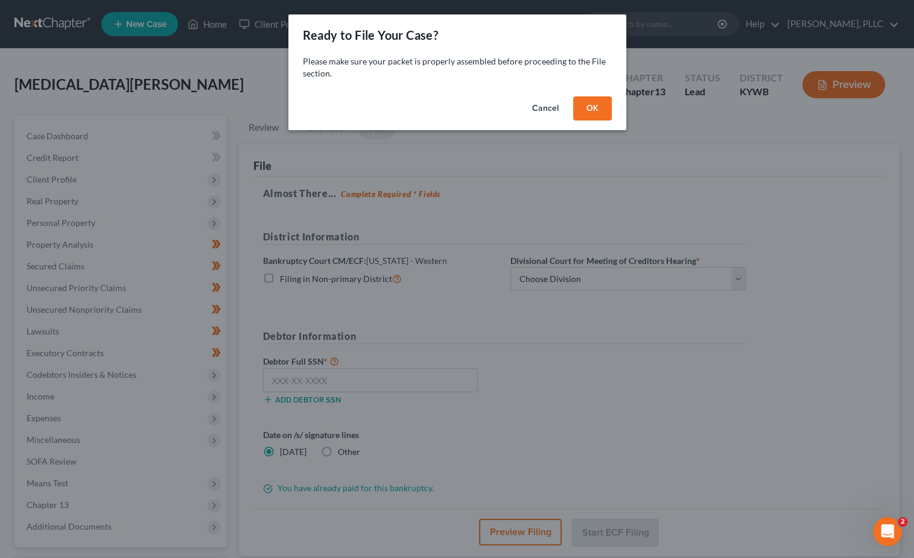
click at [585, 104] on button "OK" at bounding box center [592, 108] width 39 height 24
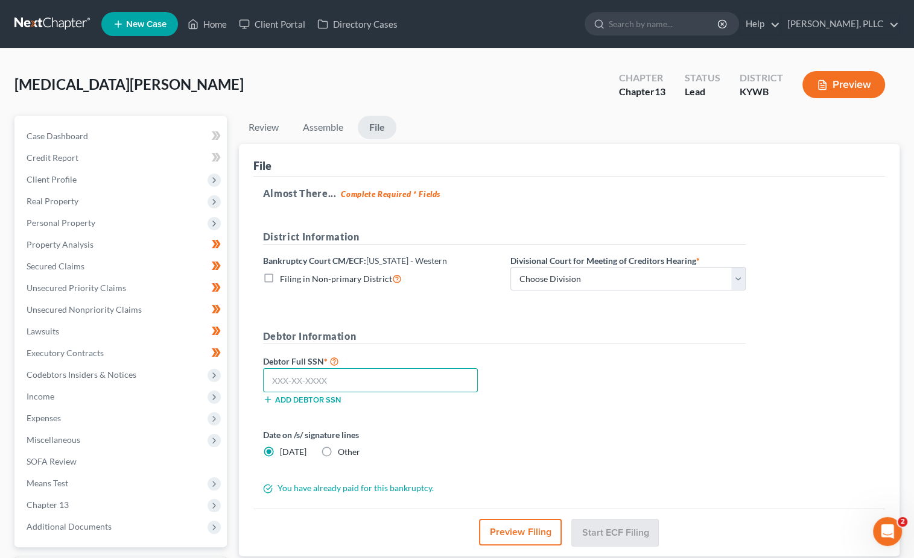
click at [282, 379] on input "text" at bounding box center [370, 380] width 215 height 24
paste input "401-37-8713"
type input "401-37-8713"
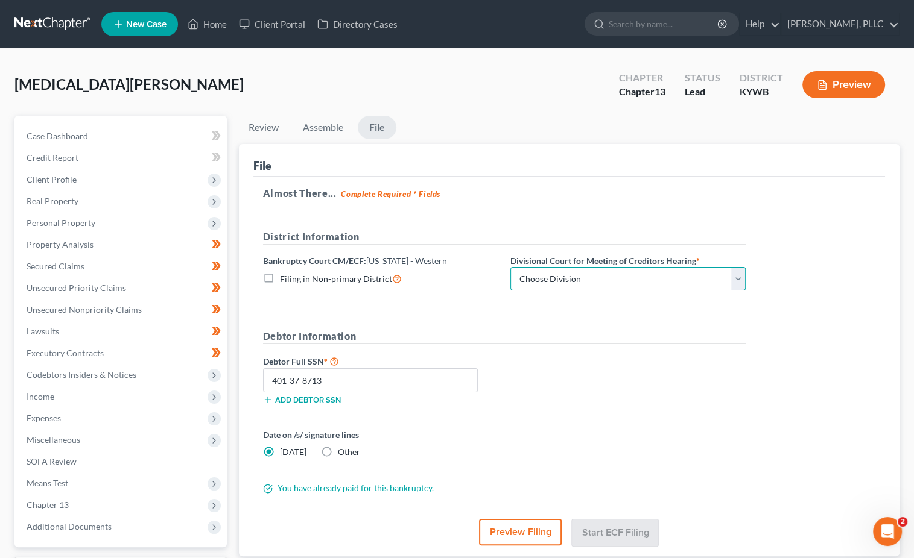
select select "0"
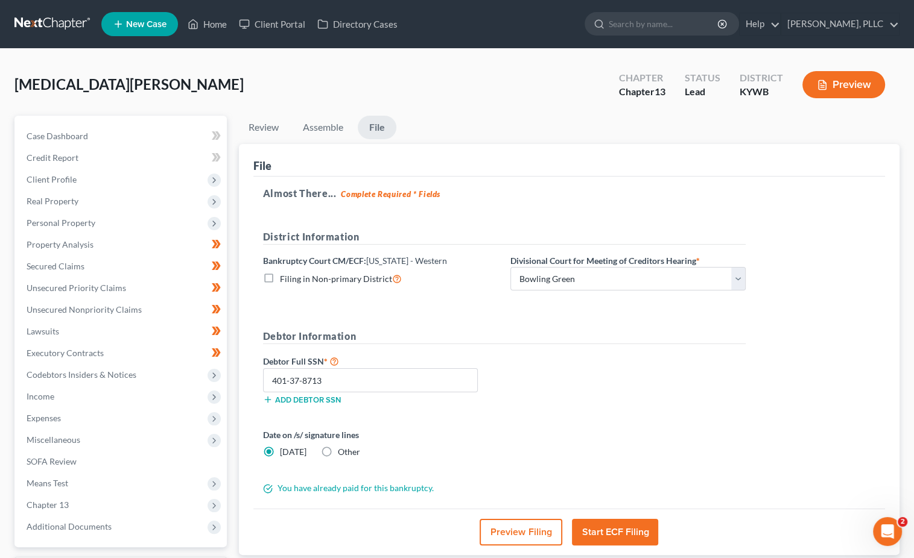
click at [592, 393] on div "Debtor Full SSN * 401-37-8713 Add debtor SSN" at bounding box center [504, 384] width 494 height 60
click at [629, 534] on button "Start ECF Filing" at bounding box center [615, 532] width 86 height 27
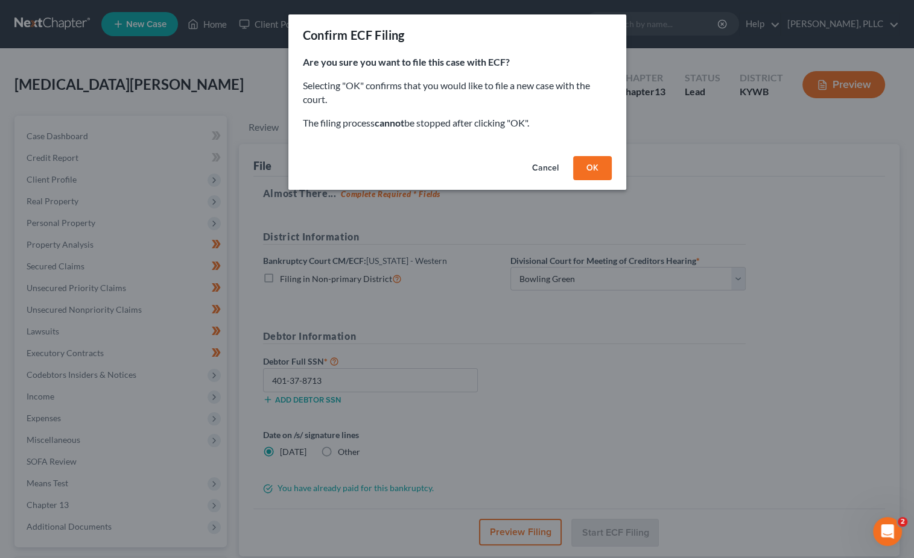
click at [598, 172] on button "OK" at bounding box center [592, 168] width 39 height 24
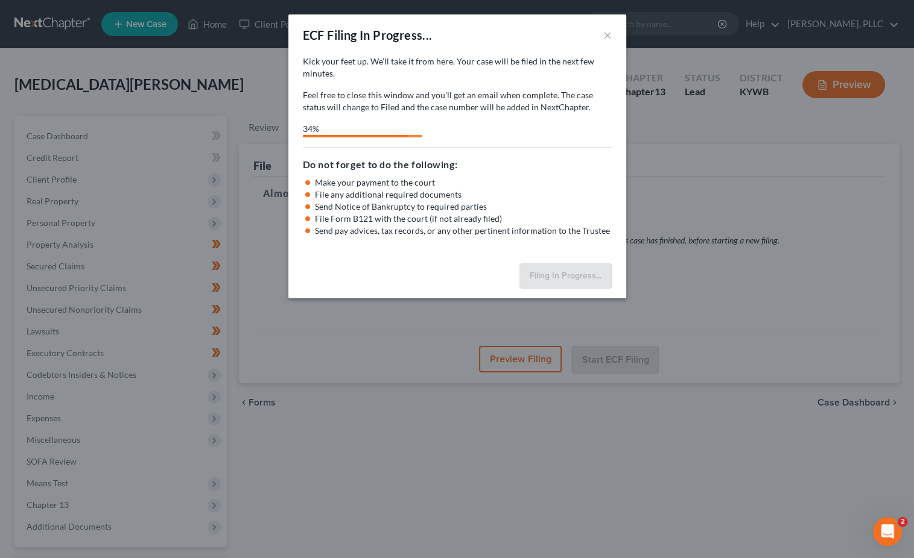
select select "0"
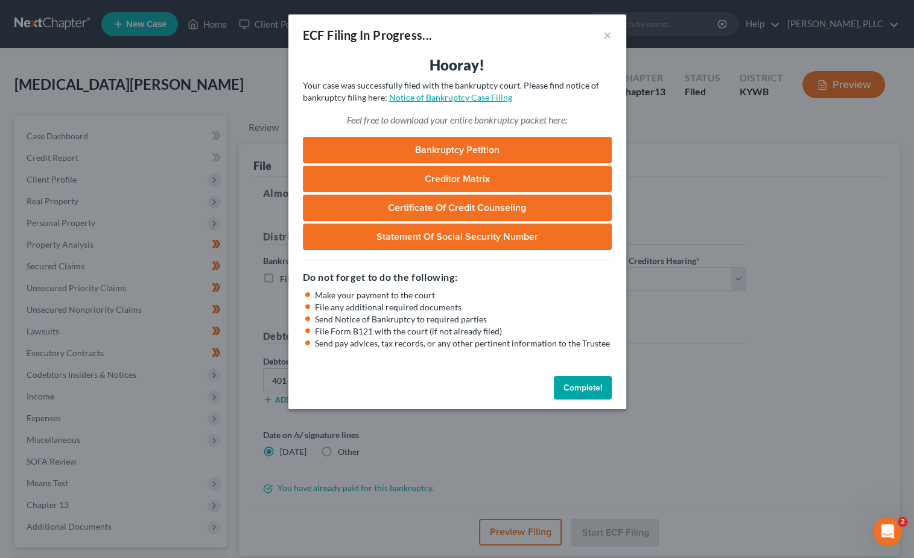
click at [454, 95] on link "Notice of Bankruptcy Case Filing" at bounding box center [450, 97] width 123 height 10
click at [604, 32] on button "×" at bounding box center [607, 35] width 8 height 14
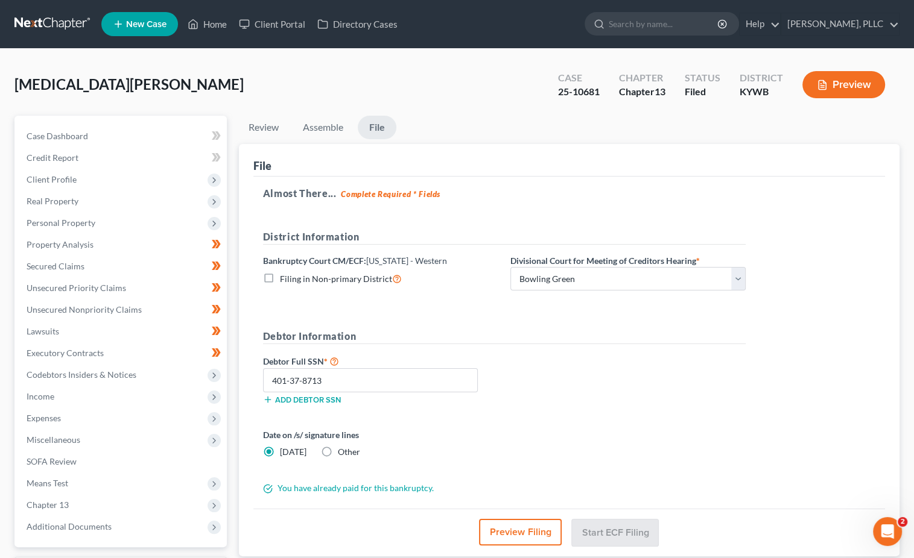
click at [40, 17] on link at bounding box center [52, 24] width 77 height 22
